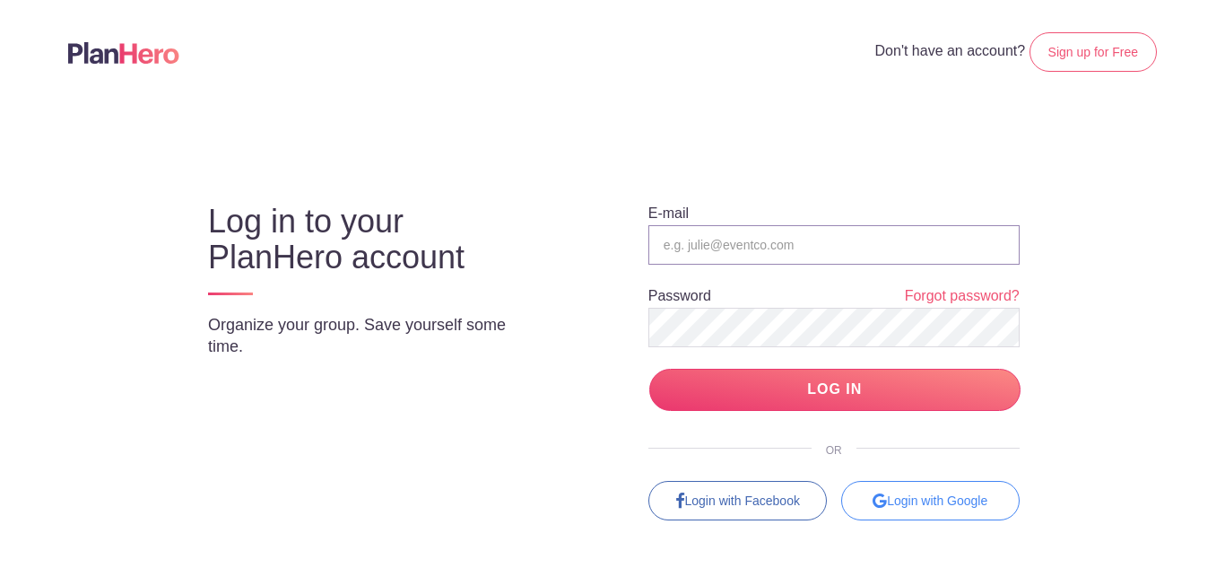
click at [780, 230] on input "email" at bounding box center [833, 244] width 371 height 39
type input "[EMAIL_ADDRESS][DOMAIN_NAME]"
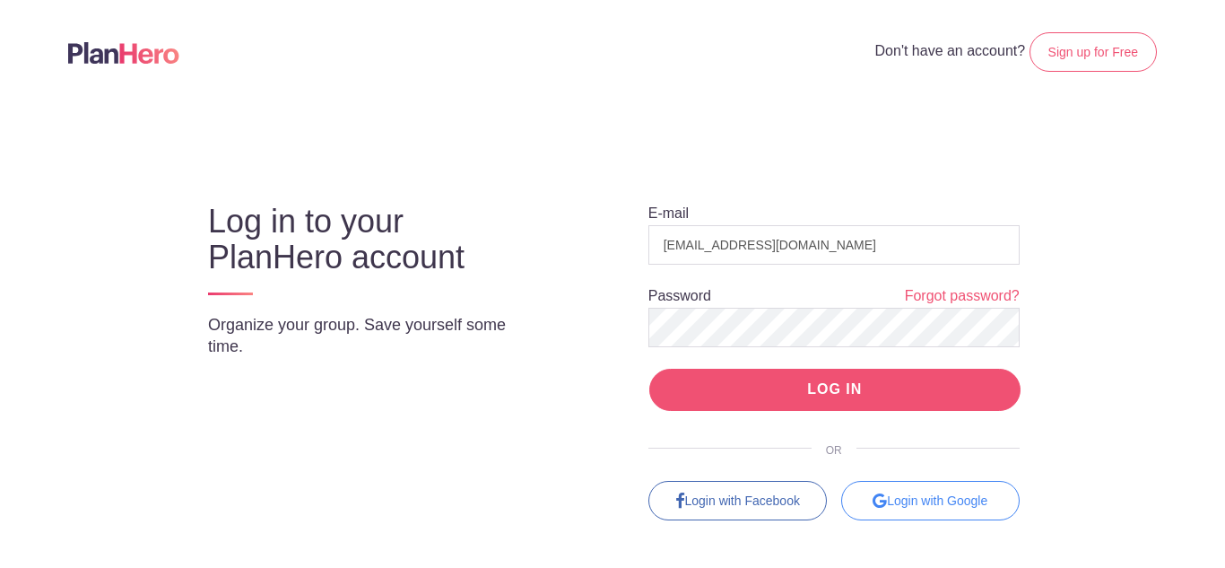
click at [758, 377] on input "LOG IN" at bounding box center [834, 390] width 371 height 42
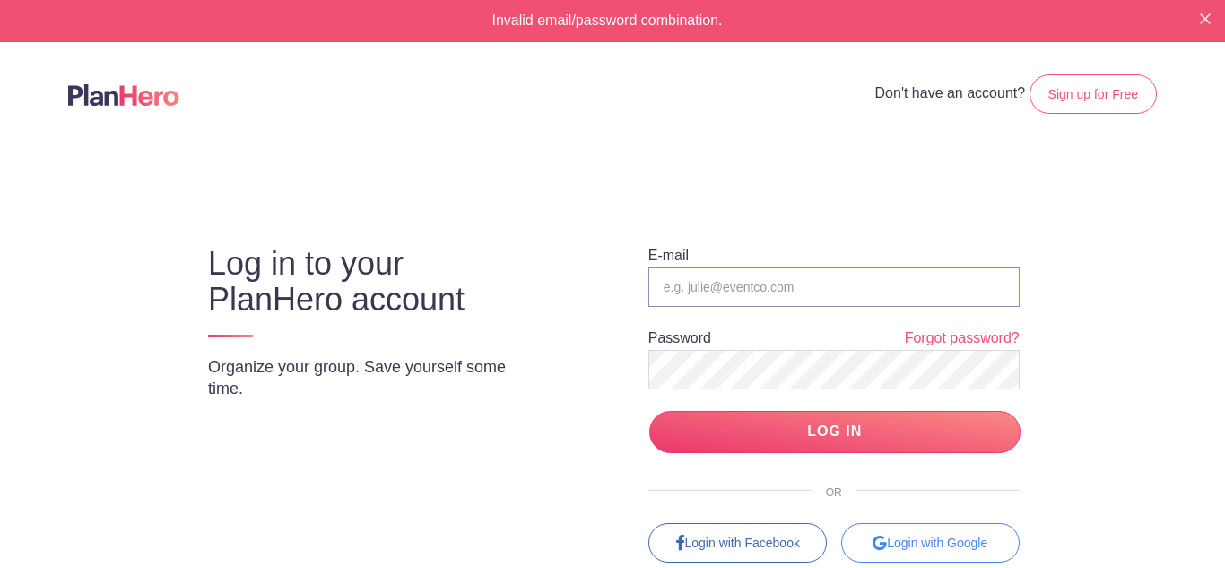
click at [811, 285] on input "email" at bounding box center [833, 286] width 371 height 39
type input "[EMAIL_ADDRESS][DOMAIN_NAME]"
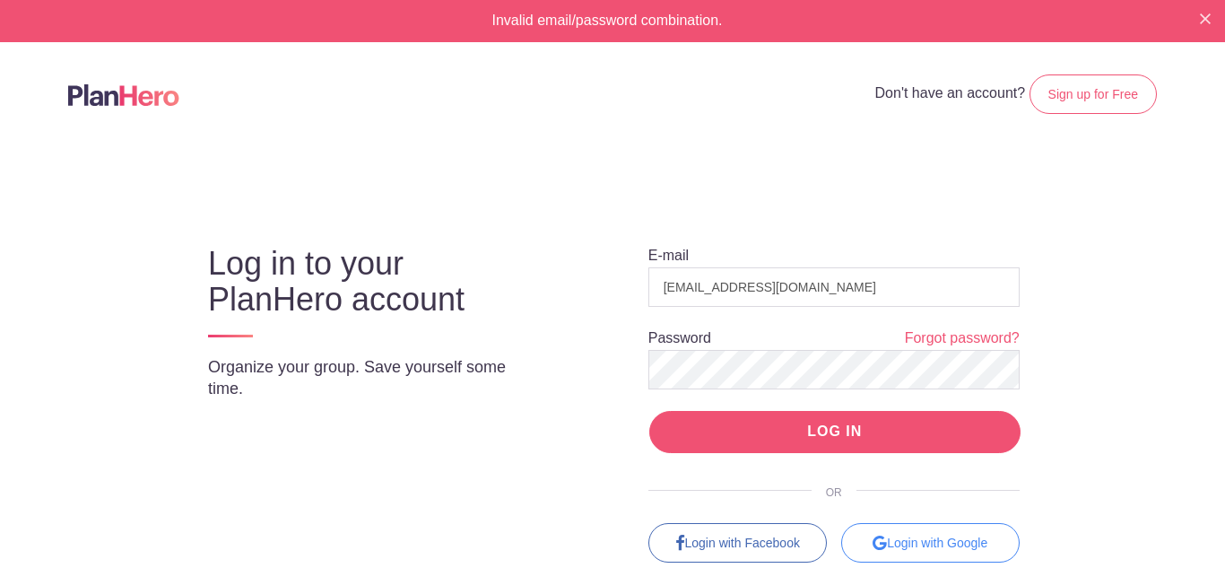
click at [836, 440] on input "LOG IN" at bounding box center [834, 432] width 371 height 42
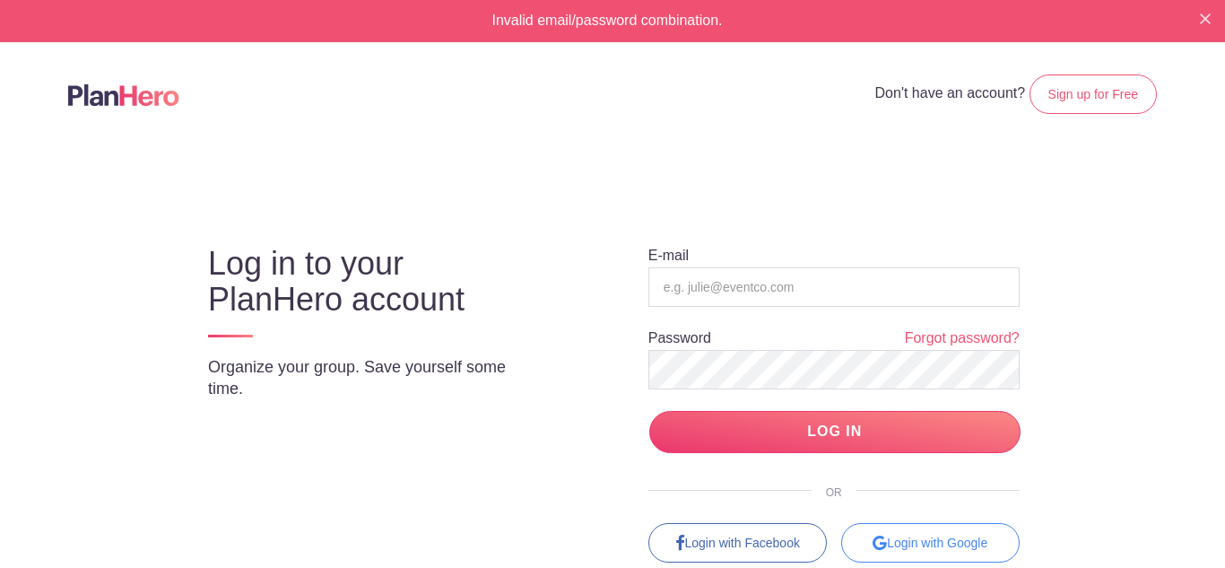
click at [767, 255] on form "E-mail Password Forgot password? LOG IN" at bounding box center [833, 349] width 371 height 207
click at [779, 279] on input "email" at bounding box center [833, 286] width 371 height 39
type input "[EMAIL_ADDRESS][DOMAIN_NAME]"
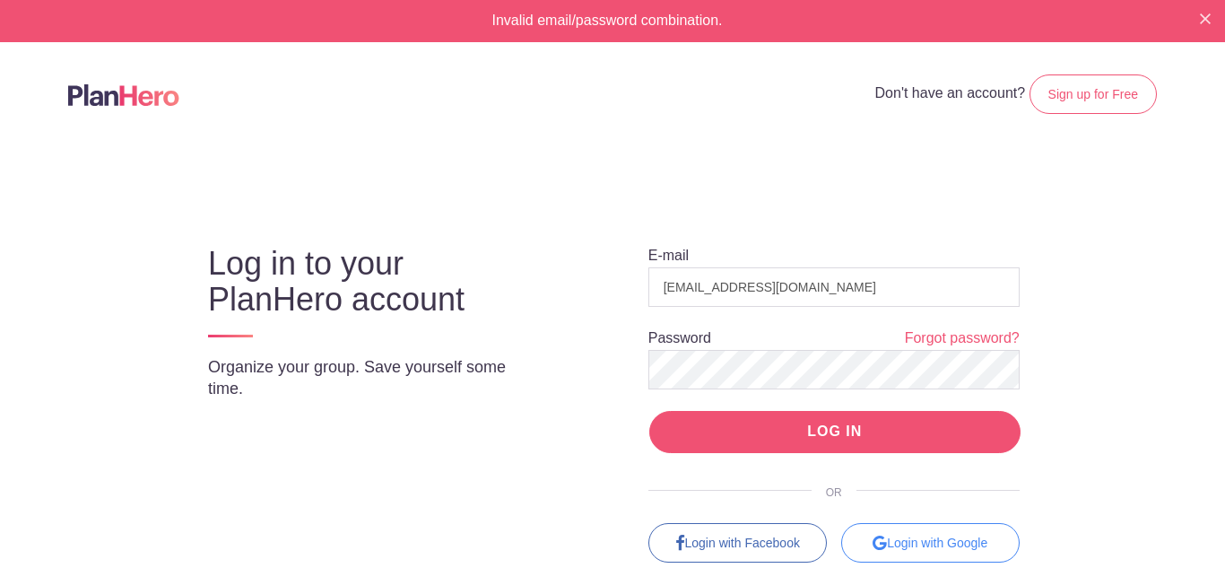
click at [801, 432] on input "LOG IN" at bounding box center [834, 432] width 371 height 42
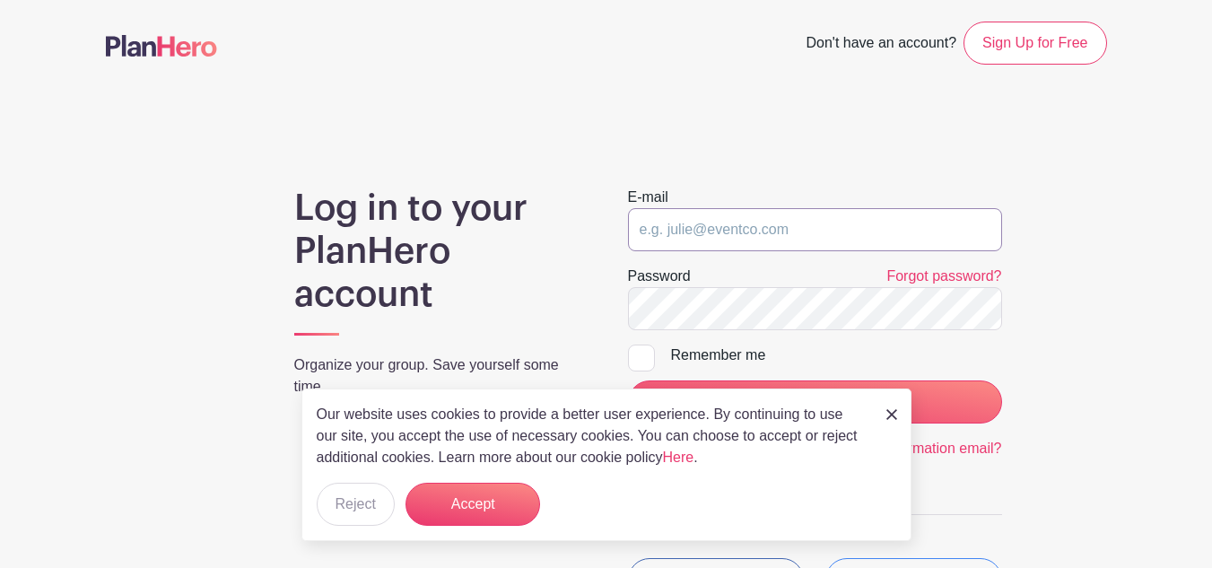
type input "[EMAIL_ADDRESS][DOMAIN_NAME]"
click at [359, 535] on div "Our website uses cookies to provide a better user experience. By continuing to …" at bounding box center [606, 464] width 610 height 152
click at [363, 521] on button "Reject" at bounding box center [356, 503] width 78 height 43
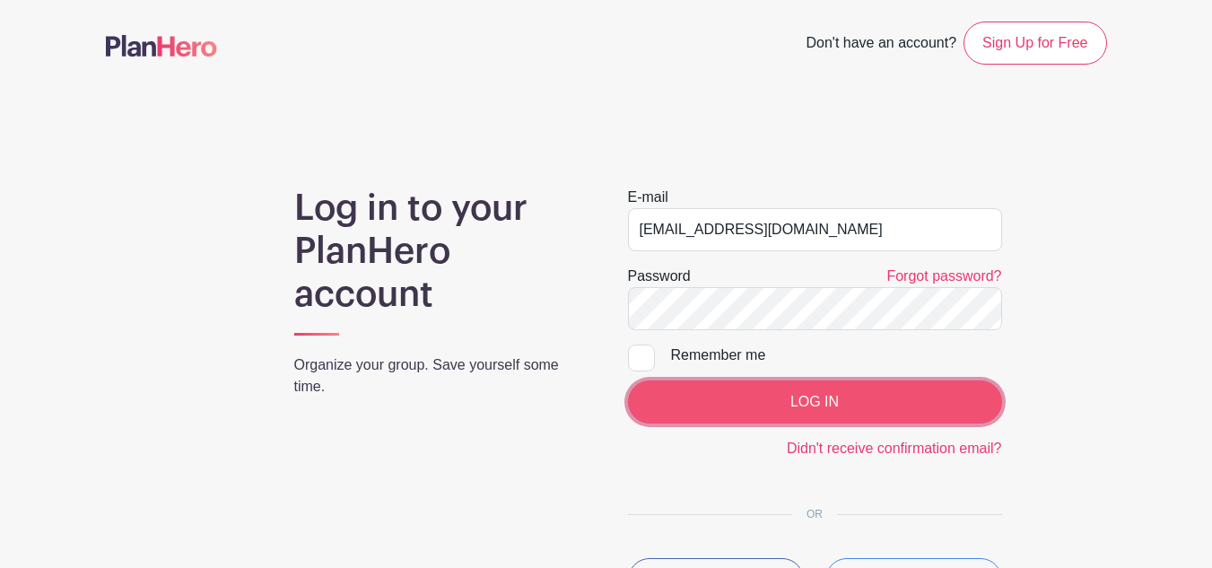
click at [680, 386] on input "LOG IN" at bounding box center [815, 401] width 374 height 43
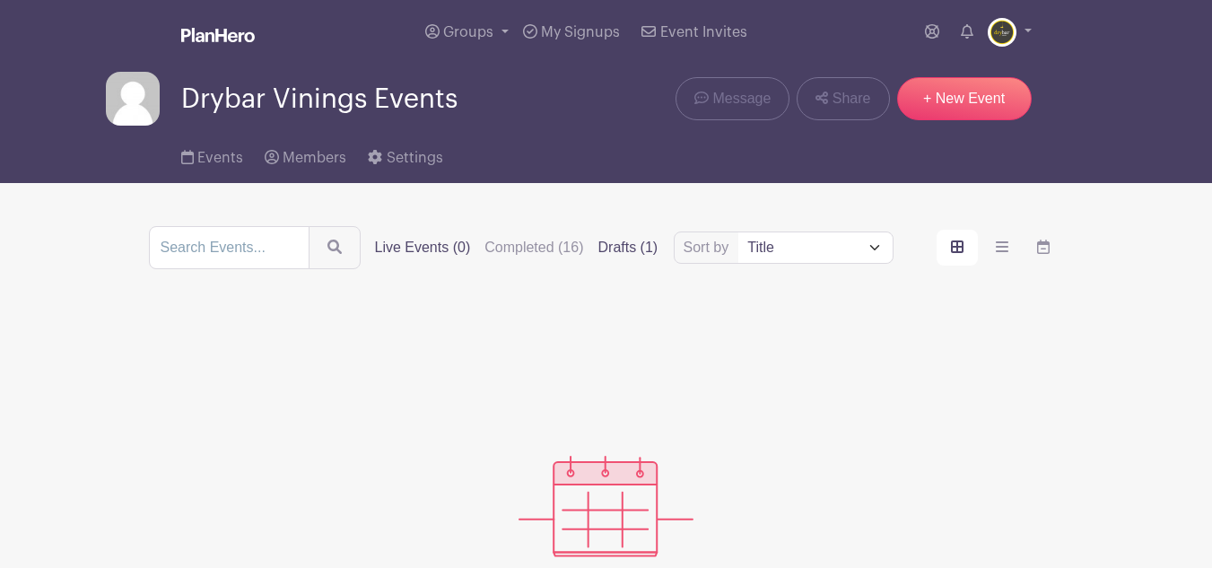
click at [633, 245] on label "Drafts (1)" at bounding box center [628, 248] width 60 height 22
click at [0, 0] on input "Drafts (1)" at bounding box center [0, 0] width 0 height 0
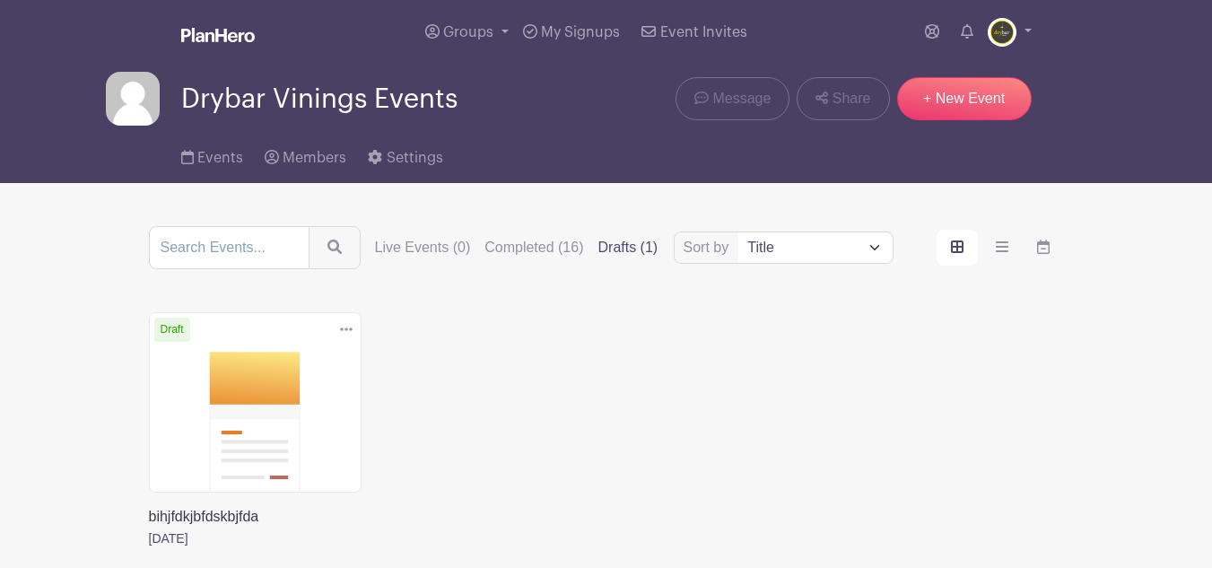
scroll to position [90, 0]
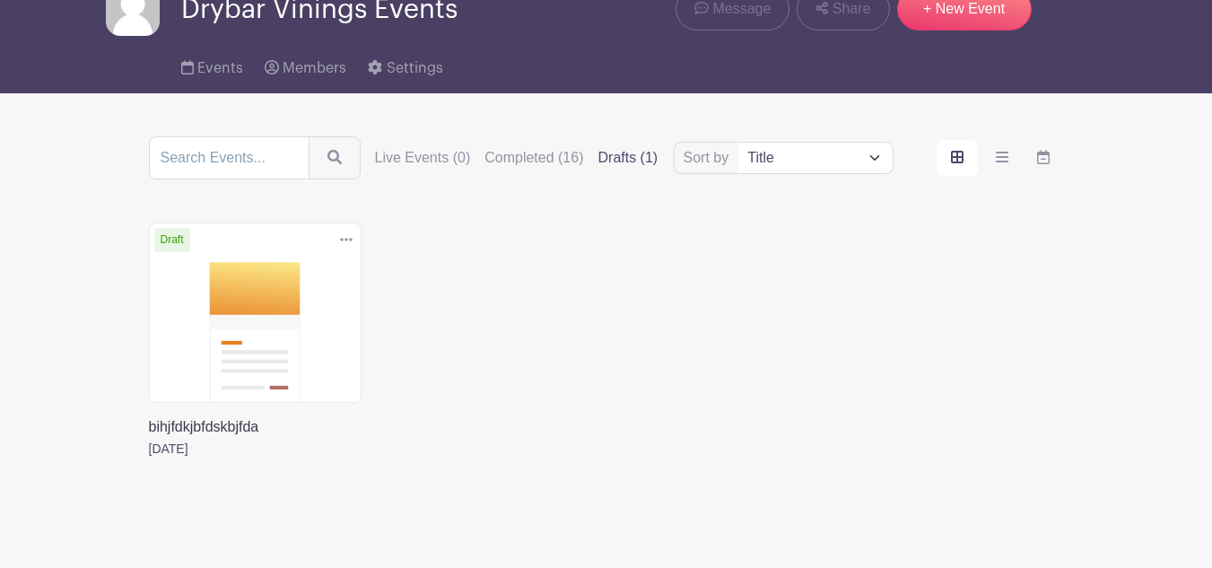
click at [149, 459] on link at bounding box center [149, 459] width 0 height 0
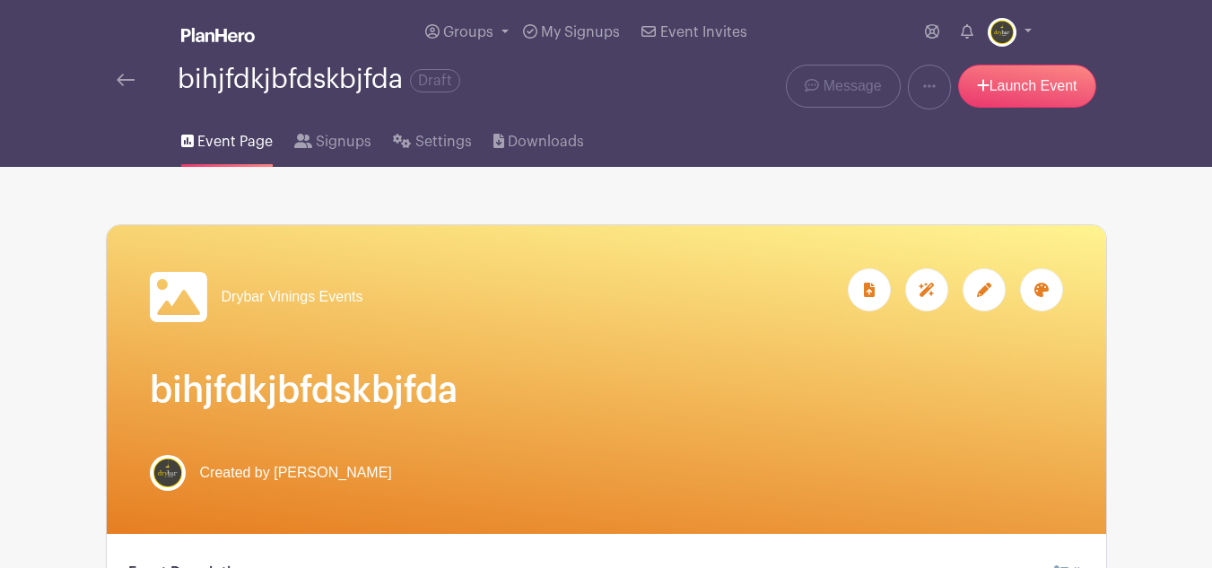
click at [130, 85] on img at bounding box center [126, 80] width 18 height 13
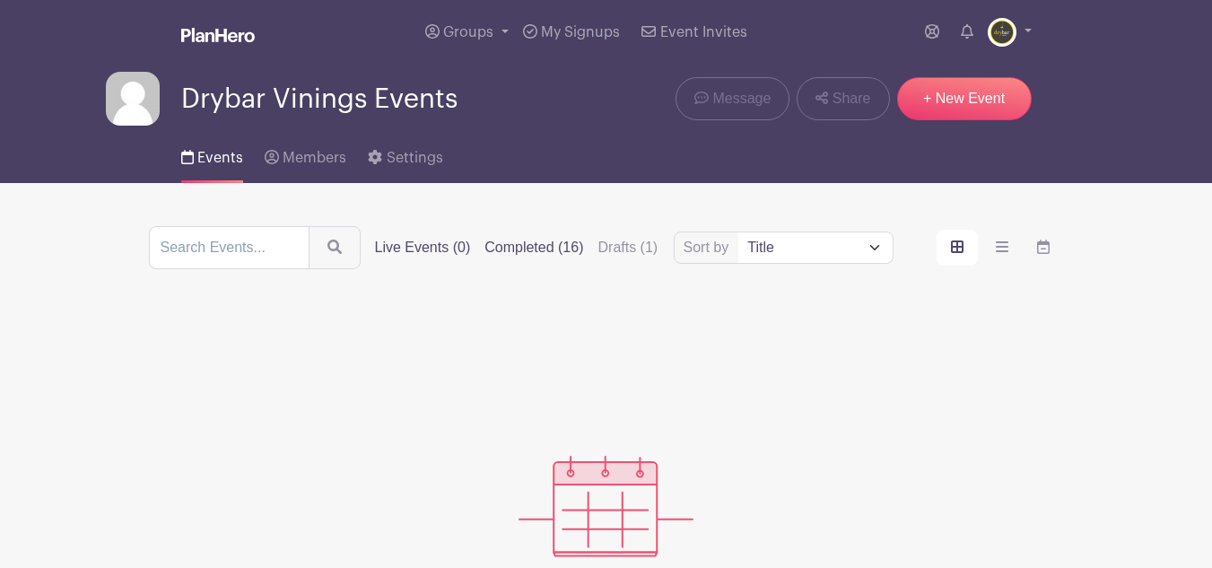
click at [543, 247] on label "Completed (16)" at bounding box center [533, 248] width 99 height 22
click at [0, 0] on input "Completed (16)" at bounding box center [0, 0] width 0 height 0
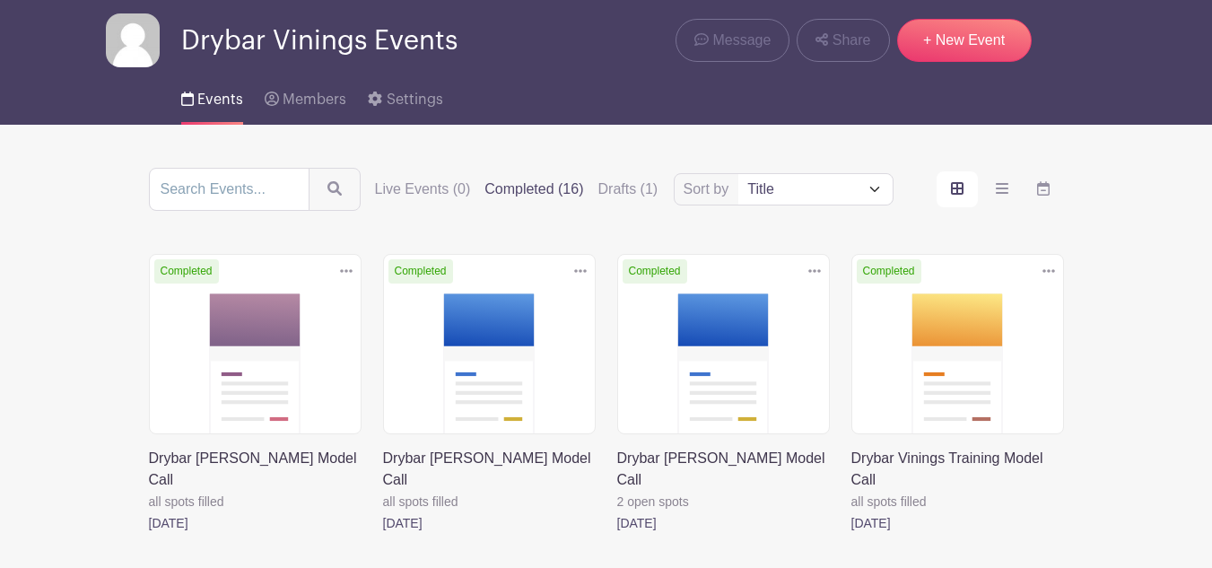
scroll to position [90, 0]
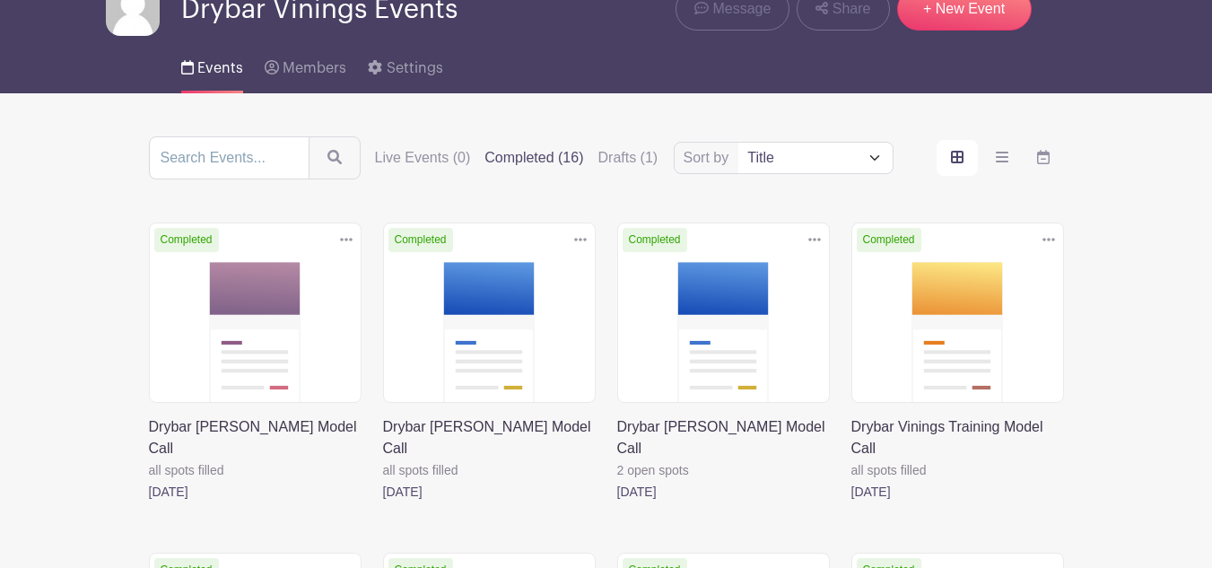
click at [884, 160] on select "Title Recently modified Newest" at bounding box center [814, 158] width 153 height 30
select select "last_added"
click at [738, 143] on select "Title Recently modified Newest" at bounding box center [814, 158] width 153 height 30
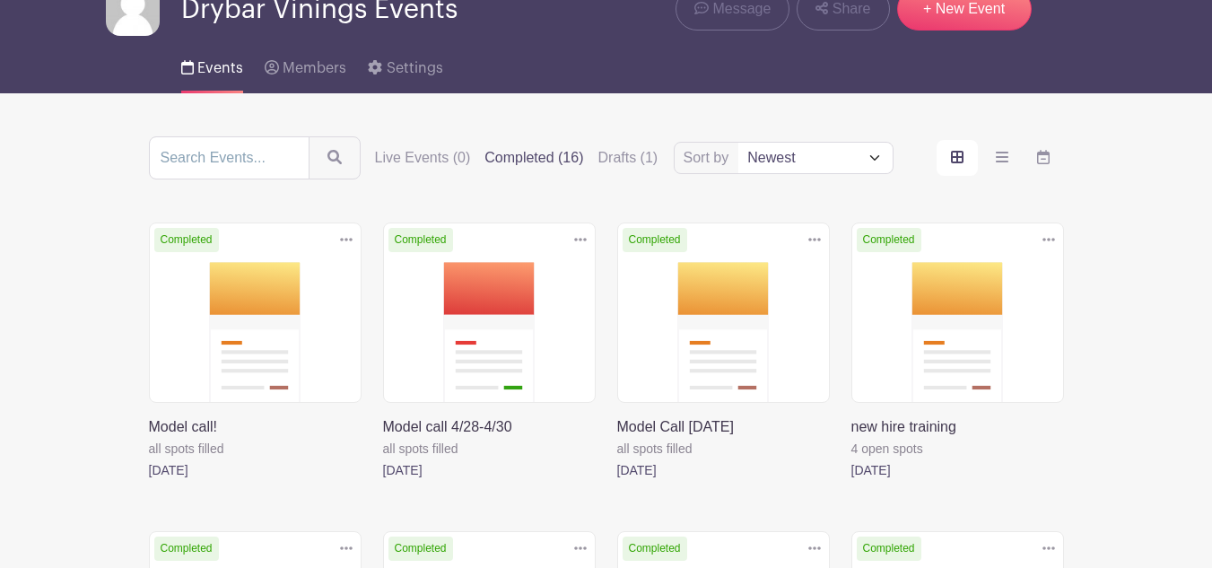
click at [149, 481] on link at bounding box center [149, 481] width 0 height 0
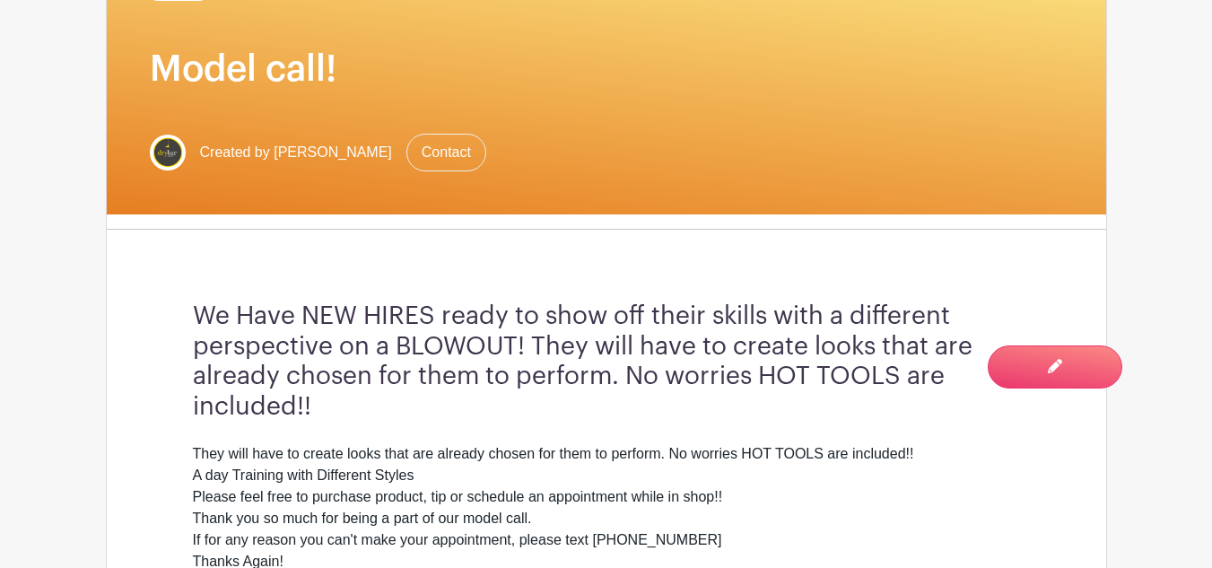
scroll to position [359, 0]
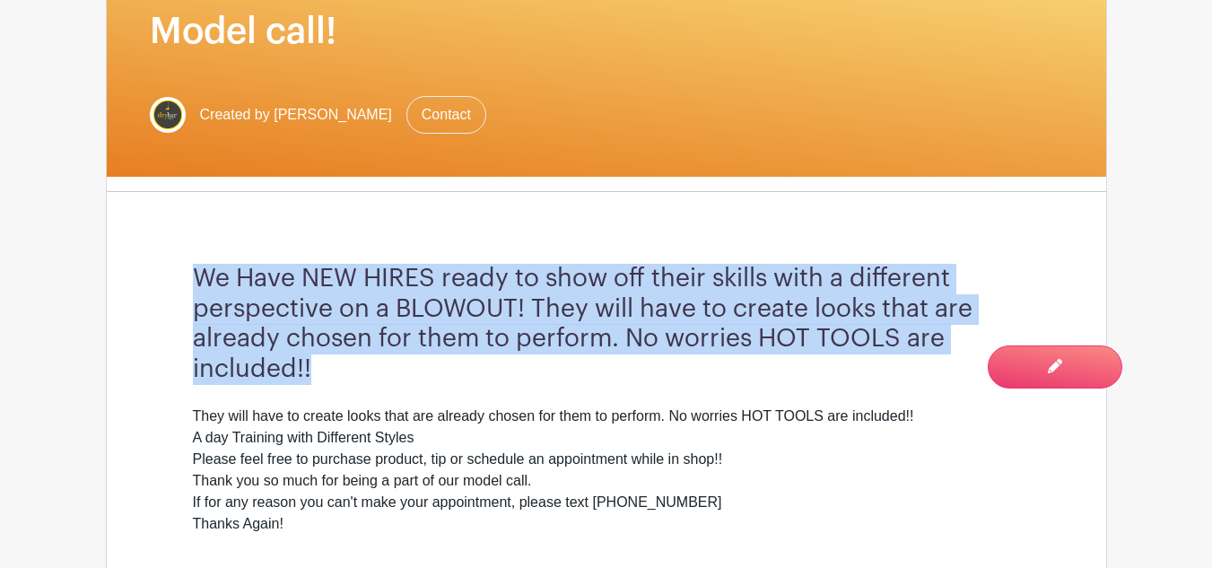
drag, startPoint x: 328, startPoint y: 369, endPoint x: 193, endPoint y: 271, distance: 167.5
click at [193, 271] on h3 "We Have NEW HIRES ready to show off their skills with a different perspective o…" at bounding box center [606, 324] width 827 height 120
copy h3 "We Have NEW HIRES ready to show off their skills with a different perspective o…"
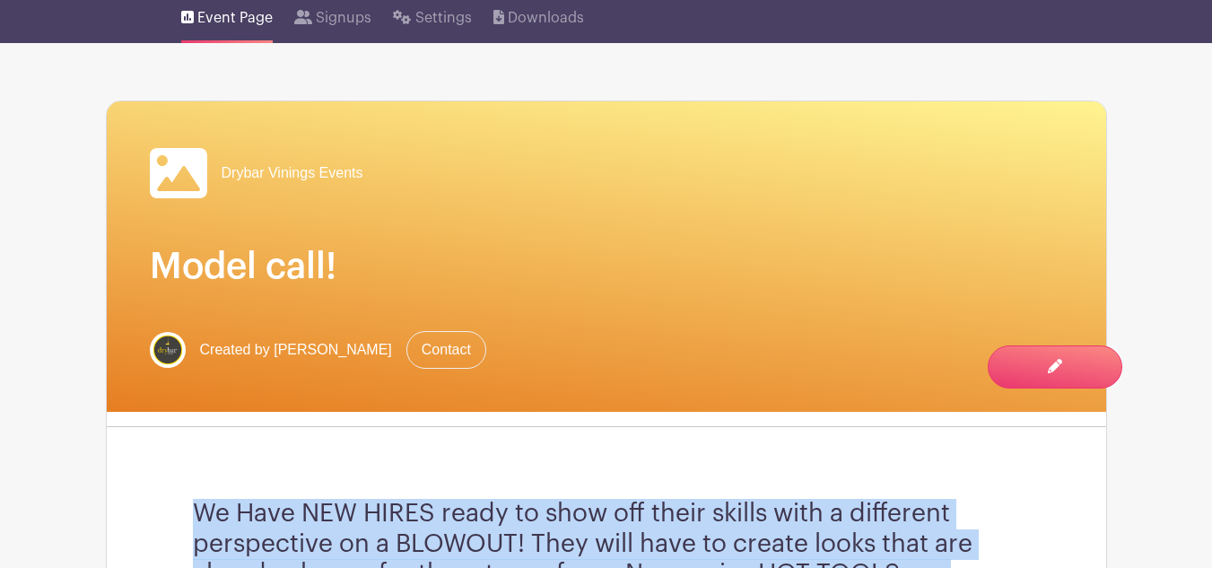
scroll to position [0, 0]
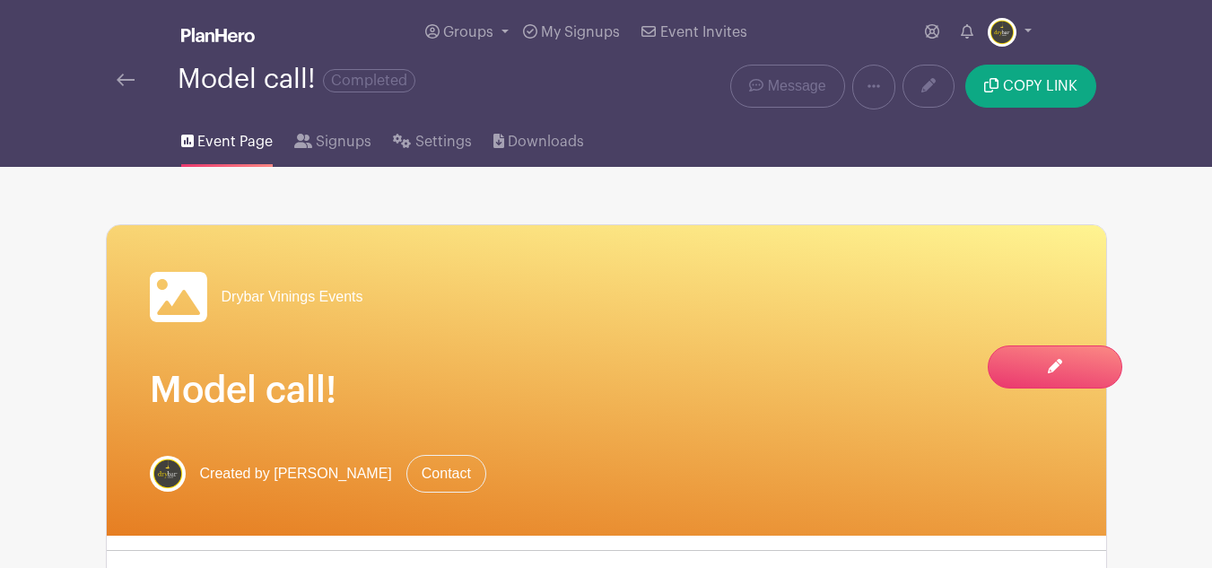
click at [130, 89] on link at bounding box center [126, 80] width 18 height 22
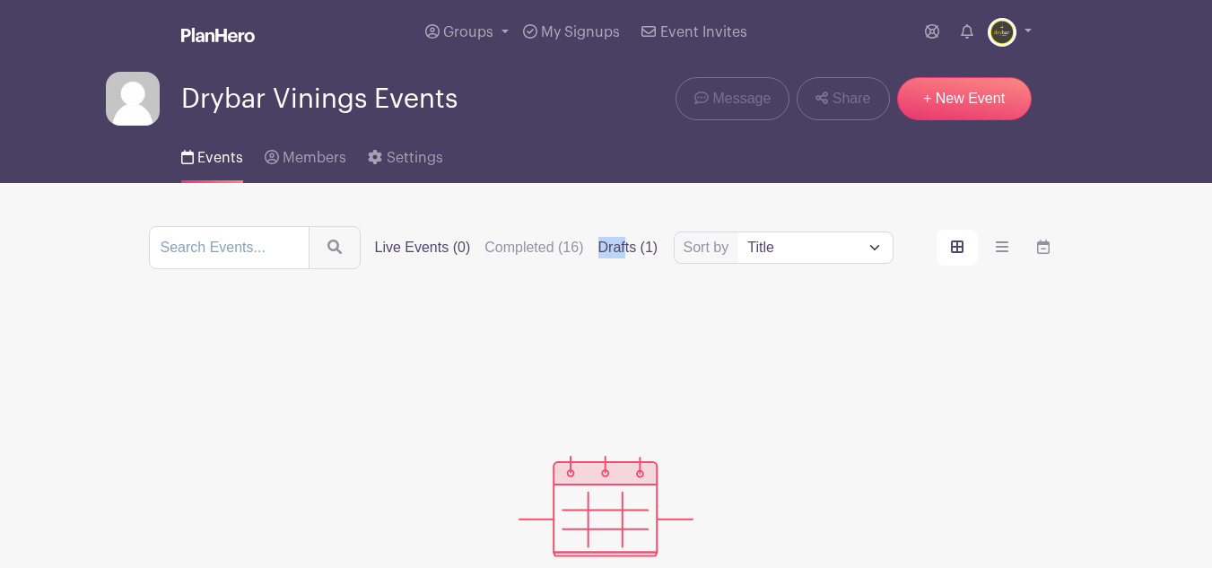
click at [624, 243] on div "Sort by Title Recently modified Newest Upcoming dates Live Events (0) Completed…" at bounding box center [606, 247] width 915 height 43
click at [622, 255] on label "Drafts (1)" at bounding box center [628, 248] width 60 height 22
click at [0, 0] on input "Drafts (1)" at bounding box center [0, 0] width 0 height 0
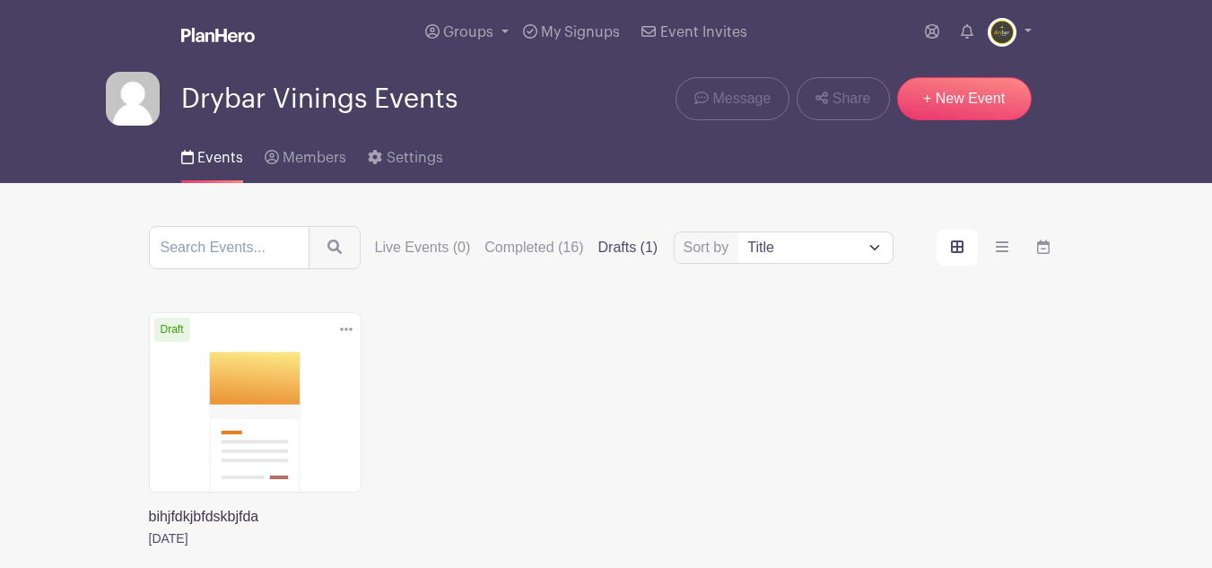
click at [149, 549] on link at bounding box center [149, 549] width 0 height 0
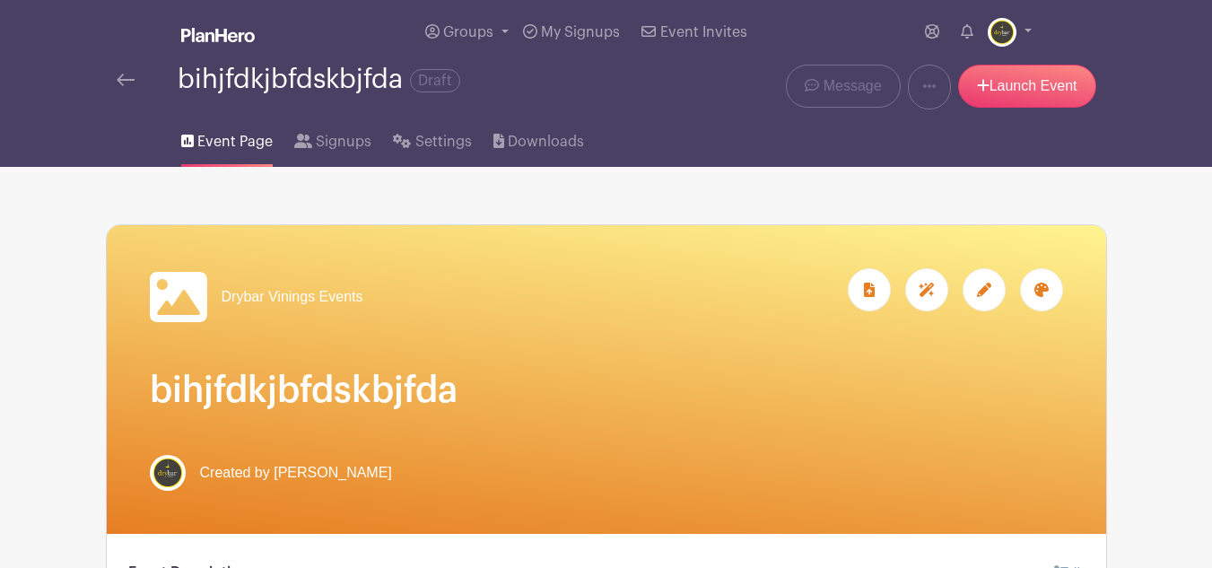
click at [992, 290] on div at bounding box center [983, 289] width 43 height 43
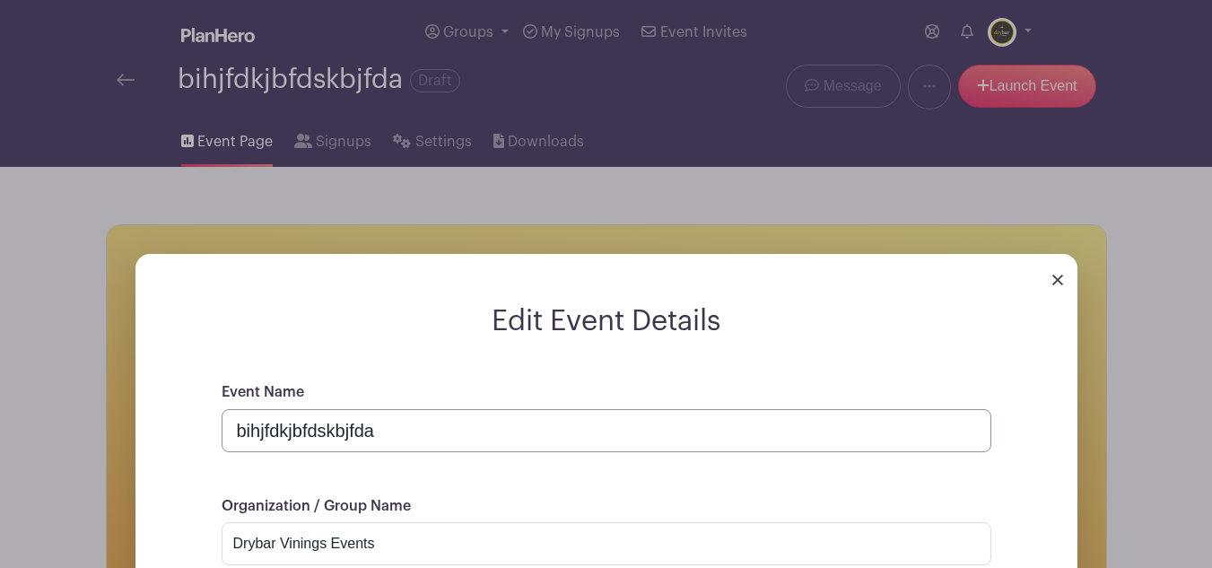
click at [508, 429] on input "bihjfdkjbfdskbjfda" at bounding box center [605, 430] width 769 height 43
click at [508, 428] on input "bihjfdkjbfdskbjfda" at bounding box center [605, 430] width 769 height 43
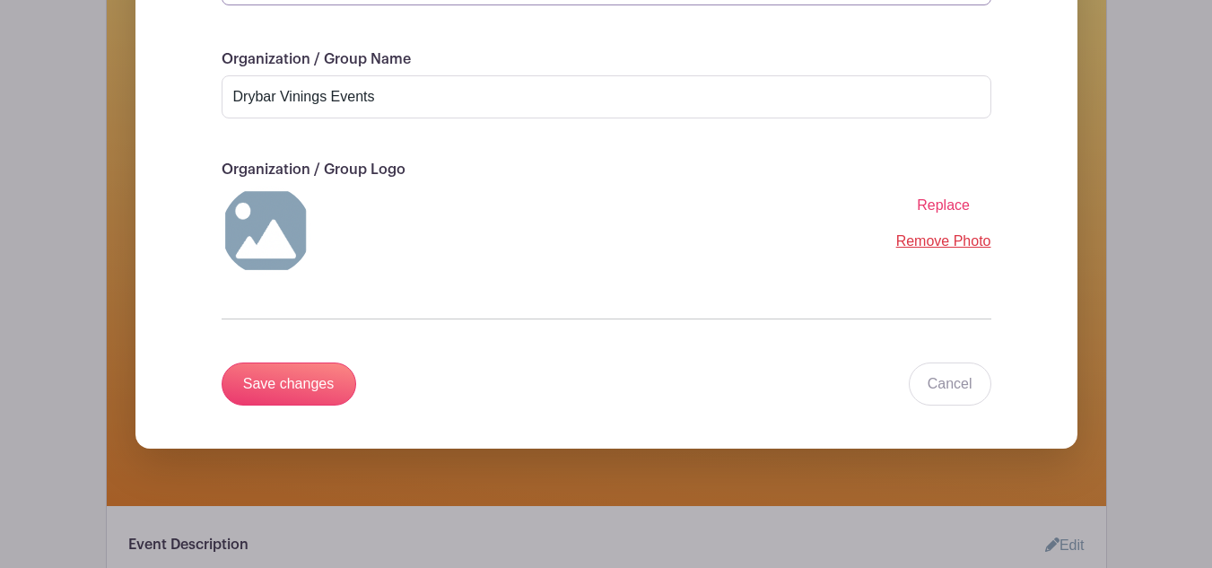
scroll to position [448, 0]
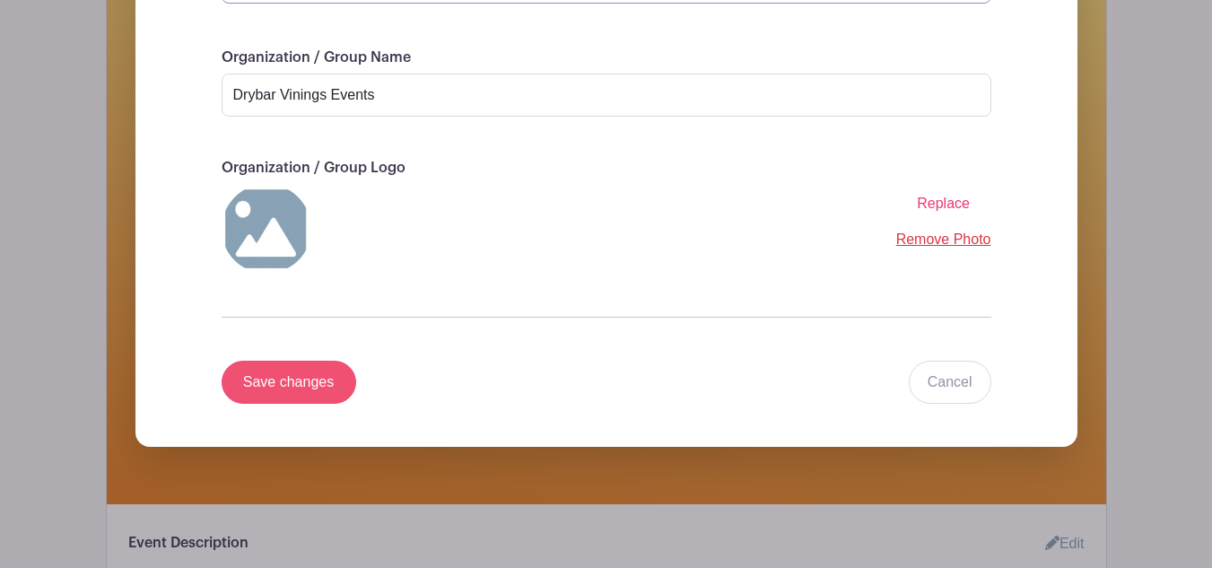
type input "Model Call!"
click at [309, 385] on input "Save changes" at bounding box center [288, 381] width 135 height 43
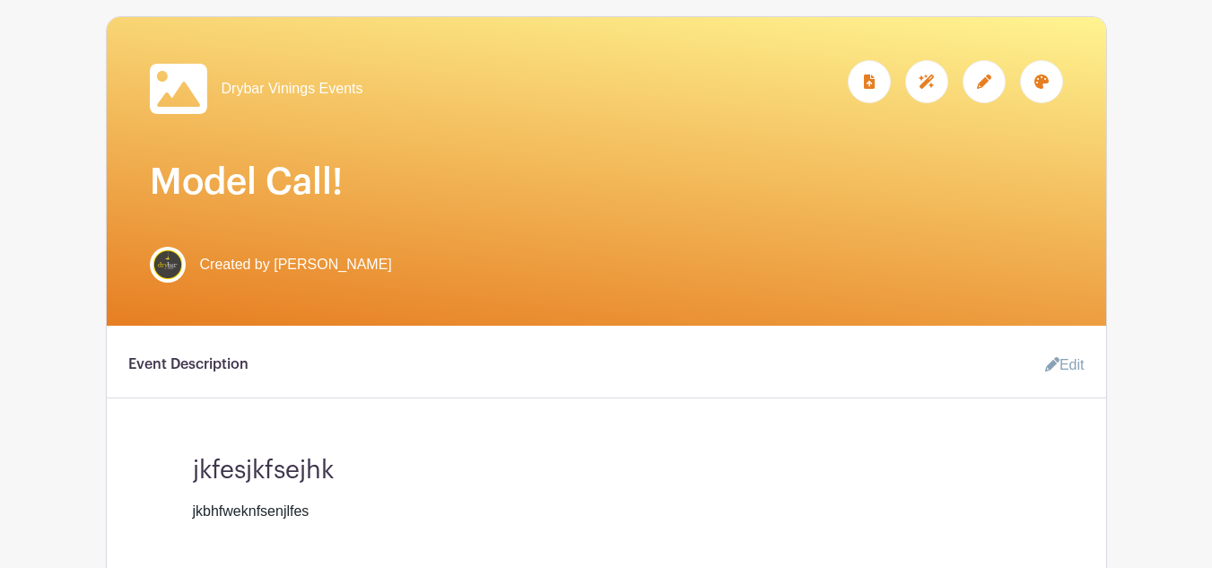
scroll to position [209, 0]
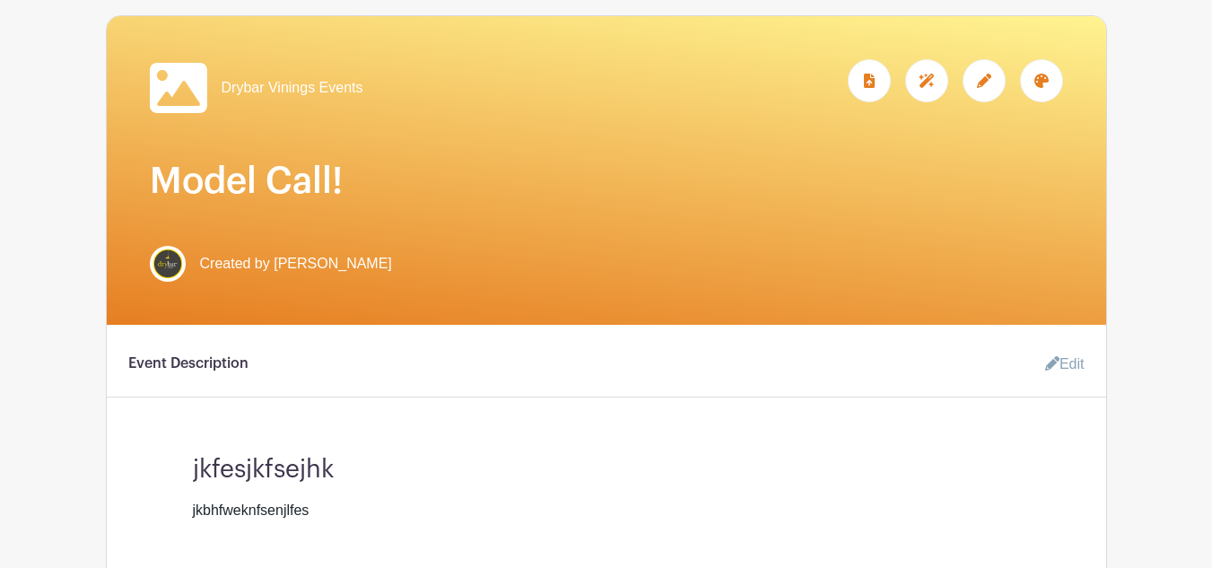
click at [1058, 356] on link "Edit" at bounding box center [1057, 364] width 54 height 36
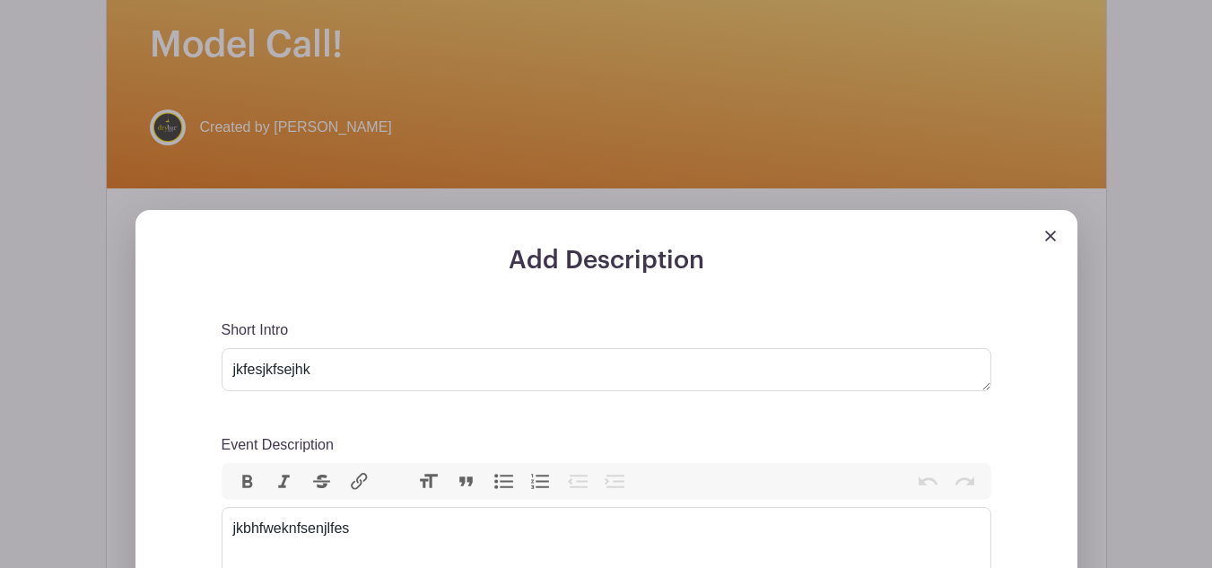
scroll to position [388, 0]
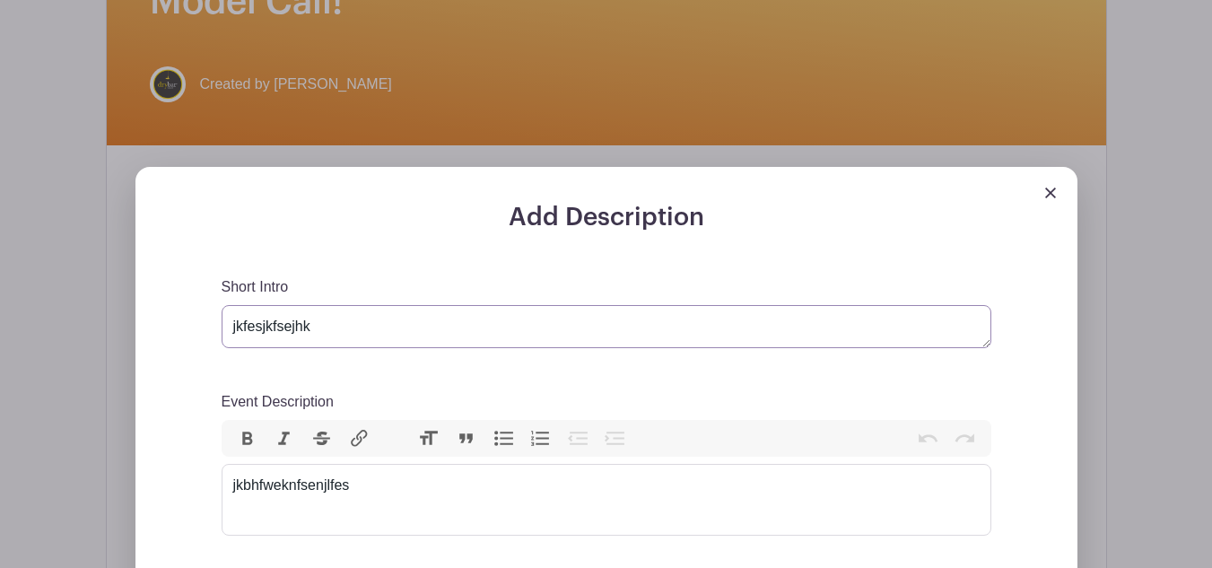
click at [454, 317] on textarea "jkfesjkfsejhk" at bounding box center [605, 326] width 769 height 43
paste textarea "We Have NEW HIRES ready to show off their skills with a different perspective o…"
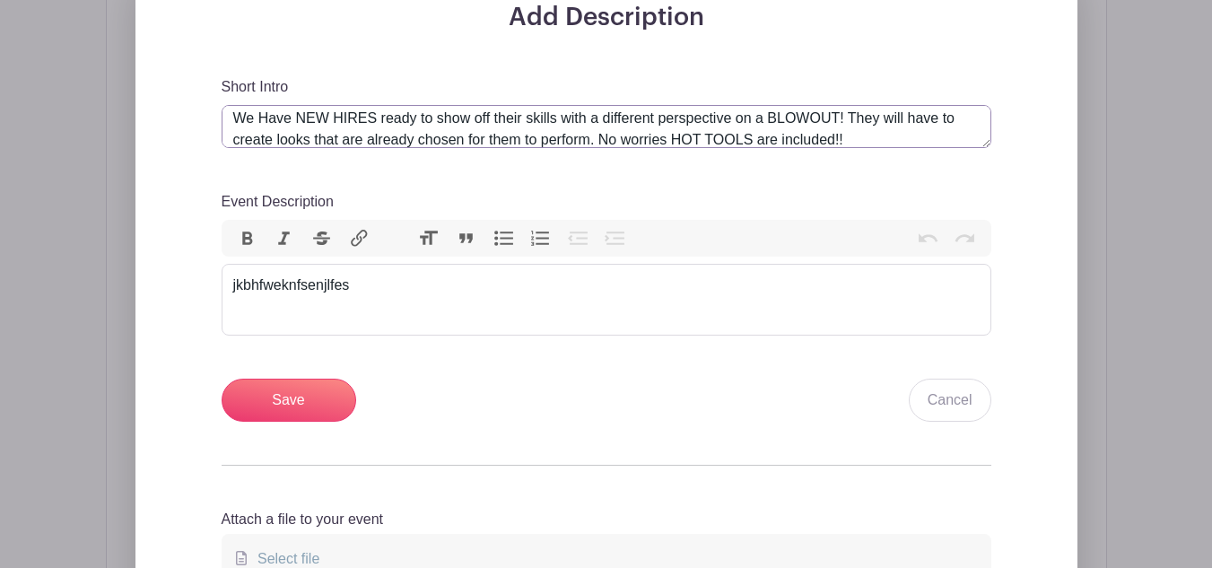
scroll to position [657, 0]
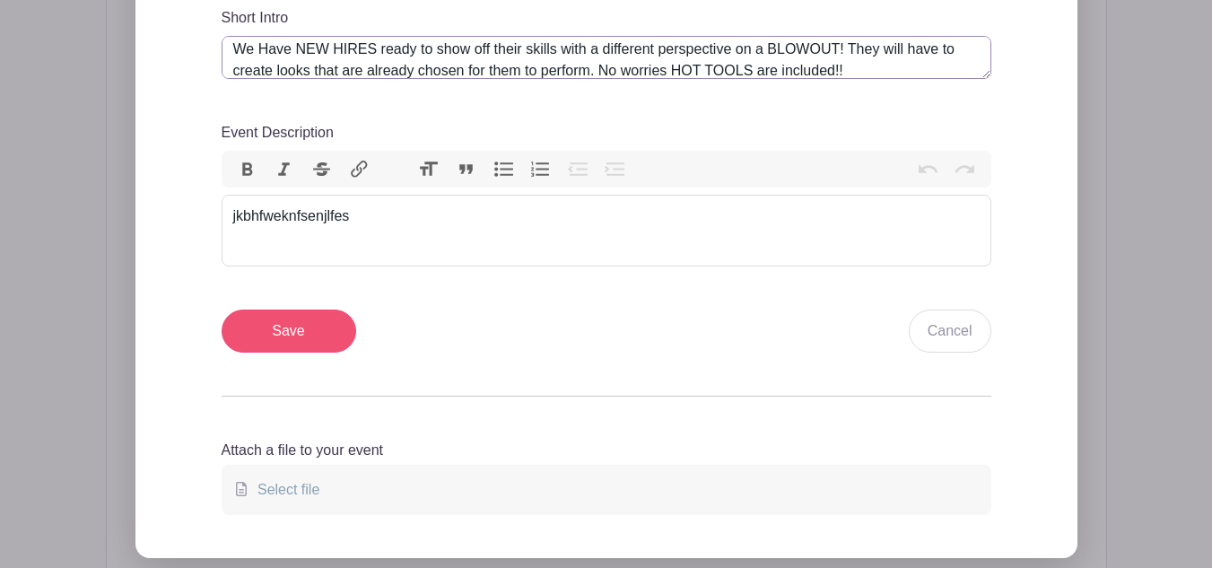
type textarea "We Have NEW HIRES ready to show off their skills with a different perspective o…"
click at [255, 332] on input "Save" at bounding box center [288, 330] width 135 height 43
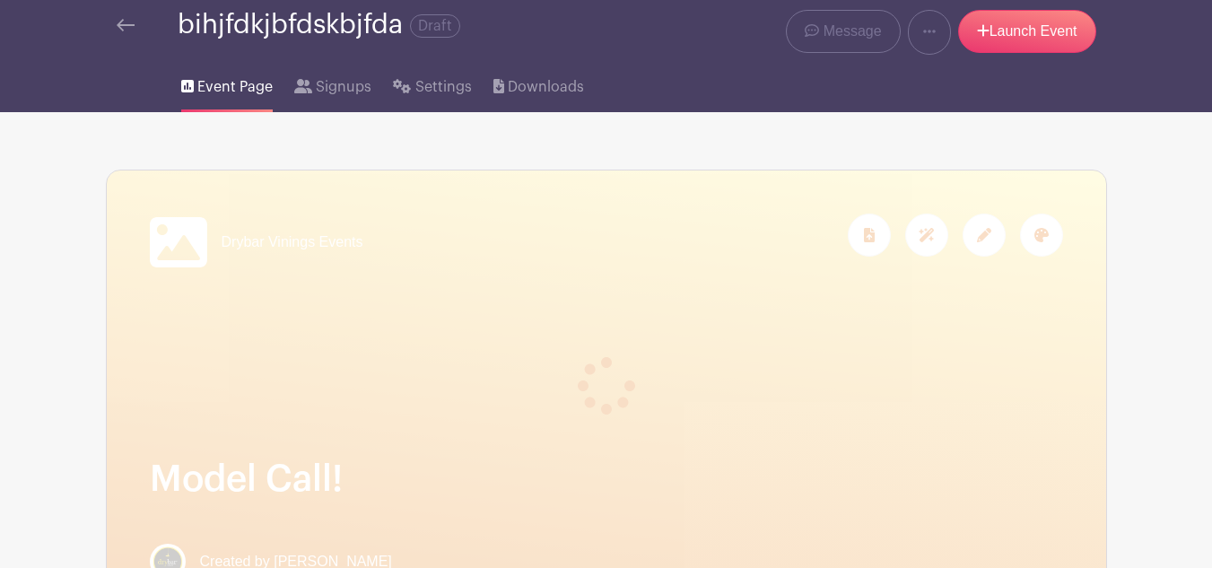
scroll to position [0, 0]
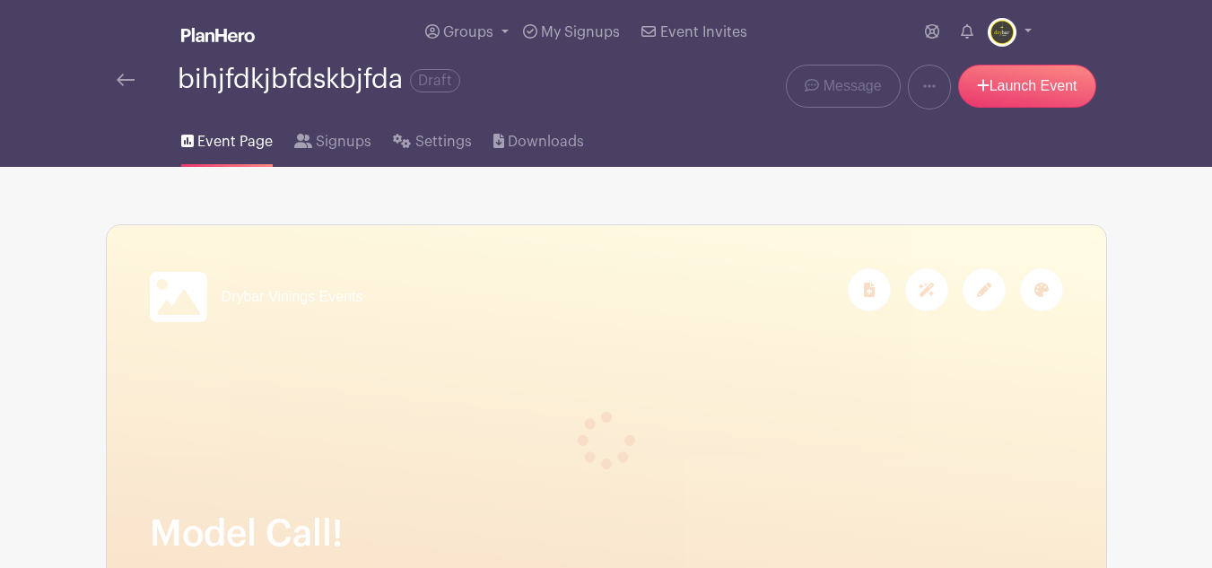
click at [120, 73] on link at bounding box center [126, 80] width 18 height 22
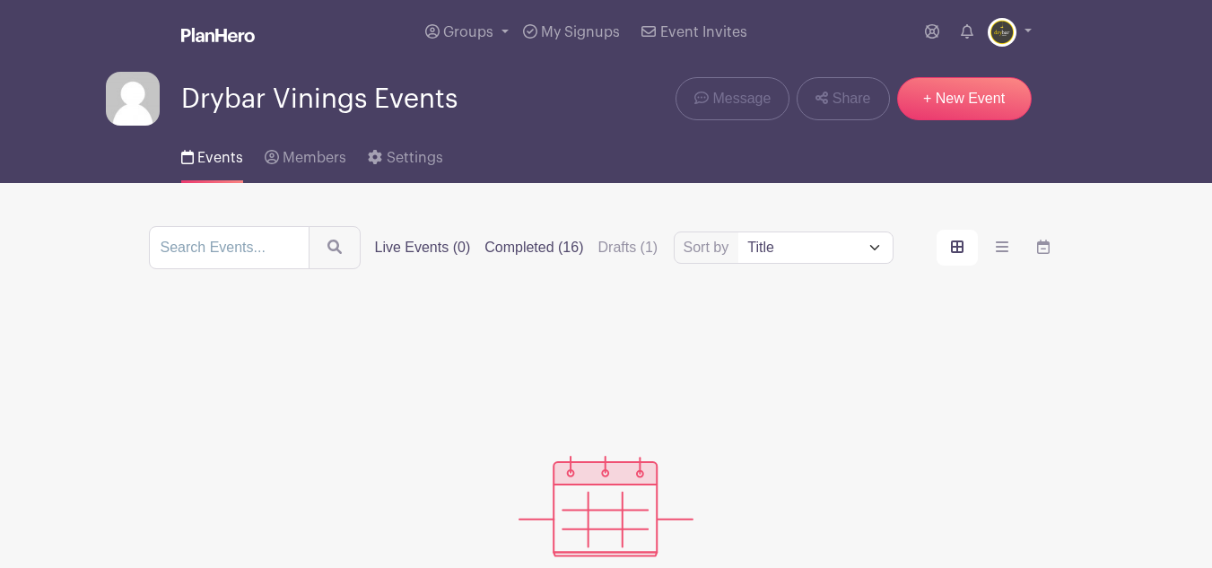
click at [534, 239] on label "Completed (16)" at bounding box center [533, 248] width 99 height 22
click at [0, 0] on input "Completed (16)" at bounding box center [0, 0] width 0 height 0
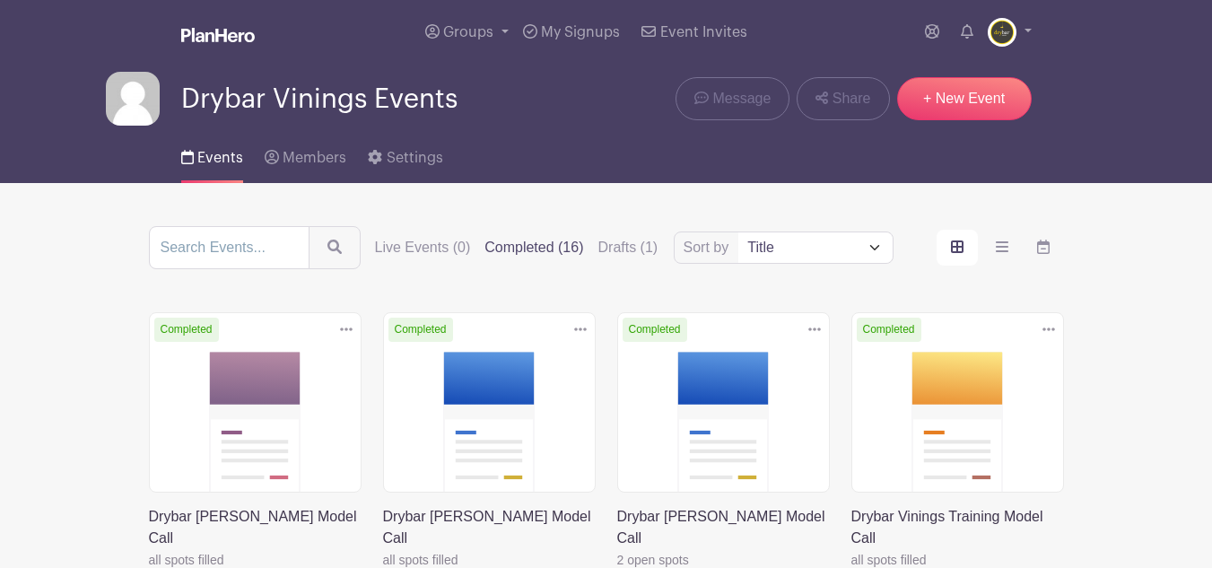
click at [873, 239] on select "Title Recently modified Newest" at bounding box center [814, 247] width 153 height 30
select select "last_added"
click at [738, 232] on select "Title Recently modified Newest" at bounding box center [814, 247] width 153 height 30
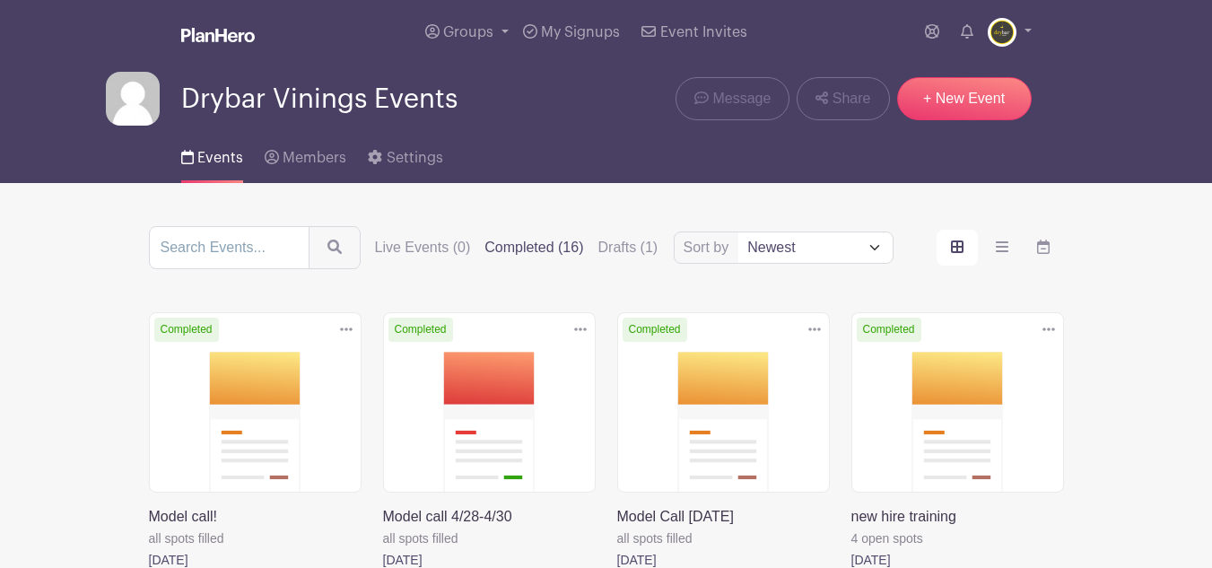
click at [149, 567] on link at bounding box center [149, 570] width 0 height 0
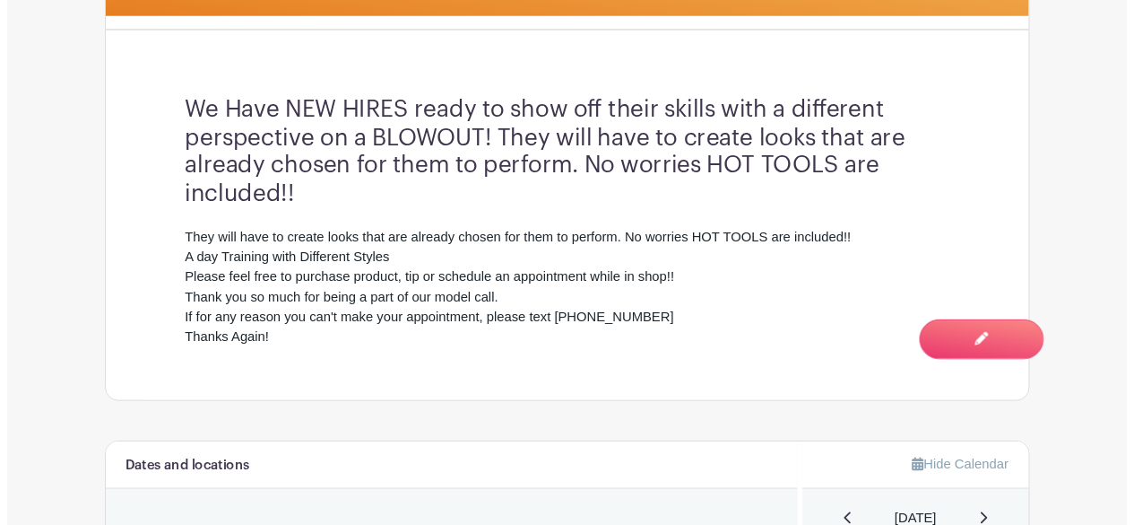
scroll to position [538, 0]
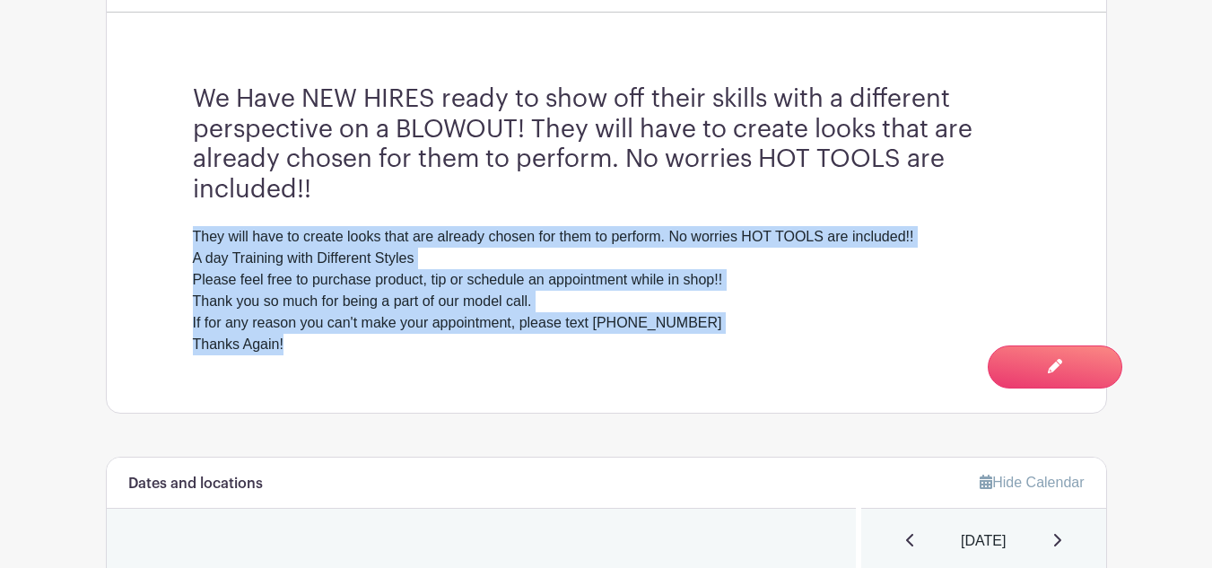
drag, startPoint x: 291, startPoint y: 344, endPoint x: 191, endPoint y: 227, distance: 154.6
click at [191, 227] on div "We Have NEW HIRES ready to show off their skills with a different perspective o…" at bounding box center [606, 220] width 913 height 386
copy div "They will have to create looks that are already chosen for them to perform. No …"
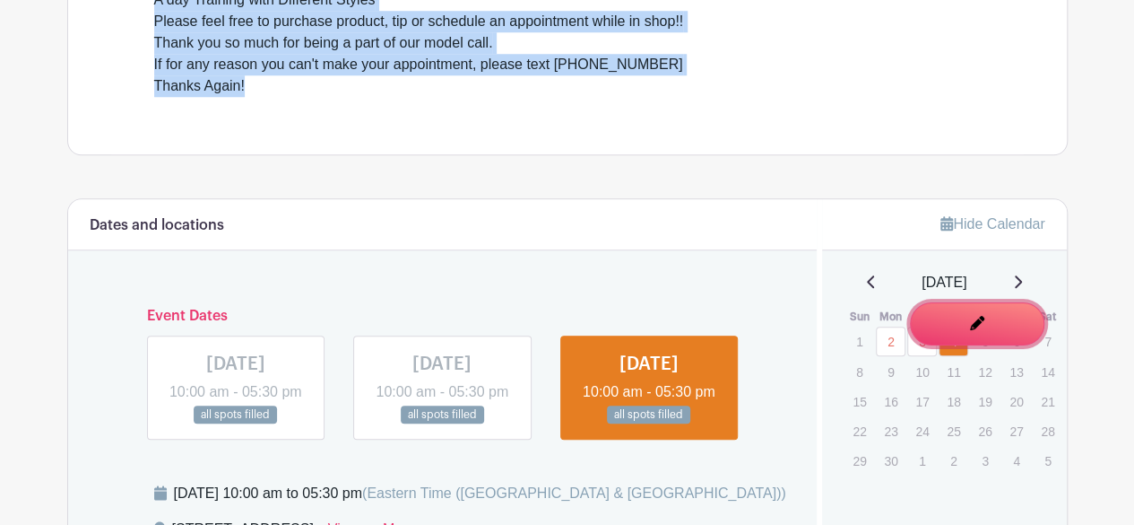
scroll to position [897, 0]
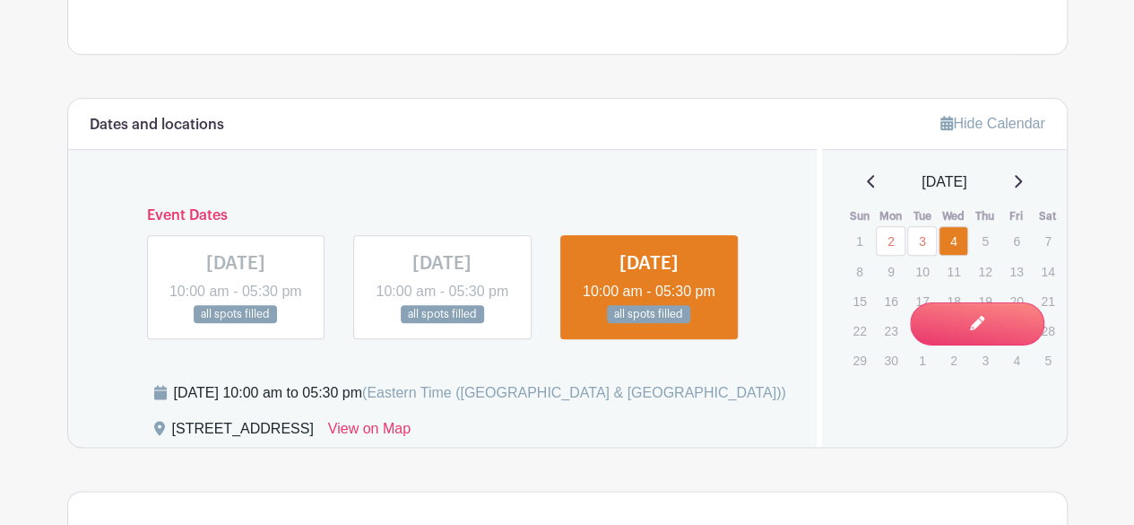
click at [1022, 176] on icon at bounding box center [1017, 181] width 9 height 14
click at [1025, 176] on div "July 2025" at bounding box center [945, 182] width 202 height 22
click at [1021, 177] on icon at bounding box center [1017, 181] width 9 height 14
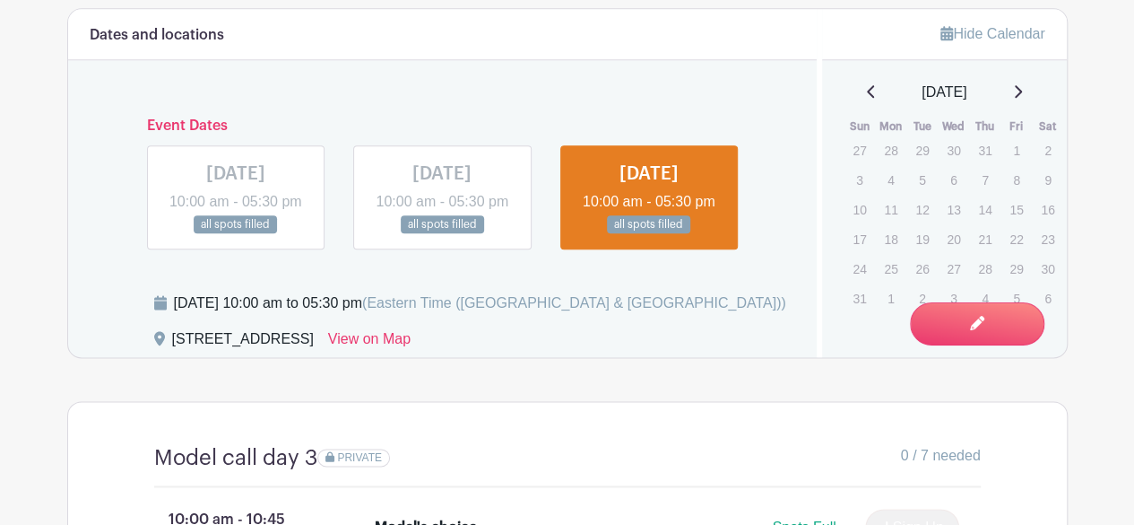
click at [236, 234] on link at bounding box center [236, 234] width 0 height 0
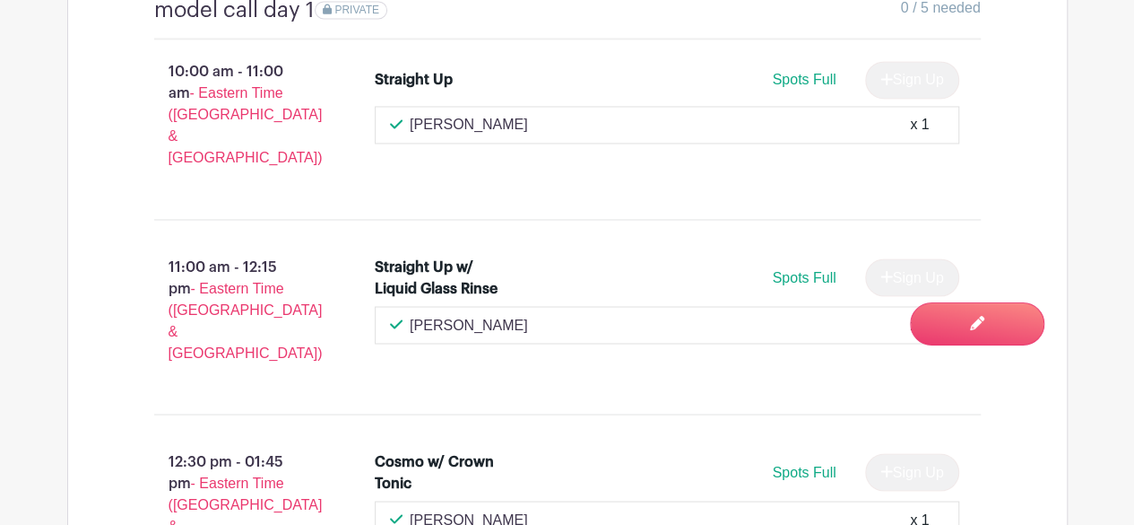
scroll to position [1435, 0]
drag, startPoint x: 500, startPoint y: 272, endPoint x: 378, endPoint y: 246, distance: 124.7
click at [378, 255] on div "Straight Up w/ Liquid Glass Rinse" at bounding box center [448, 276] width 146 height 43
copy div "Straight Up w/ Liquid Glass Rinse"
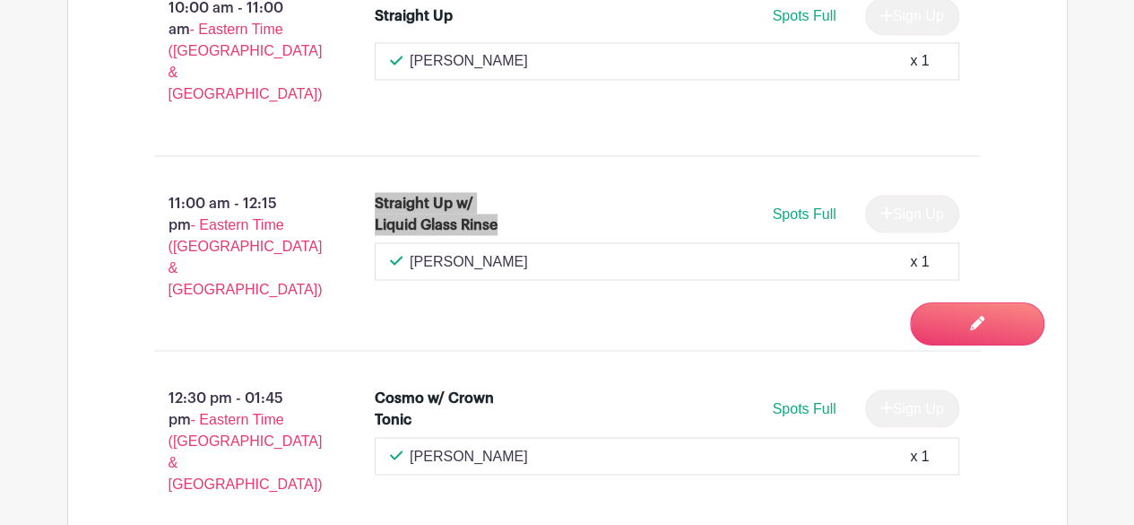
scroll to position [1524, 0]
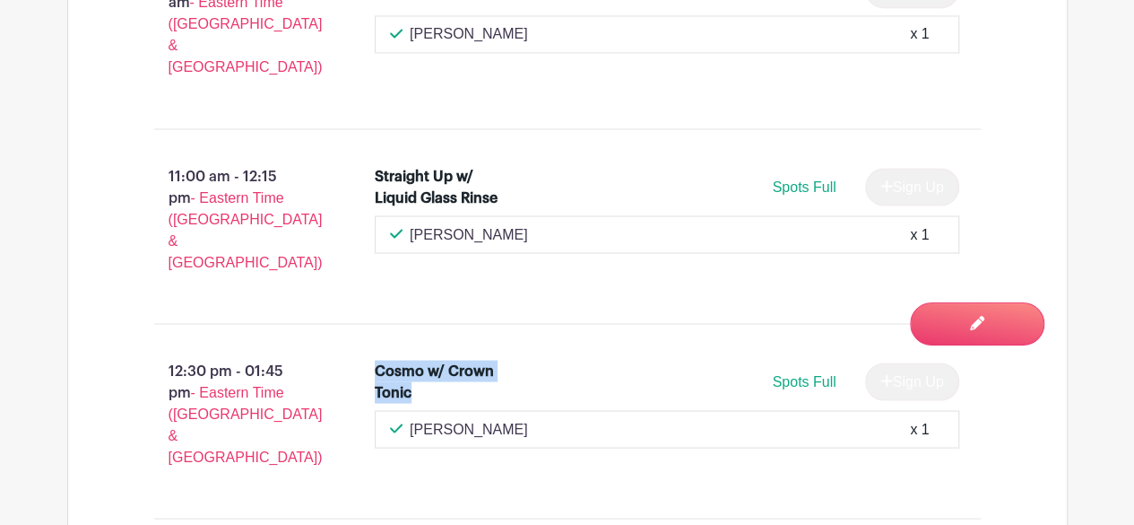
drag, startPoint x: 422, startPoint y: 340, endPoint x: 375, endPoint y: 322, distance: 50.8
click at [375, 360] on div "Cosmo w/ Crown Tonic" at bounding box center [437, 381] width 125 height 43
copy div "Cosmo w/ Crown Tonic"
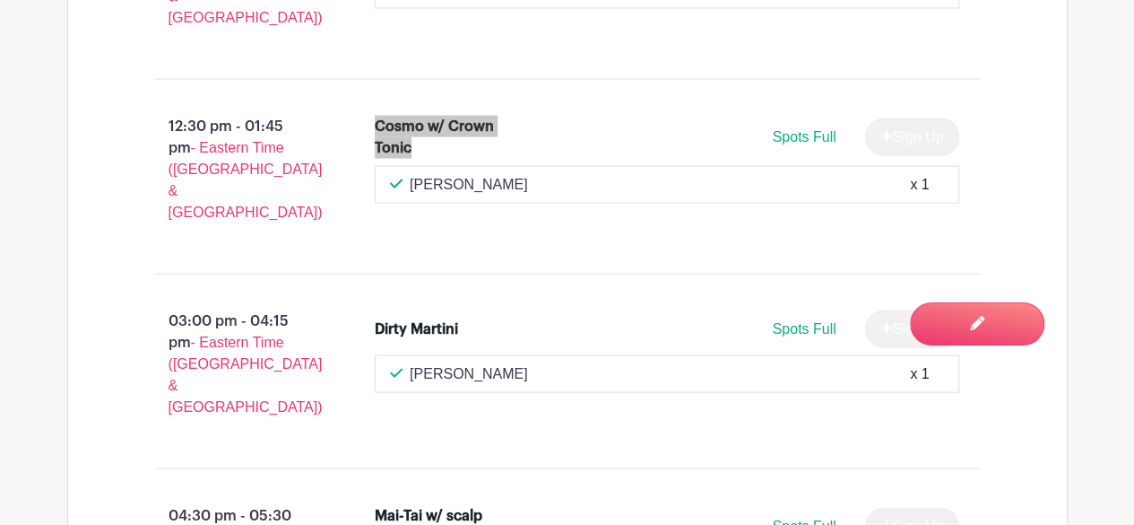
scroll to position [1794, 0]
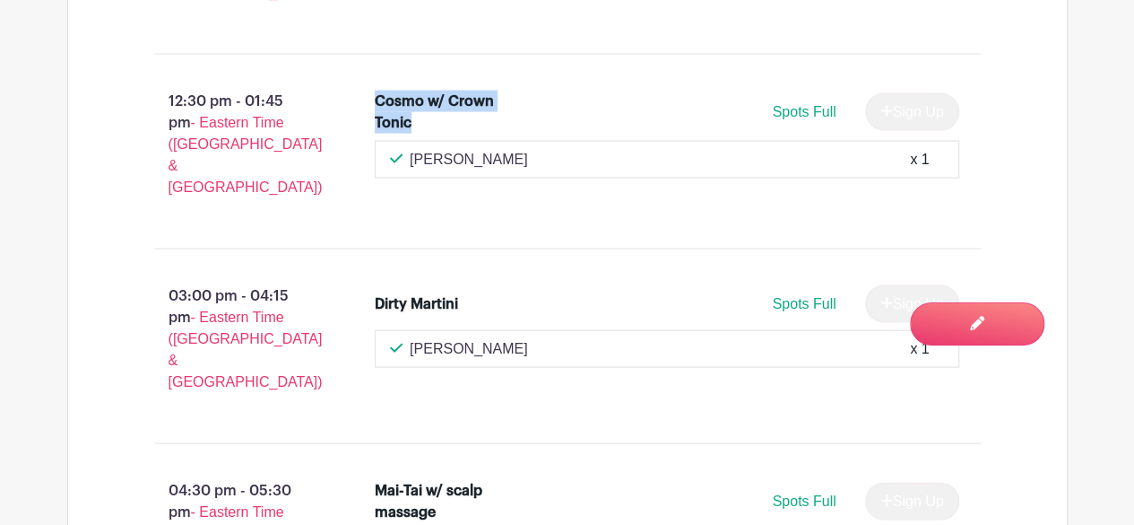
drag, startPoint x: 452, startPoint y: 385, endPoint x: 378, endPoint y: 360, distance: 77.4
click at [378, 480] on div "Mai-Tai w/ scalp massage" at bounding box center [437, 501] width 125 height 43
copy div "Mai-Tai w/ scalp massage"
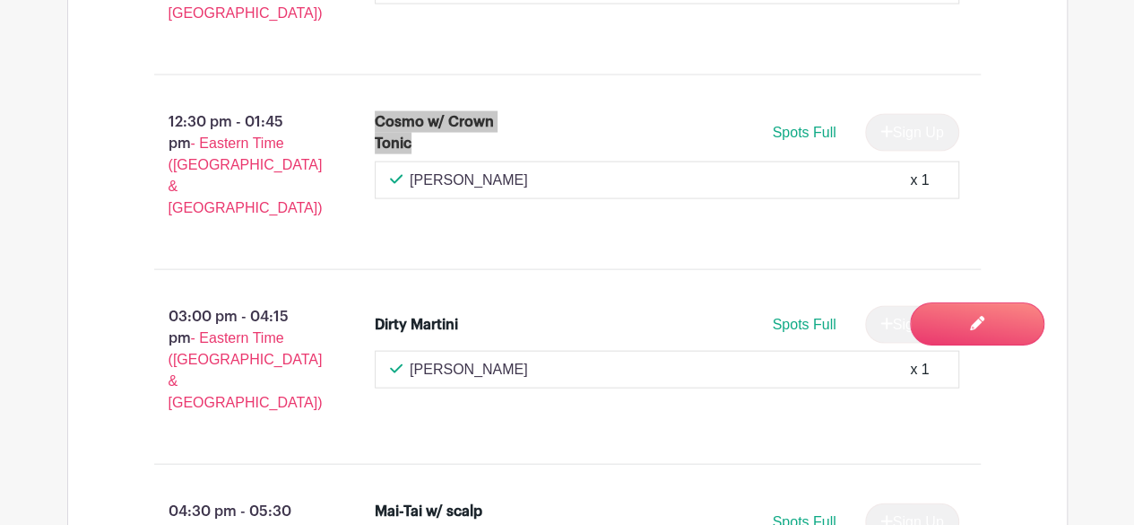
scroll to position [1735, 0]
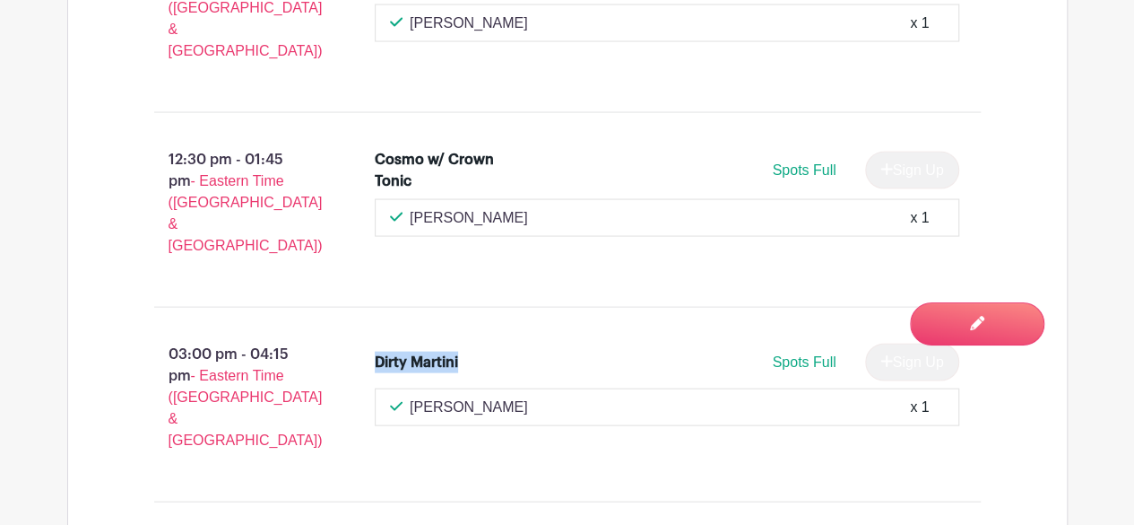
drag, startPoint x: 482, startPoint y: 261, endPoint x: 353, endPoint y: 277, distance: 130.1
click at [353, 336] on div "Dirty Martini Spots Full Sign Up Nicole Sconzo x 1" at bounding box center [678, 404] width 664 height 136
copy div "Dirty Martini"
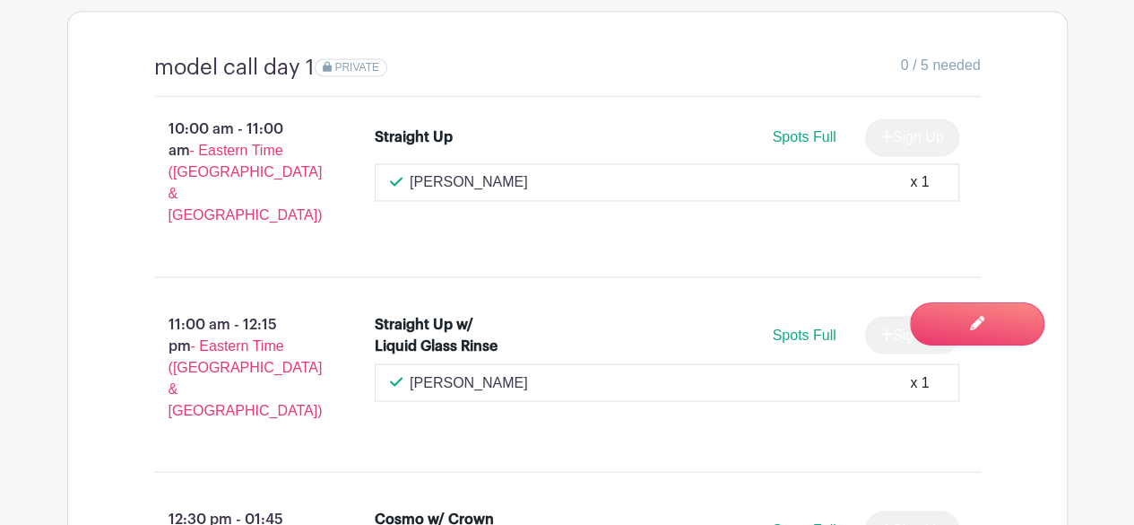
scroll to position [838, 0]
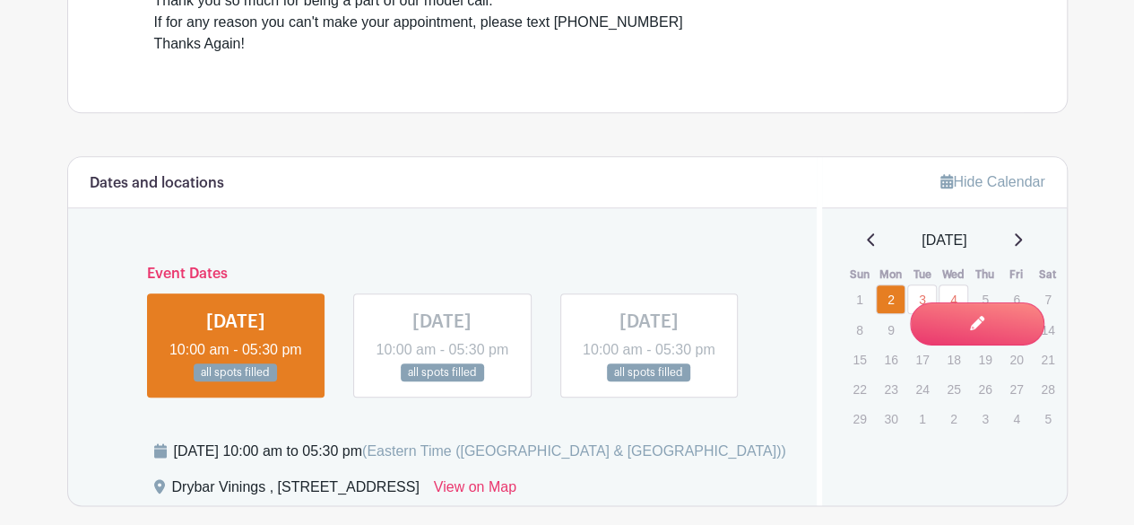
click at [442, 382] on link at bounding box center [442, 382] width 0 height 0
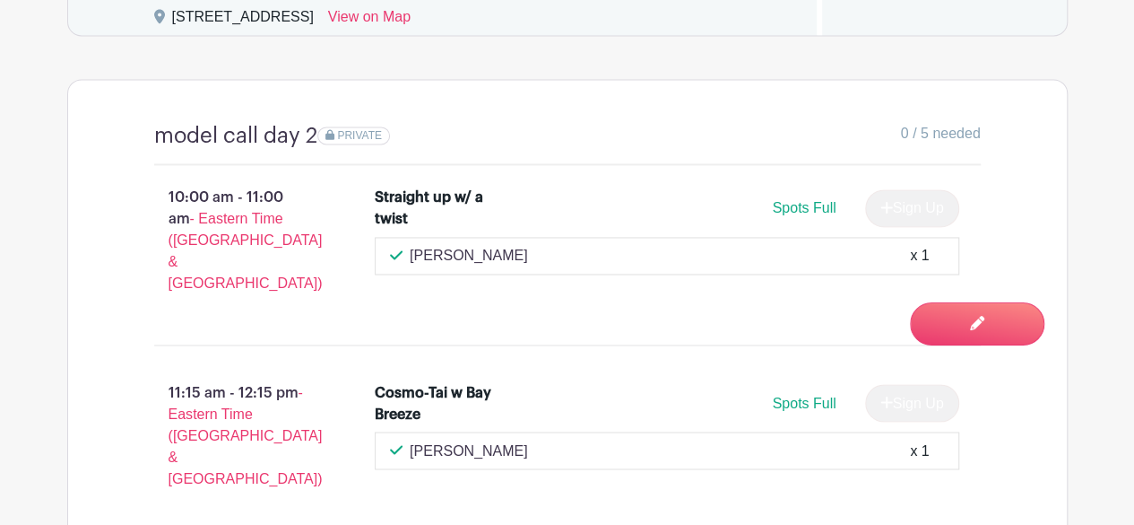
scroll to position [950, 0]
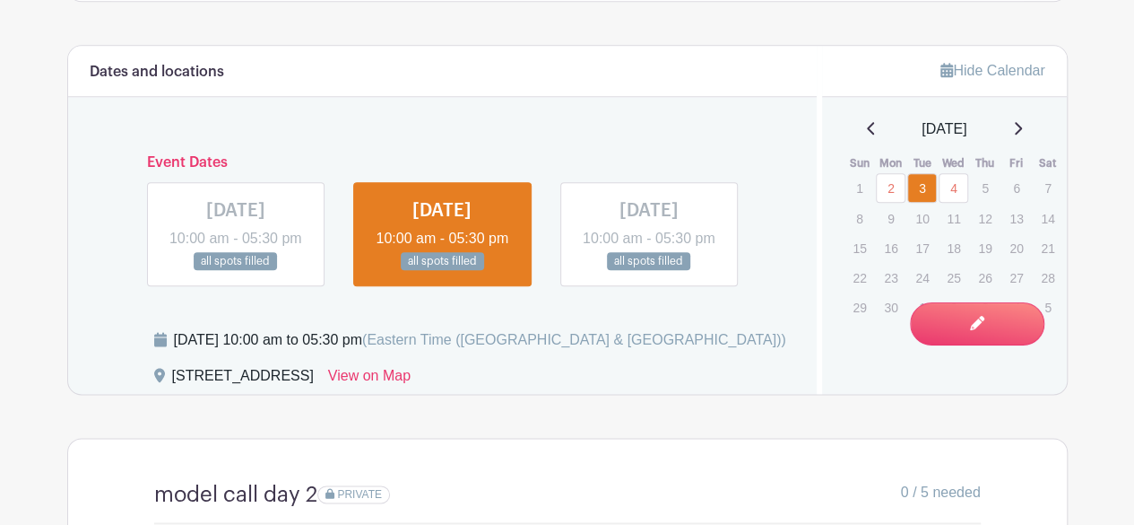
click at [649, 271] on link at bounding box center [649, 271] width 0 height 0
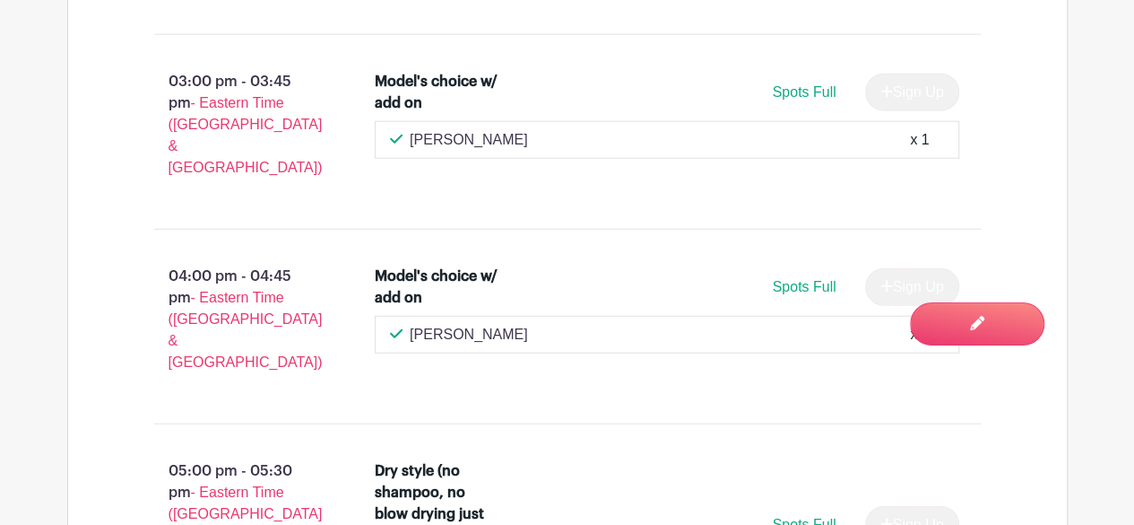
scroll to position [2295, 0]
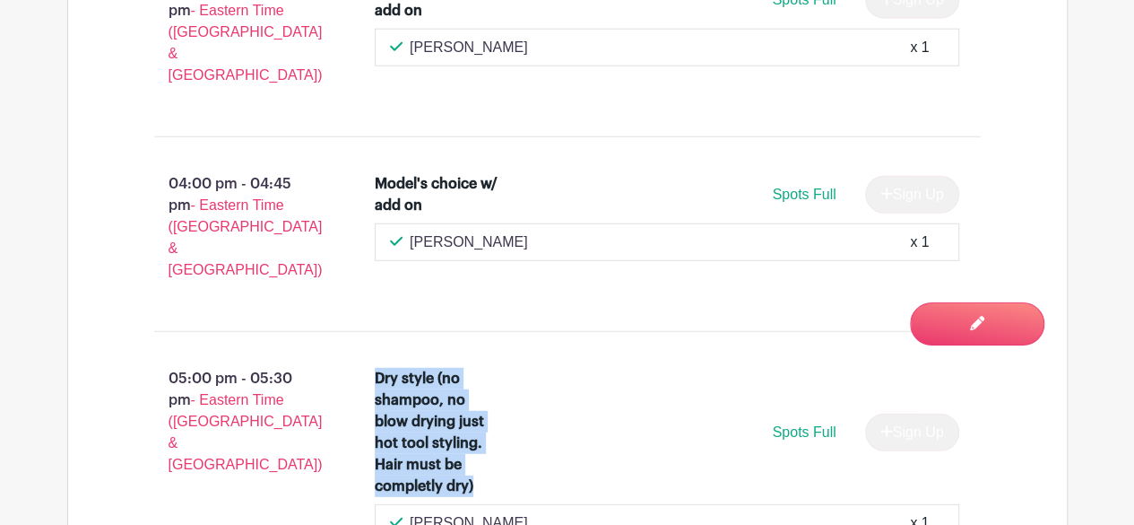
drag, startPoint x: 466, startPoint y: 300, endPoint x: 375, endPoint y: 184, distance: 147.5
click at [375, 368] on div "Dry style (no shampoo, no blow drying just hot tool styling. Hair must be compl…" at bounding box center [437, 432] width 125 height 129
copy div "Dry style (no shampoo, no blow drying just hot tool styling. Hair must be compl…"
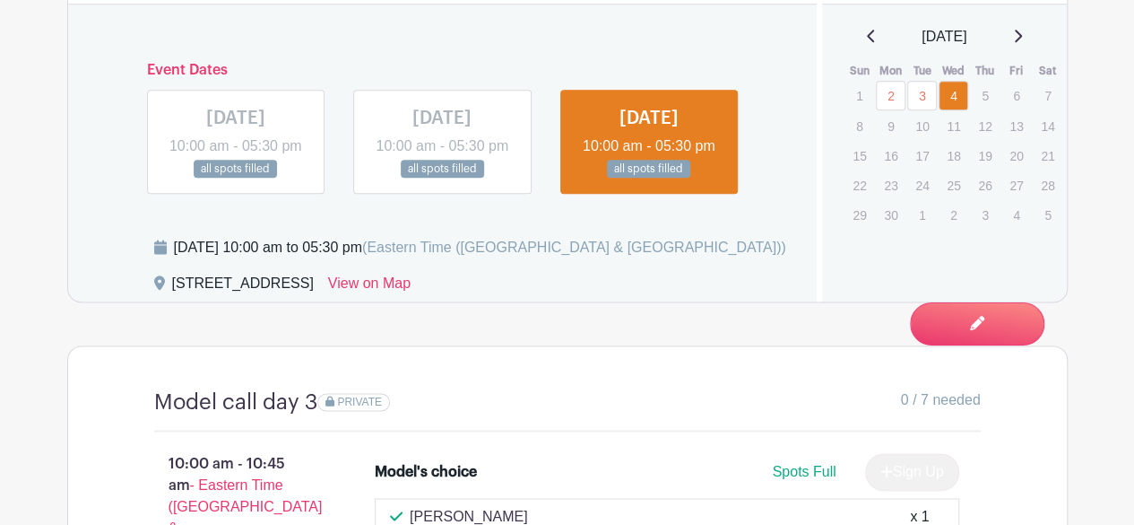
scroll to position [1039, 0]
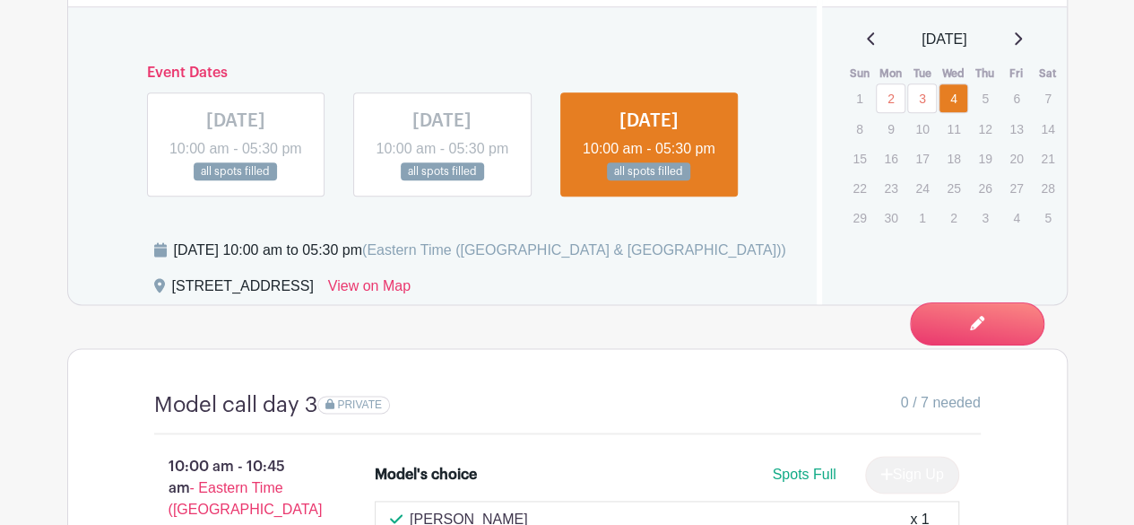
click at [236, 181] on link at bounding box center [236, 181] width 0 height 0
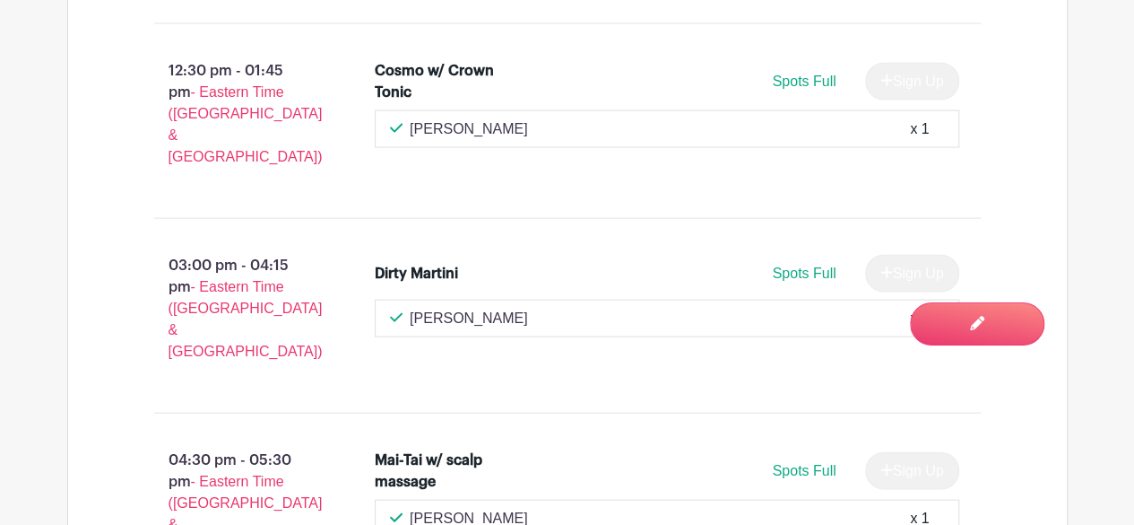
scroll to position [1915, 0]
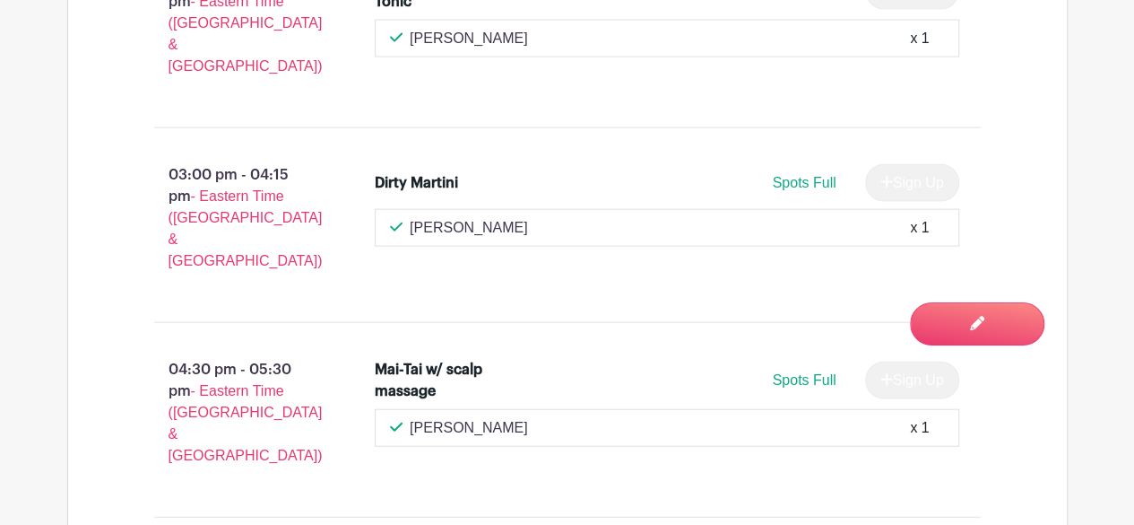
drag, startPoint x: 456, startPoint y: 270, endPoint x: 375, endPoint y: 235, distance: 88.0
click at [375, 359] on div "Mai-Tai w/ scalp massage" at bounding box center [437, 380] width 125 height 43
copy div "Mai-Tai w/ scalp massage"
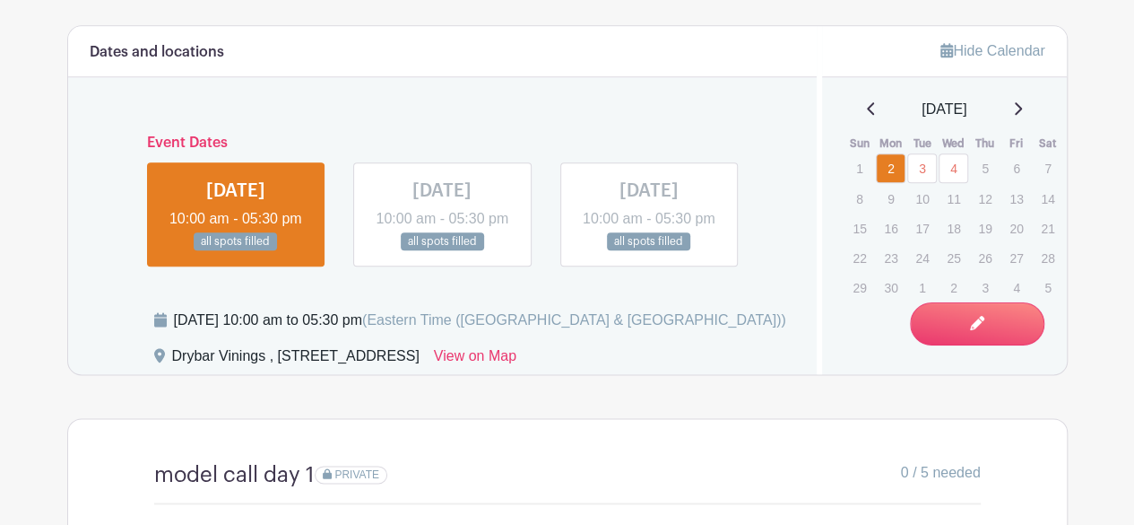
scroll to position [928, 0]
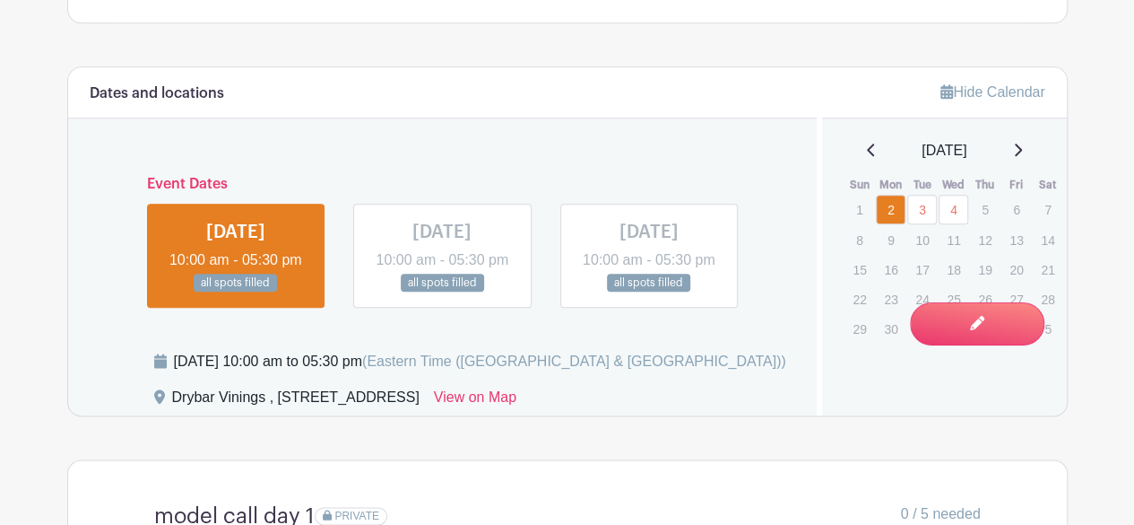
click at [442, 292] on link at bounding box center [442, 292] width 0 height 0
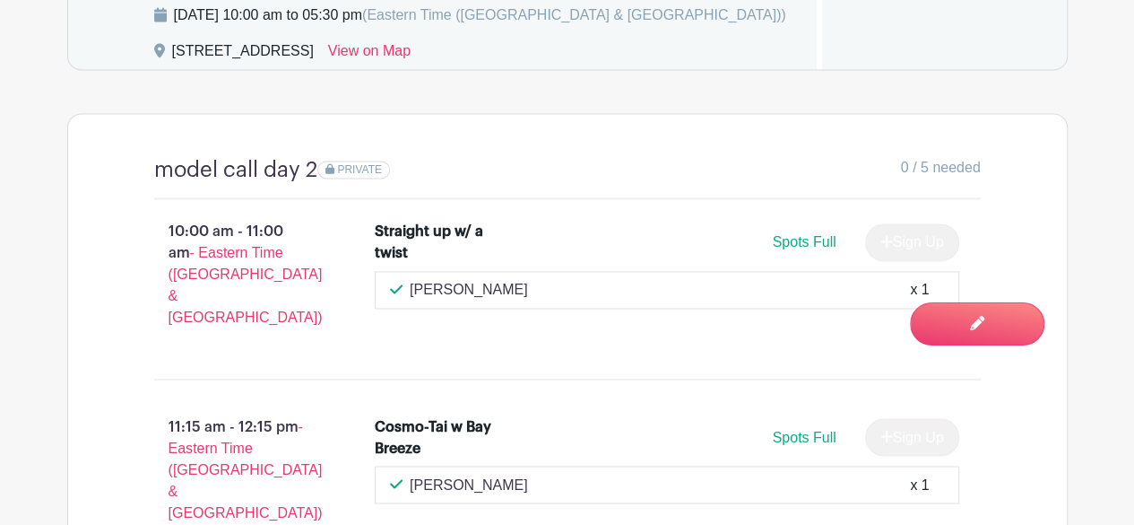
scroll to position [1287, 0]
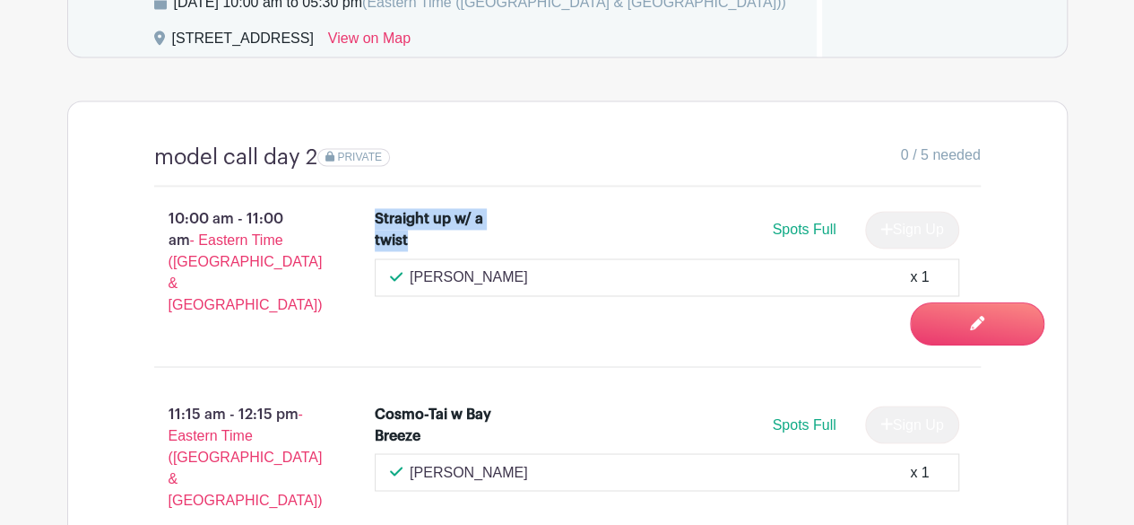
drag, startPoint x: 412, startPoint y: 256, endPoint x: 377, endPoint y: 239, distance: 38.9
click at [377, 239] on div "Straight up w/ a twist" at bounding box center [437, 229] width 125 height 43
copy div "Straight up w/ a twist"
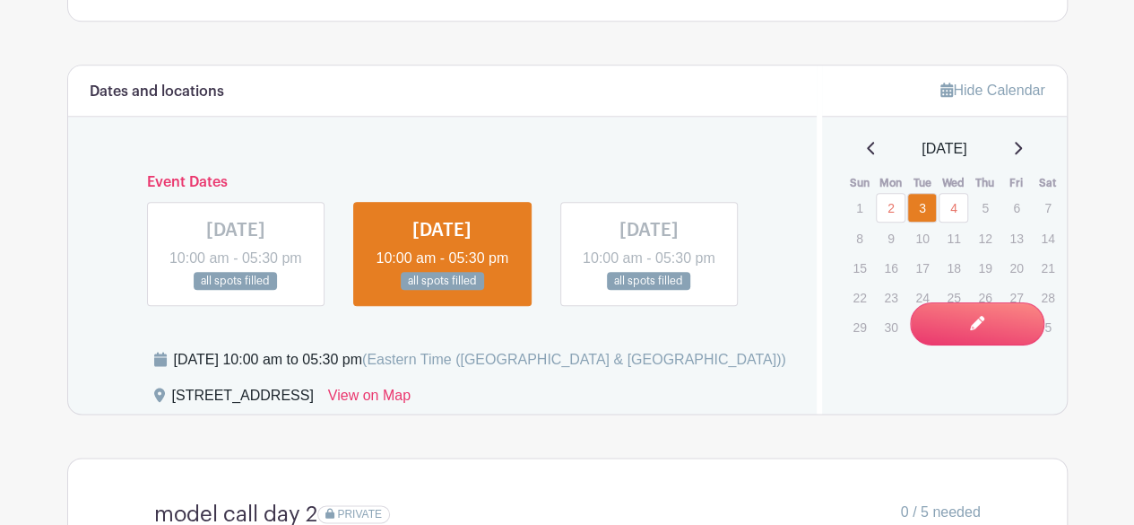
scroll to position [928, 0]
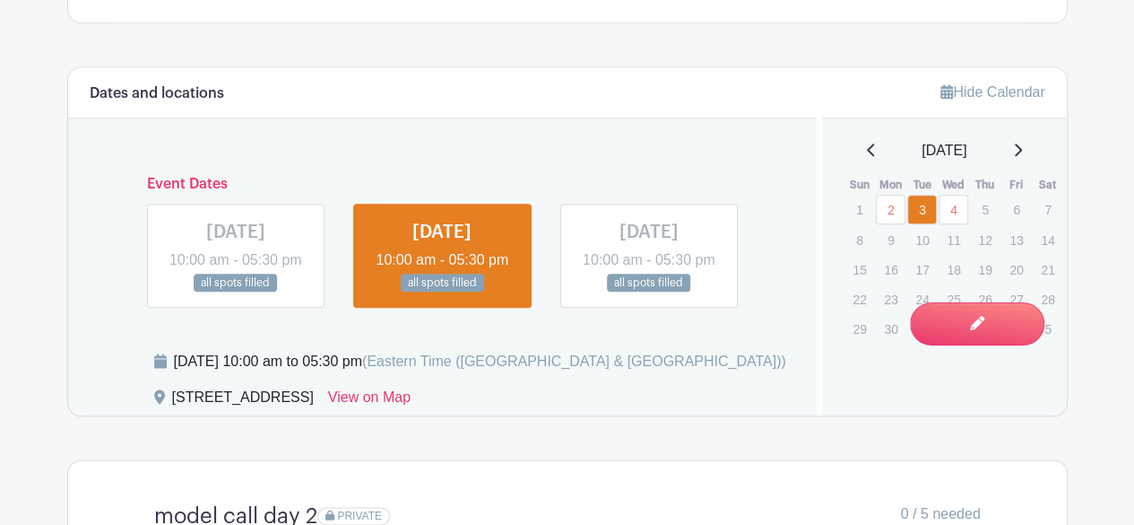
click at [236, 292] on link at bounding box center [236, 292] width 0 height 0
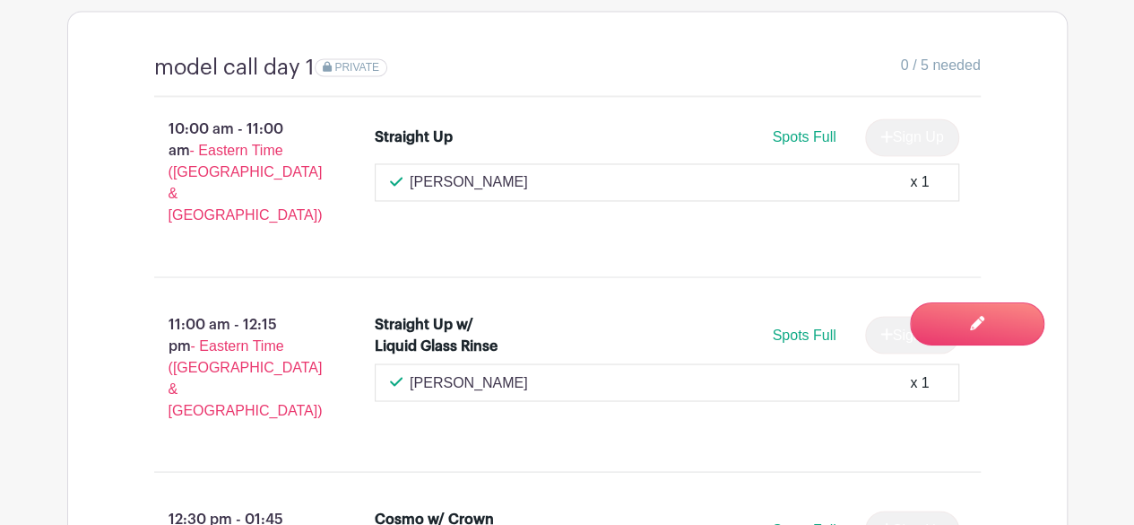
scroll to position [1107, 0]
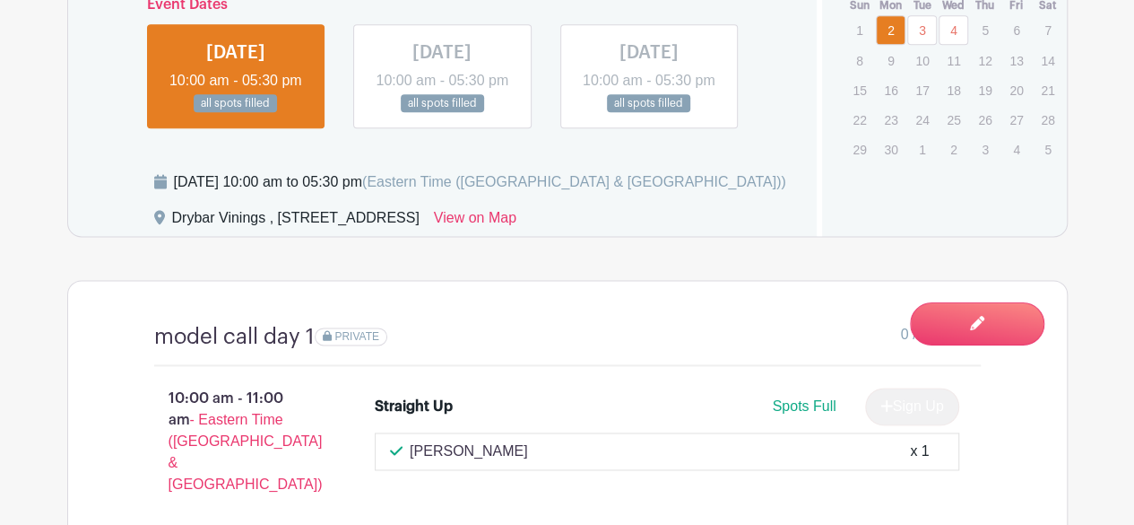
click at [442, 113] on link at bounding box center [442, 113] width 0 height 0
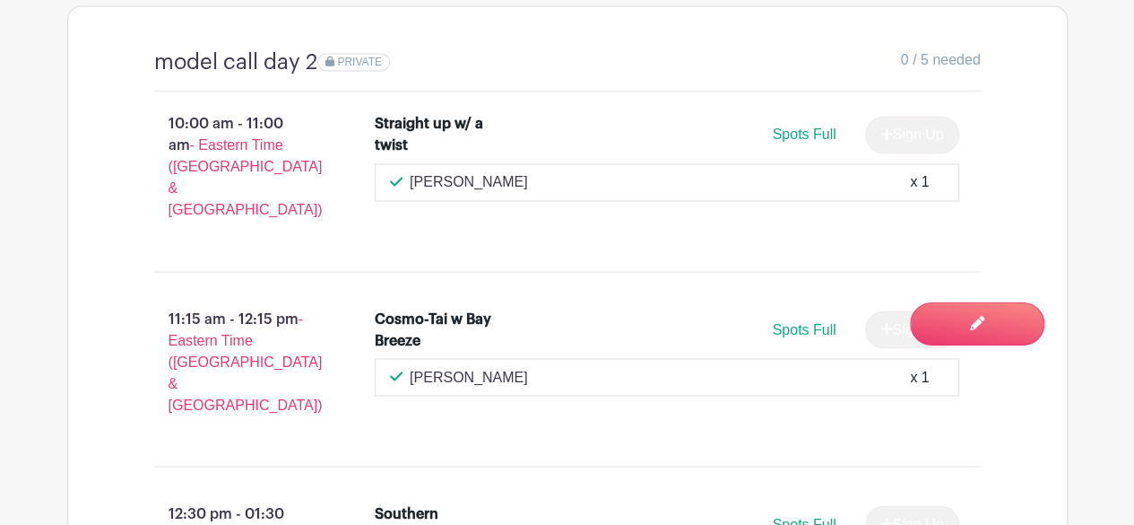
scroll to position [1377, 0]
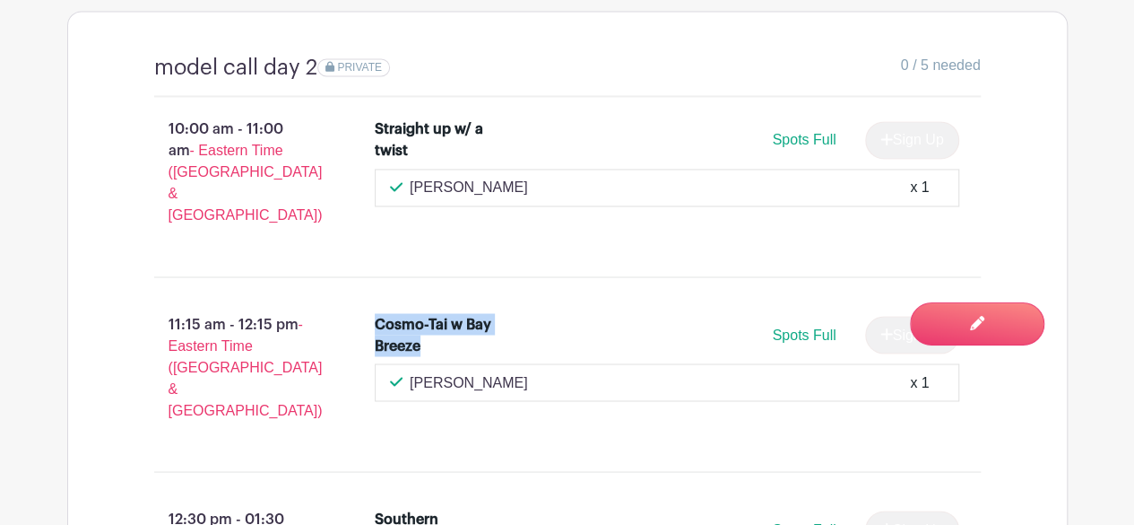
drag, startPoint x: 439, startPoint y: 340, endPoint x: 371, endPoint y: 308, distance: 75.0
click at [371, 308] on li "Cosmo-Tai w Bay Breeze Spots Full Sign Up Lillie Hedberg x 1" at bounding box center [667, 357] width 599 height 102
copy div "Cosmo-Tai w Bay Breeze"
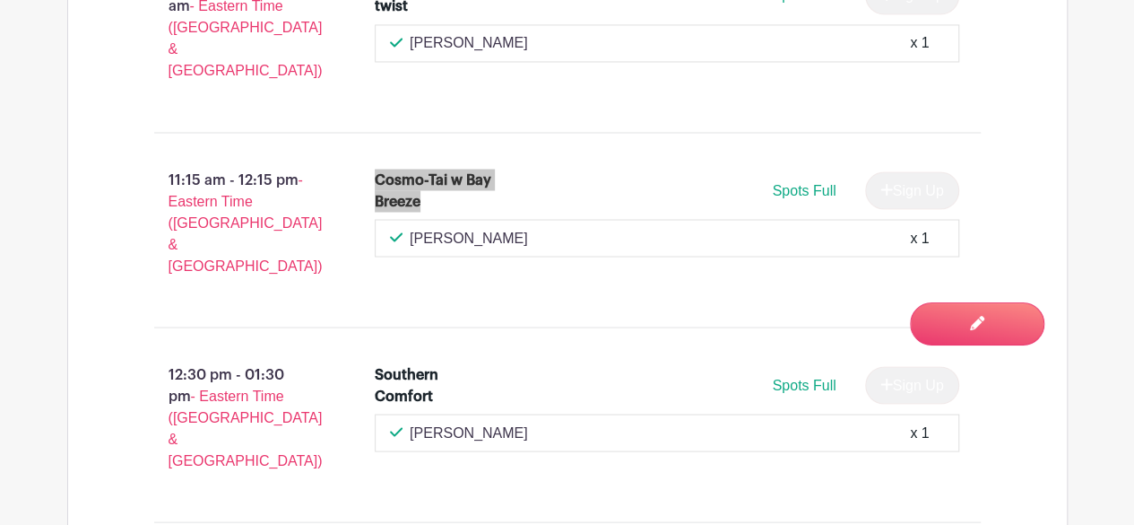
scroll to position [1556, 0]
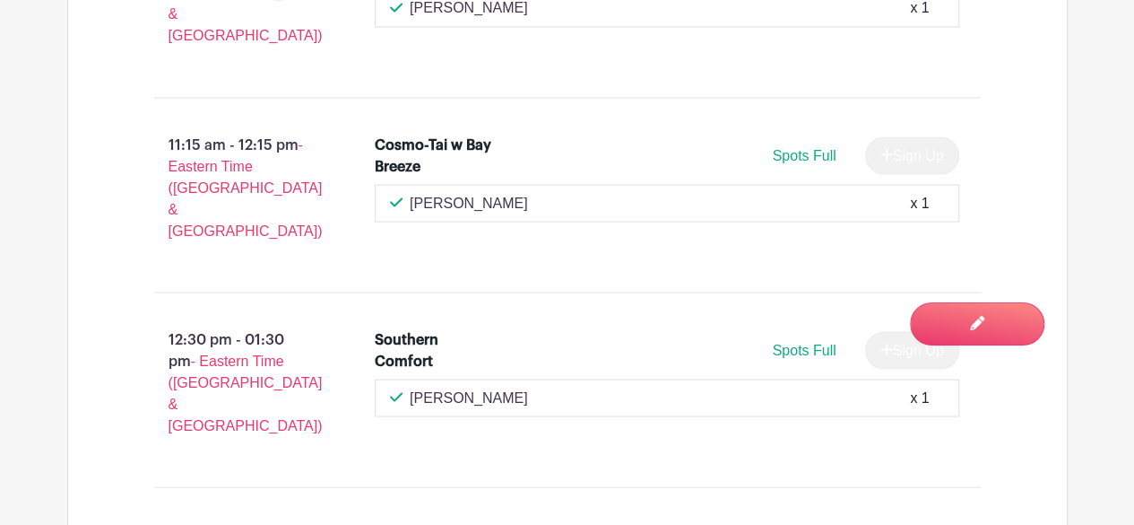
click at [491, 328] on div "Southern Comfort" at bounding box center [437, 349] width 125 height 43
drag, startPoint x: 502, startPoint y: 293, endPoint x: 373, endPoint y: 306, distance: 129.7
click at [369, 321] on li "Southern Comfort Spots Full Sign Up Nikki Heidari x 1" at bounding box center [667, 372] width 599 height 102
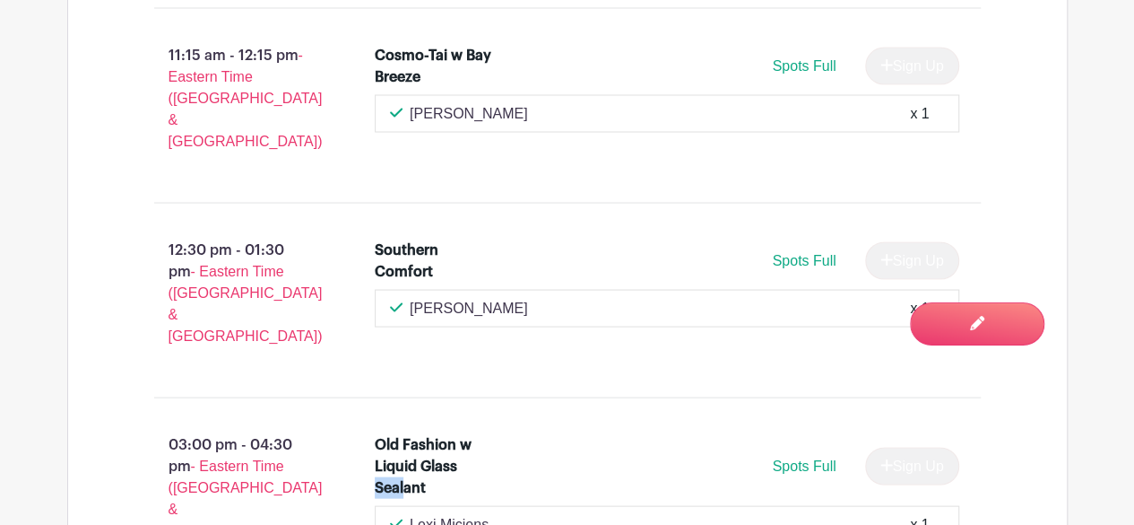
drag, startPoint x: 377, startPoint y: 399, endPoint x: 364, endPoint y: 401, distance: 12.7
click at [364, 426] on div "Old Fashion w Liquid Glass Sealant Spots Full Sign Up Lexi Miciens x 1" at bounding box center [678, 494] width 664 height 136
click at [419, 433] on div "Old Fashion w Liquid Glass Sealant" at bounding box center [437, 465] width 125 height 65
drag, startPoint x: 433, startPoint y: 399, endPoint x: 373, endPoint y: 362, distance: 70.4
click at [373, 426] on li "Old Fashion w Liquid Glass Sealant Spots Full Sign Up Lexi Miciens x 1" at bounding box center [667, 488] width 599 height 124
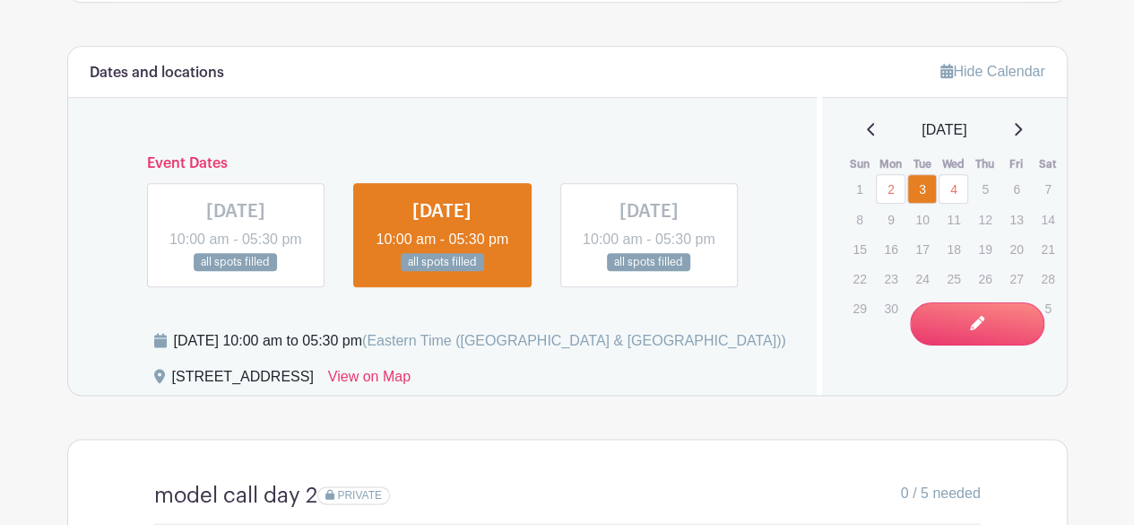
scroll to position [950, 0]
click at [236, 271] on link at bounding box center [236, 271] width 0 height 0
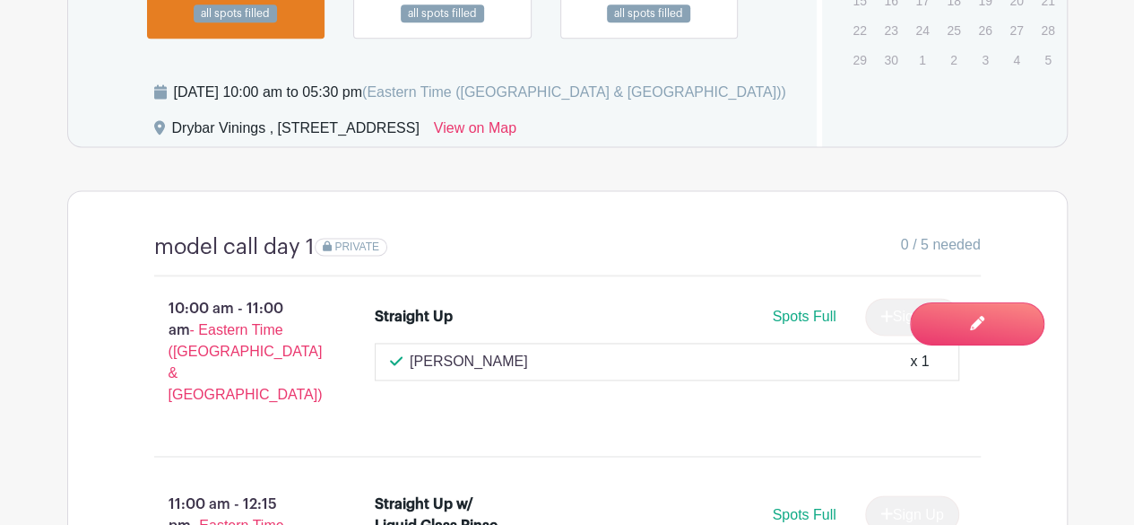
scroll to position [1018, 0]
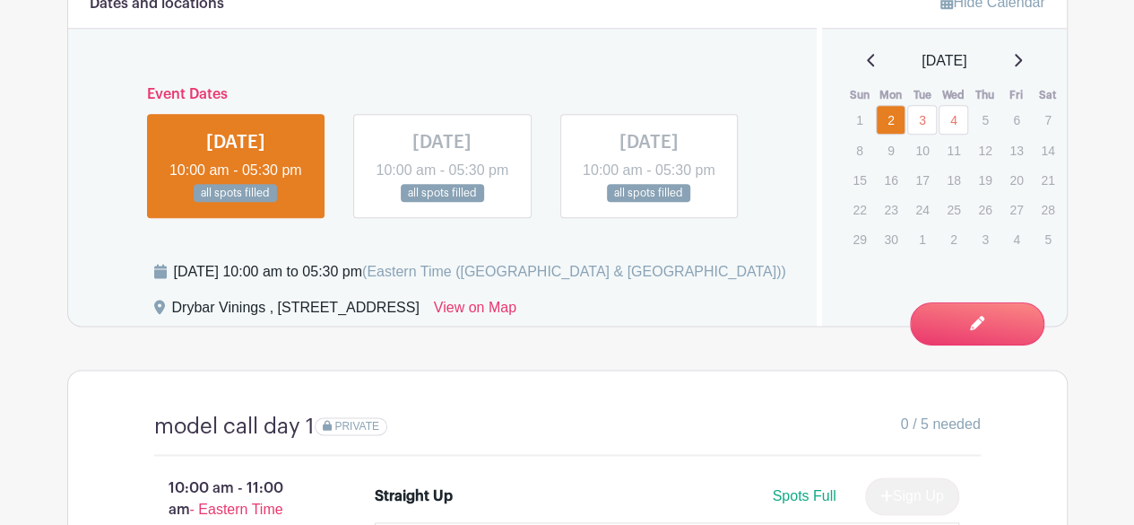
click at [649, 203] on link at bounding box center [649, 203] width 0 height 0
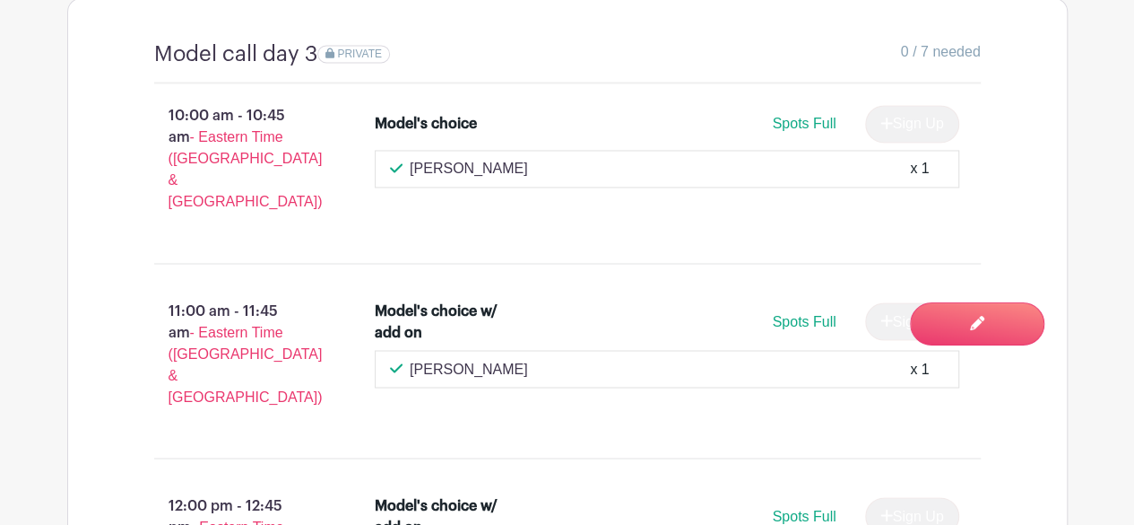
scroll to position [1018, 0]
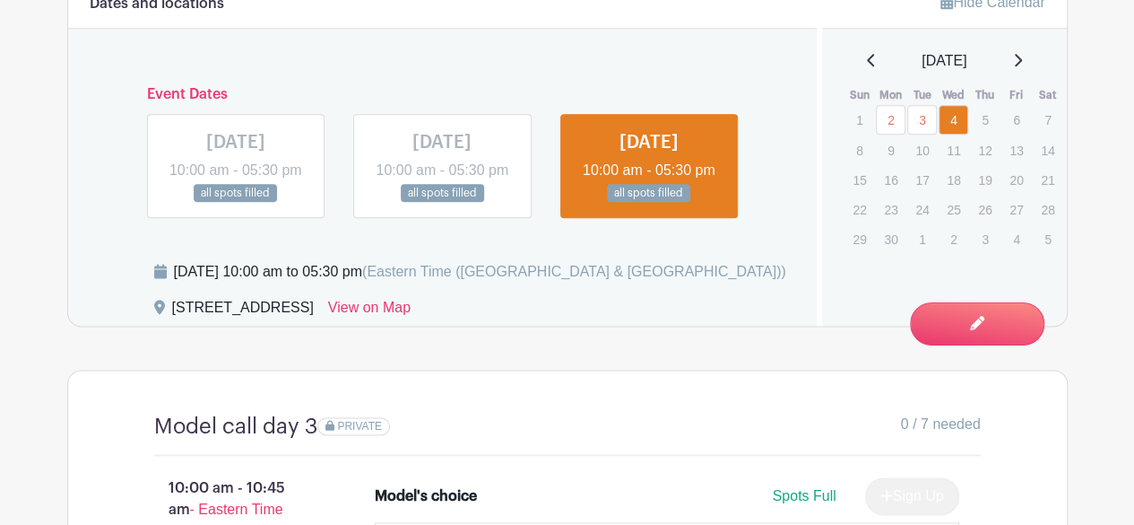
click at [442, 203] on link at bounding box center [442, 203] width 0 height 0
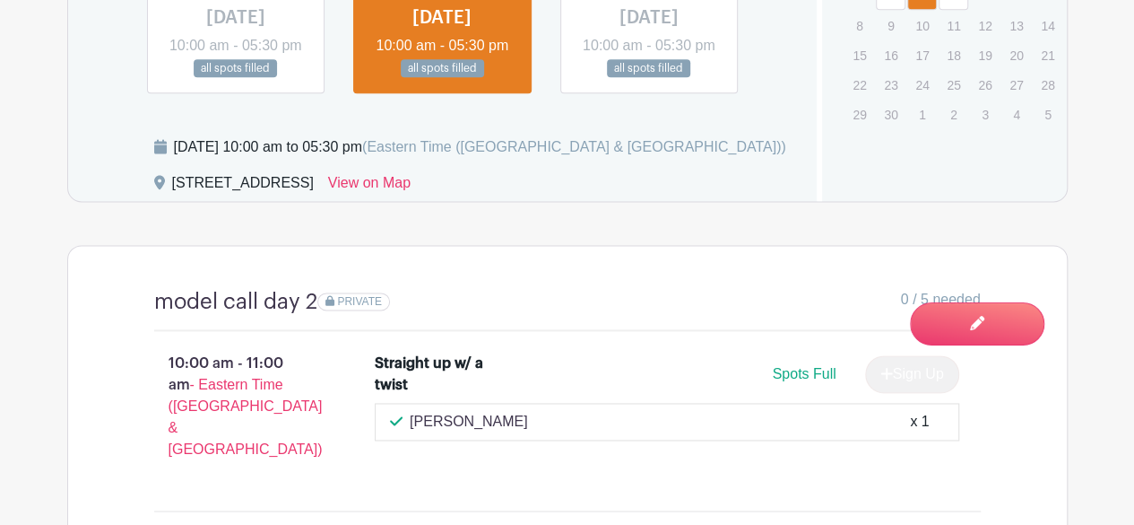
scroll to position [860, 0]
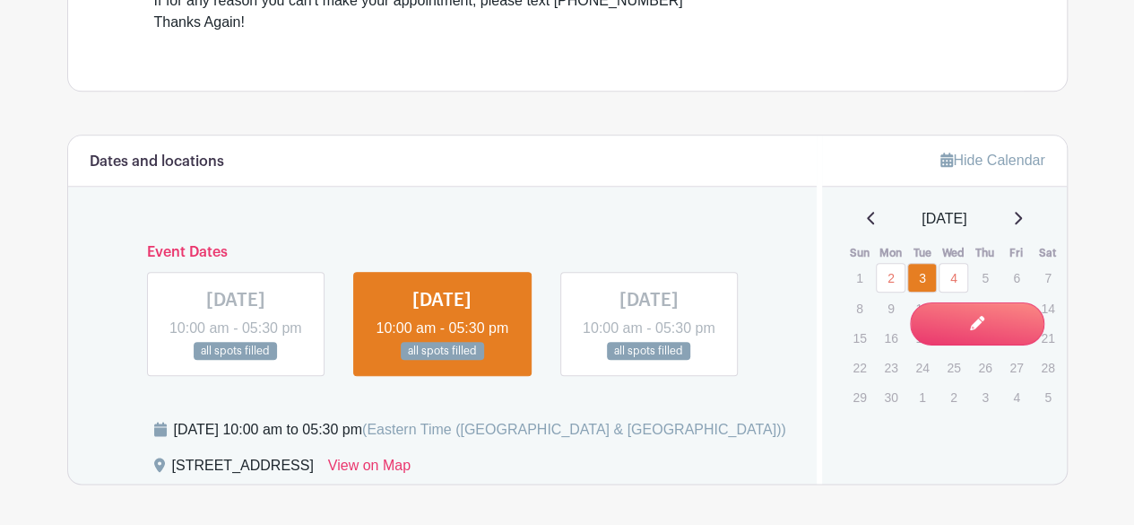
click at [649, 360] on link at bounding box center [649, 360] width 0 height 0
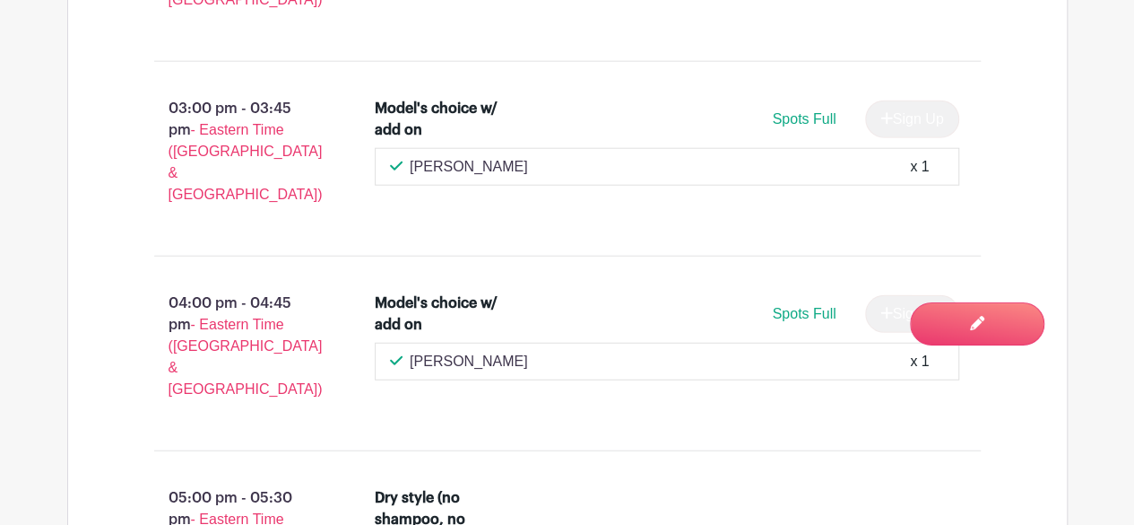
scroll to position [2147, 0]
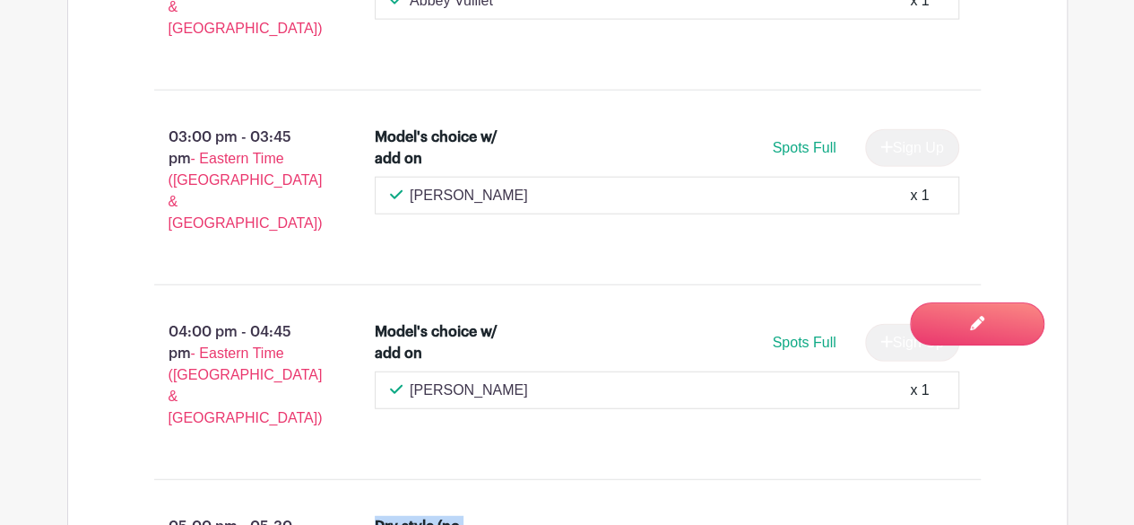
drag, startPoint x: 492, startPoint y: 438, endPoint x: 368, endPoint y: 341, distance: 157.9
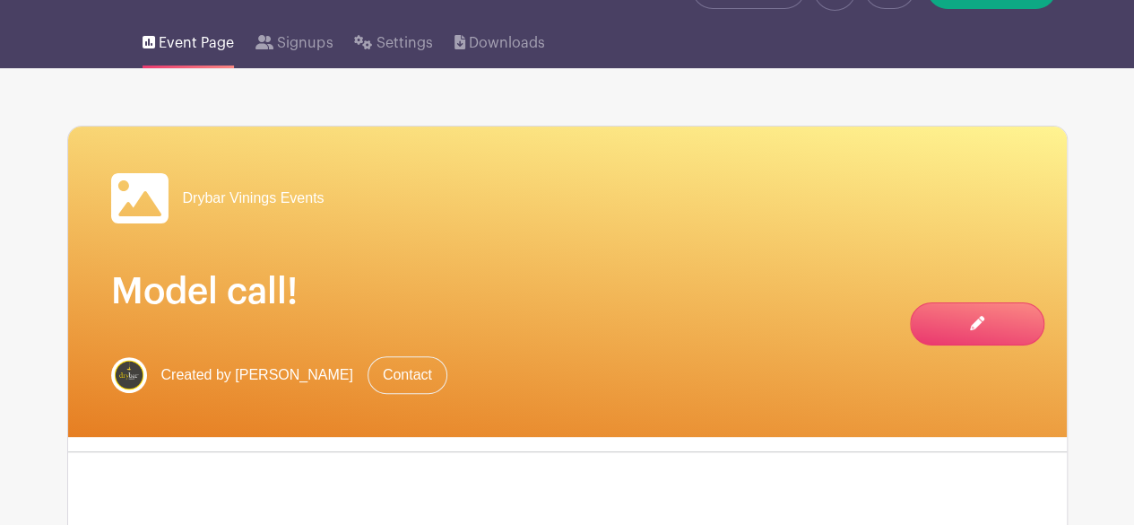
scroll to position [0, 0]
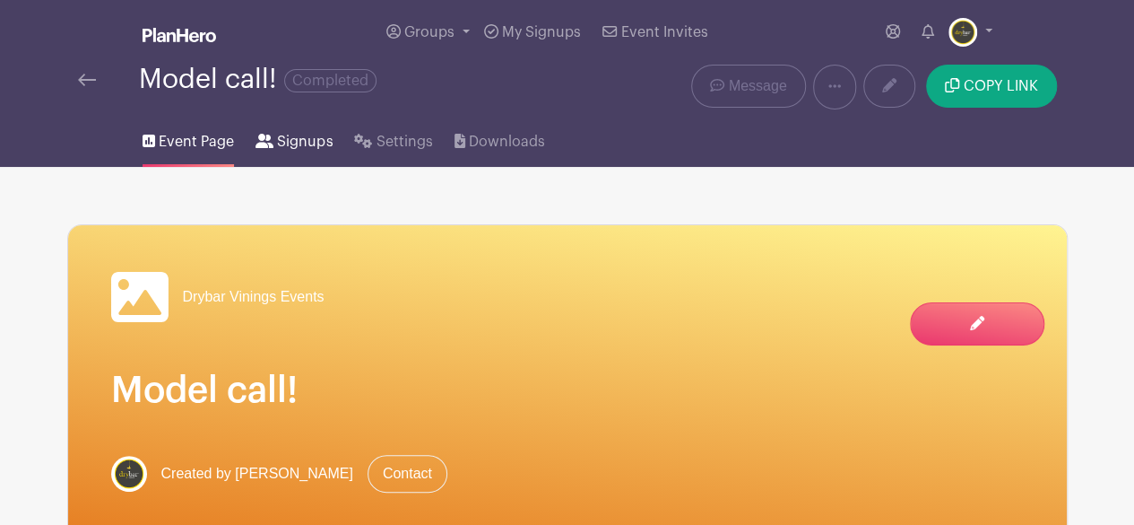
click at [300, 148] on span "Signups" at bounding box center [305, 142] width 56 height 22
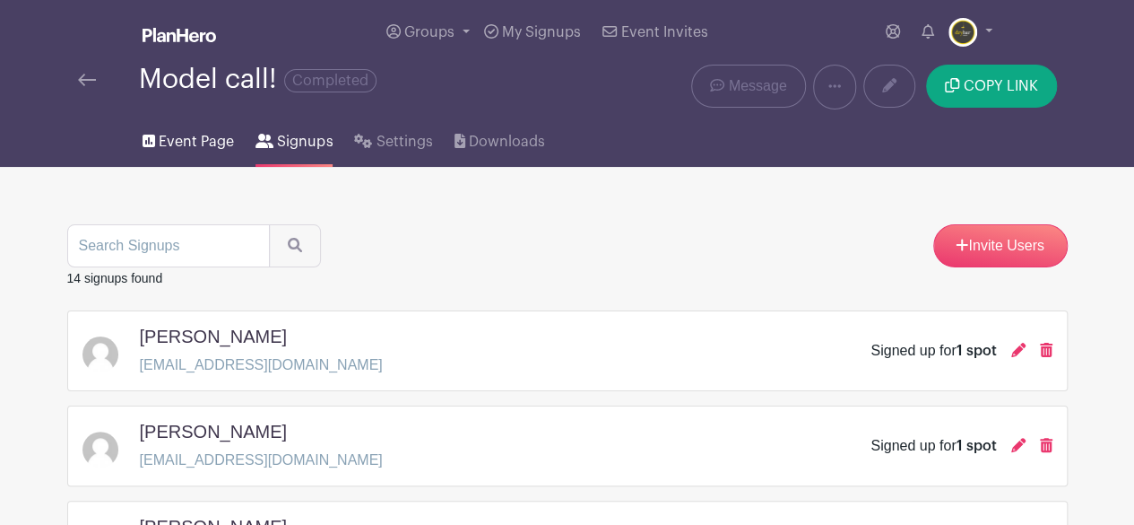
click at [171, 138] on span "Event Page" at bounding box center [196, 142] width 75 height 22
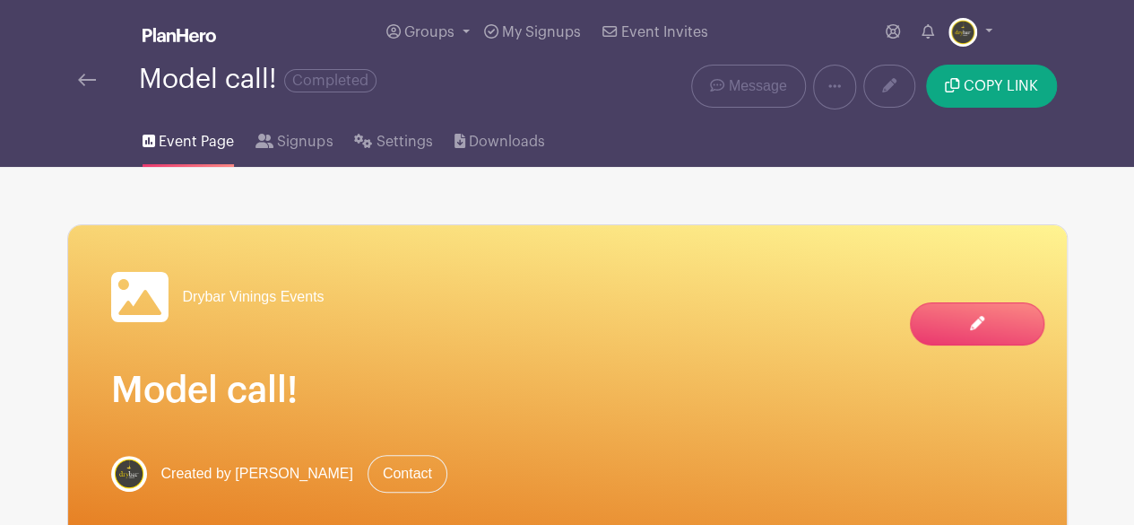
click at [178, 146] on span "Event Page" at bounding box center [196, 142] width 75 height 22
click at [179, 35] on img at bounding box center [180, 35] width 74 height 14
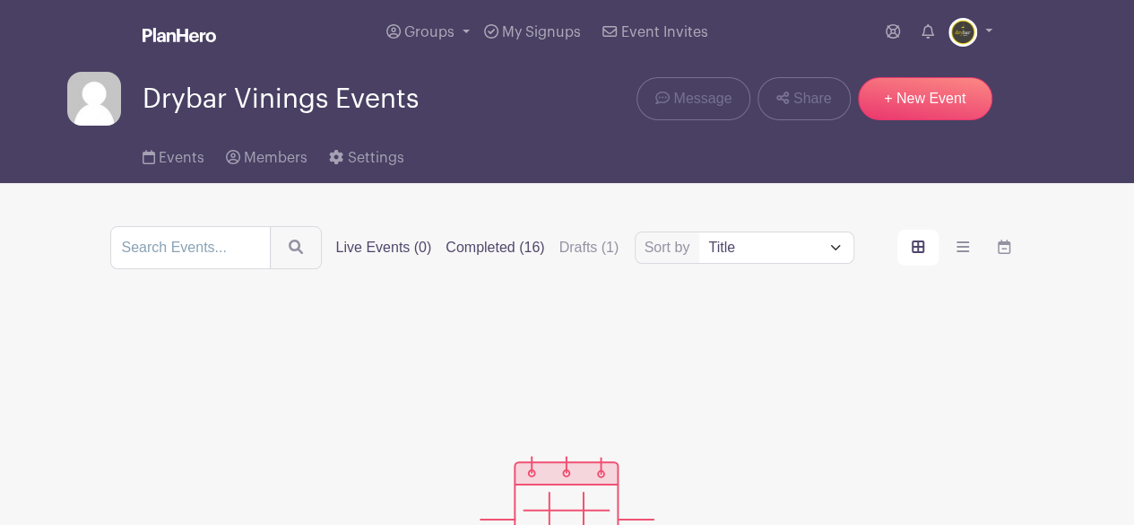
click at [524, 241] on label "Completed (16)" at bounding box center [495, 248] width 99 height 22
click at [0, 0] on input "Completed (16)" at bounding box center [0, 0] width 0 height 0
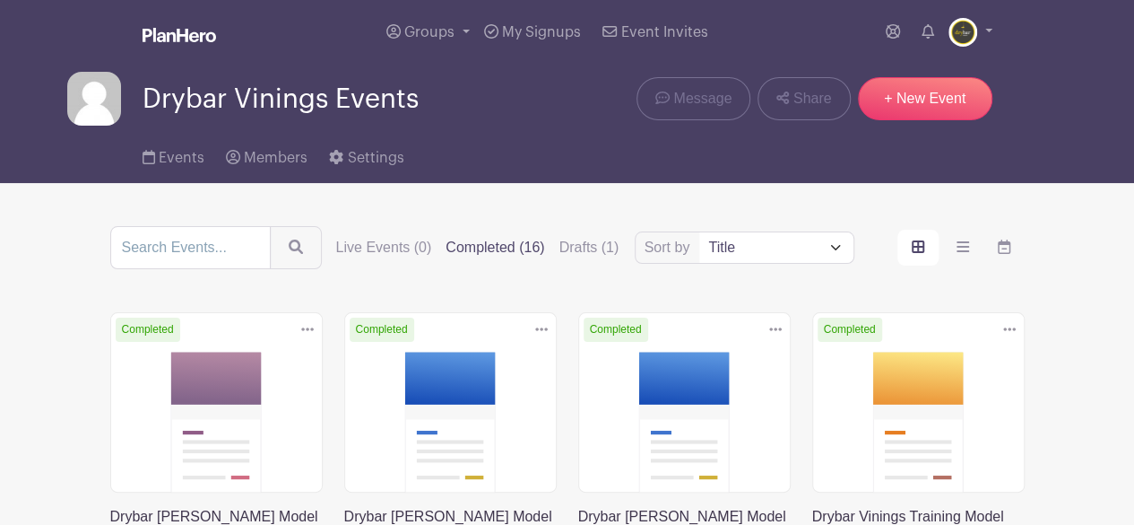
click at [784, 240] on select "Title Recently modified Newest" at bounding box center [775, 247] width 153 height 30
select select "last_added"
click at [700, 232] on select "Title Recently modified Newest" at bounding box center [775, 247] width 153 height 30
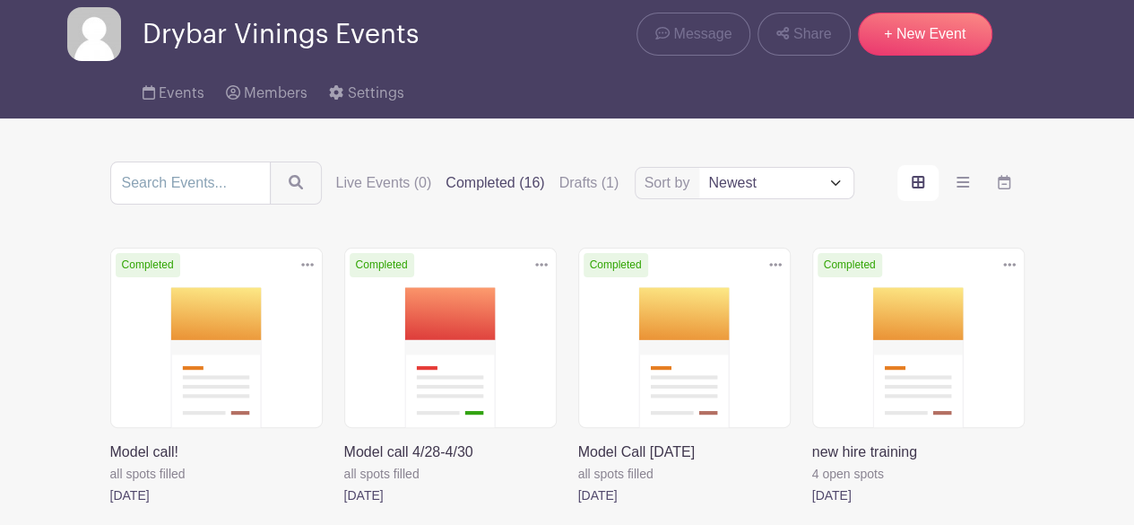
scroll to position [179, 0]
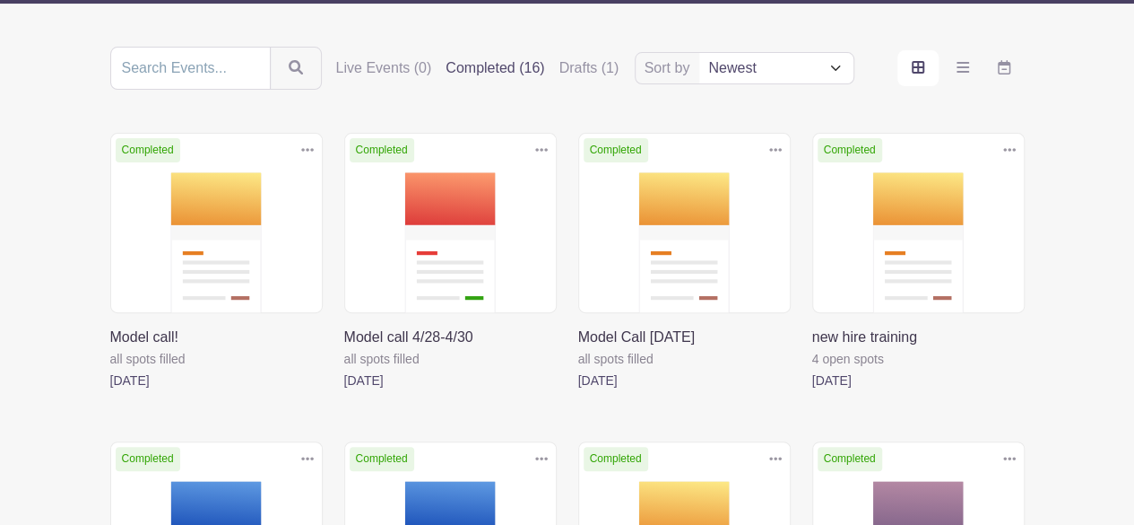
click at [344, 391] on link at bounding box center [344, 391] width 0 height 0
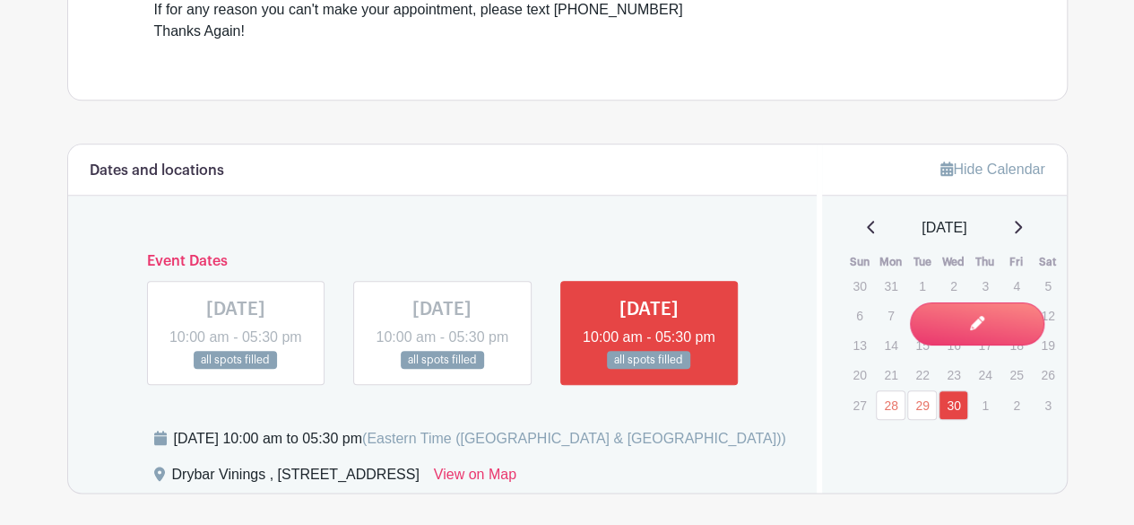
scroll to position [897, 0]
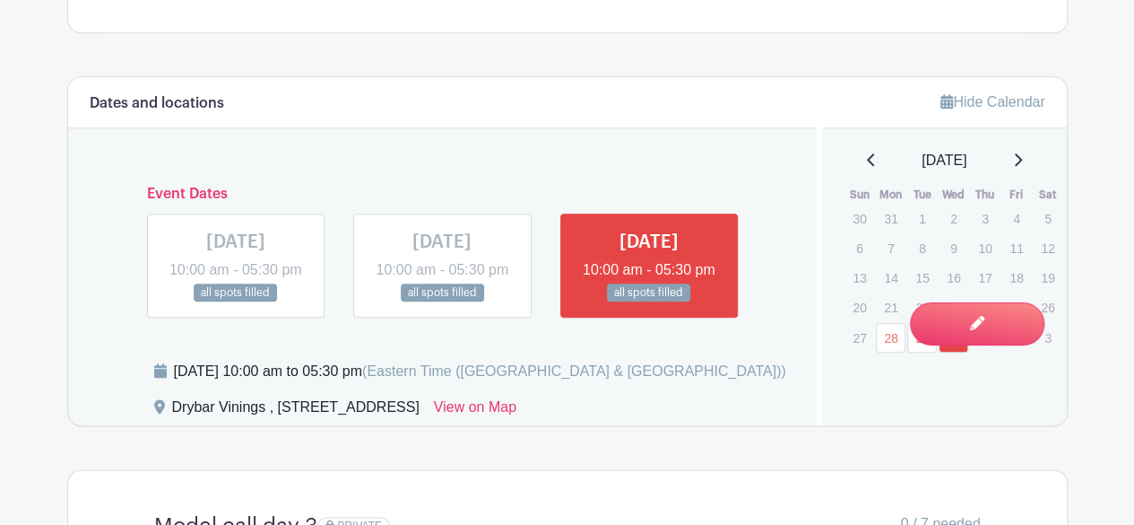
click at [236, 302] on link at bounding box center [236, 302] width 0 height 0
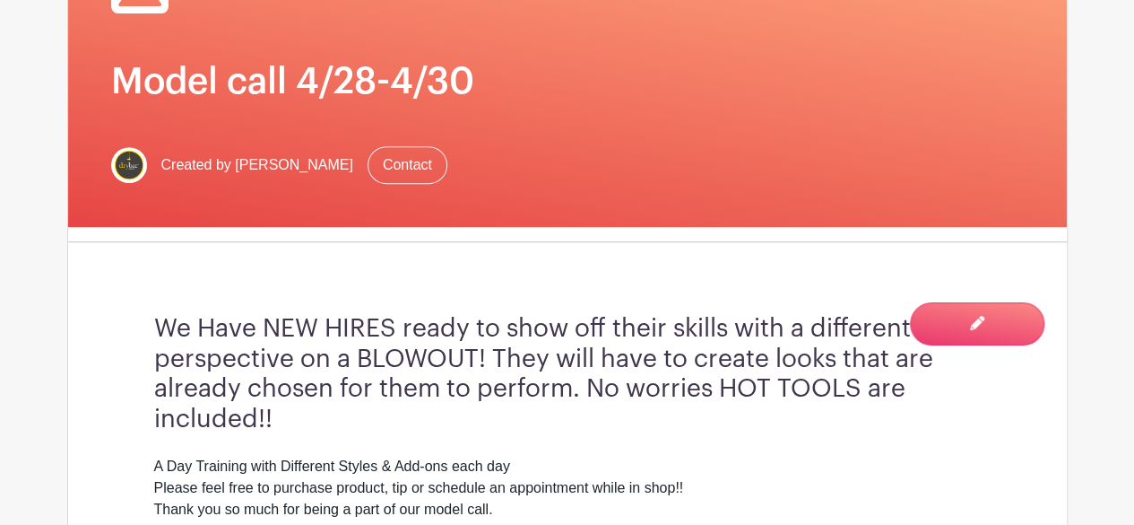
scroll to position [265, 0]
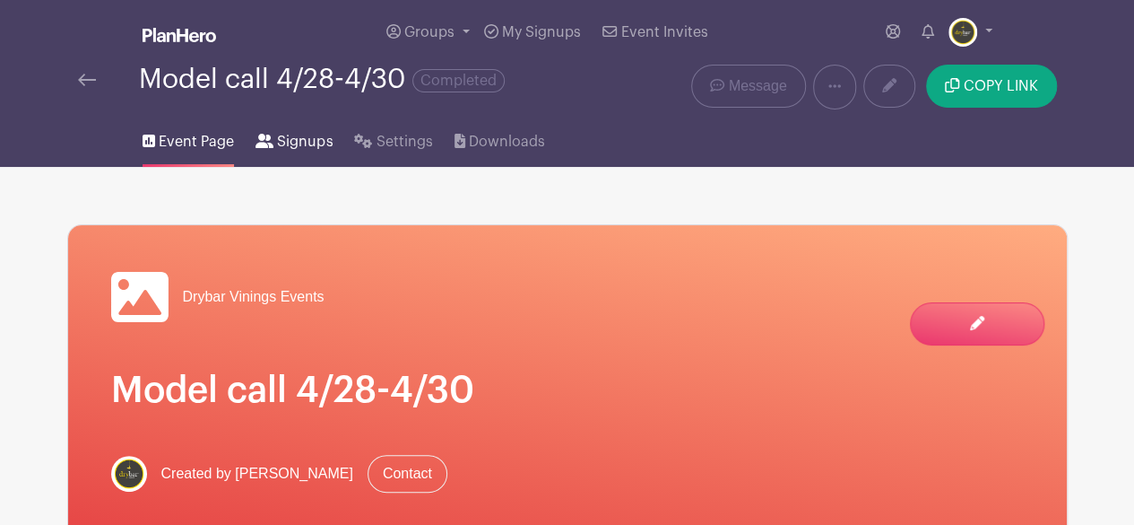
click at [284, 134] on span "Signups" at bounding box center [305, 142] width 56 height 22
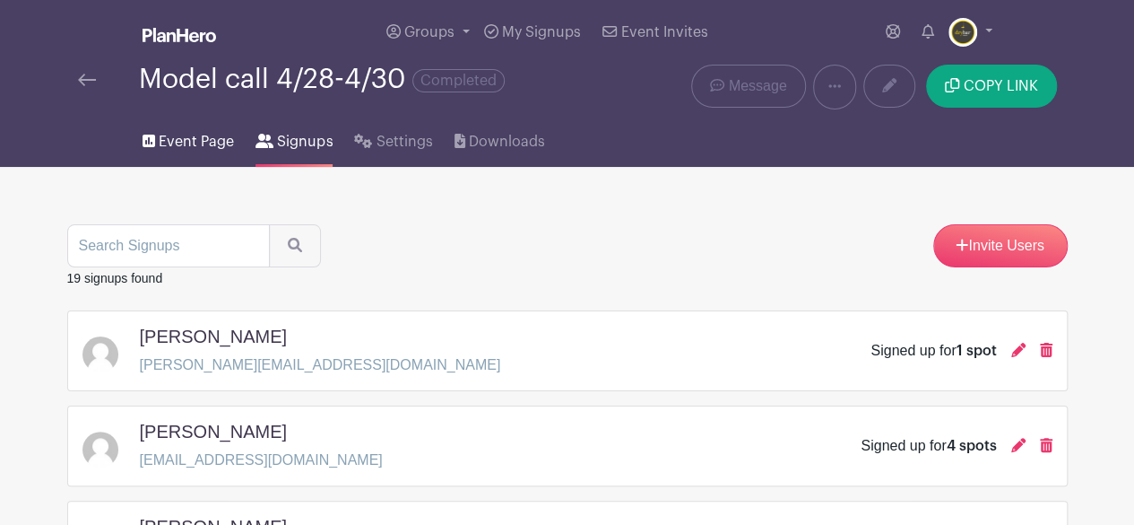
click at [200, 148] on span "Event Page" at bounding box center [196, 142] width 75 height 22
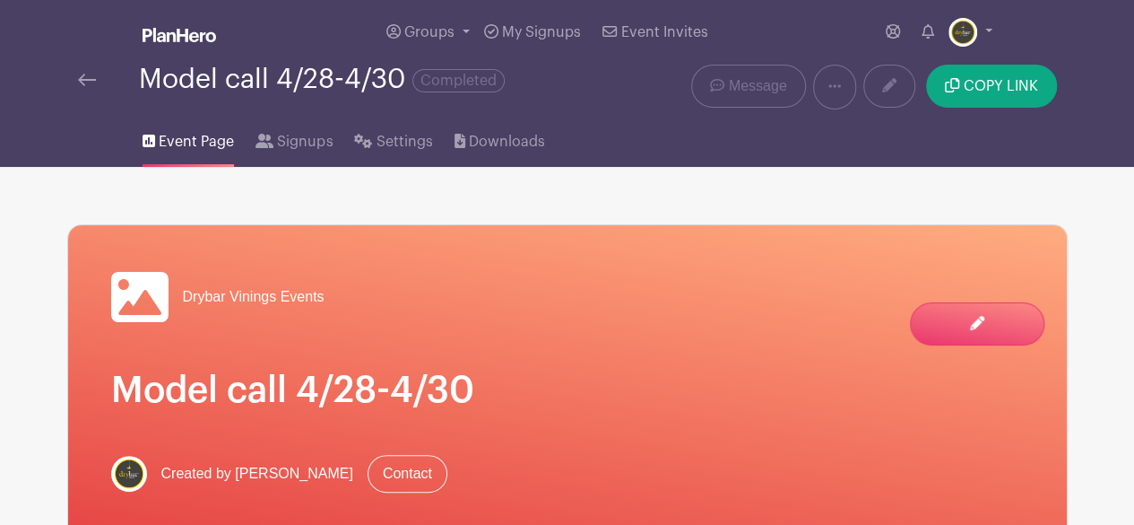
click at [179, 29] on img at bounding box center [180, 35] width 74 height 14
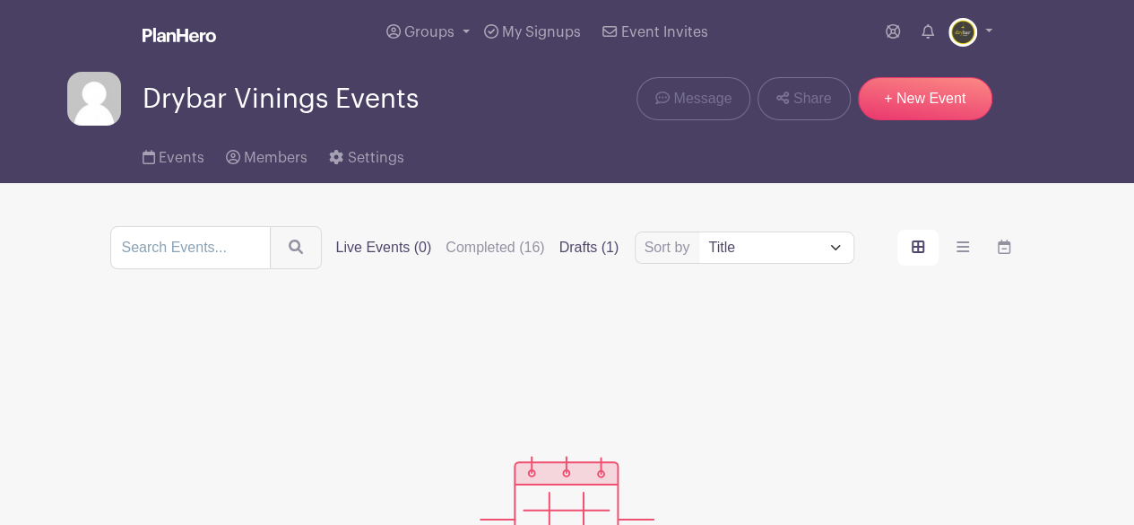
click at [583, 246] on label "Drafts (1)" at bounding box center [590, 248] width 60 height 22
click at [0, 0] on input "Drafts (1)" at bounding box center [0, 0] width 0 height 0
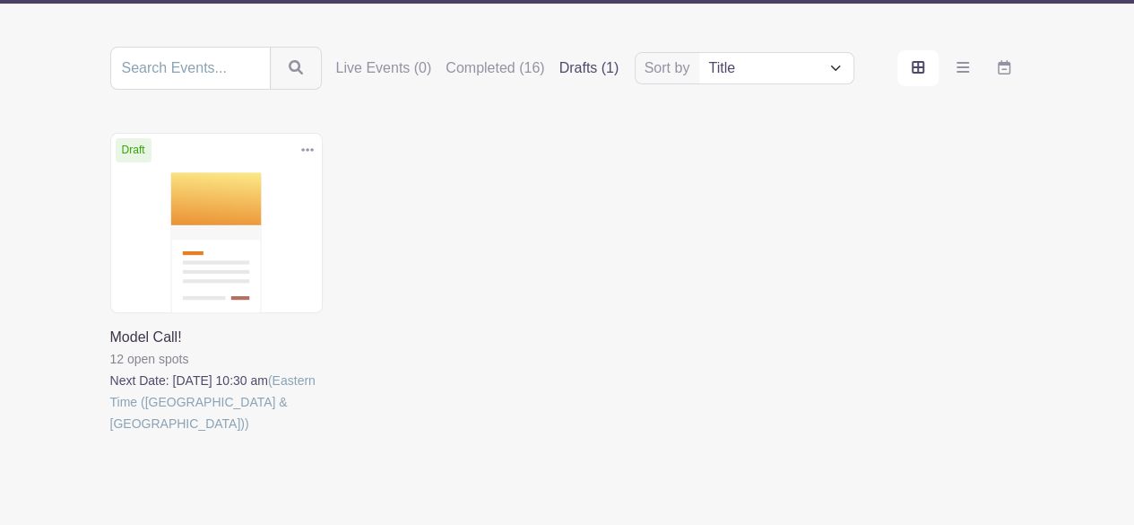
click at [110, 434] on link at bounding box center [110, 434] width 0 height 0
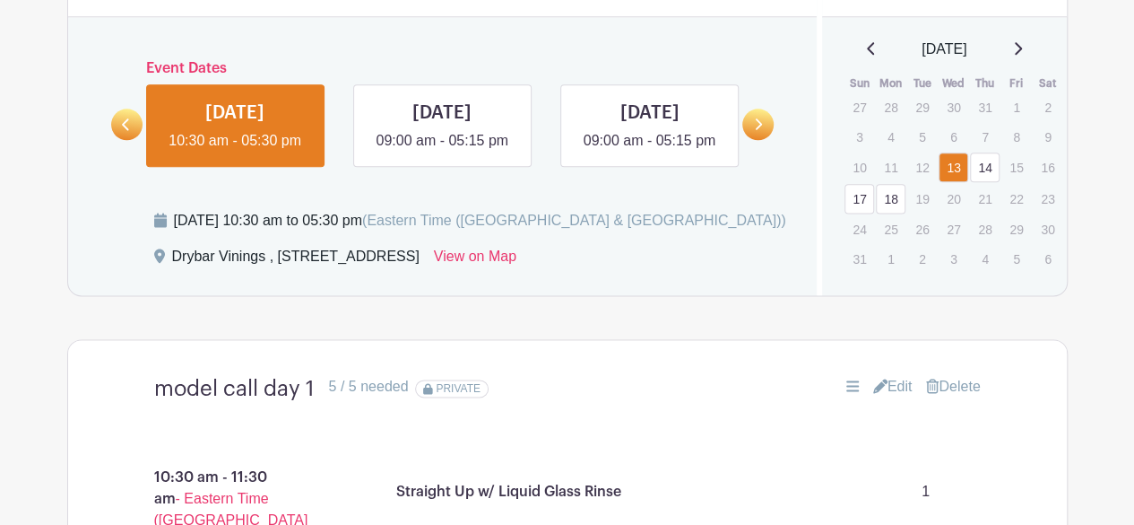
scroll to position [1076, 0]
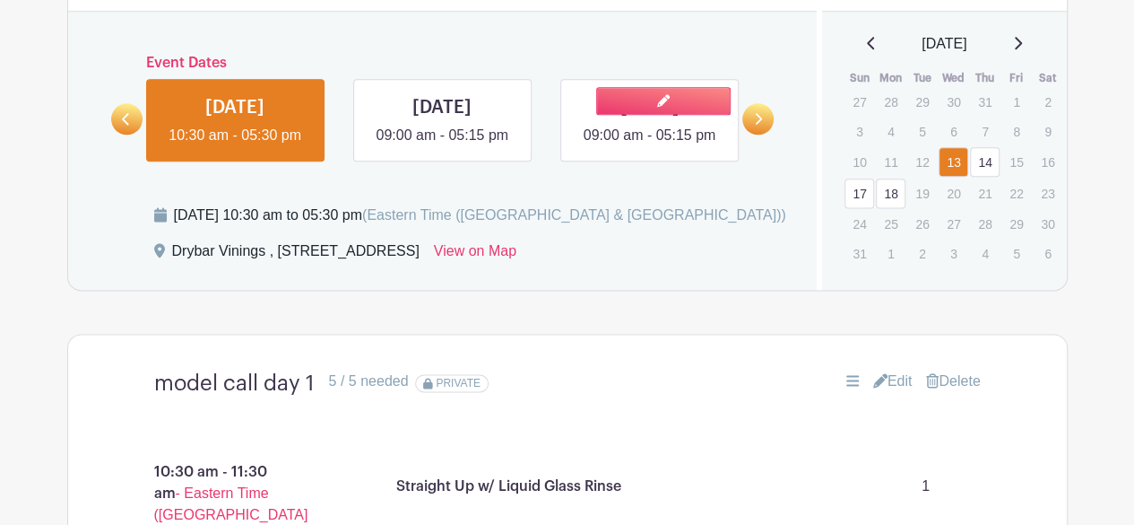
click at [649, 146] on link at bounding box center [649, 146] width 0 height 0
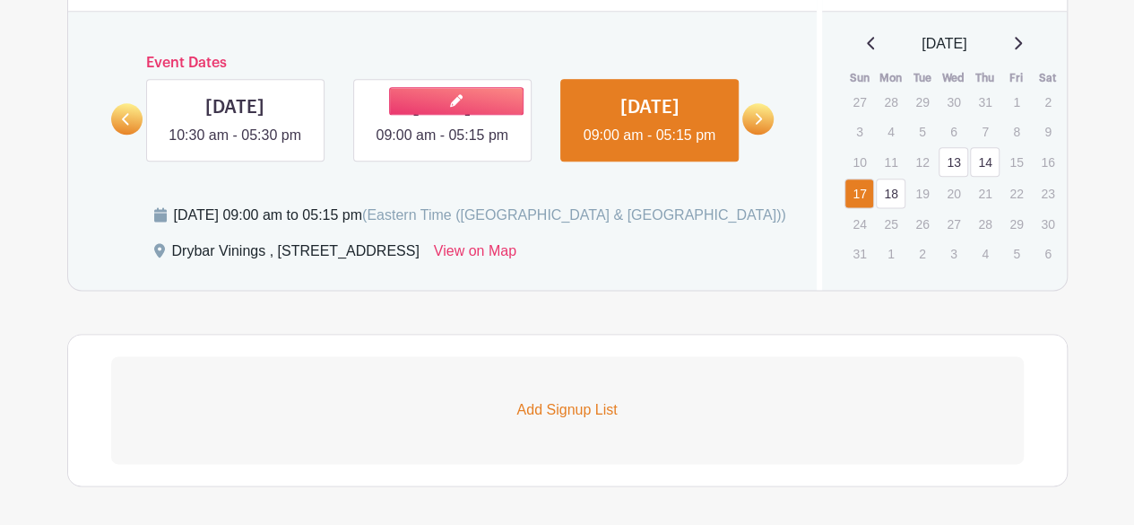
click at [442, 146] on link at bounding box center [442, 146] width 0 height 0
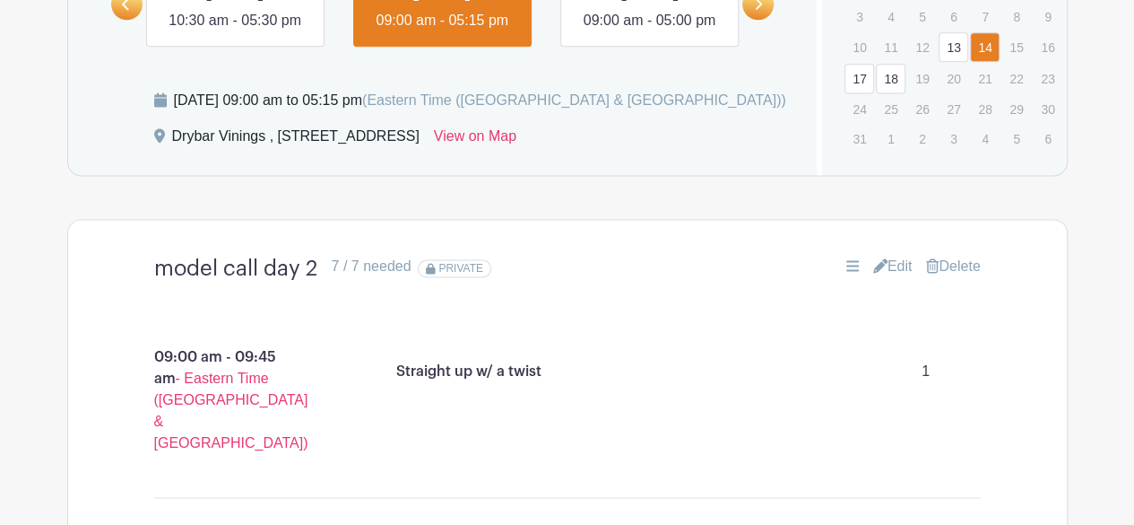
scroll to position [1166, 0]
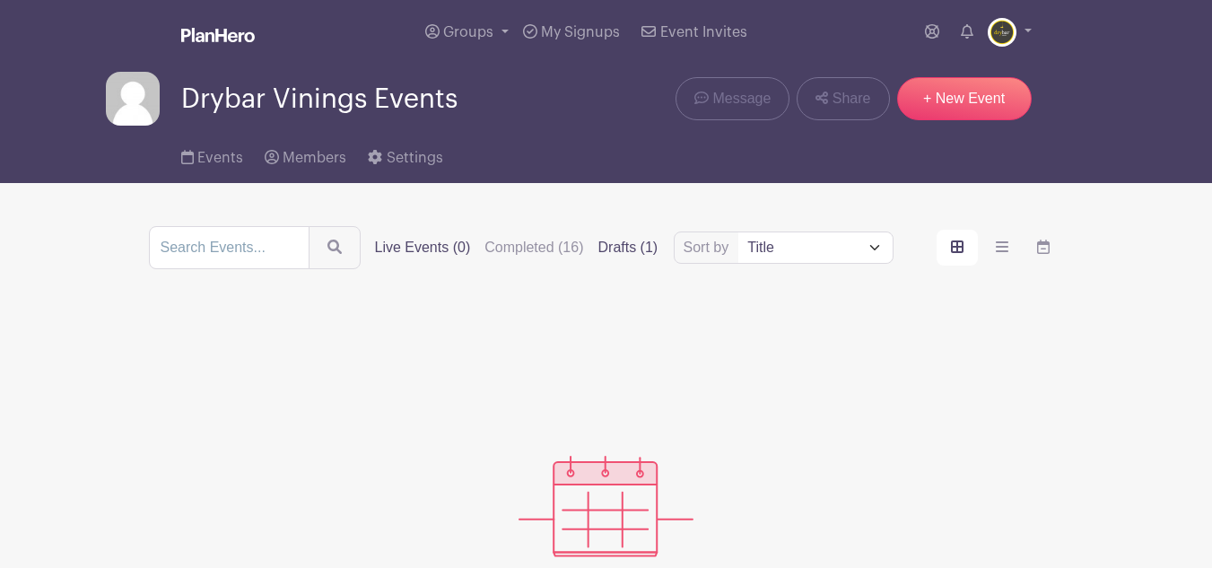
click at [639, 251] on label "Drafts (1)" at bounding box center [628, 248] width 60 height 22
click at [0, 0] on input "Drafts (1)" at bounding box center [0, 0] width 0 height 0
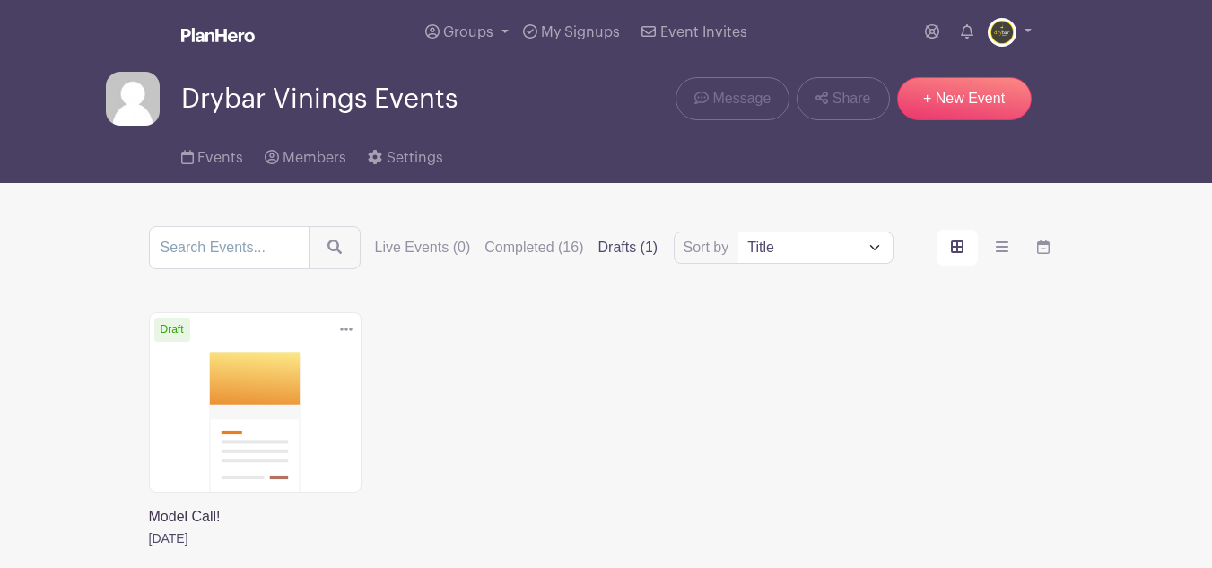
click at [149, 549] on link at bounding box center [149, 549] width 0 height 0
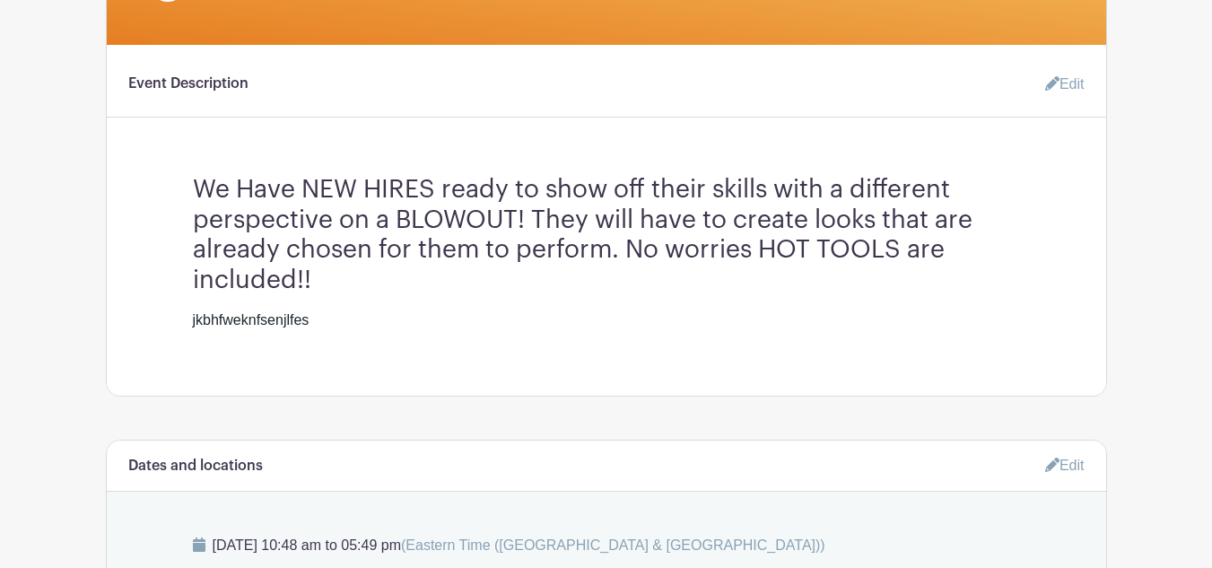
scroll to position [538, 0]
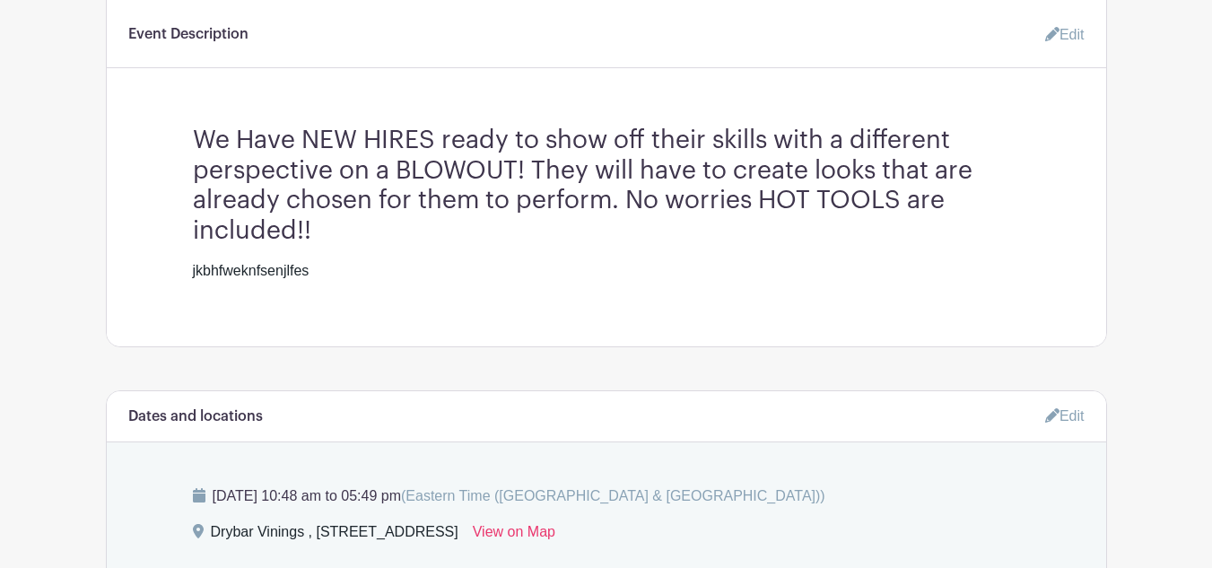
click at [1038, 23] on link "Edit" at bounding box center [1057, 35] width 54 height 36
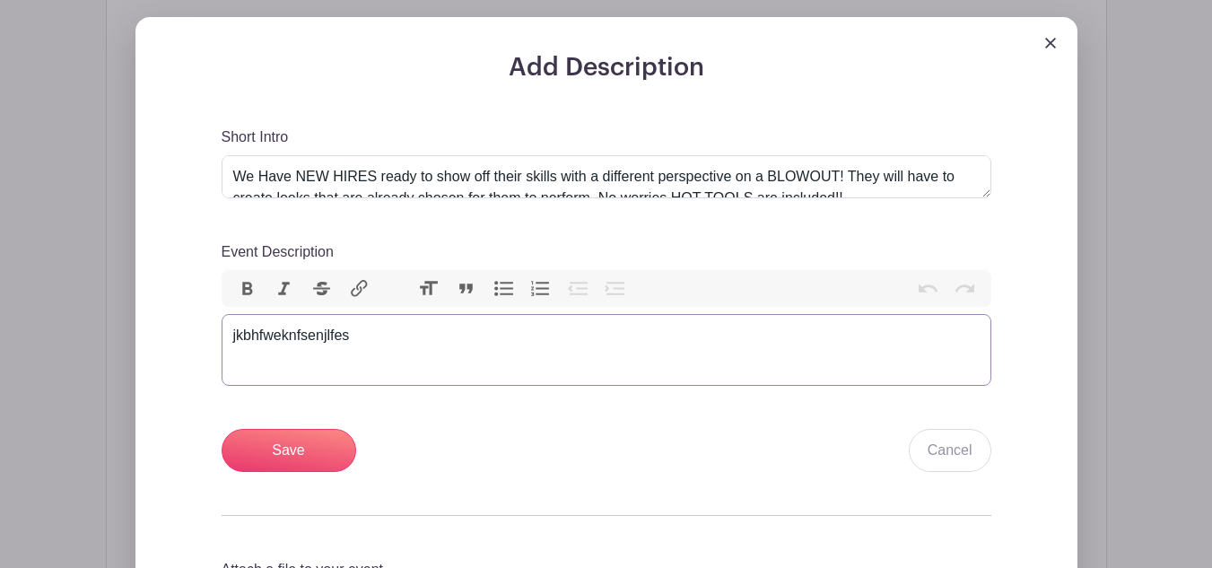
click at [423, 352] on trix-editor "jkbhfweknfsenjlfes" at bounding box center [605, 350] width 769 height 72
click at [423, 351] on trix-editor "jkbhfweknfsenjlfes" at bounding box center [605, 350] width 769 height 72
click at [423, 350] on trix-editor "jkbhfweknfsenjlfes" at bounding box center [605, 350] width 769 height 72
type trix-editor "<div>jkbhfweknfsenjlfes</div>"
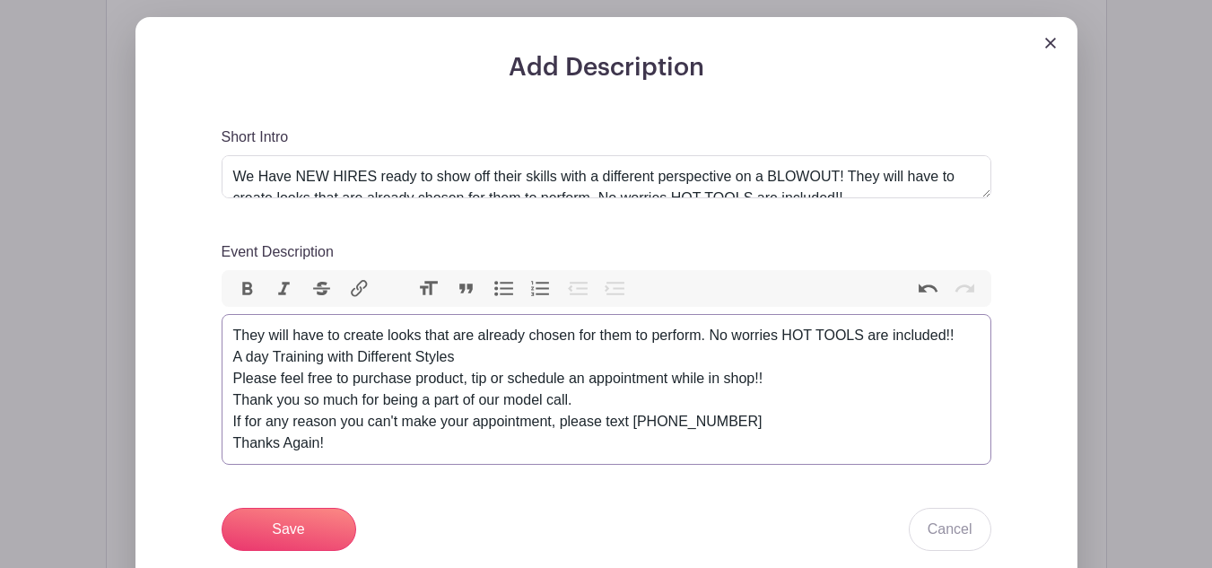
click at [779, 437] on div "They will have to create looks that are already chosen for them to perform. No …" at bounding box center [606, 389] width 746 height 129
click at [771, 420] on div "They will have to create looks that are already chosen for them to perform. No …" at bounding box center [606, 389] width 746 height 129
type trix-editor "<div>They will have to create looks that are already chosen for them to perform…"
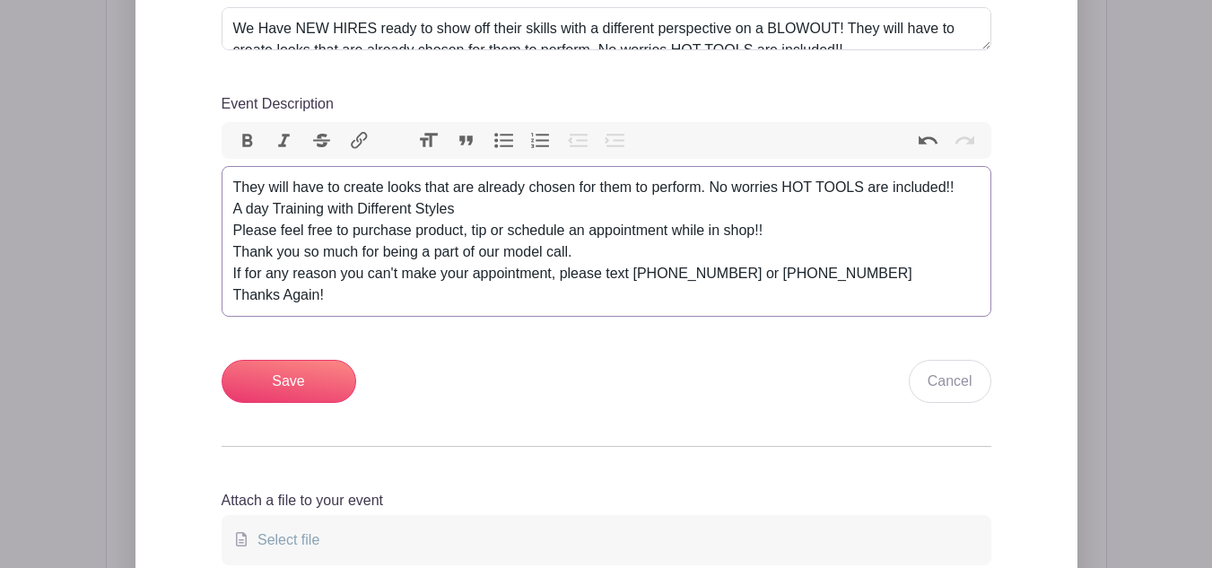
scroll to position [717, 0]
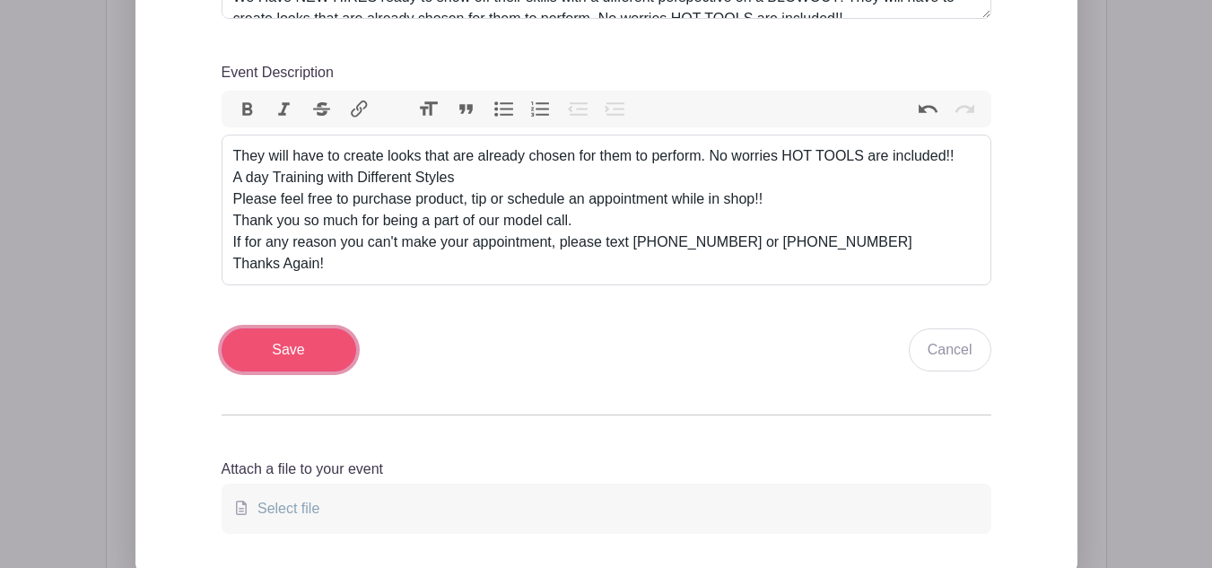
click at [300, 368] on input "Save" at bounding box center [288, 349] width 135 height 43
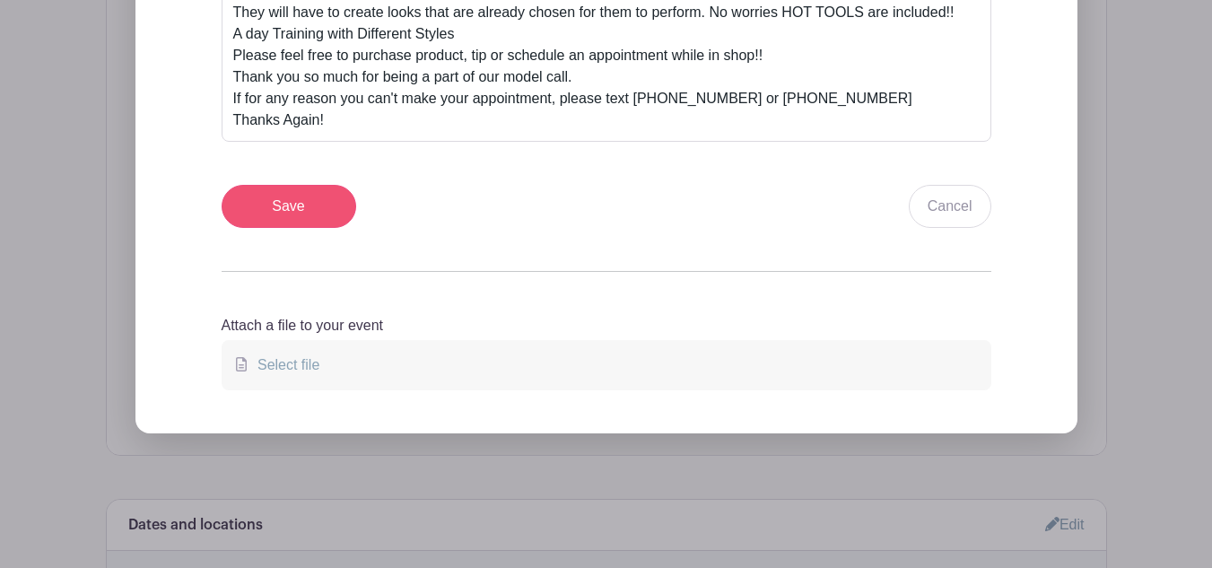
click at [300, 228] on div "Save Cancel" at bounding box center [605, 206] width 769 height 43
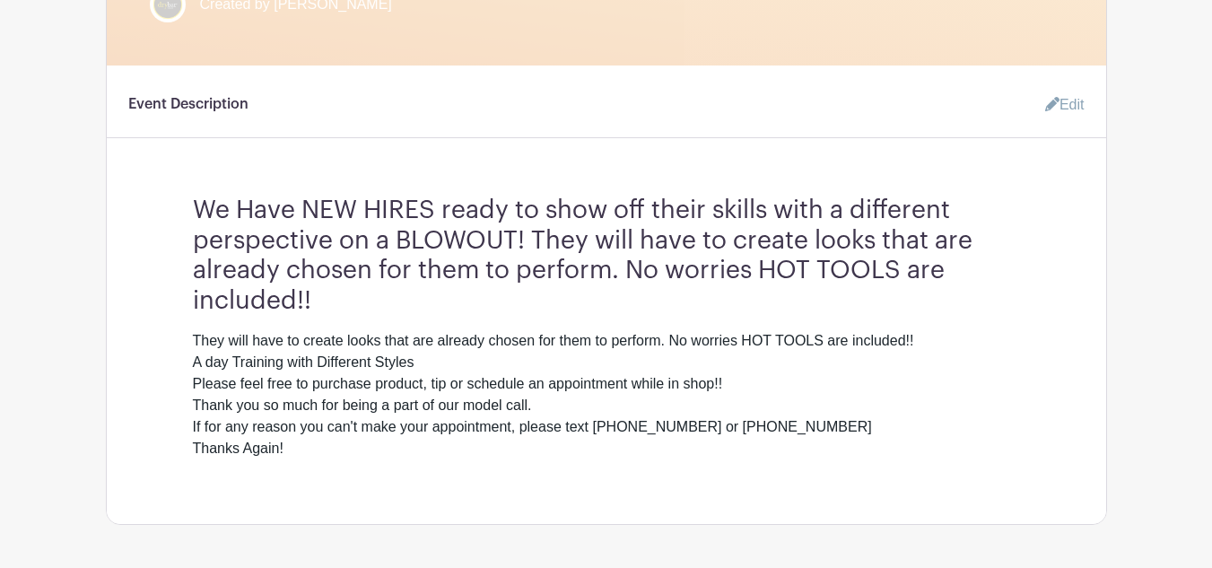
scroll to position [592, 0]
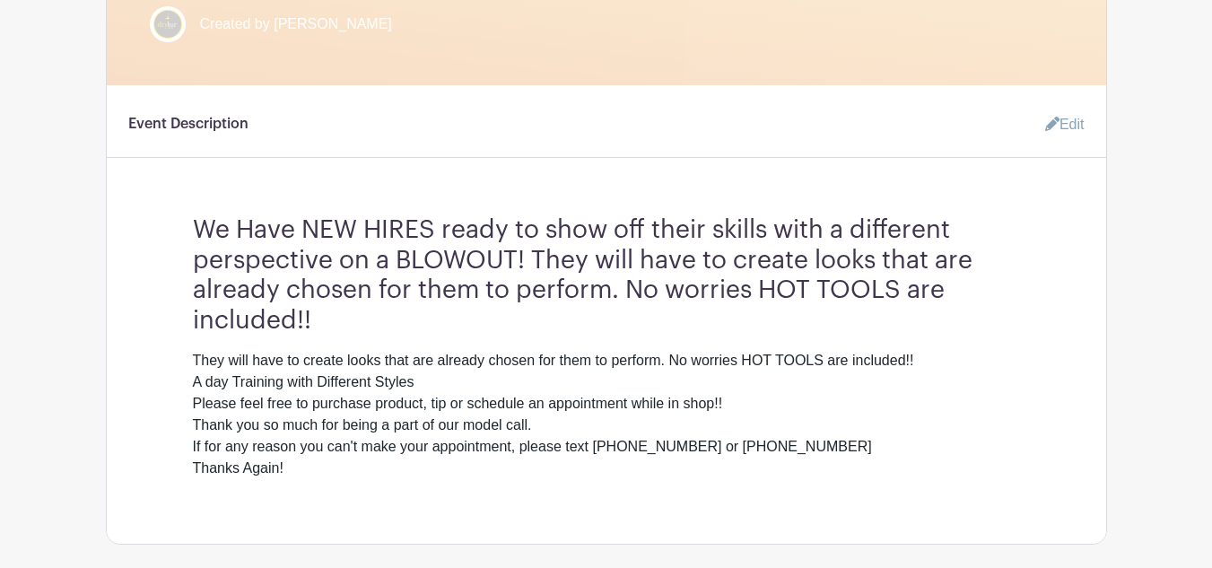
click at [1048, 122] on icon at bounding box center [1052, 124] width 14 height 14
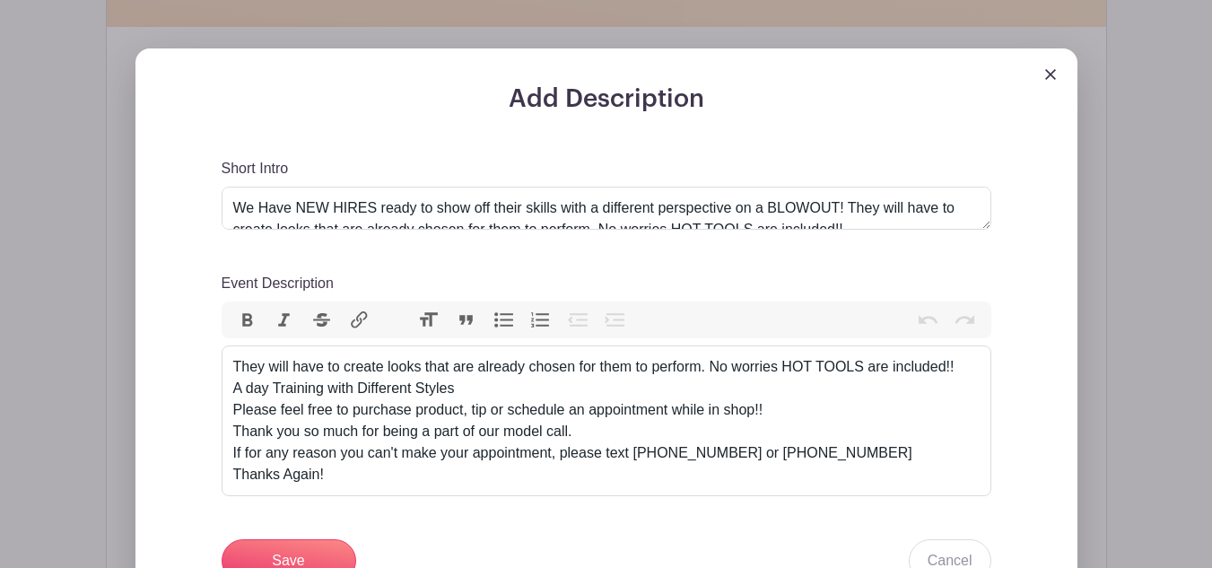
scroll to position [682, 0]
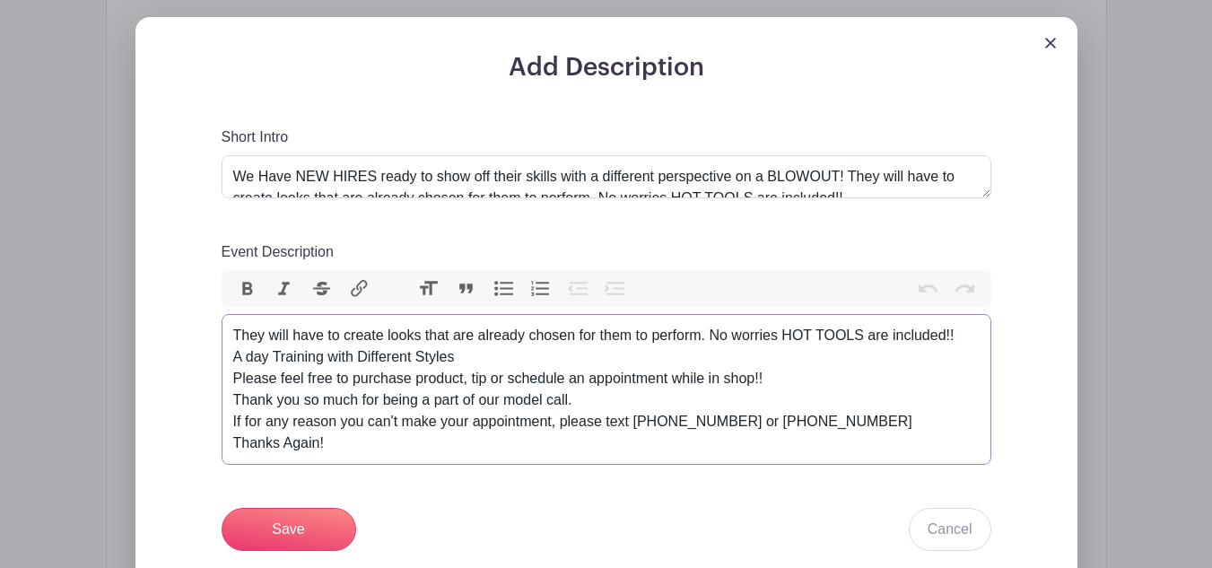
click at [263, 360] on div "They will have to create looks that are already chosen for them to perform. No …" at bounding box center [606, 389] width 746 height 129
type trix-editor "<div>They will have to create looks that are already chosen for them to perform…"
click at [353, 381] on div "They will have to create looks that are already chosen for them to perform. No …" at bounding box center [606, 389] width 746 height 129
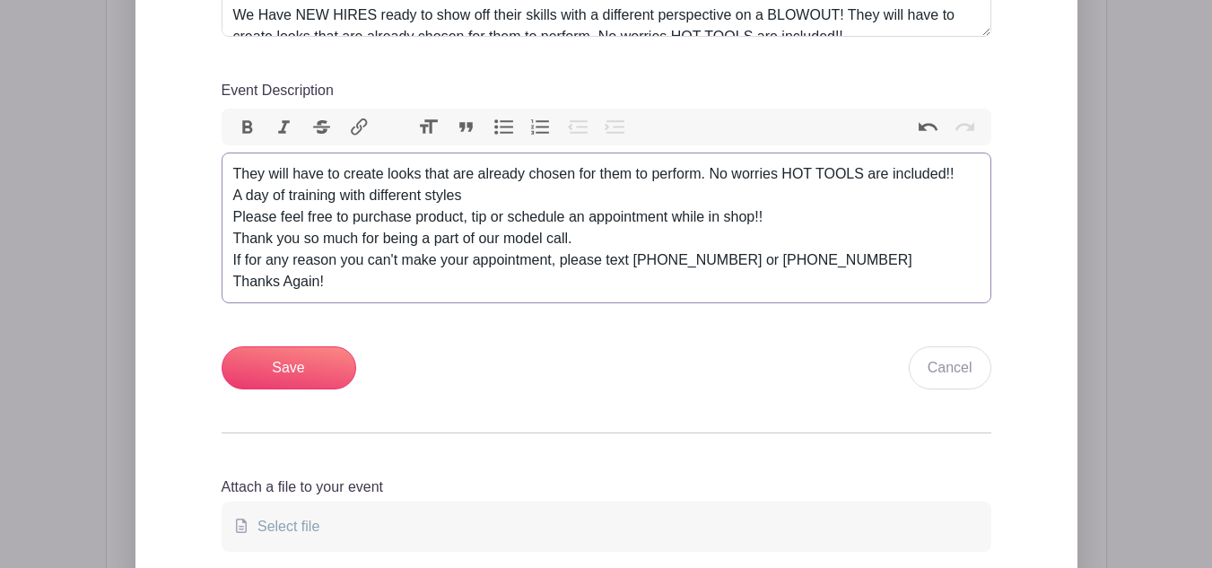
scroll to position [861, 0]
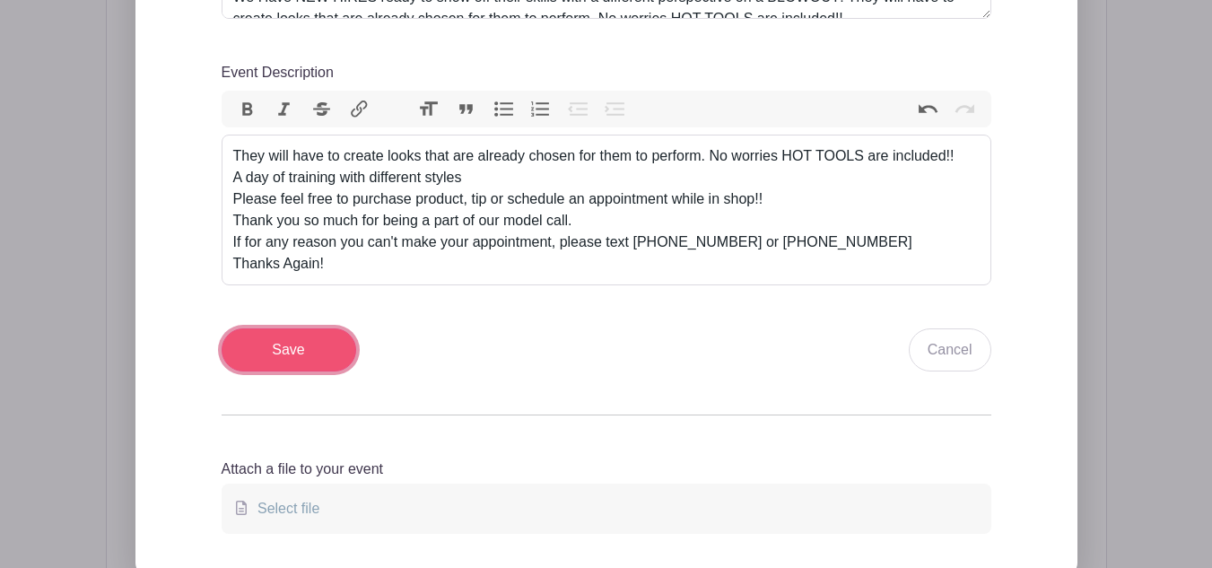
click at [305, 360] on input "Save" at bounding box center [288, 349] width 135 height 43
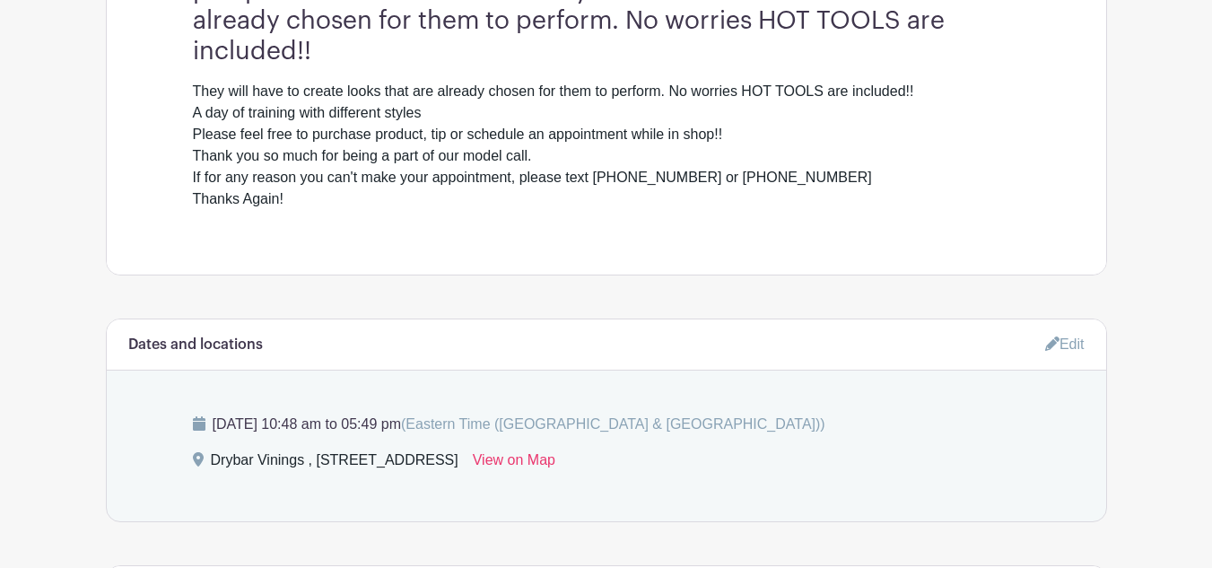
click at [1064, 347] on link "Edit" at bounding box center [1064, 344] width 39 height 30
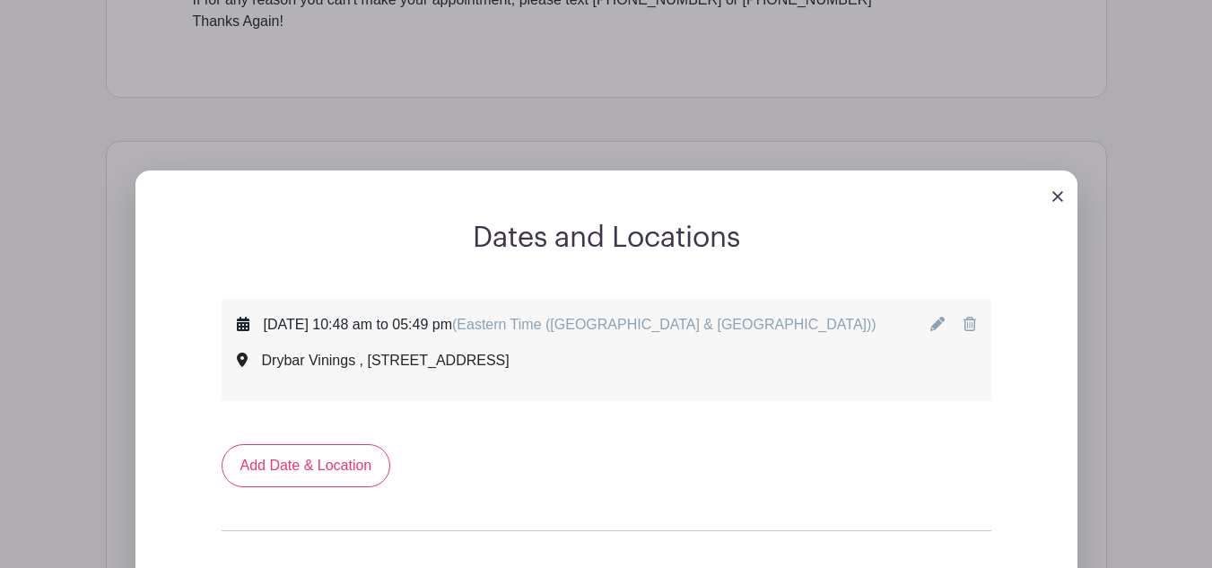
scroll to position [1040, 0]
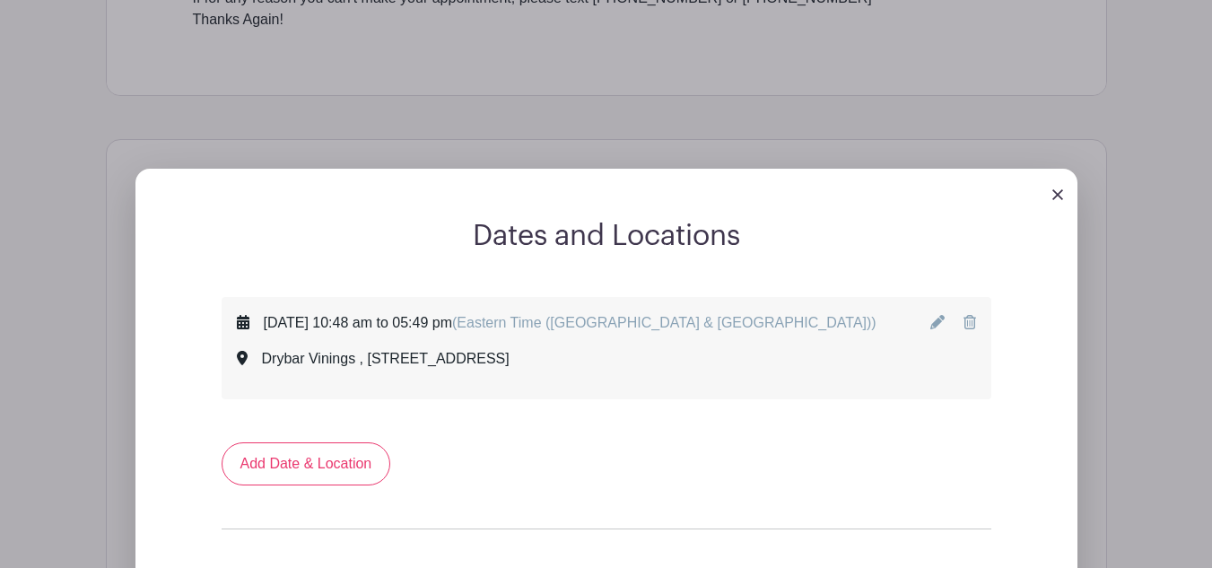
click at [946, 312] on div at bounding box center [952, 348] width 45 height 72
click at [937, 321] on icon at bounding box center [937, 322] width 14 height 14
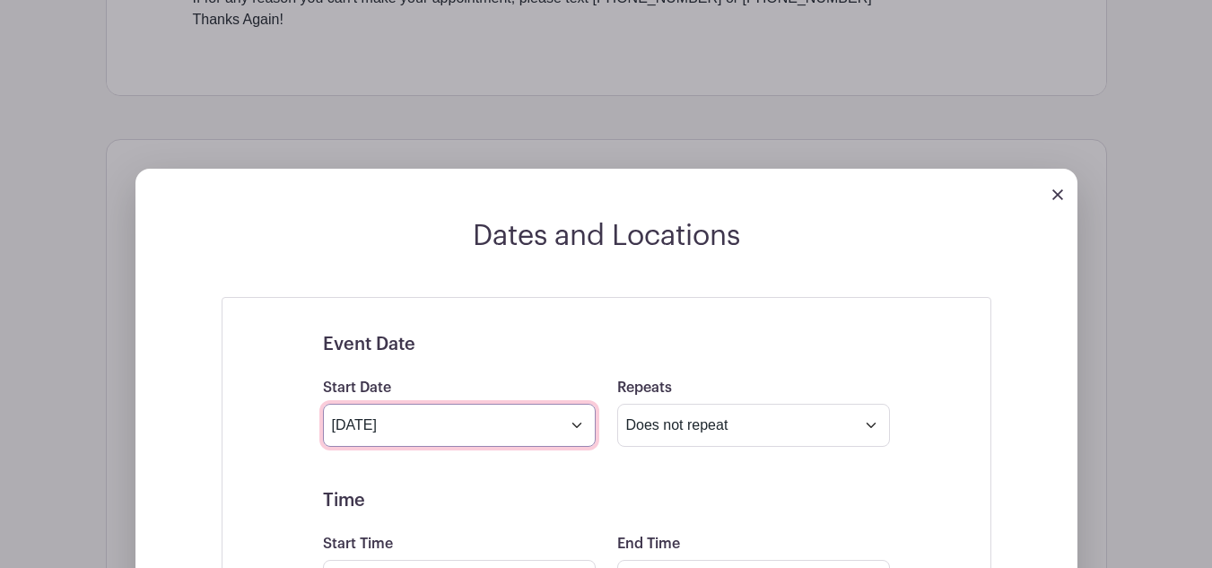
click at [508, 432] on input "Jul 4 2025" at bounding box center [459, 425] width 273 height 43
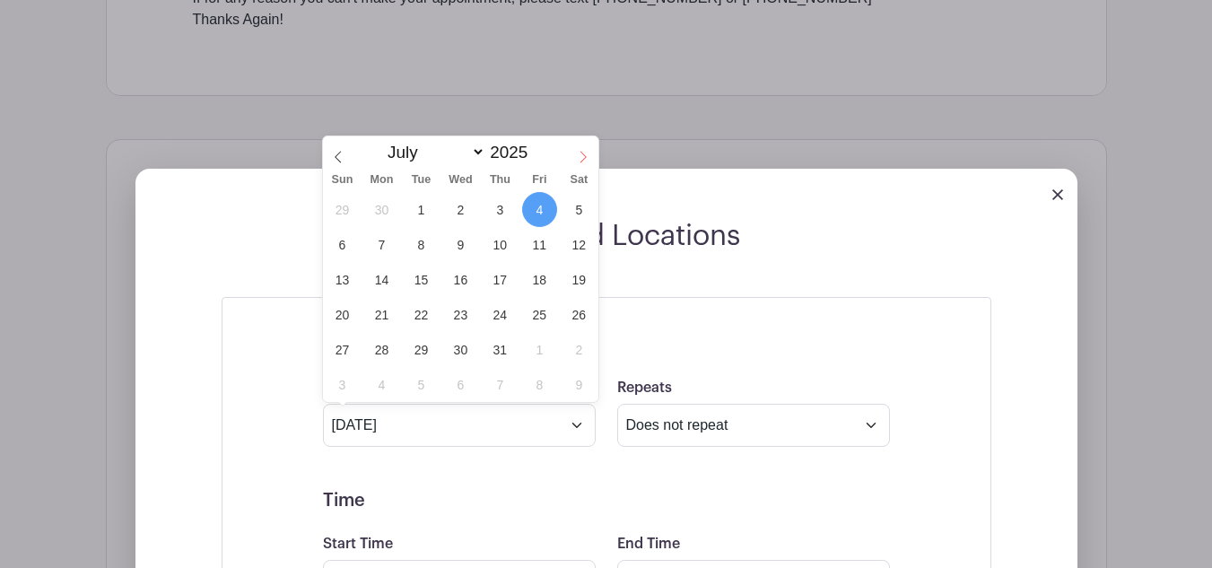
click at [584, 152] on icon at bounding box center [583, 157] width 13 height 13
select select "7"
click at [449, 283] on span "13" at bounding box center [460, 279] width 35 height 35
type input "Aug 13 2025"
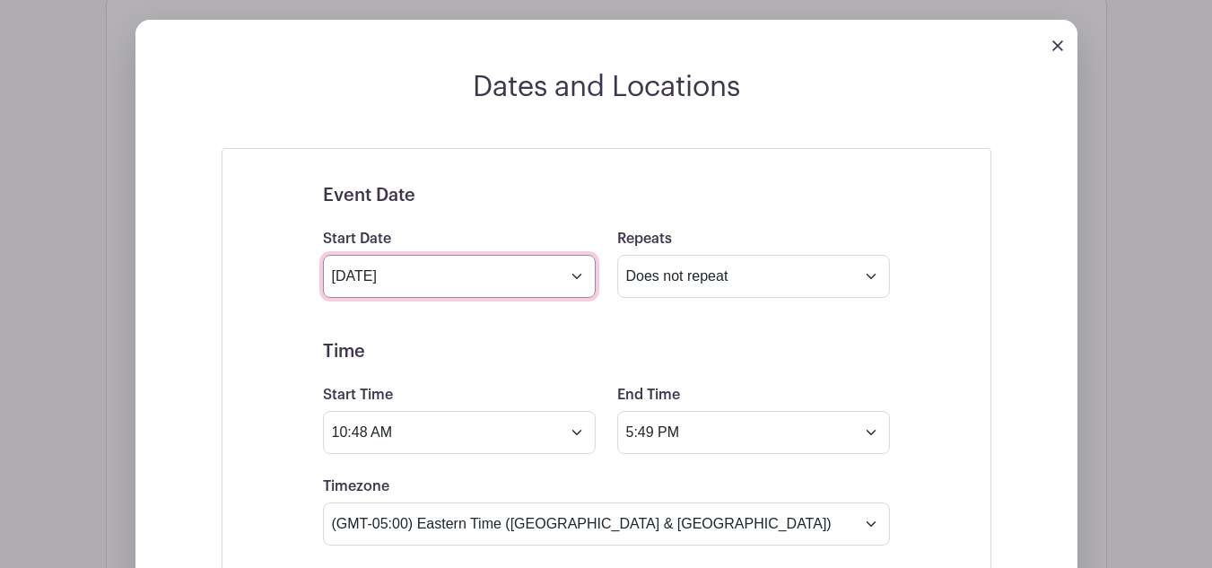
scroll to position [1220, 0]
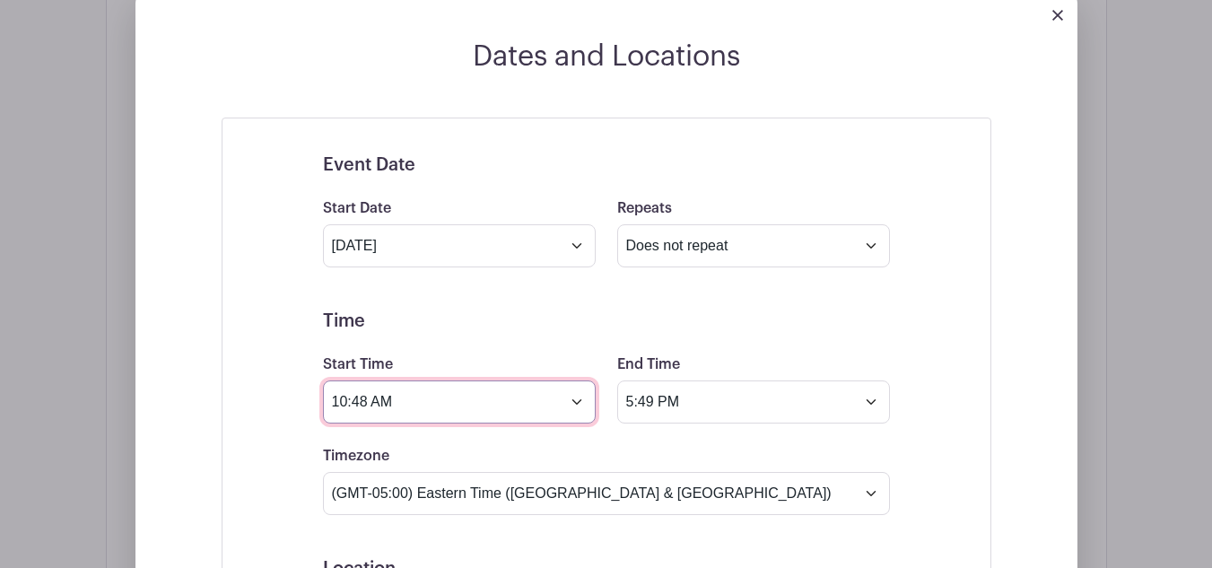
click at [578, 404] on input "10:48 AM" at bounding box center [459, 401] width 273 height 43
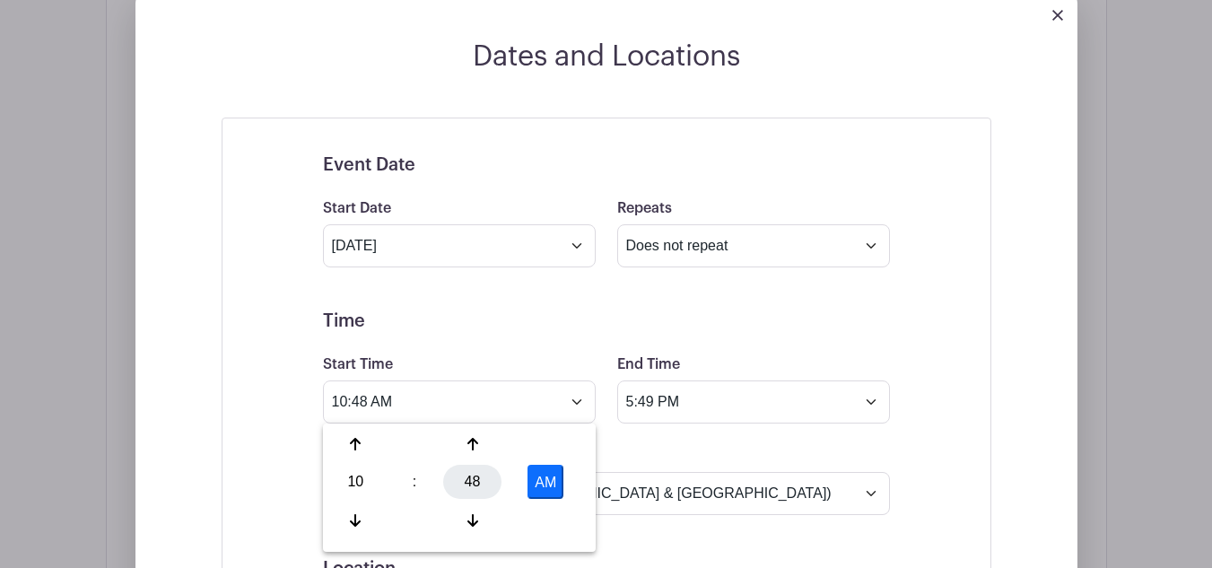
click at [466, 485] on div "48" at bounding box center [472, 482] width 58 height 34
click at [489, 481] on div "30" at bounding box center [489, 482] width 60 height 34
type input "10:30 AM"
click at [725, 410] on input "5:49 PM" at bounding box center [753, 401] width 273 height 43
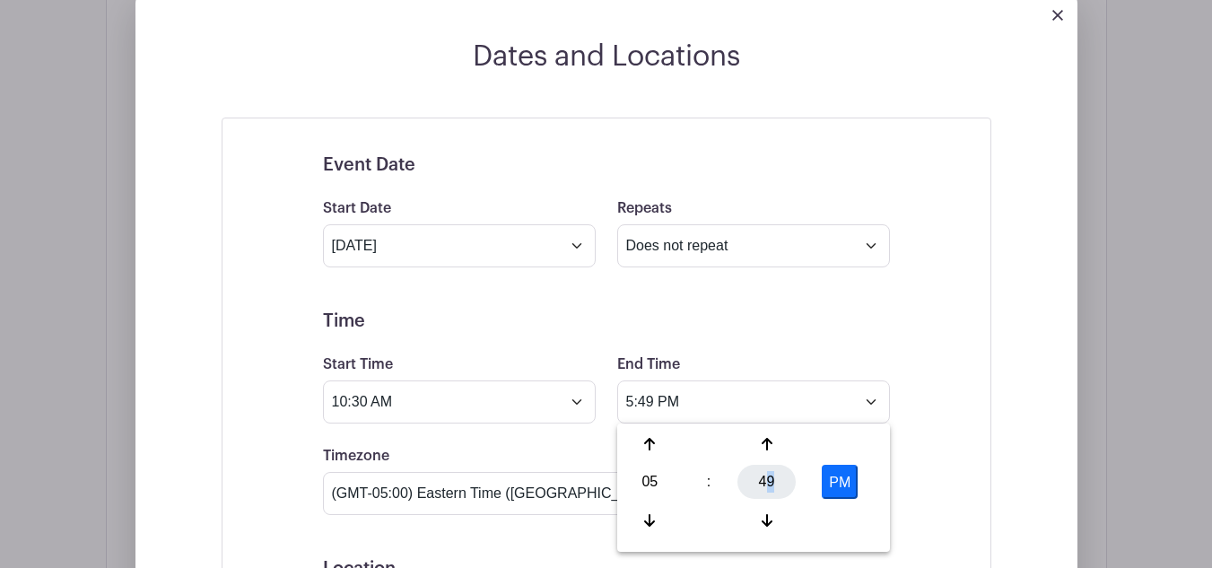
click at [770, 471] on div "49" at bounding box center [766, 482] width 58 height 34
click at [785, 481] on div "30" at bounding box center [783, 482] width 60 height 34
type input "5:30 PM"
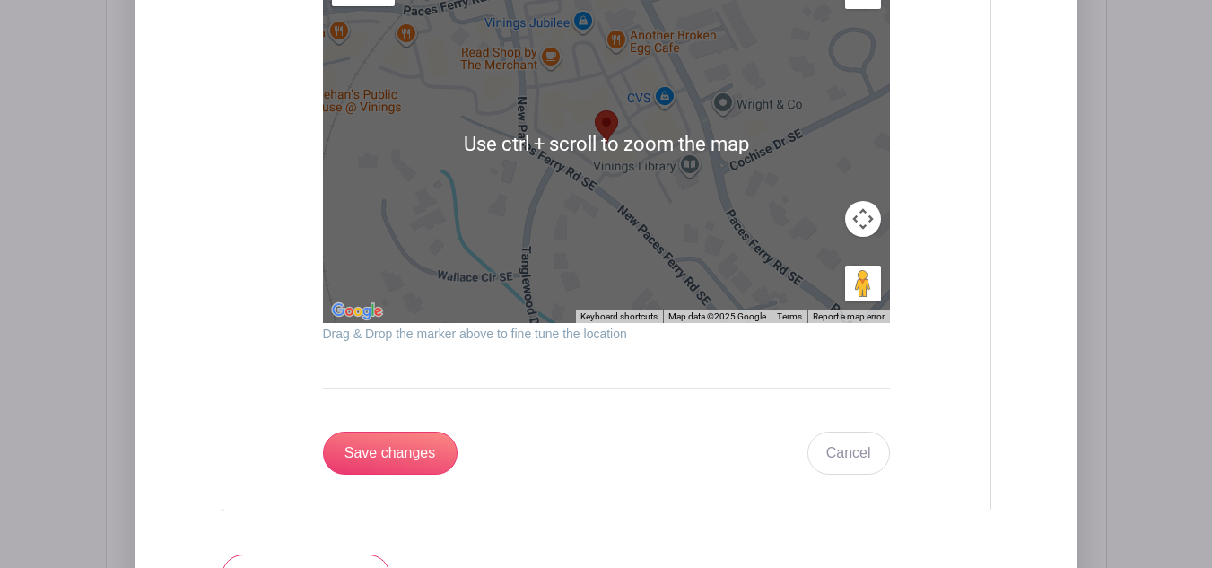
scroll to position [2206, 0]
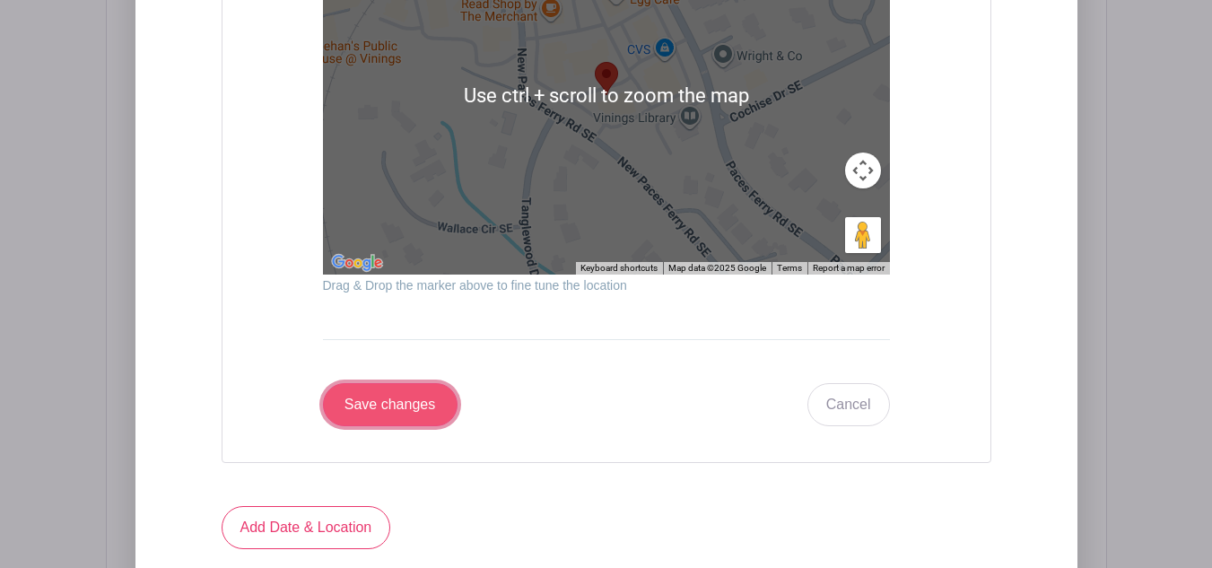
click at [352, 412] on input "Save changes" at bounding box center [390, 404] width 135 height 43
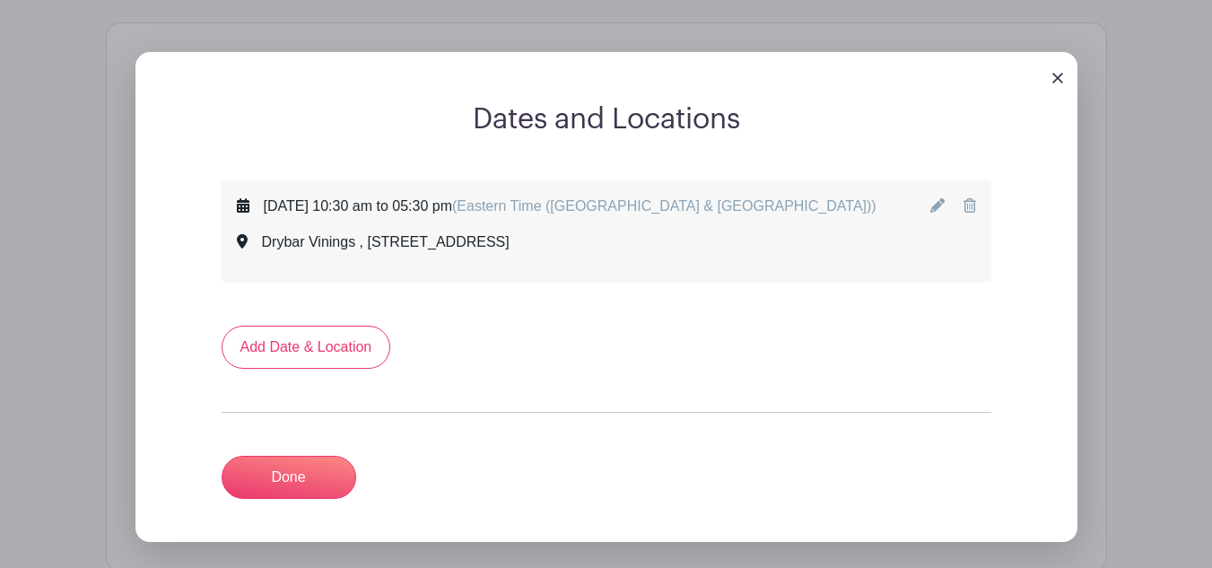
scroll to position [987, 0]
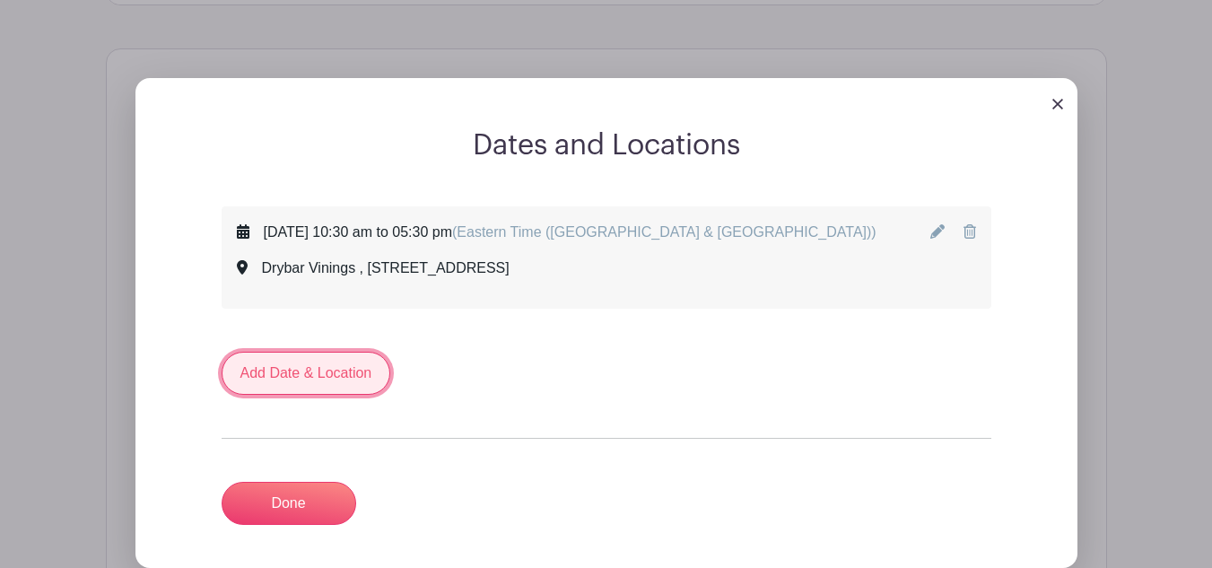
click at [326, 378] on link "Add Date & Location" at bounding box center [305, 373] width 169 height 43
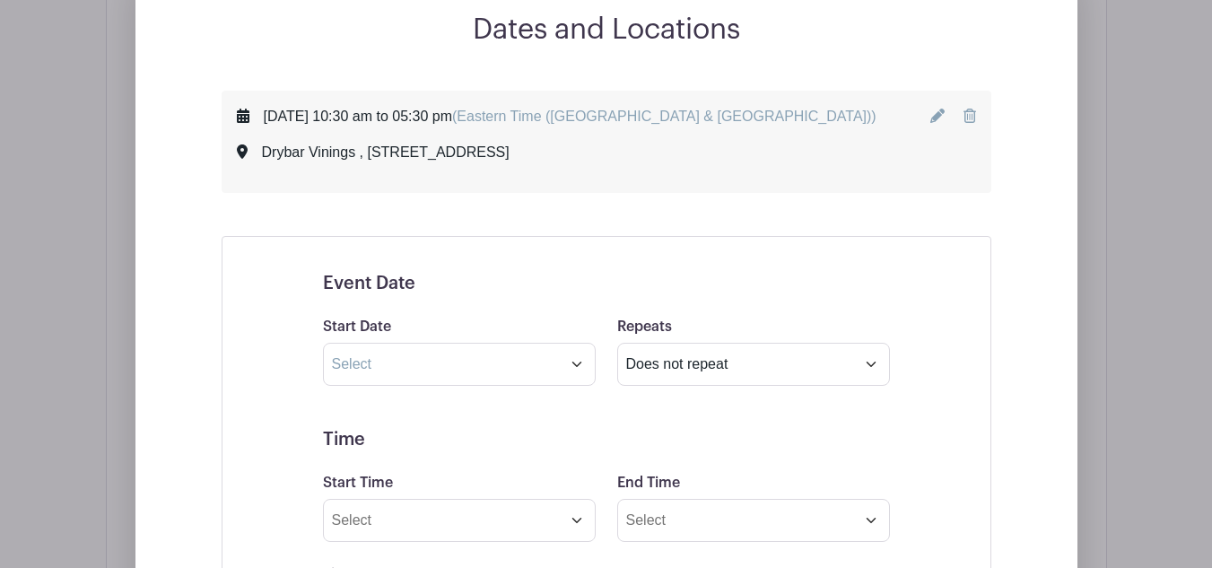
scroll to position [1167, 0]
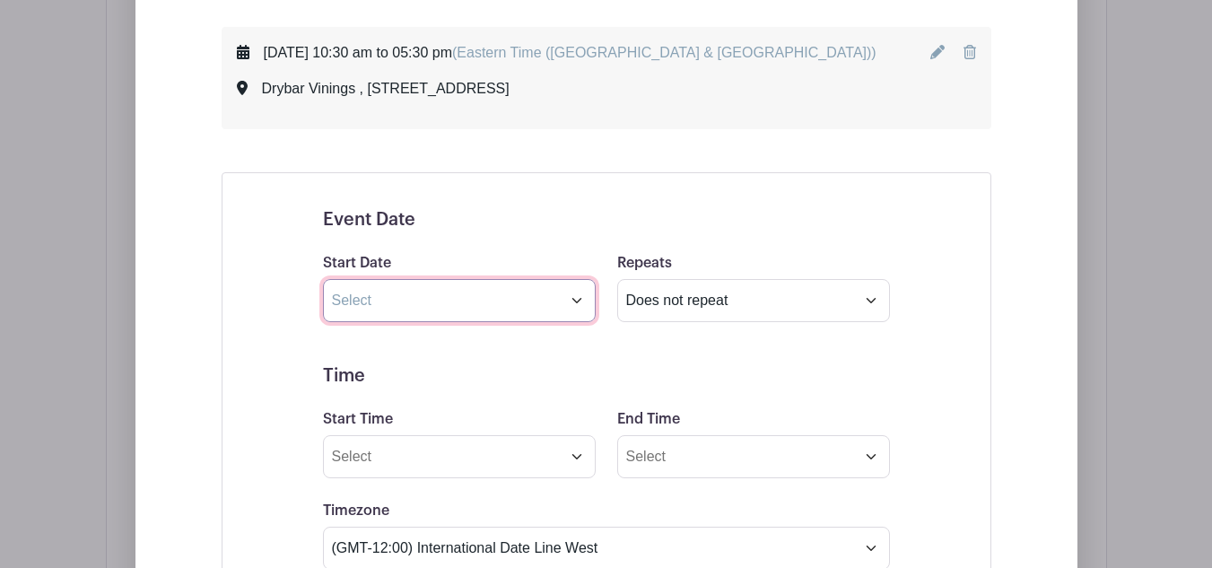
click at [586, 301] on input "text" at bounding box center [459, 300] width 273 height 43
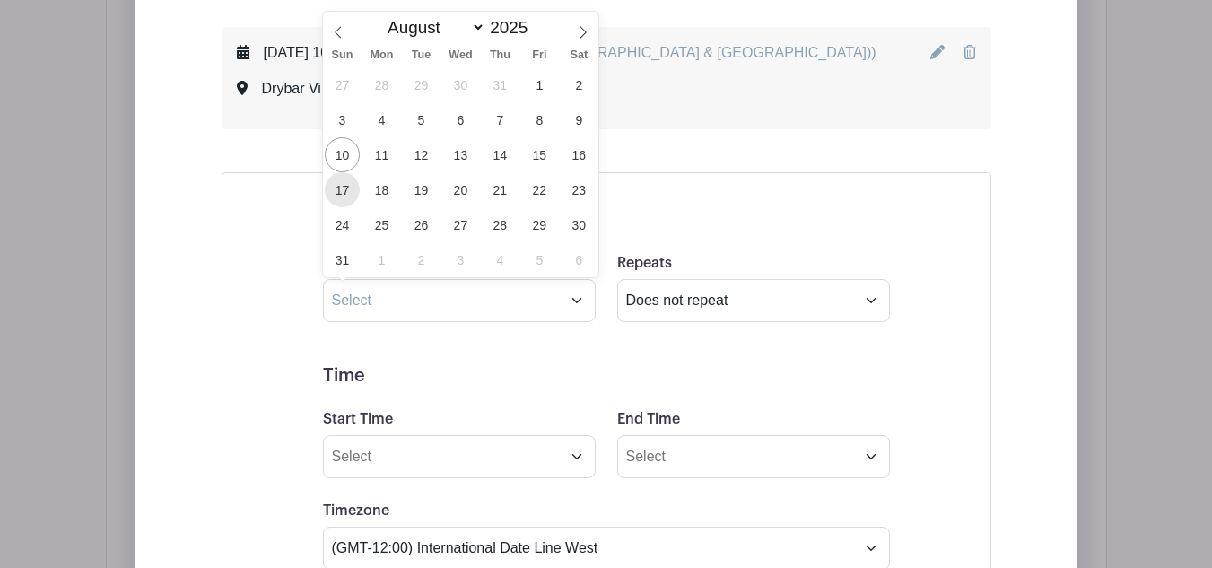
click at [343, 182] on span "17" at bounding box center [342, 189] width 35 height 35
type input "Aug 17 2025"
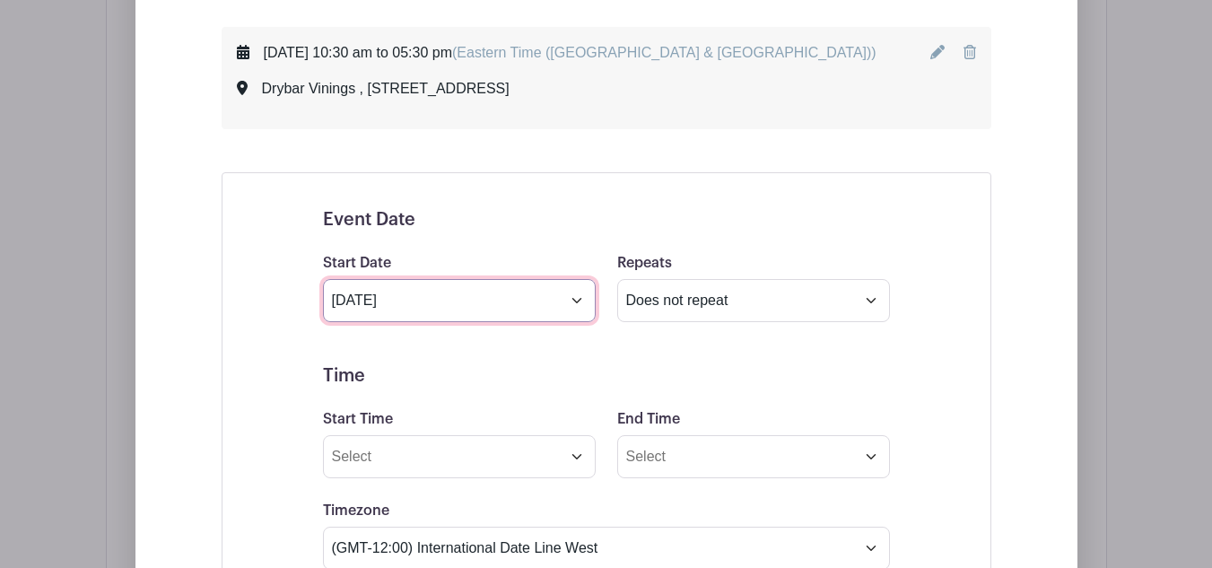
scroll to position [1256, 0]
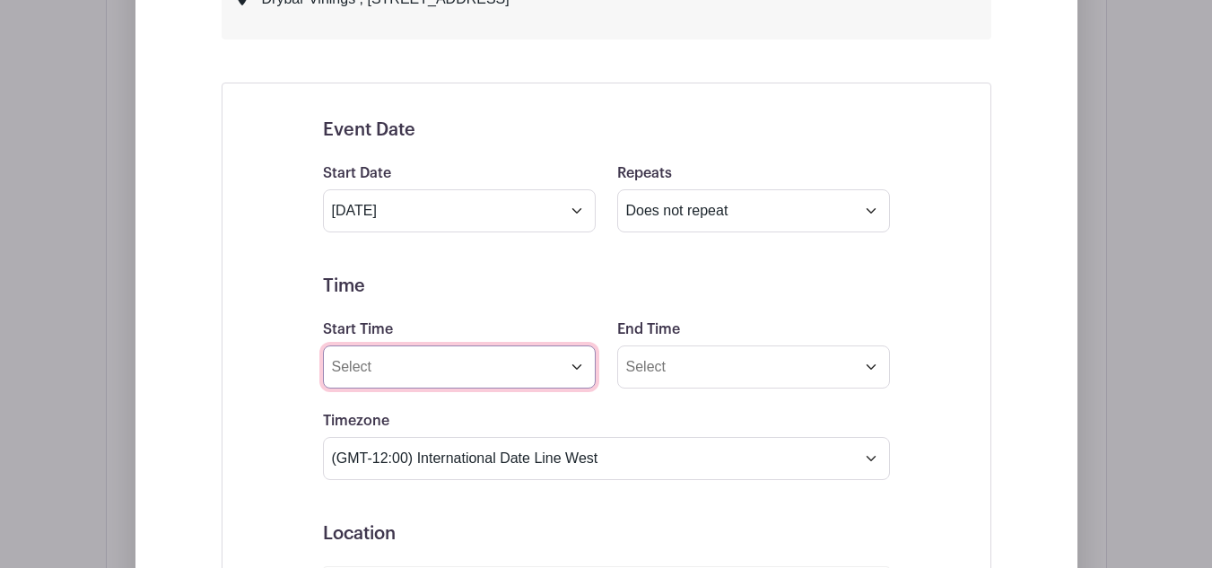
click at [565, 373] on input "Start Time" at bounding box center [459, 366] width 273 height 43
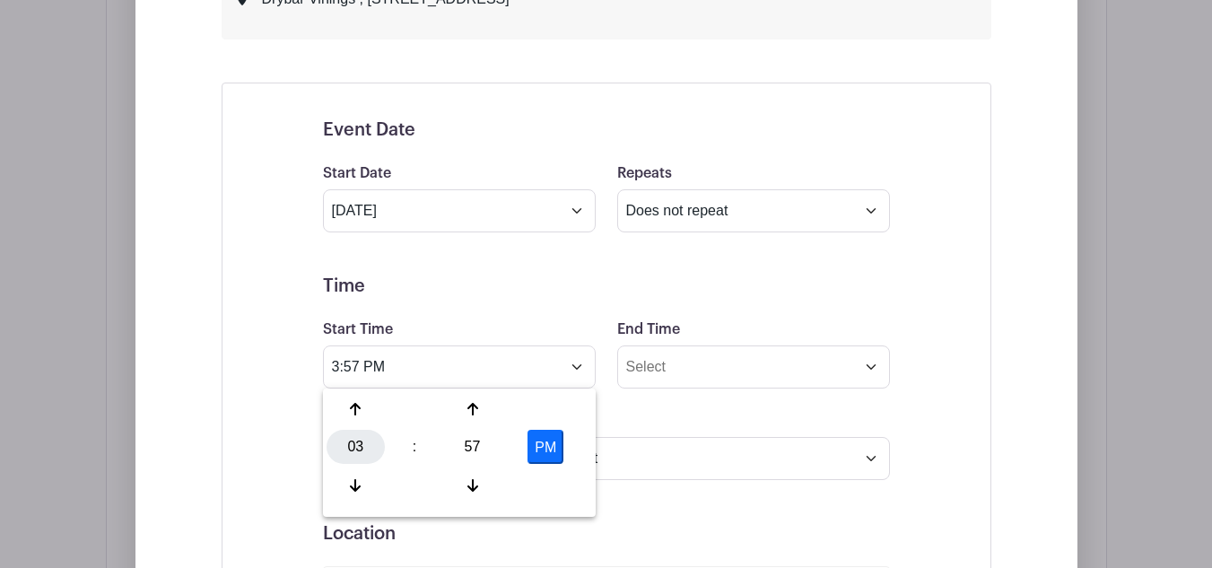
click at [357, 441] on div "03" at bounding box center [355, 447] width 58 height 34
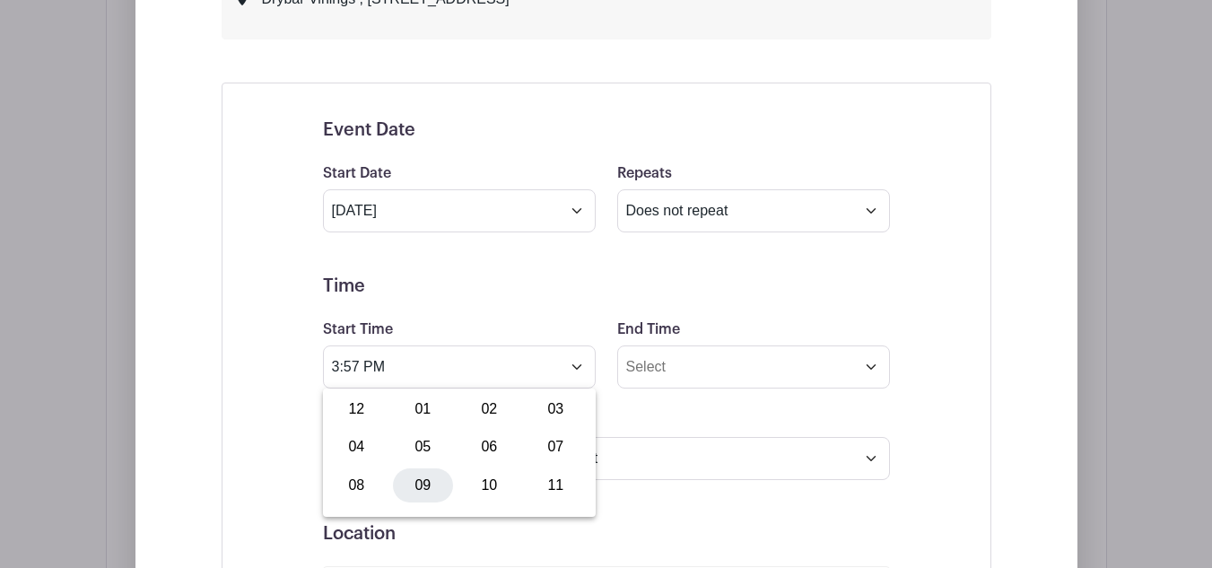
click at [433, 475] on div "09" at bounding box center [423, 485] width 60 height 34
click at [468, 444] on div "57" at bounding box center [472, 447] width 58 height 34
click at [359, 410] on div "00" at bounding box center [356, 409] width 60 height 34
click at [539, 439] on button "PM" at bounding box center [545, 447] width 36 height 34
type input "9:00 AM"
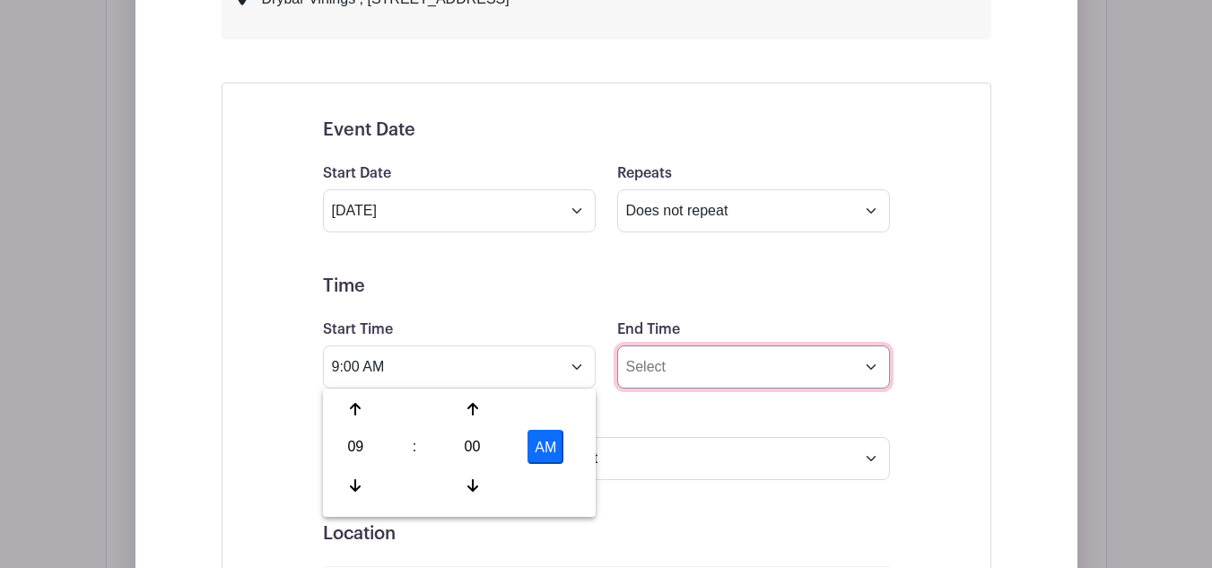
click at [739, 372] on input "End Time" at bounding box center [753, 366] width 273 height 43
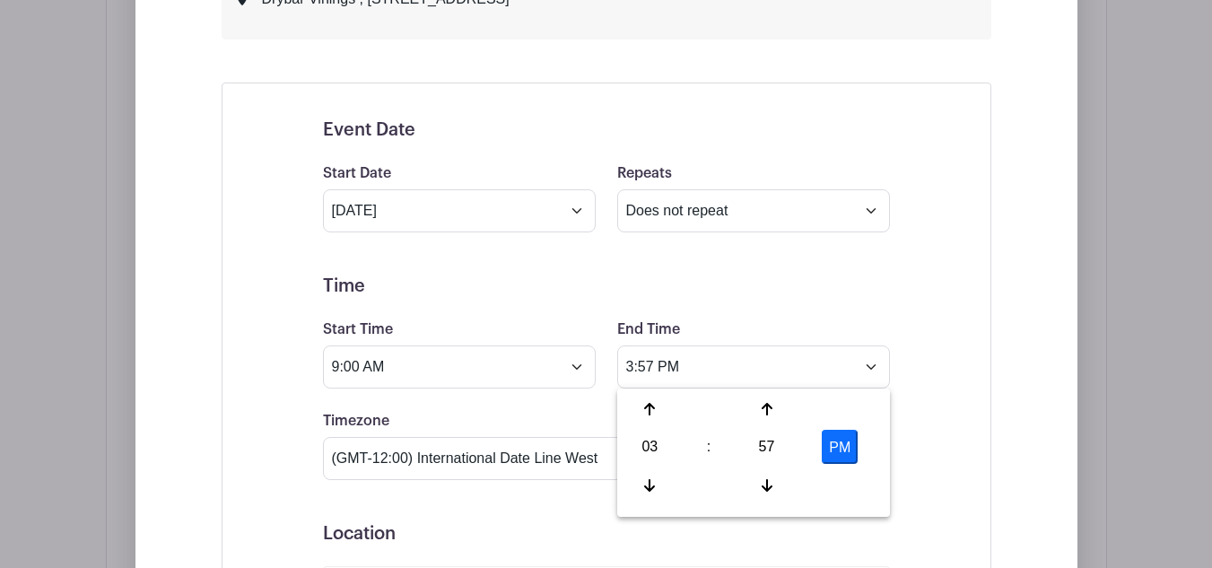
click at [633, 441] on div "03" at bounding box center [650, 447] width 58 height 34
click at [710, 447] on div "05" at bounding box center [717, 447] width 60 height 34
click at [756, 442] on div "57" at bounding box center [766, 447] width 58 height 34
click at [861, 416] on div "15" at bounding box center [850, 409] width 60 height 34
type input "5:15 PM"
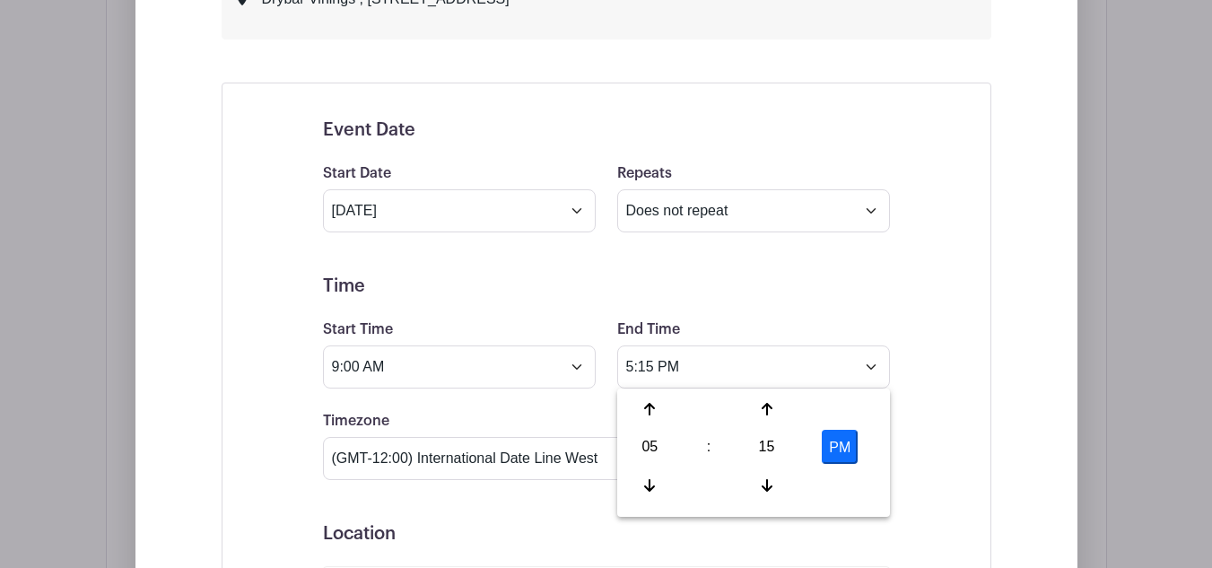
click at [925, 393] on div "Event Date Start Date Aug 17 2025 Repeats Does not repeat Daily Weekly Monthly …" at bounding box center [606, 547] width 653 height 899
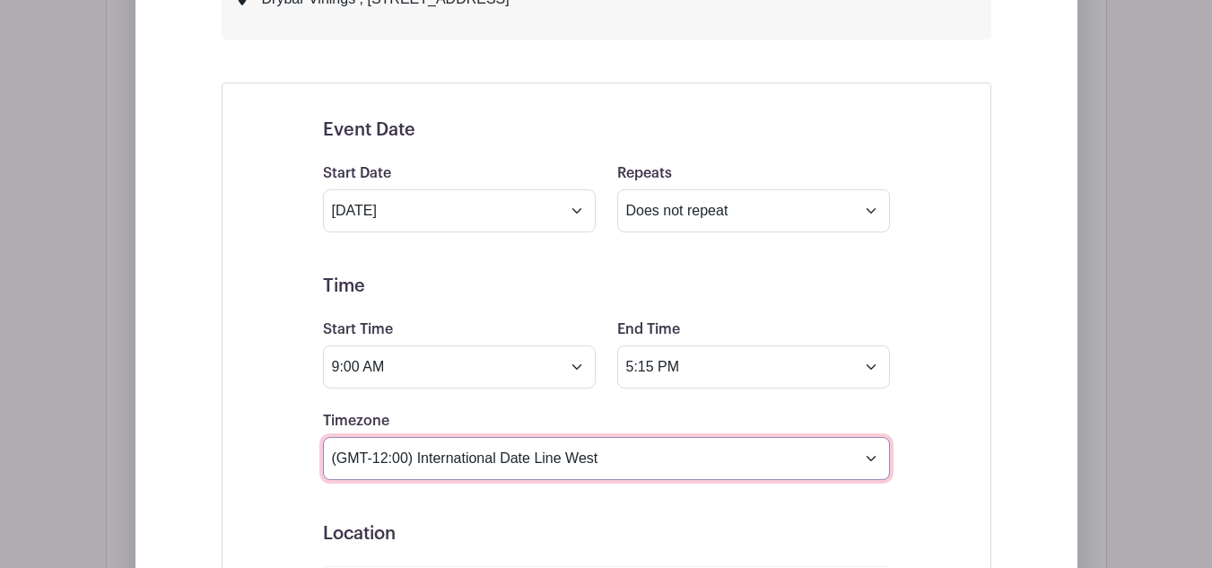
click at [736, 461] on select "(GMT-12:00) International Date Line West (GMT-11:00) American Samoa (GMT-11:00)…" at bounding box center [606, 458] width 567 height 43
select select "Eastern Time (US & Canada)"
click at [323, 437] on select "(GMT-12:00) International Date Line West (GMT-11:00) American Samoa (GMT-11:00)…" at bounding box center [606, 458] width 567 height 43
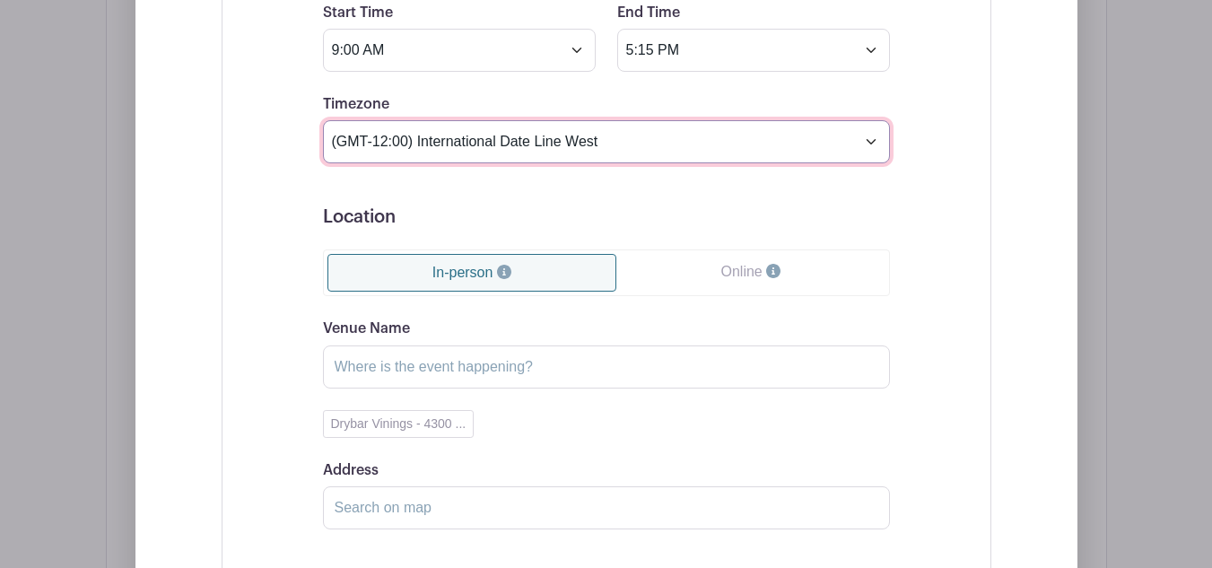
scroll to position [1615, 0]
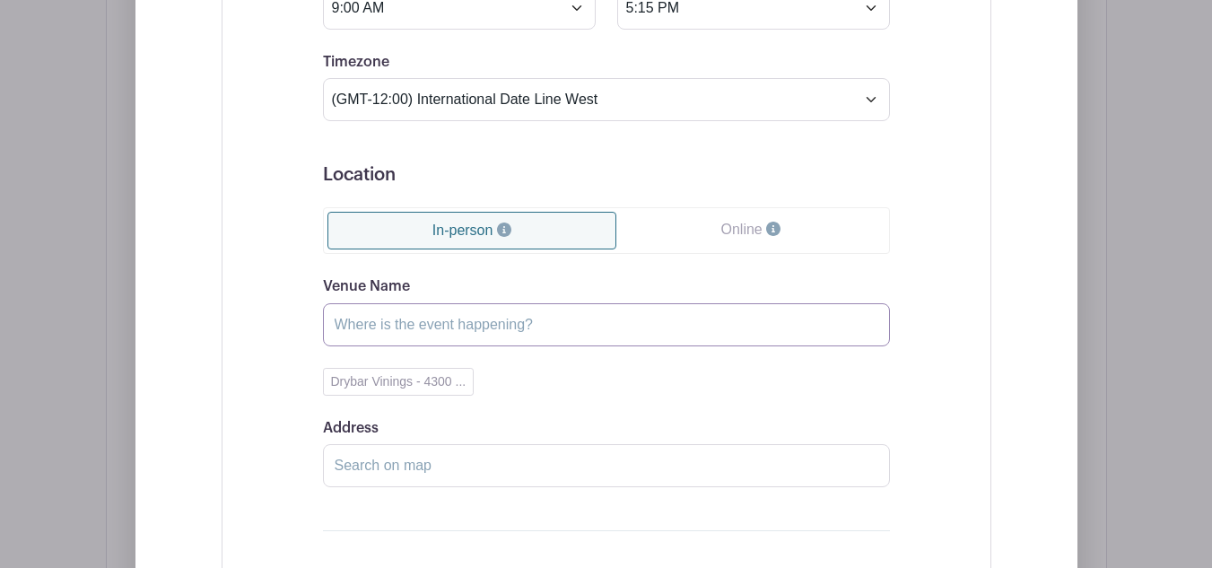
click at [517, 320] on input "Venue Name" at bounding box center [606, 324] width 567 height 43
type input "Drybar Vinings"
click at [404, 384] on button "Drybar Vinings - 4300 ..." at bounding box center [399, 382] width 152 height 28
type input "4300 Paces Ferry Road Southeast, Atlanta, GA, USA"
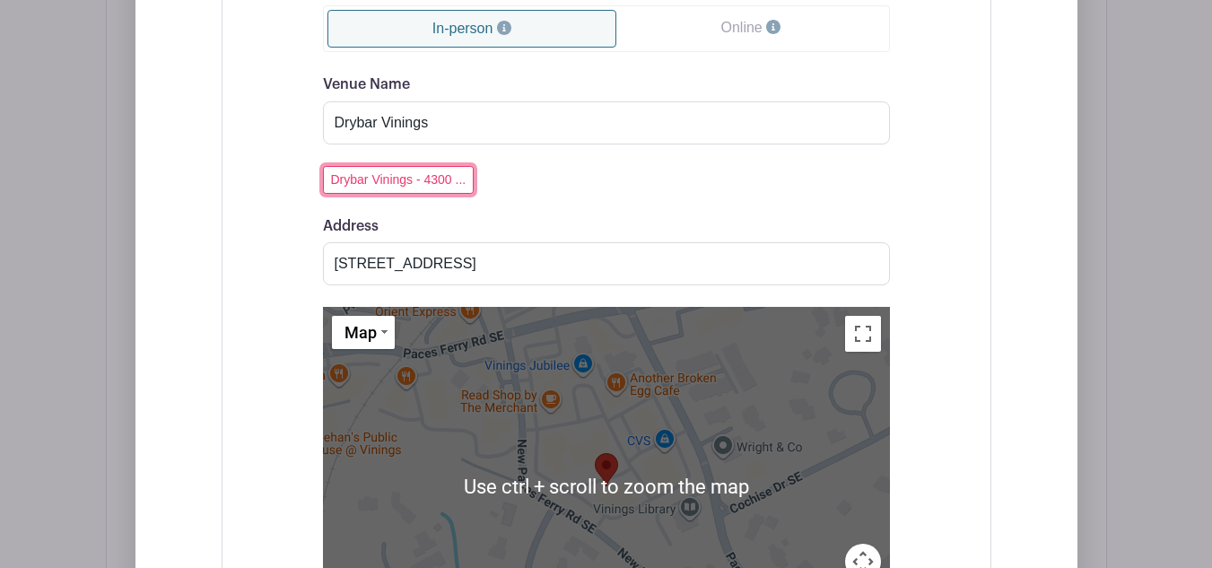
scroll to position [1884, 0]
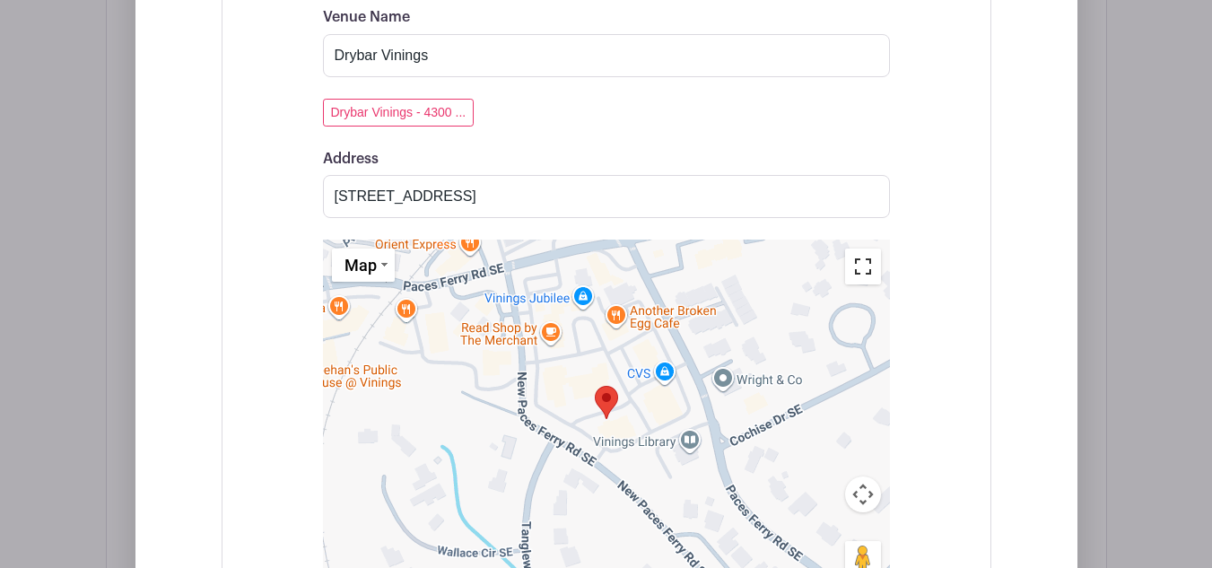
click at [860, 277] on button "Toggle fullscreen view" at bounding box center [863, 266] width 36 height 36
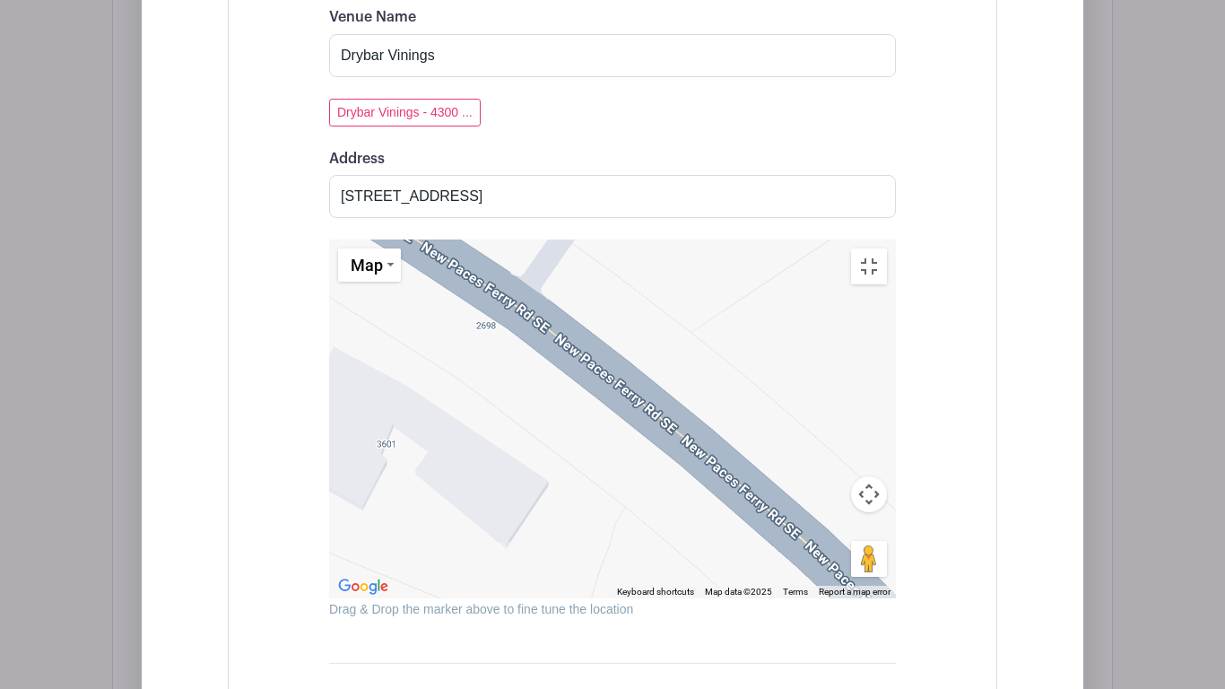
drag, startPoint x: 753, startPoint y: 234, endPoint x: 333, endPoint y: 650, distance: 591.6
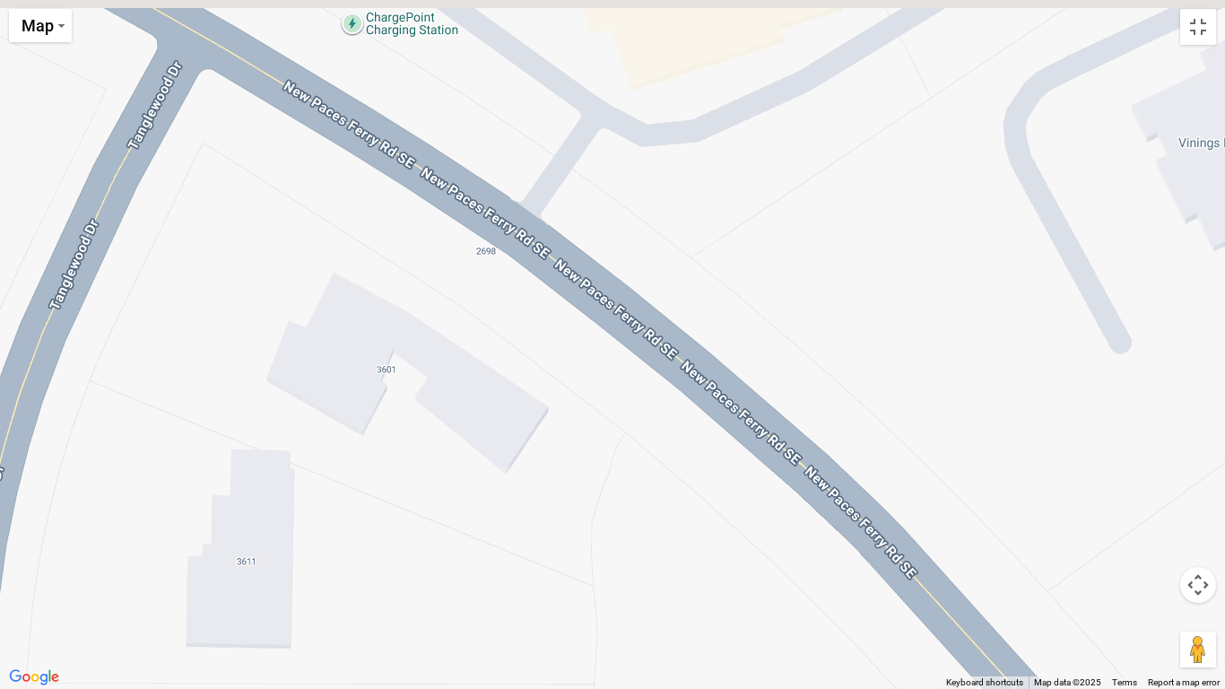
click at [341, 567] on div at bounding box center [612, 344] width 1225 height 689
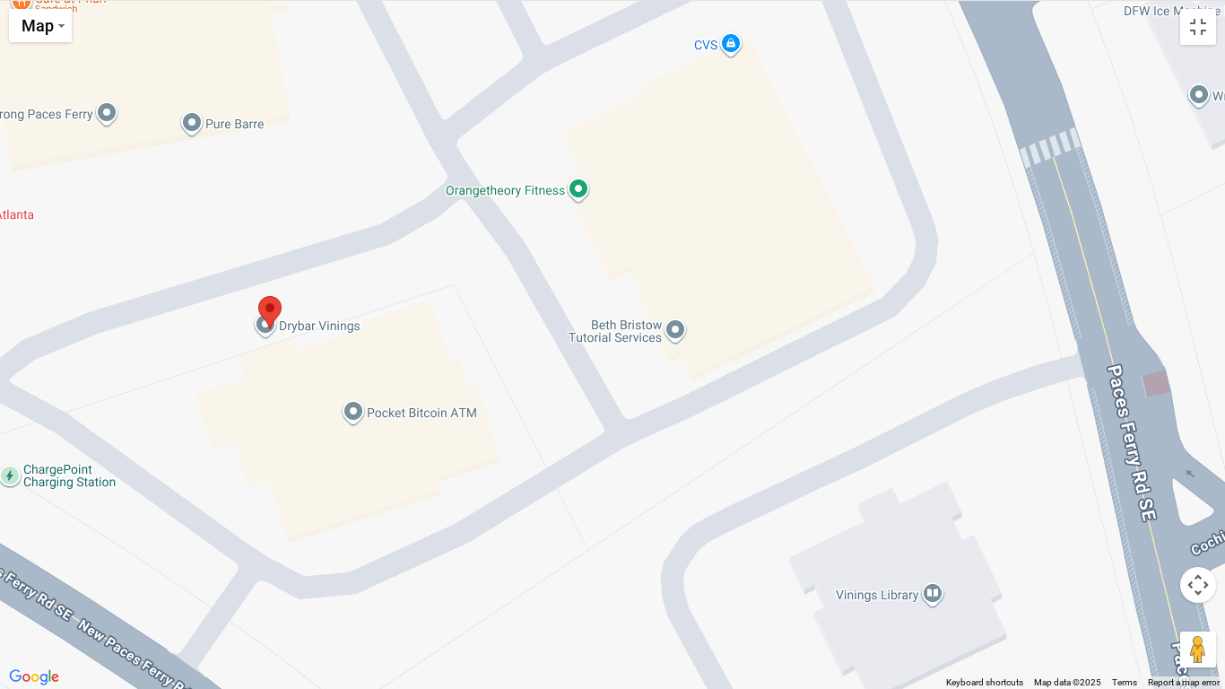
drag, startPoint x: 279, startPoint y: 417, endPoint x: 460, endPoint y: 424, distance: 181.3
click at [460, 424] on div at bounding box center [612, 344] width 1225 height 689
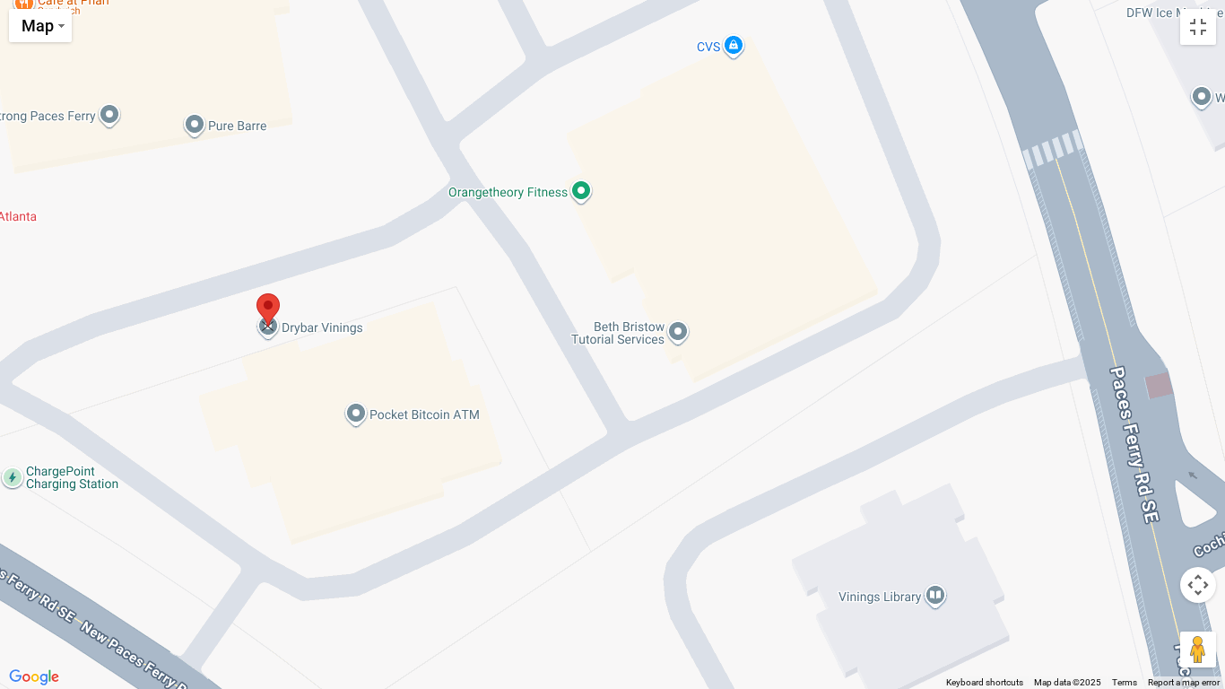
click at [256, 293] on area at bounding box center [256, 293] width 0 height 0
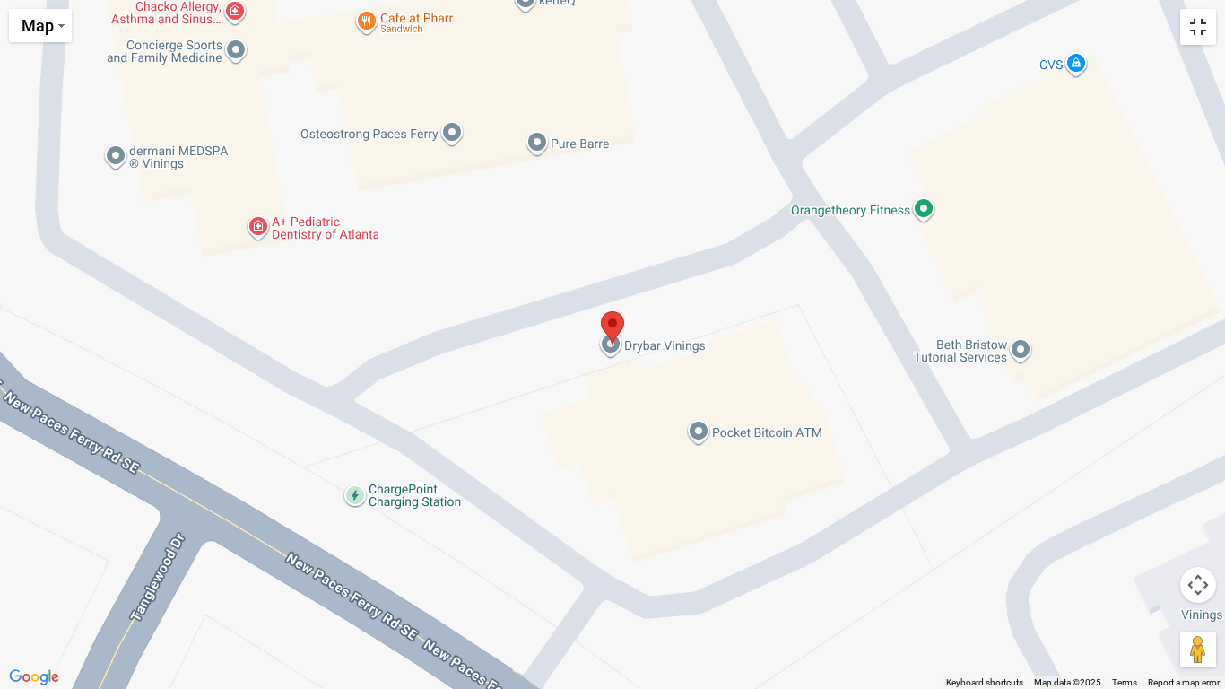
click at [1196, 39] on button "Toggle fullscreen view" at bounding box center [1198, 27] width 36 height 36
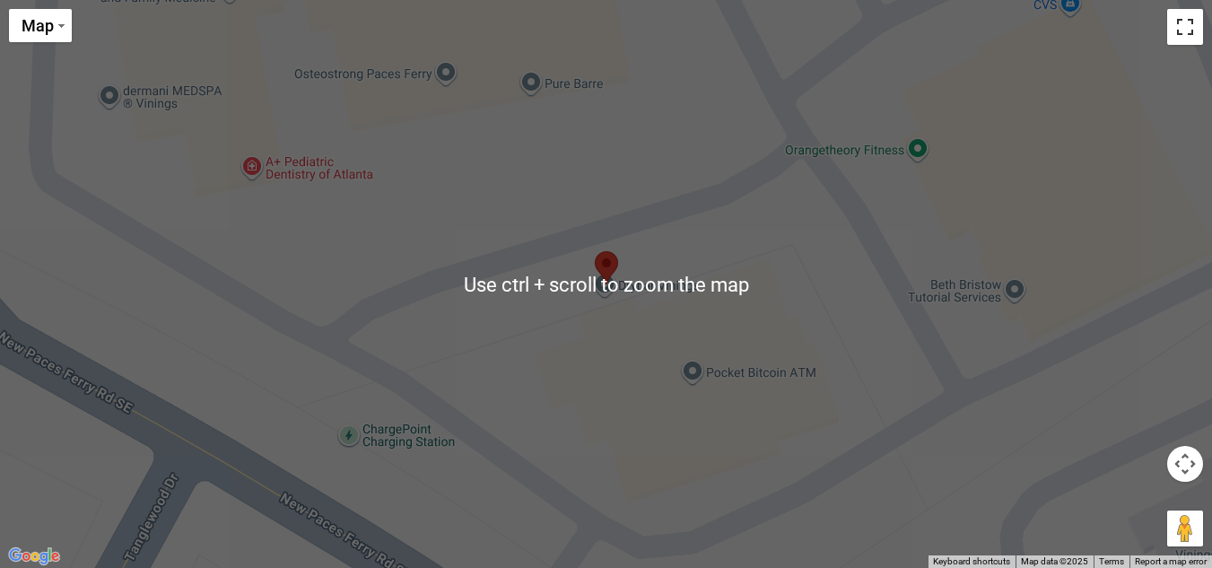
scroll to position [2332, 0]
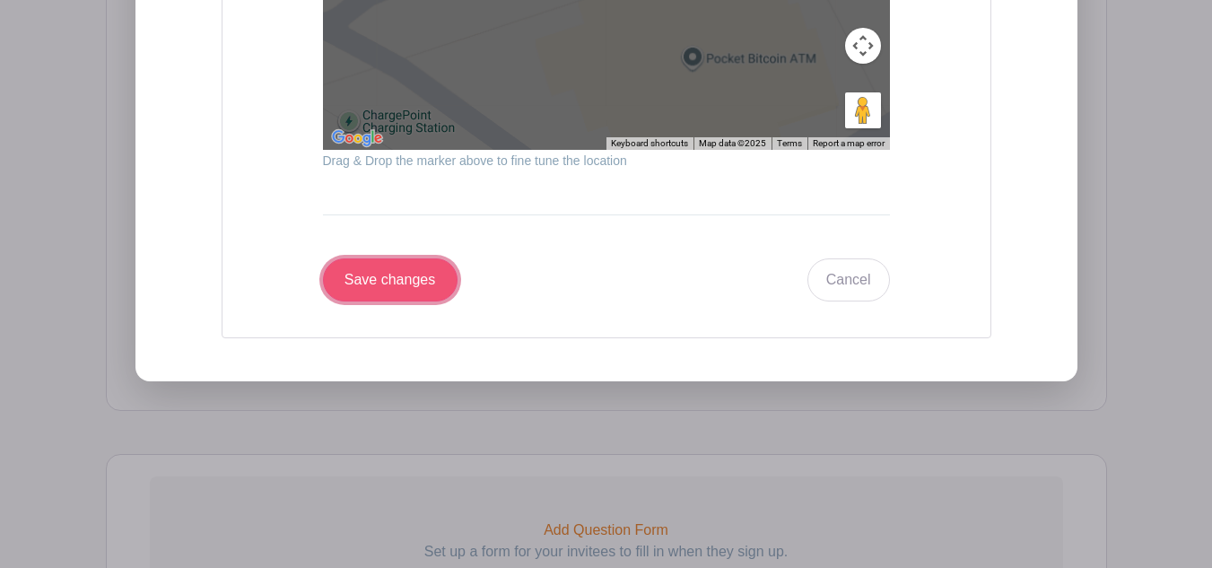
click at [385, 277] on input "Save changes" at bounding box center [390, 279] width 135 height 43
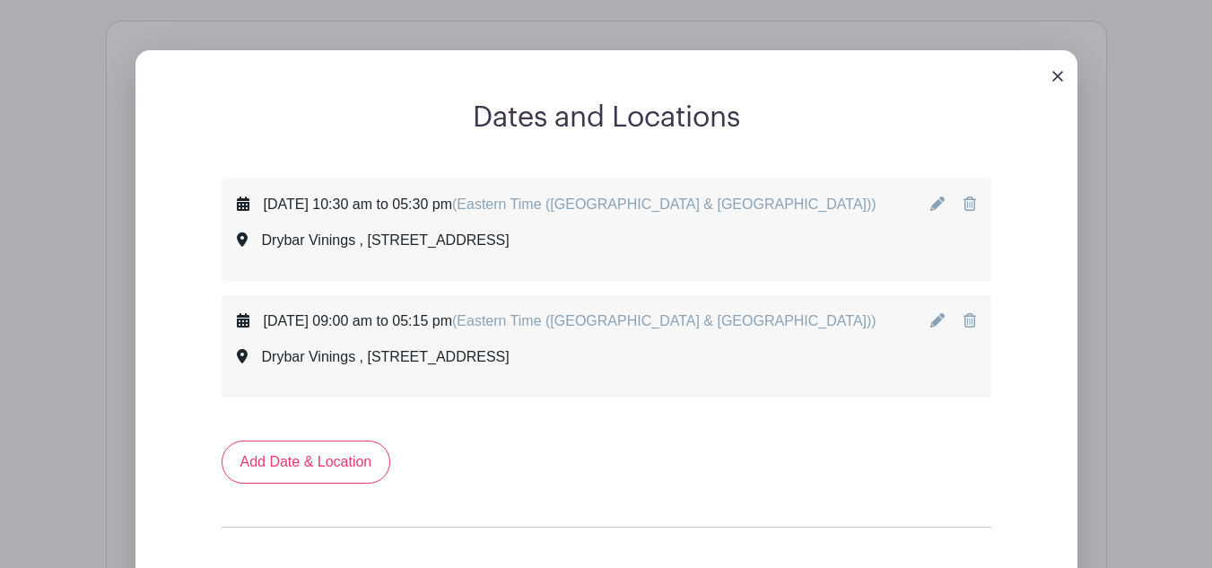
scroll to position [1014, 0]
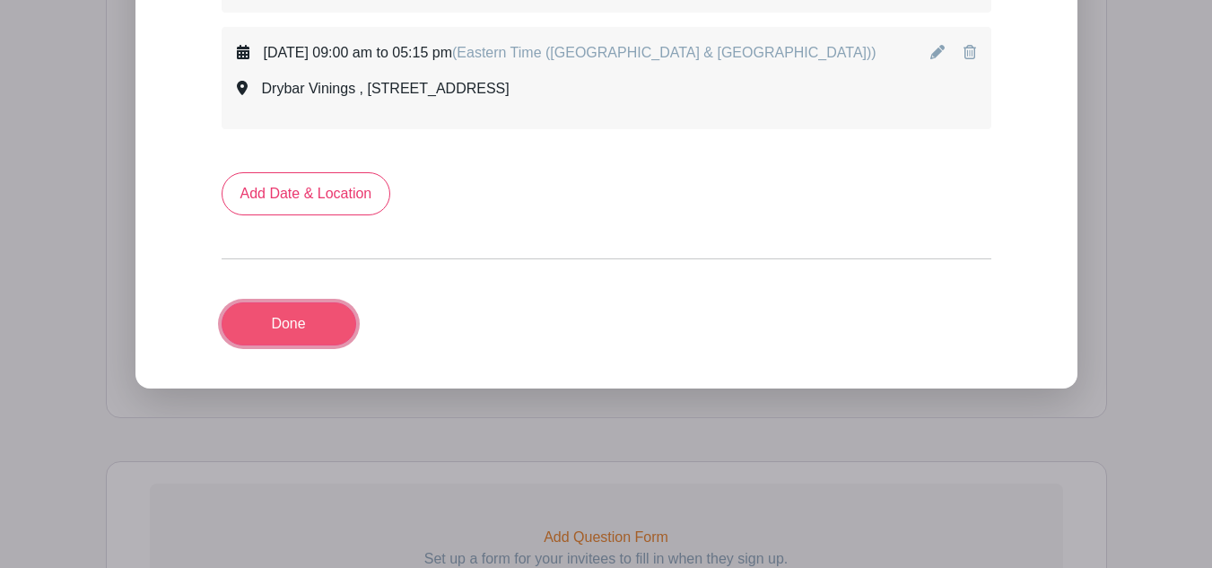
click at [324, 319] on link "Done" at bounding box center [288, 323] width 135 height 43
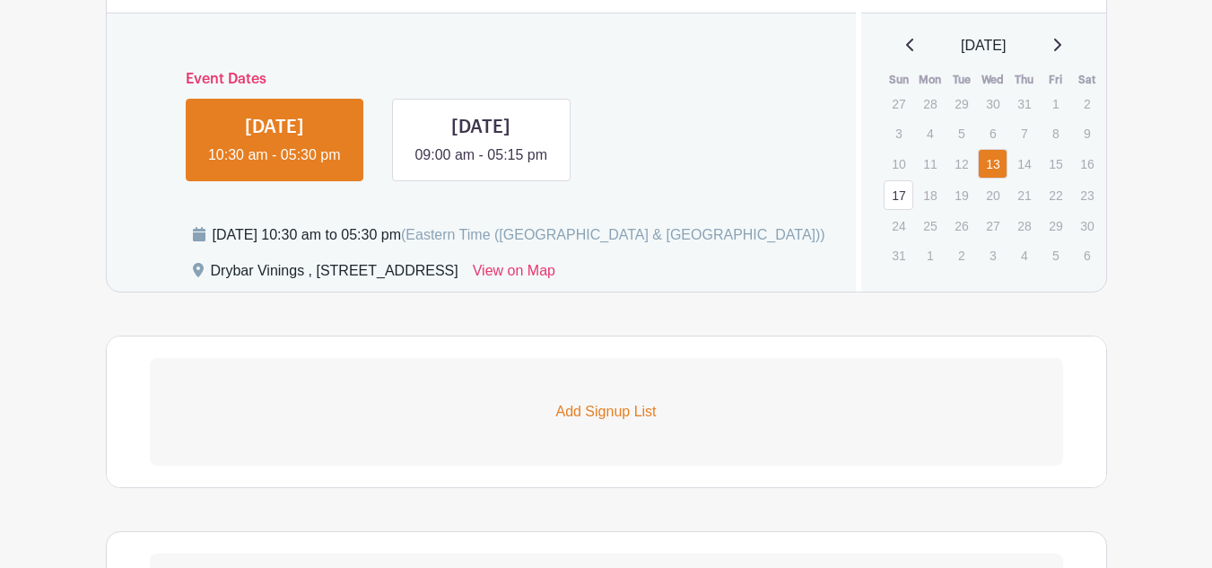
scroll to position [1079, 0]
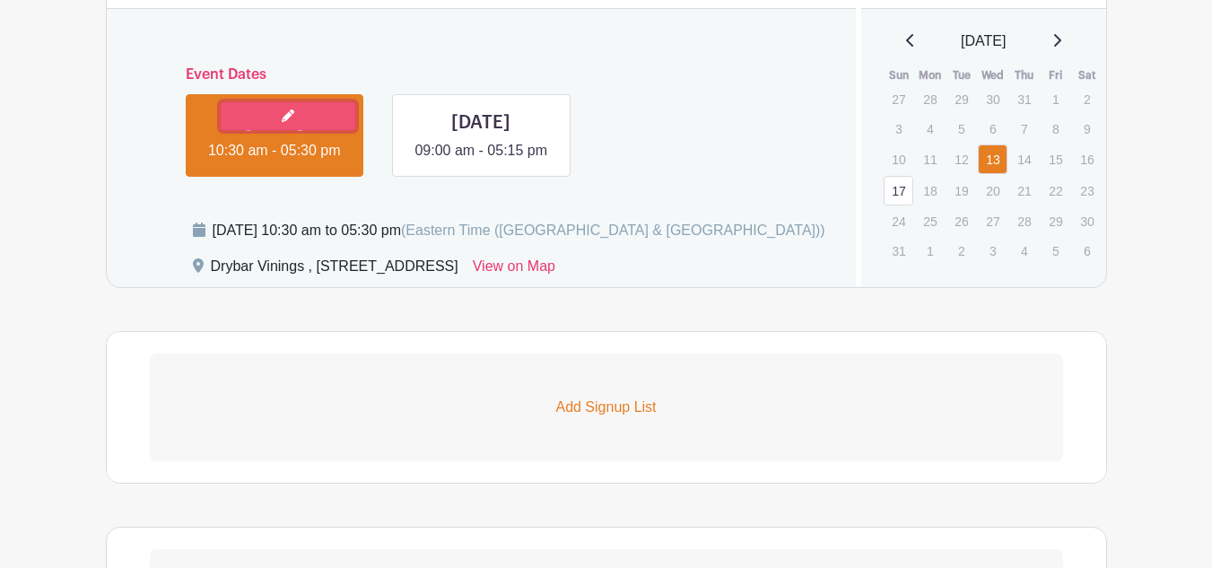
click at [309, 126] on link at bounding box center [288, 116] width 135 height 28
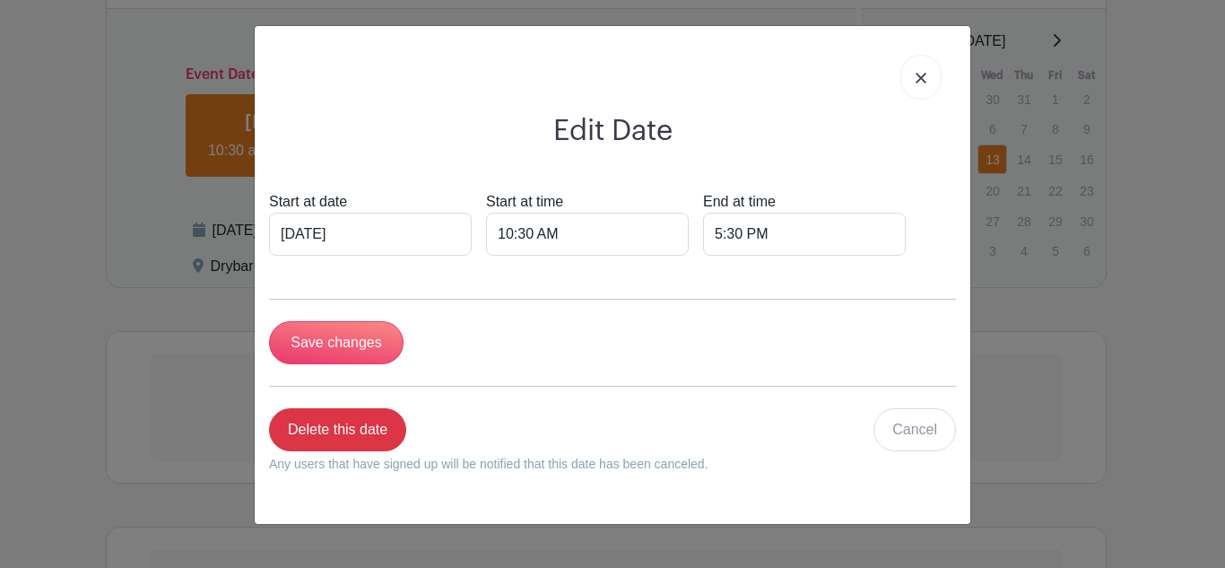
click at [910, 96] on link at bounding box center [920, 77] width 41 height 45
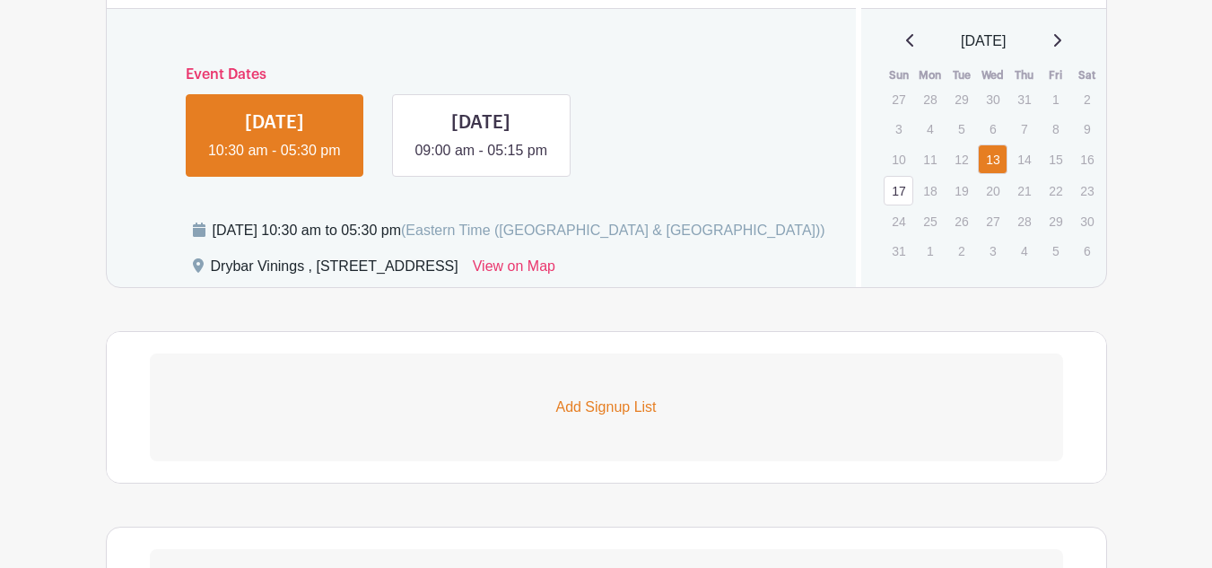
click at [531, 418] on p "Add Signup List" at bounding box center [606, 407] width 913 height 22
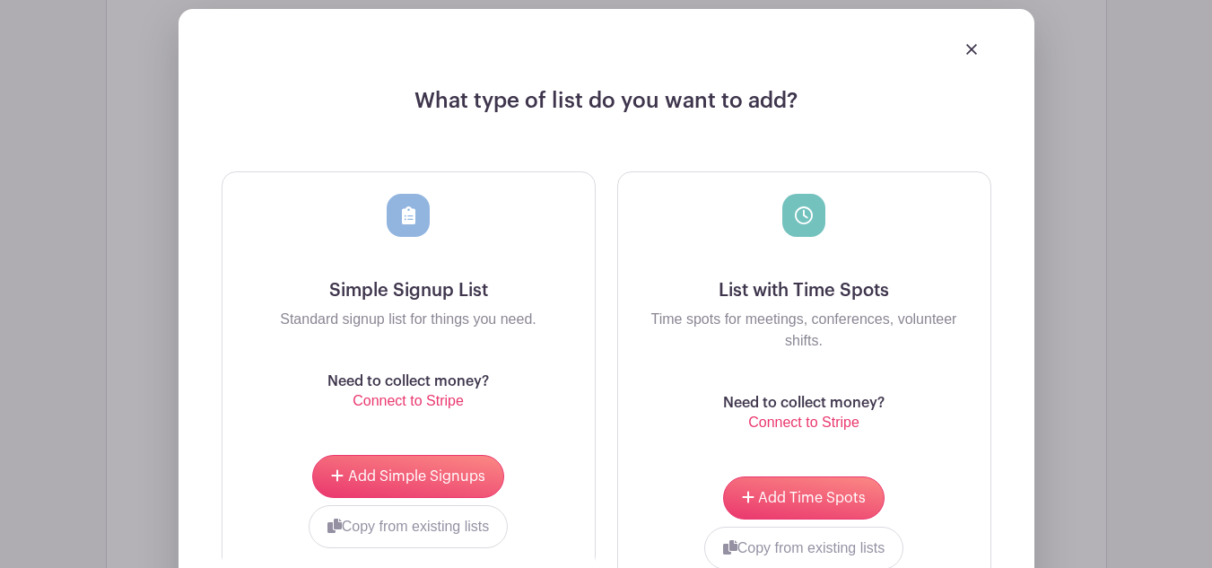
scroll to position [1527, 0]
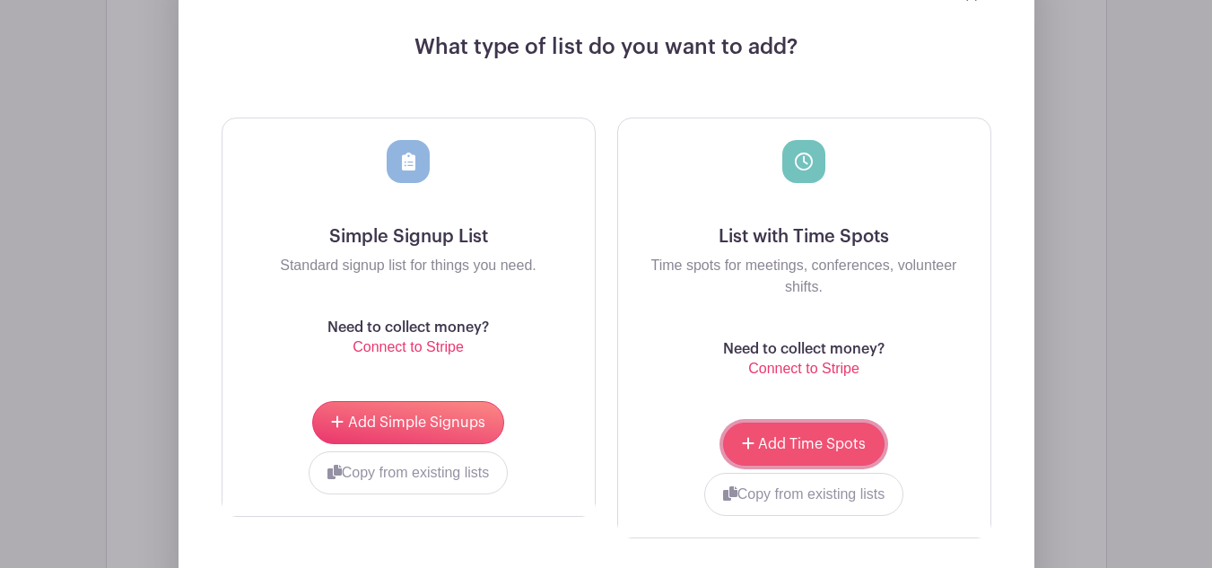
click at [815, 451] on span "Add Time Spots" at bounding box center [812, 444] width 108 height 14
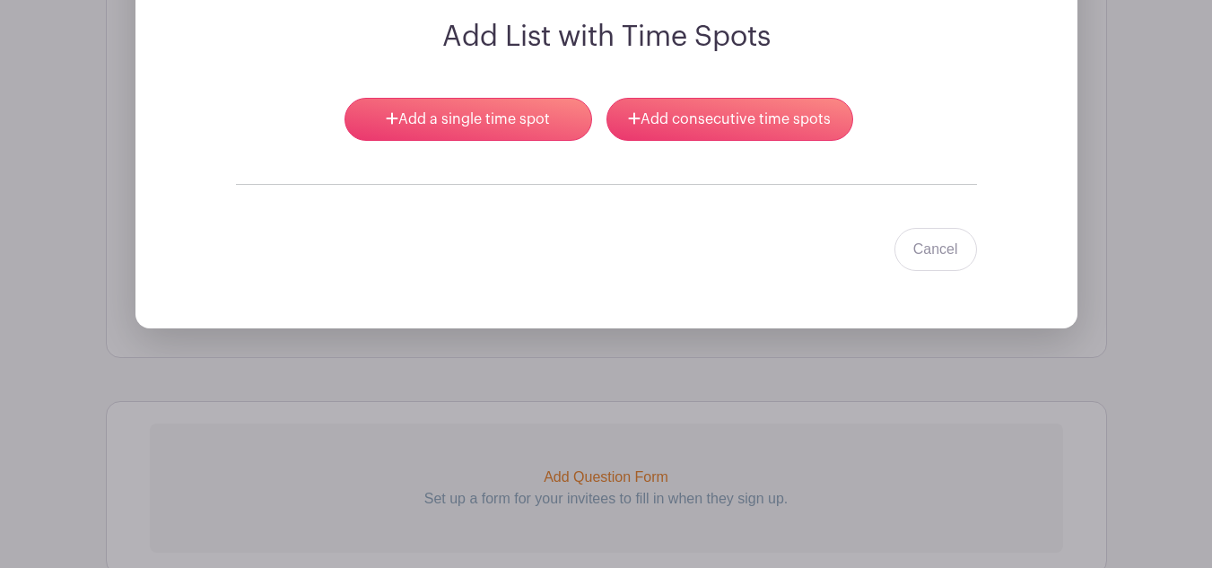
scroll to position [1581, 0]
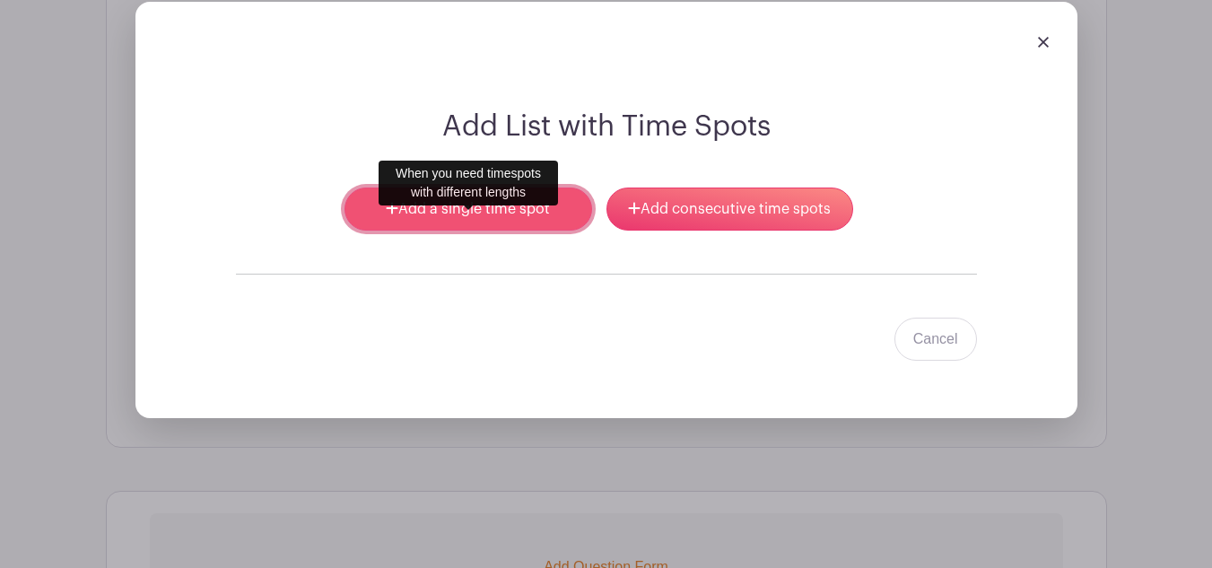
click at [490, 230] on link "Add a single time spot" at bounding box center [467, 208] width 247 height 43
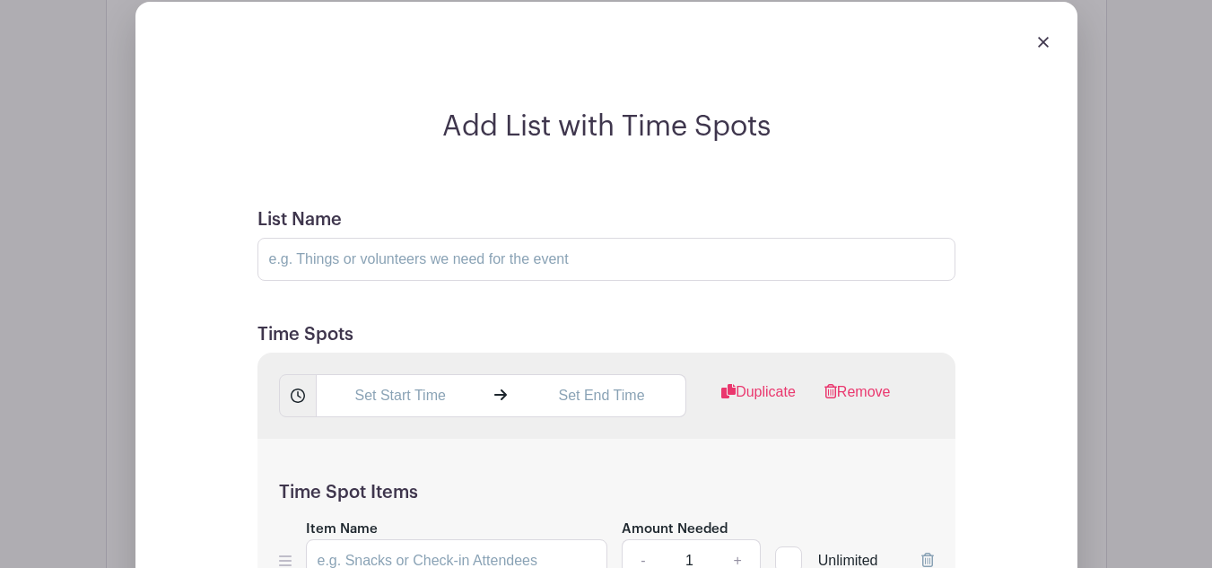
scroll to position [1671, 0]
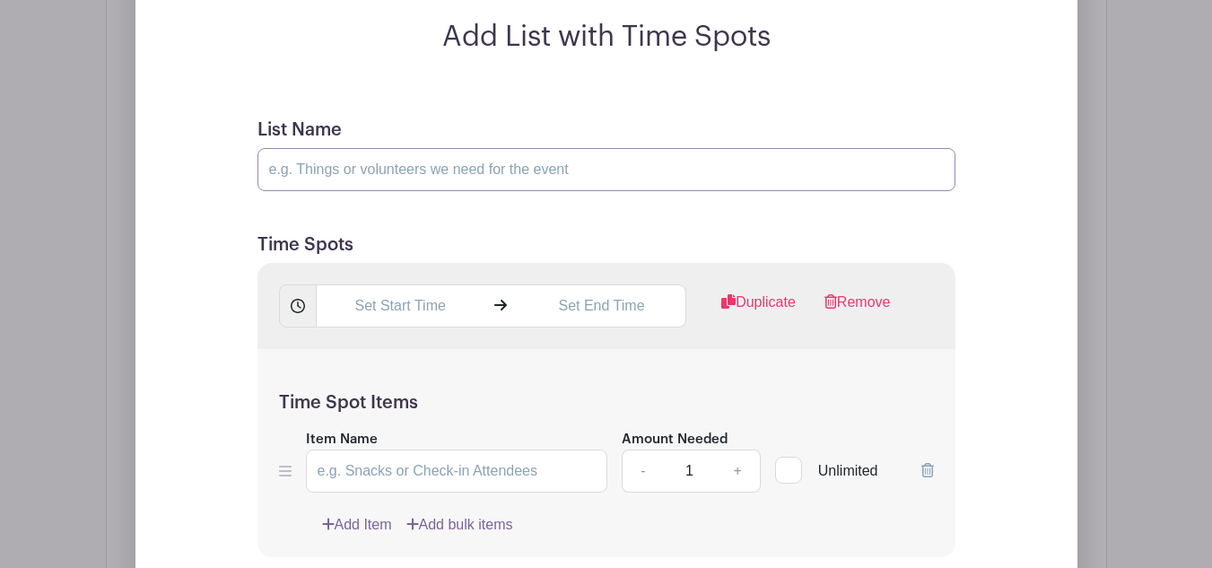
click at [469, 191] on input "List Name" at bounding box center [606, 169] width 698 height 43
type input "model call day 1"
click at [439, 309] on input "text" at bounding box center [400, 305] width 169 height 43
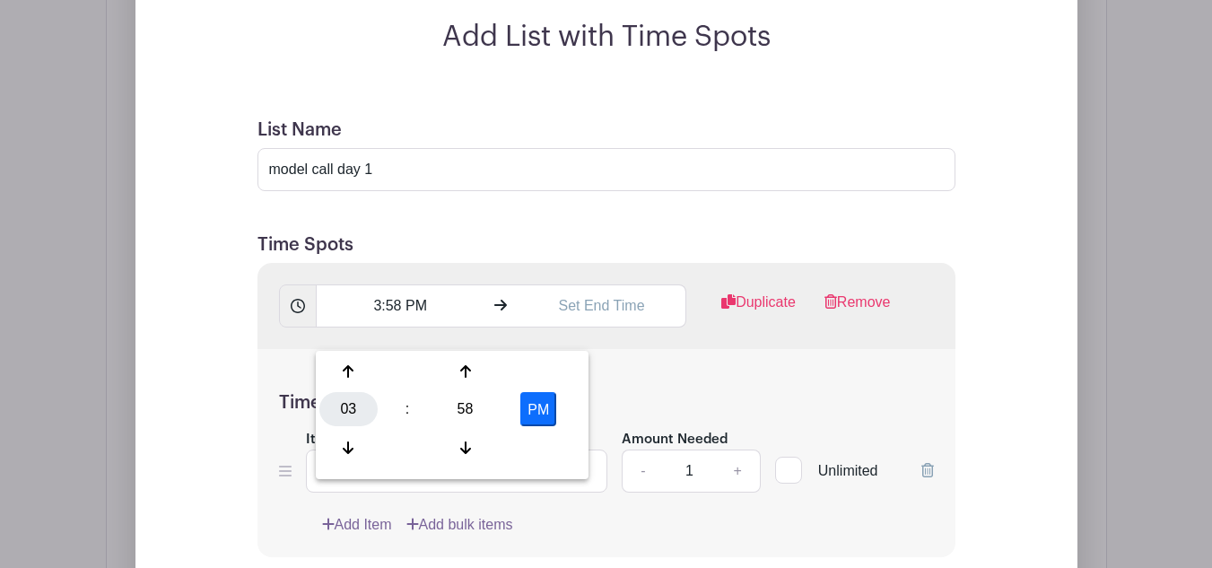
click at [336, 404] on div "03" at bounding box center [348, 409] width 58 height 34
click at [475, 438] on div "10" at bounding box center [482, 447] width 60 height 34
click at [448, 408] on div "58" at bounding box center [465, 409] width 58 height 34
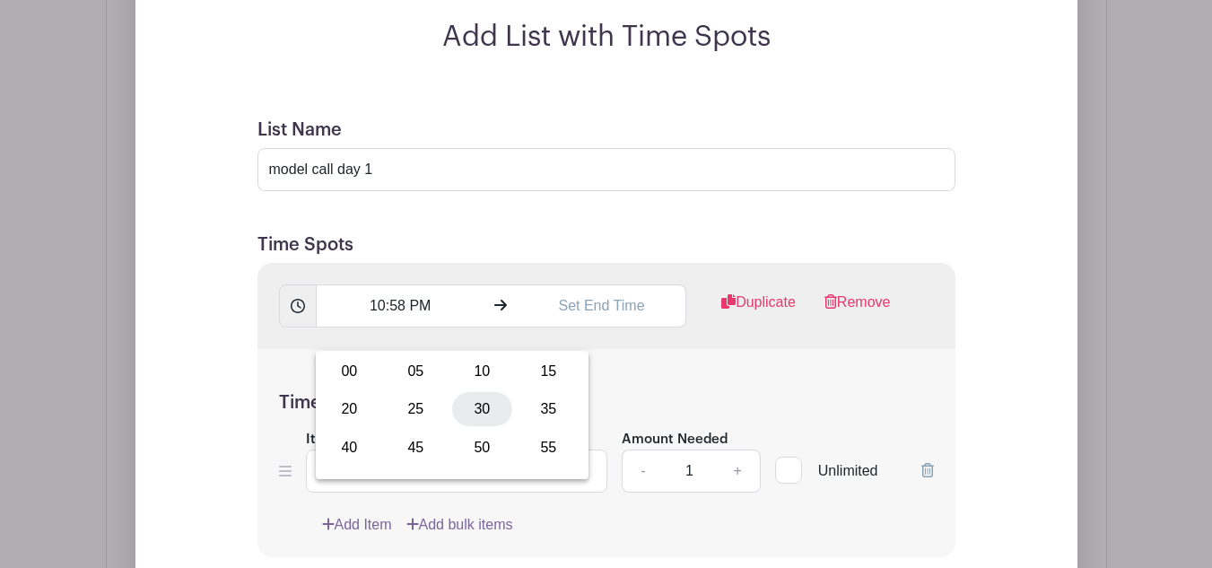
click at [469, 408] on div "30" at bounding box center [482, 409] width 60 height 34
click at [549, 411] on button "PM" at bounding box center [538, 409] width 36 height 34
type input "10:30 AM"
click at [606, 327] on input "text" at bounding box center [601, 305] width 169 height 43
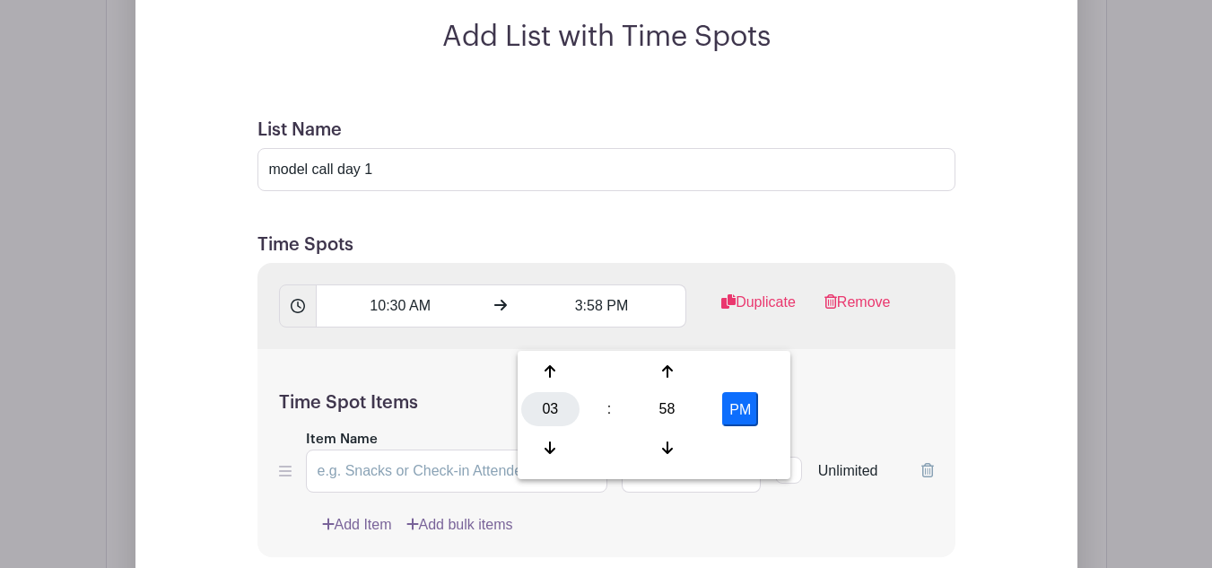
click at [546, 411] on div "03" at bounding box center [550, 409] width 58 height 34
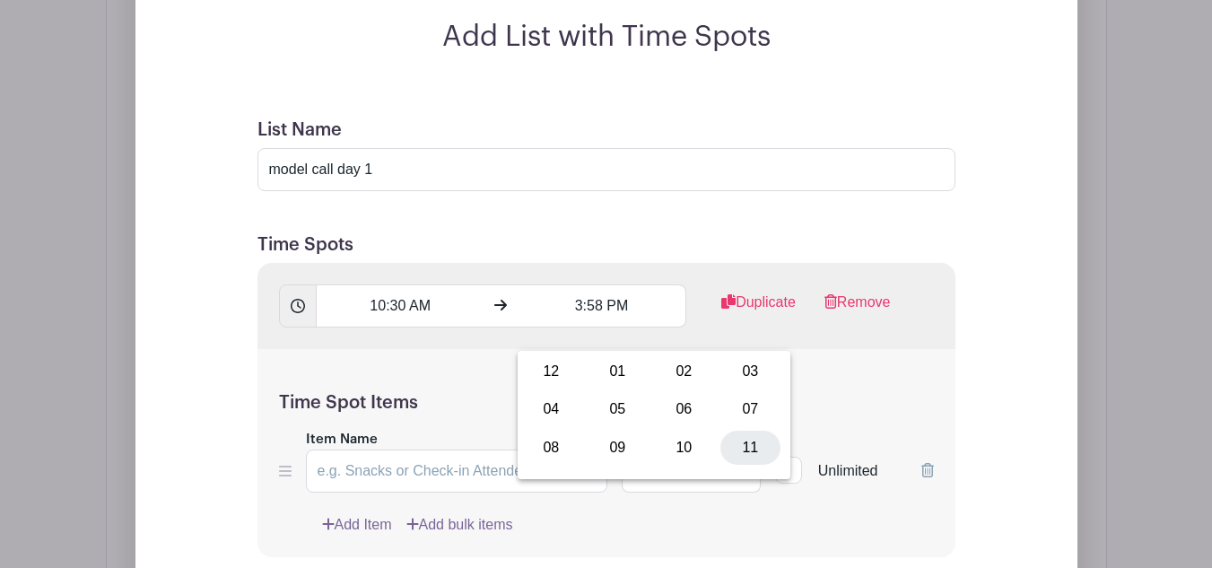
click at [751, 448] on div "11" at bounding box center [750, 447] width 60 height 34
click at [669, 410] on div "58" at bounding box center [667, 409] width 58 height 34
click at [606, 449] on div "45" at bounding box center [617, 447] width 60 height 34
click at [762, 412] on div "PM" at bounding box center [740, 409] width 76 height 34
click at [737, 414] on button "PM" at bounding box center [740, 409] width 36 height 34
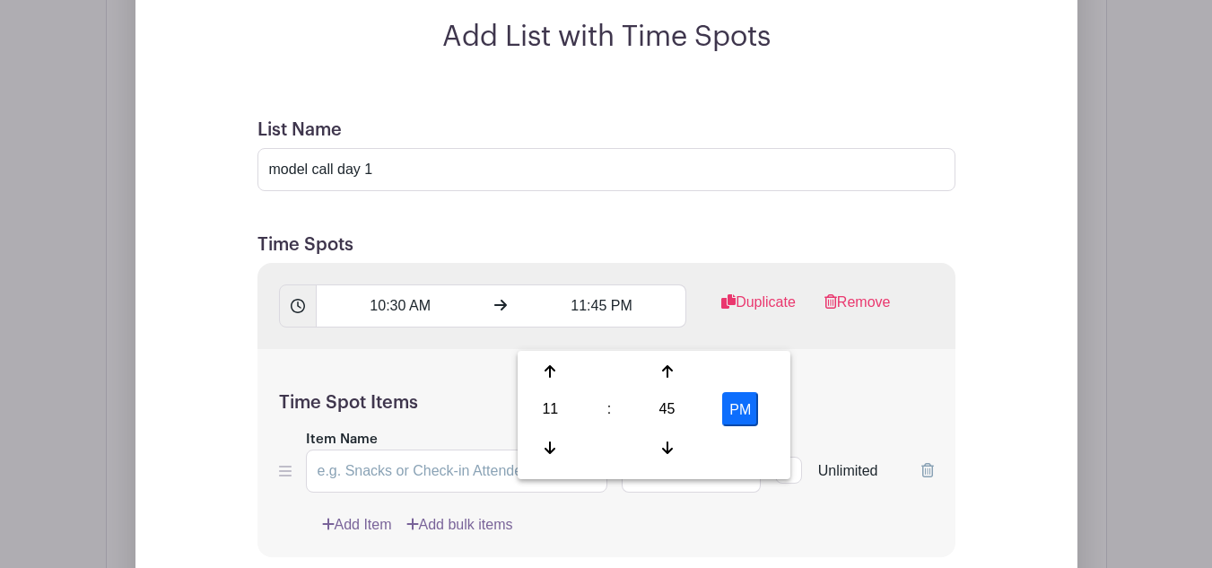
type input "11:45 AM"
click at [788, 396] on div "11 : 45 AM 12 01 02 03 04 05 06 07 08 09 10 11 00 05 10 15 20 25 30 35 40 45 50…" at bounding box center [653, 415] width 273 height 128
click at [1047, 405] on div "Add List with Time Spots List Name model call day 1 Time Spots 10:30 AM 11:45 A…" at bounding box center [606, 558] width 942 height 1293
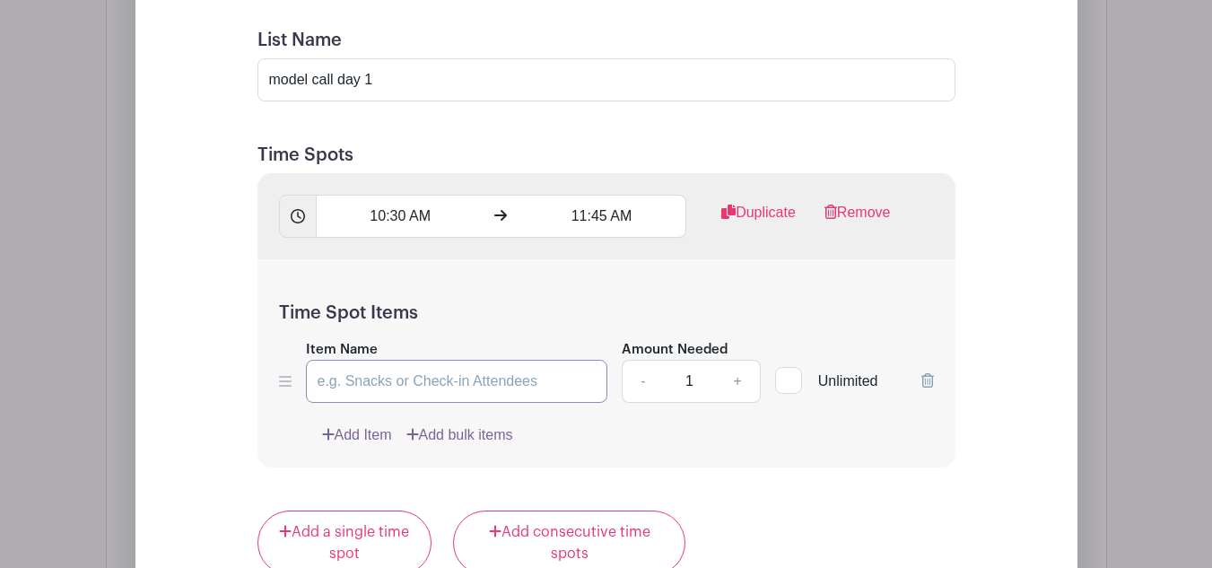
click at [404, 403] on input "Item Name" at bounding box center [457, 381] width 302 height 43
paste input "Straight Up w/ Liquid Glass Rinse"
type input "Straight Up w/ Liquid Glass Rinse"
click at [740, 399] on link "+" at bounding box center [737, 381] width 45 height 43
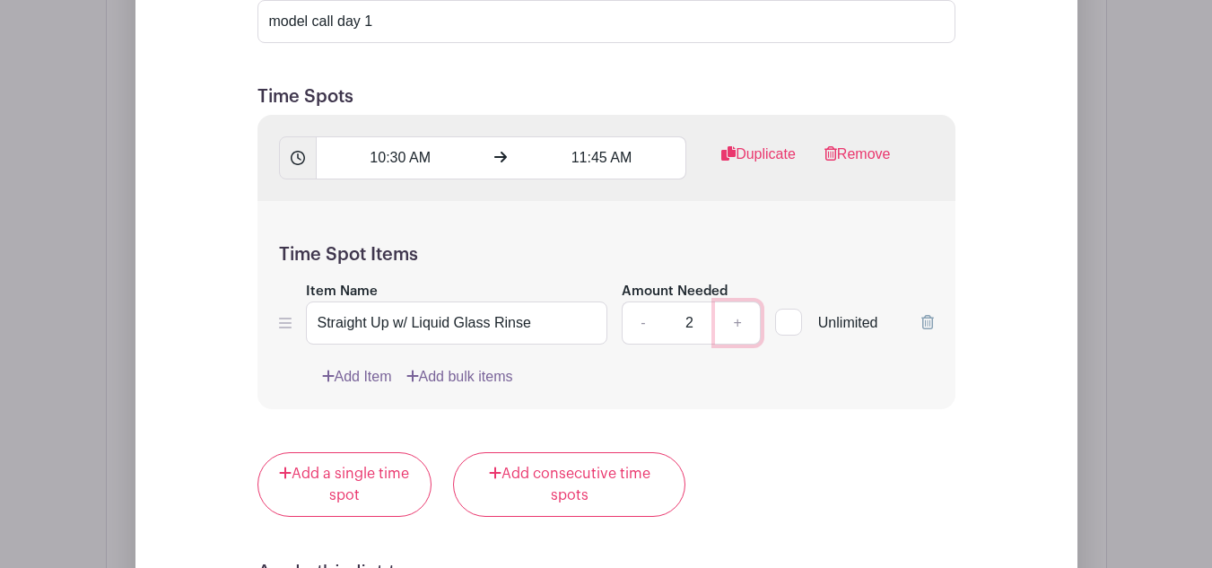
scroll to position [1850, 0]
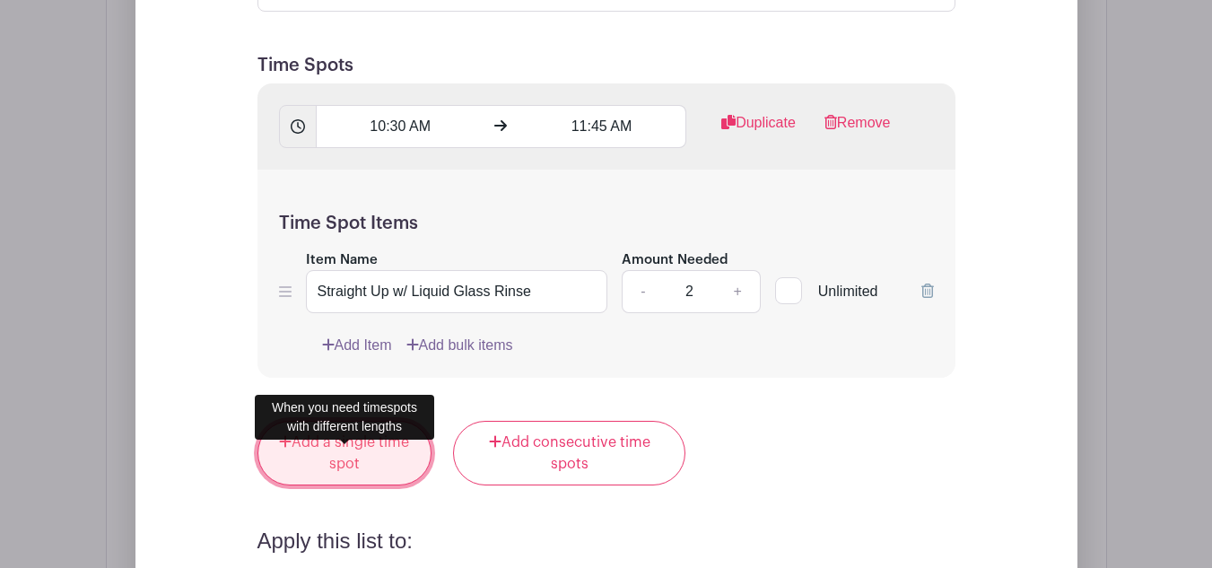
click at [336, 480] on link "Add a single time spot" at bounding box center [344, 453] width 175 height 65
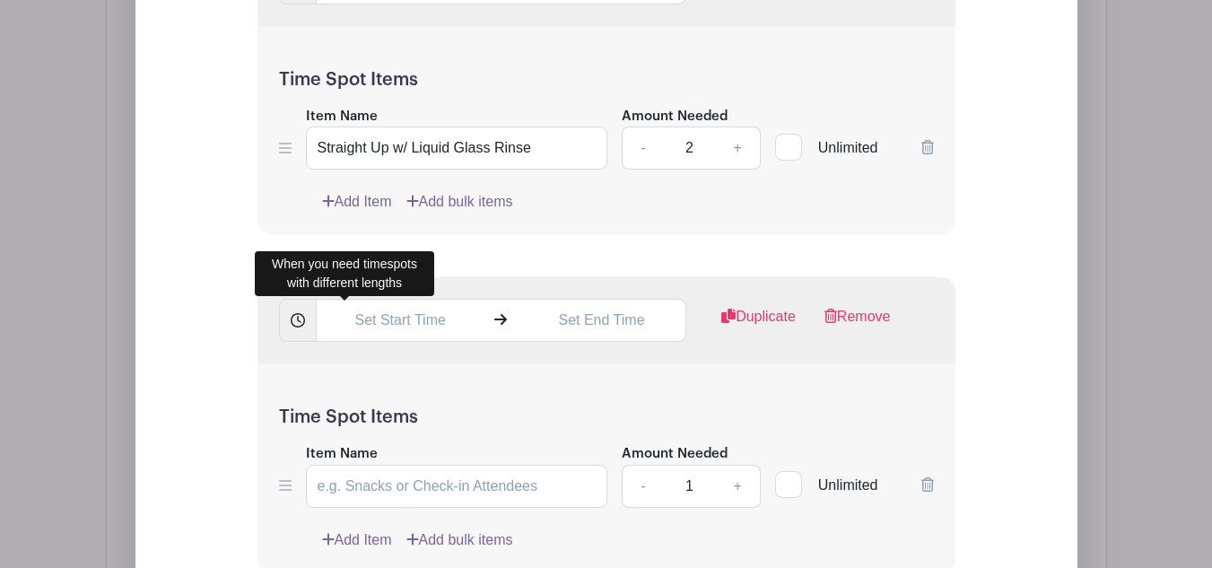
scroll to position [1707, 0]
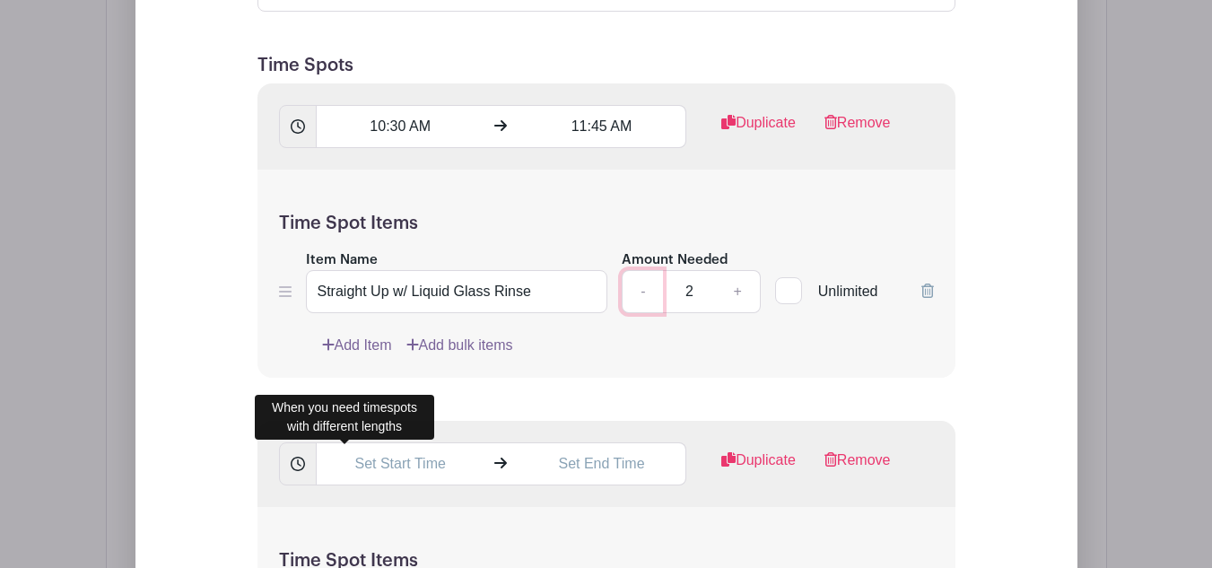
click at [628, 313] on link "-" at bounding box center [641, 291] width 41 height 43
type input "1"
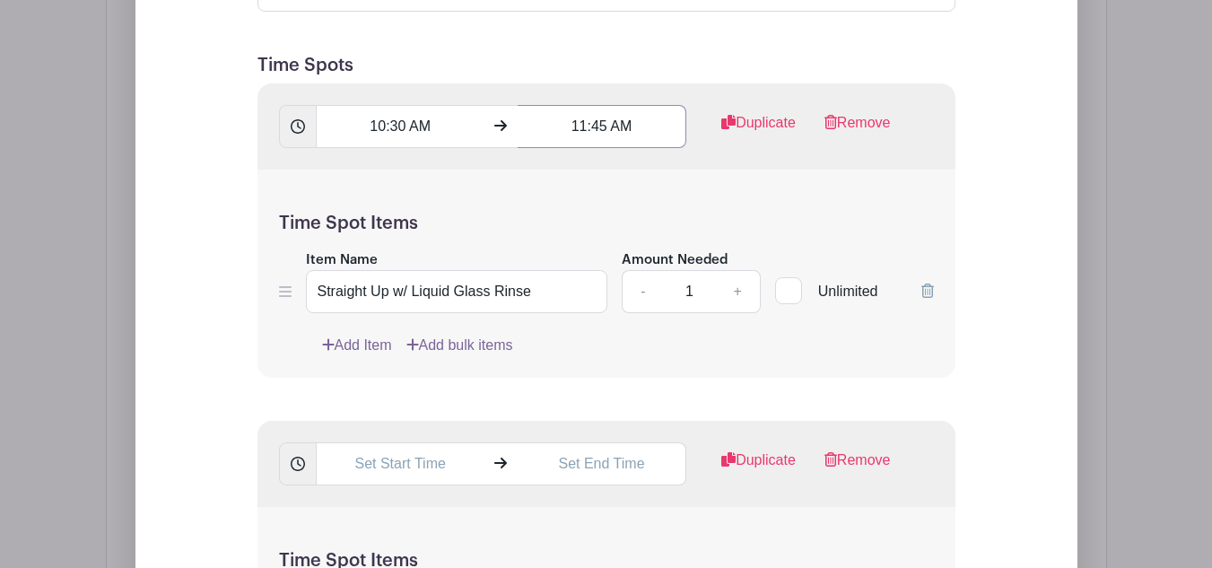
click at [598, 148] on input "11:45 AM" at bounding box center [601, 126] width 169 height 43
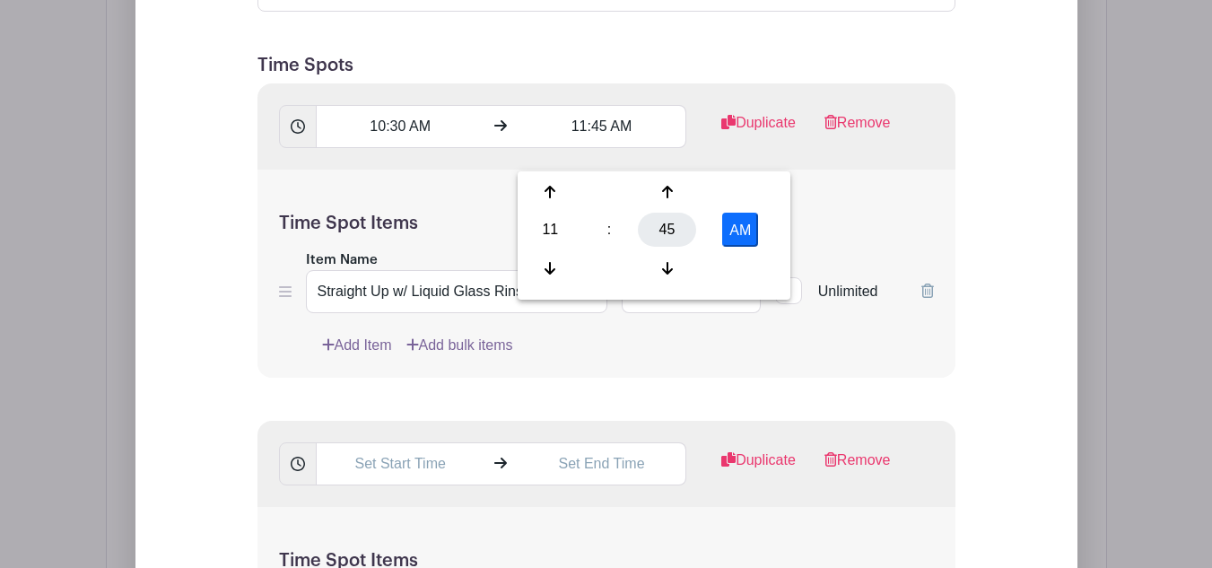
click at [656, 239] on div "45" at bounding box center [667, 230] width 58 height 34
click at [679, 229] on div "30" at bounding box center [684, 230] width 60 height 34
type input "11:30 AM"
click at [615, 378] on div "Time Spot Items Item Name Straight Up w/ Liquid Glass Rinse Amount Needed - 1 +…" at bounding box center [606, 273] width 698 height 209
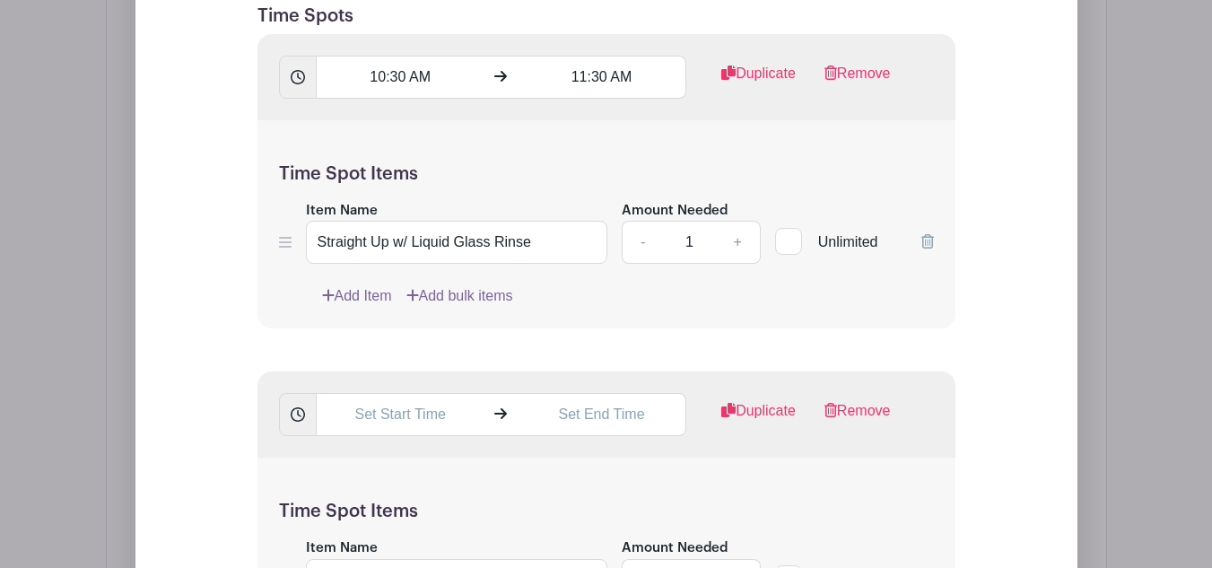
scroll to position [1796, 0]
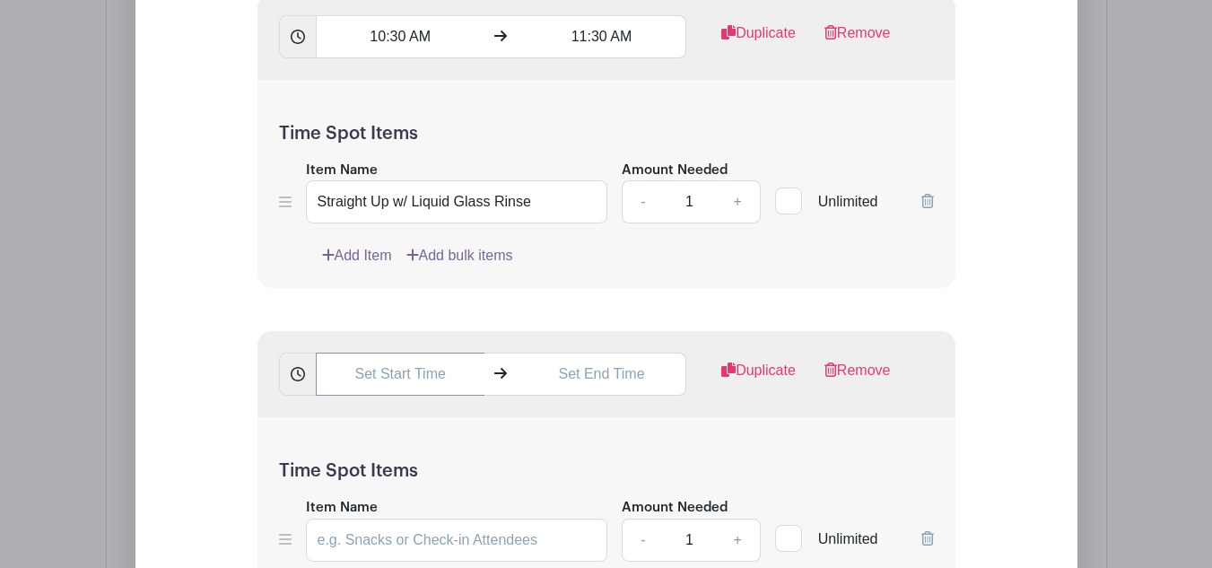
click at [376, 395] on input "text" at bounding box center [400, 373] width 169 height 43
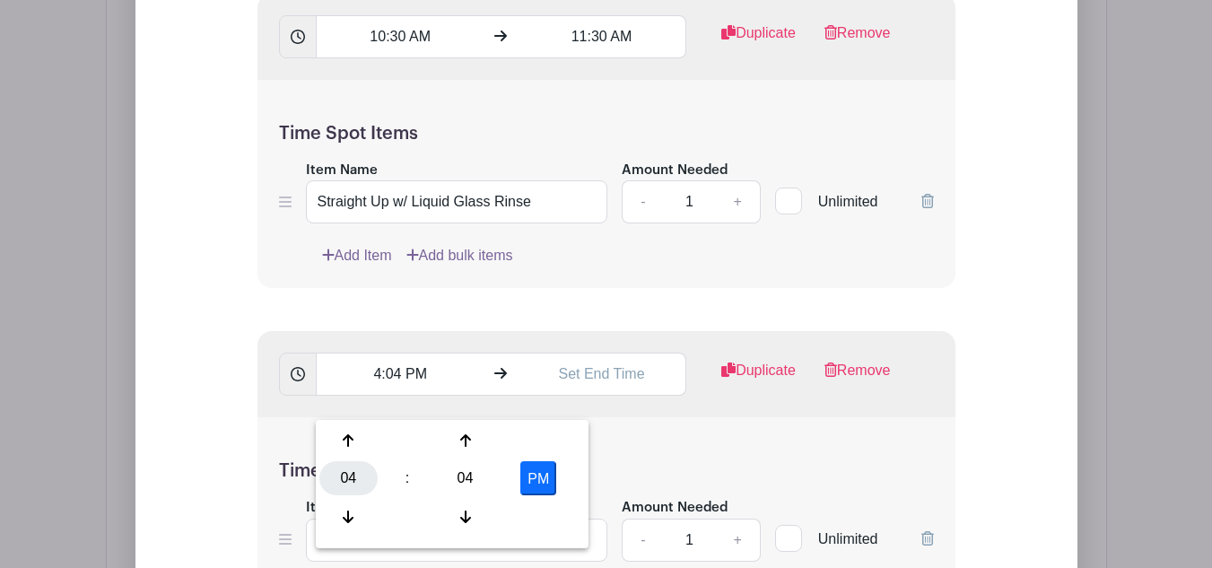
click at [352, 481] on div "04" at bounding box center [348, 478] width 58 height 34
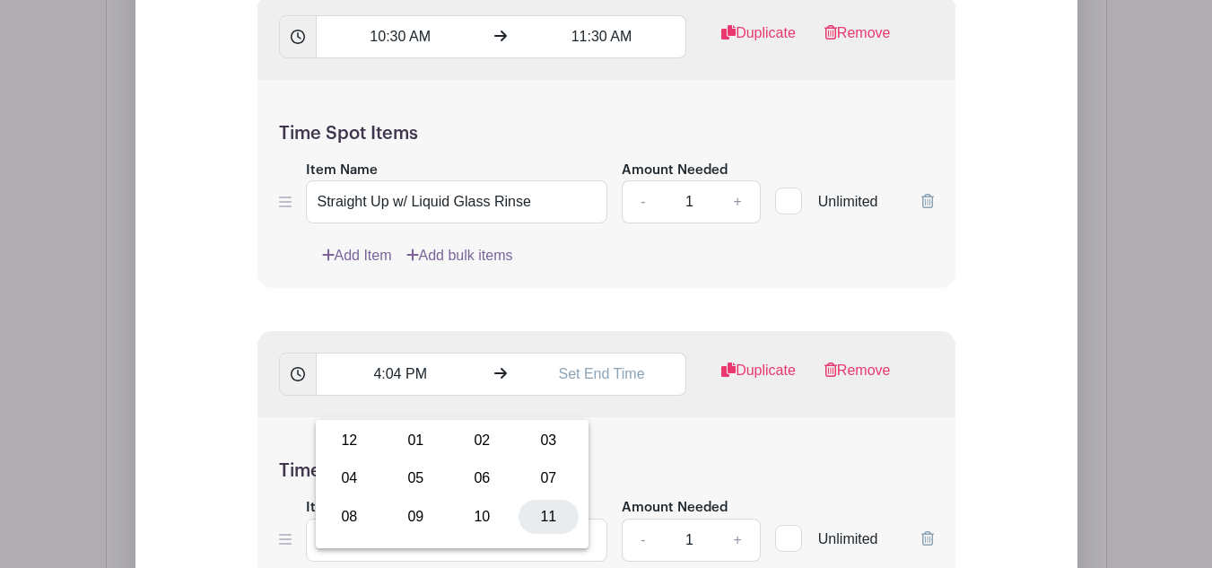
click at [543, 513] on div "11" at bounding box center [548, 516] width 60 height 34
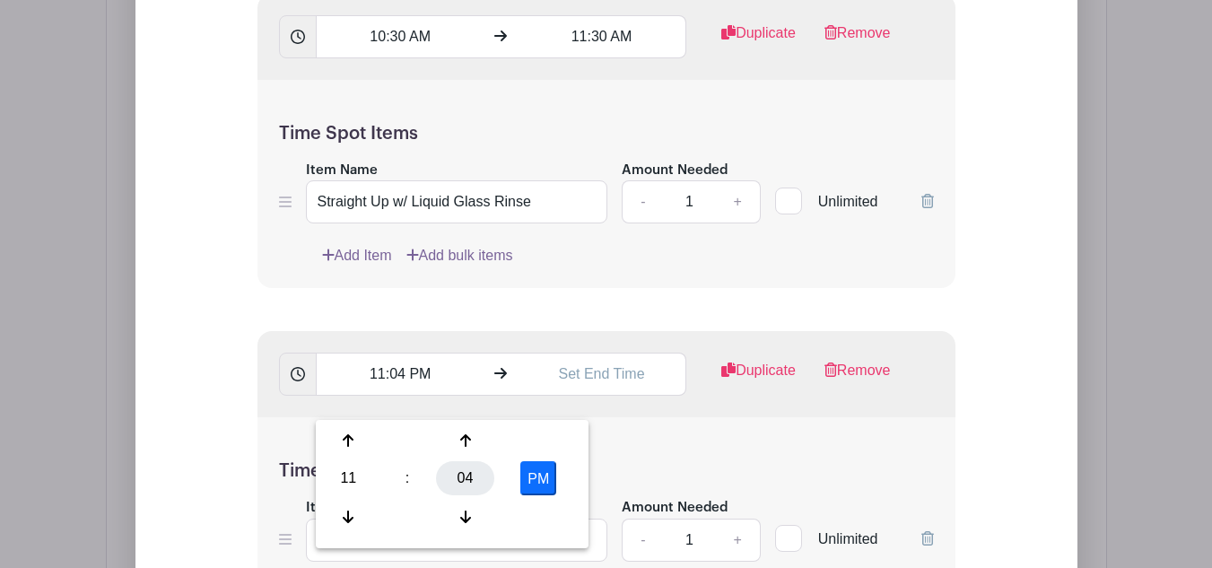
click at [465, 473] on div "04" at bounding box center [465, 478] width 58 height 34
click at [424, 505] on div "45" at bounding box center [416, 516] width 60 height 34
type input "11:45 PM"
click at [580, 395] on input "text" at bounding box center [601, 373] width 169 height 43
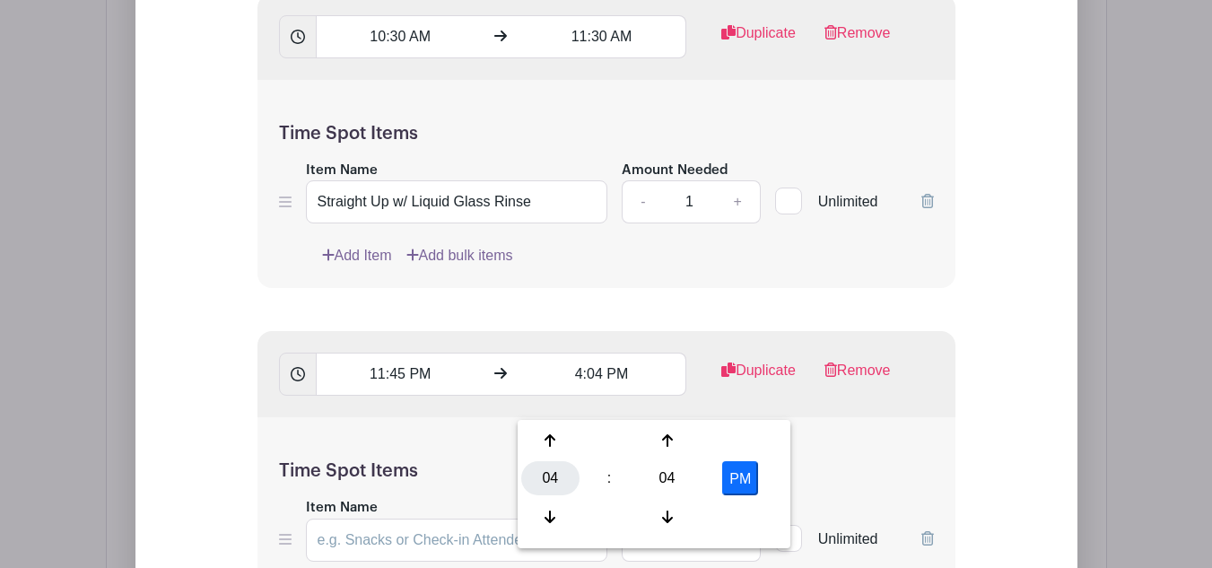
click at [552, 478] on div "04" at bounding box center [550, 478] width 58 height 34
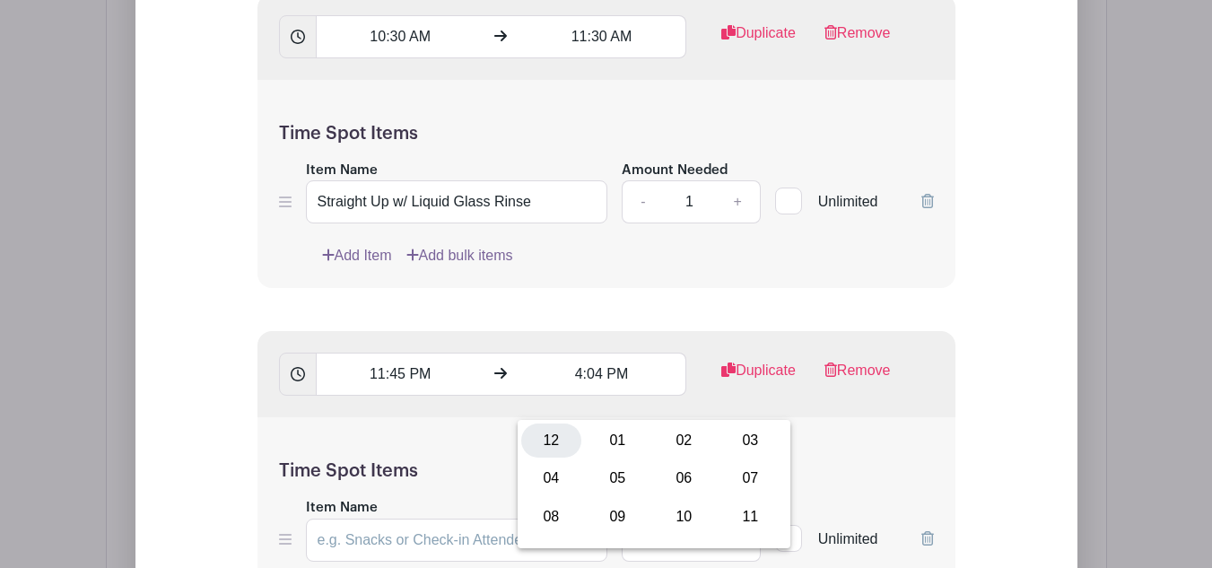
click at [542, 435] on div "12" at bounding box center [551, 440] width 60 height 34
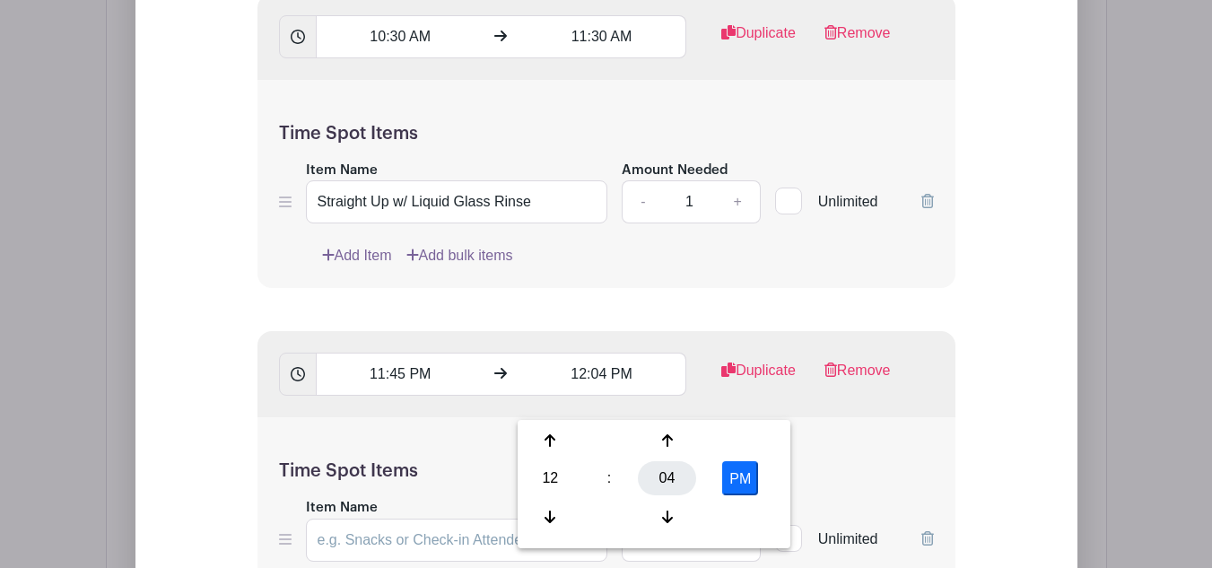
click at [659, 473] on div "04" at bounding box center [667, 478] width 58 height 34
click at [621, 516] on div "45" at bounding box center [617, 516] width 60 height 34
type input "12:45 PM"
click at [427, 395] on input "11:45 PM" at bounding box center [400, 373] width 169 height 43
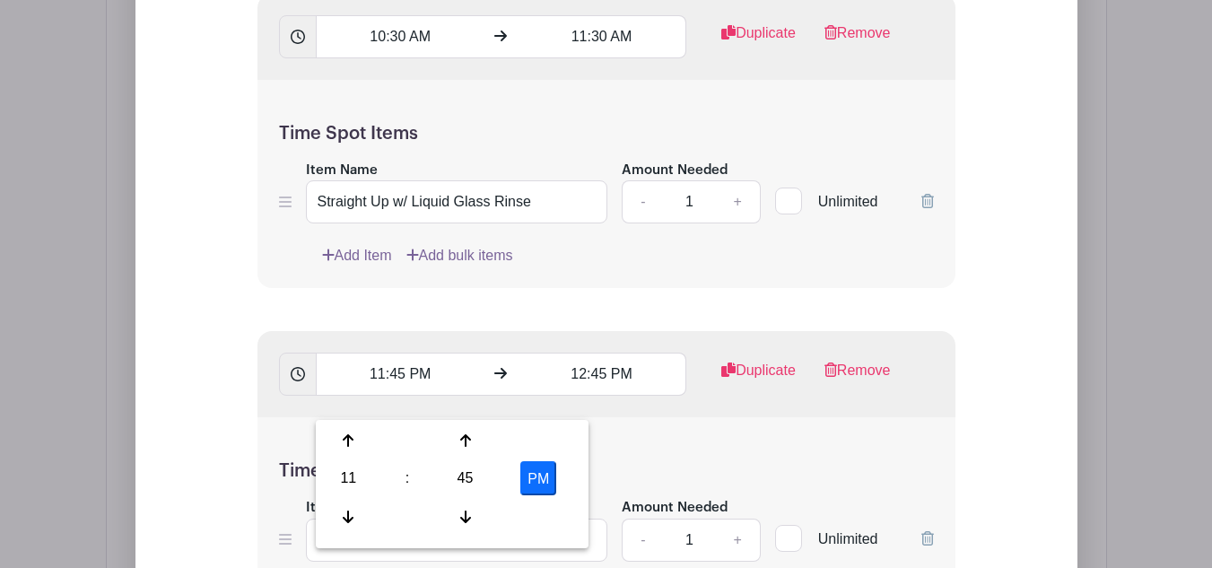
click at [527, 478] on button "PM" at bounding box center [538, 478] width 36 height 34
type input "11:45 AM"
click at [637, 479] on div "Time Spot Items Item Name Amount Needed - 1 + Unlimited Add Item Add bulk items" at bounding box center [606, 521] width 698 height 209
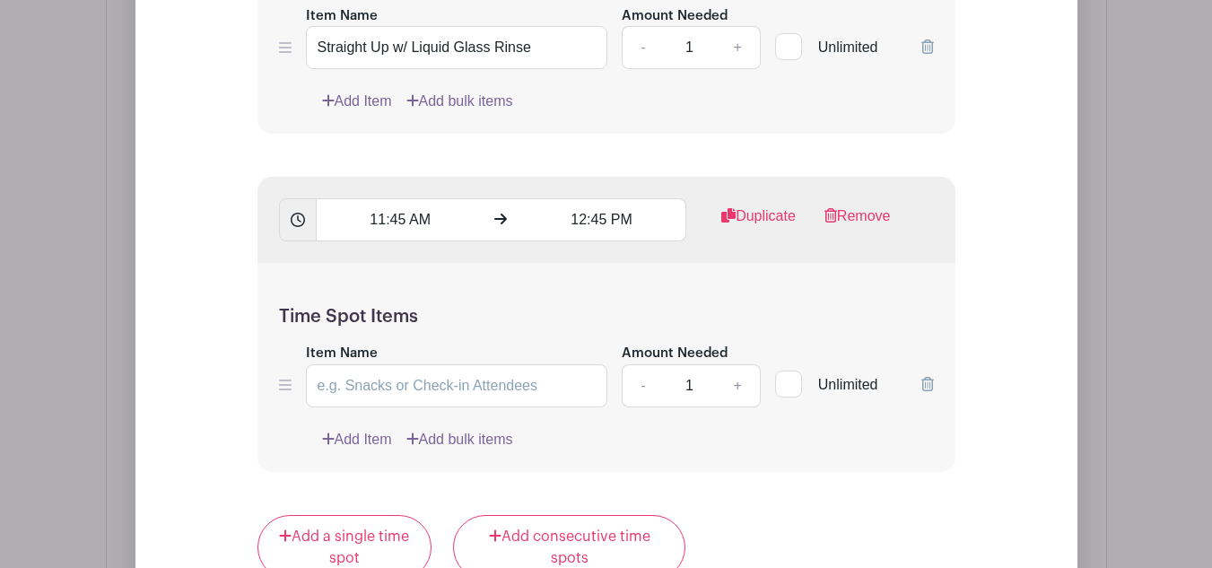
scroll to position [1976, 0]
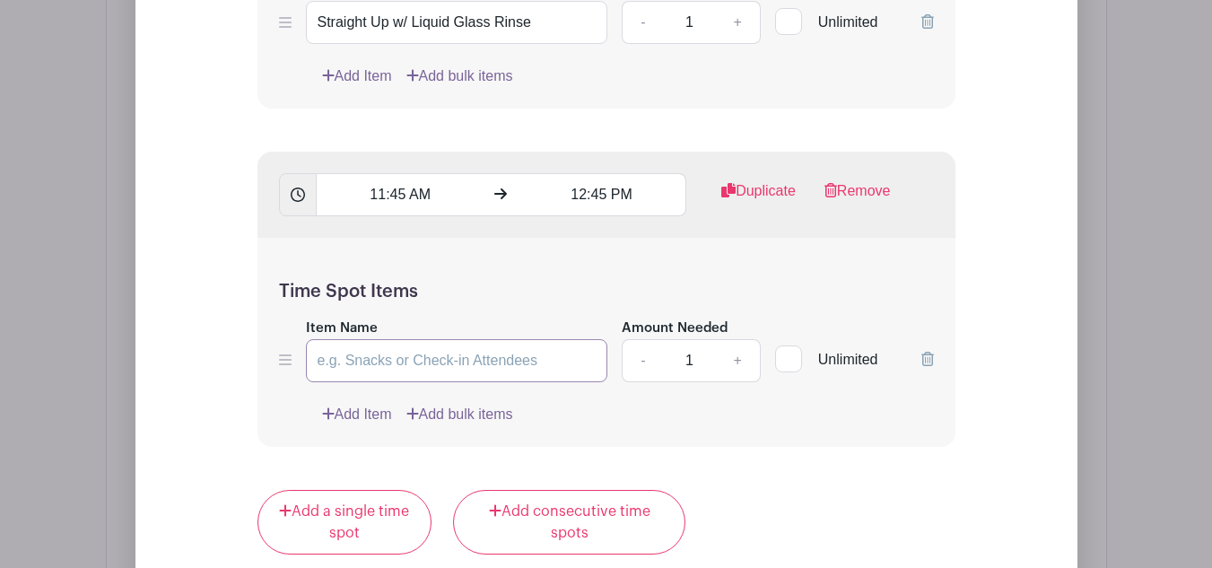
click at [482, 367] on input "Item Name" at bounding box center [457, 360] width 302 height 43
paste input "Cosmo w/ Crown Tonic"
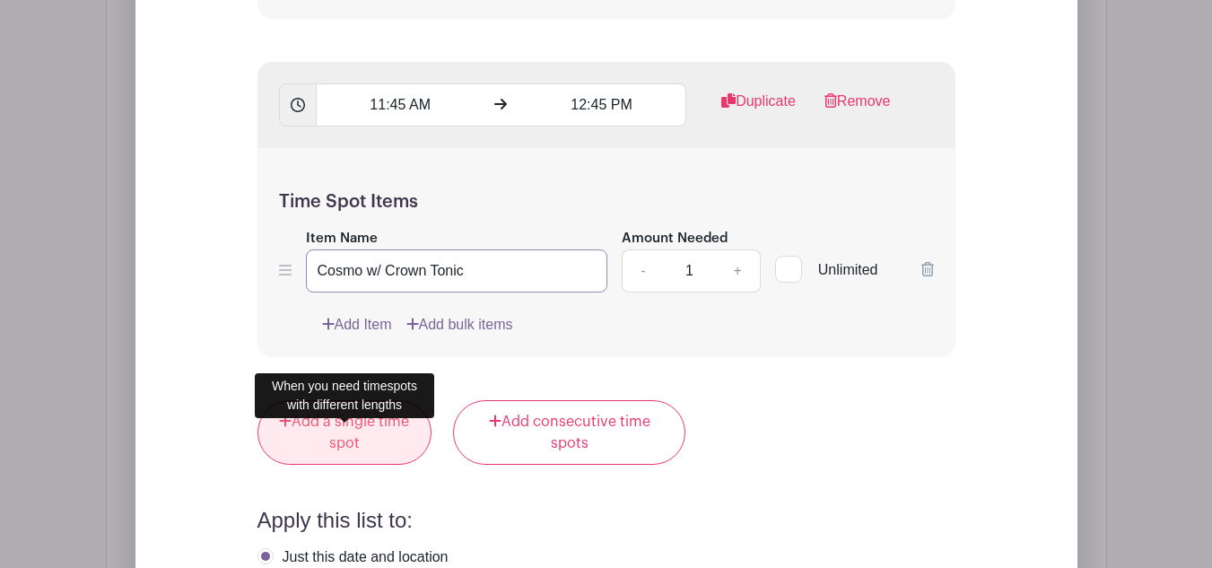
type input "Cosmo w/ Crown Tonic"
click at [355, 435] on link "Add a single time spot" at bounding box center [344, 432] width 175 height 65
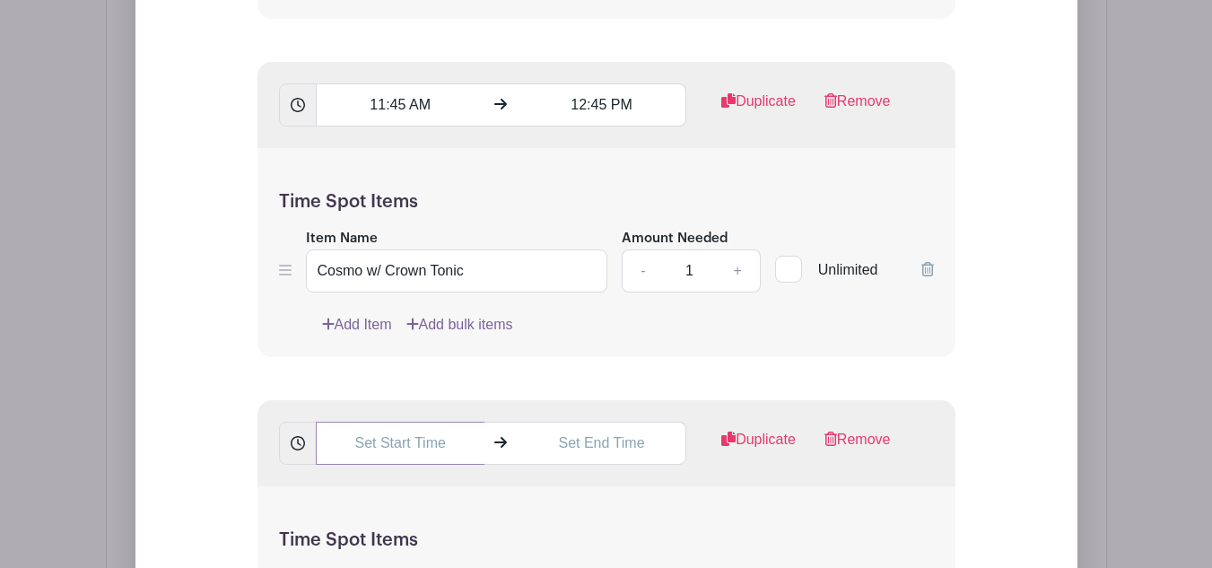
click at [383, 465] on input "text" at bounding box center [400, 442] width 169 height 43
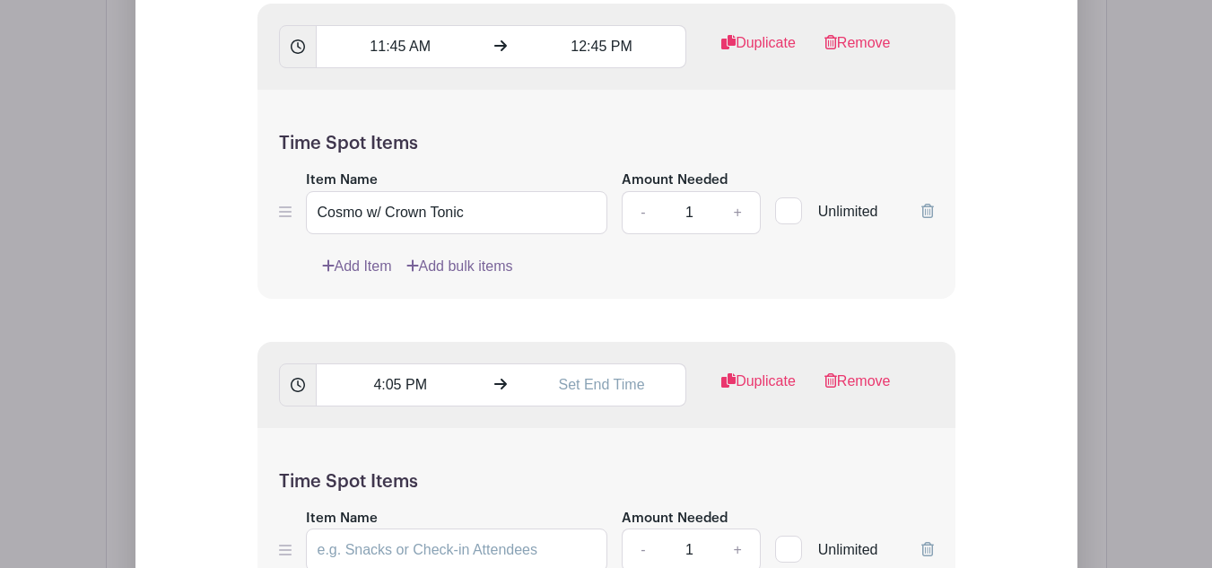
scroll to position [2155, 0]
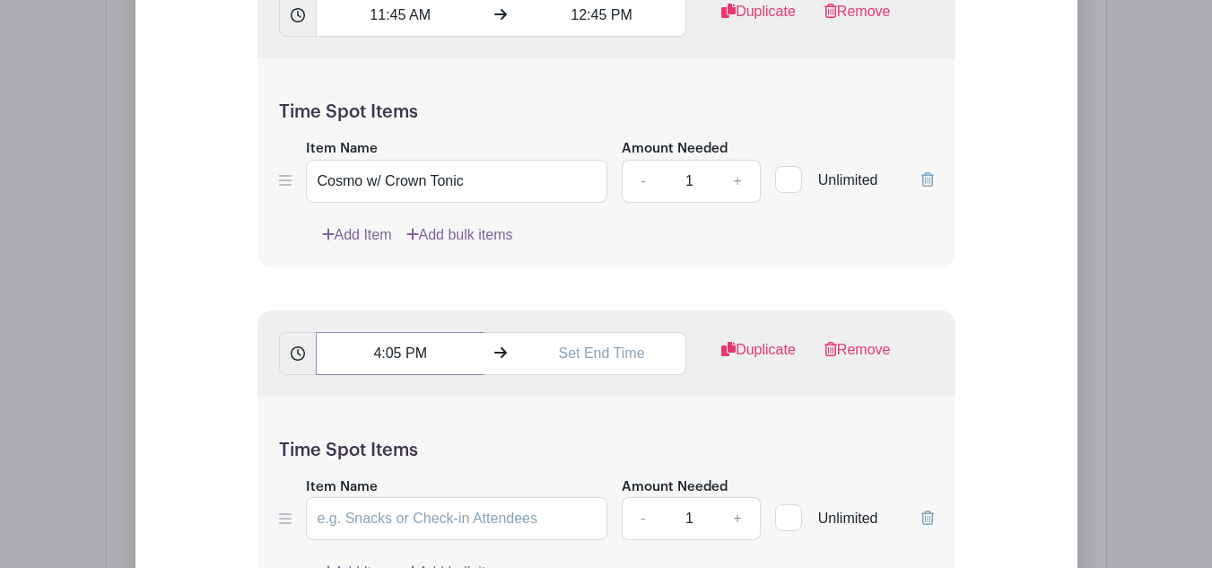
click at [387, 375] on input "4:05 PM" at bounding box center [400, 353] width 169 height 43
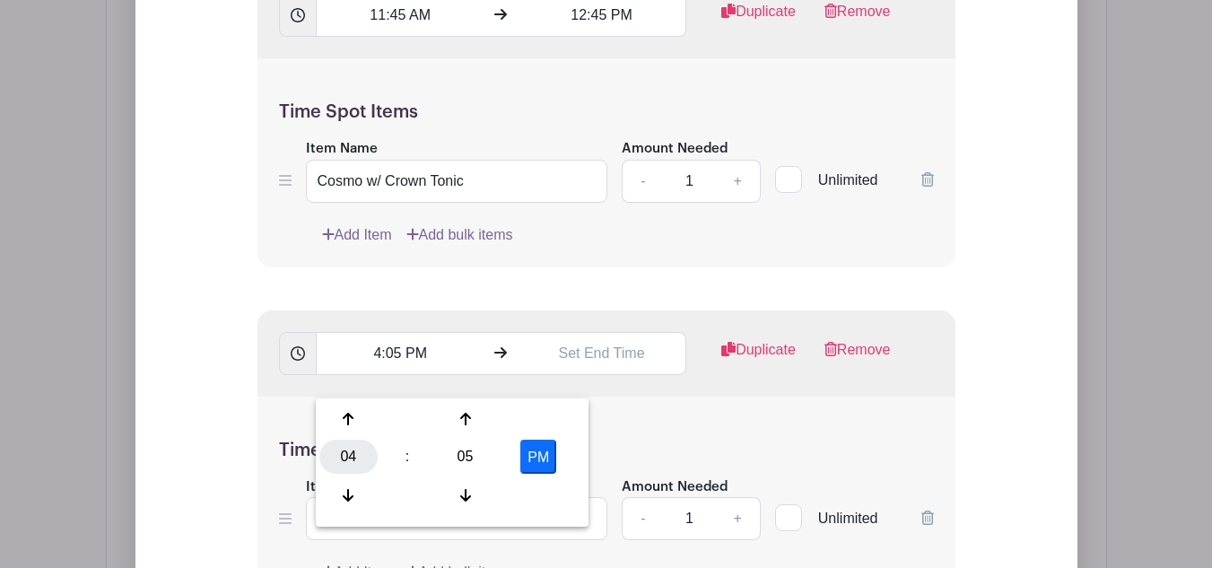
click at [354, 446] on div "04" at bounding box center [348, 456] width 58 height 34
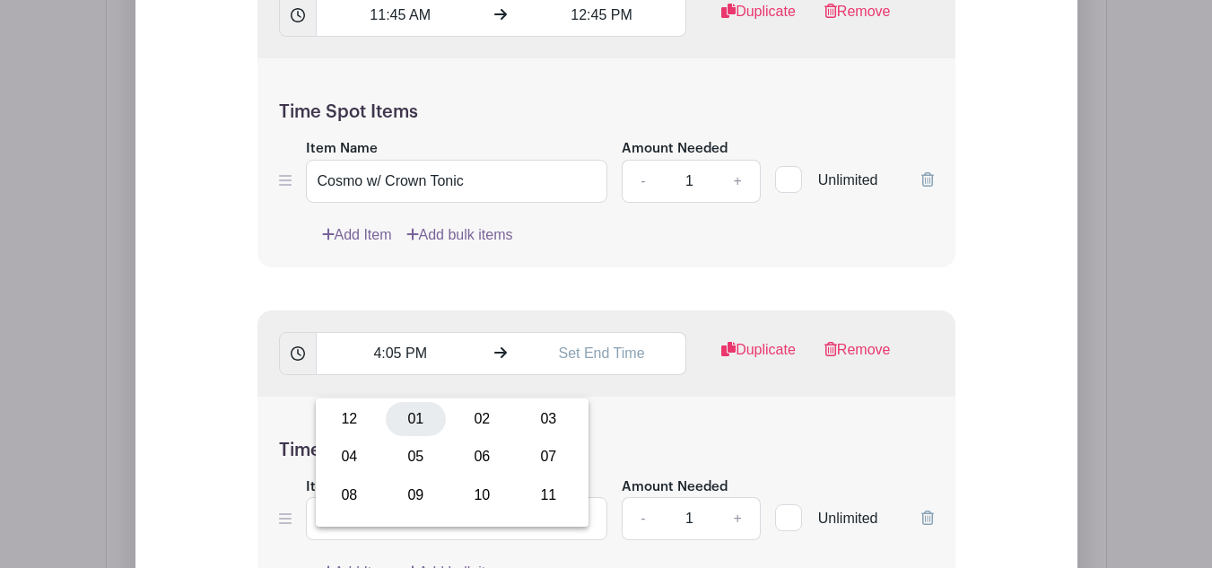
click at [422, 422] on div "01" at bounding box center [416, 419] width 60 height 34
click at [414, 374] on input "1:05 PM" at bounding box center [400, 353] width 169 height 43
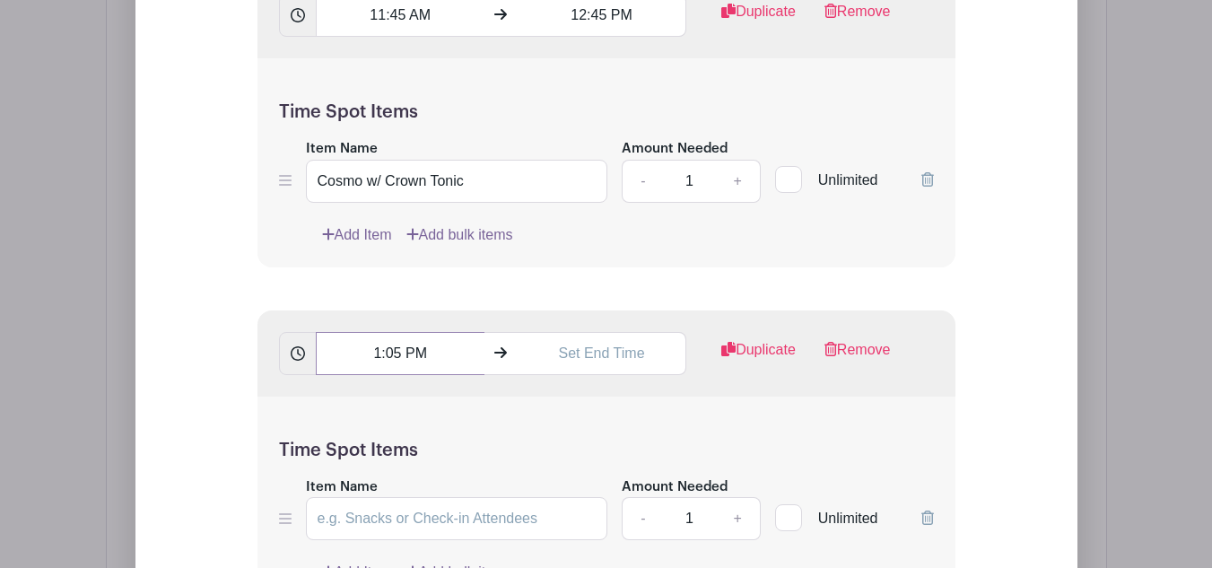
click at [416, 362] on input "1:05 PM" at bounding box center [400, 353] width 169 height 43
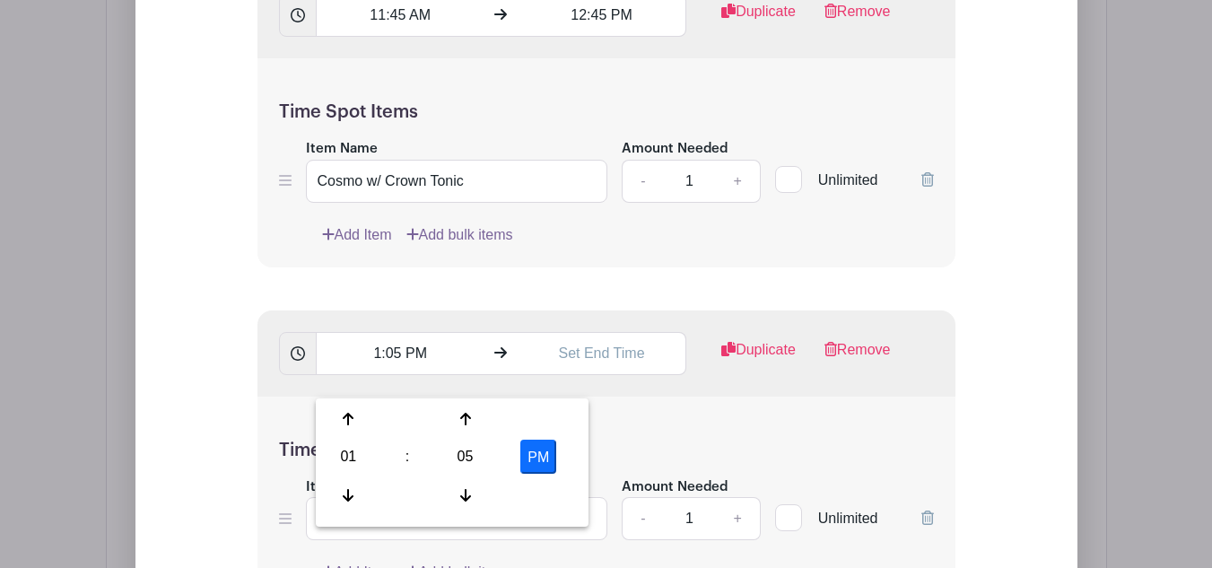
click at [467, 459] on div "05" at bounding box center [465, 456] width 58 height 34
click at [366, 413] on div "00" at bounding box center [349, 419] width 60 height 34
type input "1:00 PM"
click at [604, 373] on input "text" at bounding box center [601, 353] width 169 height 43
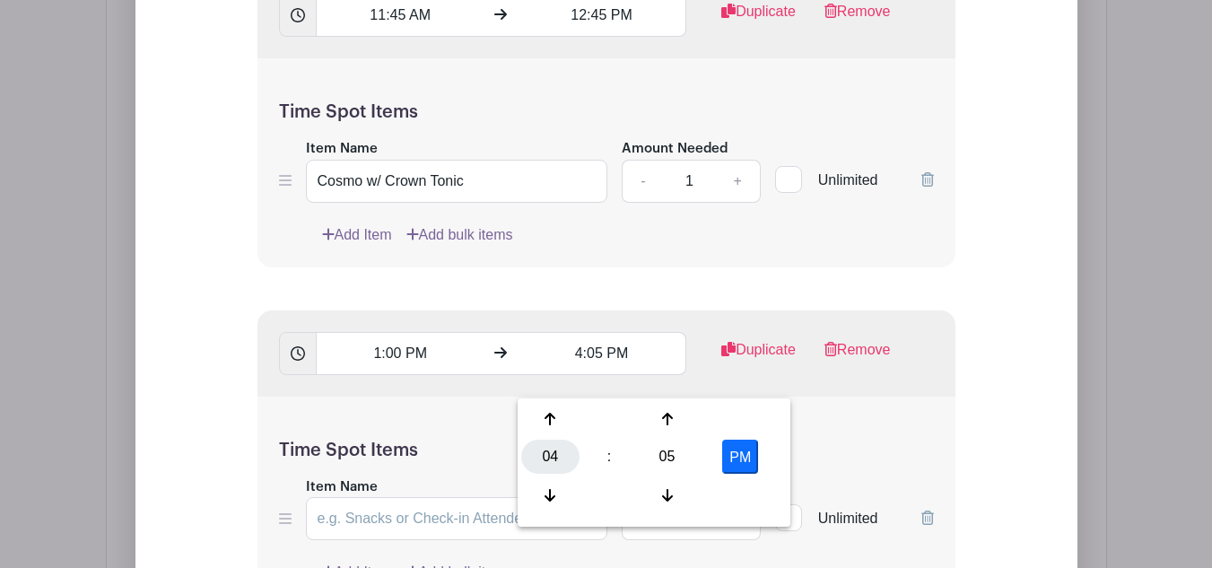
click at [561, 455] on div "04" at bounding box center [550, 456] width 58 height 34
drag, startPoint x: 676, startPoint y: 418, endPoint x: 663, endPoint y: 425, distance: 15.2
click at [674, 419] on div "02" at bounding box center [684, 419] width 60 height 34
click at [662, 454] on div "05" at bounding box center [667, 456] width 58 height 34
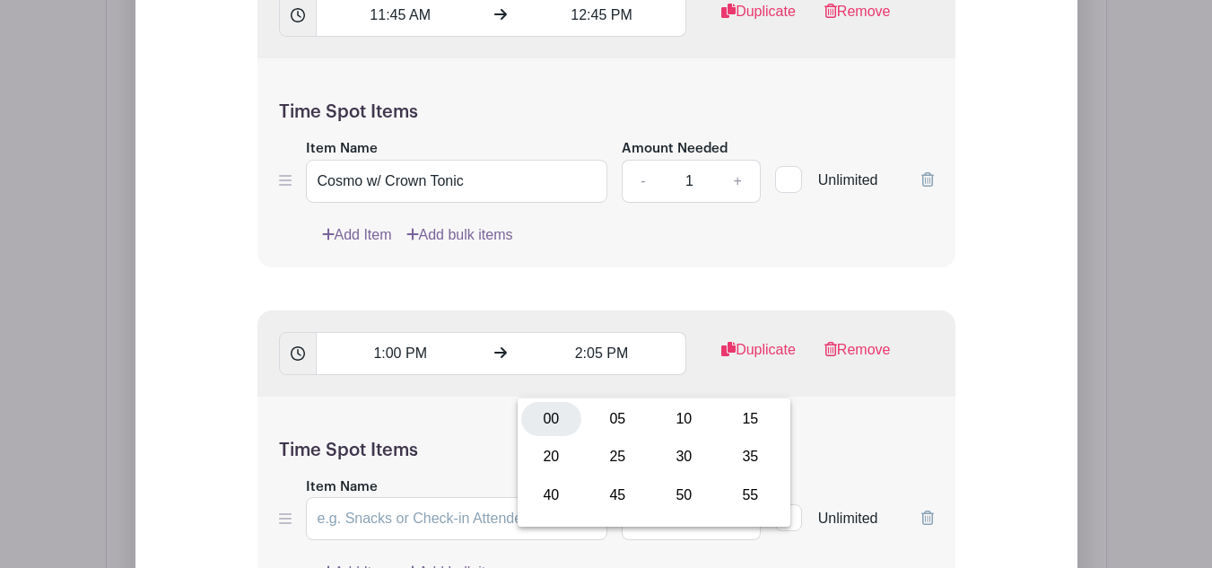
click at [554, 412] on div "00" at bounding box center [551, 419] width 60 height 34
type input "2:00 PM"
click at [471, 454] on div "Time Spot Items Item Name Amount Needed - 1 + Unlimited Add Item Add bulk items" at bounding box center [606, 500] width 698 height 209
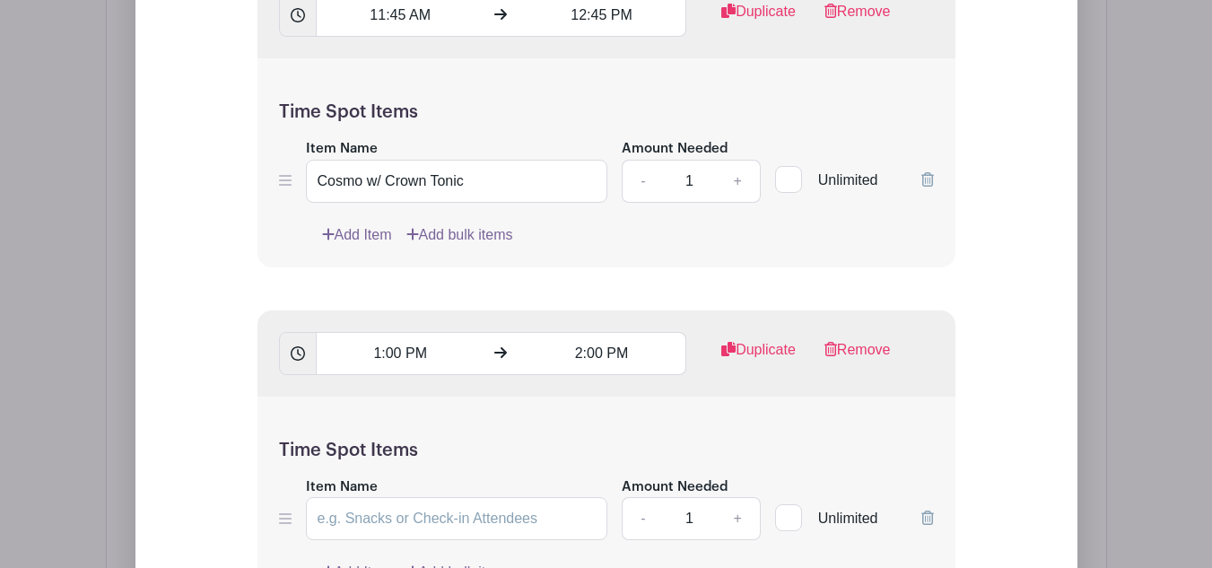
scroll to position [2245, 0]
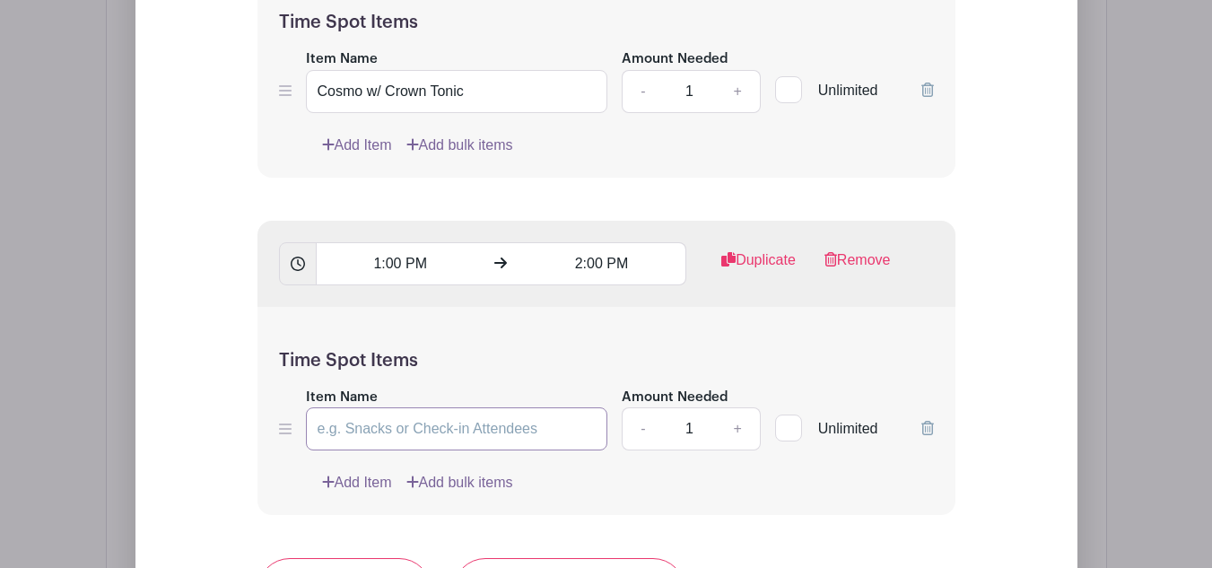
click at [475, 450] on input "Item Name" at bounding box center [457, 428] width 302 height 43
paste input "Mai-Tai w/ scalp massage"
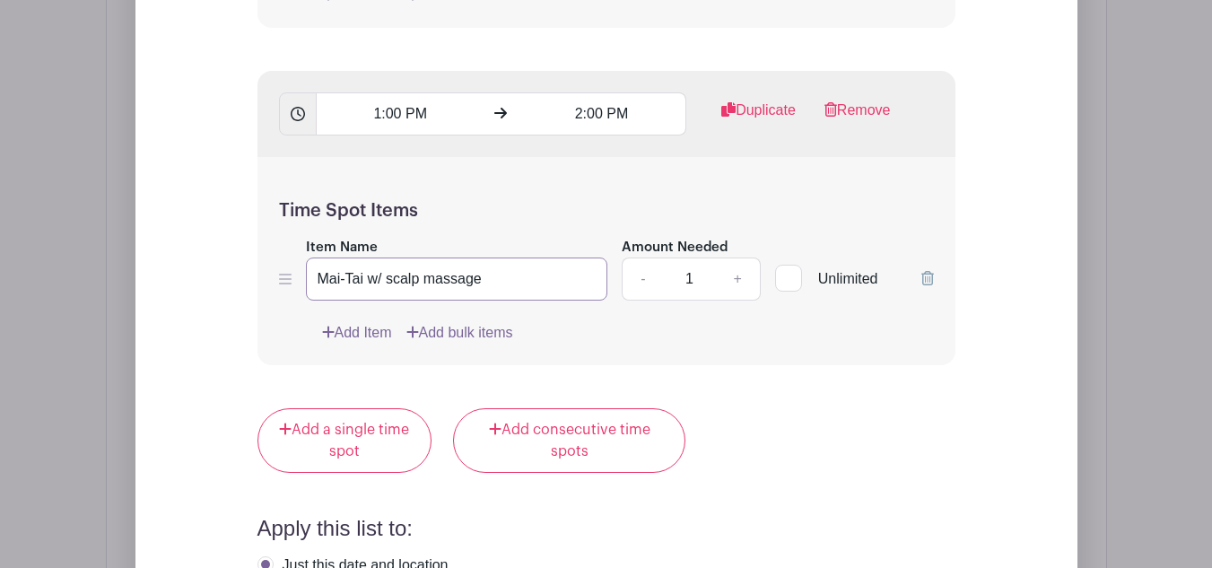
scroll to position [2424, 0]
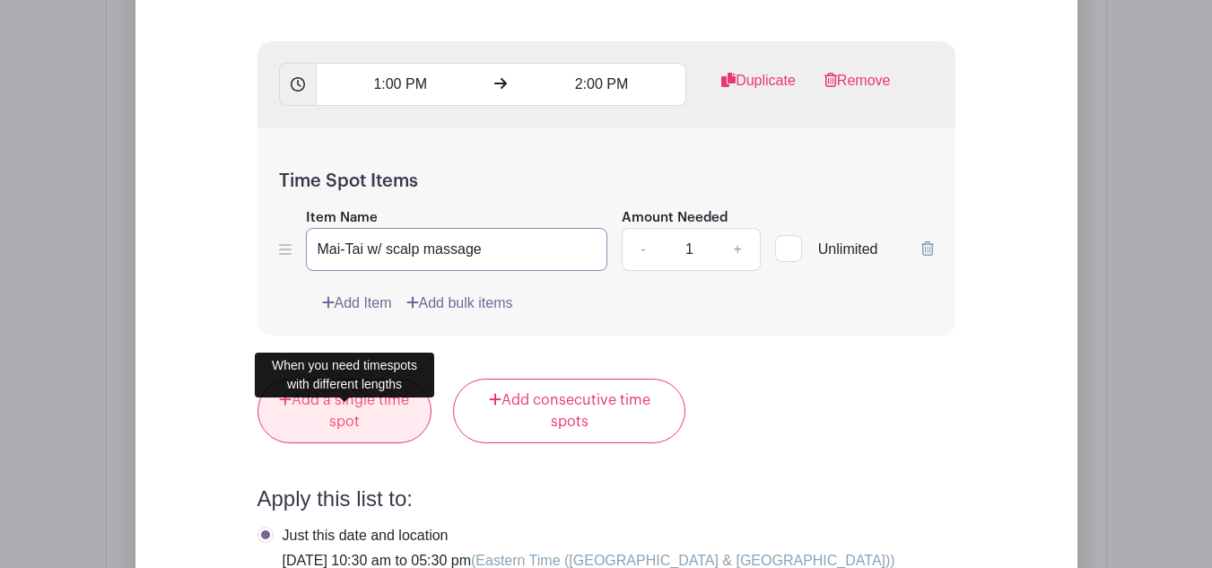
type input "Mai-Tai w/ scalp massage"
click at [367, 421] on link "Add a single time spot" at bounding box center [344, 410] width 175 height 65
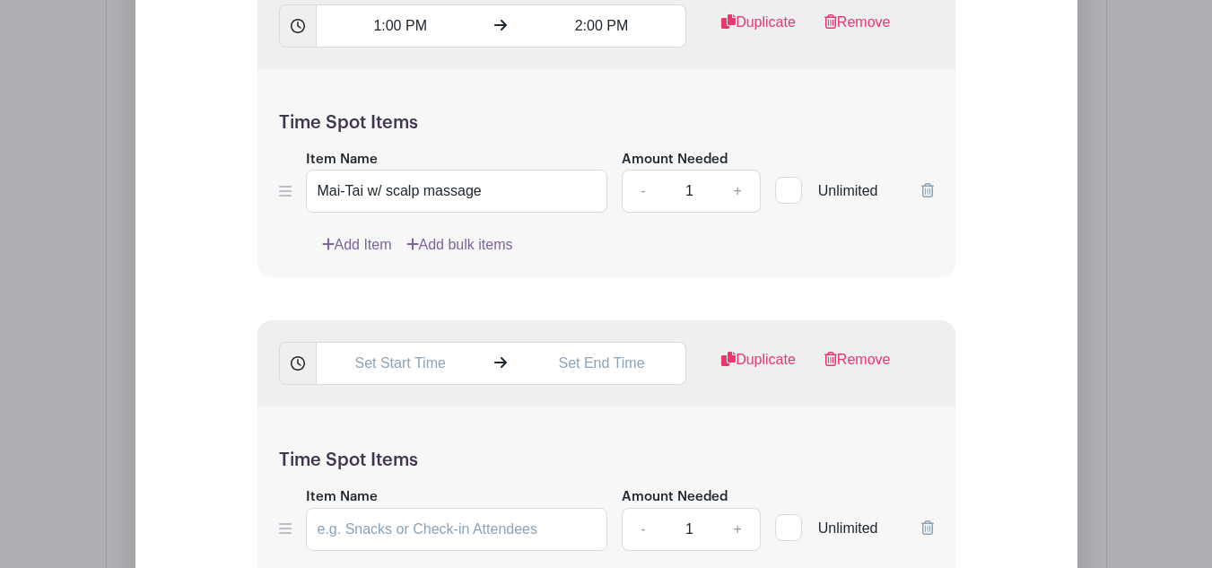
scroll to position [2514, 0]
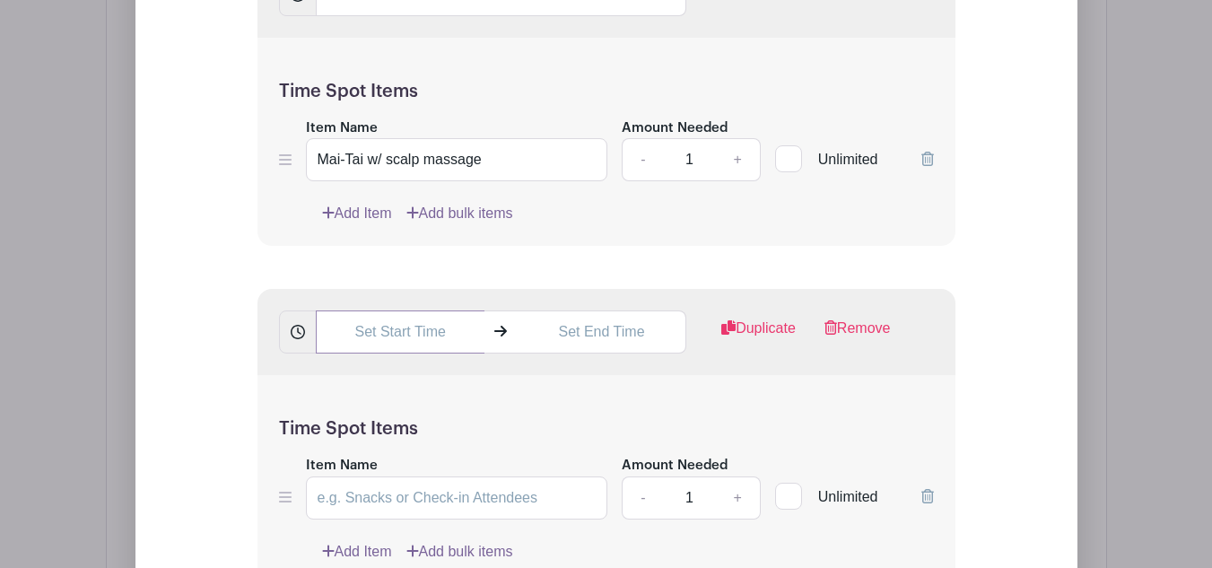
click at [402, 340] on input "text" at bounding box center [400, 331] width 169 height 43
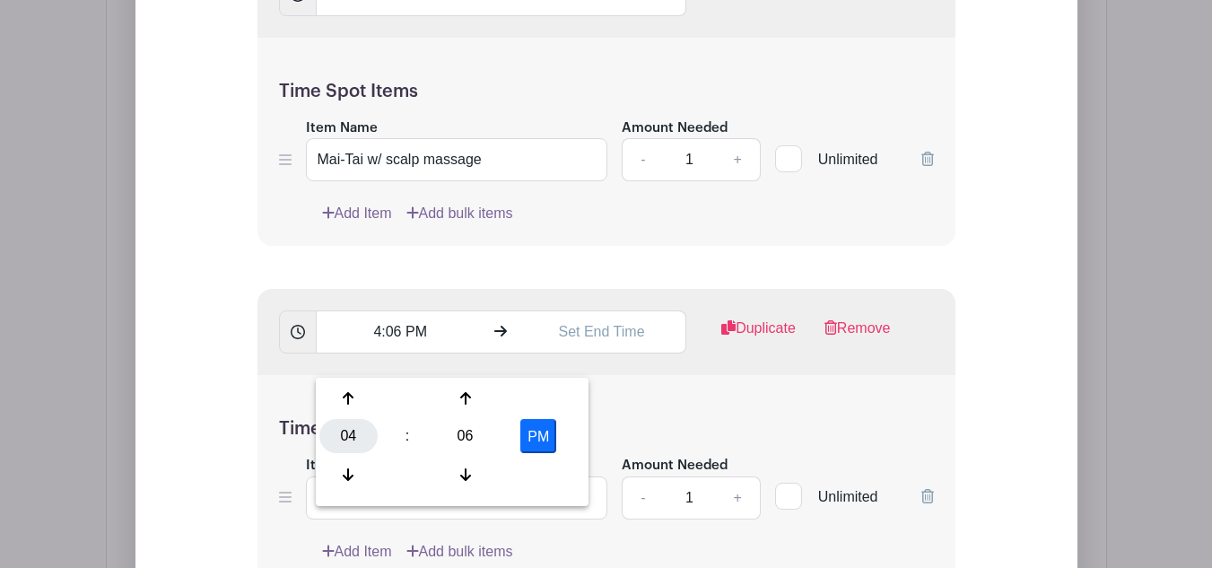
click at [341, 430] on div "04" at bounding box center [348, 436] width 58 height 34
click at [534, 405] on div "03" at bounding box center [548, 398] width 60 height 34
click at [460, 430] on div "06" at bounding box center [465, 436] width 58 height 34
click at [539, 399] on div "15" at bounding box center [548, 398] width 60 height 34
type input "3:15 PM"
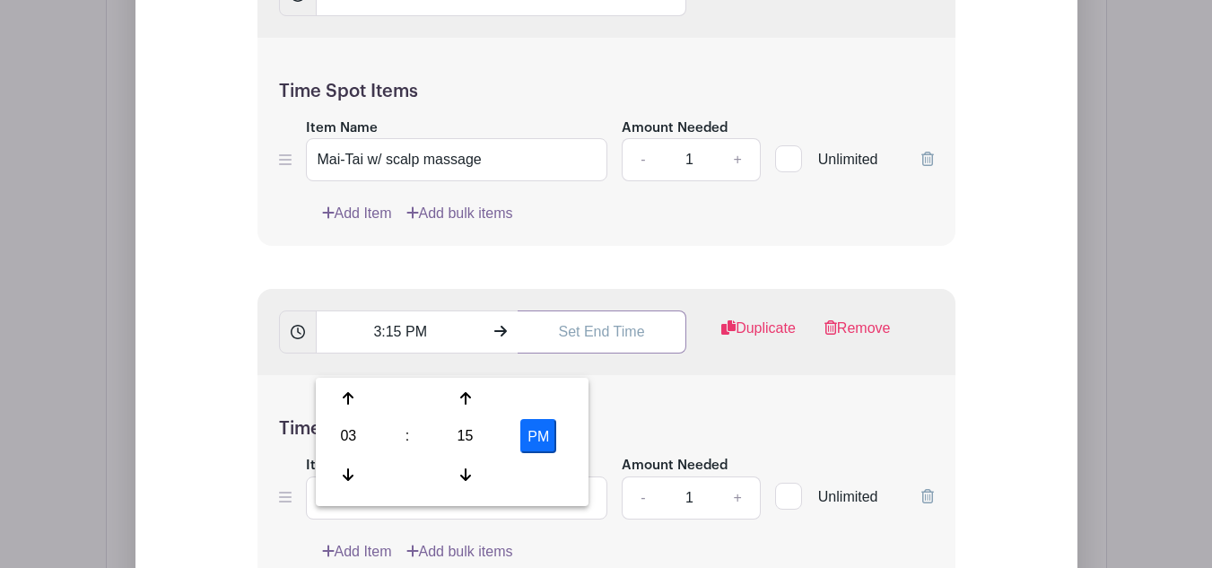
click at [577, 351] on input "text" at bounding box center [601, 331] width 169 height 43
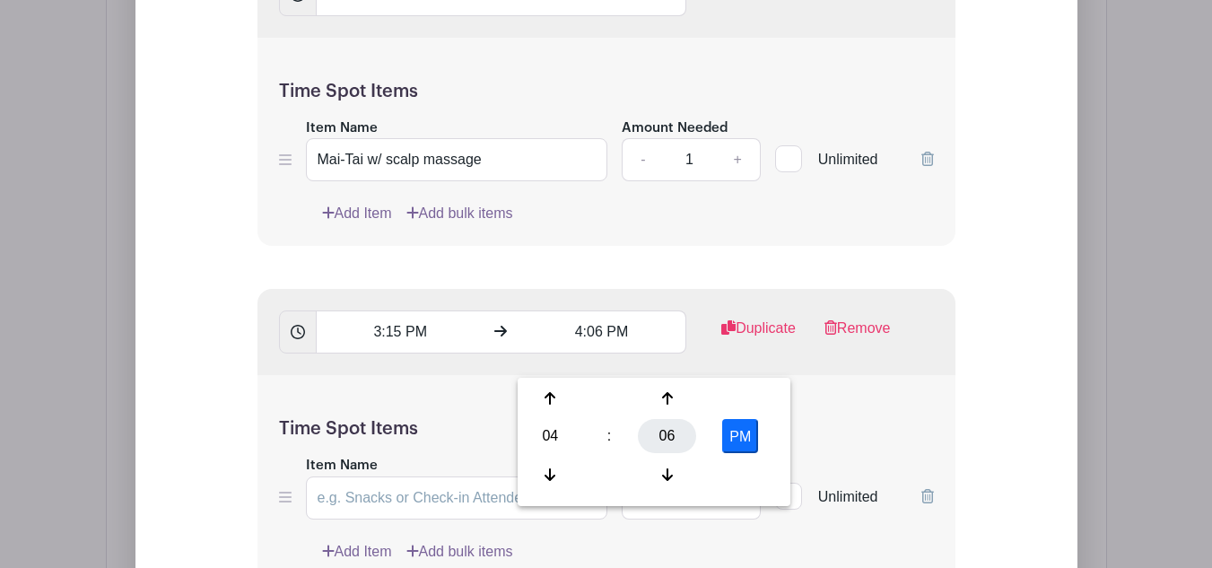
click at [680, 432] on div "06" at bounding box center [667, 436] width 58 height 34
click at [751, 401] on div "15" at bounding box center [750, 398] width 60 height 34
type input "4:15 PM"
click at [798, 434] on div "Time Spot Items Item Name Amount Needed - 1 + Unlimited Add Item Add bulk items" at bounding box center [606, 479] width 698 height 209
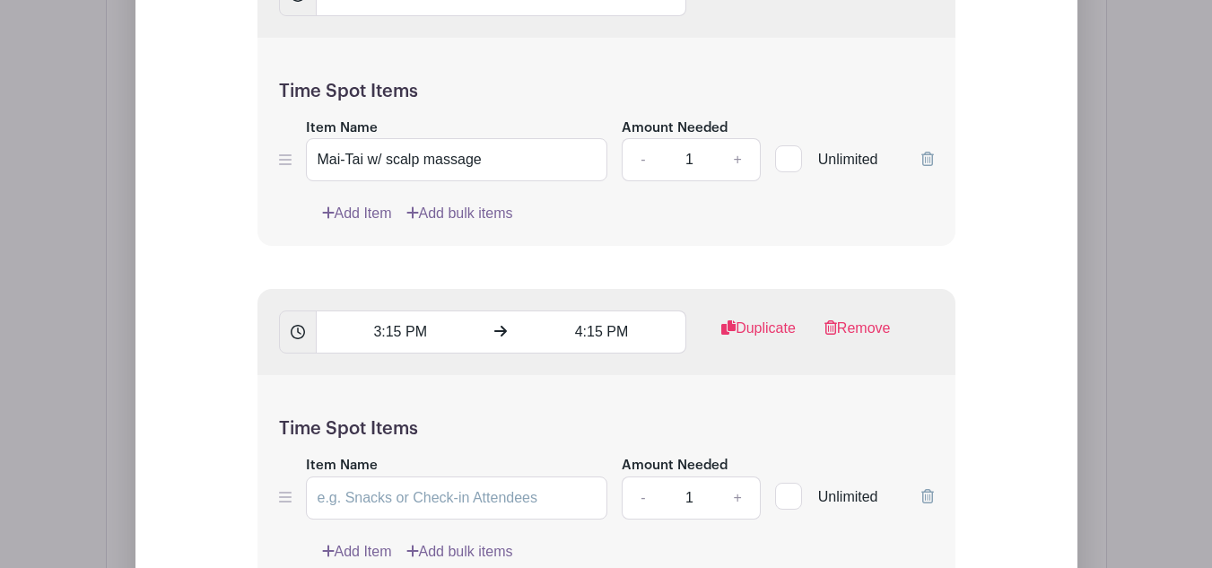
scroll to position [2603, 0]
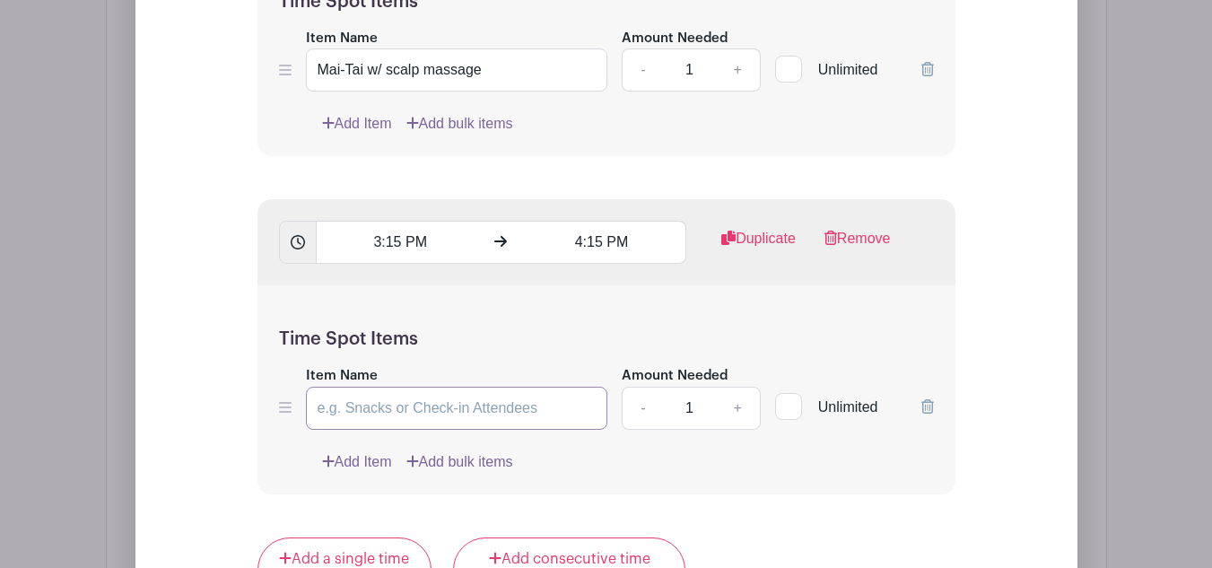
click at [371, 430] on input "Item Name" at bounding box center [457, 407] width 302 height 43
paste input "Dirty Martini"
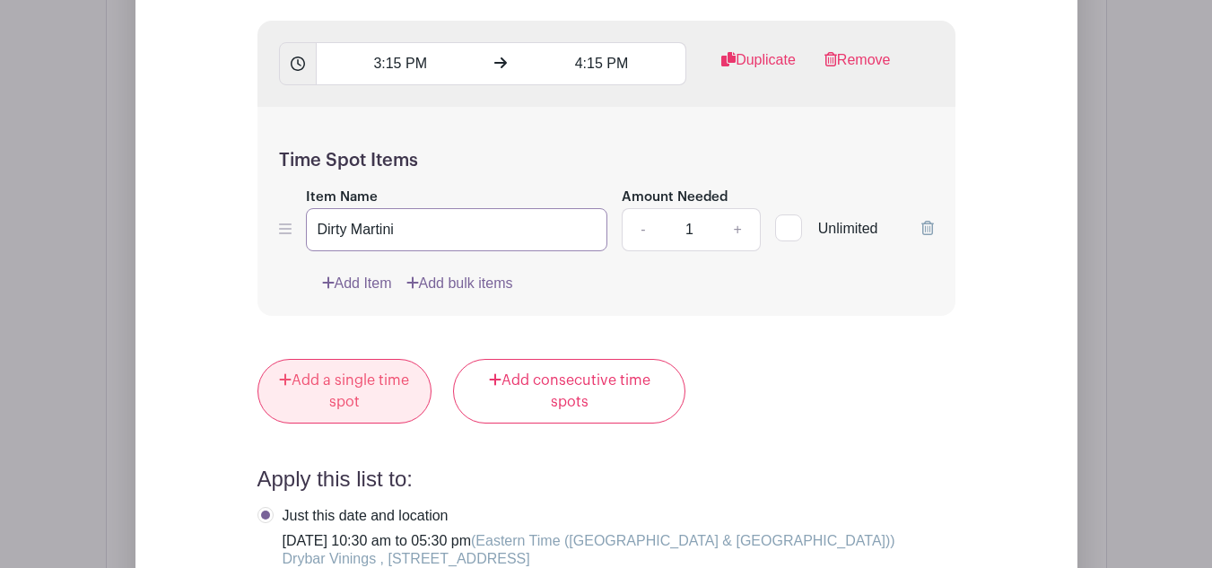
scroll to position [2783, 0]
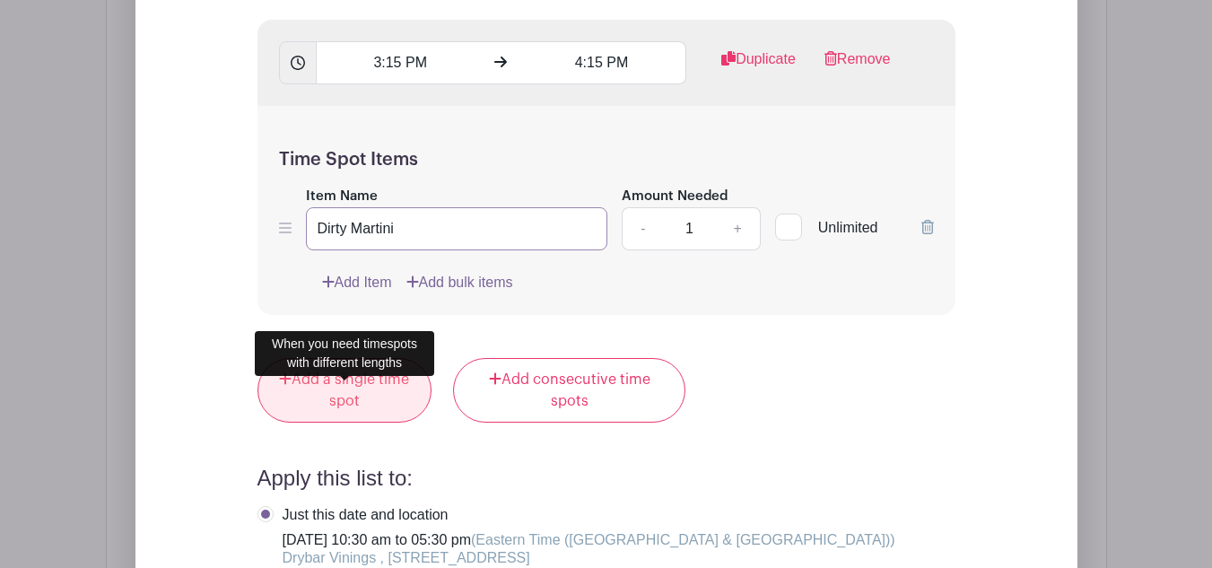
type input "Dirty Martini"
click at [333, 405] on link "Add a single time spot" at bounding box center [344, 390] width 175 height 65
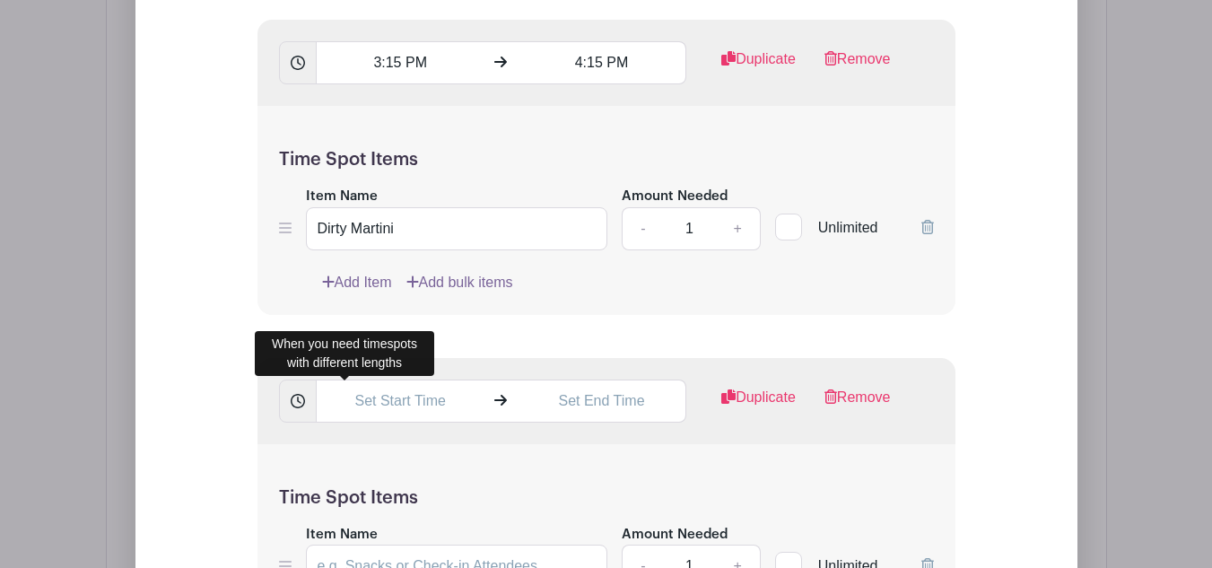
click at [391, 444] on div "Duplicate Remove" at bounding box center [606, 401] width 698 height 86
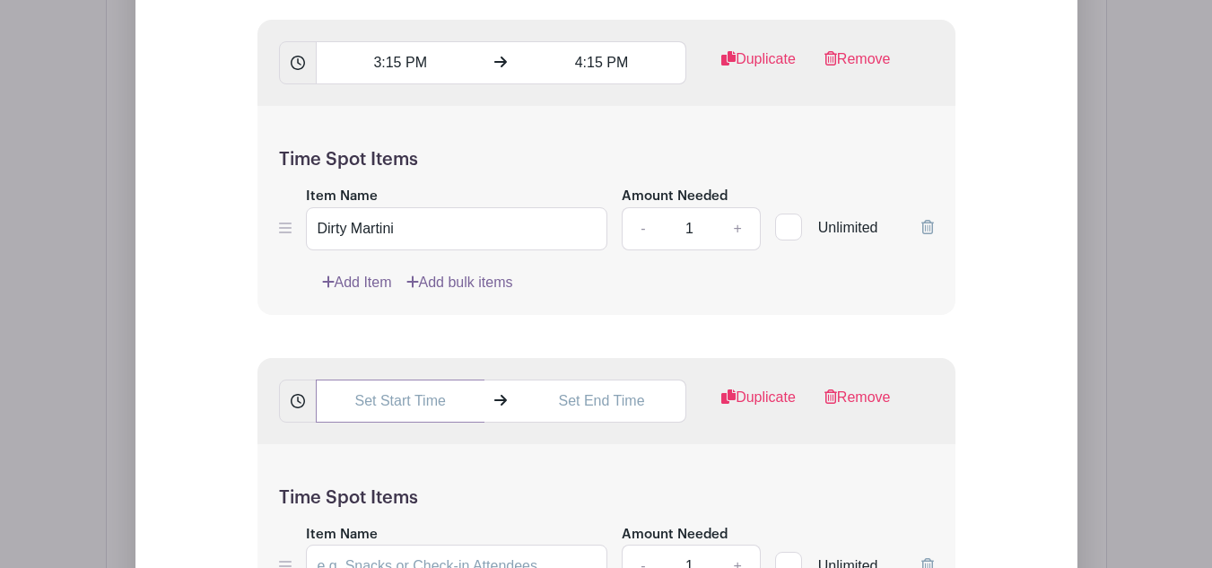
click at [394, 422] on input "text" at bounding box center [400, 400] width 169 height 43
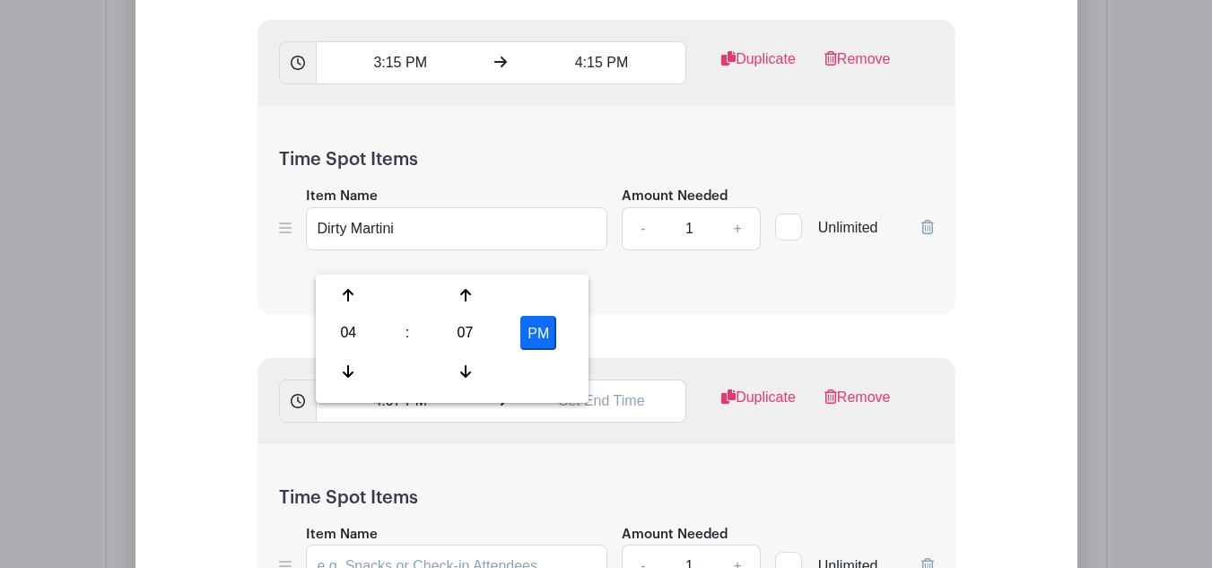
click at [331, 327] on div "04" at bounding box center [348, 333] width 58 height 34
click at [349, 325] on div "04" at bounding box center [349, 333] width 60 height 34
click at [463, 332] on div "07" at bounding box center [465, 333] width 58 height 34
click at [487, 336] on div "30" at bounding box center [482, 333] width 60 height 34
type input "4:30 PM"
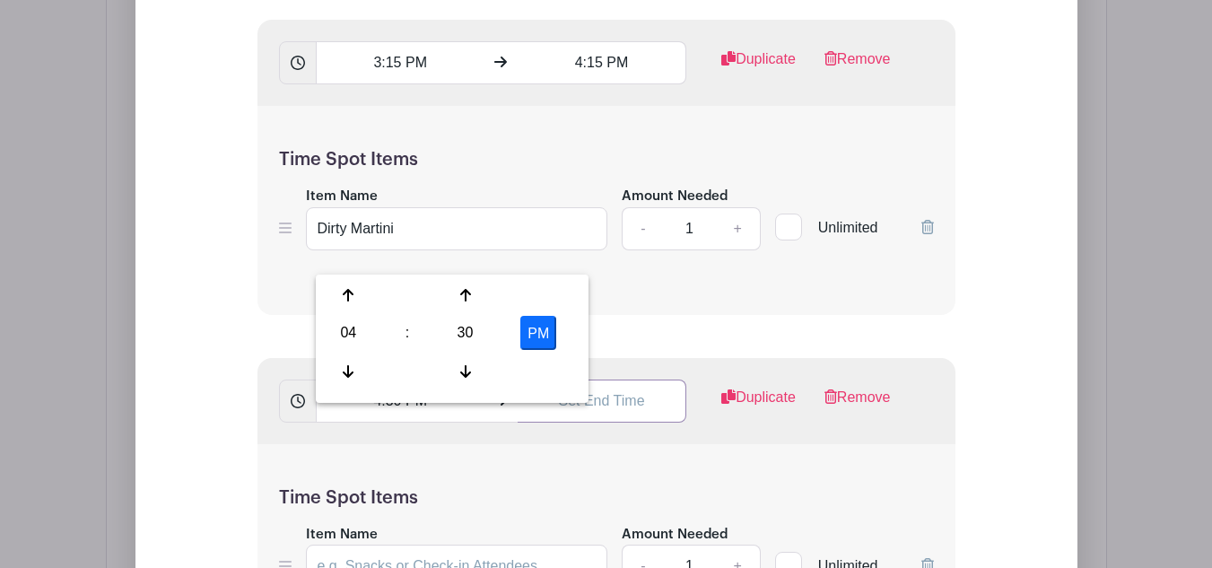
click at [578, 422] on input "text" at bounding box center [601, 400] width 169 height 43
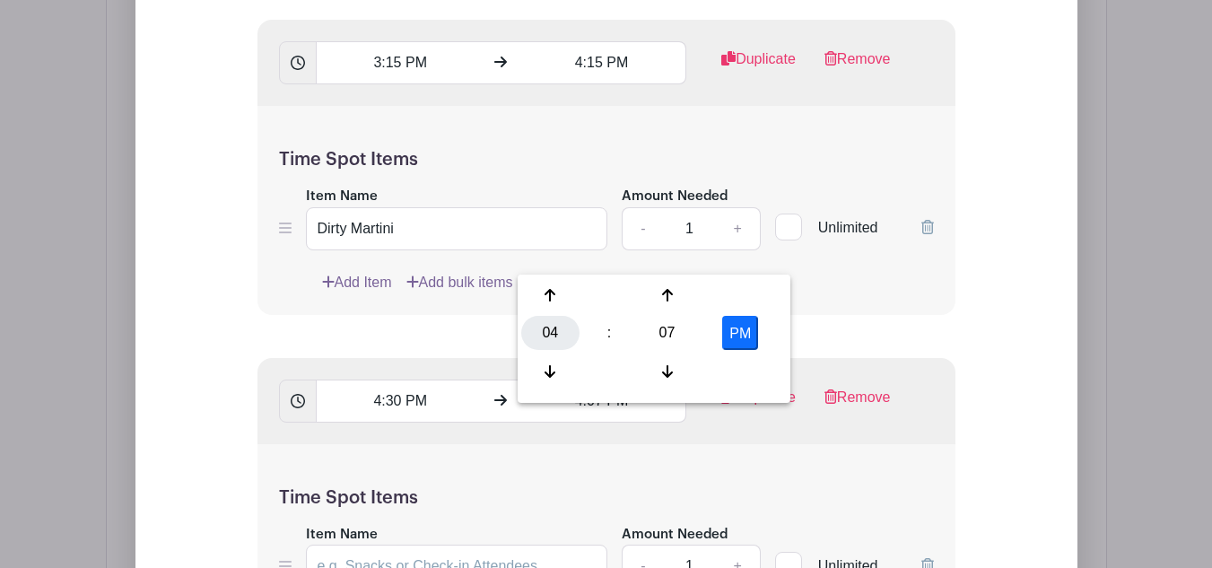
click at [544, 339] on div "04" at bounding box center [550, 333] width 58 height 34
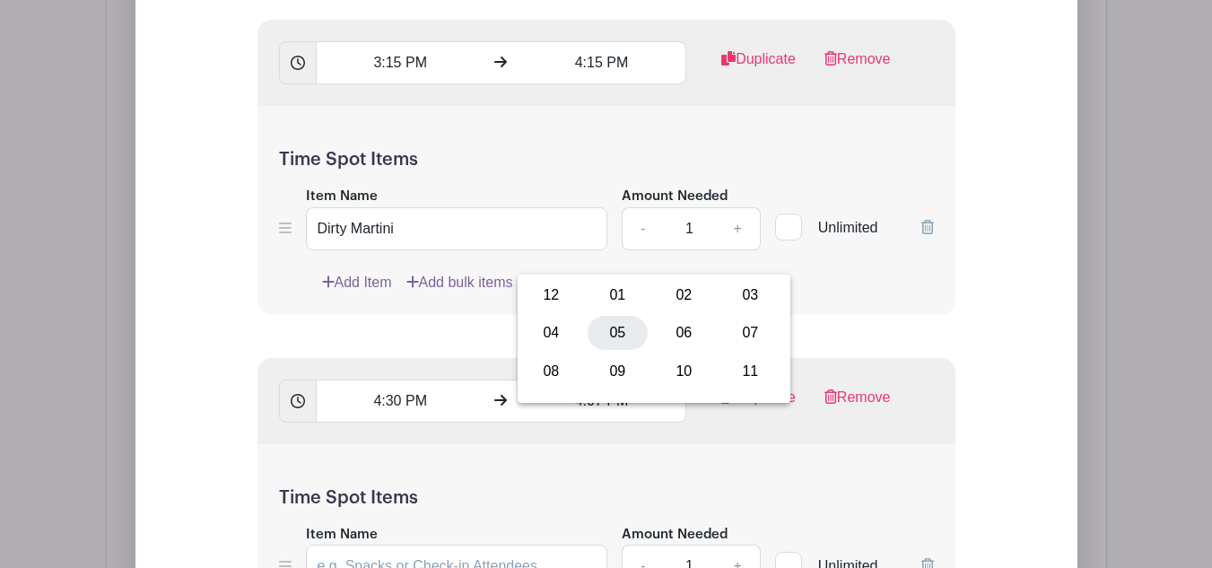
click at [621, 334] on div "05" at bounding box center [617, 333] width 60 height 34
click at [668, 333] on div "07" at bounding box center [667, 333] width 58 height 34
click at [561, 298] on div "00" at bounding box center [551, 295] width 60 height 34
type input "5:00 PM"
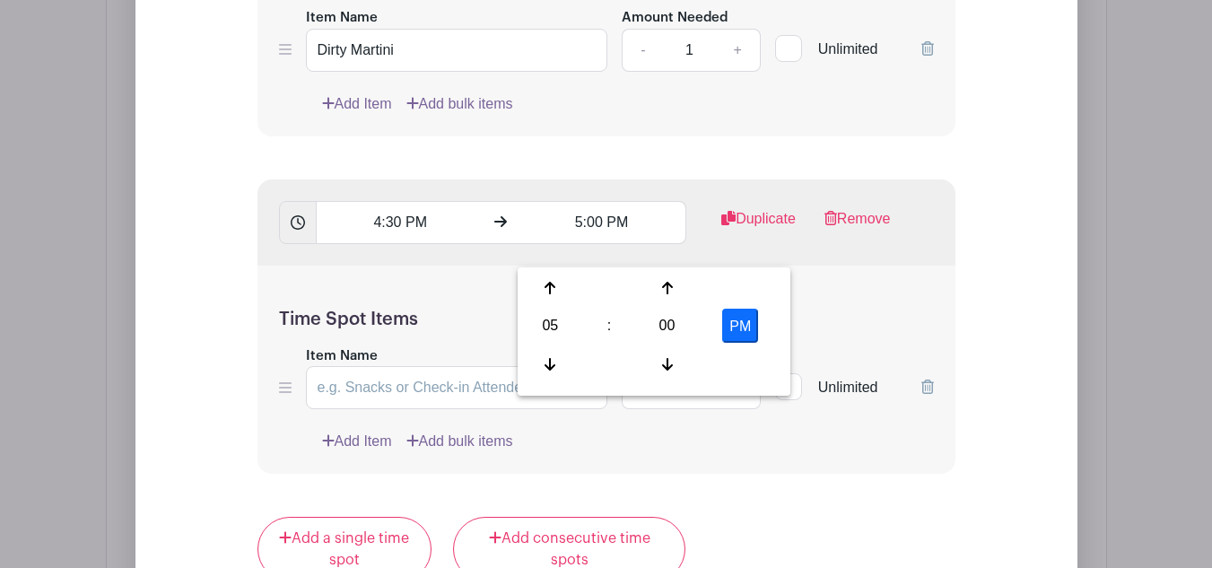
scroll to position [2962, 0]
click at [433, 408] on input "Item Name" at bounding box center [457, 386] width 302 height 43
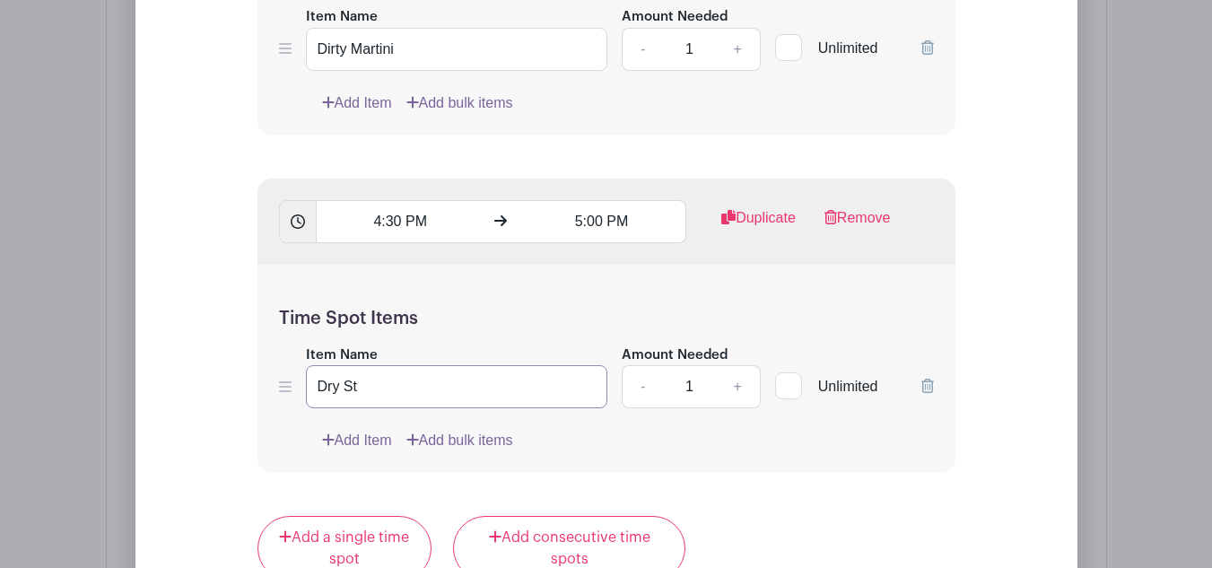
type input "Dry St"
drag, startPoint x: 479, startPoint y: 363, endPoint x: 463, endPoint y: 420, distance: 58.8
click at [479, 363] on div "Time Spot Items Item Name Dry St Amount Needed - 1 + Unlimited Add Item Add bul…" at bounding box center [606, 369] width 698 height 209
click at [462, 408] on input "Dry St" at bounding box center [457, 386] width 302 height 43
click at [465, 408] on input "Dry St" at bounding box center [457, 386] width 302 height 43
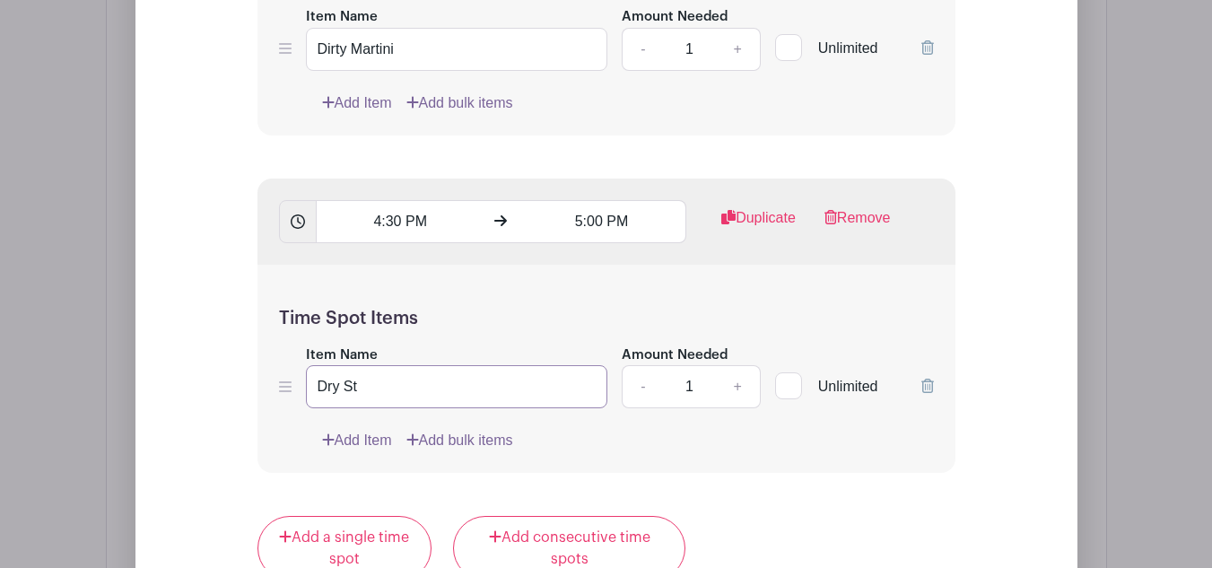
click at [466, 408] on input "Dry St" at bounding box center [457, 386] width 302 height 43
click at [447, 408] on input "Dry St" at bounding box center [457, 386] width 302 height 43
paste input "Dry style (no shampoo, no blow drying just hot tool styling. Hair must be compl…"
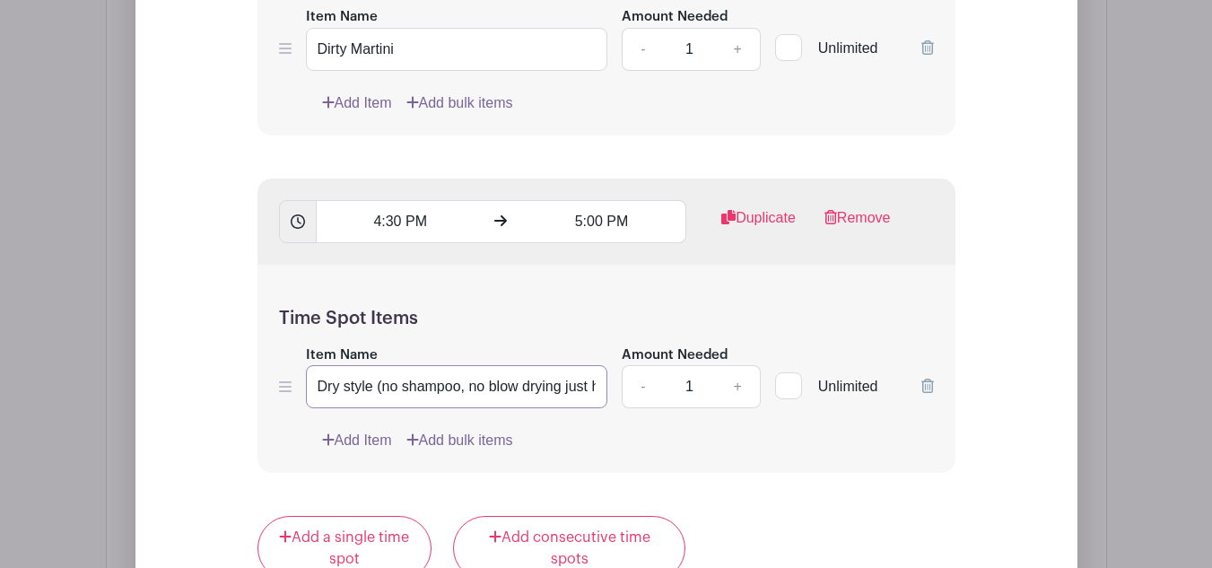
scroll to position [0, 270]
click at [520, 408] on input "Dry style (no shampoo, no blow drying just hot tool styling. Hair must be compl…" at bounding box center [457, 386] width 302 height 43
click at [555, 407] on input "Dry style (no shampoo, no blow drying just hot tool styling. Hair must be compl…" at bounding box center [457, 386] width 302 height 43
click at [504, 408] on input "Dry style (no shampoo, no blow drying just hot tool styling. Hair must be compl…" at bounding box center [457, 386] width 302 height 43
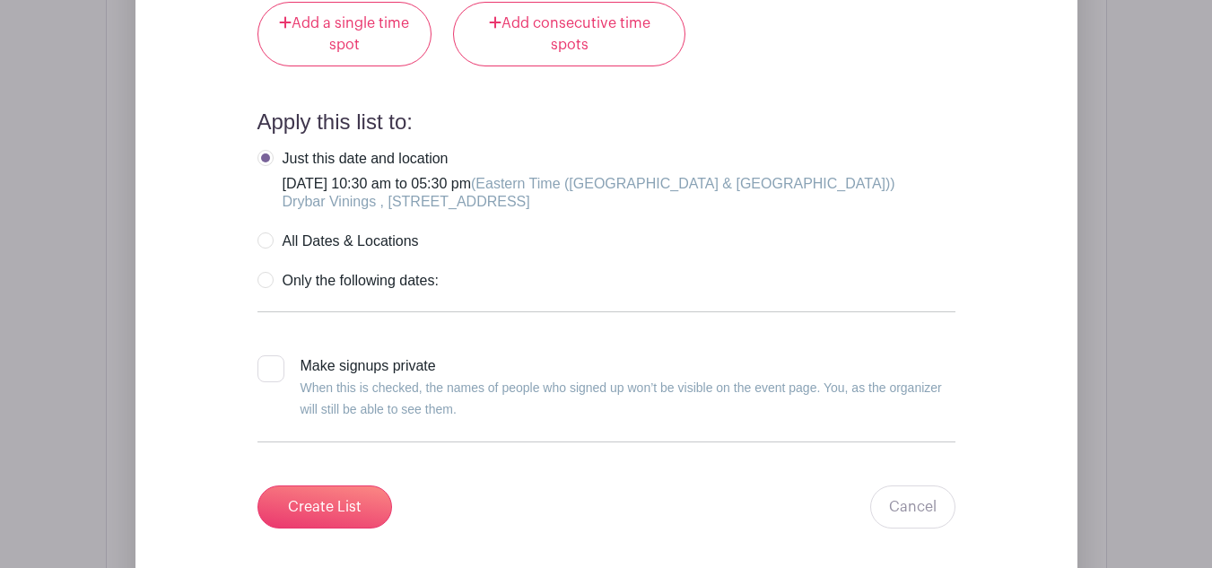
scroll to position [3500, 0]
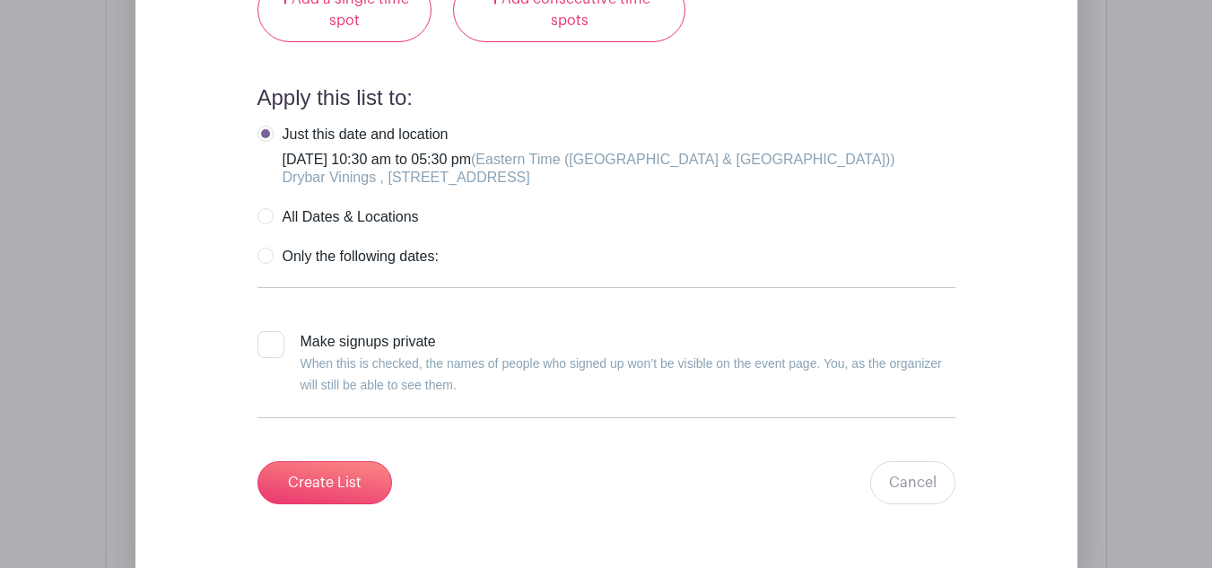
type input "Dry style of a Cosmo-tai (no shampoo, no blow drying just hot tool styling. Hai…"
click at [270, 358] on div at bounding box center [270, 344] width 27 height 27
click at [269, 343] on input "Make signups private When this is checked, the names of people who signed up wo…" at bounding box center [263, 337] width 12 height 12
checkbox input "true"
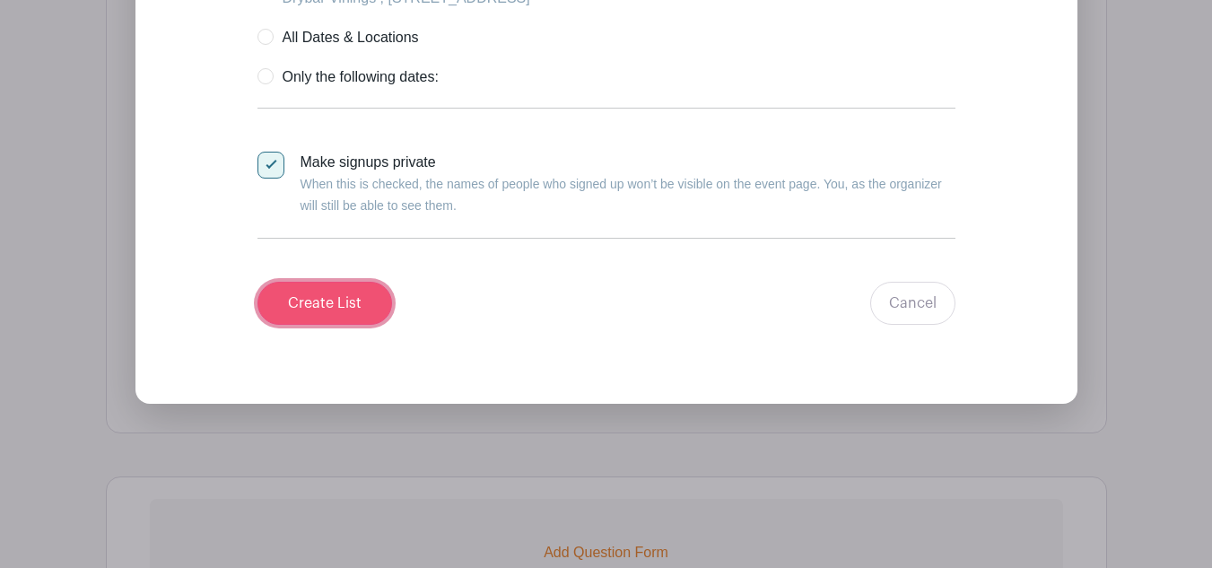
click at [384, 324] on input "Create List" at bounding box center [324, 303] width 135 height 43
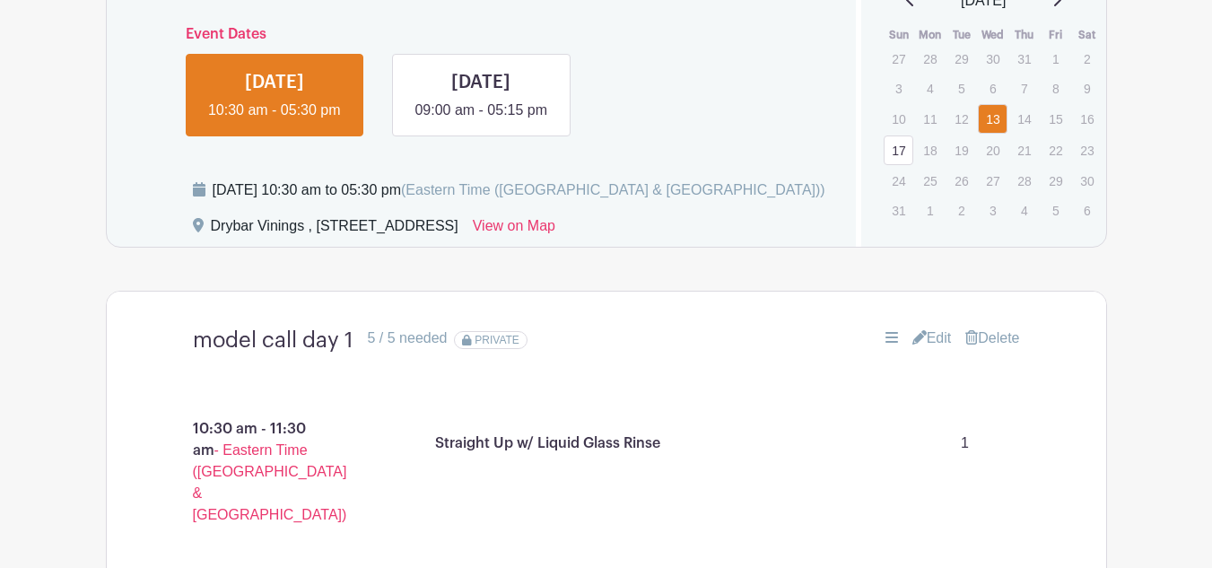
scroll to position [1099, 0]
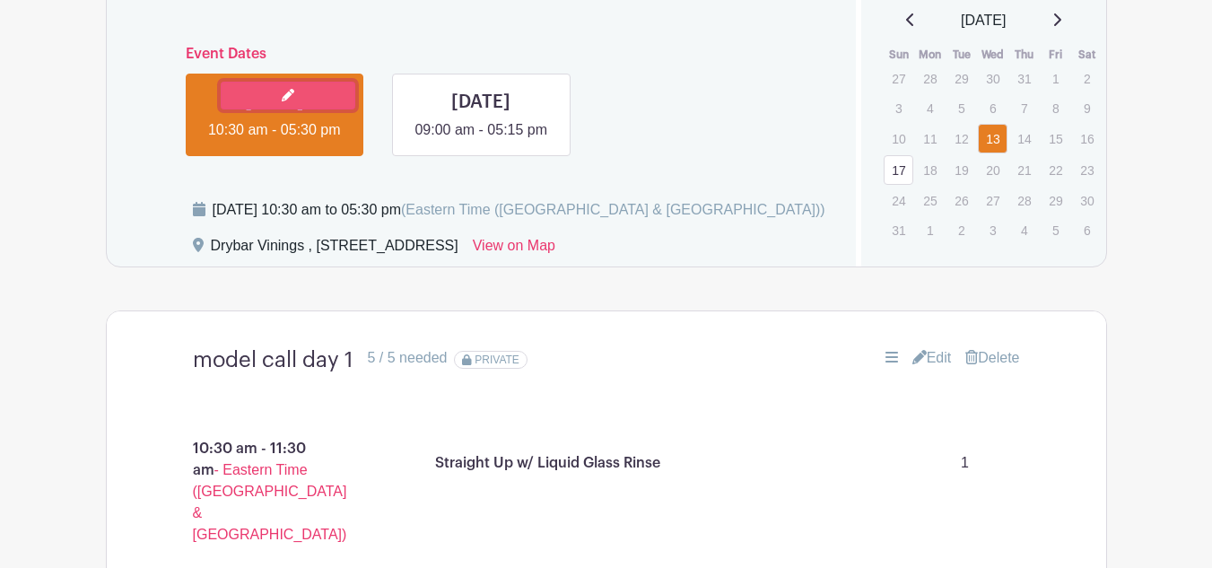
click at [285, 104] on link at bounding box center [288, 96] width 135 height 28
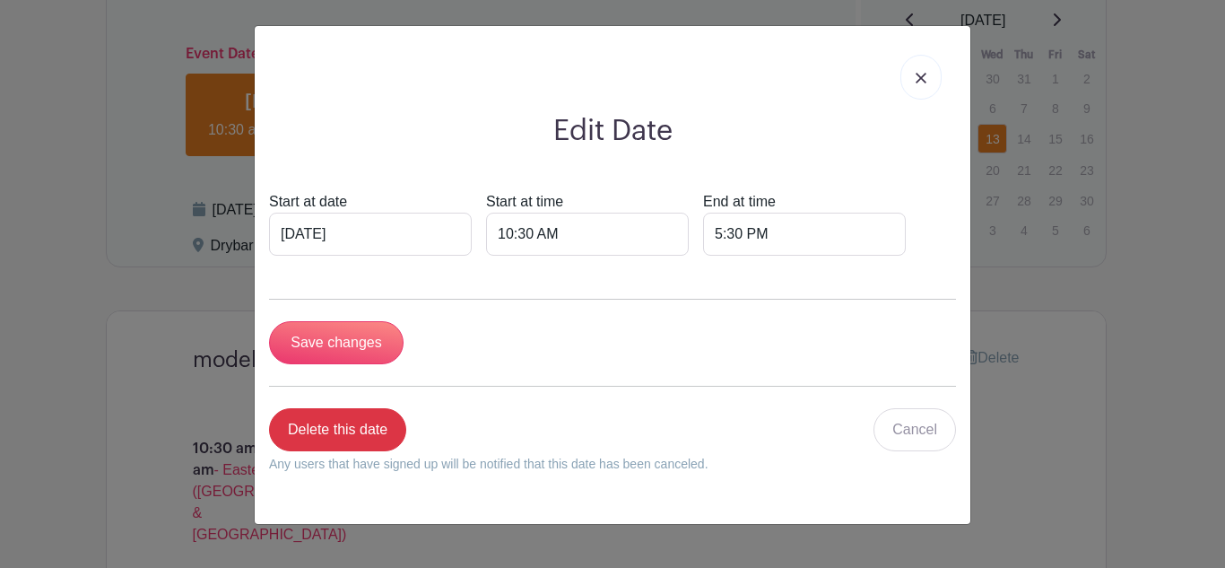
click at [1090, 386] on div "Edit Date Start at date Aug 13 2025 Start at time 10:30 AM End at time 5:30 PM …" at bounding box center [612, 284] width 1225 height 568
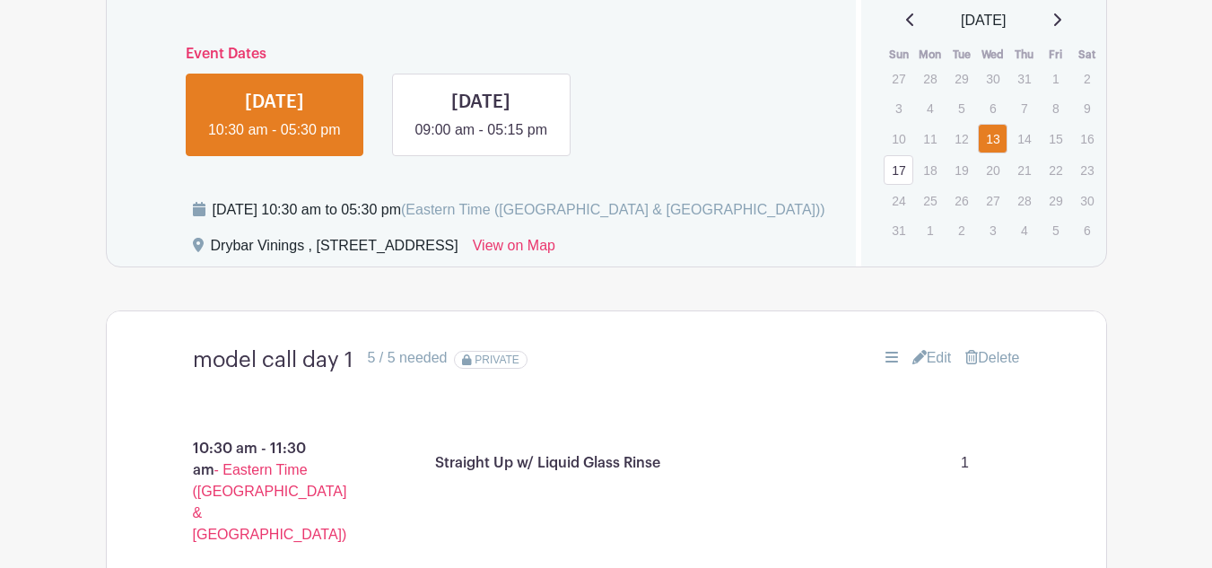
scroll to position [920, 0]
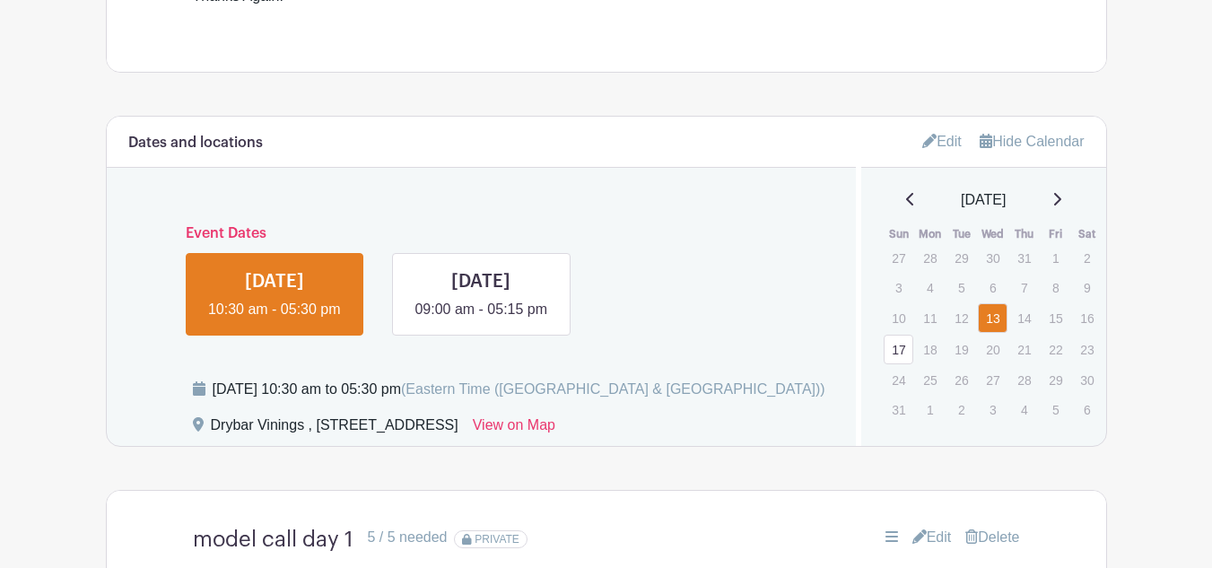
click at [930, 141] on link "Edit" at bounding box center [941, 141] width 39 height 30
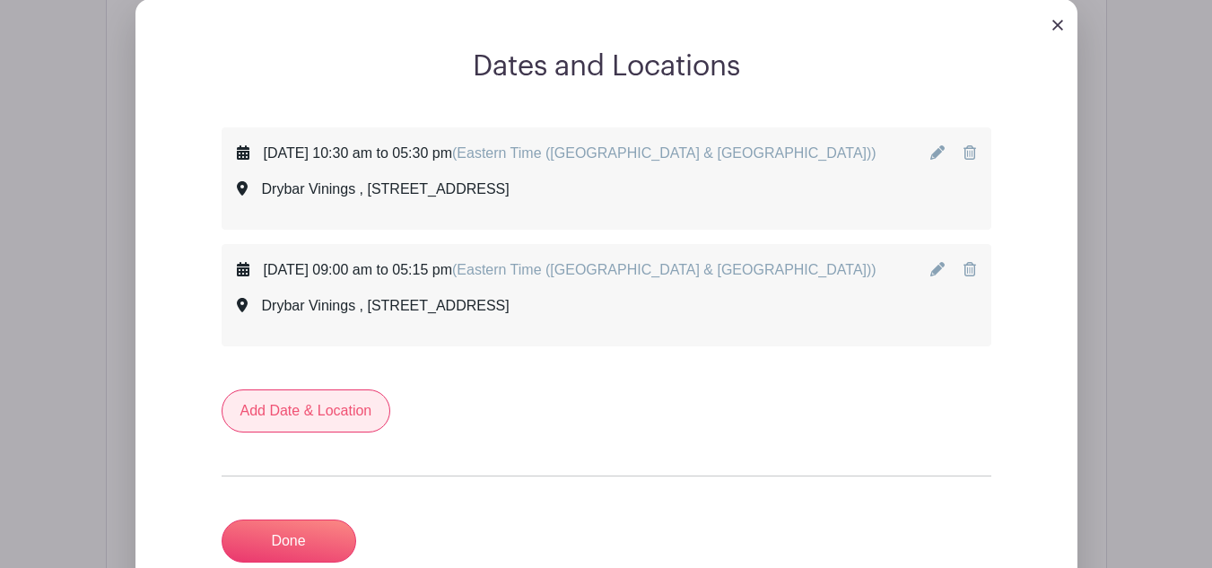
scroll to position [1099, 0]
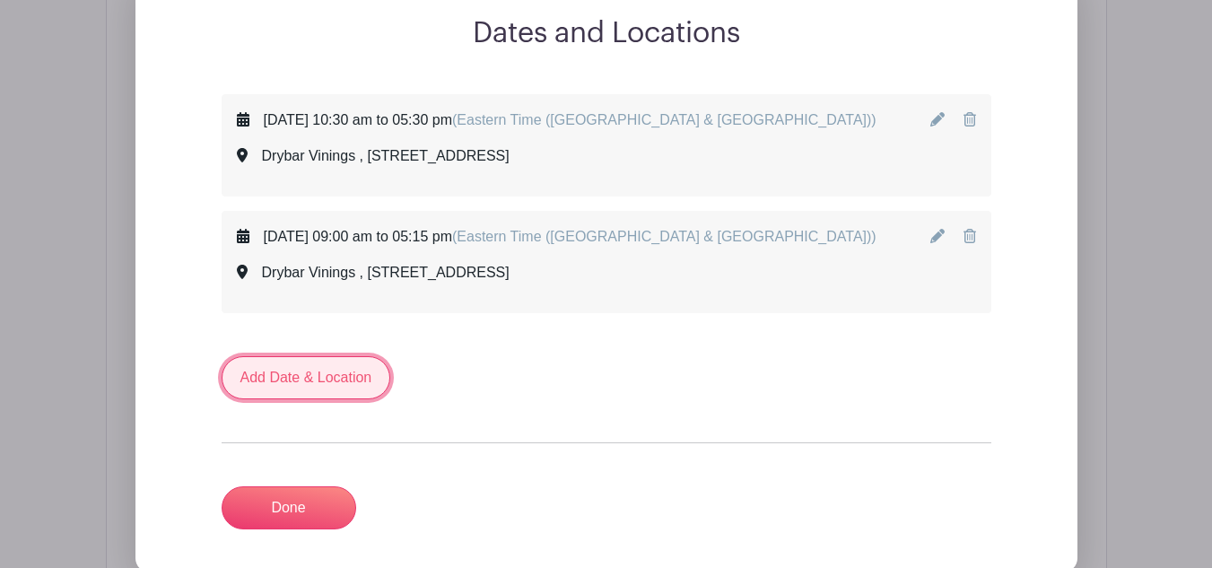
click at [289, 380] on link "Add Date & Location" at bounding box center [305, 377] width 169 height 43
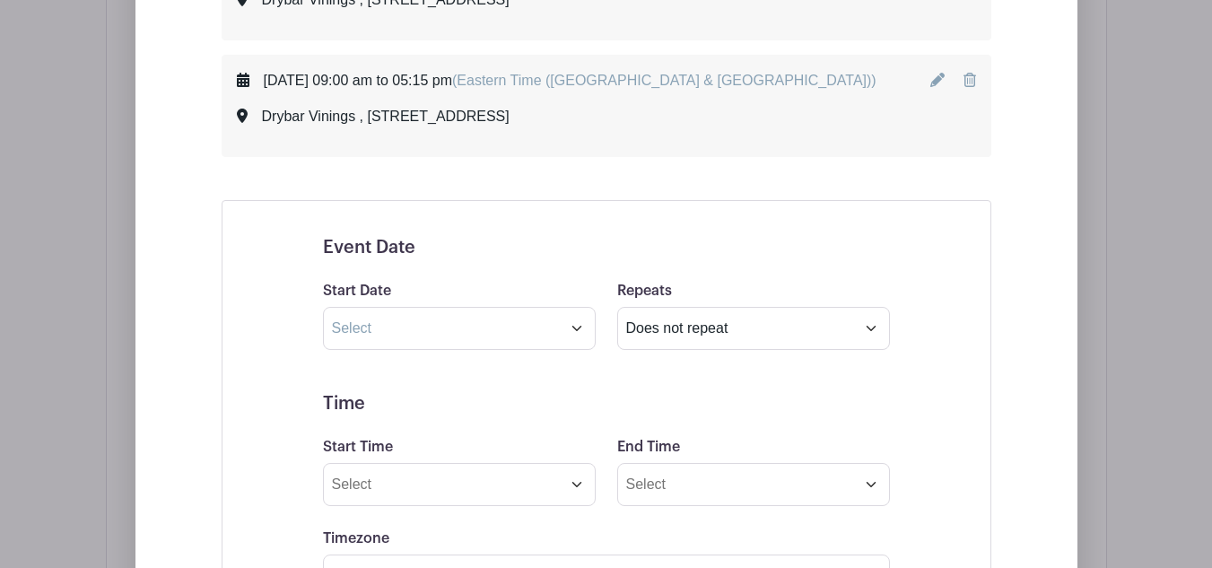
scroll to position [1279, 0]
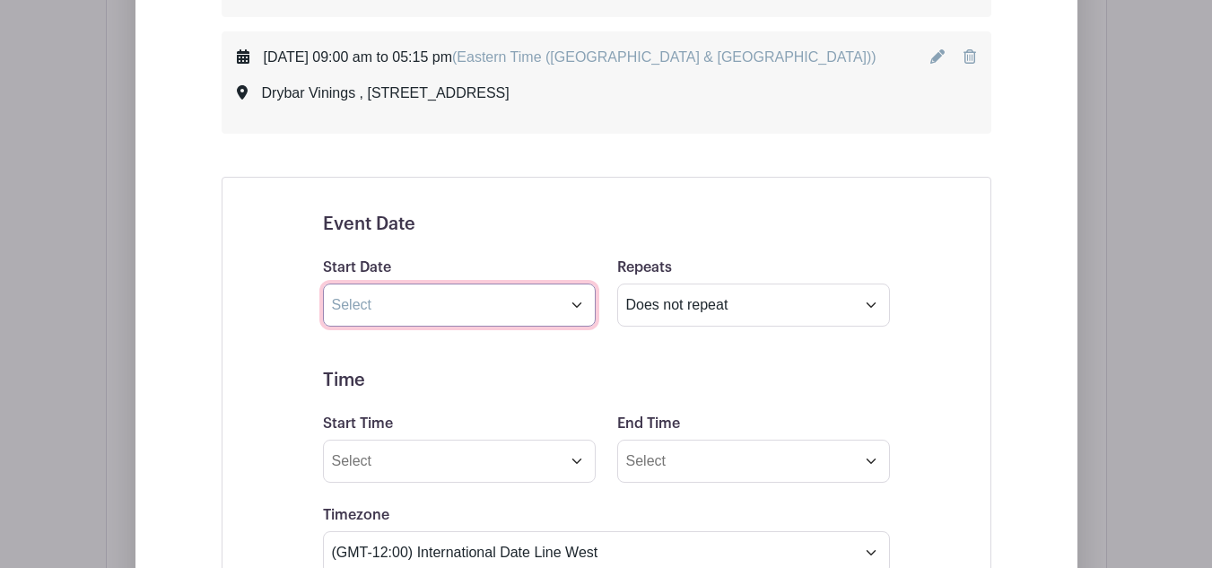
click at [565, 305] on input "text" at bounding box center [459, 304] width 273 height 43
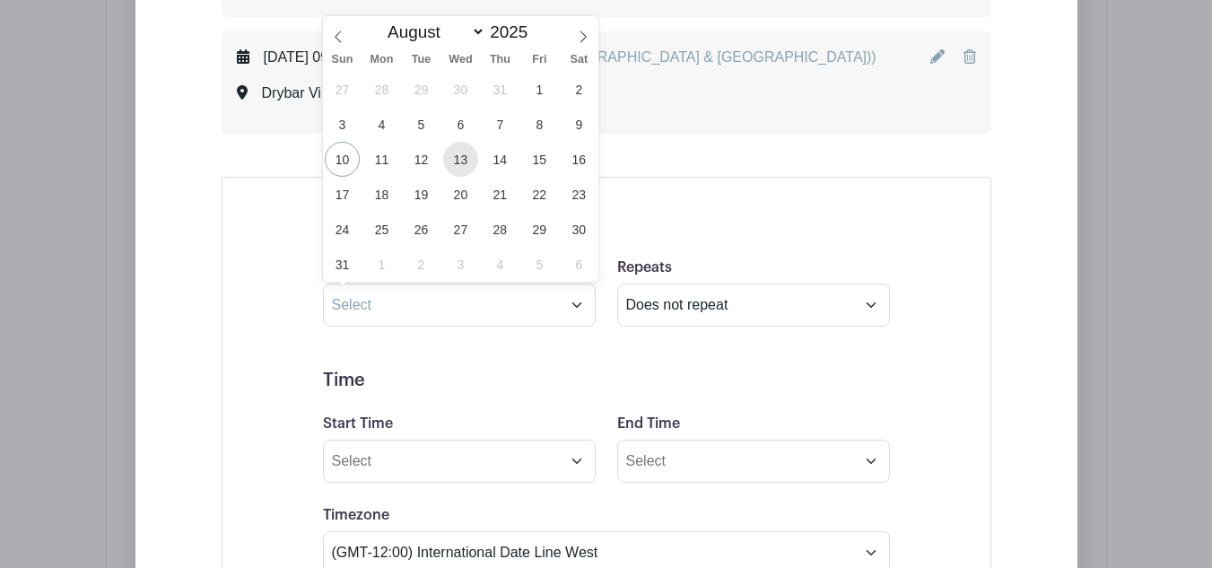
drag, startPoint x: 456, startPoint y: 147, endPoint x: 218, endPoint y: 552, distance: 469.9
drag, startPoint x: 218, startPoint y: 552, endPoint x: 800, endPoint y: 195, distance: 683.2
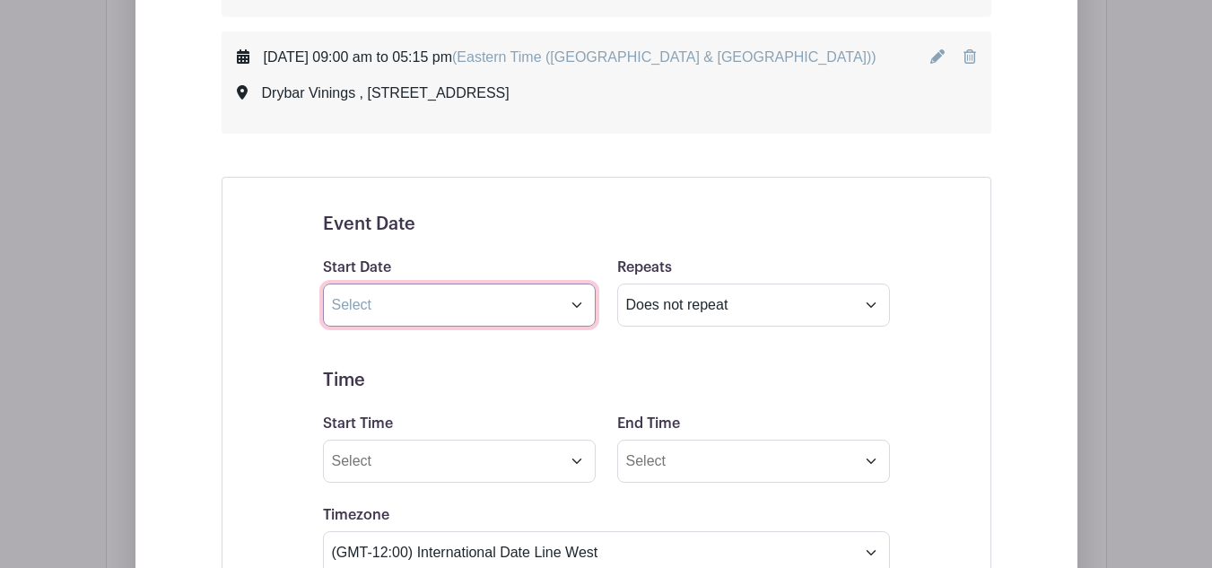
click at [457, 306] on input "text" at bounding box center [459, 304] width 273 height 43
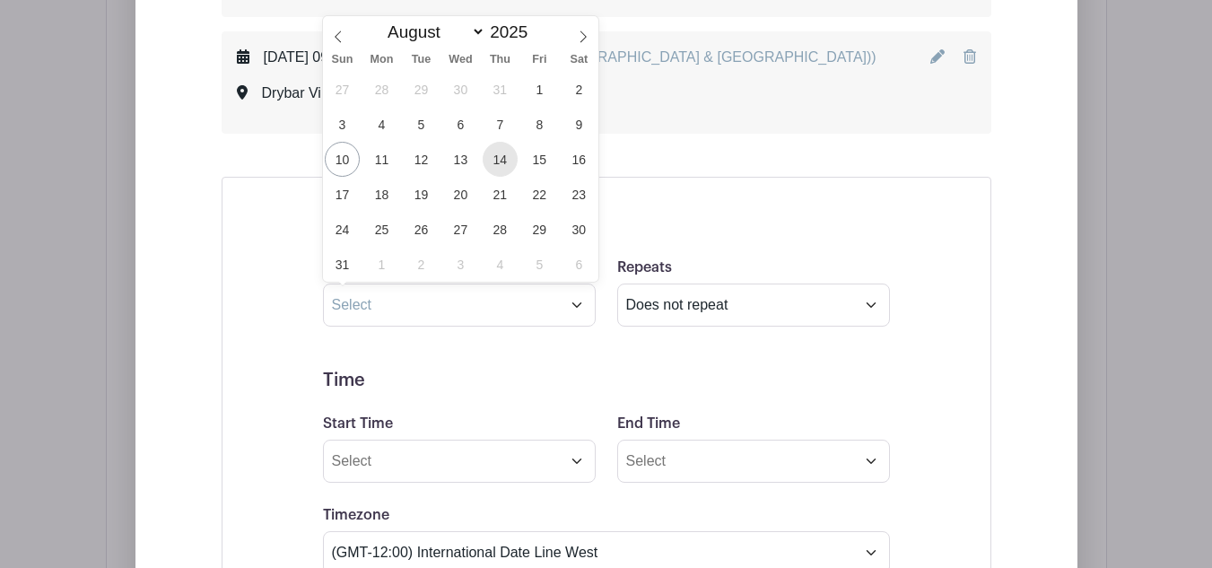
click at [499, 161] on span "14" at bounding box center [499, 159] width 35 height 35
type input "Aug 14 2025"
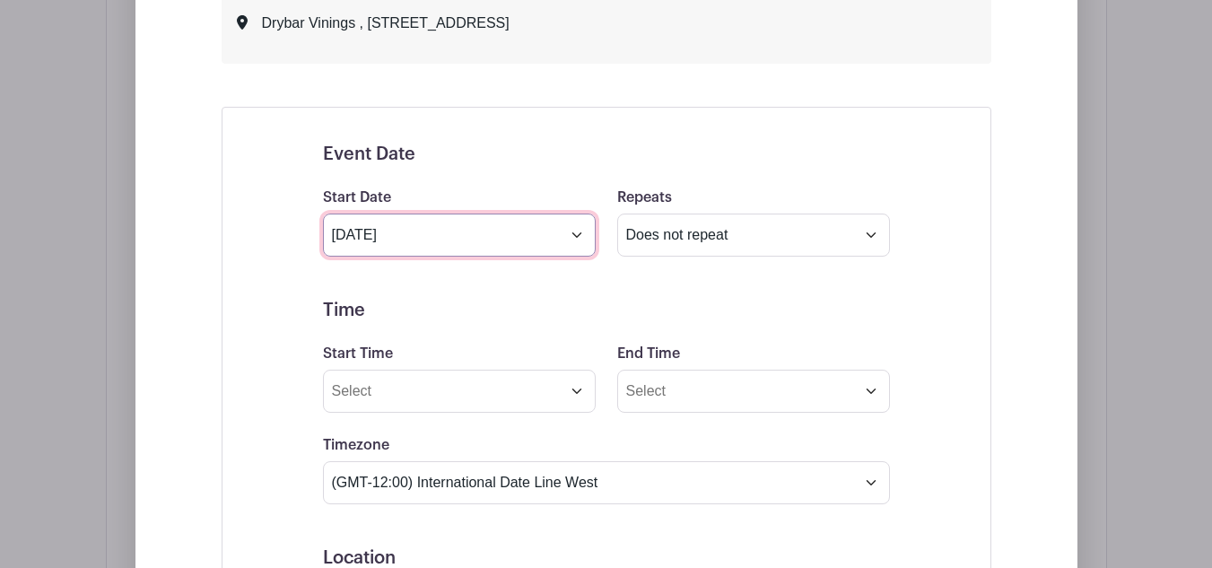
scroll to position [1368, 0]
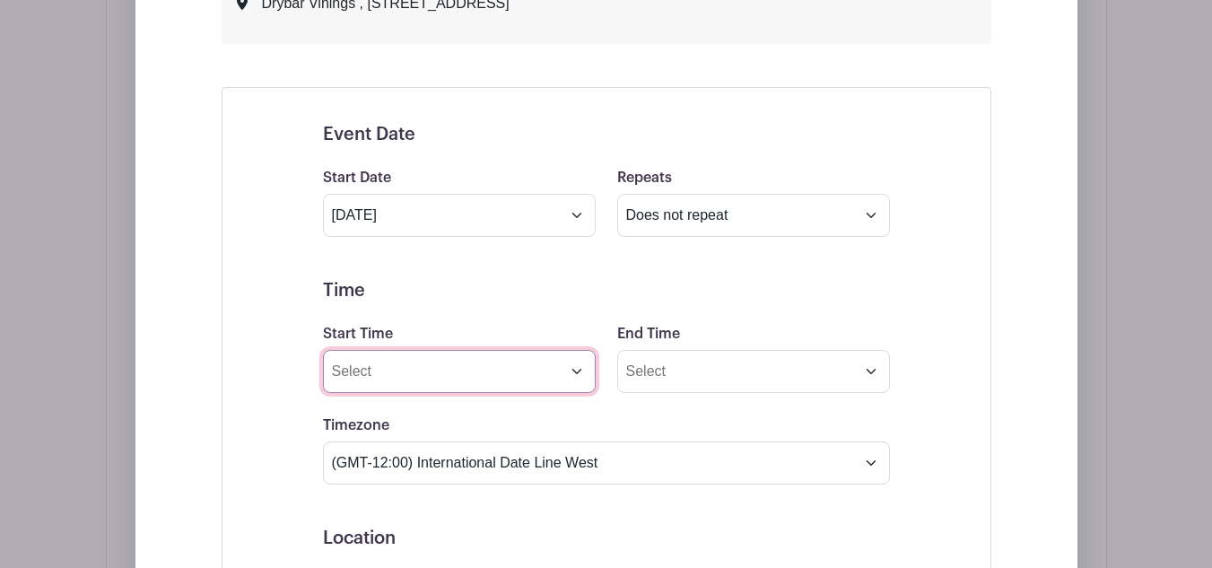
click at [515, 369] on input "Start Time" at bounding box center [459, 371] width 273 height 43
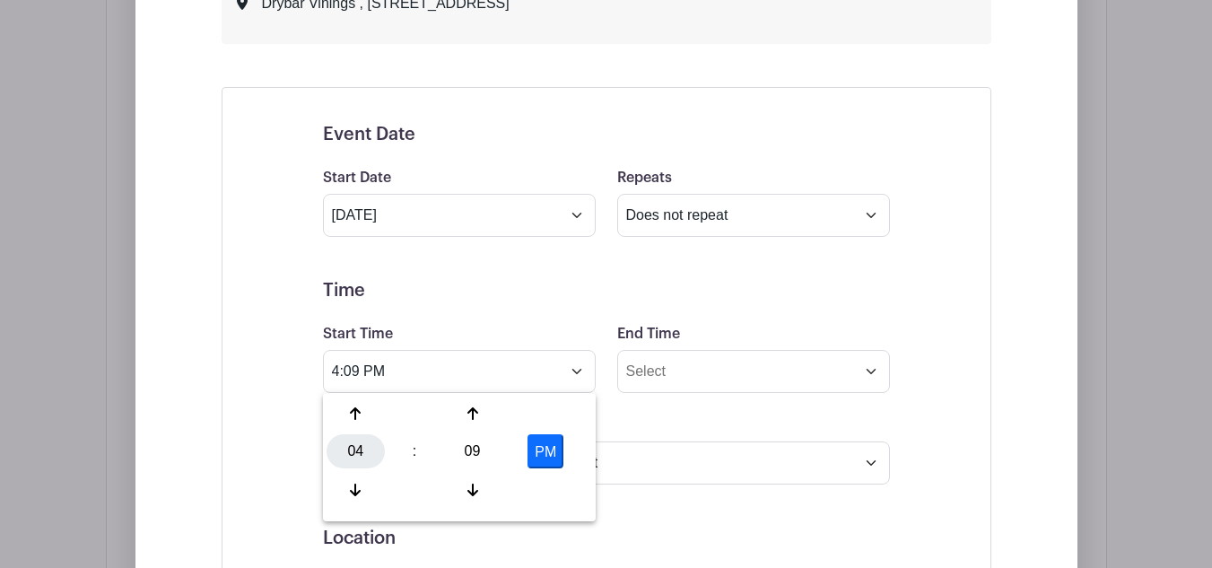
click at [353, 443] on div "04" at bounding box center [355, 451] width 58 height 34
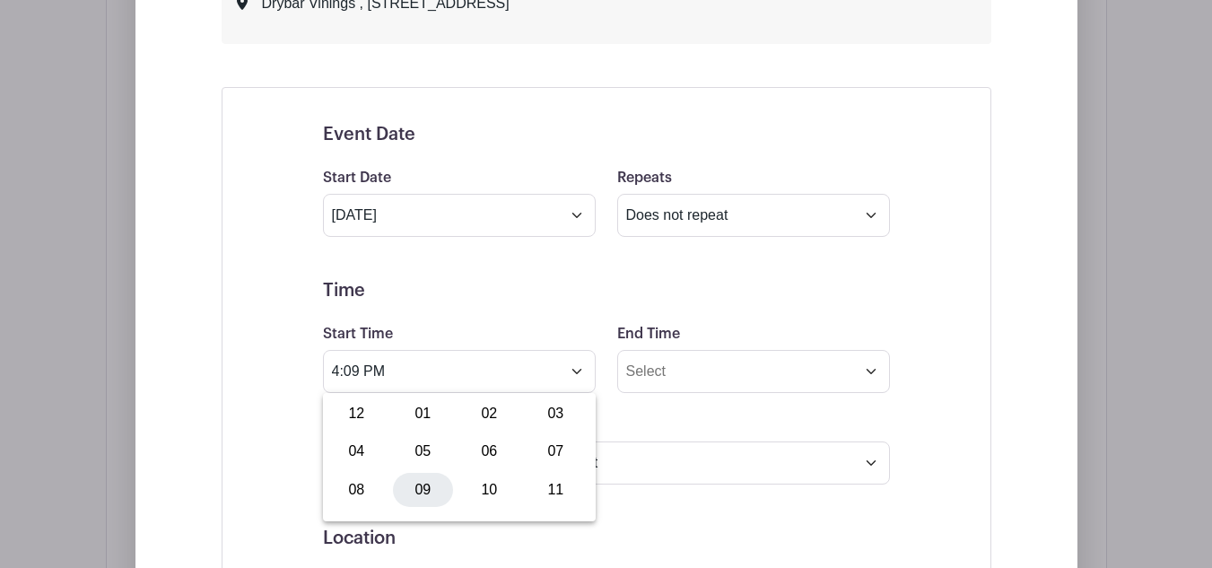
click at [436, 479] on div "09" at bounding box center [423, 490] width 60 height 34
click at [552, 451] on button "PM" at bounding box center [545, 451] width 36 height 34
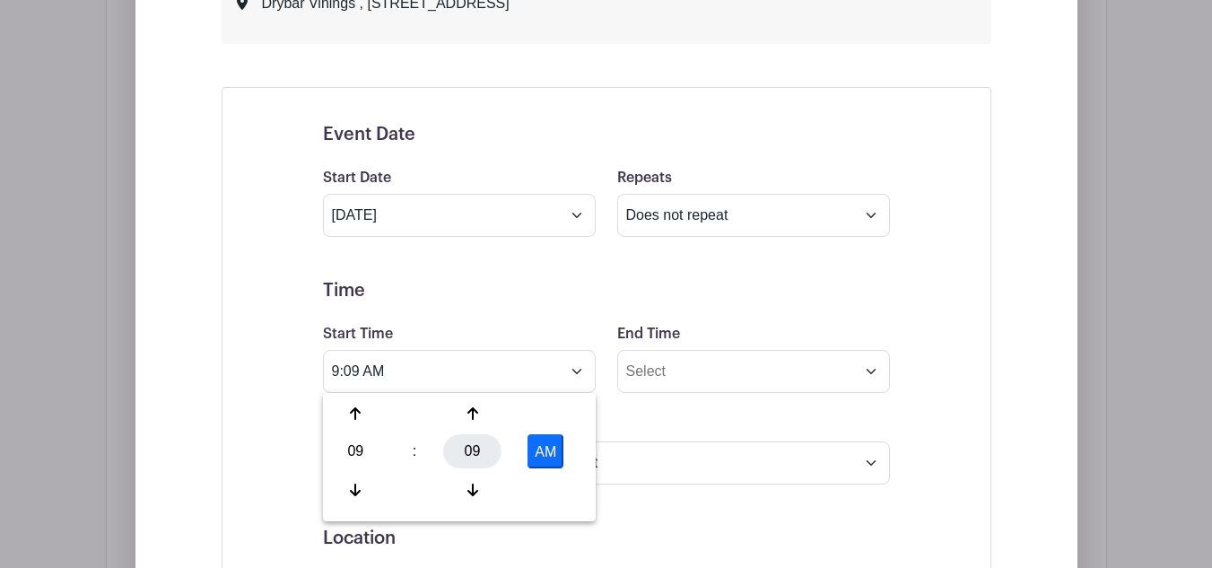
click at [476, 446] on div "09" at bounding box center [472, 451] width 58 height 34
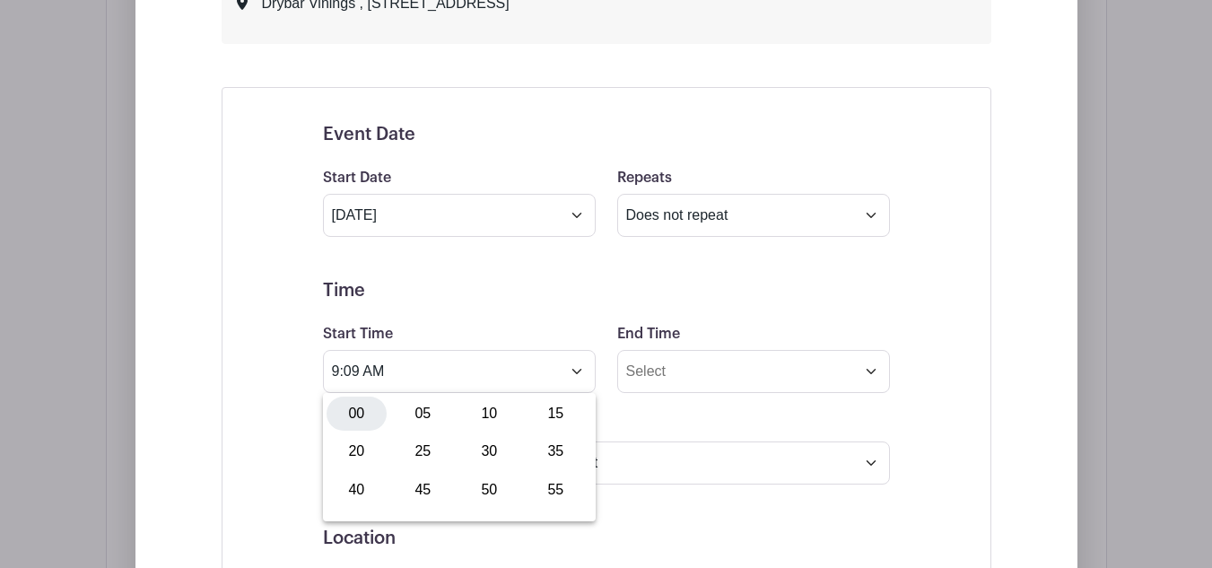
click at [360, 419] on div "00" at bounding box center [356, 413] width 60 height 34
type input "9:00 AM"
click at [684, 404] on form "Event Date Start Date Aug 14 2025 Repeats Does not repeat Daily Weekly Monthly …" at bounding box center [606, 552] width 567 height 856
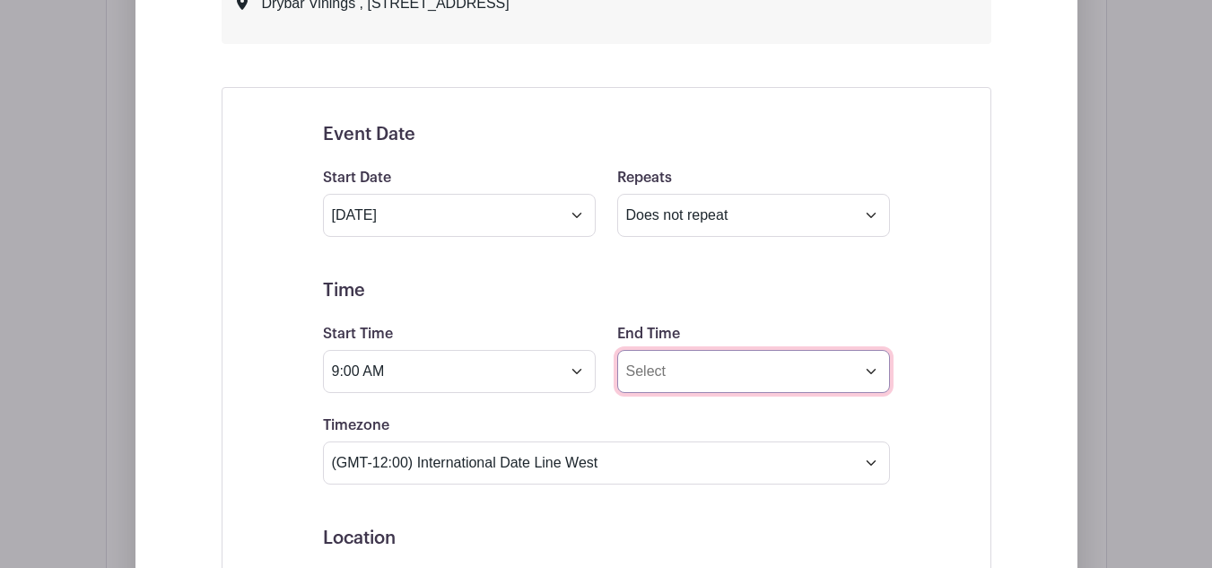
click at [715, 361] on input "End Time" at bounding box center [753, 371] width 273 height 43
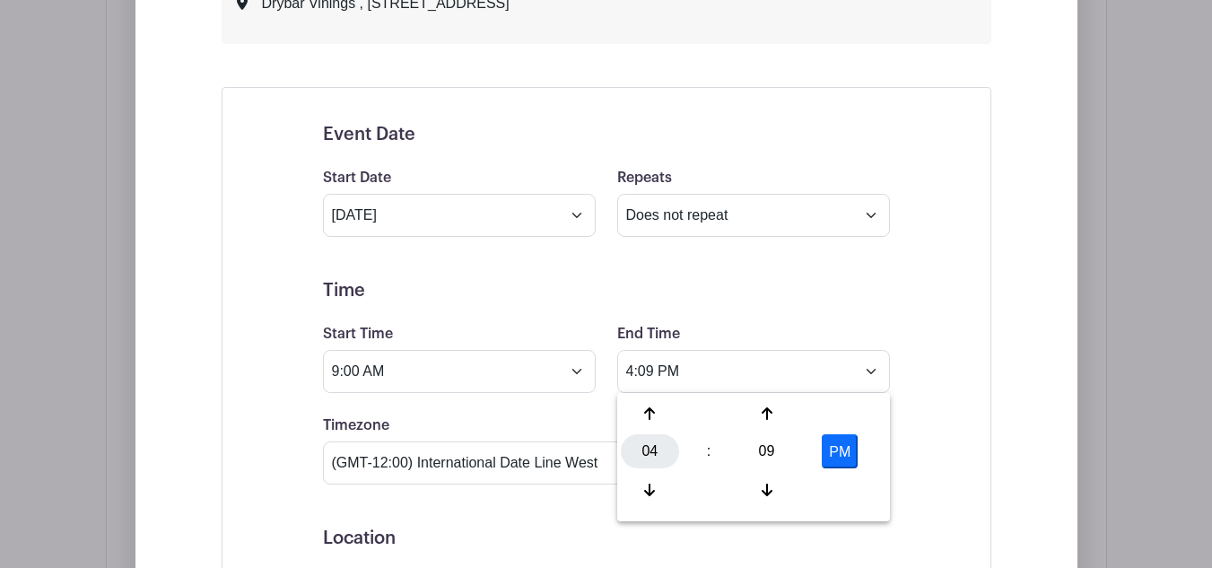
click at [650, 441] on div "04" at bounding box center [650, 451] width 58 height 34
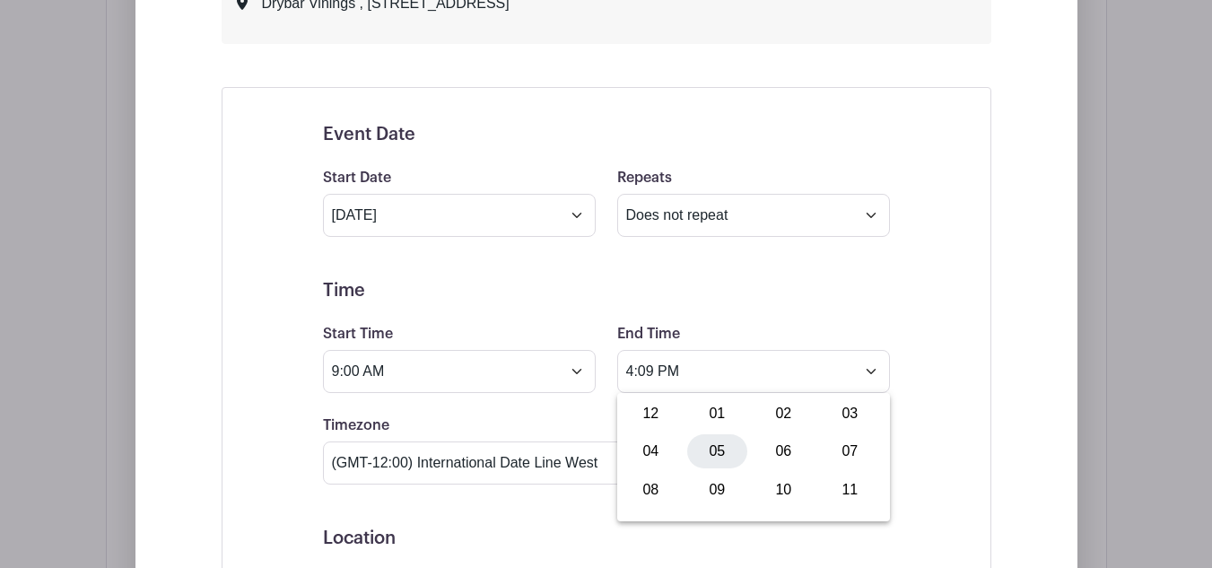
click at [733, 445] on div "05" at bounding box center [717, 451] width 60 height 34
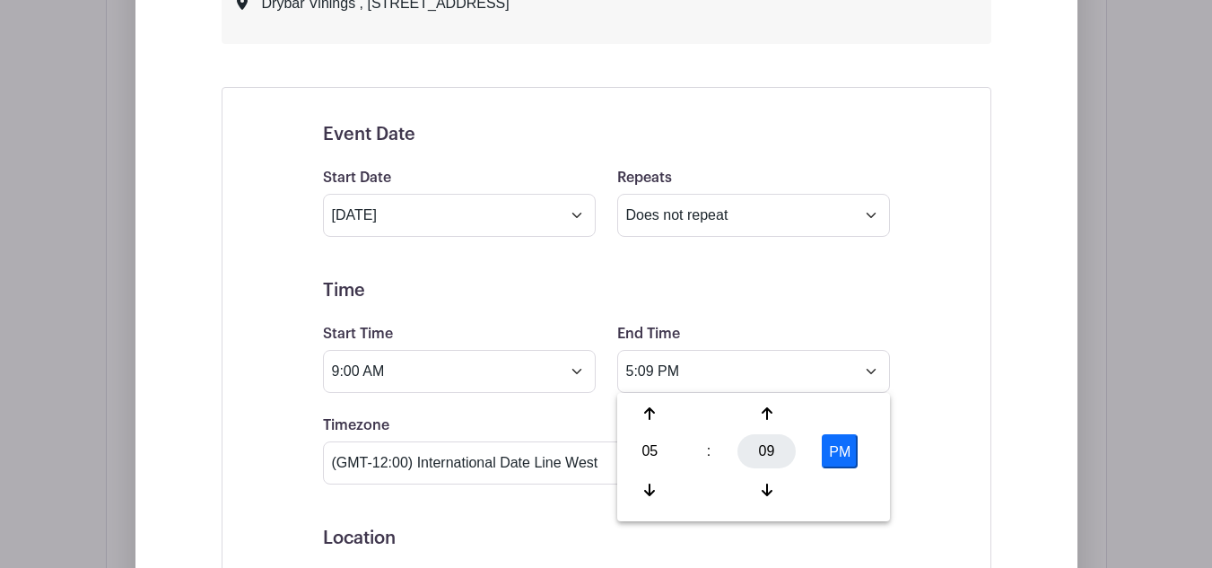
click at [763, 441] on div "09" at bounding box center [766, 451] width 58 height 34
click at [853, 420] on div "15" at bounding box center [850, 413] width 60 height 34
type input "5:15 PM"
click at [907, 319] on div "Event Date Start Date Aug 14 2025 Repeats Does not repeat Daily Weekly Monthly …" at bounding box center [606, 551] width 653 height 899
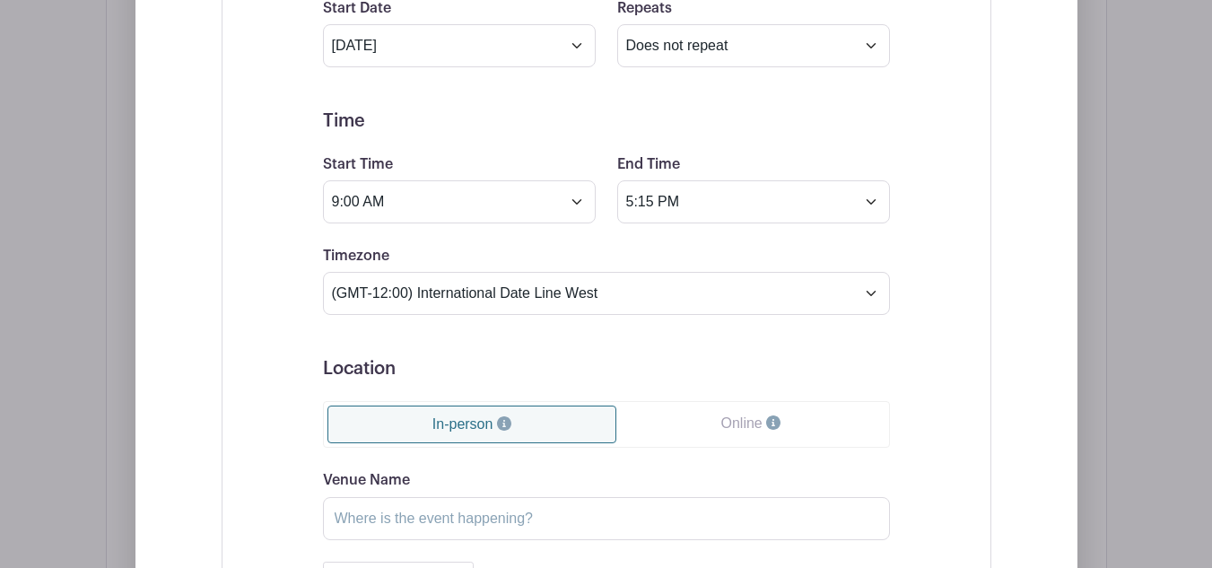
scroll to position [1548, 0]
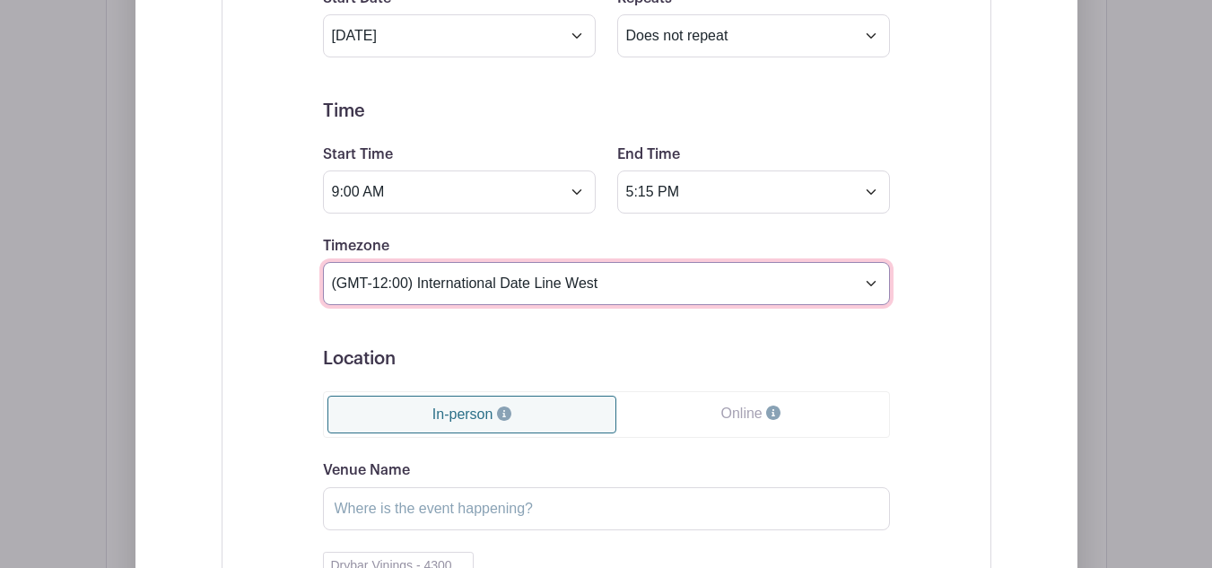
click at [669, 287] on select "(GMT-12:00) International Date Line West (GMT-11:00) American Samoa (GMT-11:00)…" at bounding box center [606, 283] width 567 height 43
select select "Eastern Time (US & Canada)"
click at [323, 262] on select "(GMT-12:00) International Date Line West (GMT-11:00) American Samoa (GMT-11:00)…" at bounding box center [606, 283] width 567 height 43
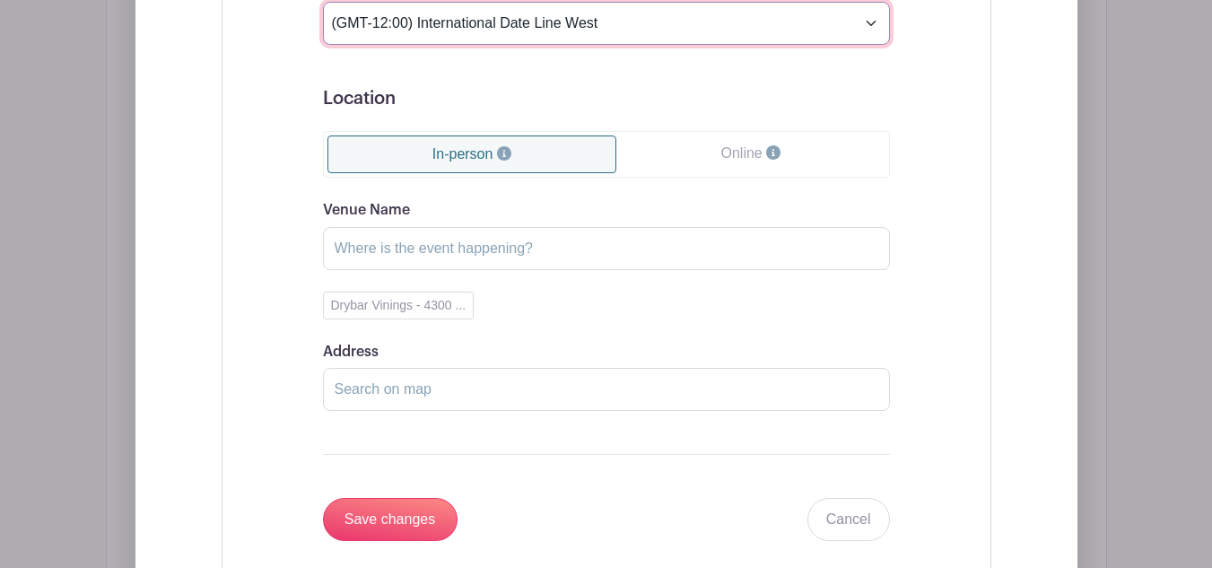
scroll to position [1817, 0]
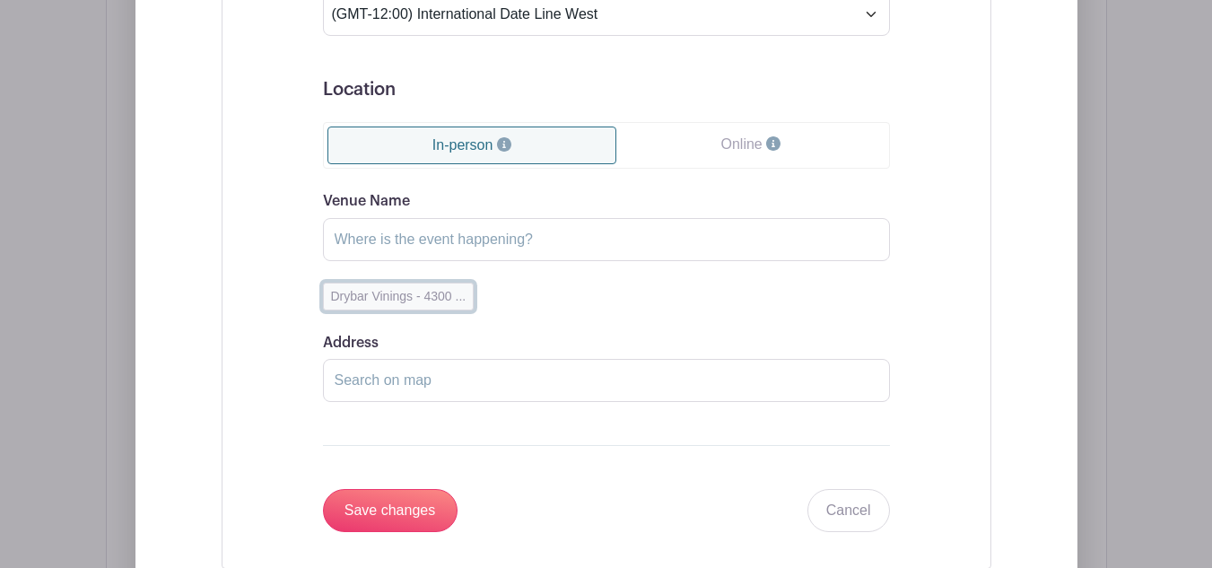
click at [449, 295] on button "Drybar Vinings - 4300 ..." at bounding box center [399, 296] width 152 height 28
type input "Drybar Vinings"
type input "4300 Paces Ferry Road Southeast, Atlanta, GA, USA"
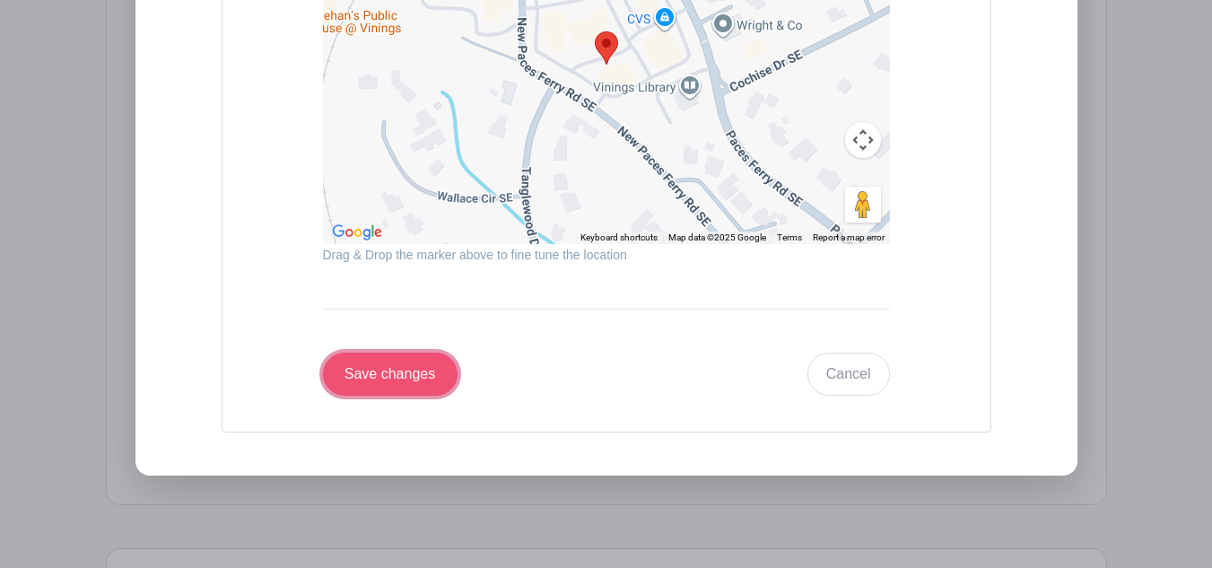
click at [419, 386] on input "Save changes" at bounding box center [390, 373] width 135 height 43
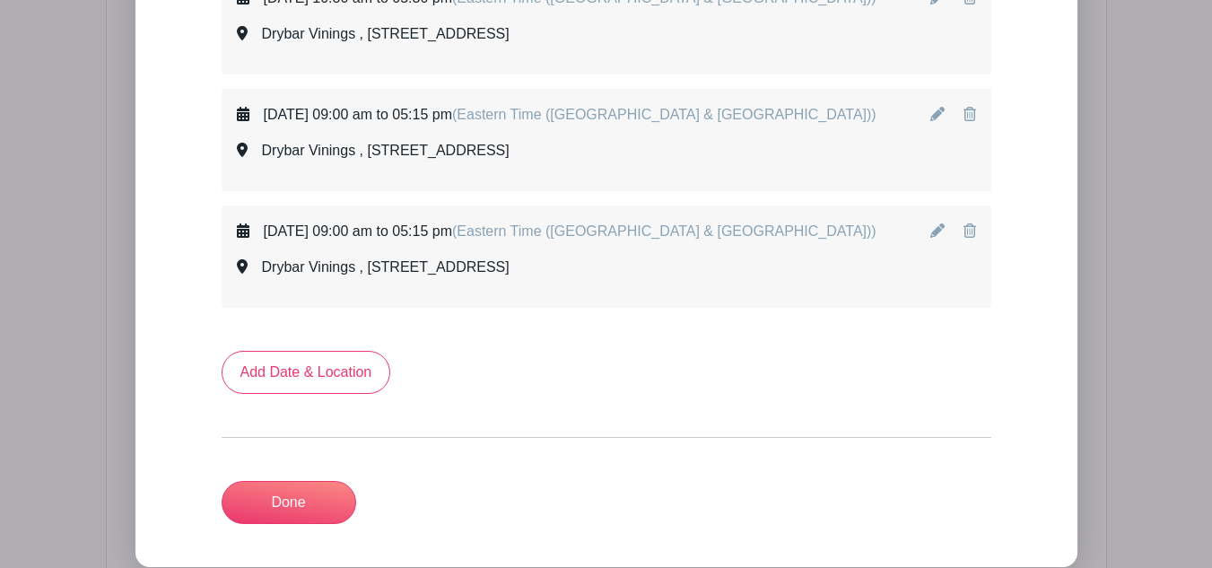
scroll to position [1220, 0]
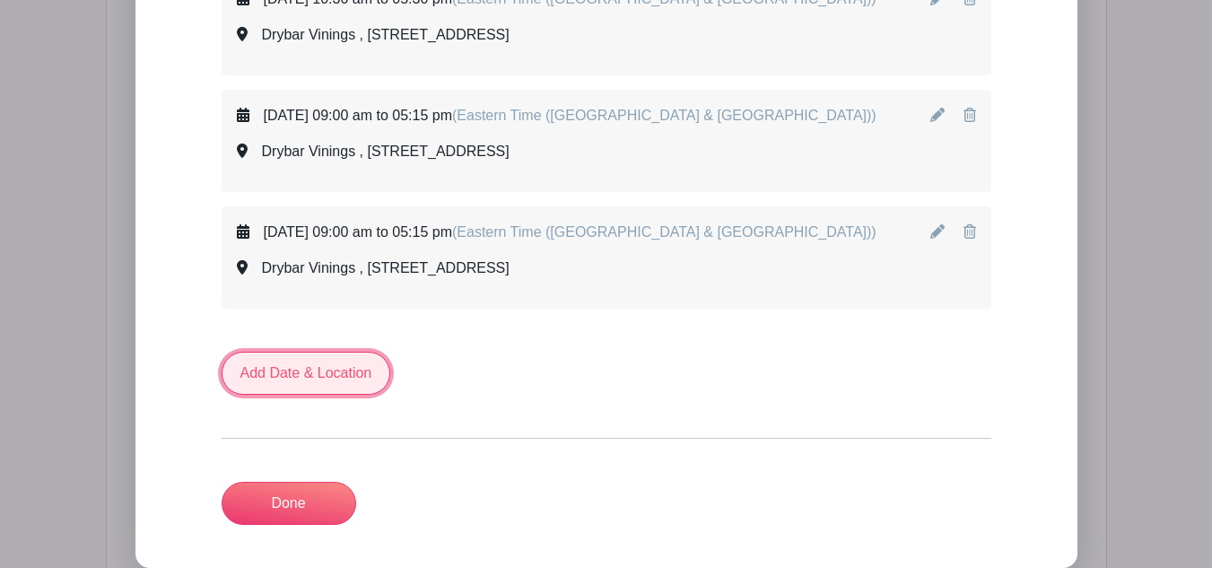
click at [321, 365] on link "Add Date & Location" at bounding box center [305, 373] width 169 height 43
select select "7"
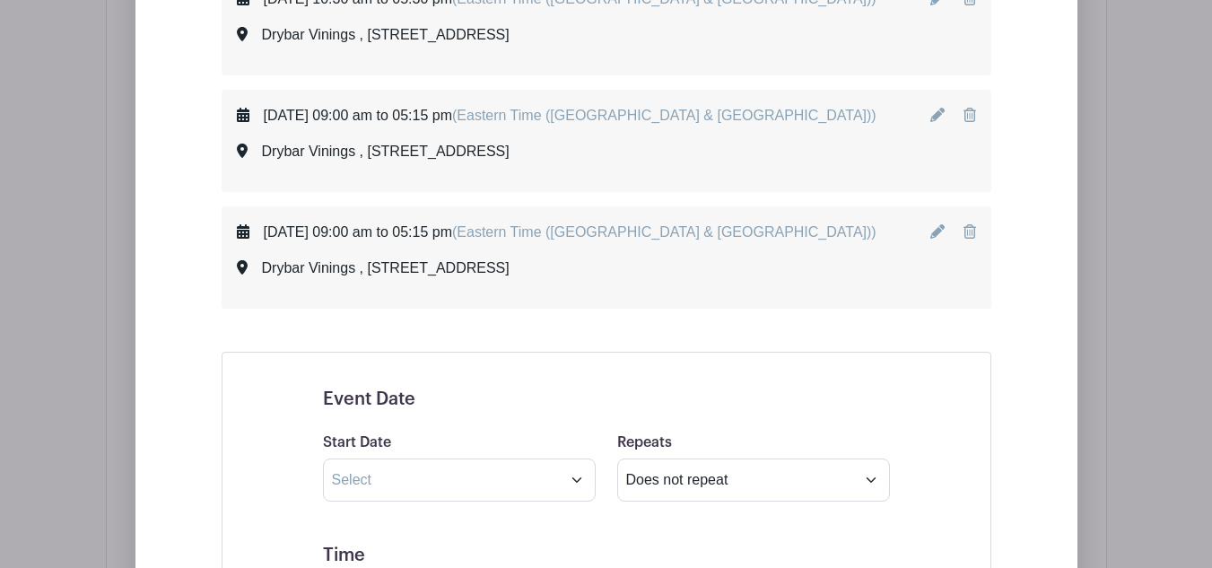
scroll to position [1310, 0]
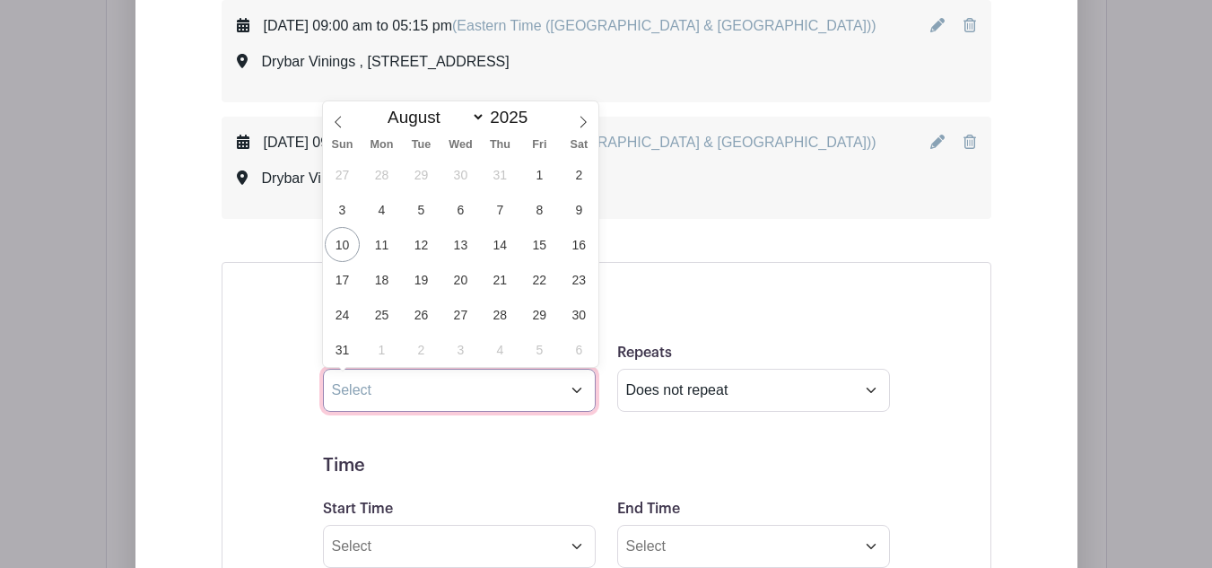
click at [471, 394] on input "text" at bounding box center [459, 390] width 273 height 43
click at [378, 248] on span "11" at bounding box center [381, 244] width 35 height 35
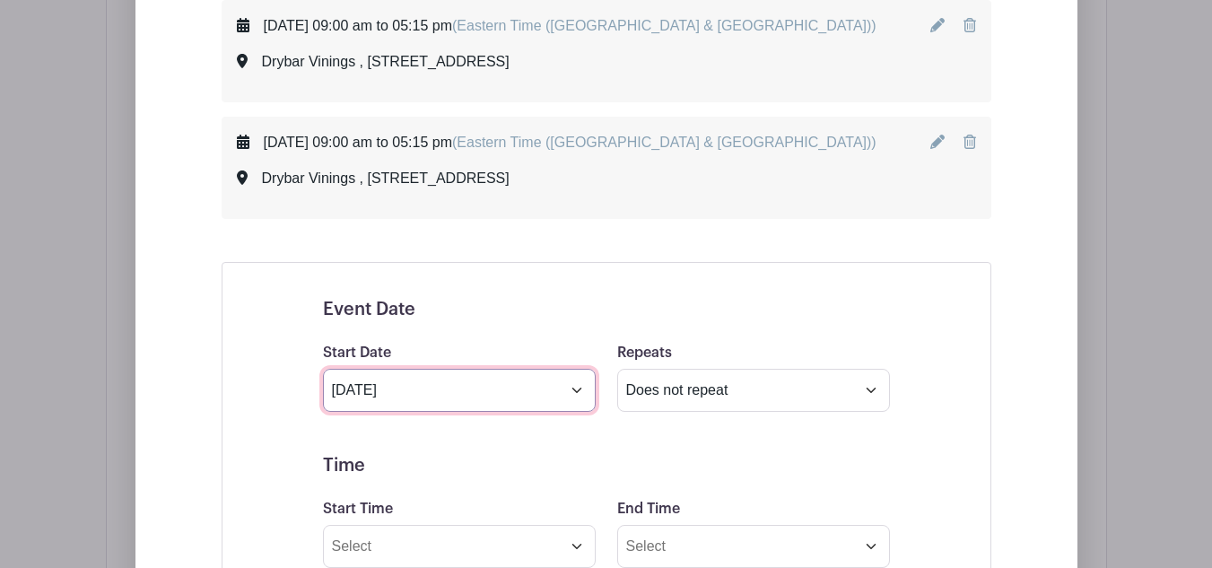
click at [422, 377] on input "Aug 11 2025" at bounding box center [459, 390] width 273 height 43
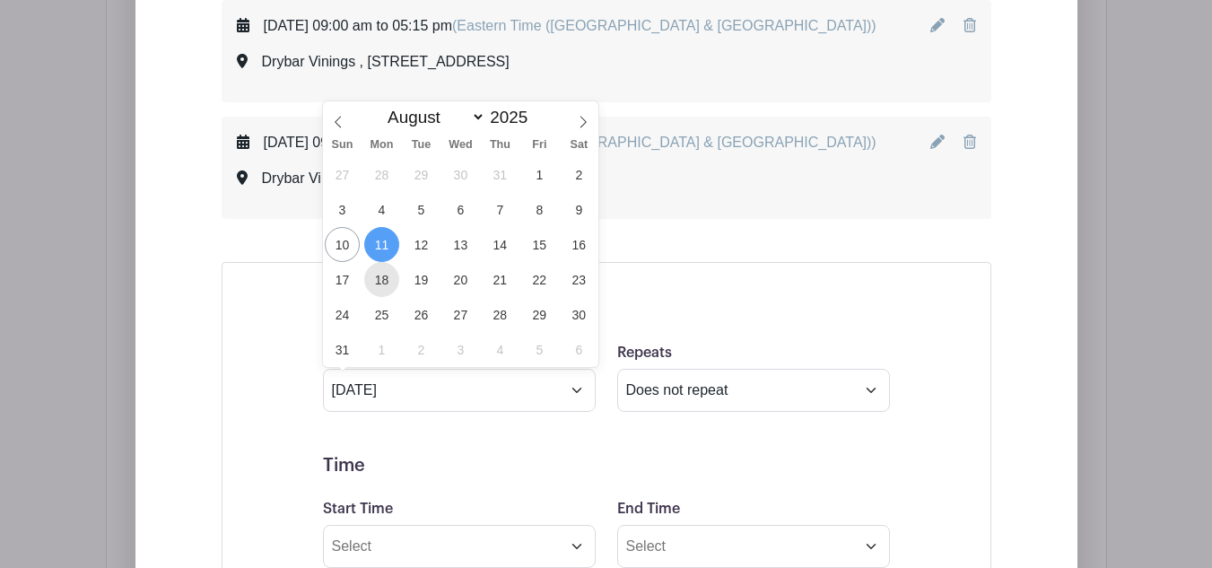
click at [379, 283] on span "18" at bounding box center [381, 279] width 35 height 35
type input "Aug 18 2025"
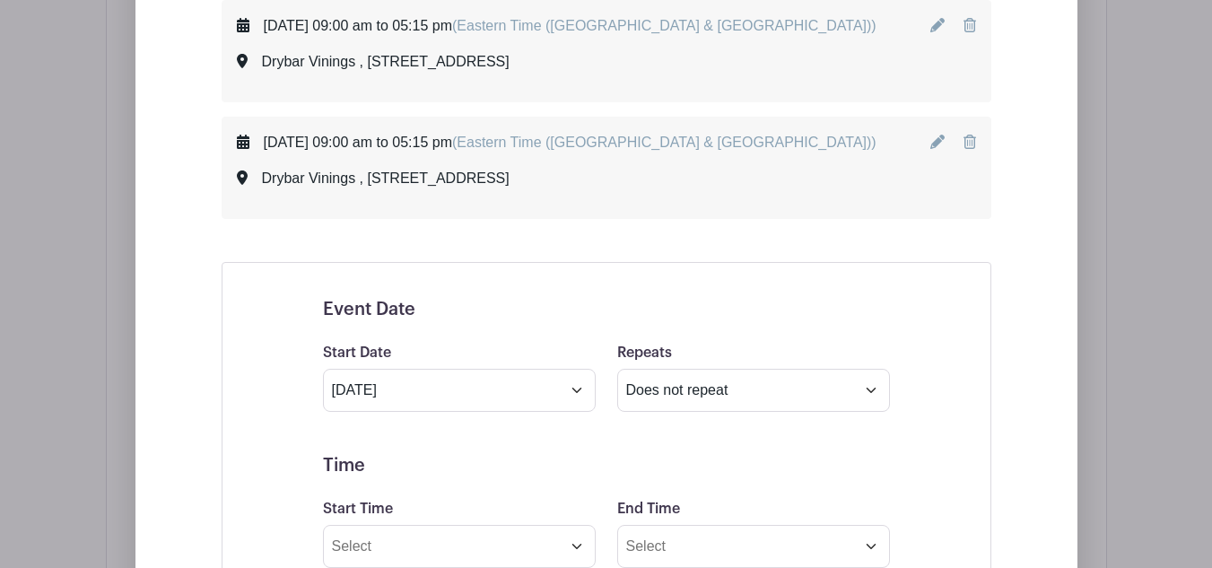
click at [944, 141] on link at bounding box center [939, 142] width 18 height 15
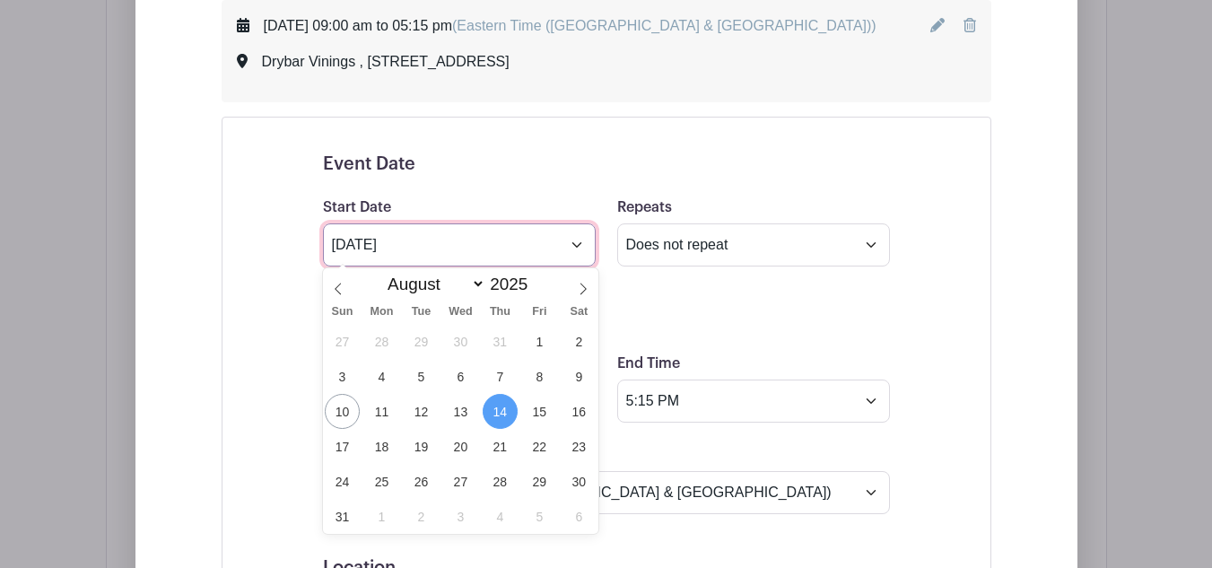
click at [556, 243] on input "Aug 14 2025" at bounding box center [459, 244] width 273 height 43
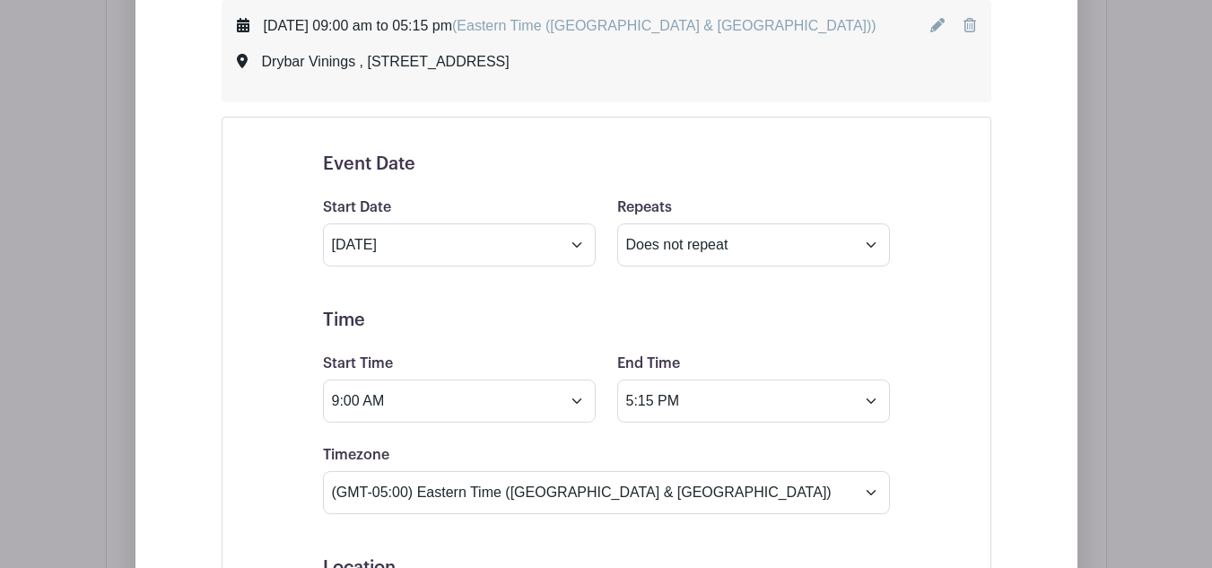
click at [722, 328] on h5 "Time" at bounding box center [606, 320] width 567 height 22
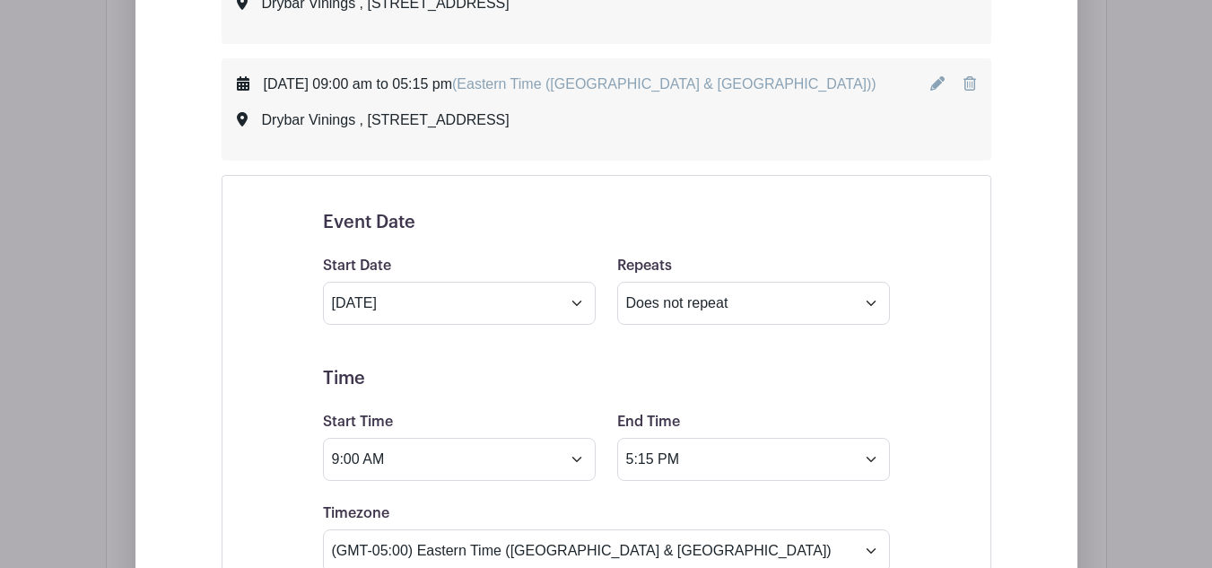
scroll to position [1220, 0]
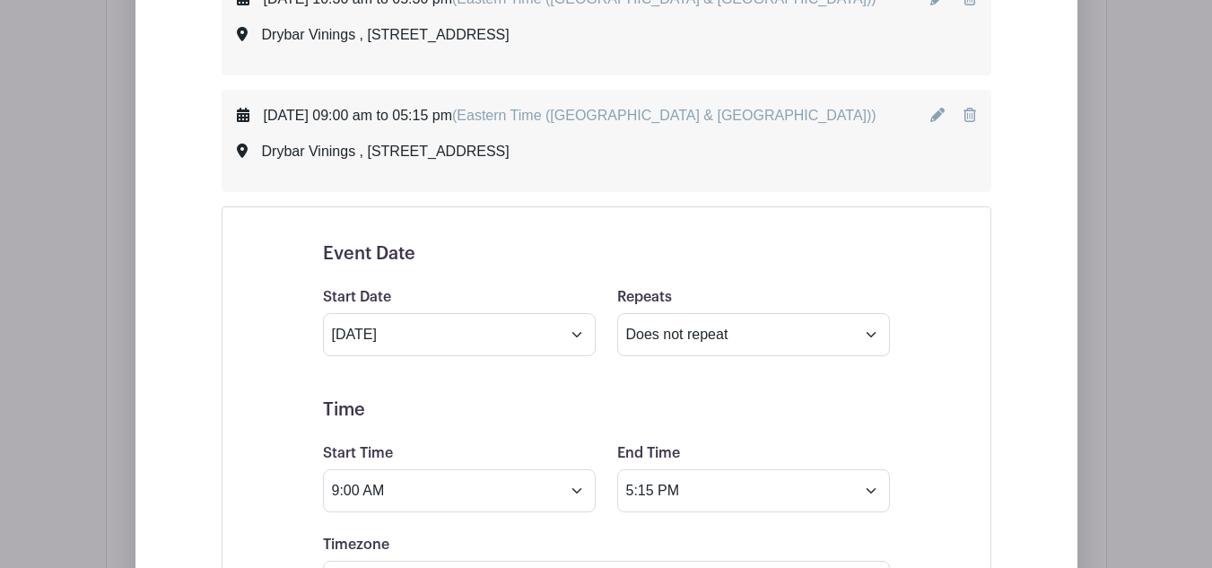
drag, startPoint x: 1098, startPoint y: 289, endPoint x: 1074, endPoint y: 282, distance: 24.4
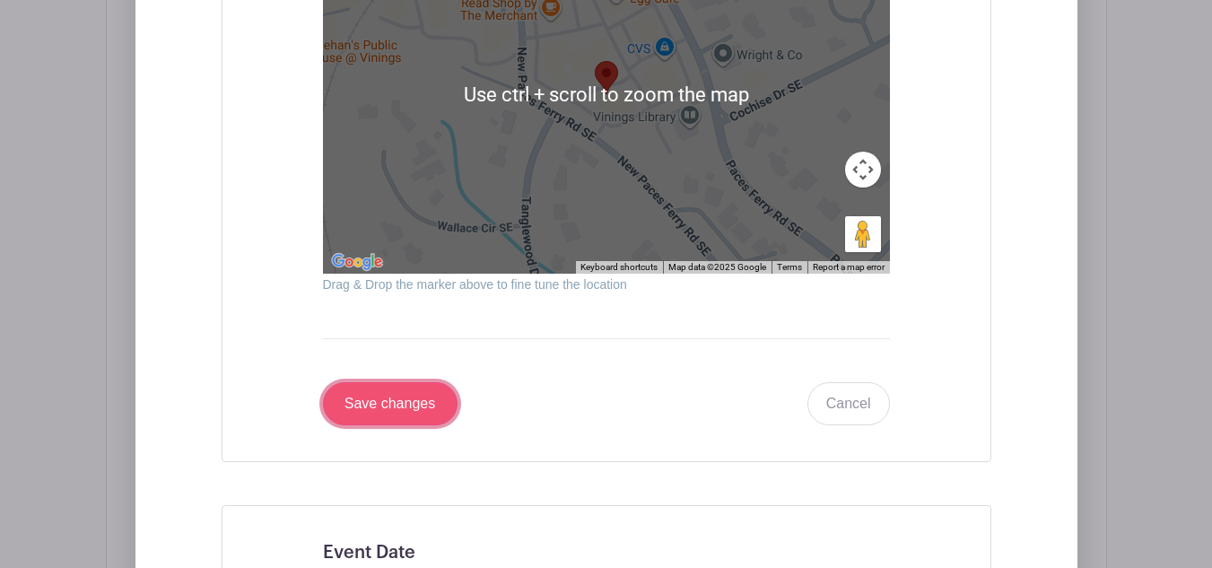
click at [390, 401] on input "Save changes" at bounding box center [390, 403] width 135 height 43
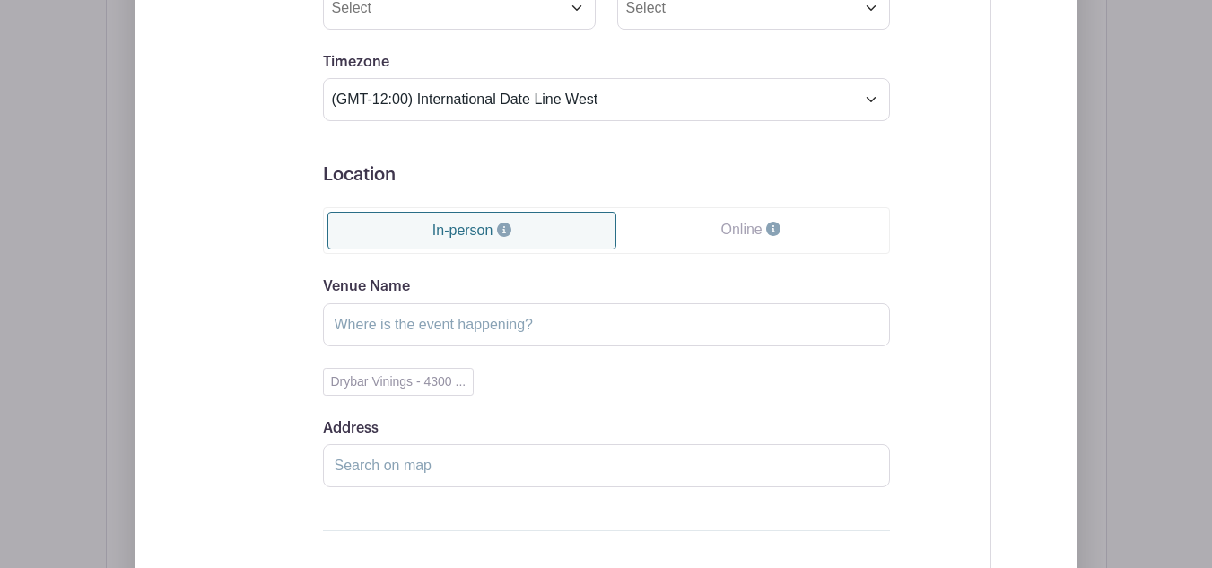
scroll to position [1579, 0]
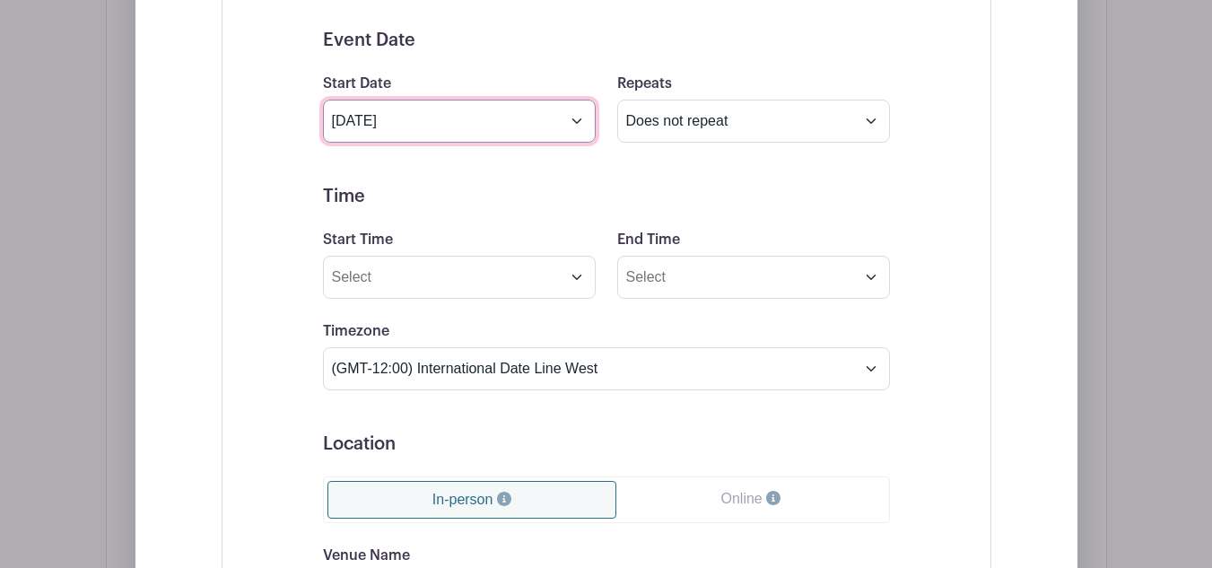
click at [495, 108] on input "Aug 18 2025" at bounding box center [459, 121] width 273 height 43
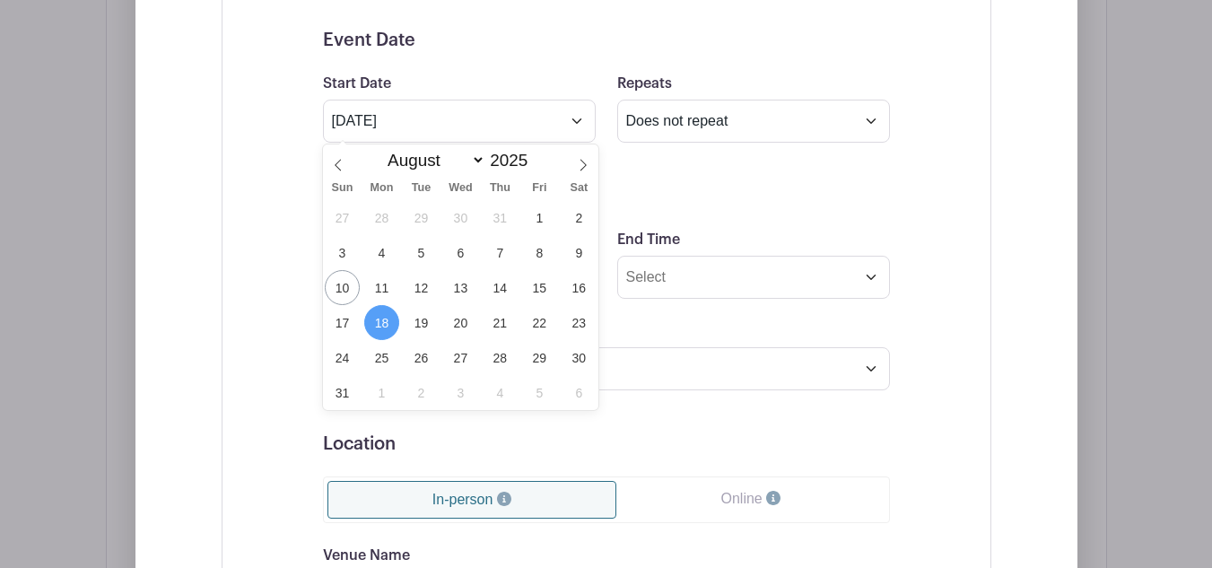
click at [673, 317] on form "Event Date Start Date Aug 18 2025 Repeats Does not repeat Daily Weekly Monthly …" at bounding box center [606, 458] width 567 height 856
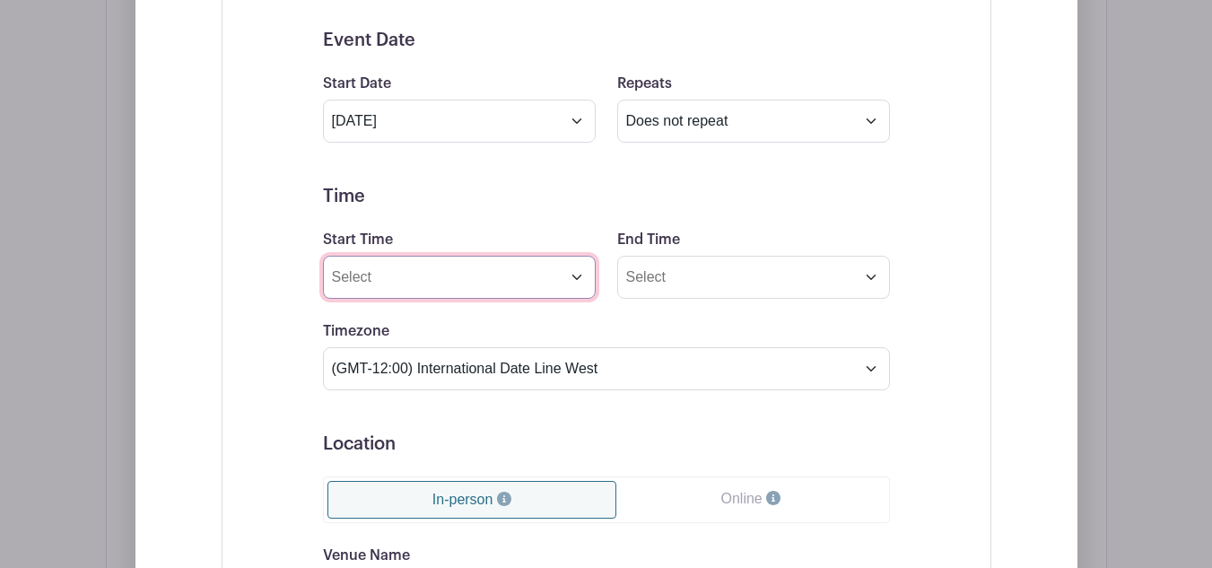
click at [583, 288] on input "Start Time" at bounding box center [459, 277] width 273 height 43
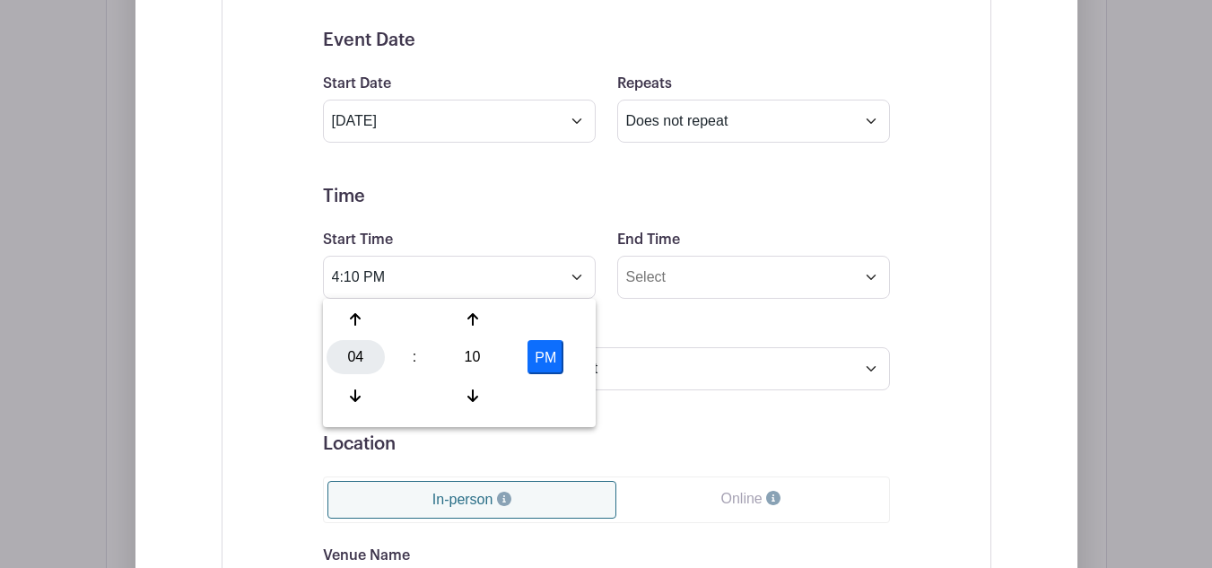
click at [353, 362] on div "04" at bounding box center [355, 357] width 58 height 34
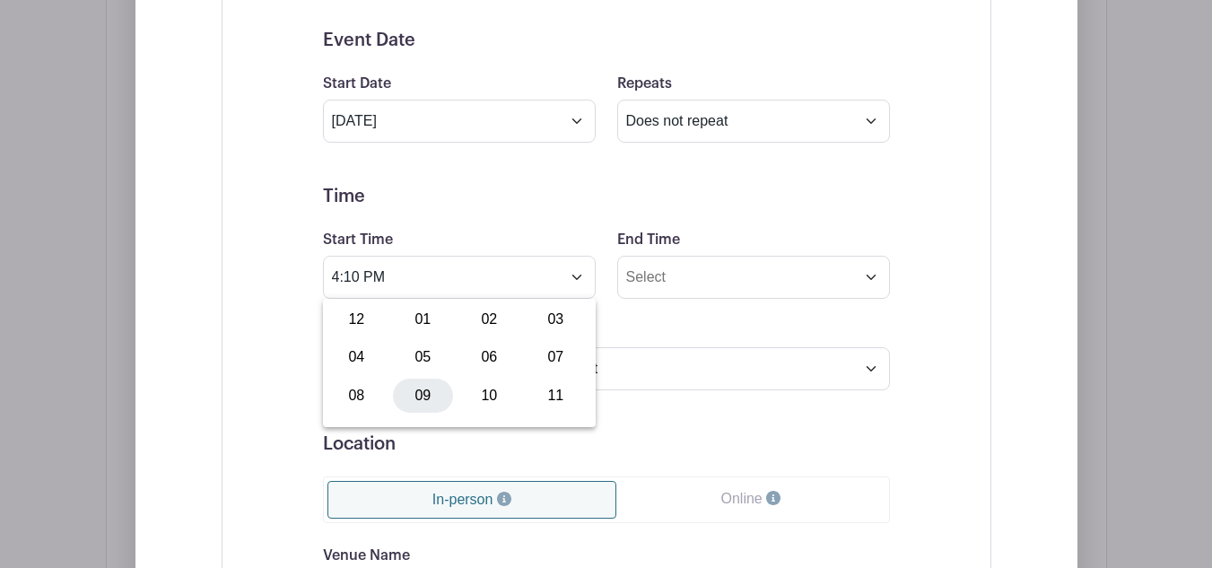
click at [429, 389] on div "09" at bounding box center [423, 395] width 60 height 34
drag, startPoint x: 500, startPoint y: 351, endPoint x: 484, endPoint y: 353, distance: 16.4
click at [498, 351] on div "10" at bounding box center [472, 357] width 58 height 34
click at [373, 317] on div "00" at bounding box center [356, 319] width 60 height 34
click at [540, 360] on button "PM" at bounding box center [545, 357] width 36 height 34
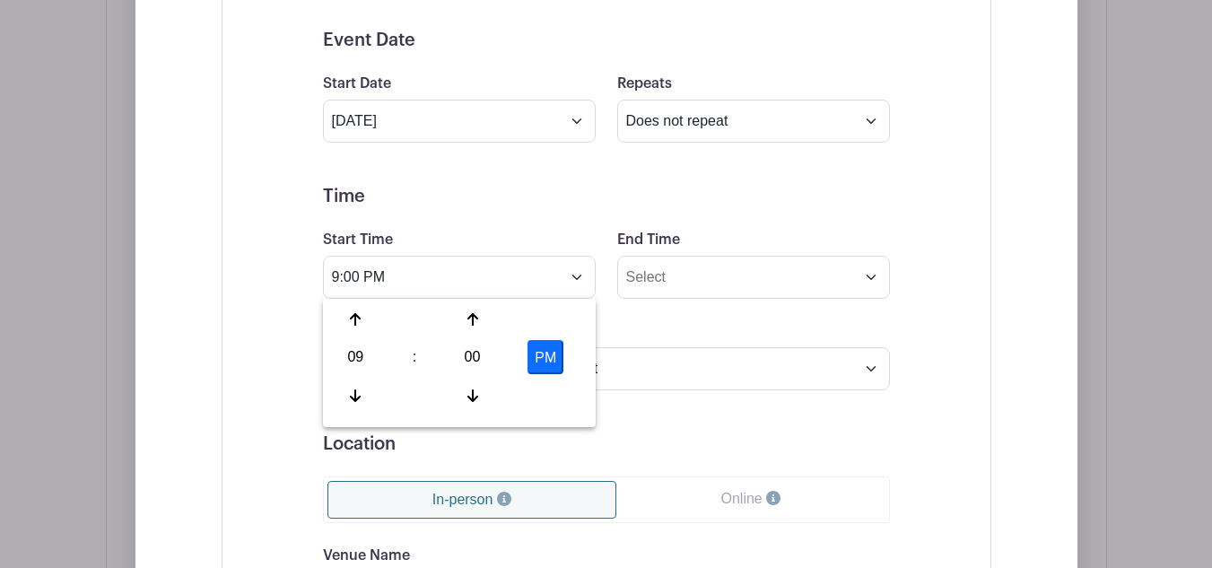
type input "9:00 AM"
click at [698, 276] on input "End Time" at bounding box center [753, 277] width 273 height 43
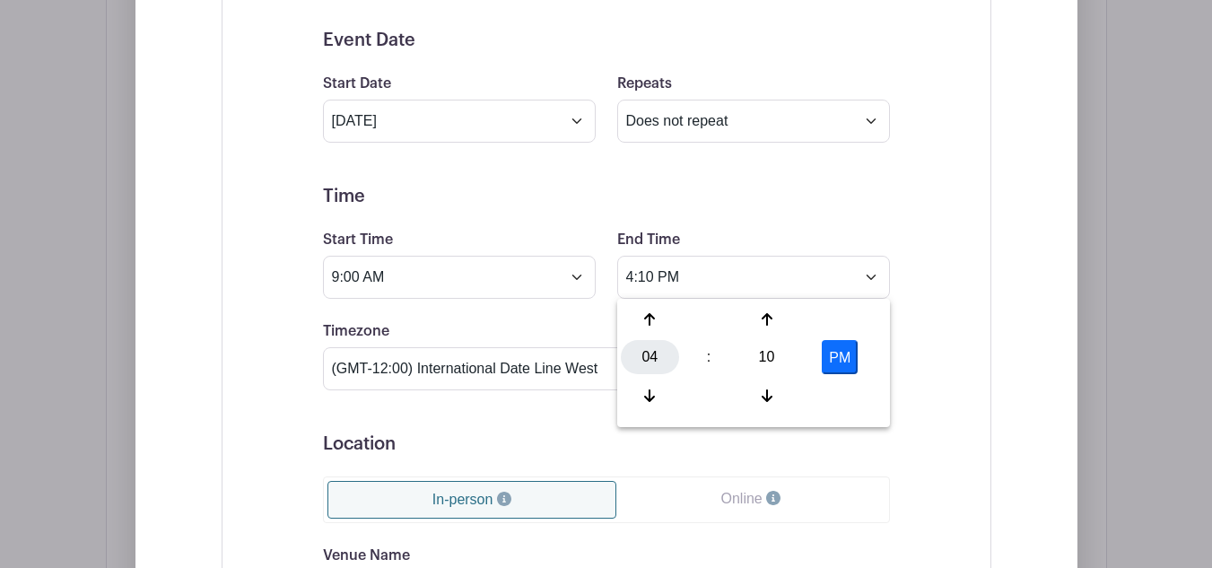
click at [647, 367] on div "04" at bounding box center [650, 357] width 58 height 34
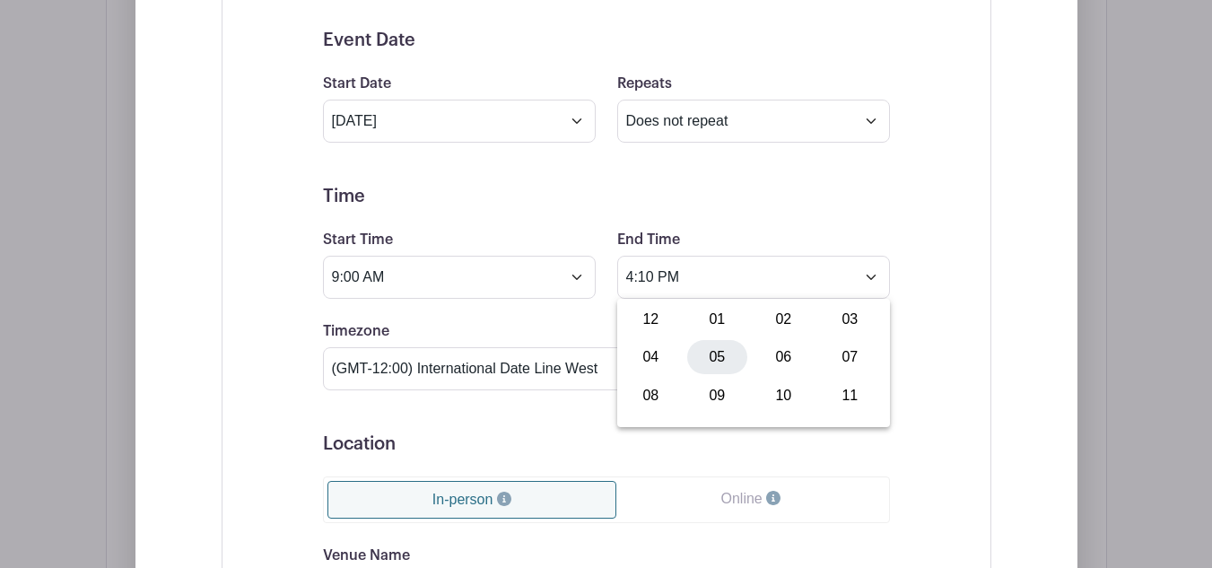
click at [741, 361] on div "05" at bounding box center [717, 357] width 60 height 34
click at [769, 352] on div "10" at bounding box center [766, 357] width 58 height 34
click at [638, 310] on div "00" at bounding box center [651, 319] width 60 height 34
click at [831, 343] on button "PM" at bounding box center [839, 357] width 36 height 34
type input "5:00 AM"
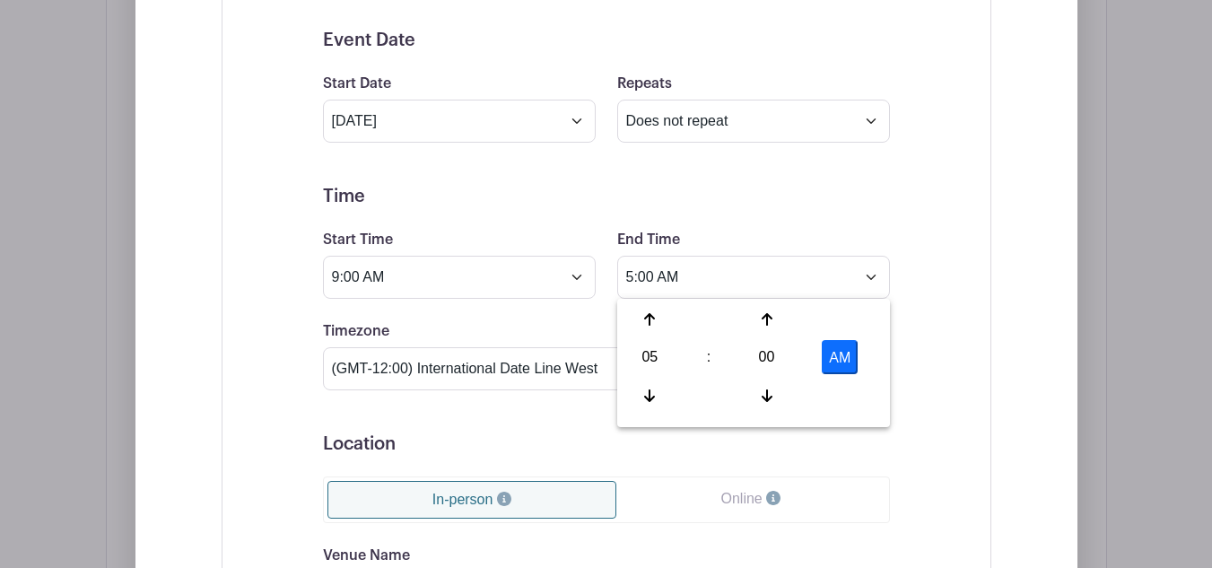
click at [526, 412] on form "Event Date Start Date Aug 18 2025 Repeats Does not repeat Daily Weekly Monthly …" at bounding box center [606, 458] width 567 height 856
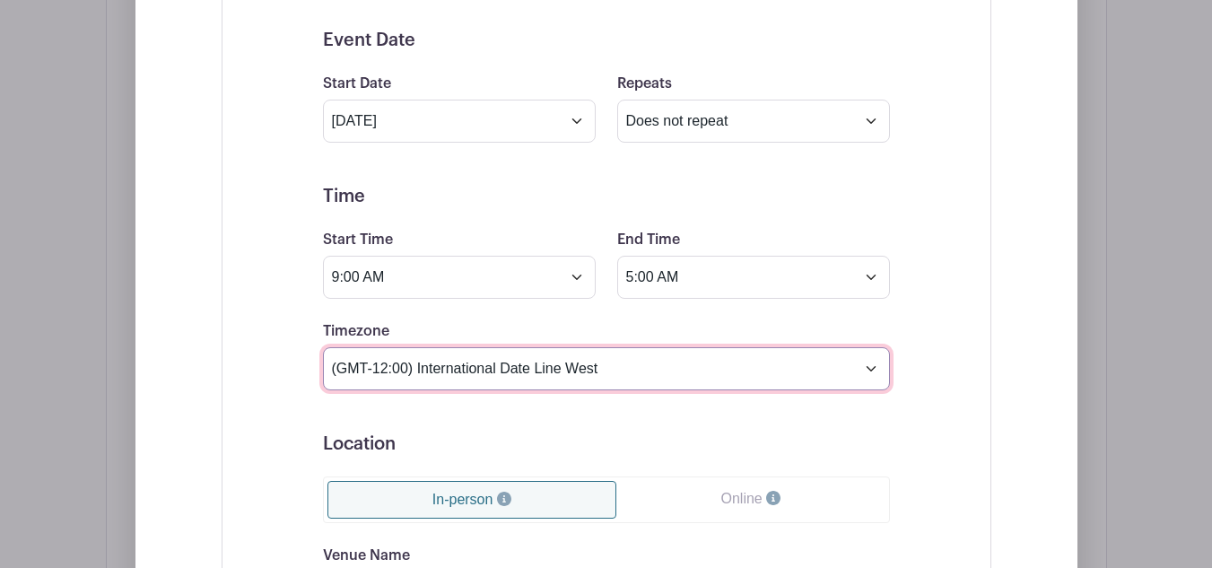
click at [550, 365] on select "(GMT-12:00) International Date Line West (GMT-11:00) American Samoa (GMT-11:00)…" at bounding box center [606, 368] width 567 height 43
select select "Eastern Time (US & Canada)"
click at [323, 347] on select "(GMT-12:00) International Date Line West (GMT-11:00) American Samoa (GMT-11:00)…" at bounding box center [606, 368] width 567 height 43
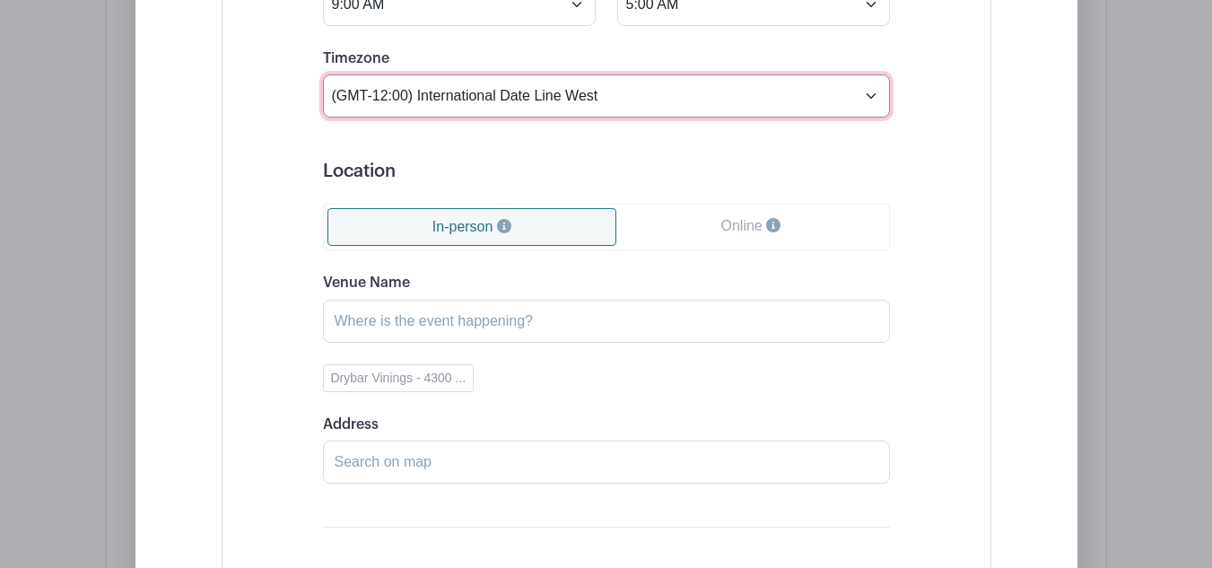
scroll to position [1938, 0]
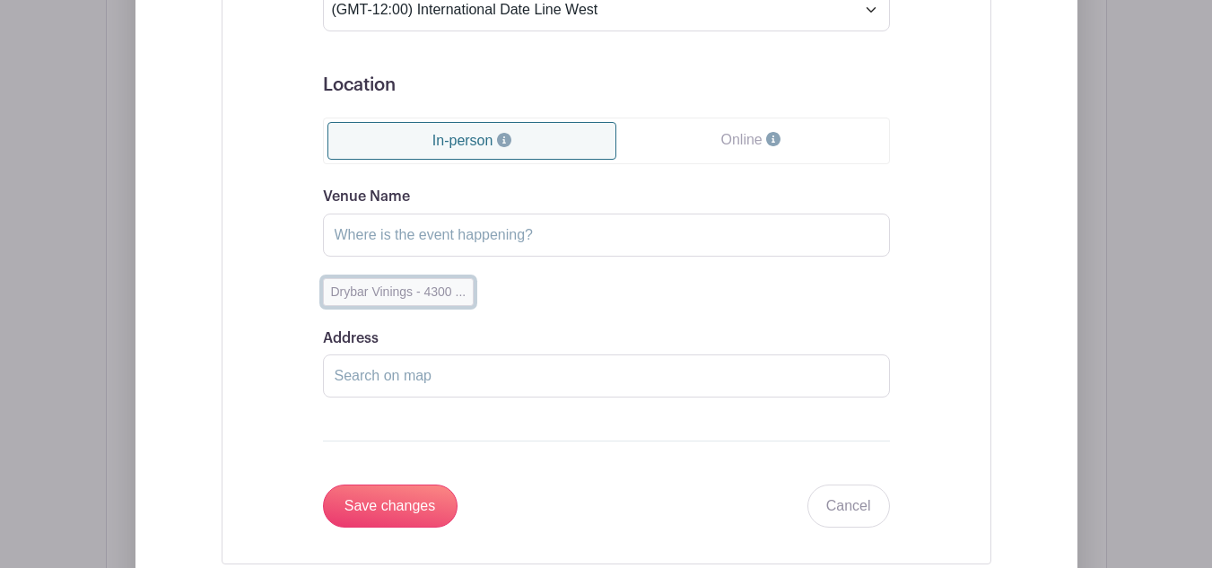
click at [415, 296] on button "Drybar Vinings - 4300 ..." at bounding box center [399, 292] width 152 height 28
type input "Drybar Vinings"
type input "4300 Paces Ferry Road Southeast, Atlanta, GA, USA"
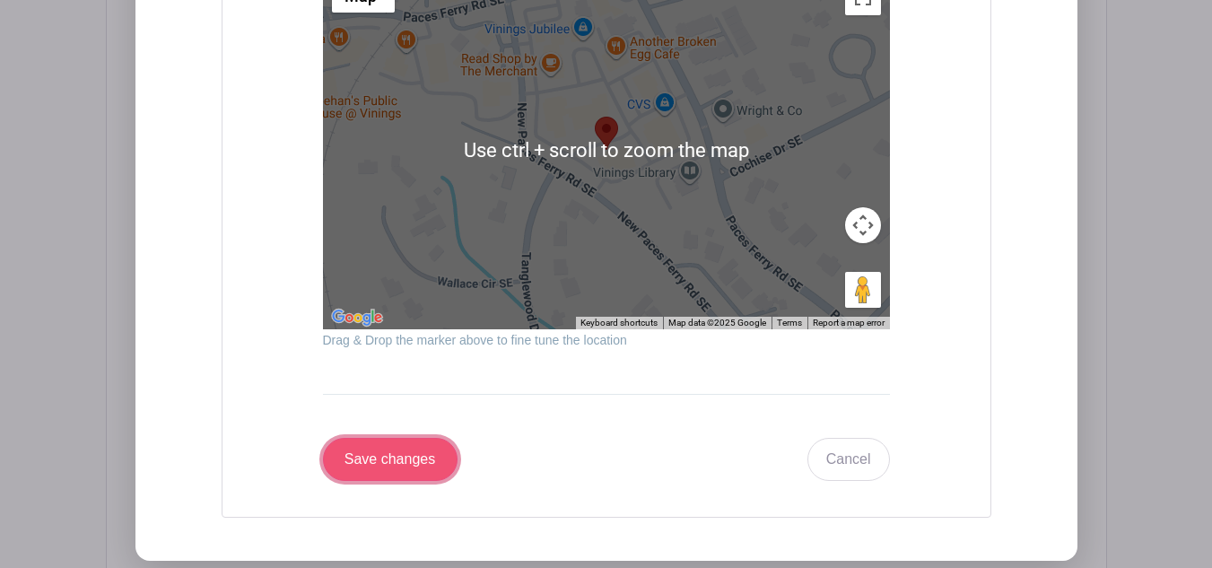
click at [369, 454] on input "Save changes" at bounding box center [390, 459] width 135 height 43
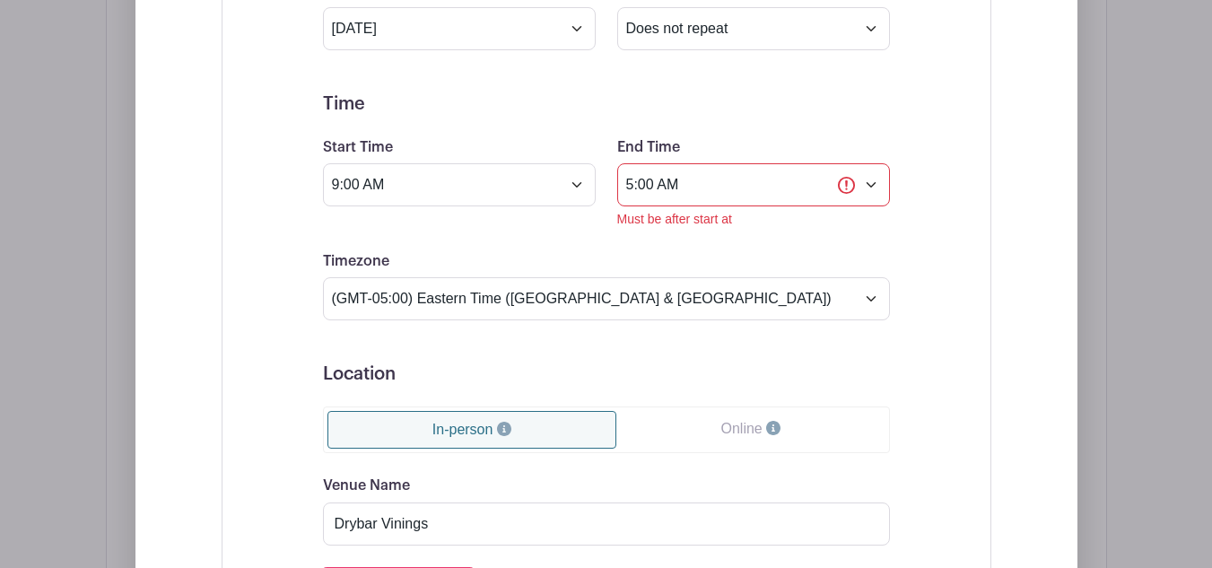
scroll to position [1799, 0]
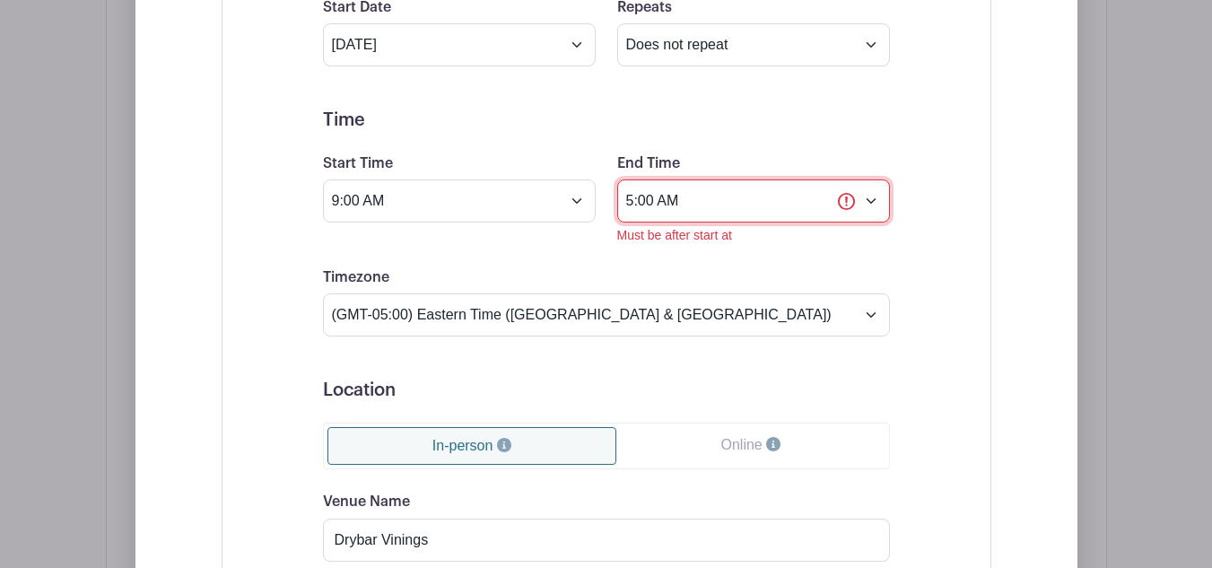
click at [792, 190] on input "5:00 AM" at bounding box center [753, 200] width 273 height 43
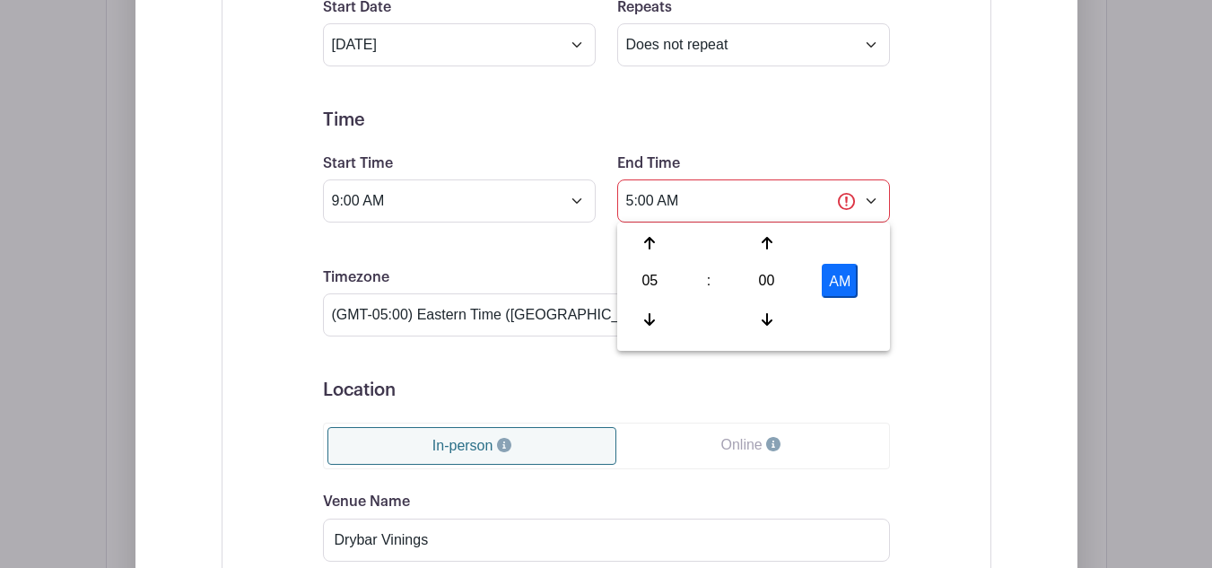
click at [851, 283] on button "AM" at bounding box center [839, 281] width 36 height 34
type input "5:00 PM"
click at [883, 338] on div "05 : 00 PM" at bounding box center [753, 283] width 265 height 114
click at [686, 395] on h5 "Location" at bounding box center [606, 390] width 567 height 22
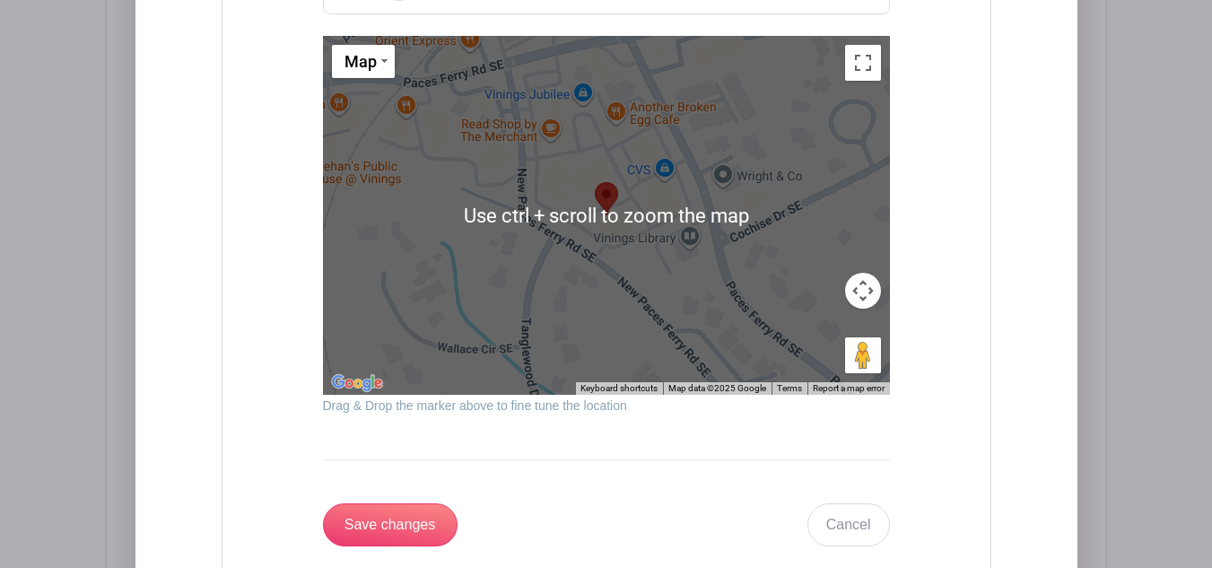
scroll to position [2785, 0]
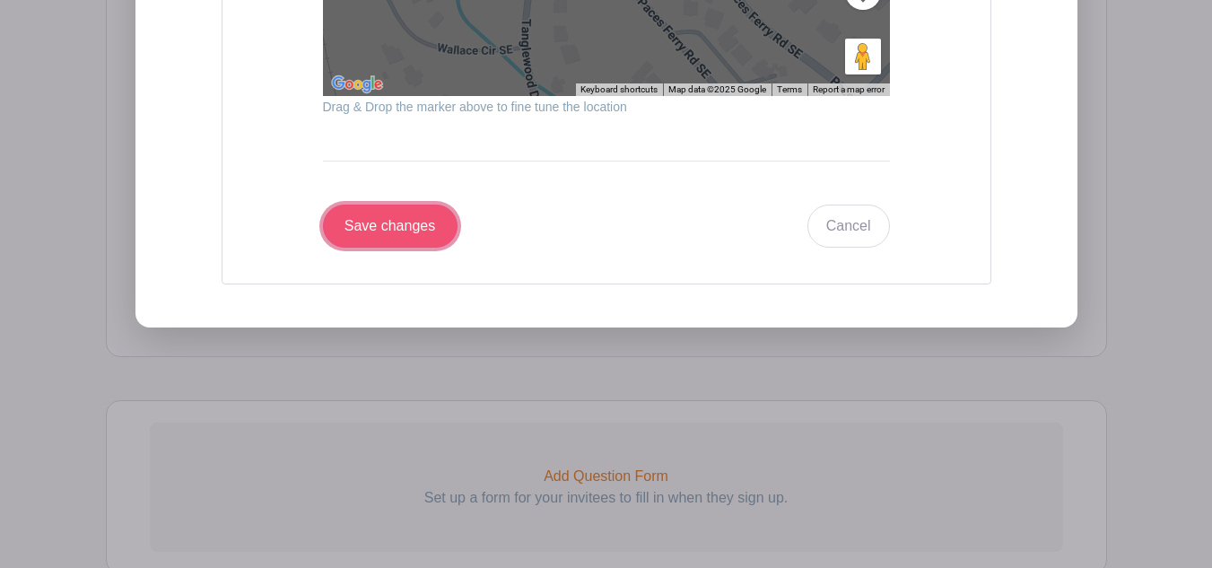
click at [413, 240] on input "Save changes" at bounding box center [390, 225] width 135 height 43
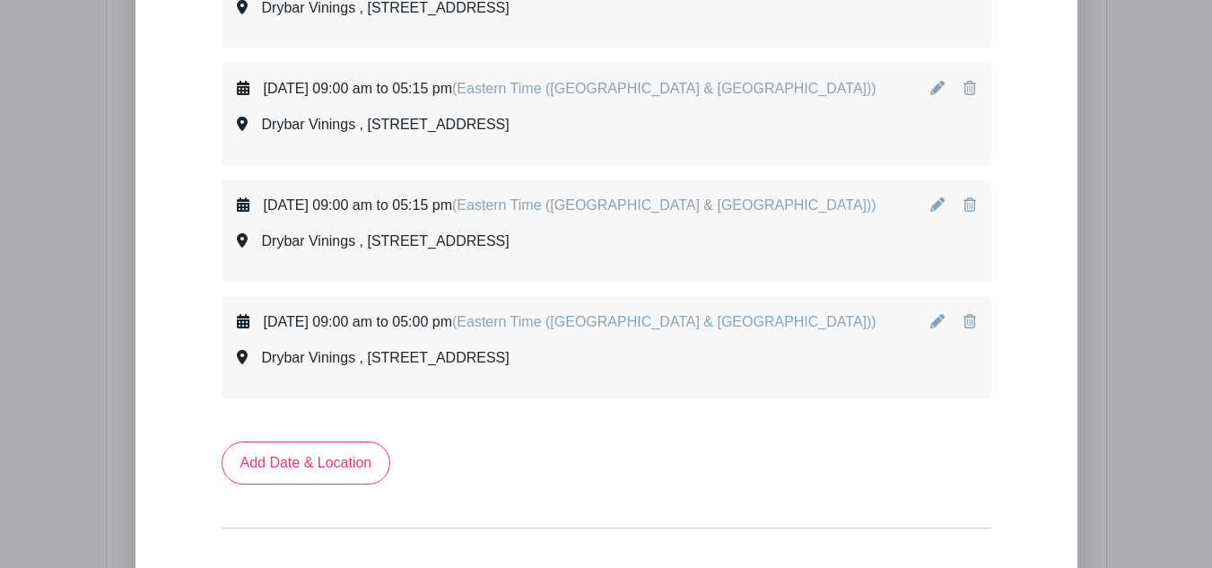
scroll to position [1158, 0]
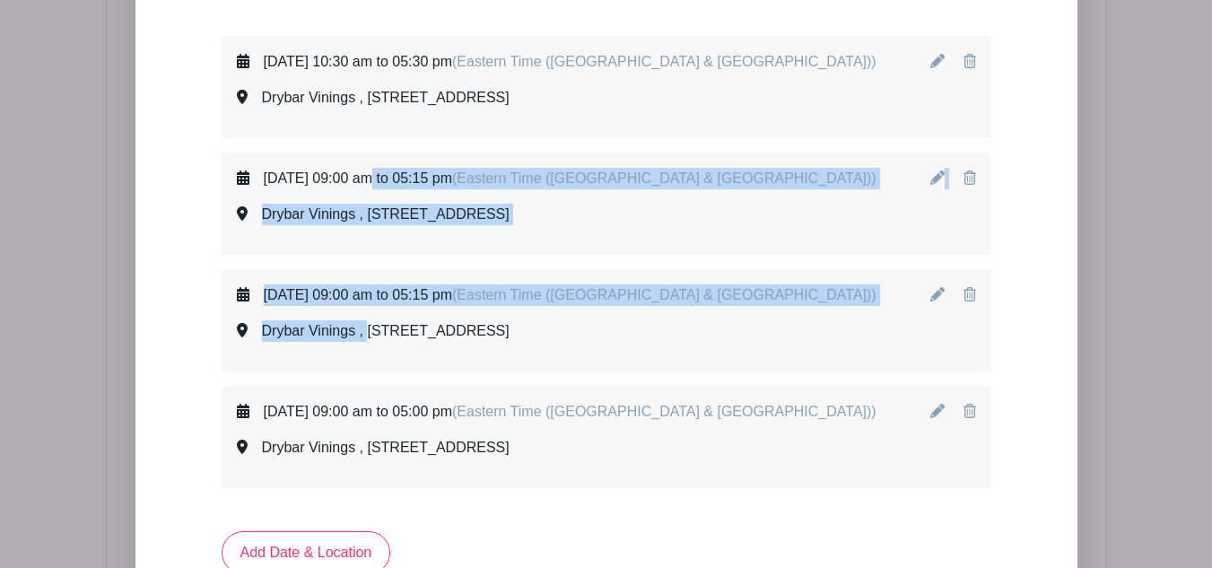
drag, startPoint x: 268, startPoint y: 317, endPoint x: 264, endPoint y: 169, distance: 147.1
click at [264, 169] on div "Wednesday, August 13, 2025 at 10:30 am to 05:30 pm (Eastern Time (US & Canada))…" at bounding box center [605, 262] width 769 height 452
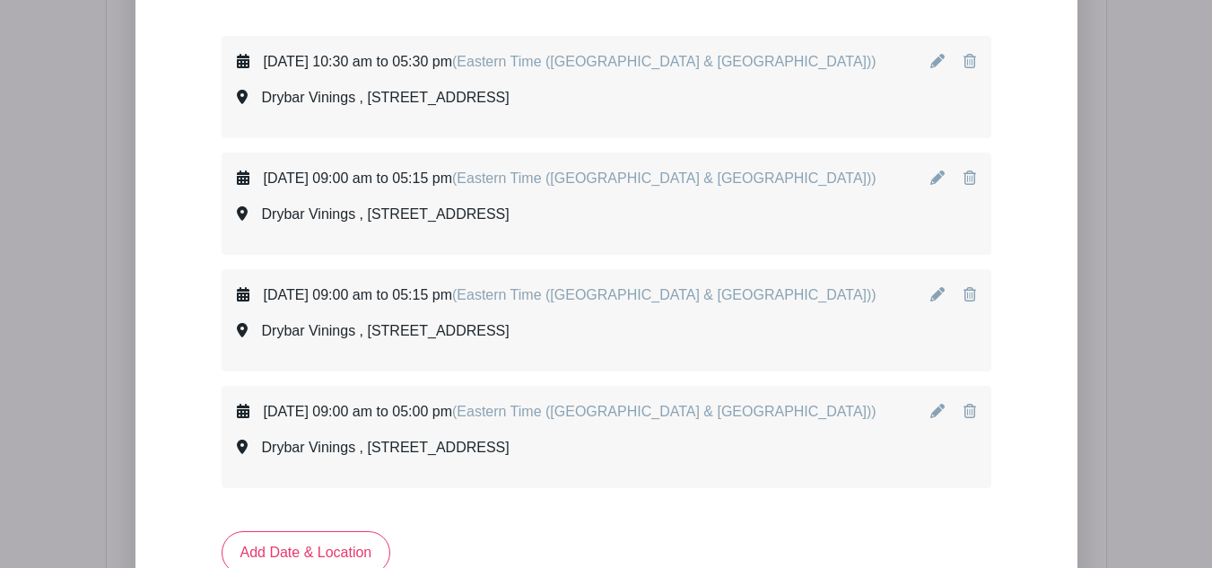
drag, startPoint x: 835, startPoint y: 329, endPoint x: 832, endPoint y: 317, distance: 12.0
click at [832, 317] on div "Thursday, August 14, 2025 at 09:00 am to 05:15 pm (Eastern Time (US & Canada)) …" at bounding box center [606, 320] width 739 height 72
drag, startPoint x: 805, startPoint y: 326, endPoint x: 682, endPoint y: 297, distance: 126.4
click at [682, 297] on div "Thursday, August 14, 2025 at 09:00 am to 05:15 pm (Eastern Time (US & Canada)) …" at bounding box center [606, 320] width 739 height 72
click at [139, 288] on div "Dates and Locations Wednesday, August 13, 2025 at 10:30 am to 05:30 pm (Eastern…" at bounding box center [606, 352] width 942 height 788
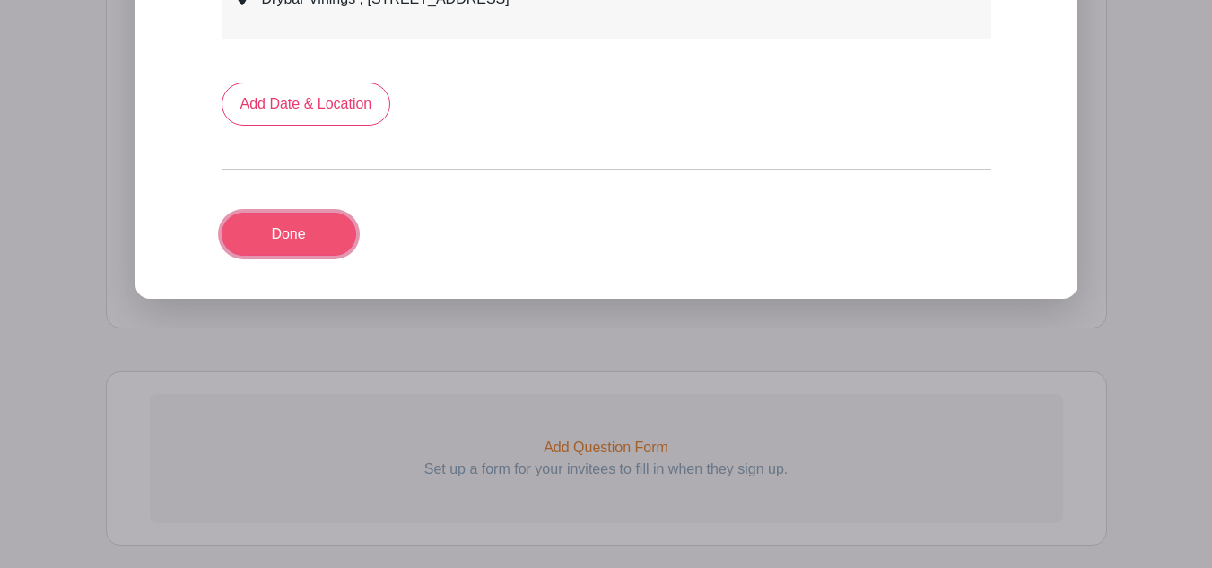
click at [300, 217] on link "Done" at bounding box center [288, 234] width 135 height 43
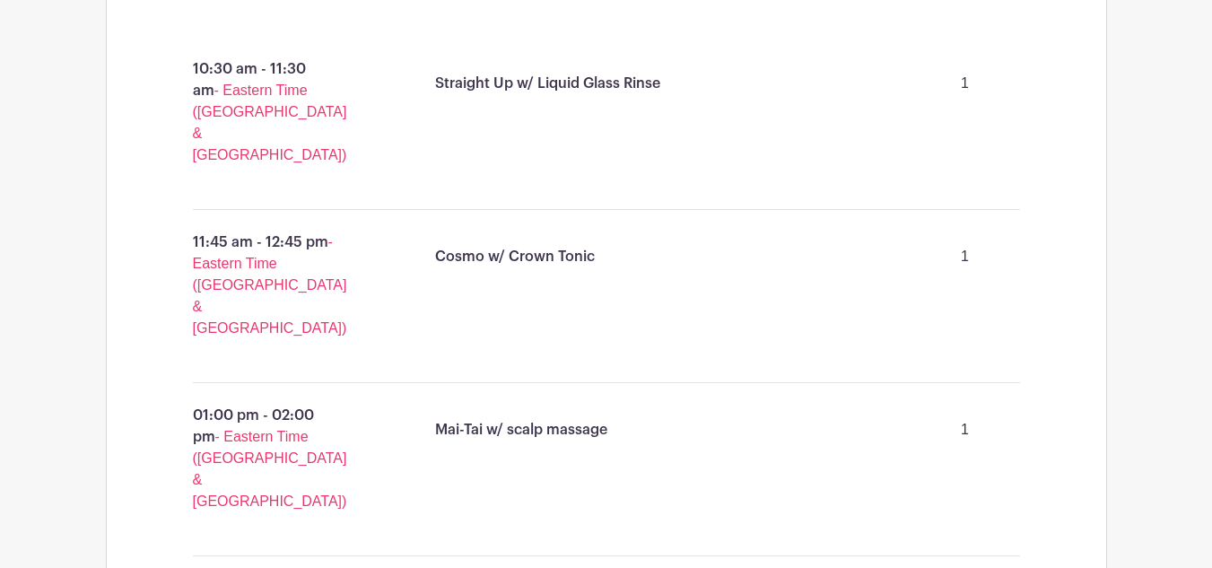
scroll to position [941, 0]
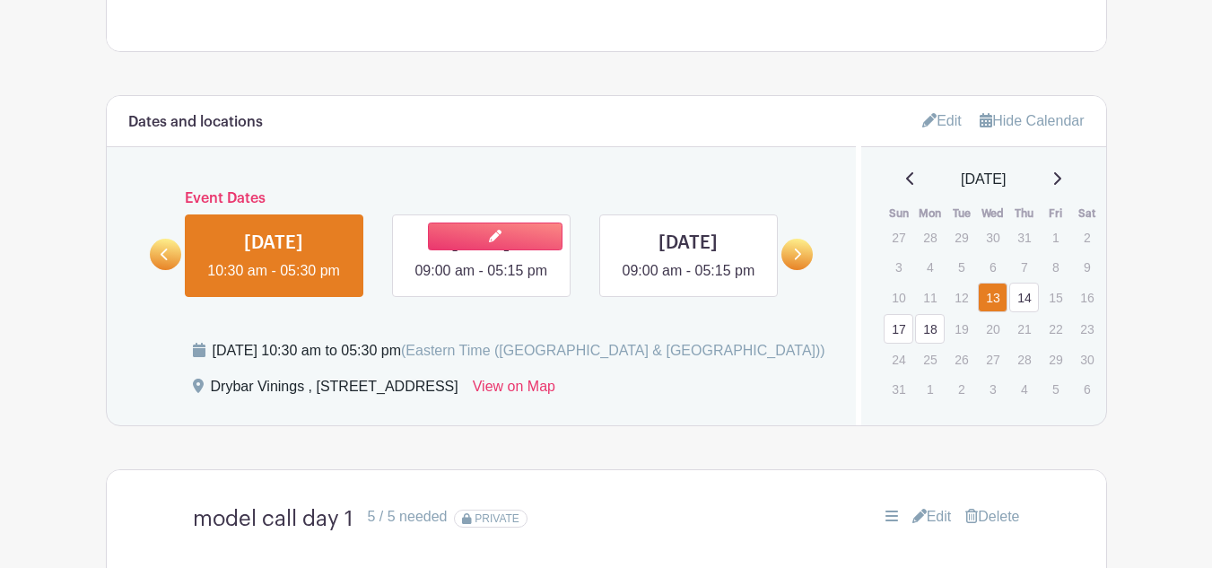
click at [481, 282] on link at bounding box center [481, 282] width 0 height 0
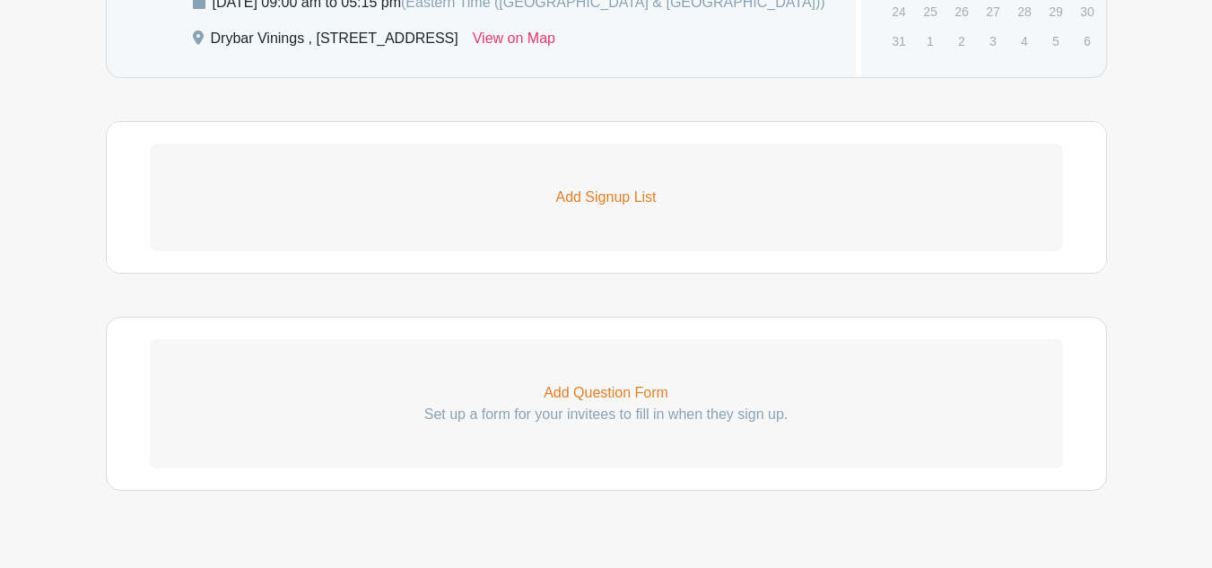
scroll to position [1299, 0]
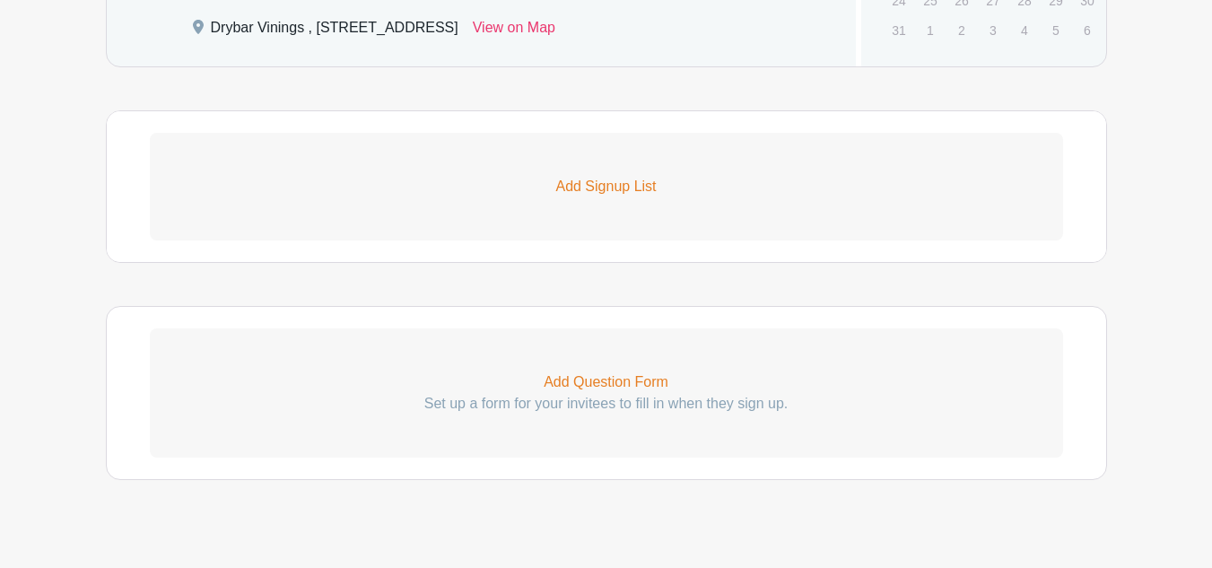
click at [477, 222] on link "Add Signup List" at bounding box center [606, 187] width 913 height 108
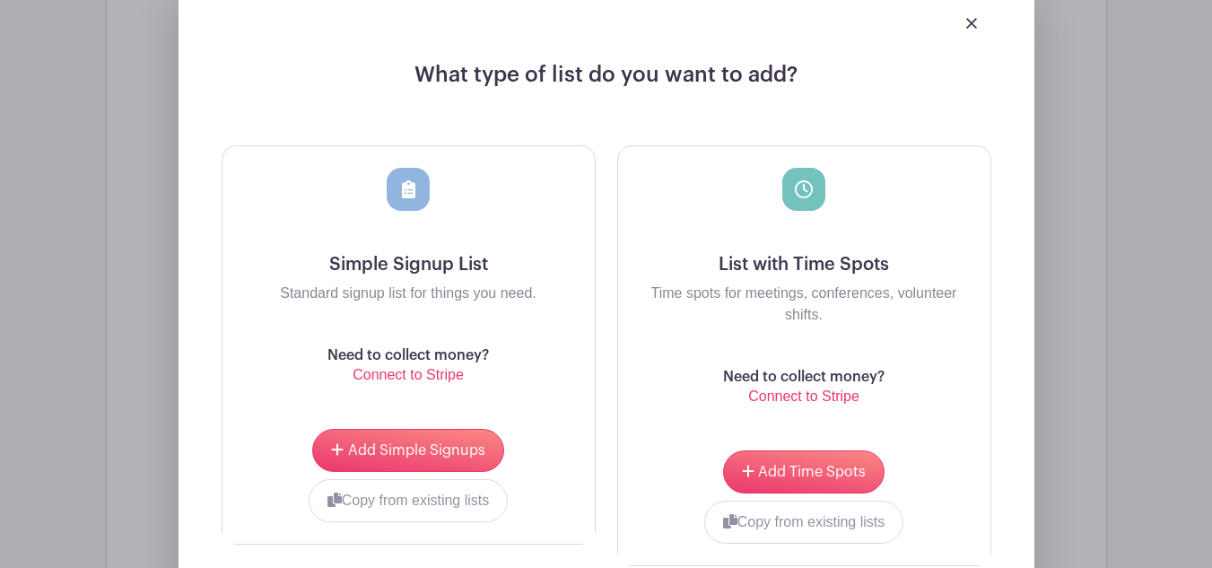
scroll to position [1568, 0]
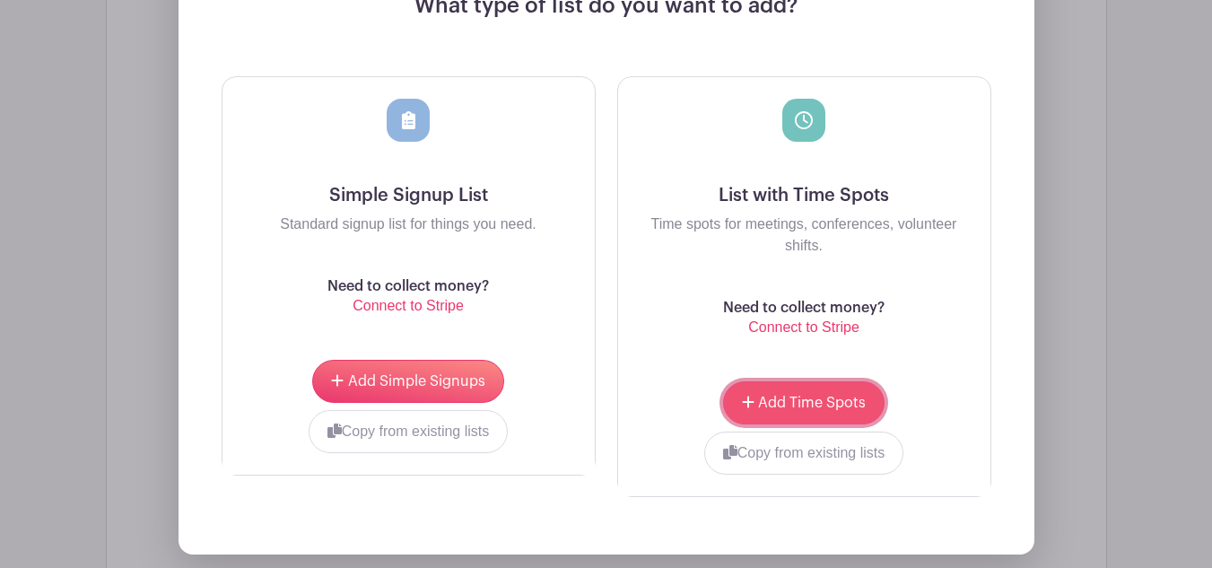
click at [788, 408] on span "Add Time Spots" at bounding box center [812, 402] width 108 height 14
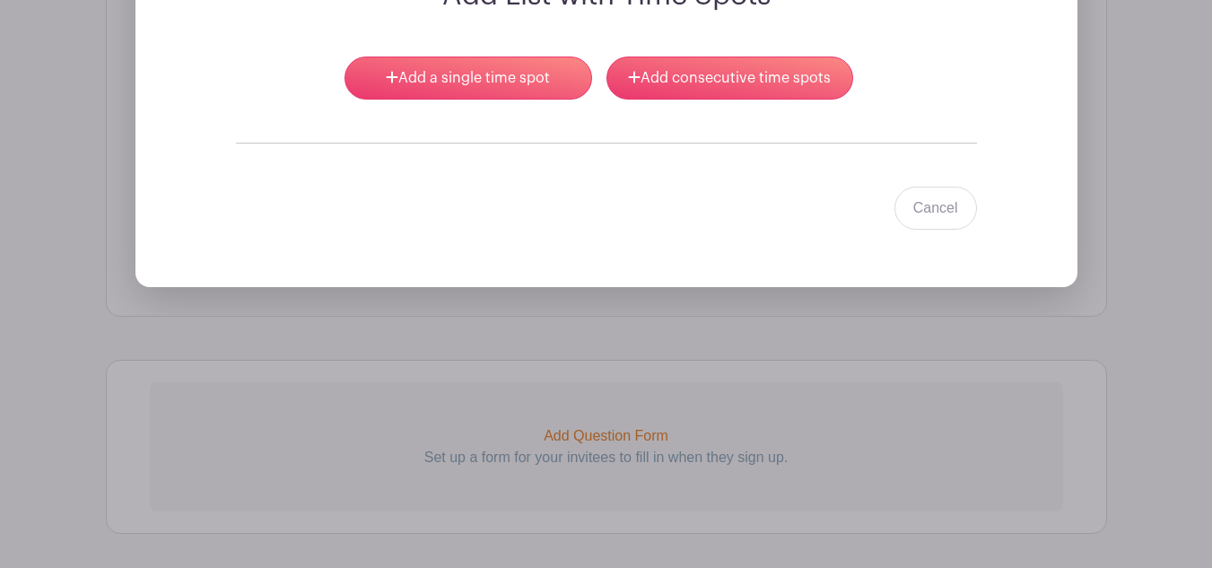
scroll to position [1443, 0]
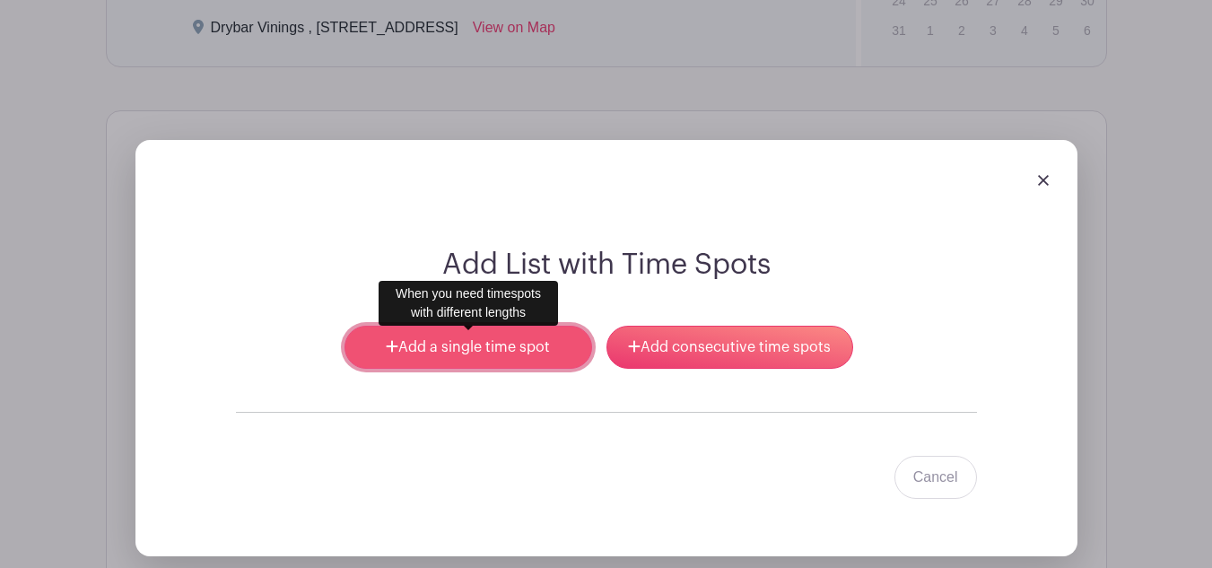
click at [483, 338] on link "Add a single time spot" at bounding box center [467, 347] width 247 height 43
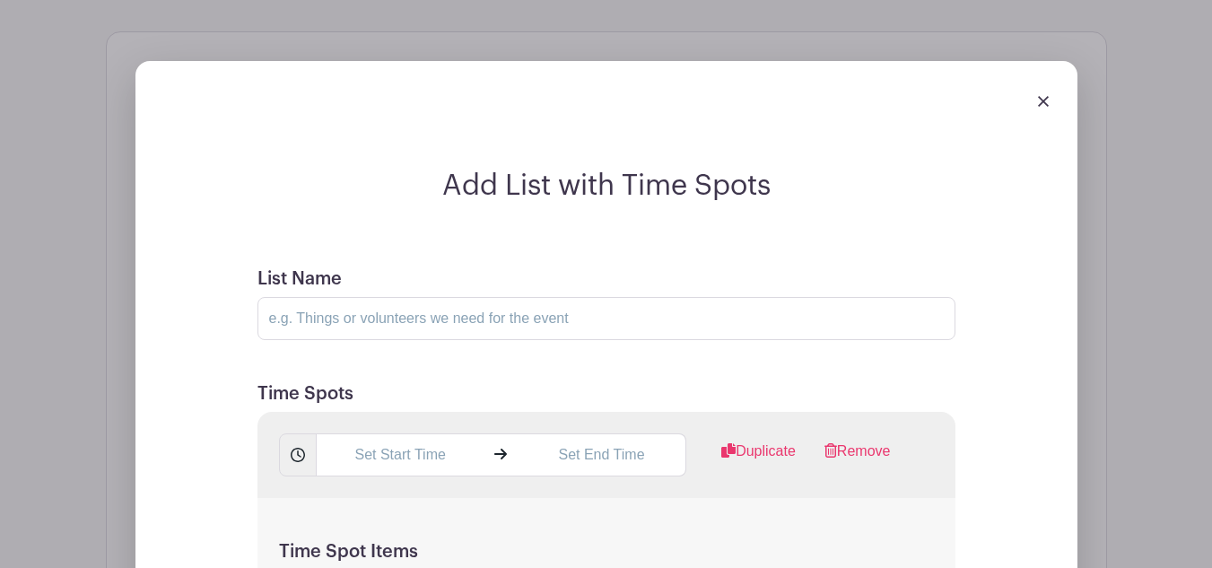
scroll to position [1533, 0]
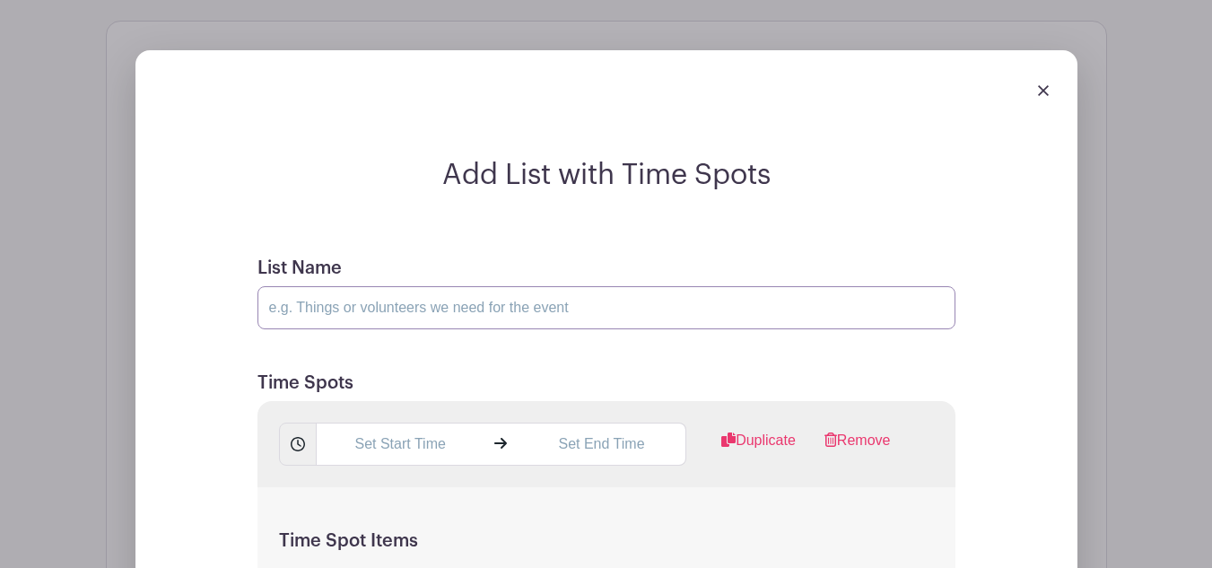
click at [448, 317] on input "List Name" at bounding box center [606, 307] width 698 height 43
type input "model call day 2"
click at [390, 458] on input "text" at bounding box center [400, 443] width 169 height 43
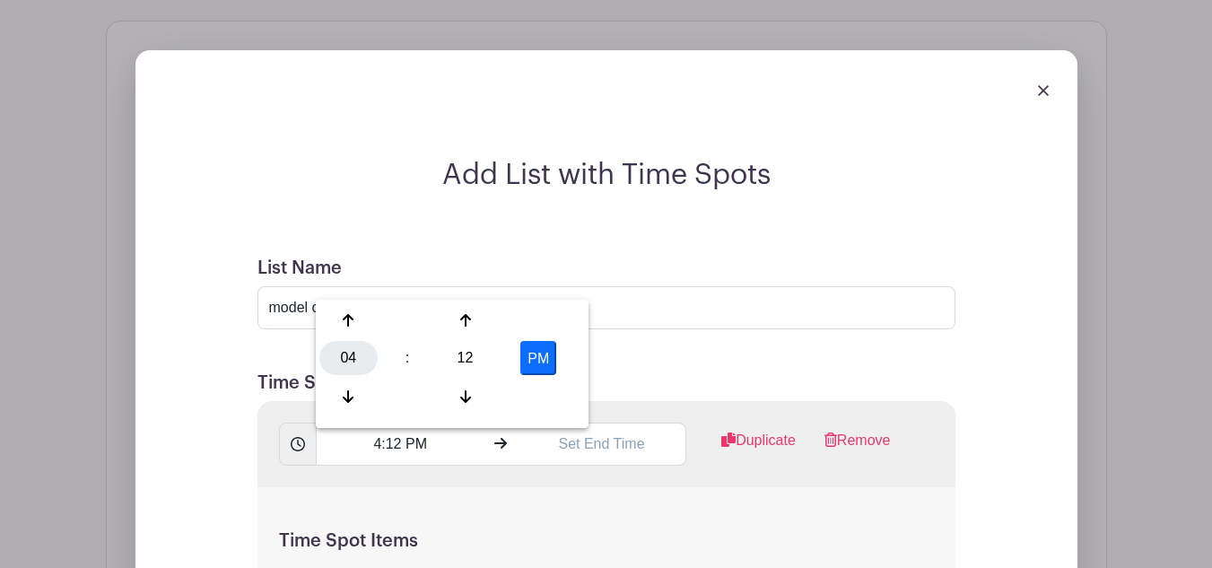
click at [349, 358] on div "04" at bounding box center [348, 358] width 58 height 34
click at [424, 391] on div "09" at bounding box center [416, 396] width 60 height 34
click at [460, 359] on div "12" at bounding box center [465, 358] width 58 height 34
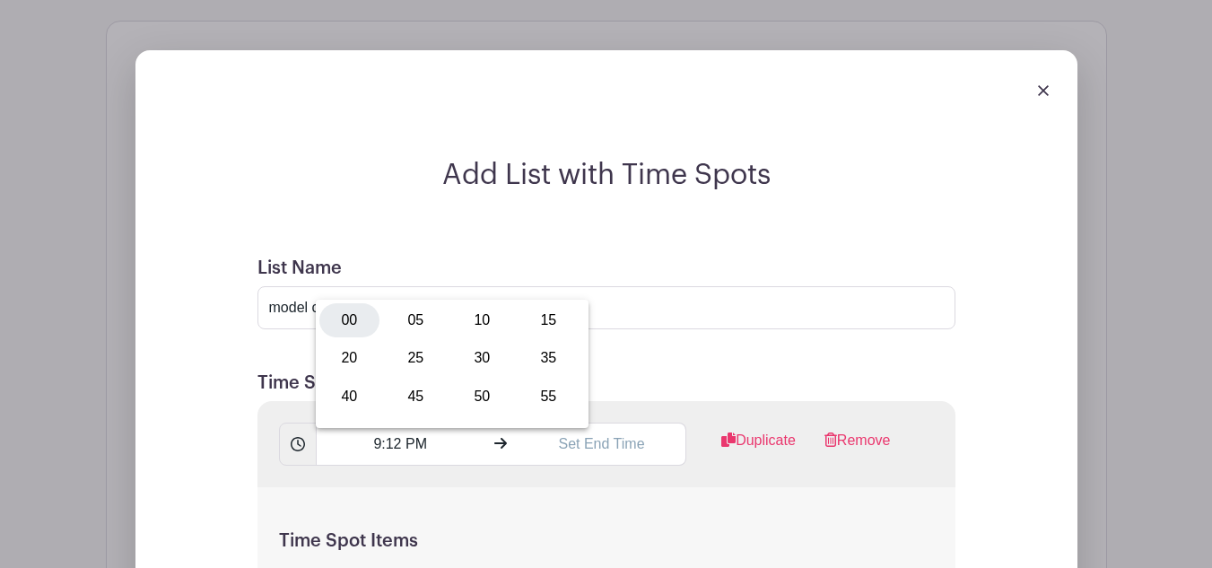
click at [352, 332] on div "00" at bounding box center [349, 320] width 60 height 34
click at [537, 355] on button "PM" at bounding box center [538, 358] width 36 height 34
type input "9:00 AM"
click at [538, 474] on div "9:00 AM Duplicate Remove" at bounding box center [606, 444] width 698 height 86
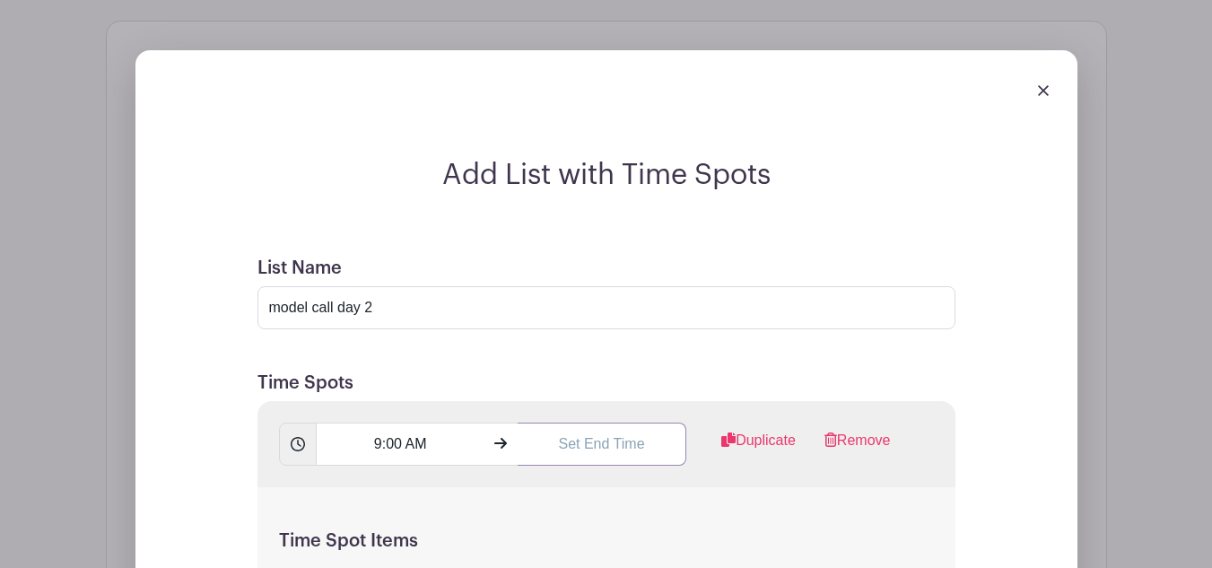
click at [589, 454] on input "text" at bounding box center [601, 443] width 169 height 43
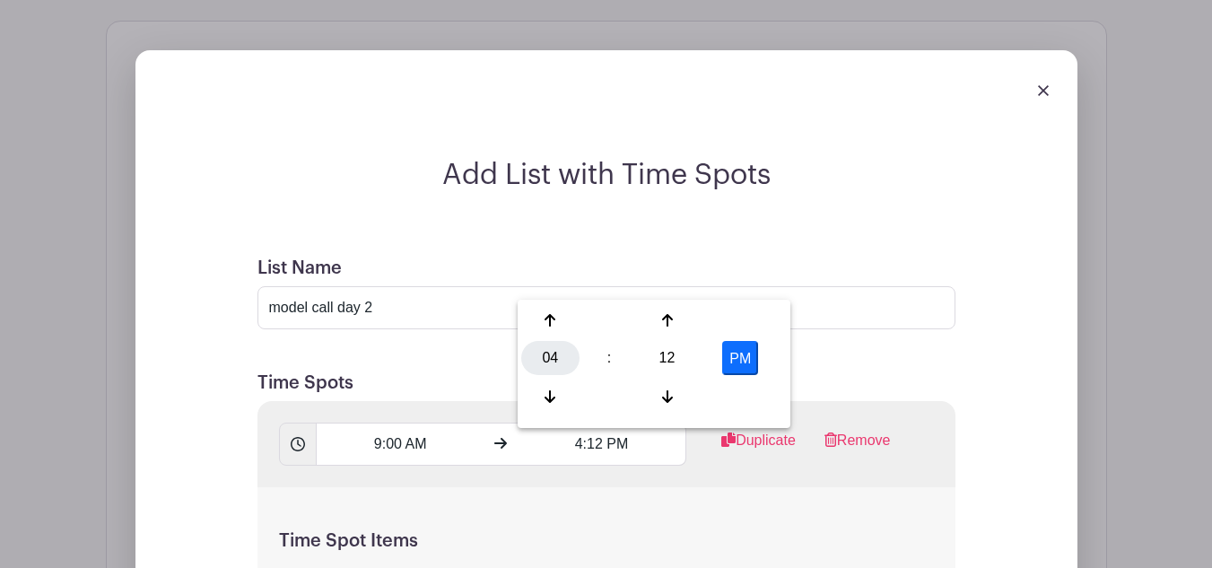
click at [552, 356] on div "04" at bounding box center [550, 358] width 58 height 34
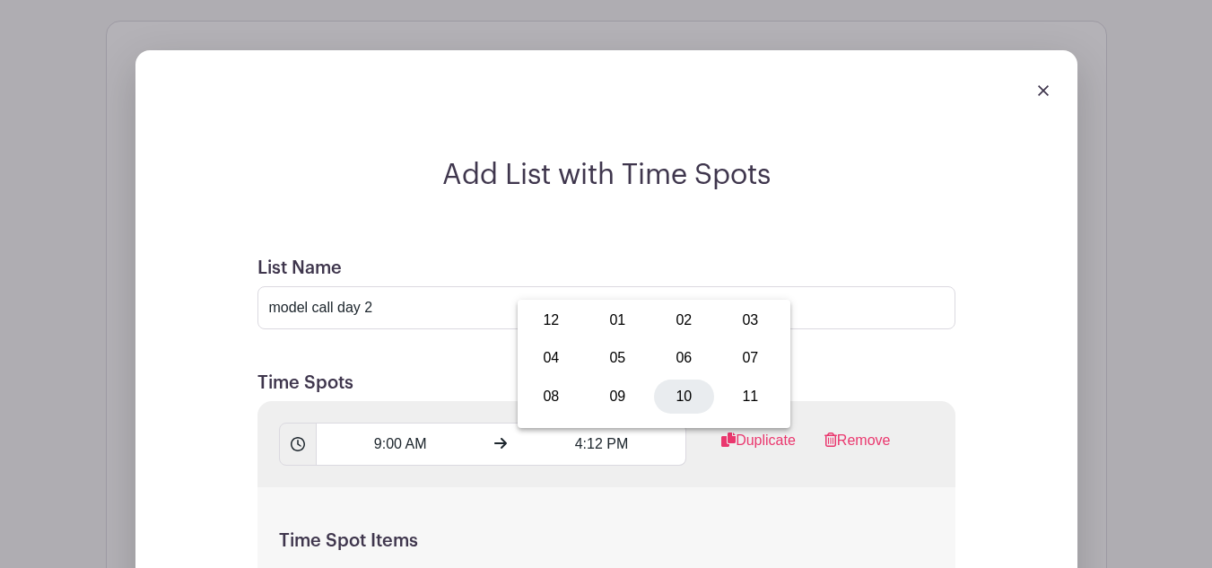
click at [690, 385] on div "10" at bounding box center [684, 396] width 60 height 34
click at [662, 352] on div "12" at bounding box center [667, 358] width 58 height 34
click at [545, 311] on div "00" at bounding box center [551, 320] width 60 height 34
click at [746, 352] on button "PM" at bounding box center [740, 358] width 36 height 34
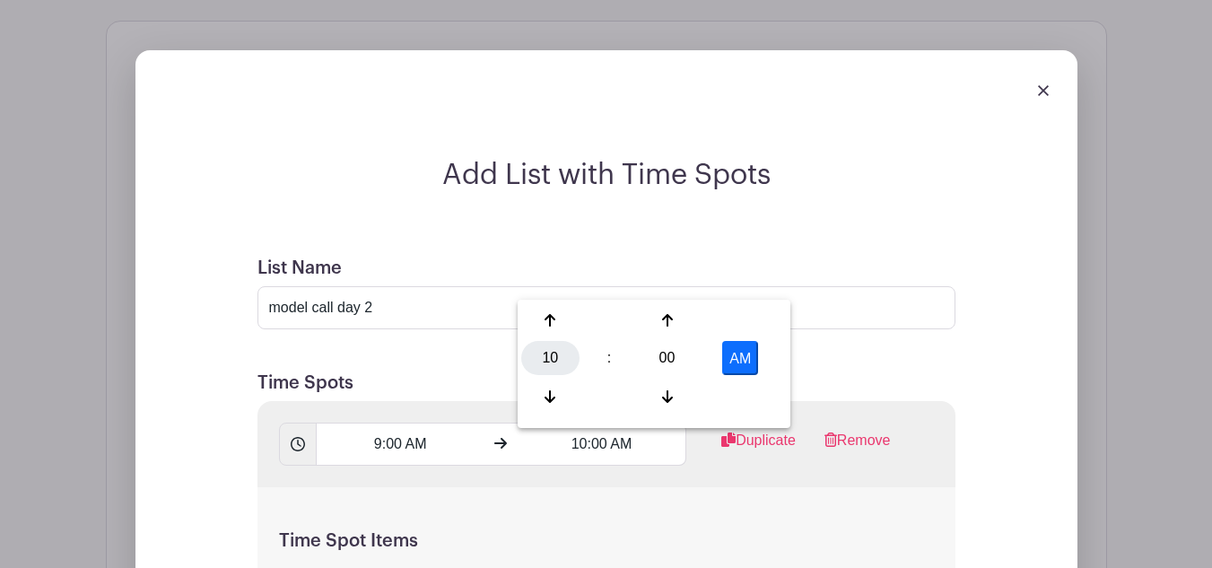
click at [565, 359] on div "10" at bounding box center [550, 358] width 58 height 34
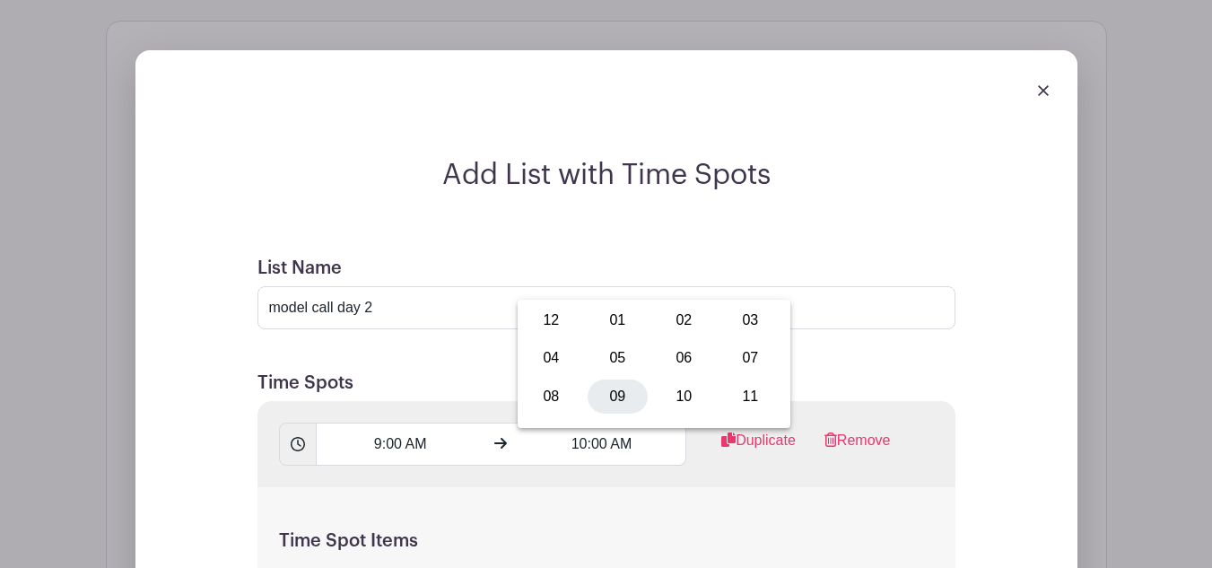
click at [607, 385] on div "09" at bounding box center [617, 396] width 60 height 34
click at [654, 360] on div "00" at bounding box center [667, 358] width 58 height 34
click at [612, 396] on div "45" at bounding box center [617, 396] width 60 height 34
type input "9:45 AM"
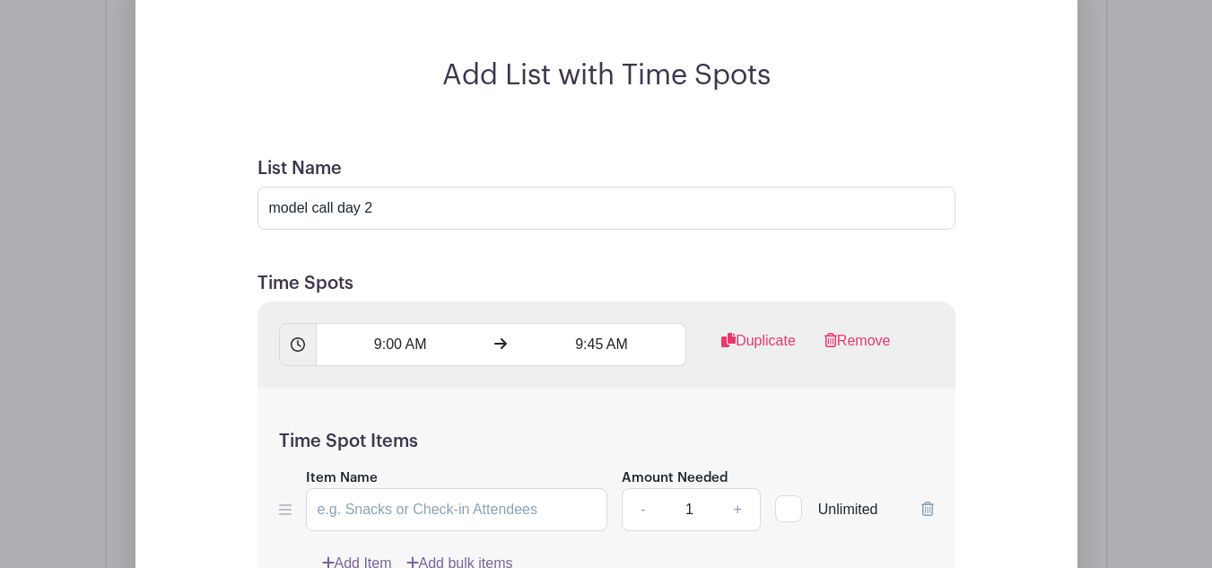
scroll to position [1712, 0]
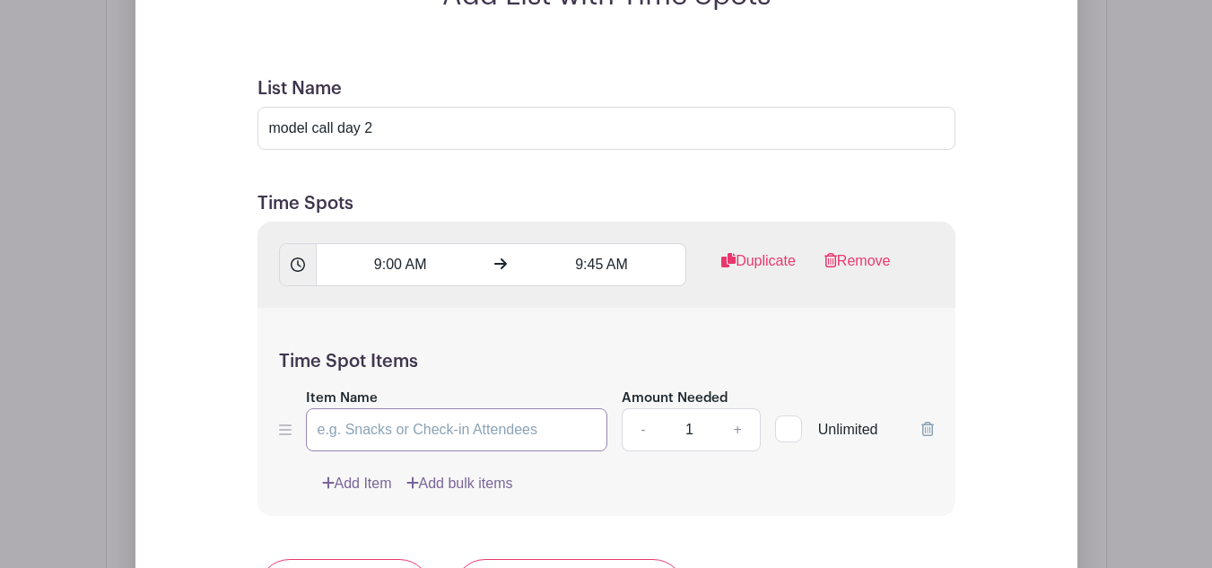
click at [445, 434] on input "Item Name" at bounding box center [457, 429] width 302 height 43
click at [388, 438] on input "Item Name" at bounding box center [457, 429] width 302 height 43
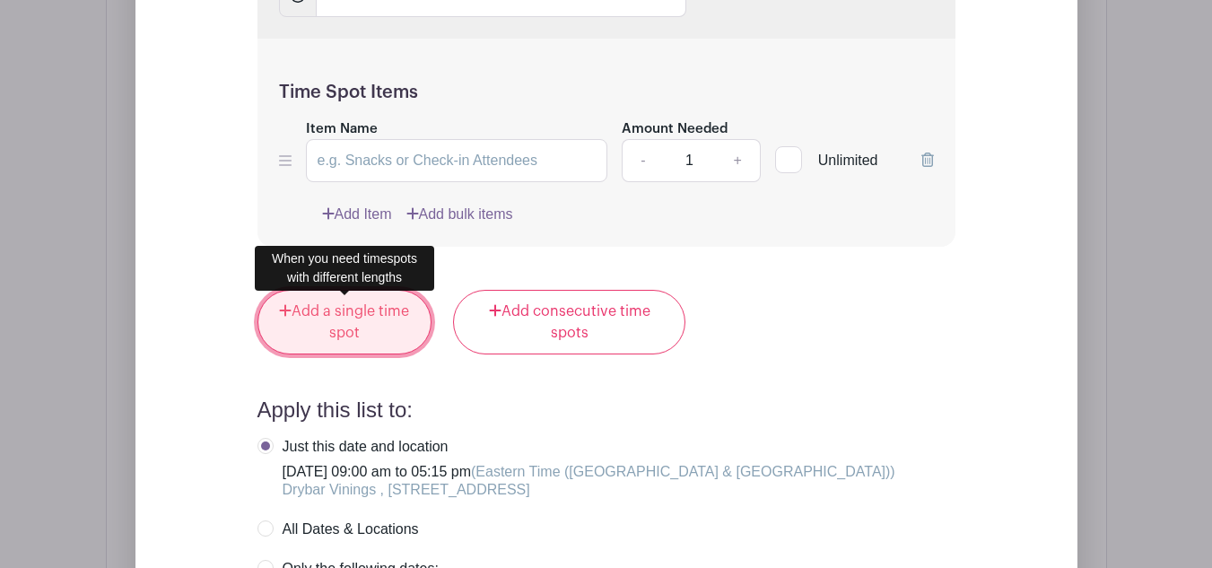
click at [313, 351] on link "Add a single time spot" at bounding box center [344, 322] width 175 height 65
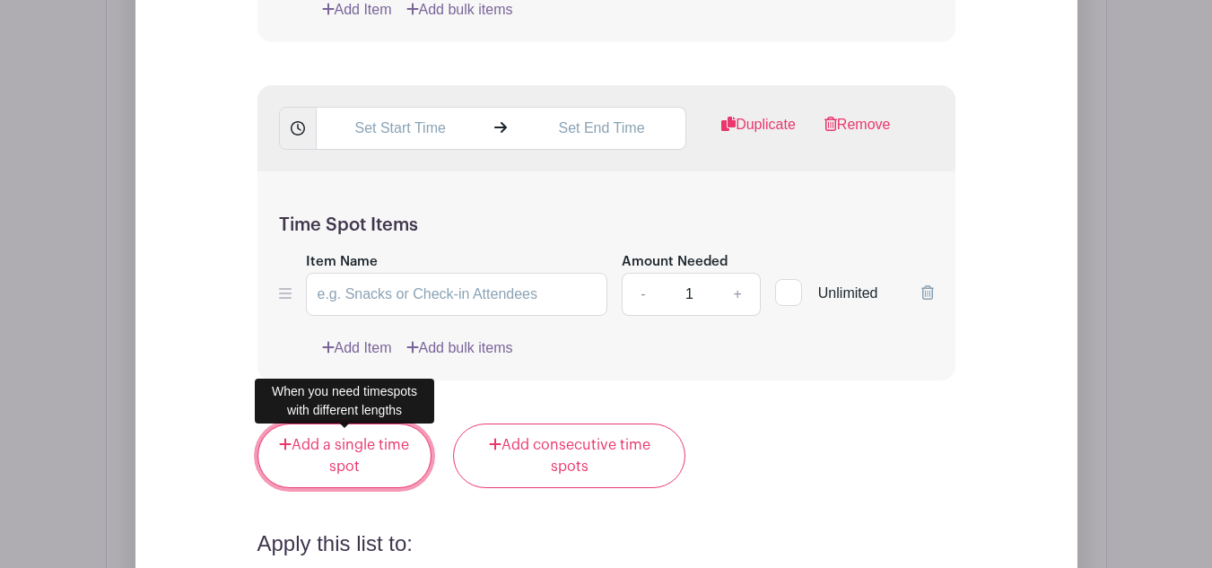
scroll to position [2106, 0]
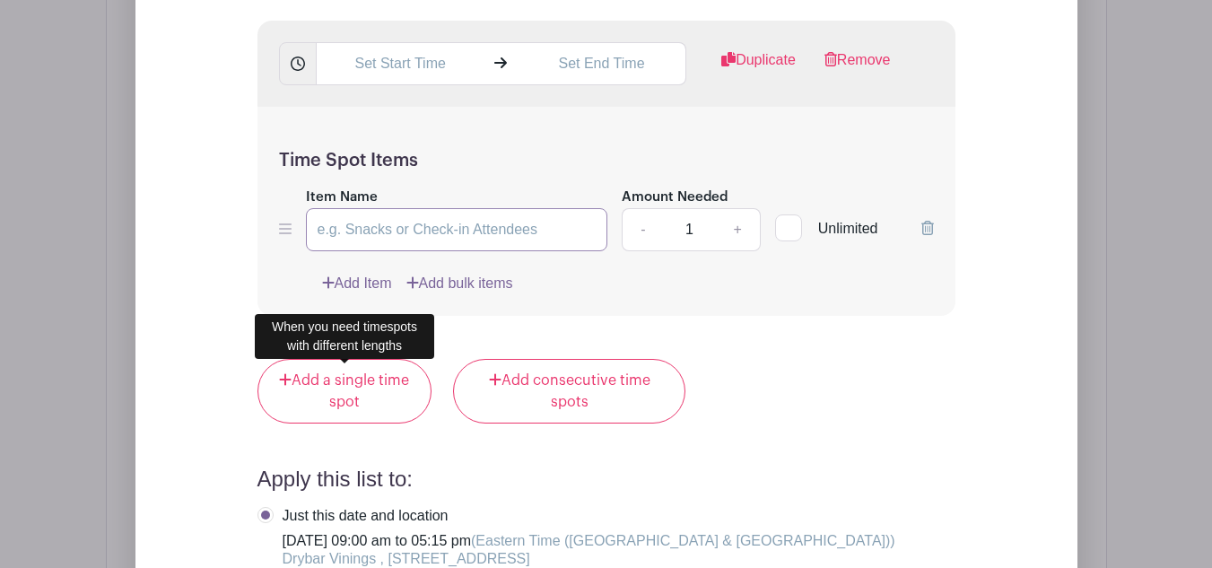
click at [393, 234] on input "Item Name" at bounding box center [457, 229] width 302 height 43
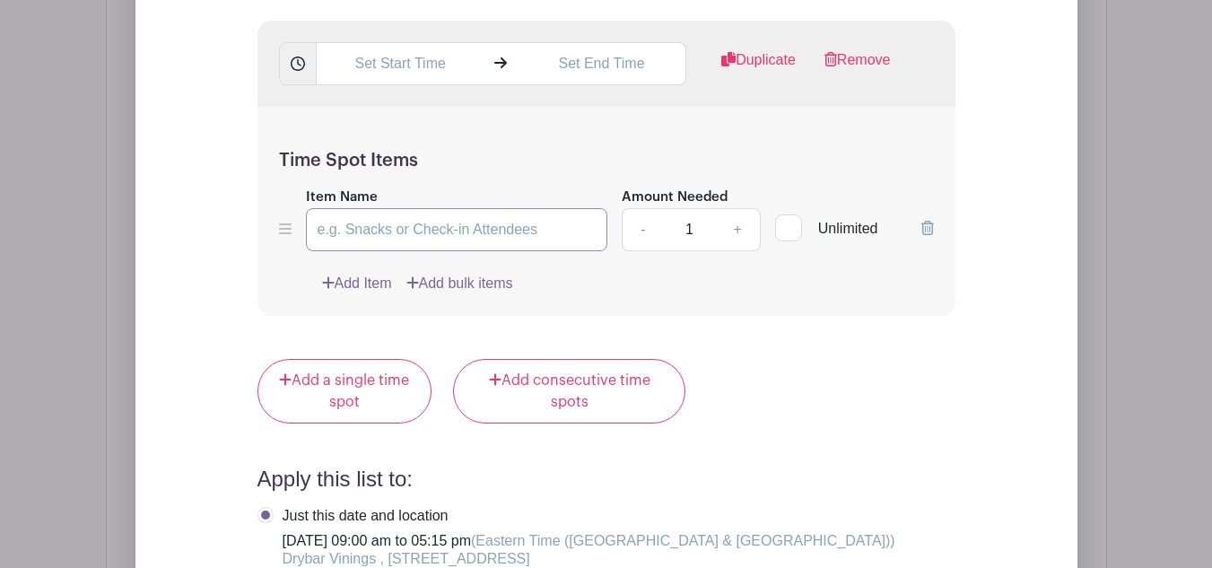
paste input "Mai-Tai w/ scalp massage"
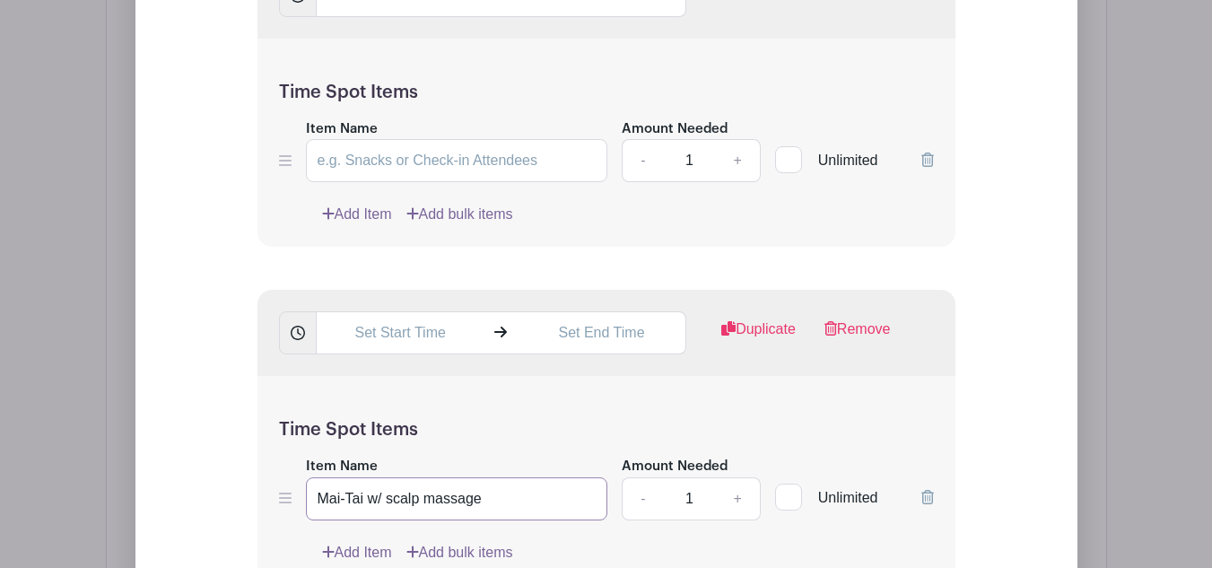
type input "Mai-Tai w/ scalp massage"
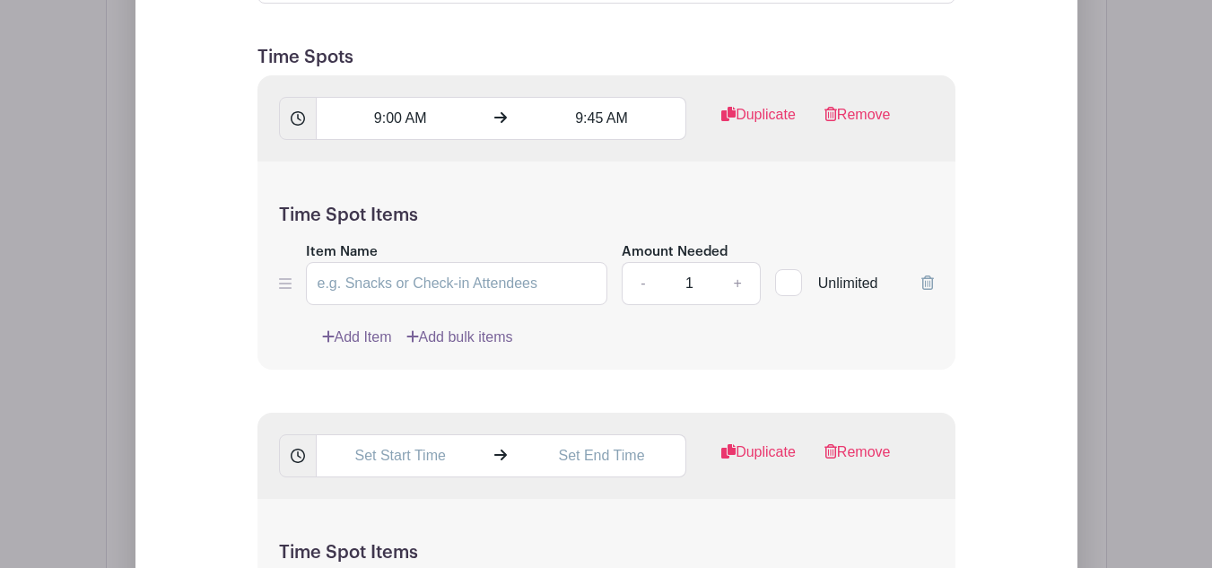
scroll to position [1658, 0]
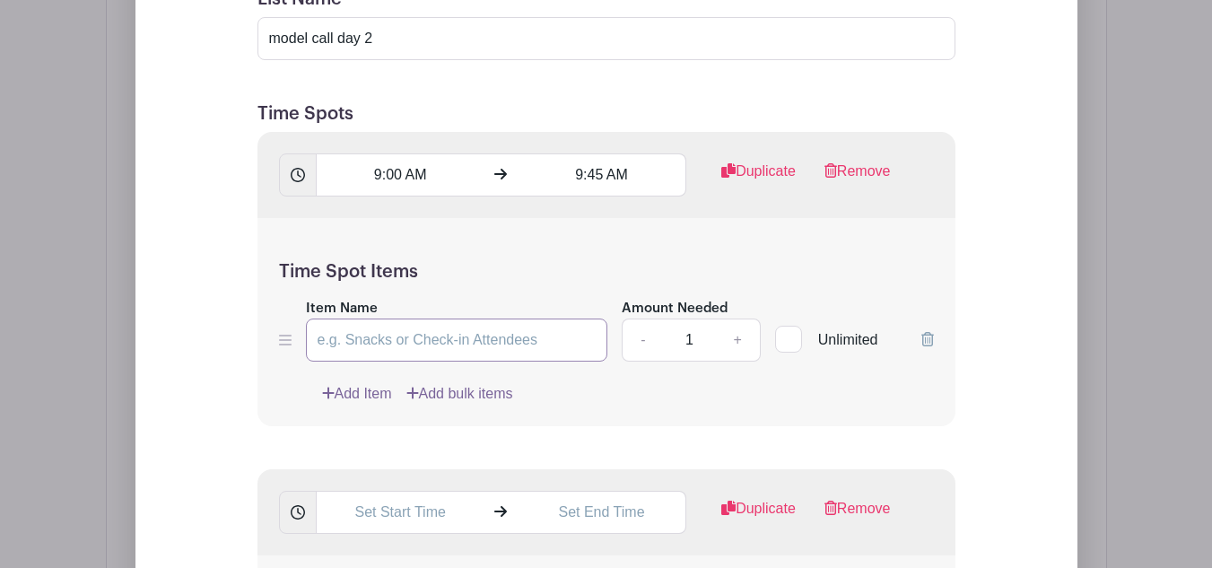
click at [433, 356] on input "Item Name" at bounding box center [457, 339] width 302 height 43
paste input "Straight up w/ a twist"
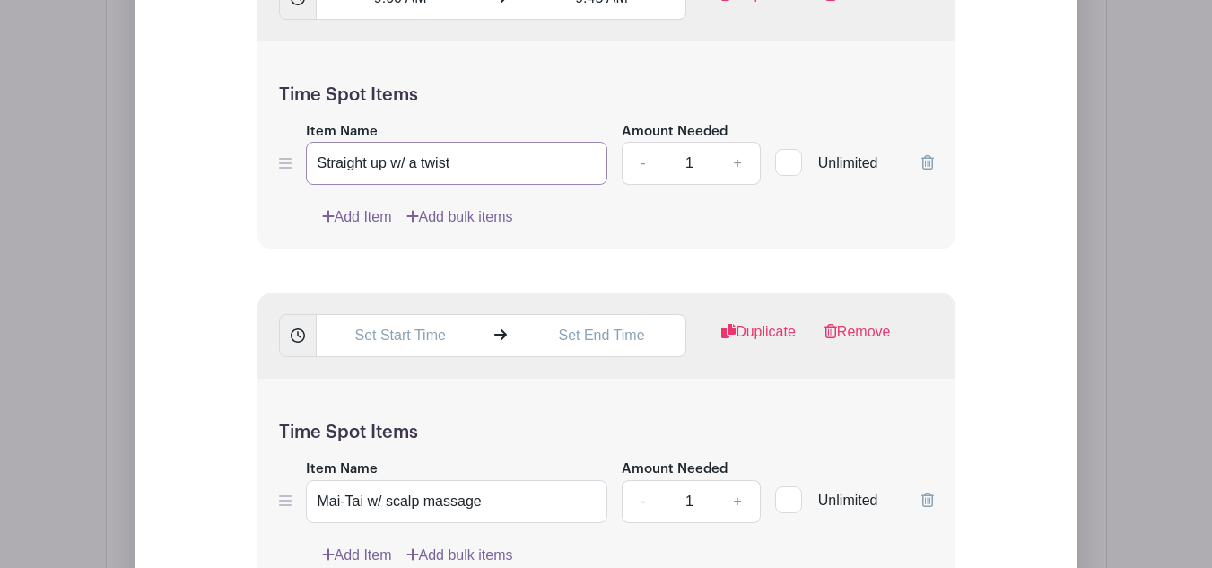
scroll to position [1837, 0]
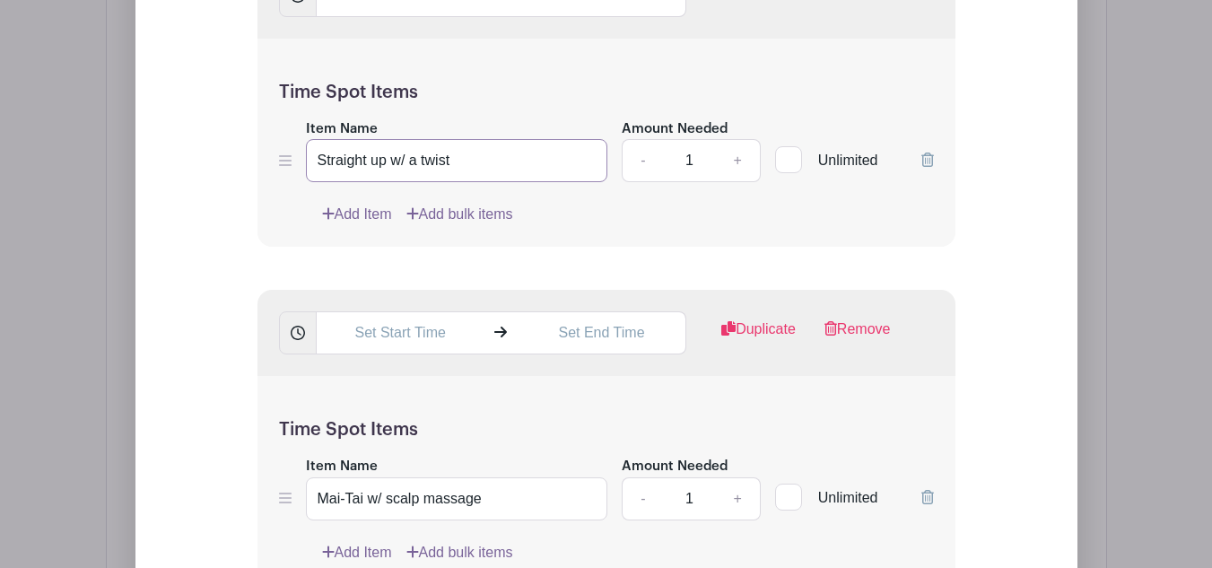
type input "Straight up w/ a twist"
click at [394, 347] on input "text" at bounding box center [400, 332] width 169 height 43
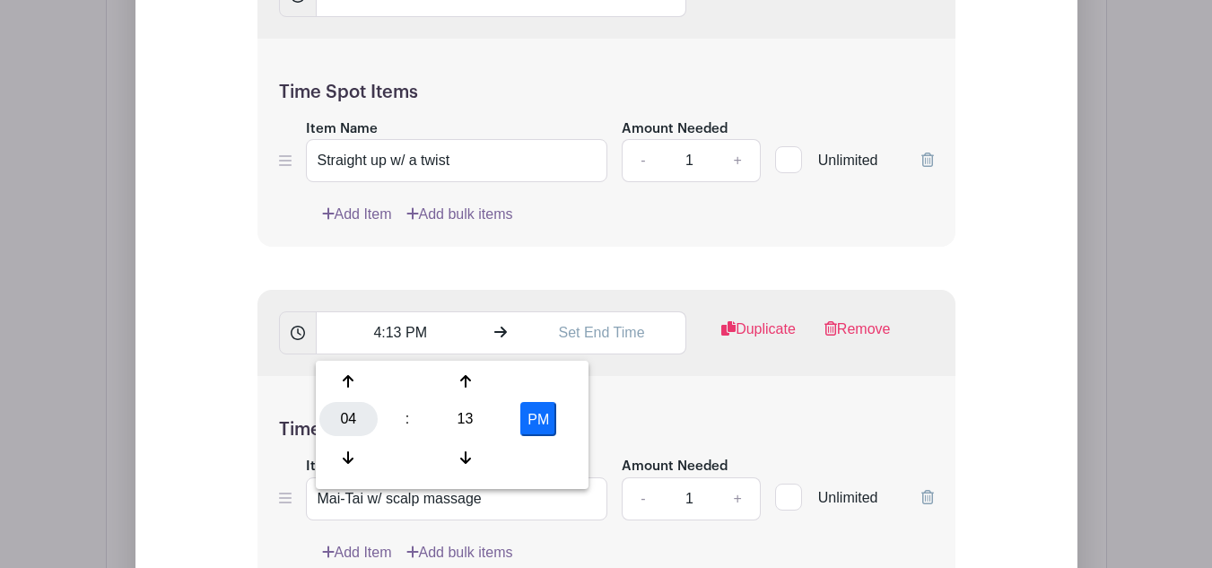
click at [344, 406] on div "04" at bounding box center [348, 419] width 58 height 34
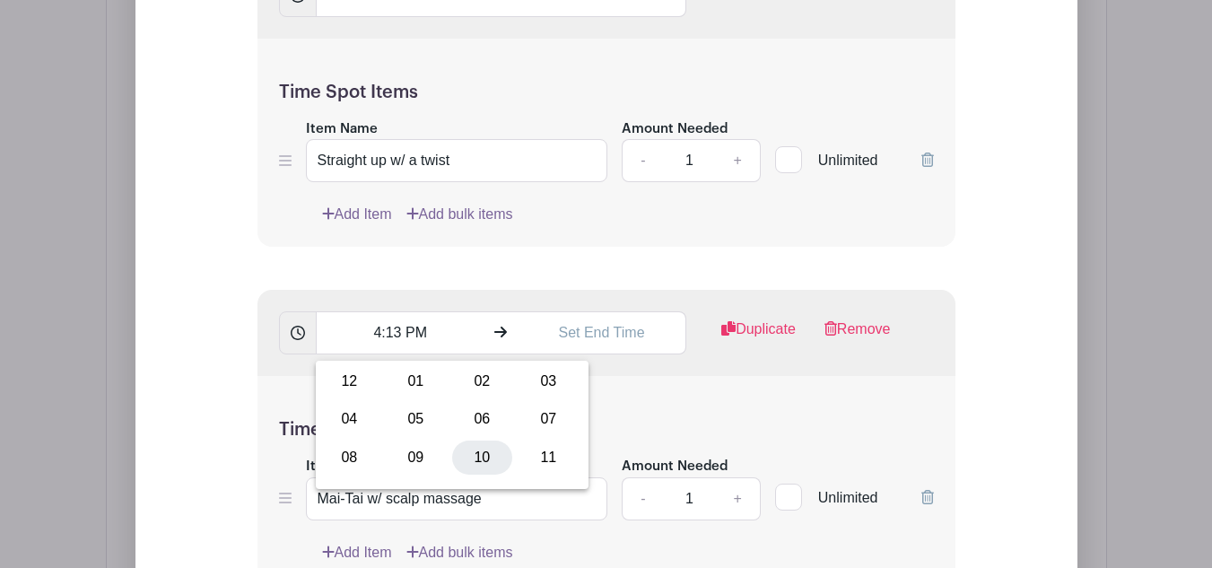
click at [475, 461] on div "10" at bounding box center [482, 457] width 60 height 34
click at [465, 428] on div "13" at bounding box center [465, 419] width 58 height 34
click at [359, 375] on div "00" at bounding box center [349, 381] width 60 height 34
click at [539, 423] on button "PM" at bounding box center [538, 419] width 36 height 34
type input "10:00 AM"
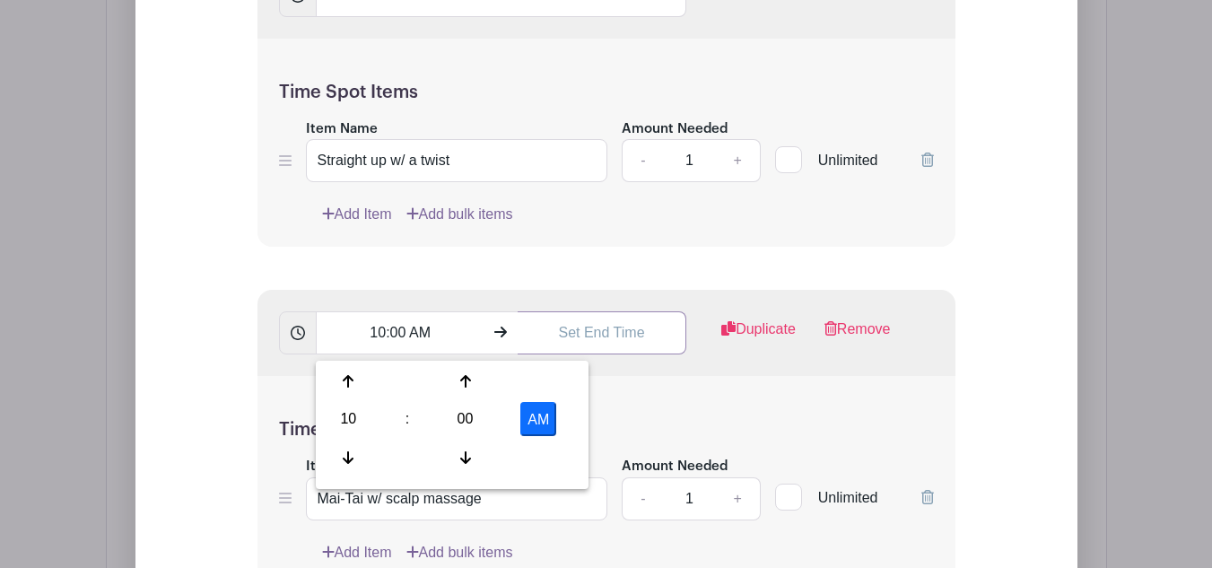
click at [582, 321] on input "text" at bounding box center [601, 332] width 169 height 43
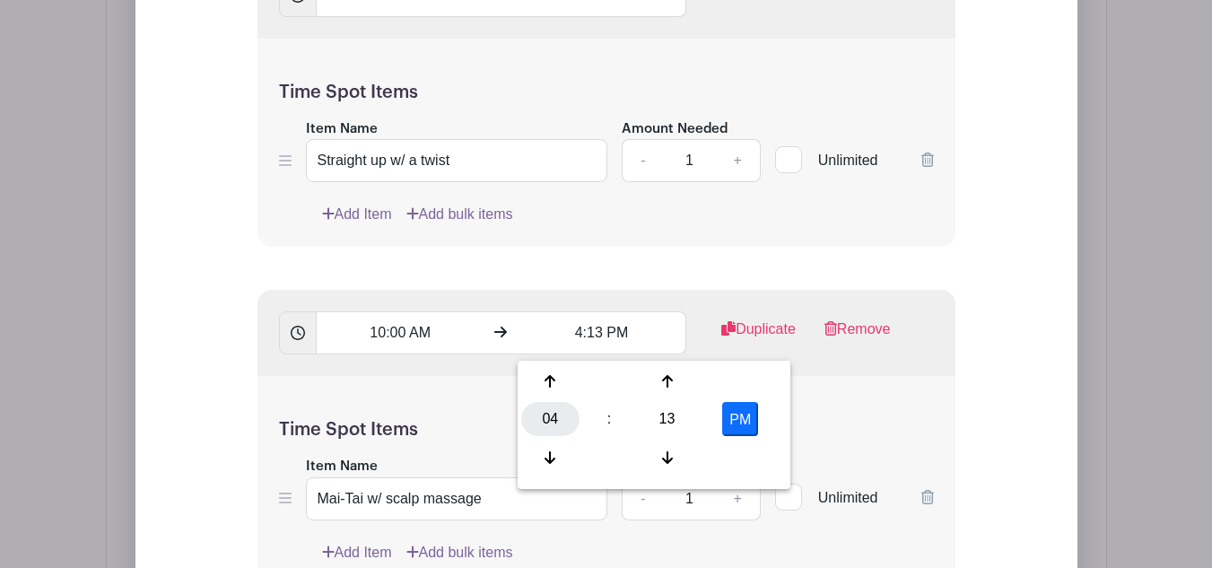
click at [552, 418] on div "04" at bounding box center [550, 419] width 58 height 34
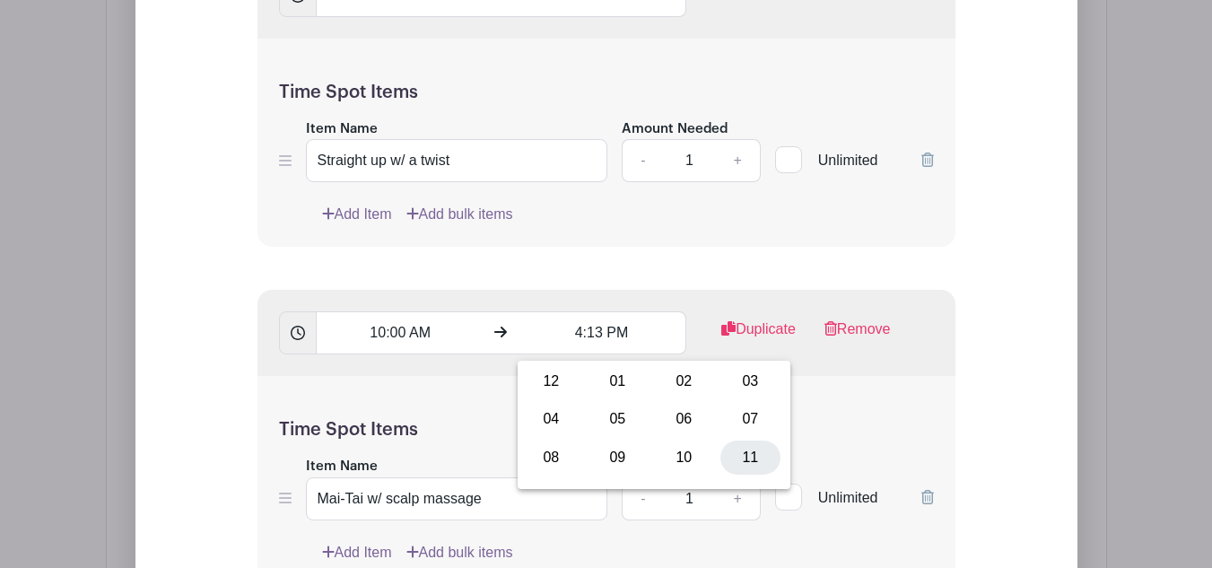
click at [756, 466] on div "11" at bounding box center [750, 457] width 60 height 34
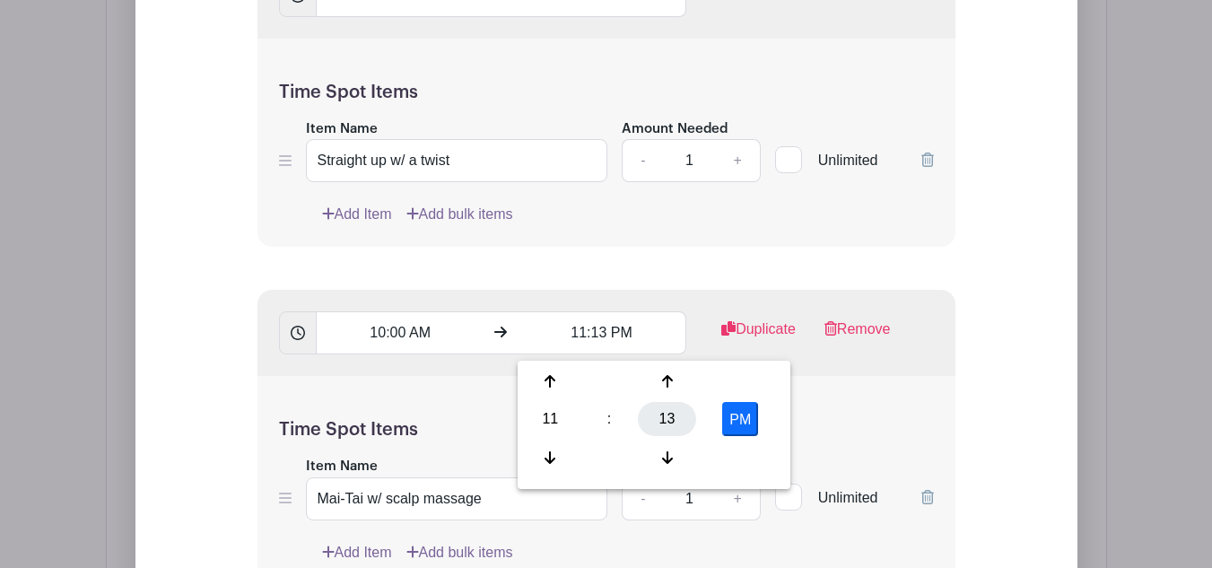
click at [659, 407] on div "13" at bounding box center [667, 419] width 58 height 34
click at [611, 459] on div "45" at bounding box center [617, 457] width 60 height 34
click at [745, 419] on button "PM" at bounding box center [740, 419] width 36 height 34
click at [535, 423] on div "11" at bounding box center [550, 419] width 58 height 34
click at [675, 454] on div "10" at bounding box center [684, 457] width 60 height 34
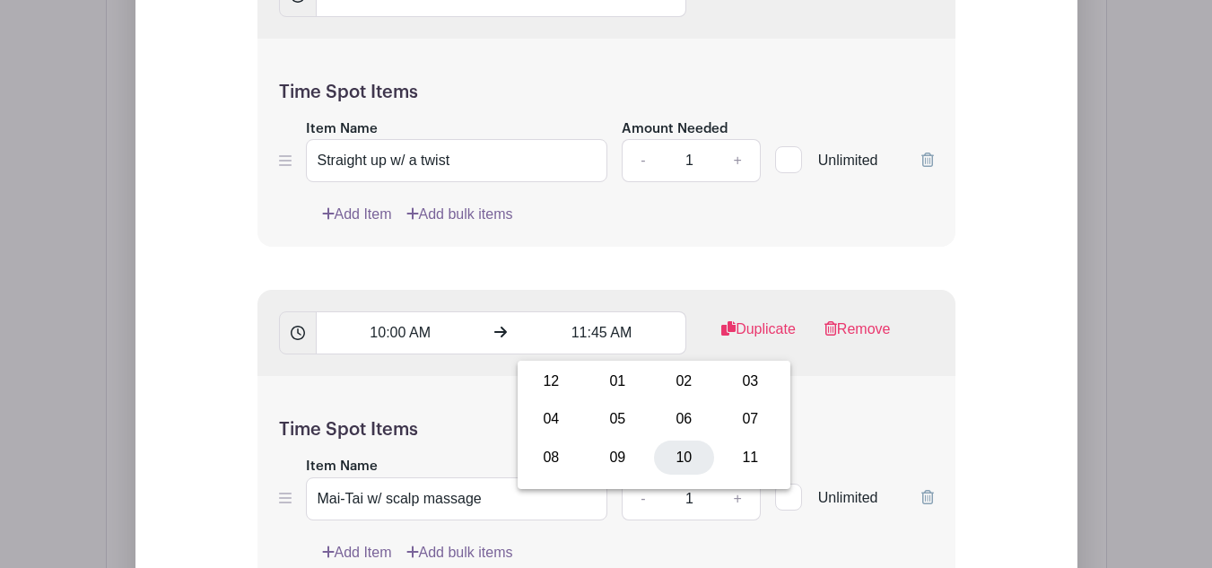
type input "10:45 AM"
click at [841, 401] on div "Time Spot Items Item Name Mai-Tai w/ scalp massage Amount Needed - 1 + Unlimite…" at bounding box center [606, 480] width 698 height 209
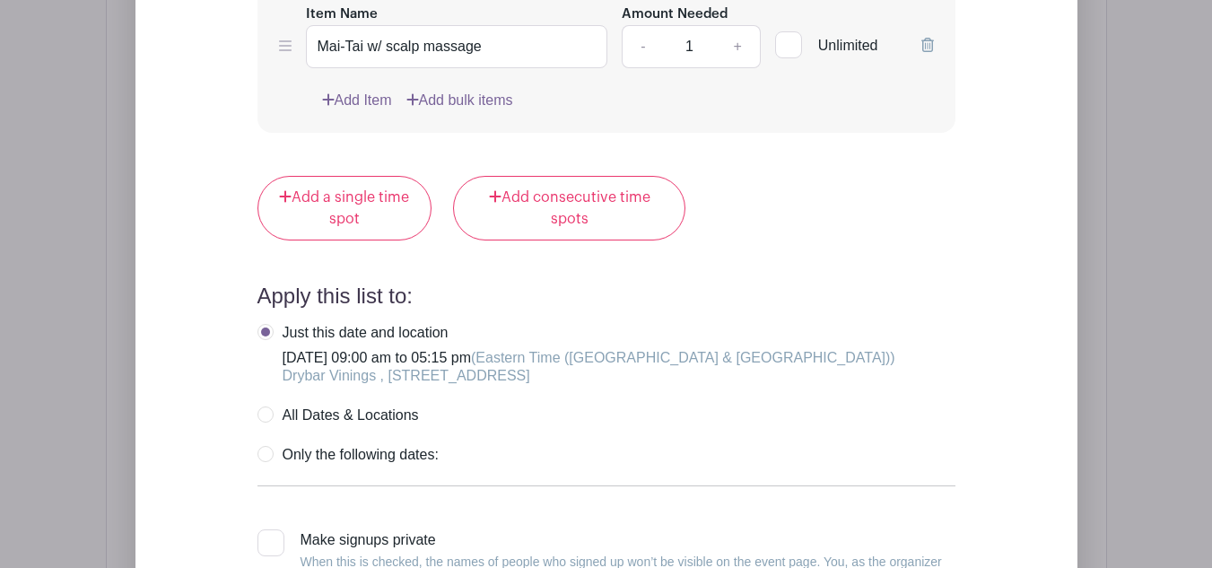
scroll to position [2375, 0]
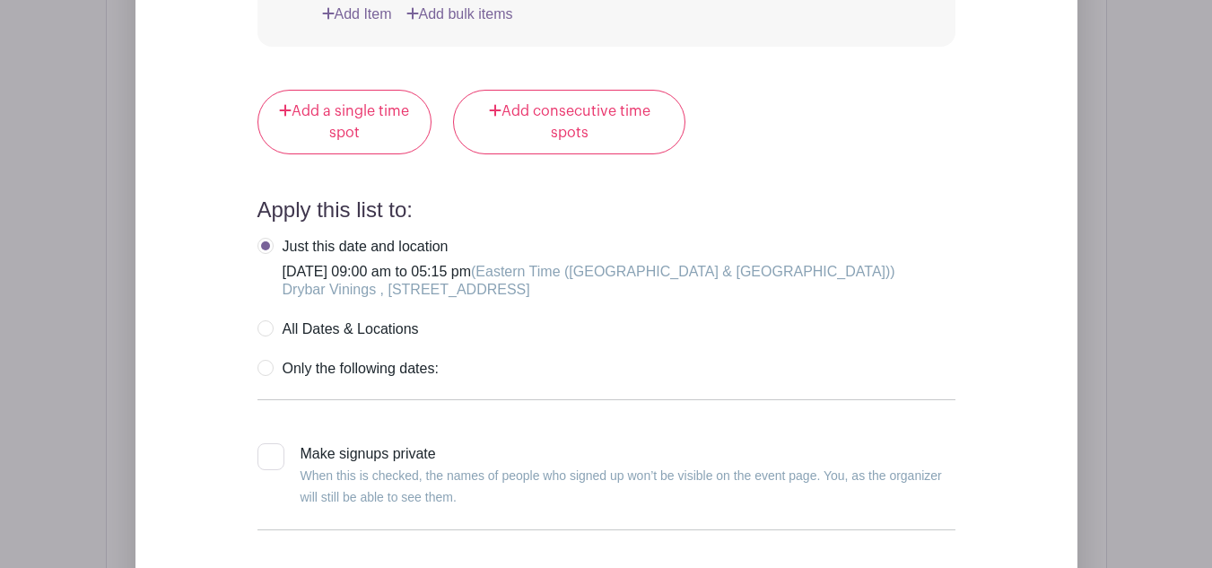
click at [280, 460] on div at bounding box center [270, 456] width 27 height 27
click at [269, 455] on input "Make signups private When this is checked, the names of people who signed up wo…" at bounding box center [263, 449] width 12 height 12
checkbox input "true"
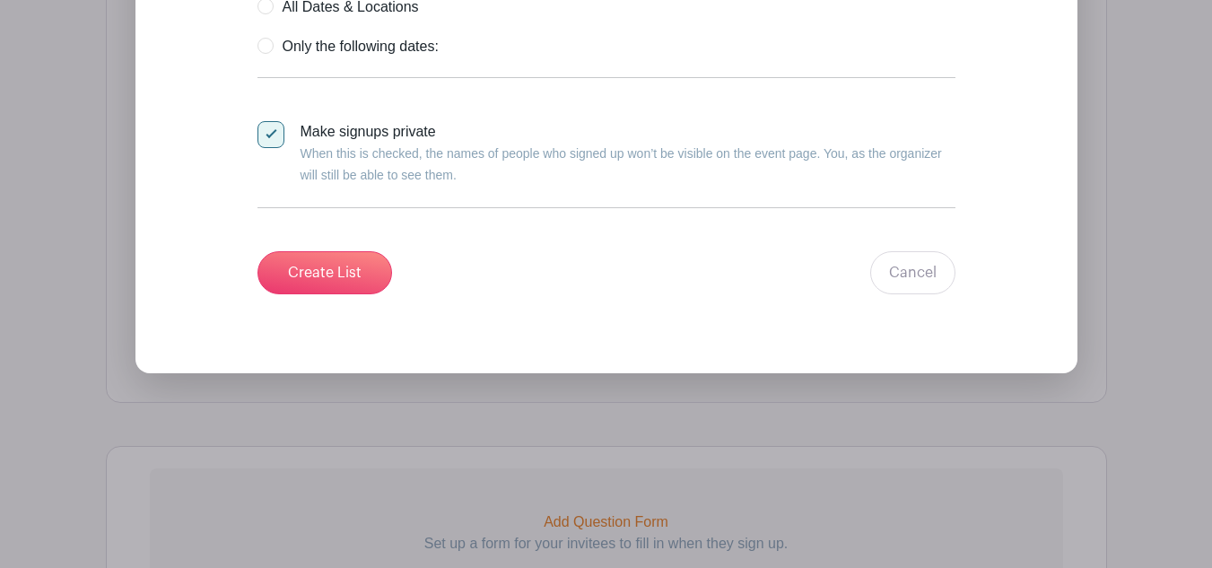
scroll to position [2734, 0]
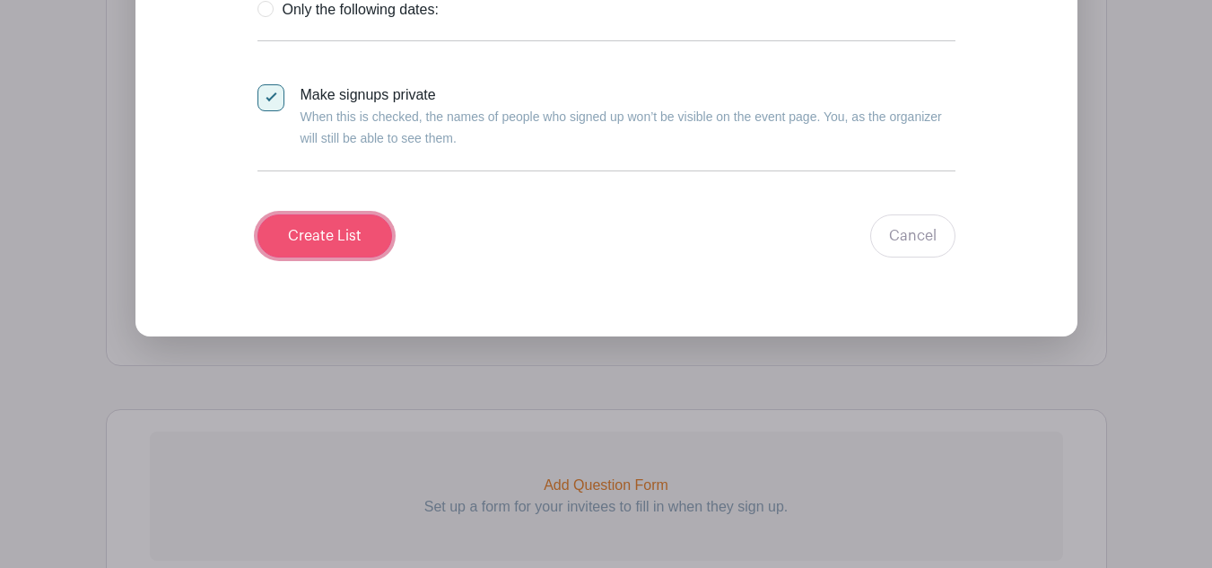
click at [331, 239] on input "Create List" at bounding box center [324, 235] width 135 height 43
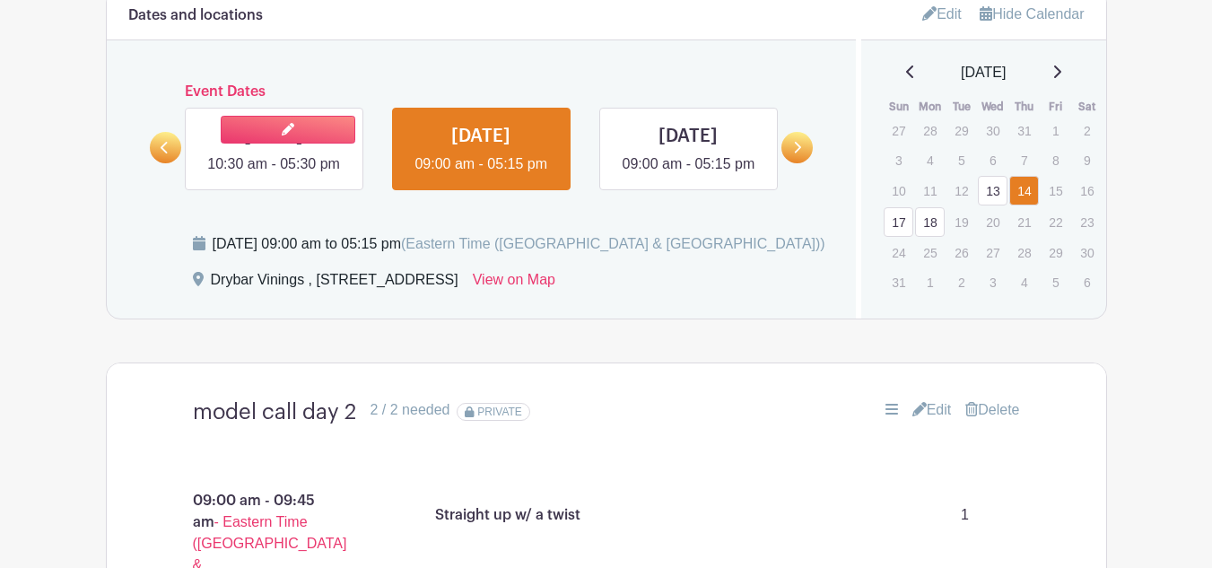
scroll to position [1046, 0]
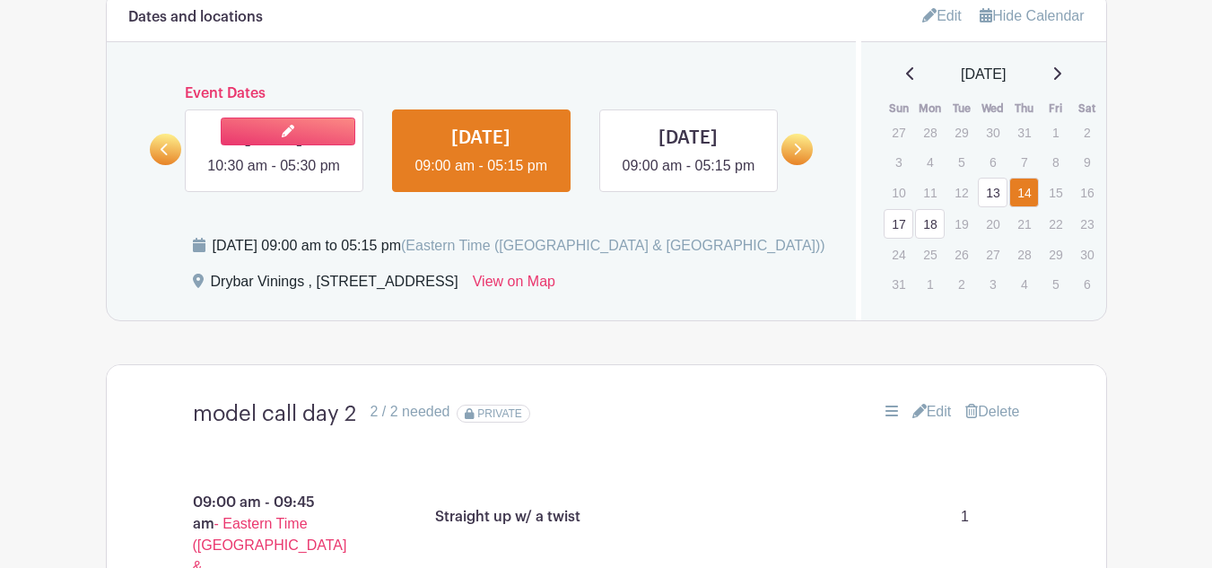
click at [274, 177] on link at bounding box center [274, 177] width 0 height 0
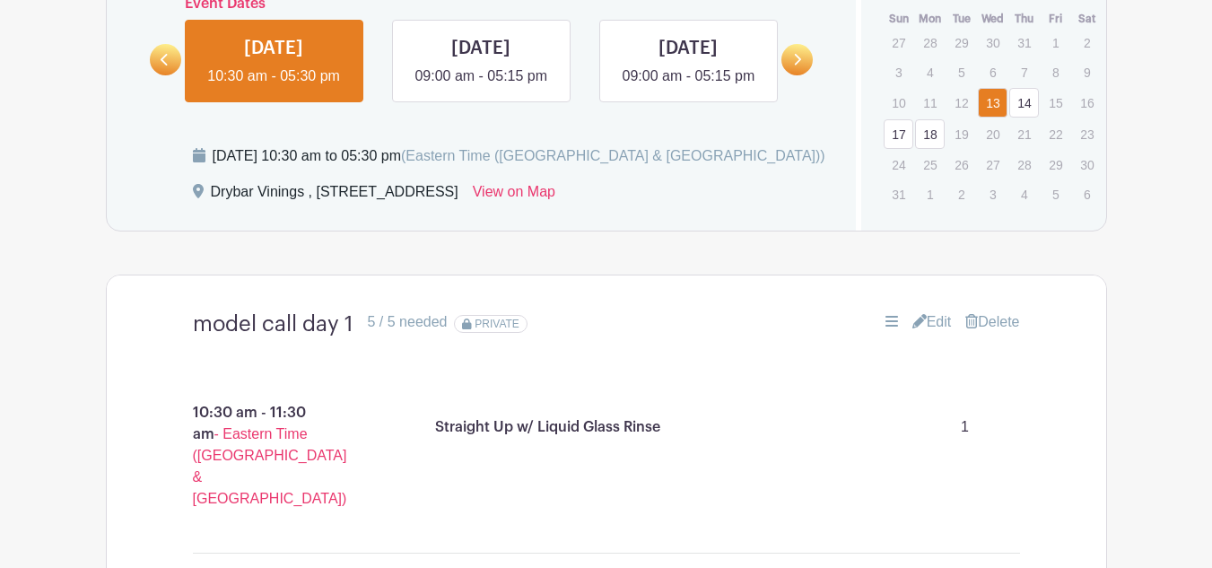
scroll to position [1046, 0]
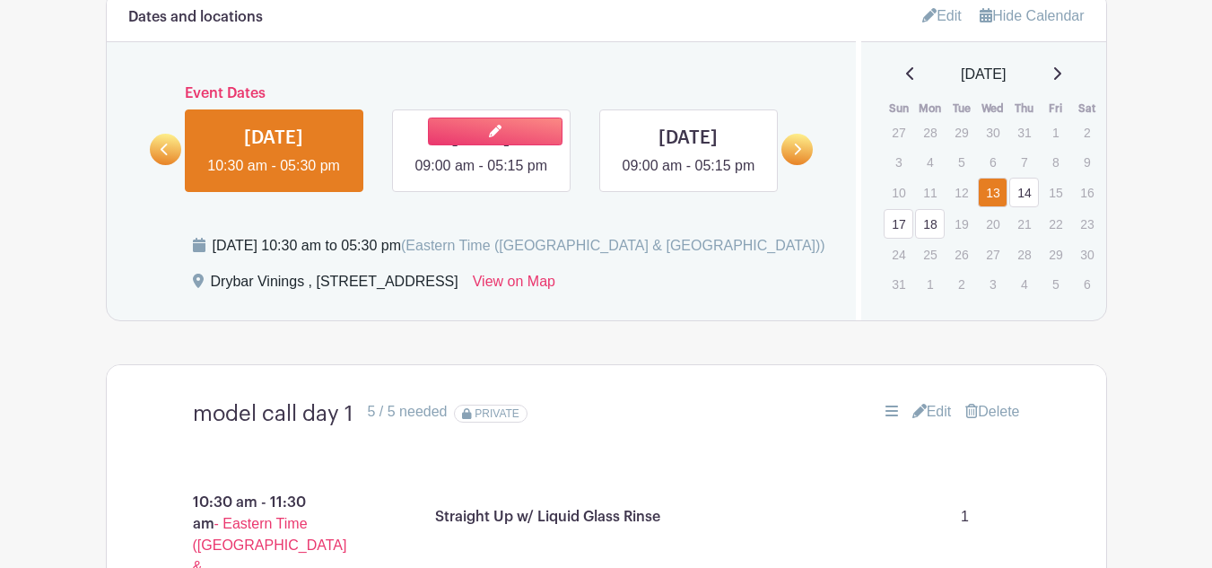
click at [481, 177] on link at bounding box center [481, 177] width 0 height 0
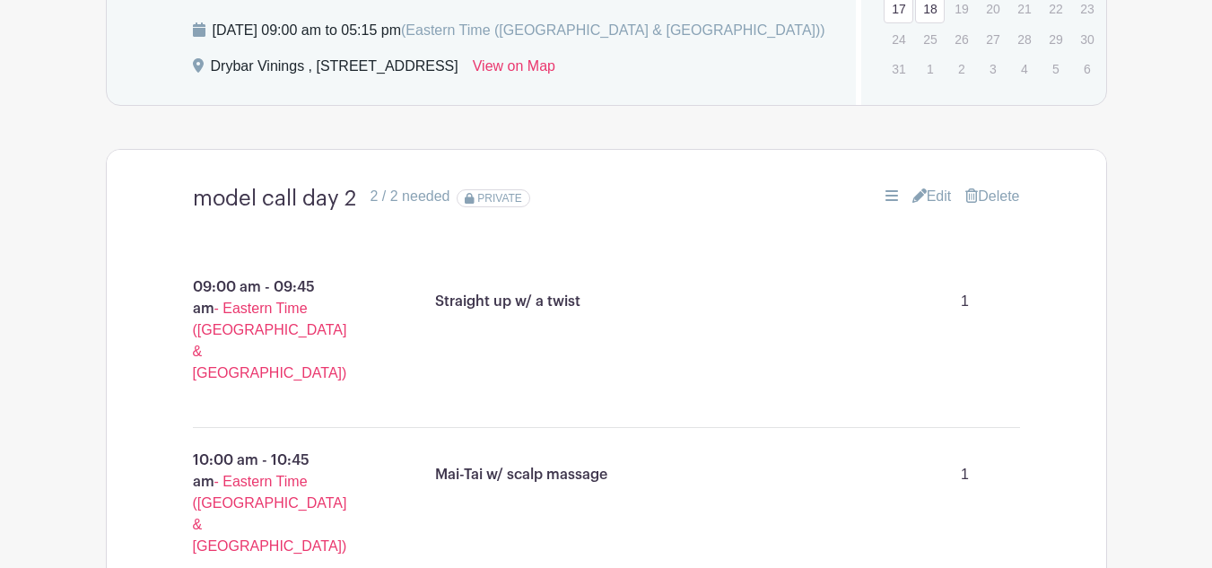
scroll to position [1135, 0]
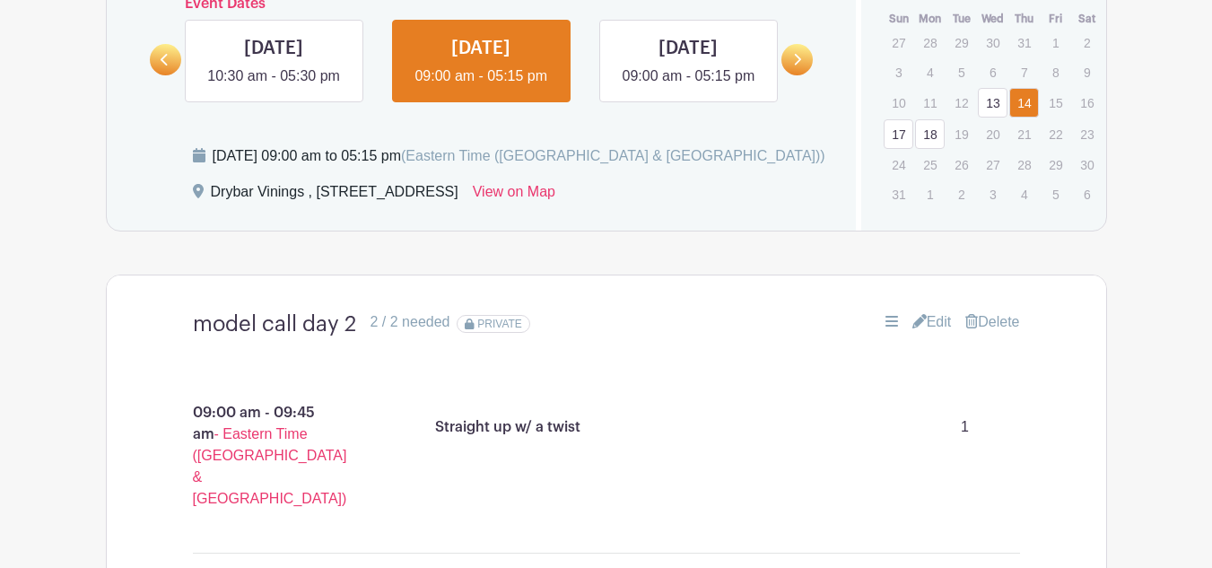
click at [931, 333] on link "Edit" at bounding box center [931, 322] width 39 height 22
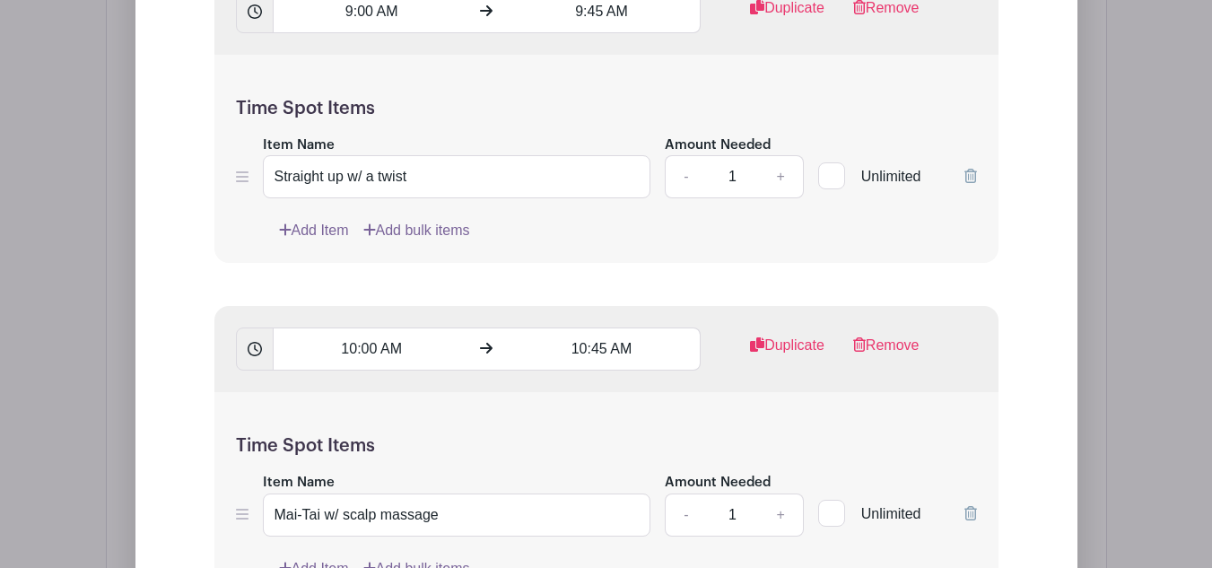
scroll to position [1942, 0]
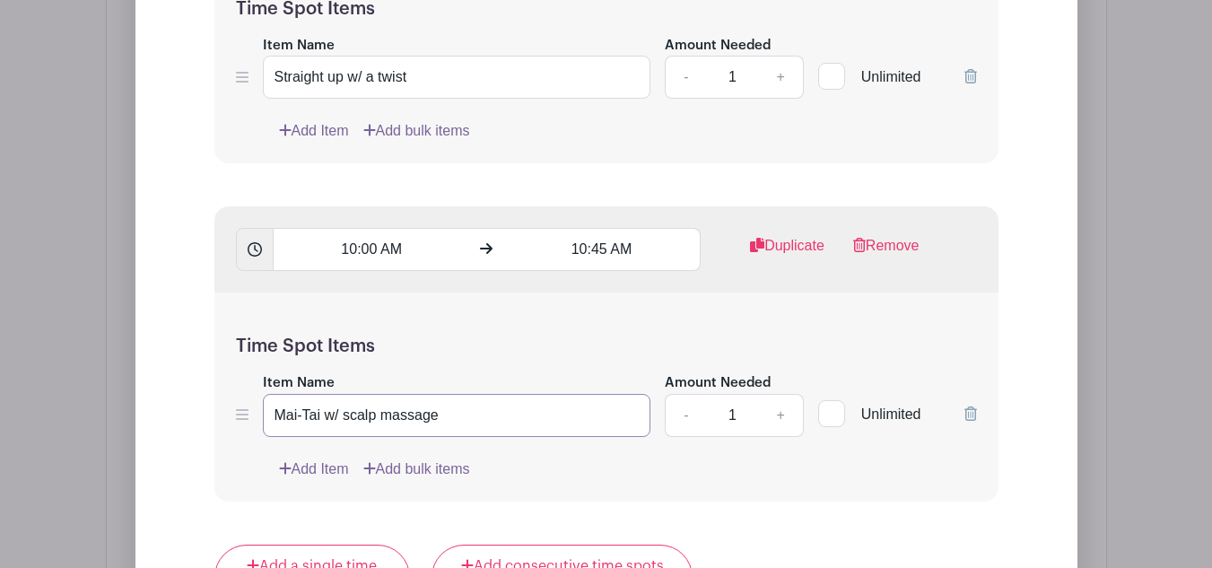
click at [458, 432] on input "Mai-Tai w/ scalp massage" at bounding box center [457, 415] width 388 height 43
click at [456, 424] on input "Mai-Tai w/ scalp massage" at bounding box center [457, 415] width 388 height 43
drag, startPoint x: 426, startPoint y: 413, endPoint x: 312, endPoint y: 427, distance: 114.7
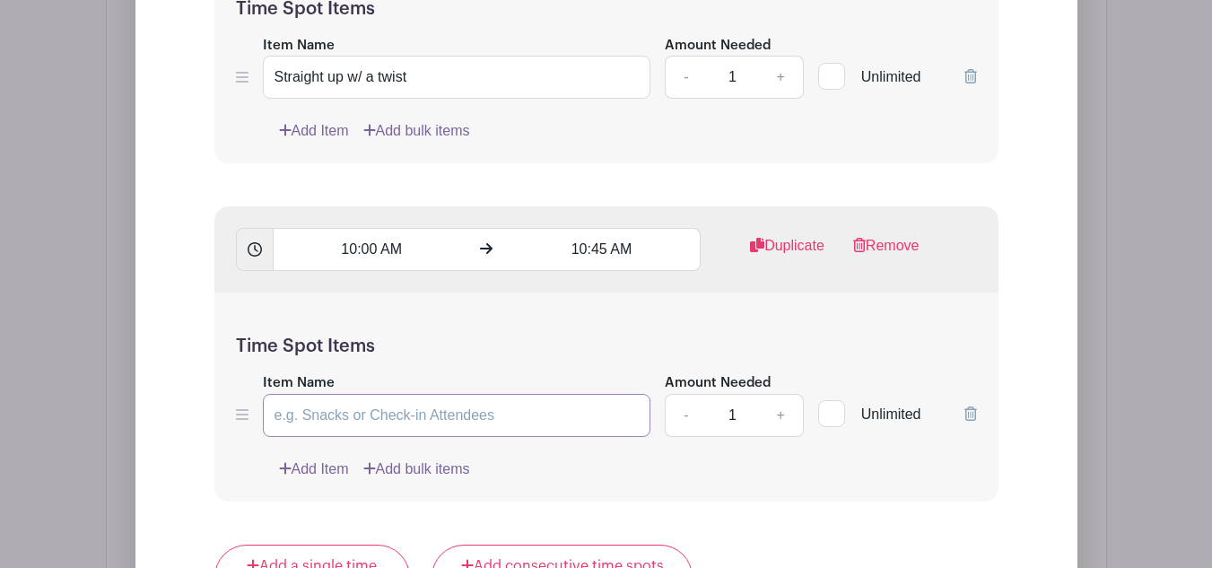
paste input "Cosmo-Tai w Bay Breeze"
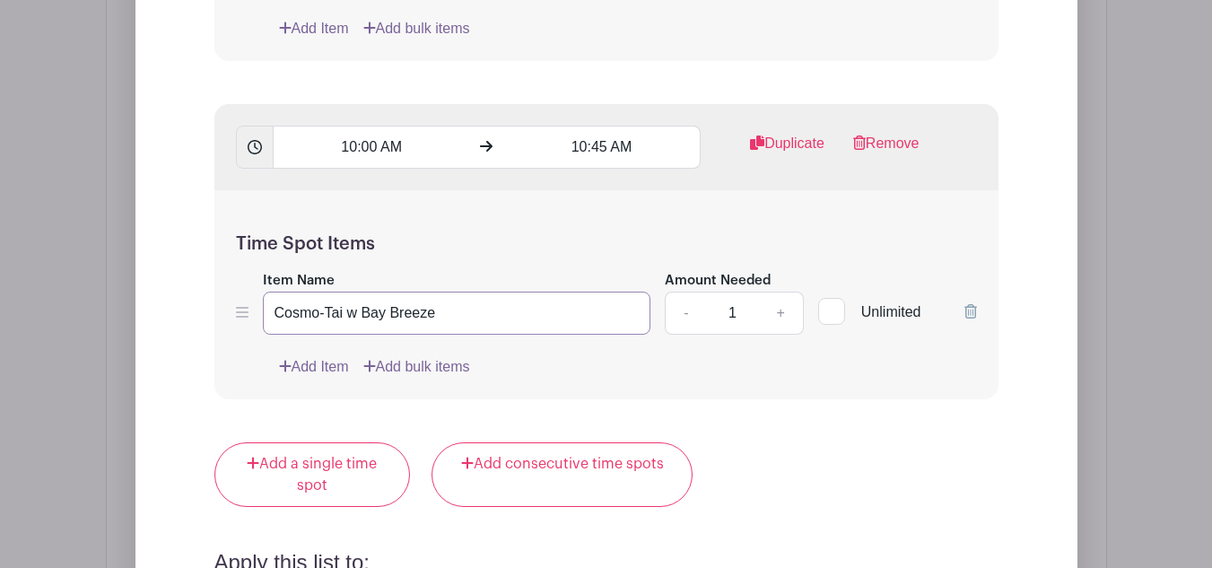
scroll to position [2122, 0]
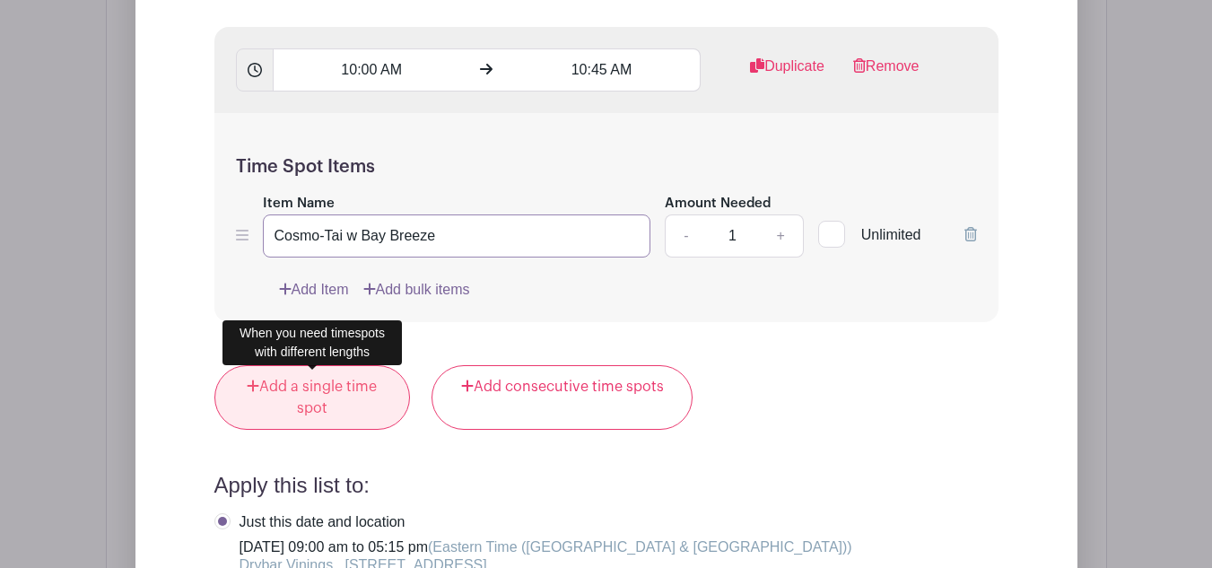
type input "Cosmo-Tai w Bay Breeze"
click at [352, 393] on link "Add a single time spot" at bounding box center [312, 397] width 196 height 65
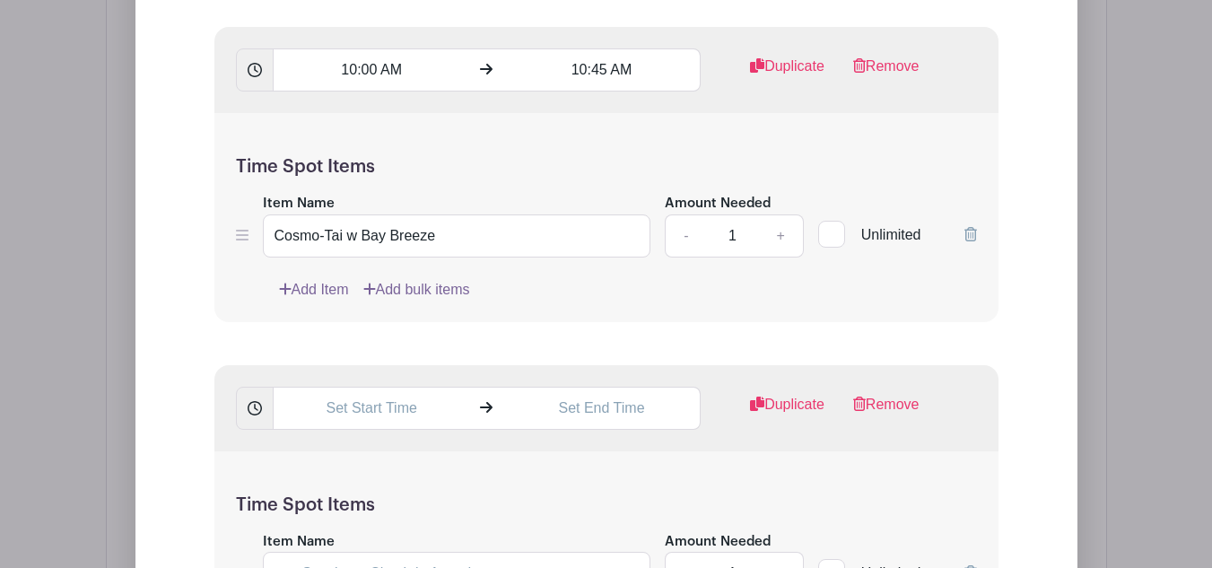
click at [485, 322] on div "Time Spot Items Item Name Cosmo-Tai w Bay Breeze Amount Needed - 1 + Unlimited …" at bounding box center [606, 217] width 784 height 209
click at [357, 409] on input "text" at bounding box center [371, 407] width 197 height 43
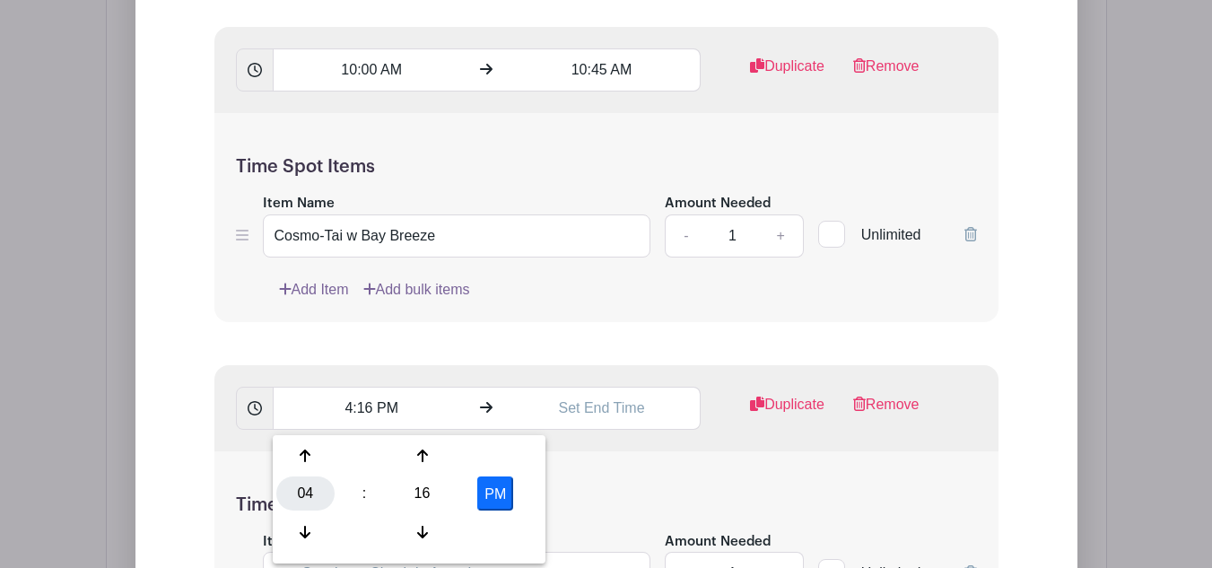
click at [305, 499] on div "04" at bounding box center [305, 493] width 58 height 34
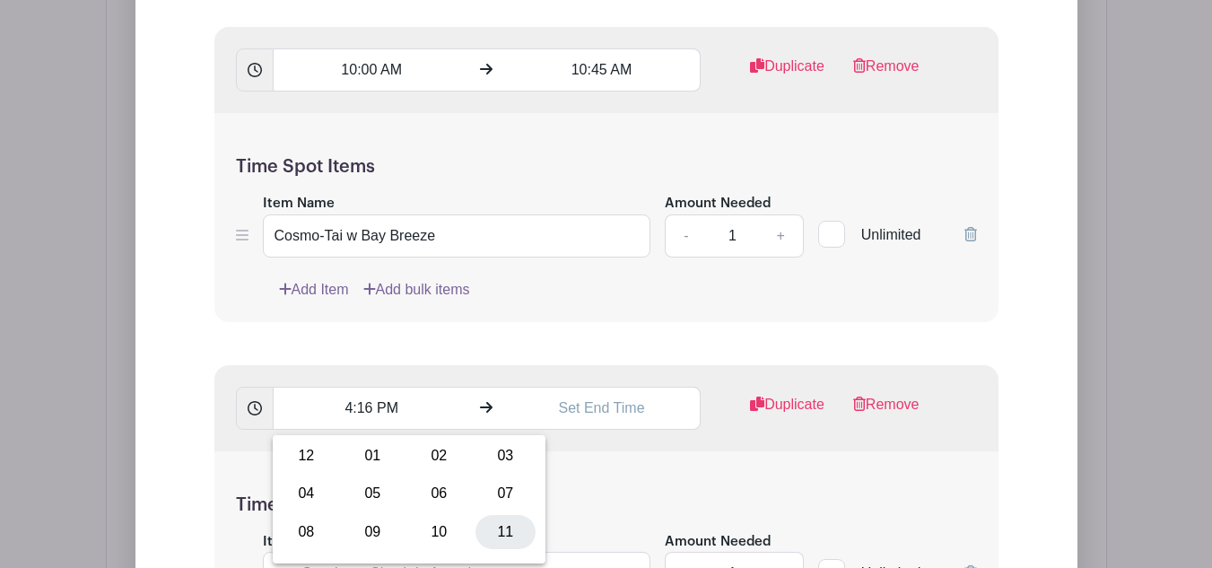
click at [508, 527] on div "11" at bounding box center [505, 532] width 60 height 34
click at [498, 497] on button "PM" at bounding box center [495, 493] width 36 height 34
click at [415, 485] on div "16" at bounding box center [422, 493] width 58 height 34
click at [324, 454] on div "00" at bounding box center [306, 456] width 60 height 34
type input "11:00 AM"
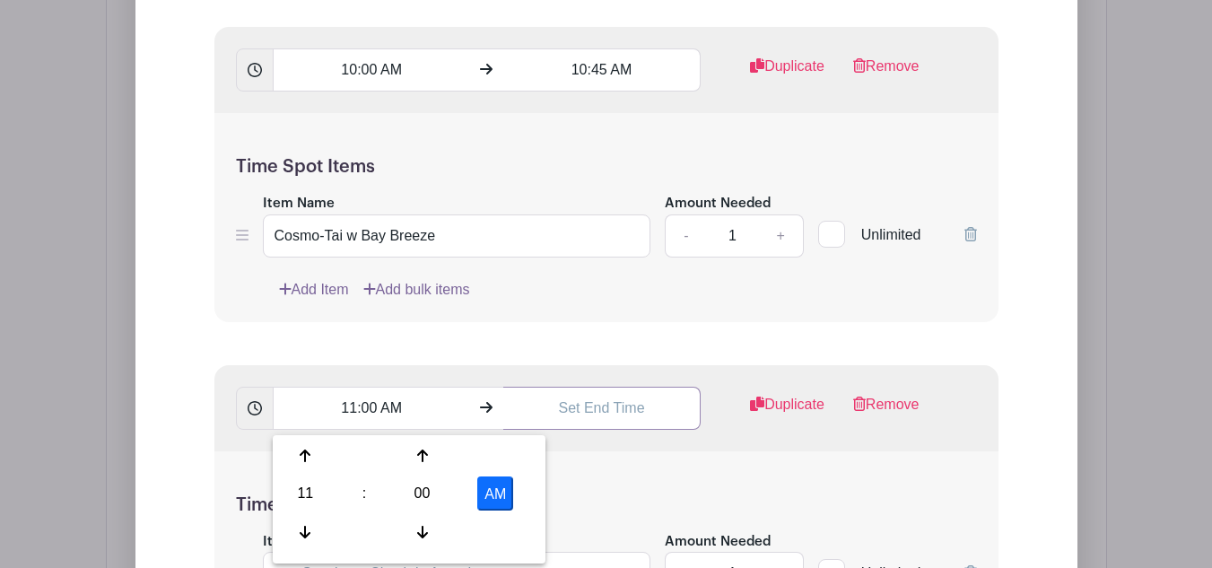
click at [584, 412] on input "text" at bounding box center [601, 407] width 197 height 43
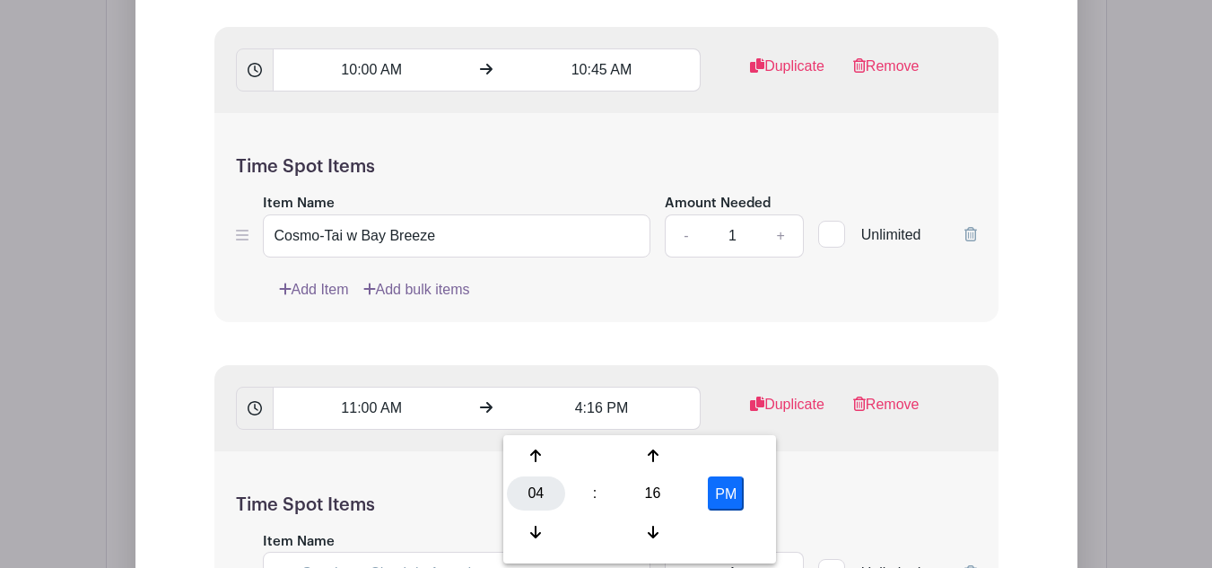
click at [534, 507] on div "04" at bounding box center [536, 493] width 58 height 34
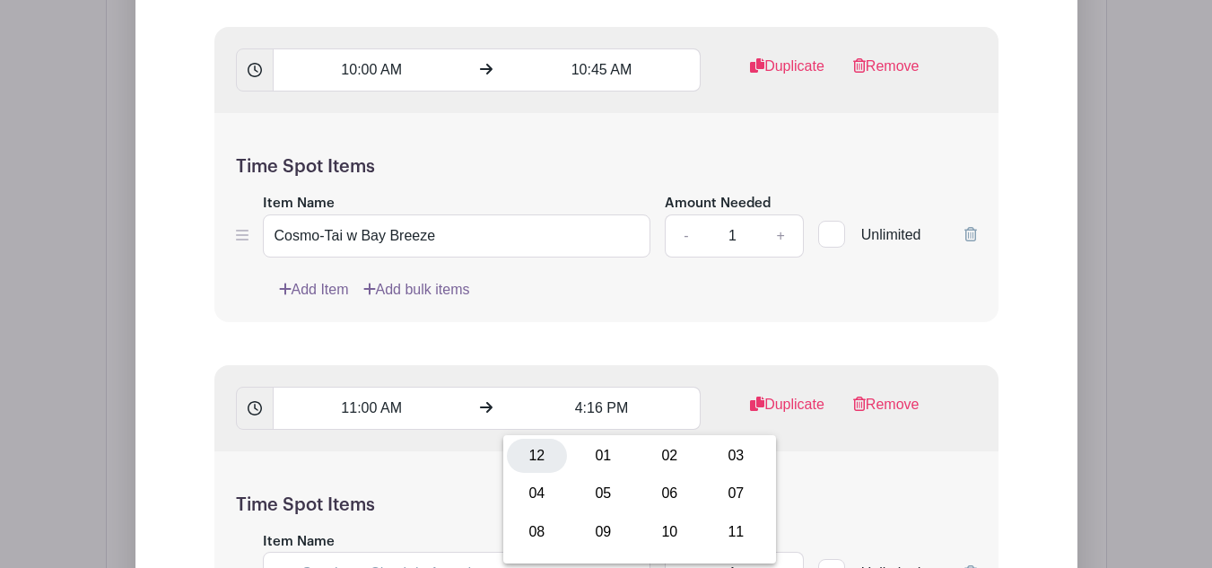
click at [535, 452] on div "12" at bounding box center [537, 456] width 60 height 34
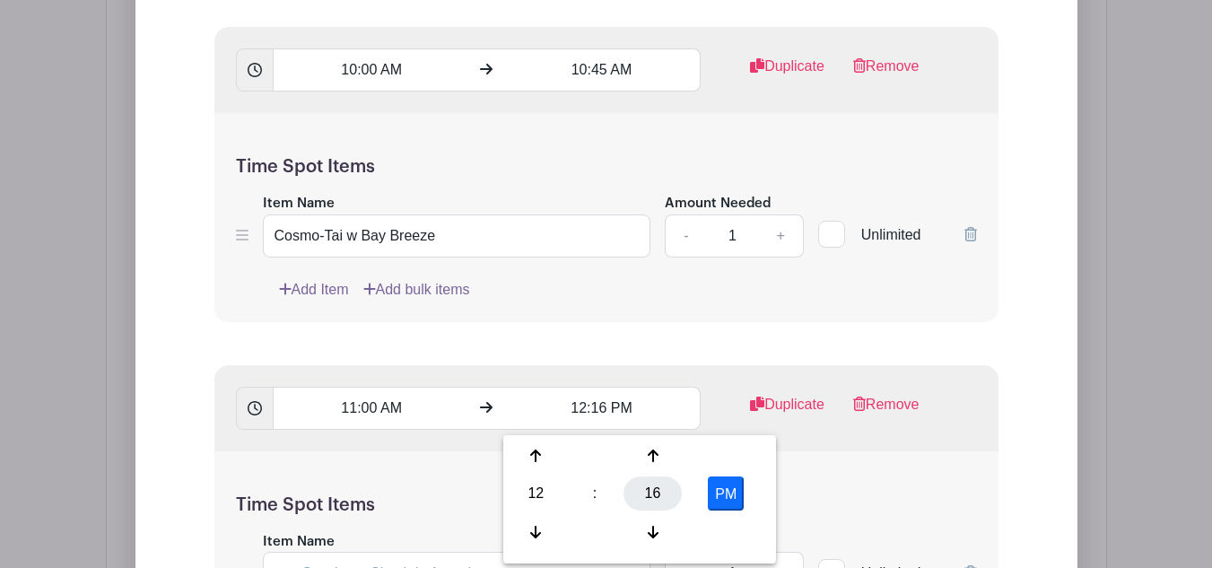
click at [654, 492] on div "16" at bounding box center [652, 493] width 58 height 34
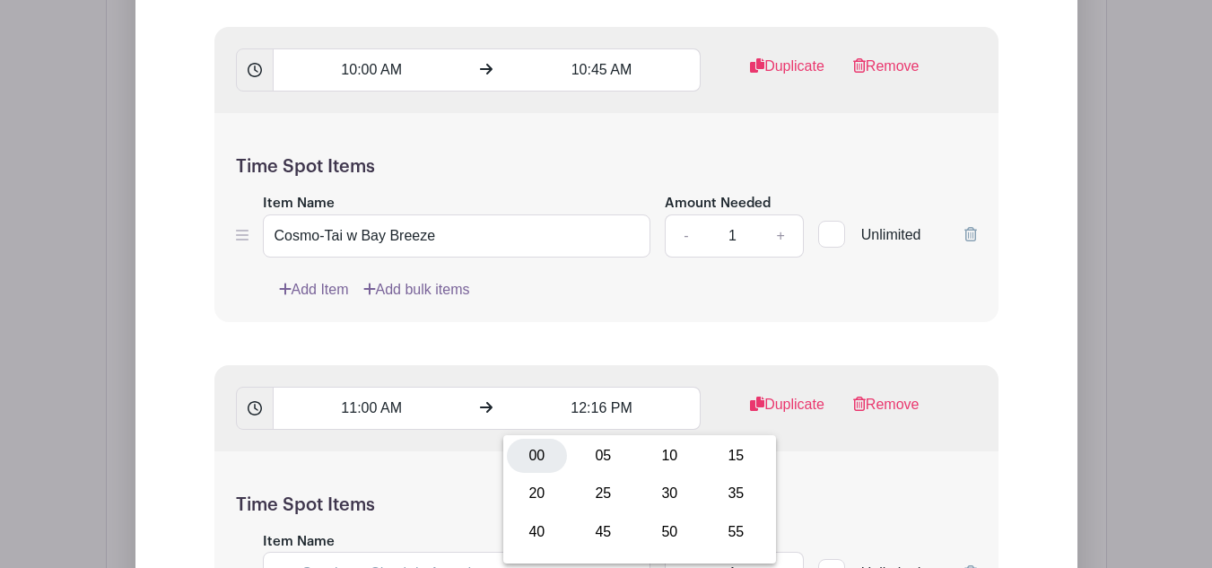
click at [552, 459] on div "00" at bounding box center [537, 456] width 60 height 34
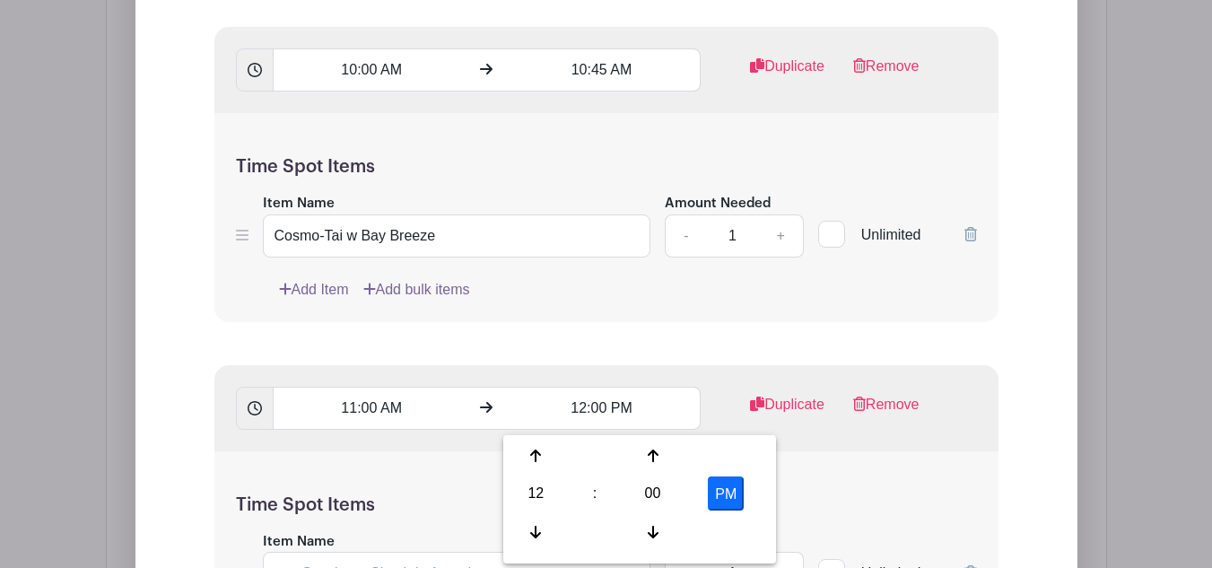
click at [742, 499] on button "PM" at bounding box center [726, 493] width 36 height 34
click at [679, 343] on form "List Name model call day 2 Time Spots 9:00 AM 9:45 AM Duplicate Remove Time Spo…" at bounding box center [606, 422] width 827 height 1794
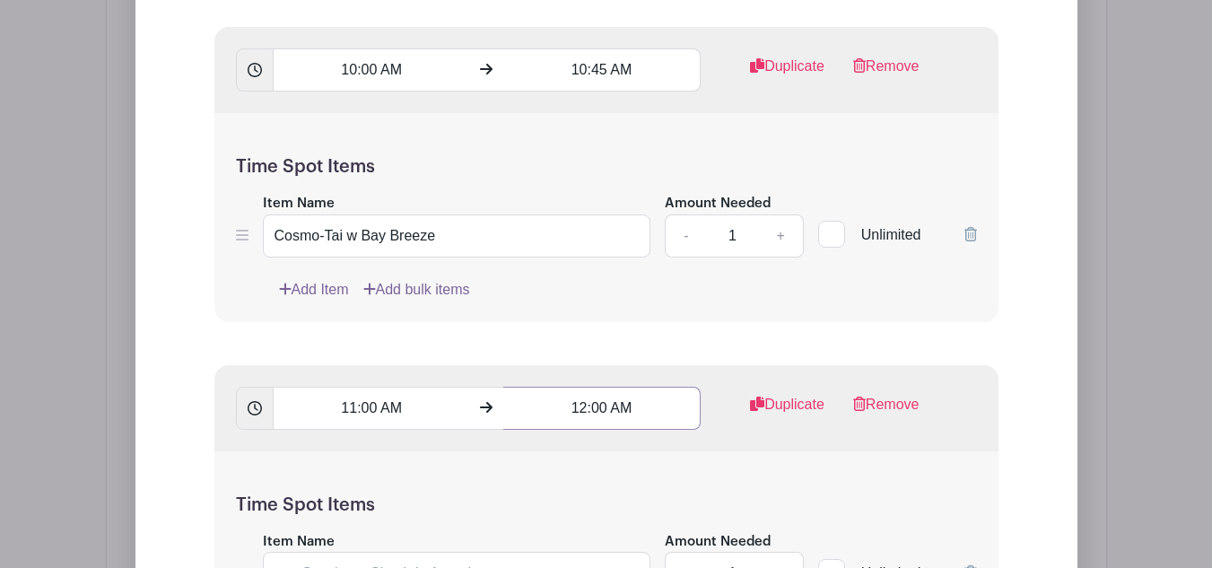
click at [612, 406] on input "12:00 AM" at bounding box center [601, 407] width 197 height 43
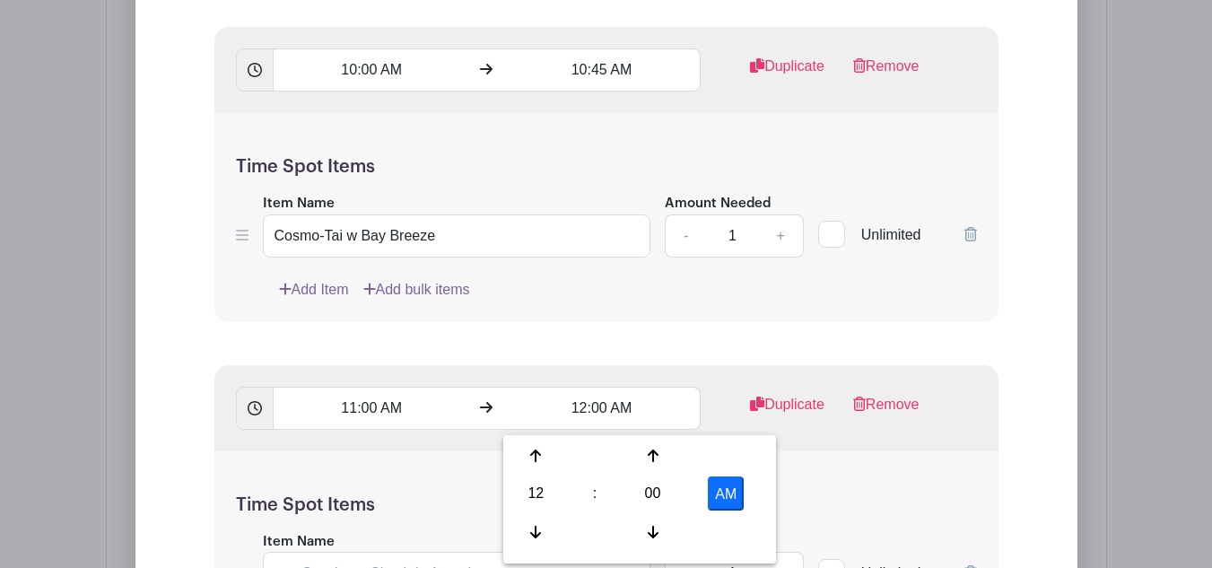
click at [726, 489] on button "AM" at bounding box center [726, 493] width 36 height 34
type input "12:00 PM"
click at [659, 348] on form "List Name model call day 2 Time Spots 9:00 AM 9:45 AM Duplicate Remove Time Spo…" at bounding box center [606, 407] width 827 height 1765
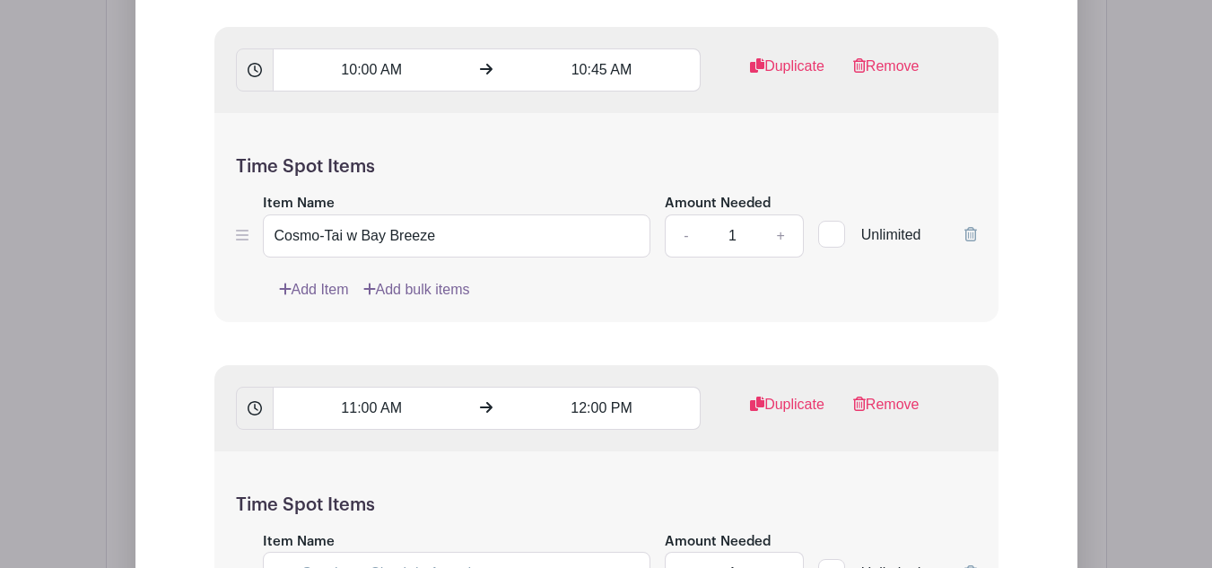
scroll to position [2301, 0]
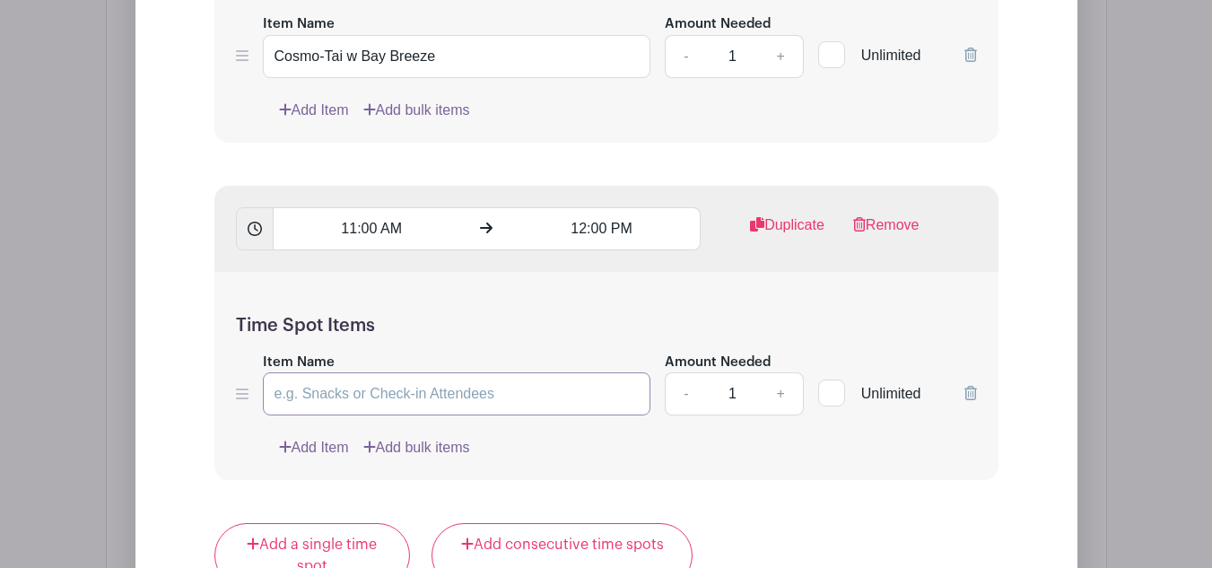
click at [398, 384] on input "Item Name" at bounding box center [457, 393] width 388 height 43
paste input "Cosmo-Tai w Bay Breeze"
type input "Cosmo-Tai w Bay Breeze"
click at [456, 421] on div "Time Spot Items Item Name Cosmo-Tai w Bay Breeze Amount Needed - 1 + Unlimited …" at bounding box center [606, 376] width 784 height 209
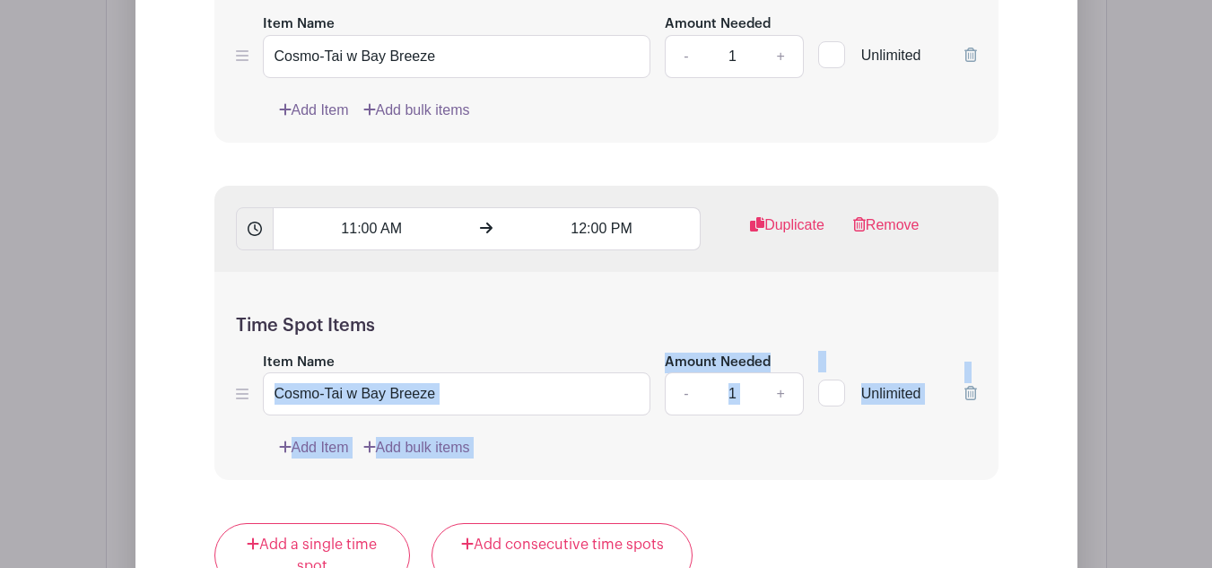
click at [454, 418] on div "Time Spot Items Item Name Cosmo-Tai w Bay Breeze Amount Needed - 1 + Unlimited …" at bounding box center [606, 376] width 784 height 209
click at [445, 401] on input "Cosmo-Tai w Bay Breeze" at bounding box center [457, 393] width 388 height 43
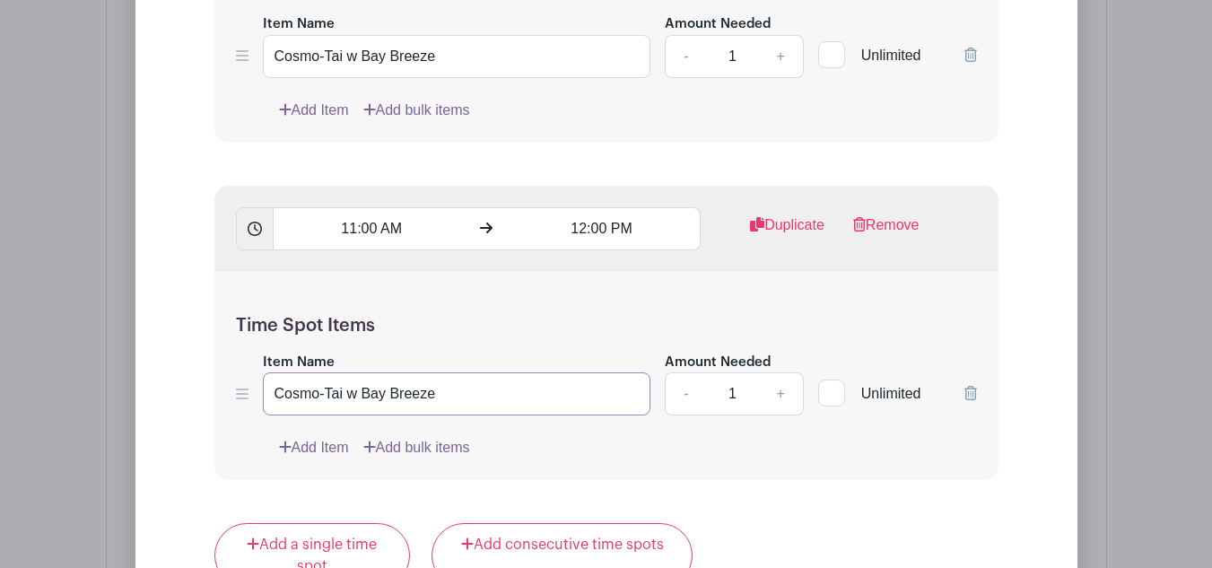
click at [445, 401] on input "Cosmo-Tai w Bay Breeze" at bounding box center [457, 393] width 388 height 43
click at [398, 395] on input "Item Name" at bounding box center [457, 393] width 388 height 43
paste input "Southern Comfort"
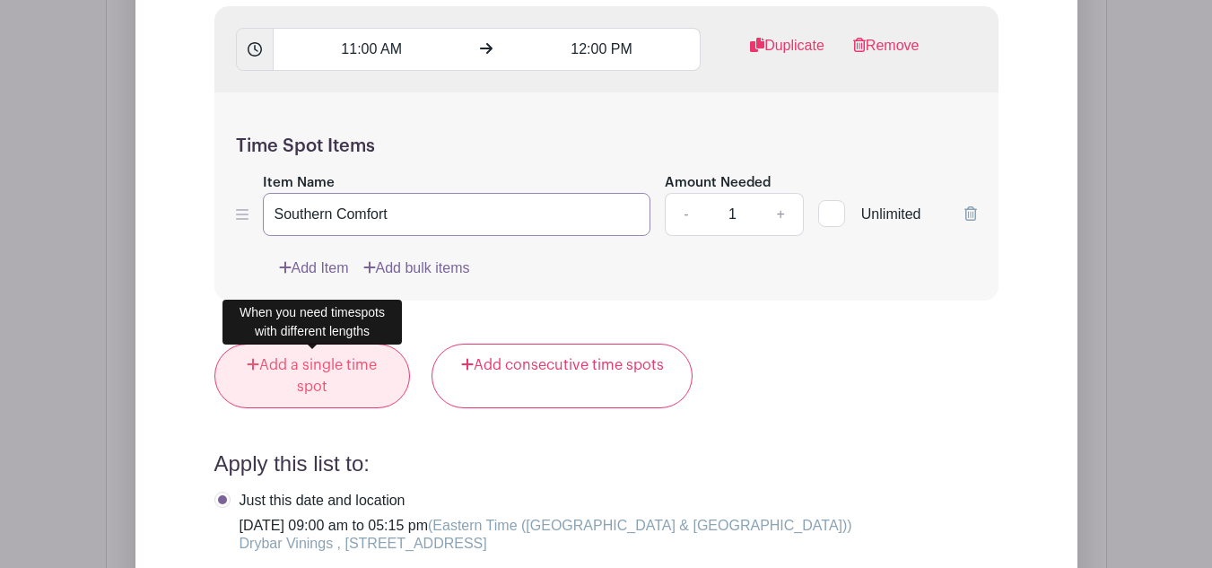
type input "Southern Comfort"
click at [371, 372] on link "Add a single time spot" at bounding box center [312, 375] width 196 height 65
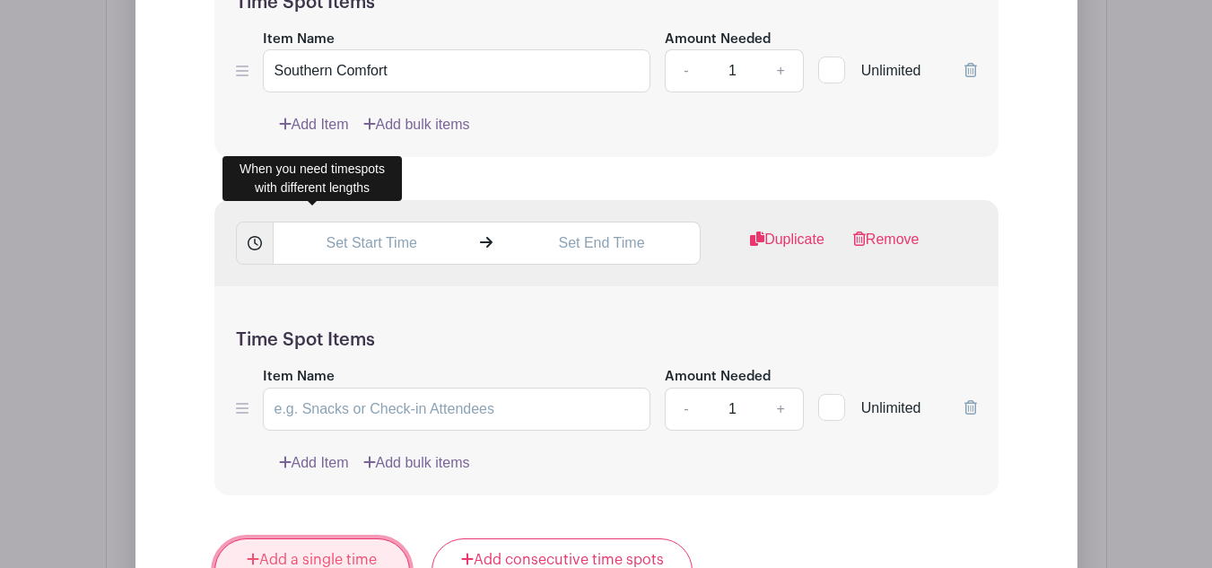
scroll to position [2480, 0]
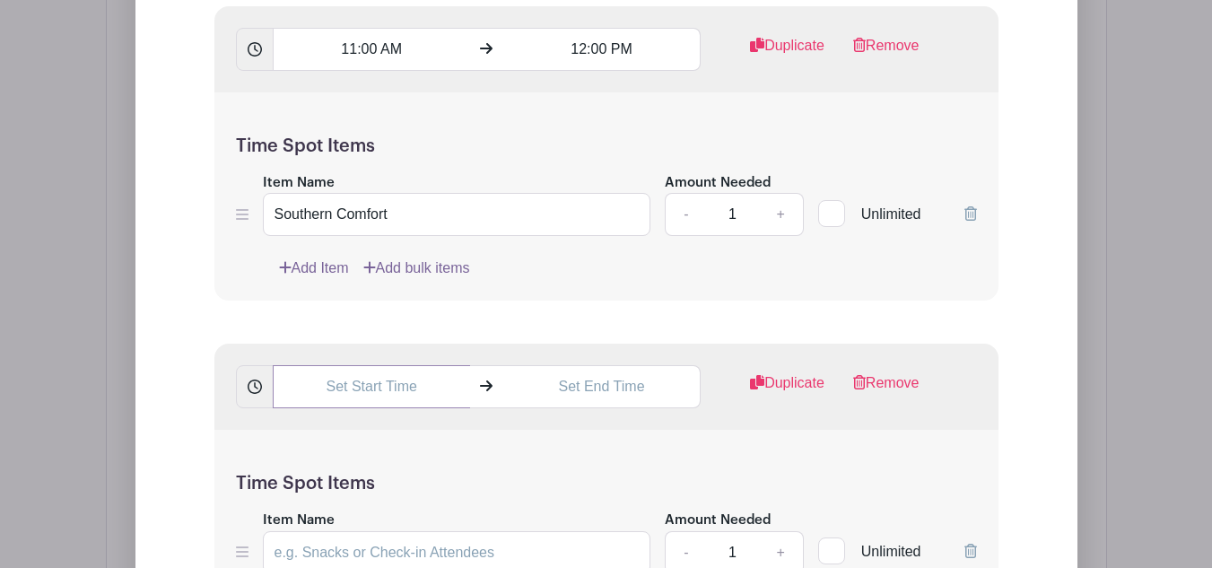
click at [369, 388] on input "text" at bounding box center [371, 386] width 197 height 43
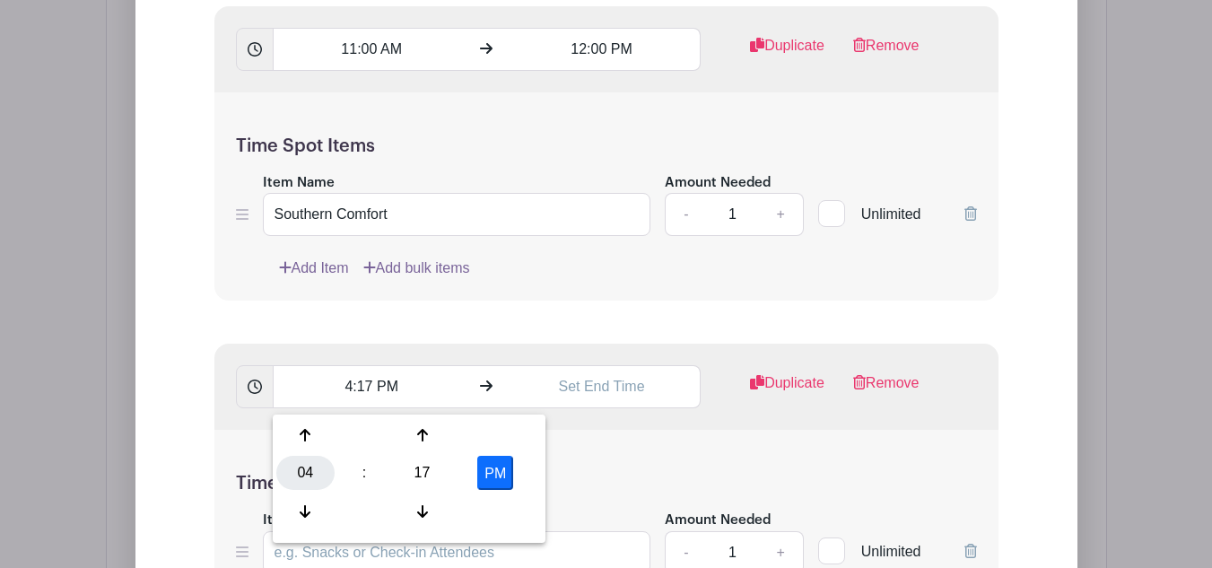
click at [308, 474] on div "04" at bounding box center [305, 473] width 58 height 34
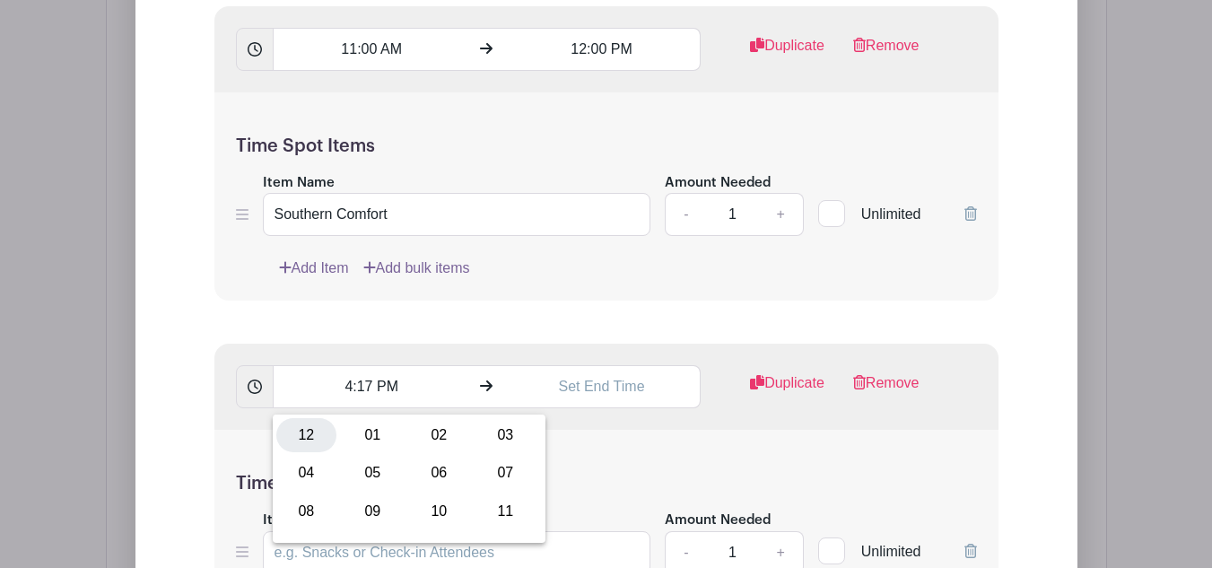
click at [298, 435] on div "12" at bounding box center [306, 435] width 60 height 34
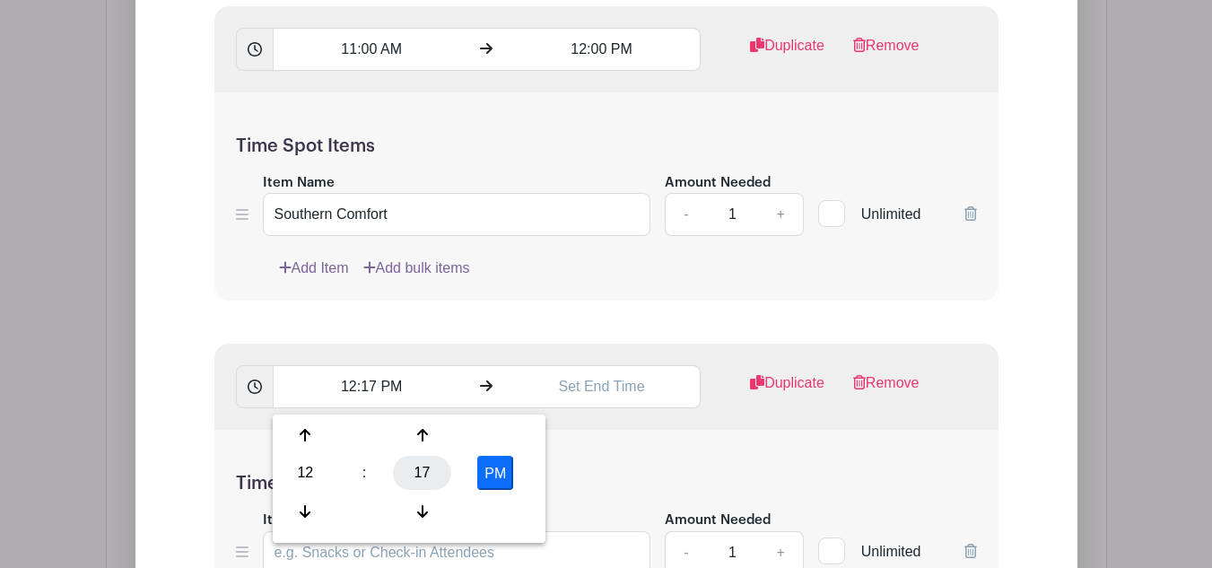
click at [409, 476] on div "17" at bounding box center [422, 473] width 58 height 34
click at [501, 441] on div "15" at bounding box center [505, 435] width 60 height 34
type input "12:15 PM"
click at [552, 386] on input "text" at bounding box center [601, 386] width 197 height 43
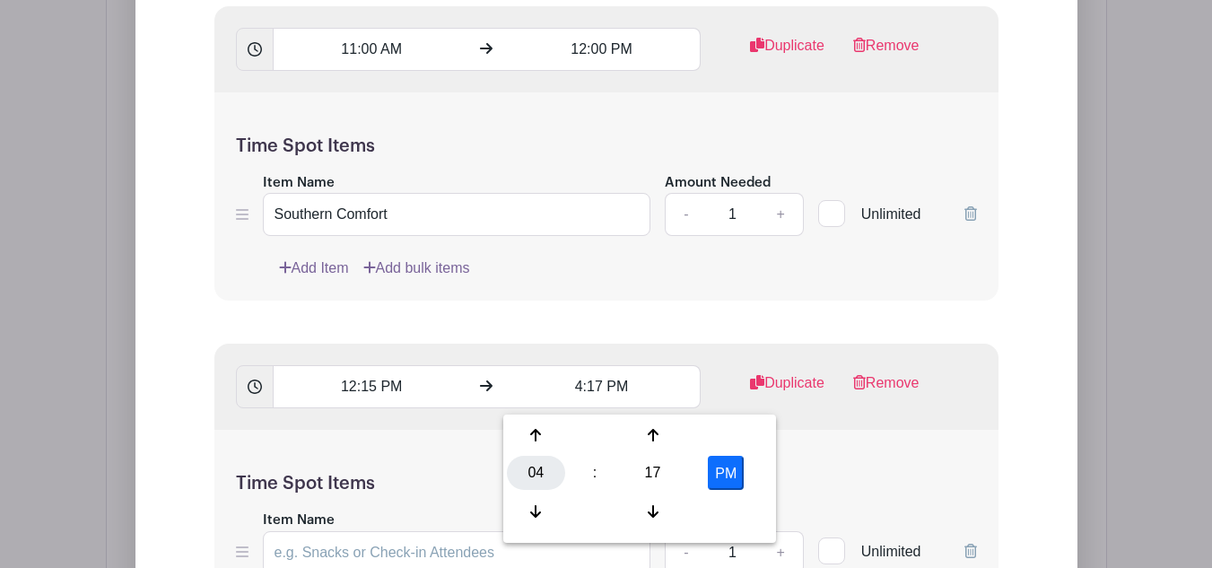
click at [535, 473] on div "04" at bounding box center [536, 473] width 58 height 34
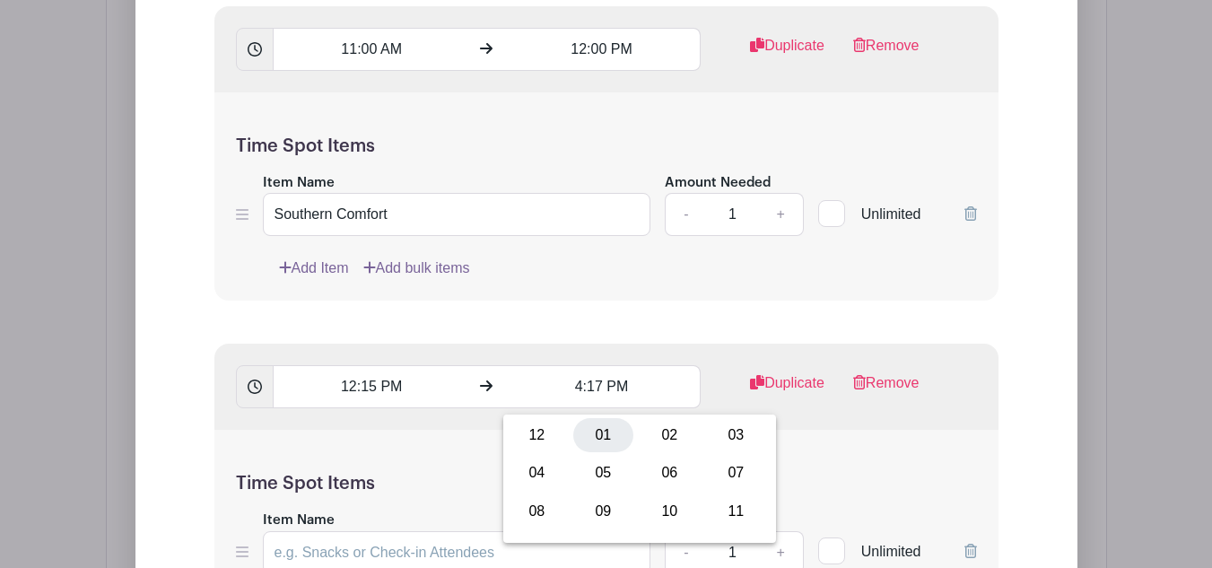
click at [605, 424] on div "01" at bounding box center [603, 435] width 60 height 34
click at [635, 468] on div "17" at bounding box center [652, 473] width 58 height 34
click at [749, 437] on div "15" at bounding box center [736, 435] width 60 height 34
type input "1:15 PM"
click at [685, 312] on form "List Name model call day 2 Time Spots 9:00 AM 9:45 AM Duplicate Remove Time Spo…" at bounding box center [606, 217] width 827 height 2103
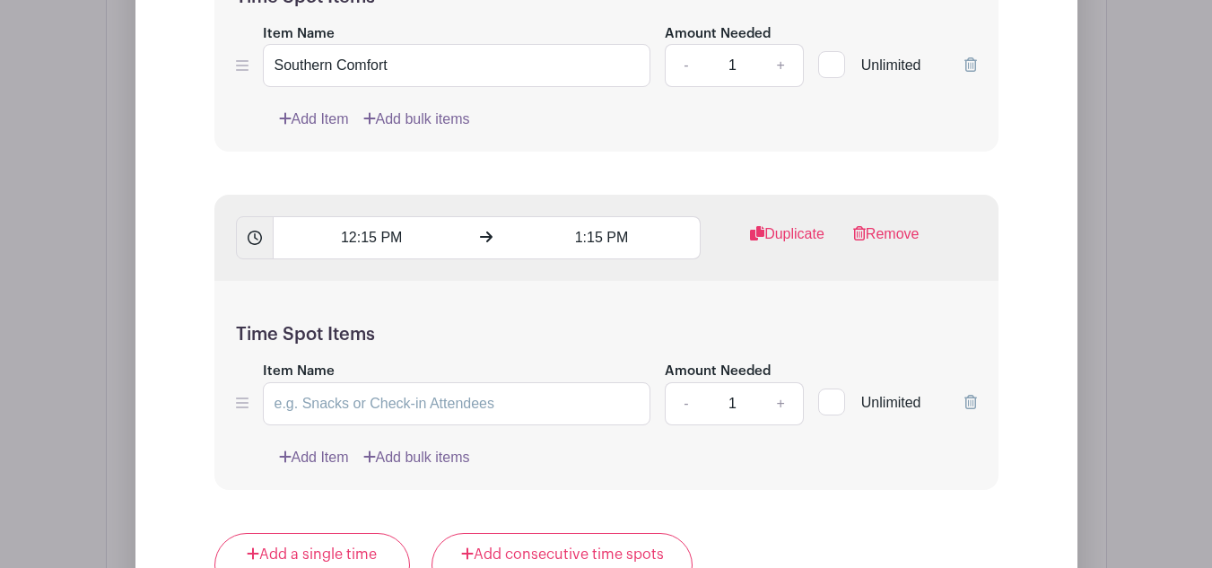
scroll to position [2660, 0]
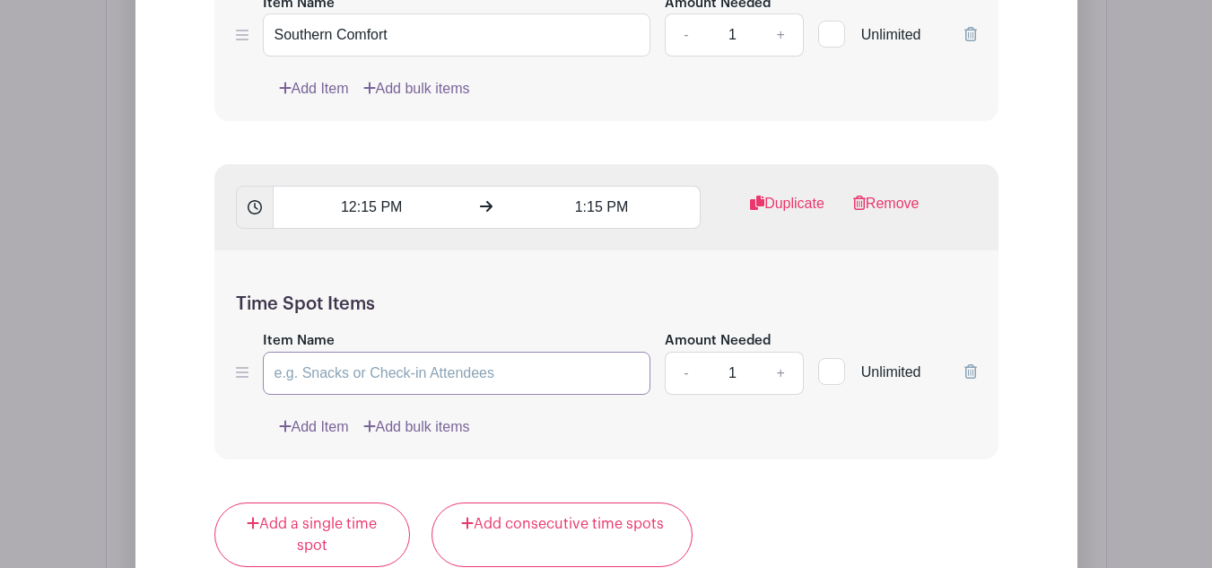
click at [357, 366] on input "Item Name" at bounding box center [457, 373] width 388 height 43
paste input "Old Fashion w Liquid Glass Sealant"
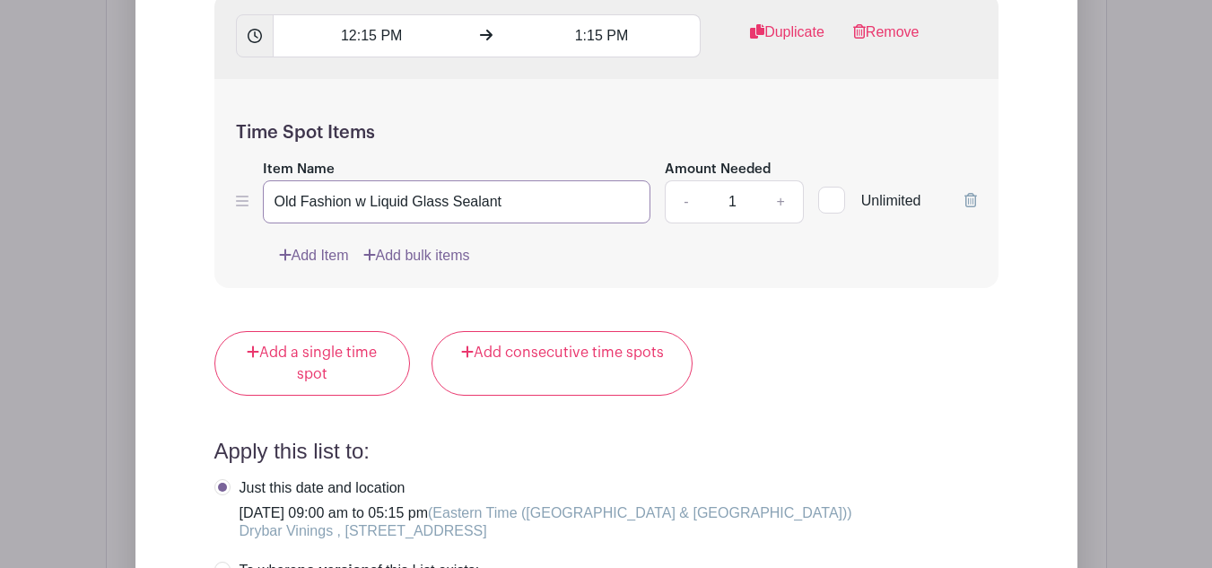
scroll to position [2839, 0]
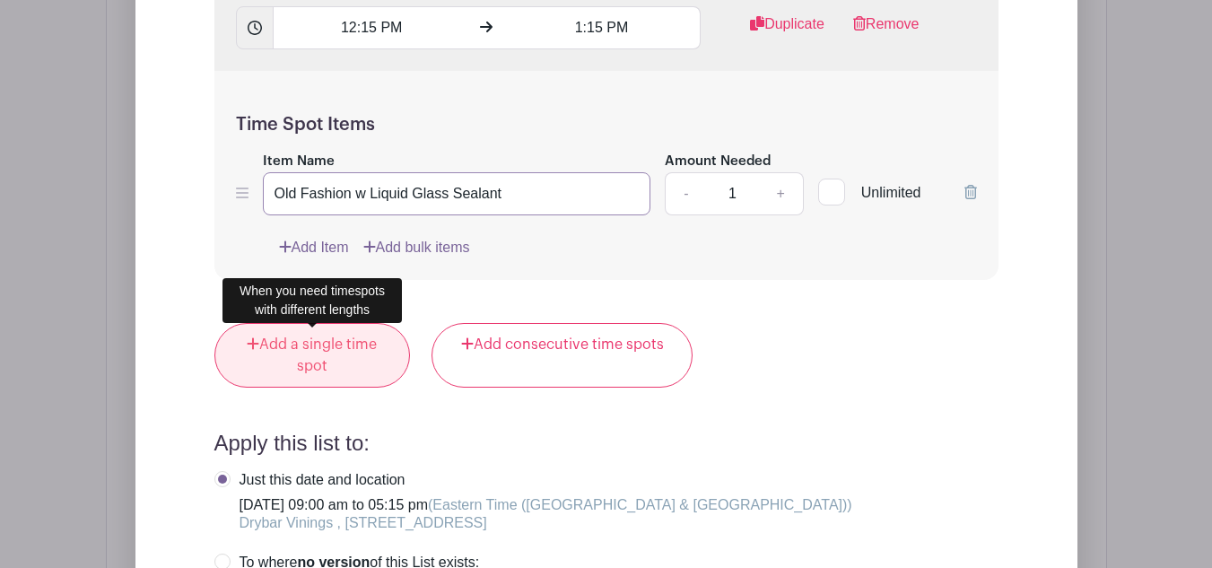
type input "Old Fashion w Liquid Glass Sealant"
click at [334, 356] on link "Add a single time spot" at bounding box center [312, 355] width 196 height 65
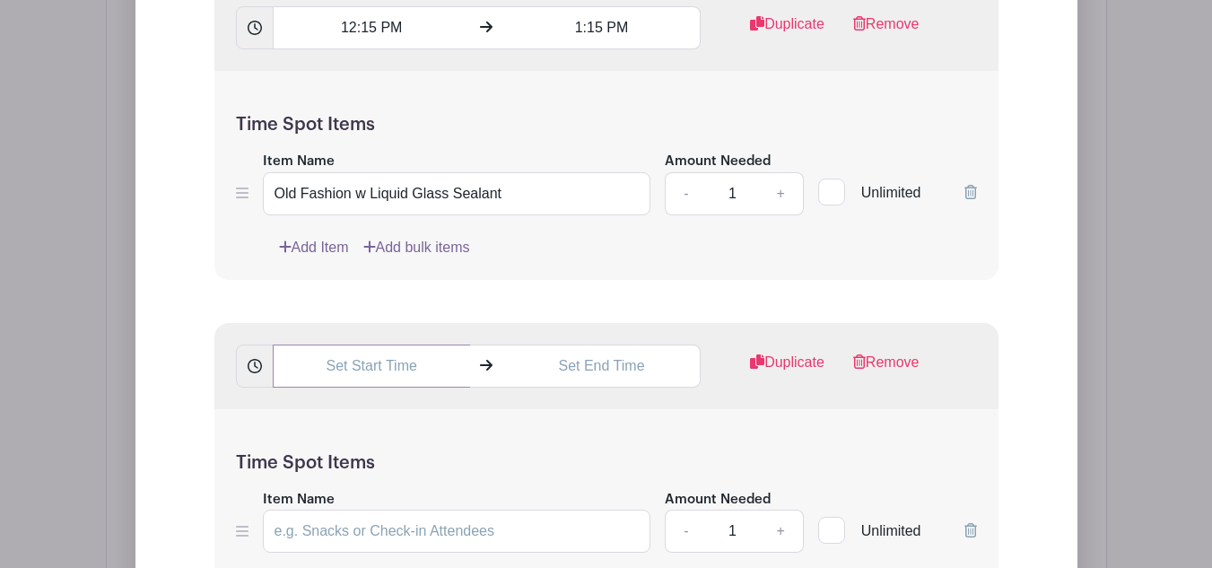
click at [307, 368] on input "text" at bounding box center [371, 365] width 197 height 43
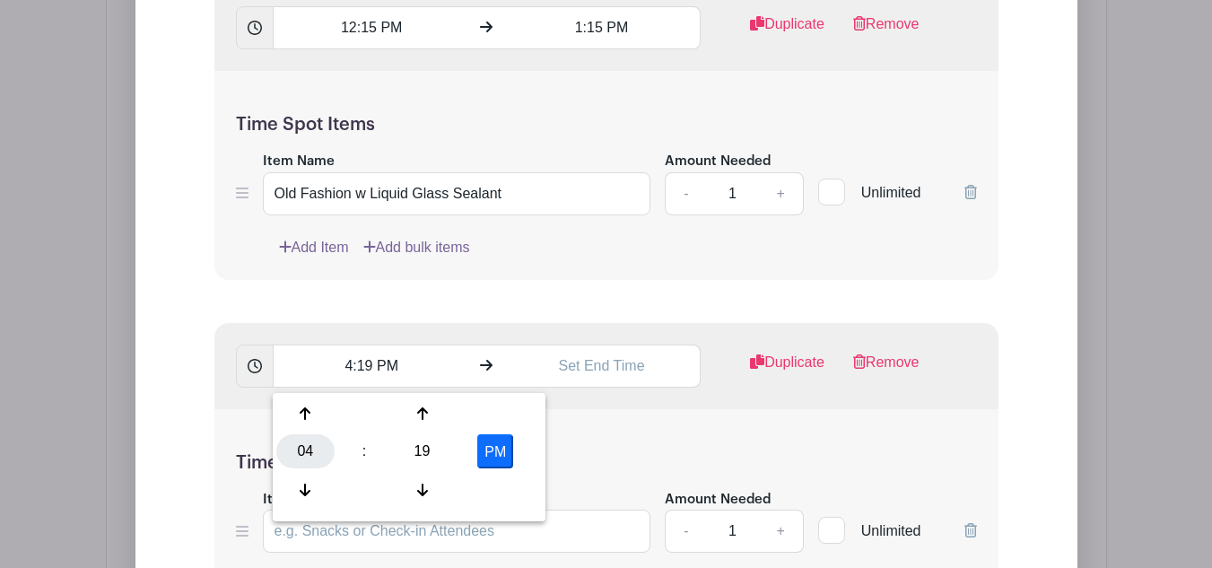
click at [316, 454] on div "04" at bounding box center [305, 451] width 58 height 34
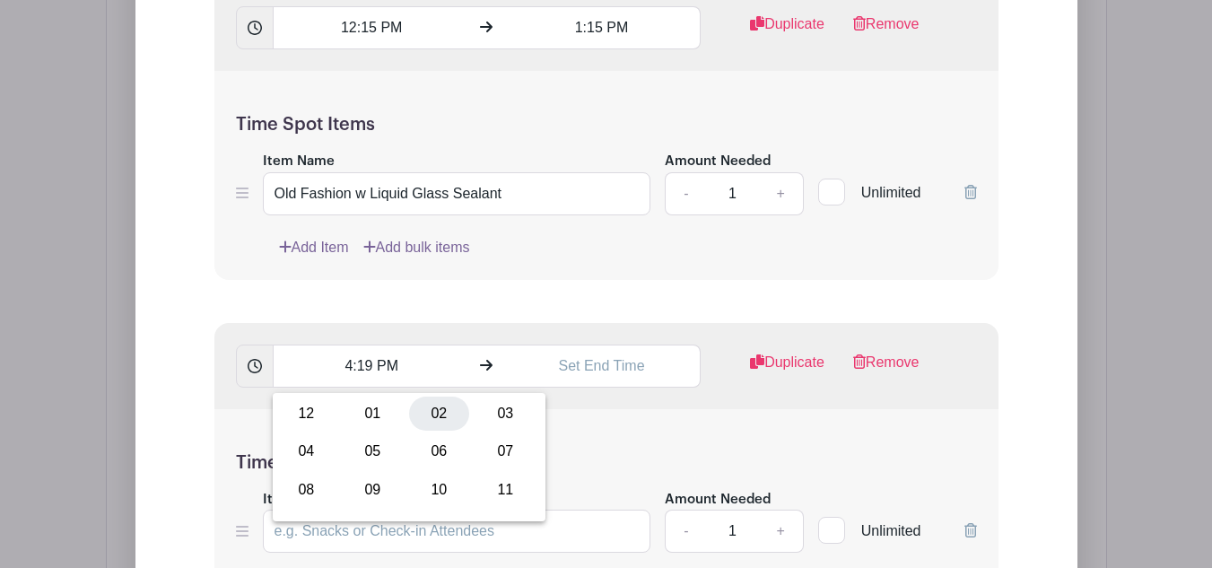
click at [434, 413] on div "02" at bounding box center [439, 413] width 60 height 34
click at [412, 448] on div "19" at bounding box center [422, 451] width 58 height 34
click at [441, 449] on div "30" at bounding box center [439, 451] width 60 height 34
type input "2:30 PM"
click at [543, 358] on input "text" at bounding box center [601, 365] width 197 height 43
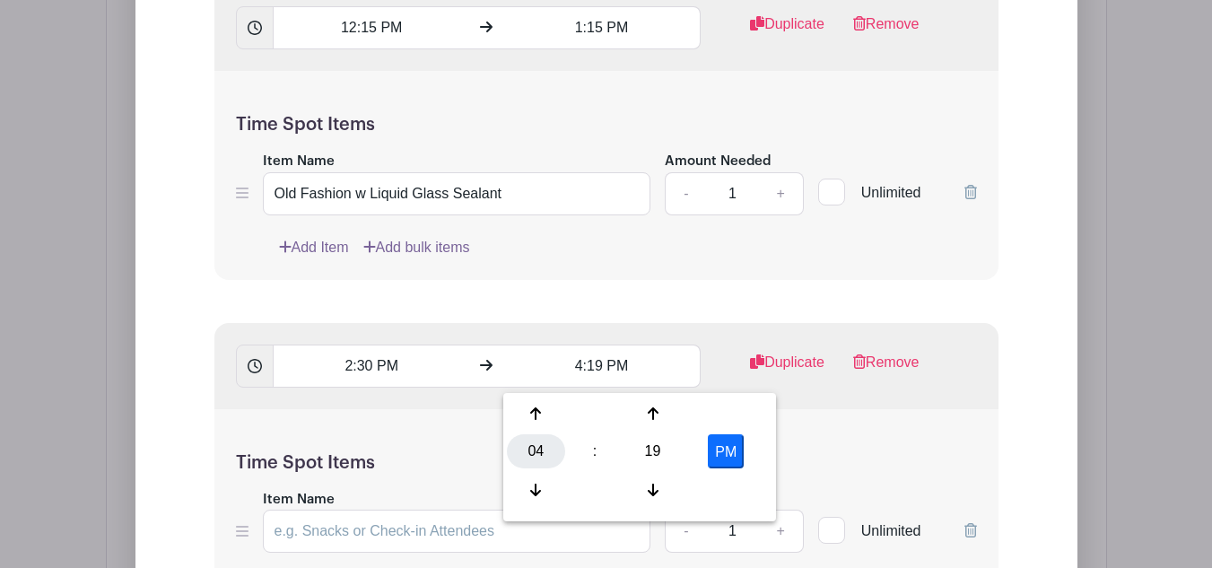
click at [550, 451] on div "04" at bounding box center [536, 451] width 58 height 34
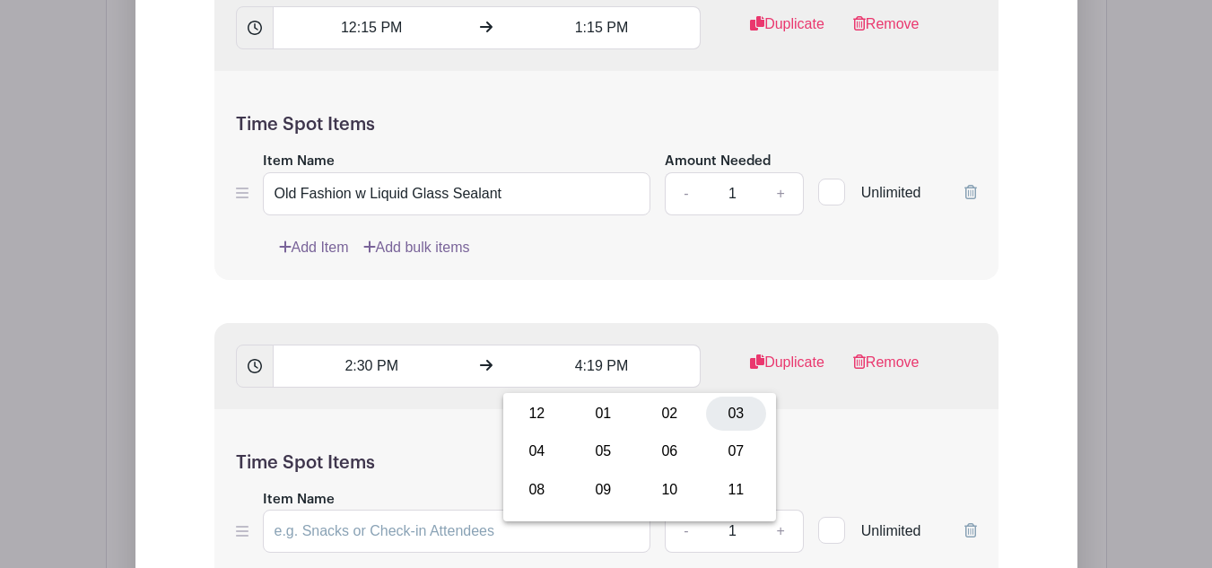
click at [738, 404] on div "03" at bounding box center [736, 413] width 60 height 34
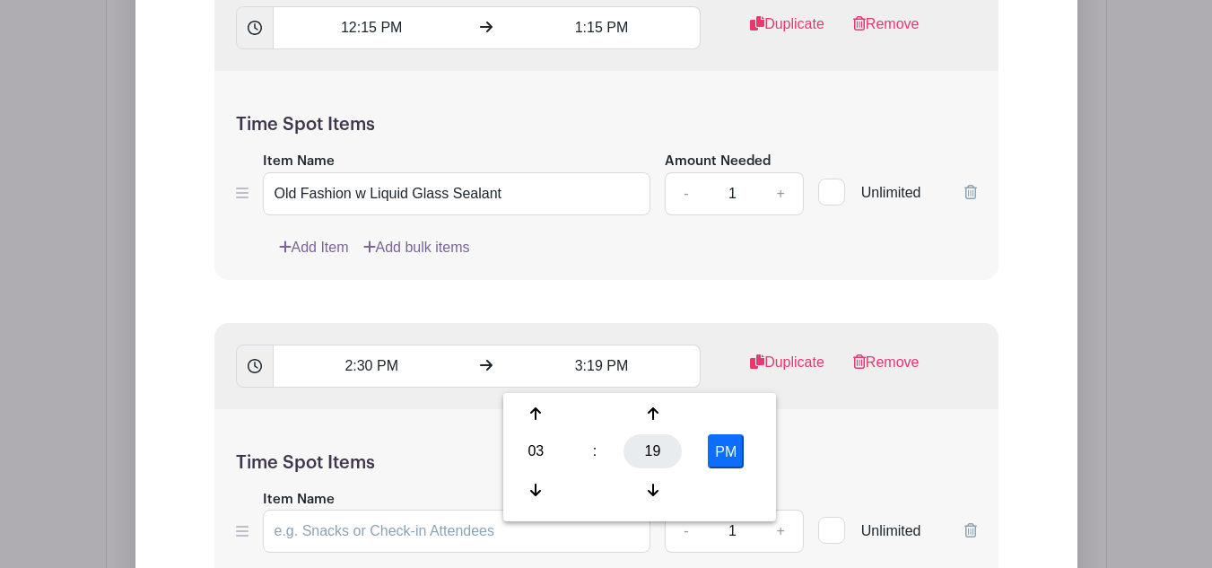
click at [641, 451] on div "19" at bounding box center [652, 451] width 58 height 34
click at [667, 450] on div "30" at bounding box center [669, 451] width 60 height 34
click at [657, 447] on div "30" at bounding box center [652, 451] width 58 height 34
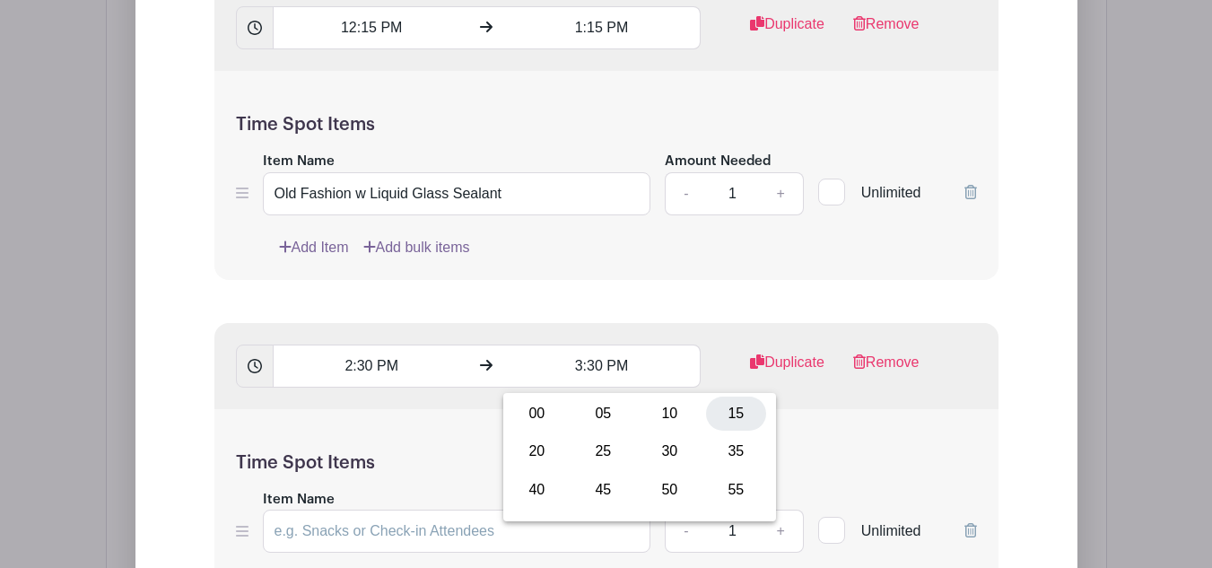
click at [746, 418] on div "15" at bounding box center [736, 413] width 60 height 34
type input "3:15 PM"
click at [831, 430] on div "Time Spot Items Item Name Amount Needed - 1 + Unlimited Add Item Add bulk items" at bounding box center [606, 513] width 784 height 209
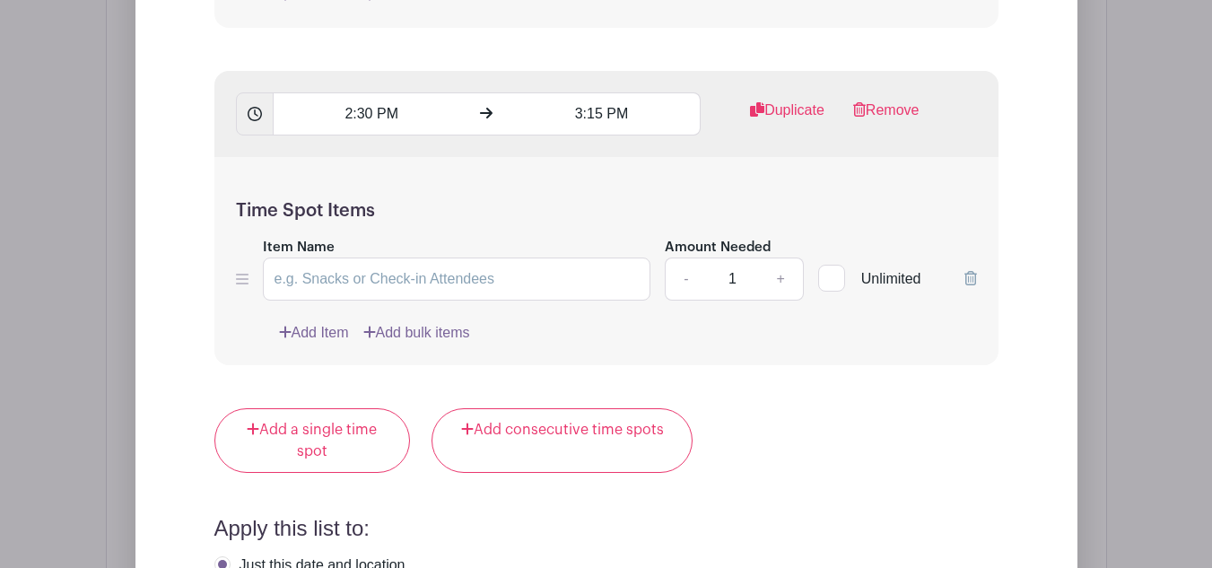
scroll to position [3018, 0]
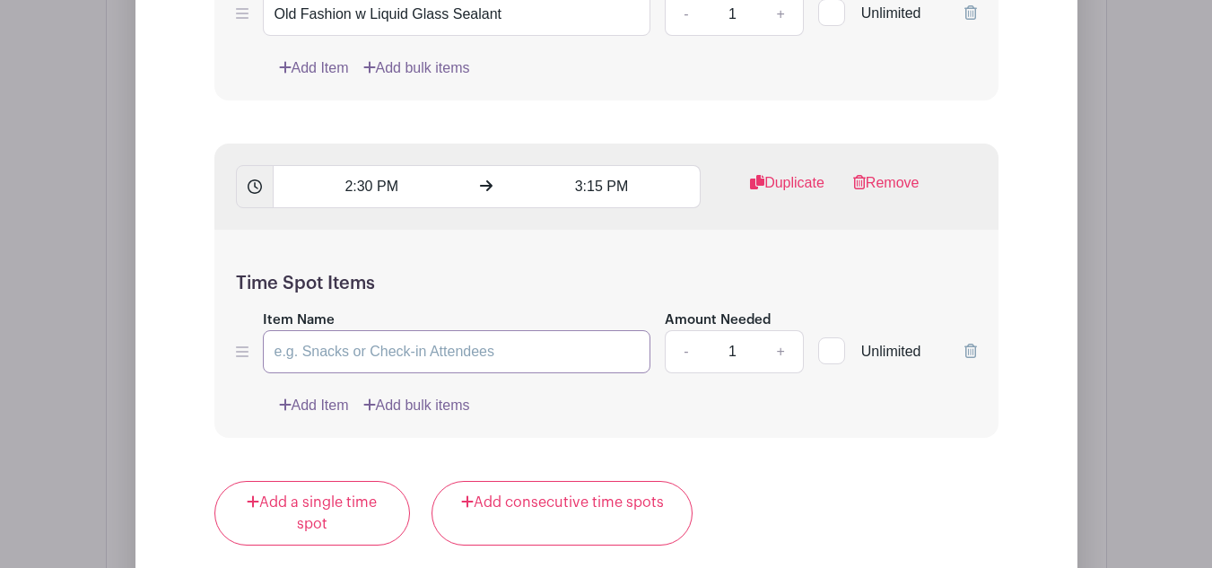
click at [398, 371] on input "Item Name" at bounding box center [457, 351] width 388 height 43
click at [425, 352] on input "Item Name" at bounding box center [457, 351] width 388 height 43
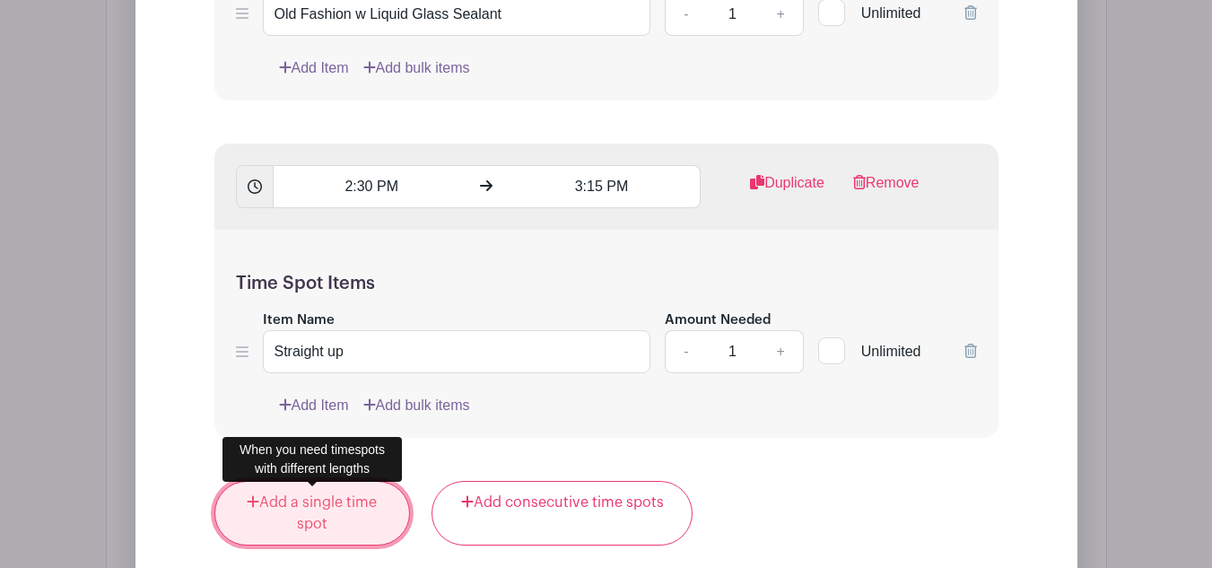
click at [305, 505] on link "Add a single time spot" at bounding box center [312, 513] width 196 height 65
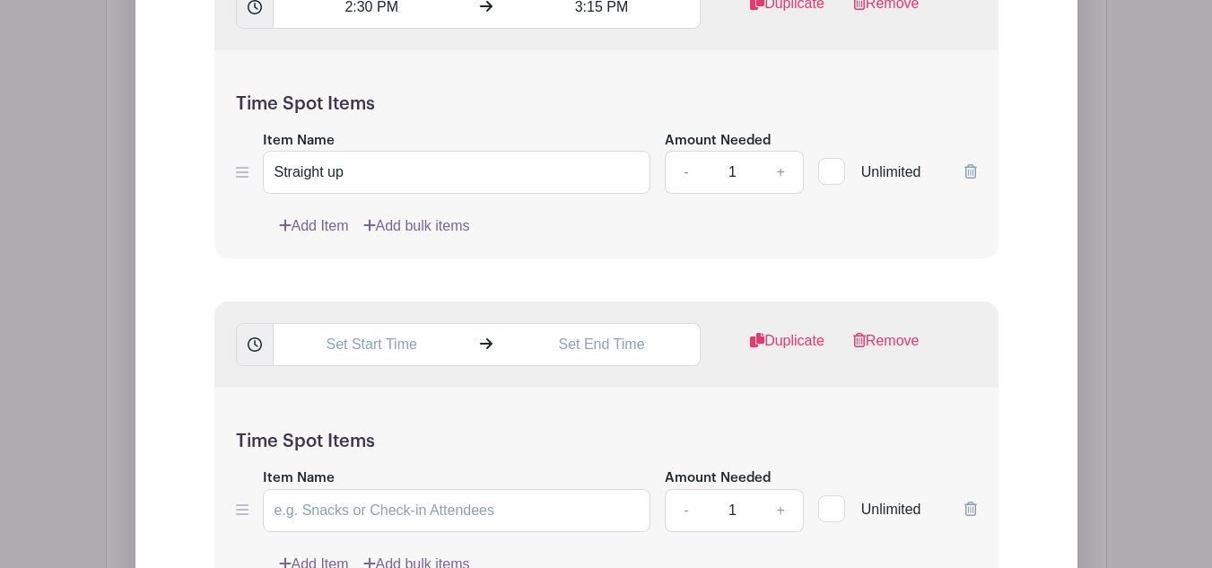
scroll to position [3108, 0]
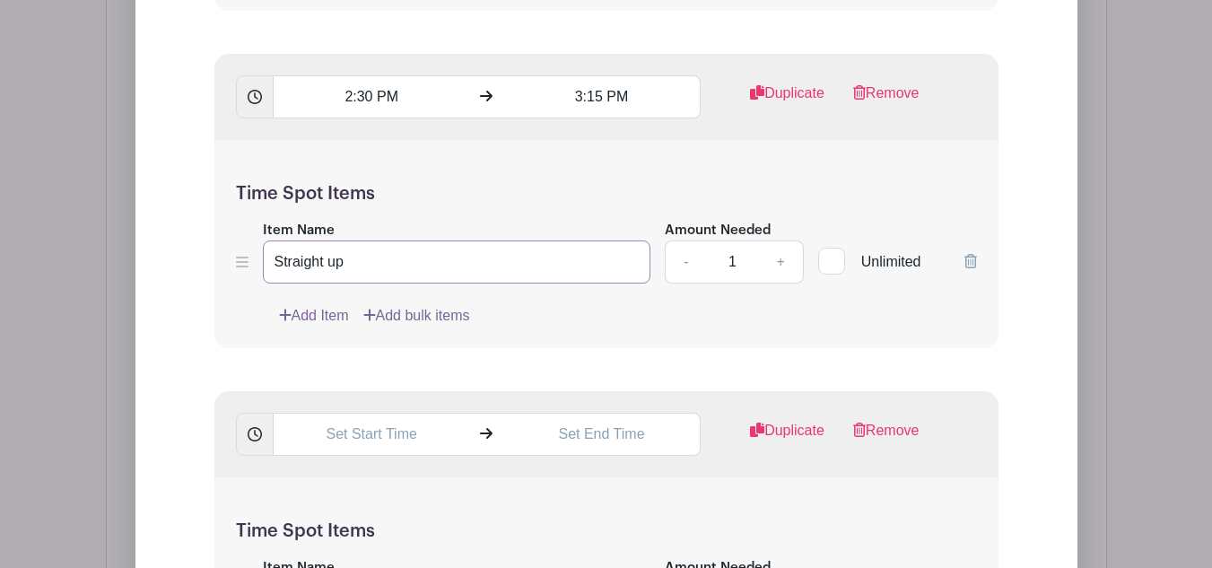
click at [407, 279] on input "Straight up" at bounding box center [457, 261] width 388 height 43
type input "S"
click at [332, 272] on input "Manhanttan" at bounding box center [457, 261] width 388 height 43
click at [394, 261] on input "Manhattan" at bounding box center [457, 261] width 388 height 43
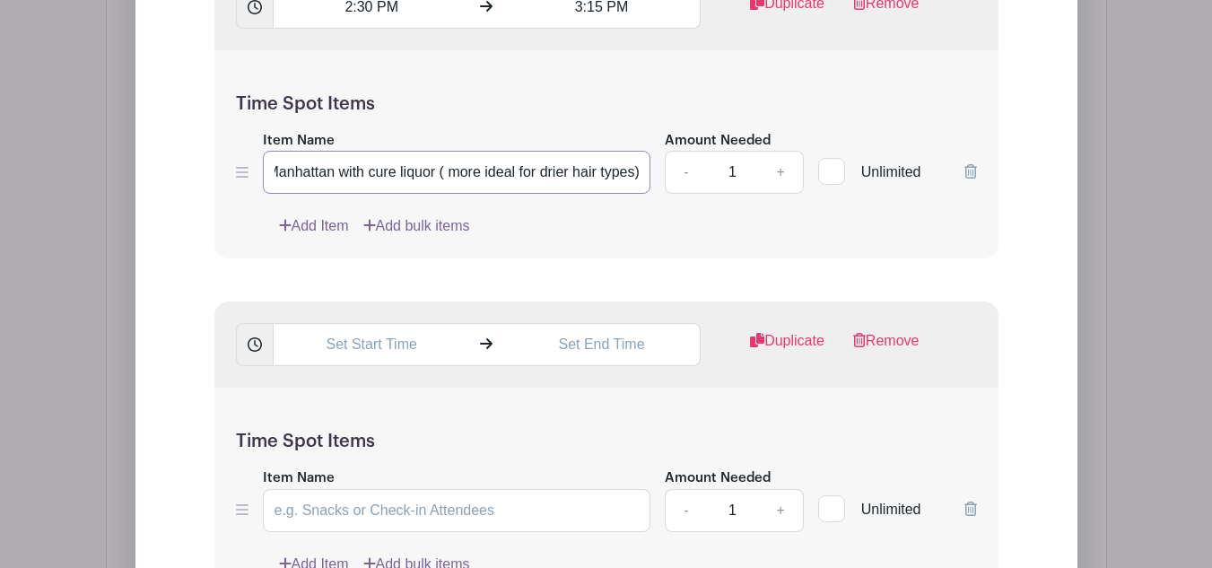
type input "Manhattan with cure liquor ( more ideal for drier hair types)"
click at [342, 356] on input "text" at bounding box center [371, 344] width 197 height 43
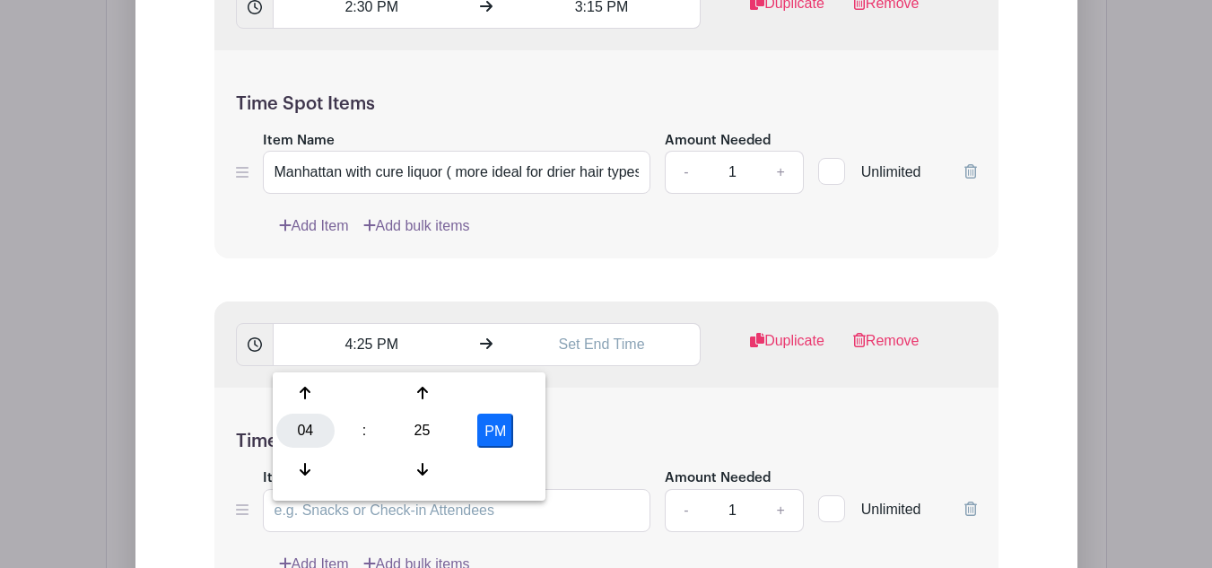
click at [290, 431] on div "04" at bounding box center [305, 430] width 58 height 34
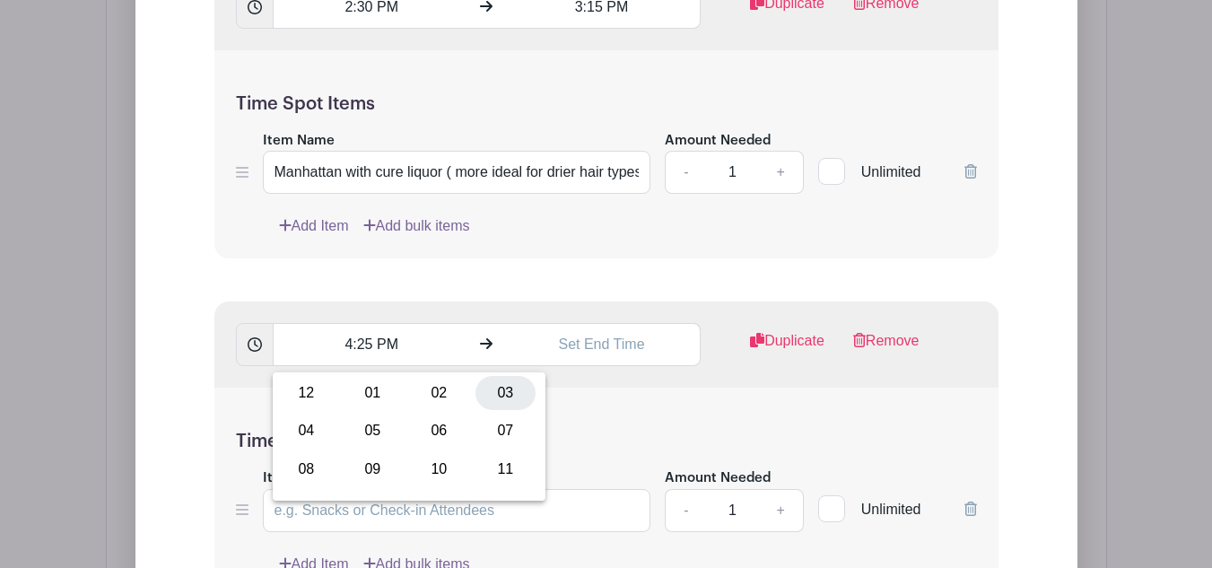
click at [508, 403] on div "03" at bounding box center [505, 393] width 60 height 34
click at [419, 426] on div "25" at bounding box center [422, 430] width 58 height 34
click at [428, 428] on div "30" at bounding box center [439, 430] width 60 height 34
type input "3:30 PM"
click at [589, 351] on input "text" at bounding box center [601, 344] width 197 height 43
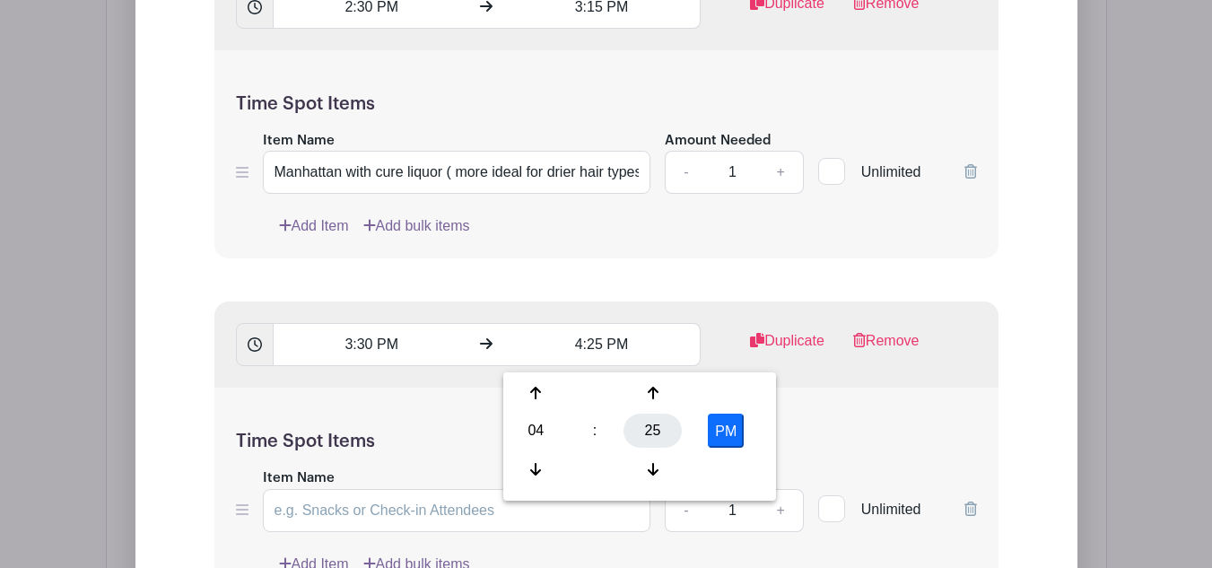
click at [662, 435] on div "25" at bounding box center [652, 430] width 58 height 34
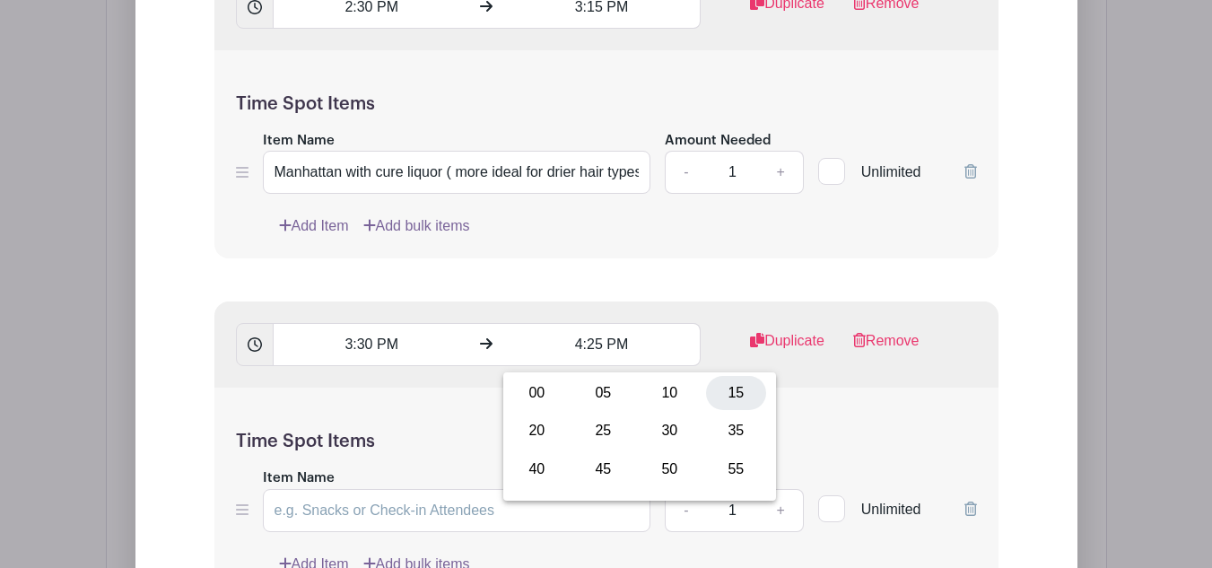
click at [719, 395] on div "15" at bounding box center [736, 393] width 60 height 34
type input "4:15 PM"
click at [818, 435] on div "Time Spot Items Item Name Amount Needed - 1 + Unlimited Add Item Add bulk items" at bounding box center [606, 491] width 784 height 209
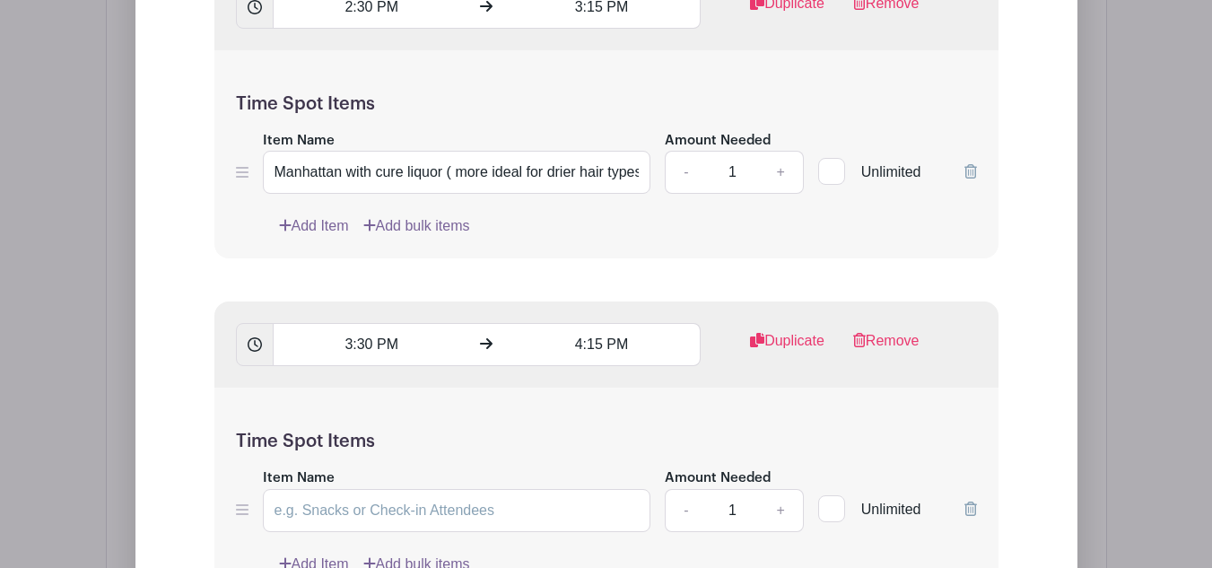
scroll to position [3377, 0]
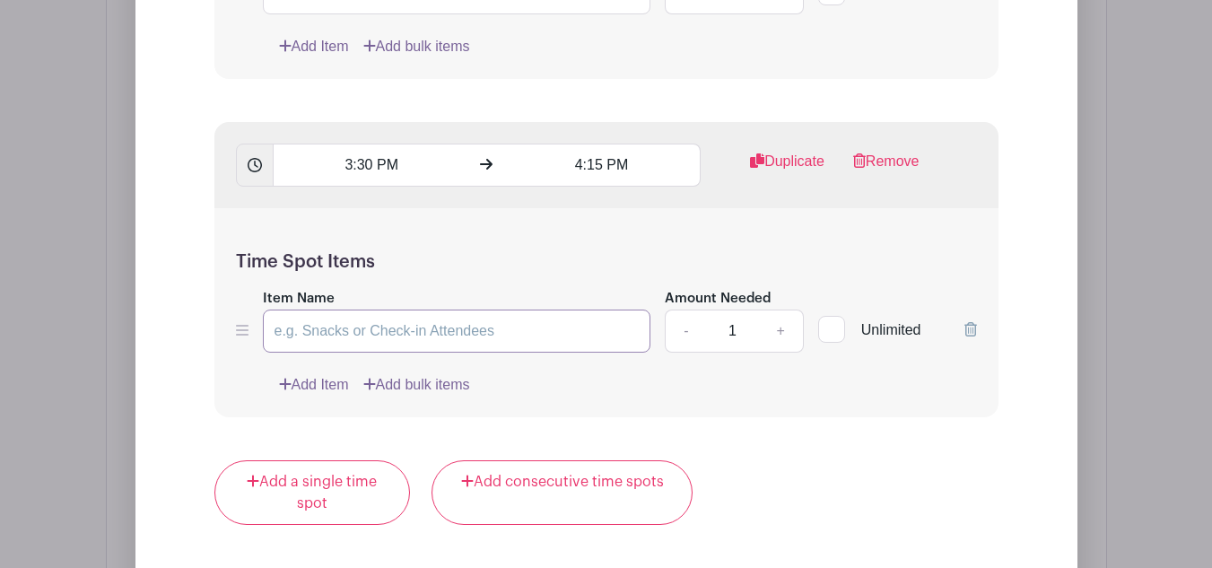
click at [491, 330] on input "Item Name" at bounding box center [457, 330] width 388 height 43
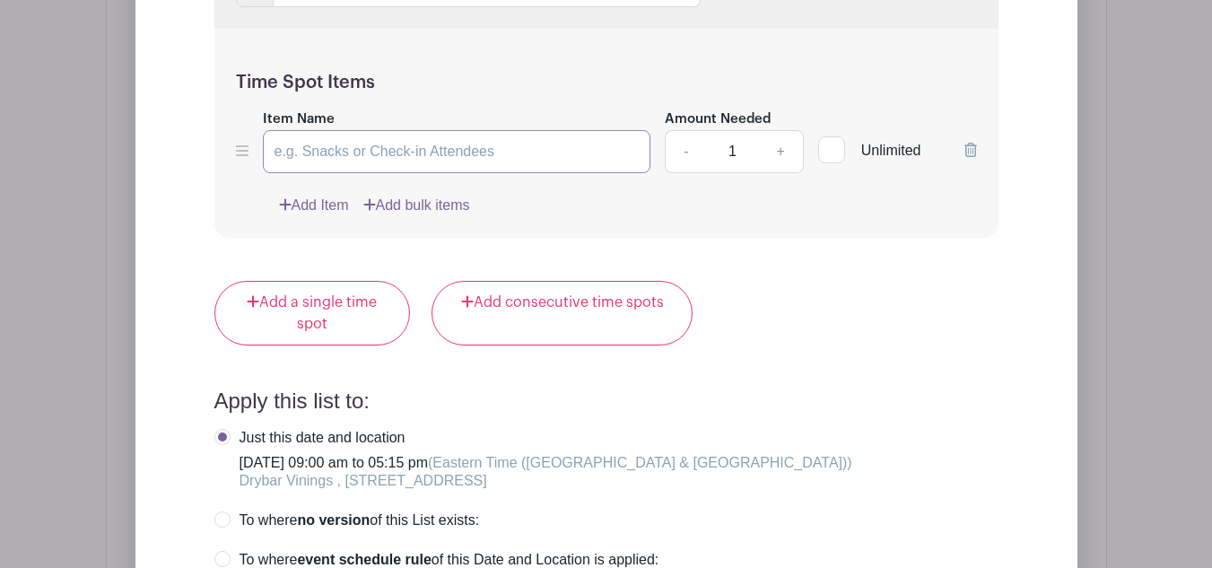
click at [529, 170] on input "Item Name" at bounding box center [457, 151] width 388 height 43
type input "s"
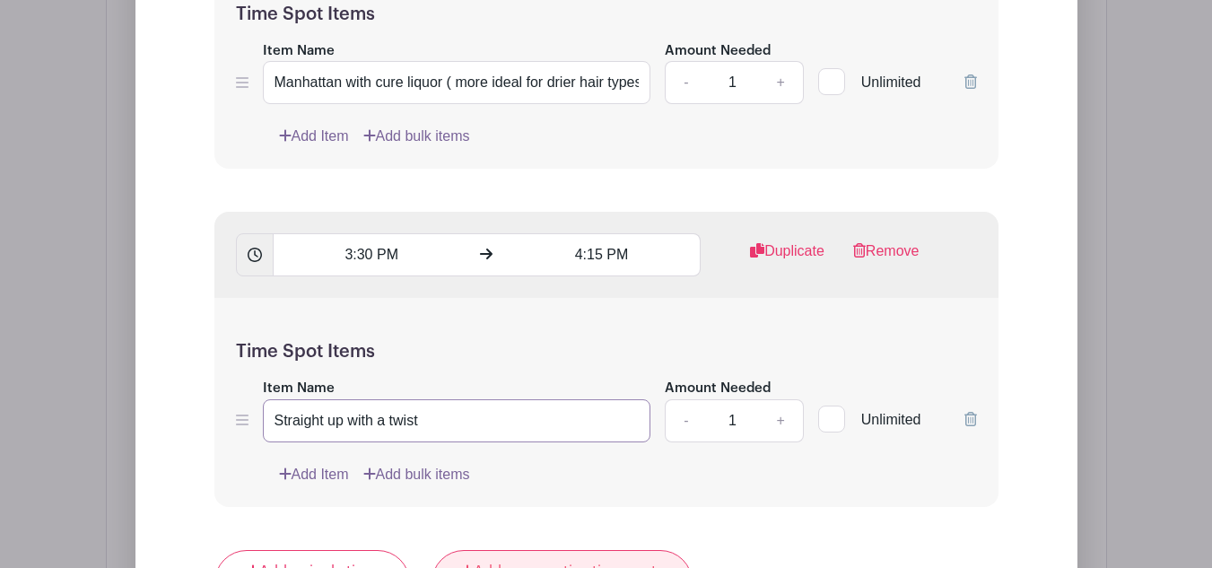
scroll to position [3467, 0]
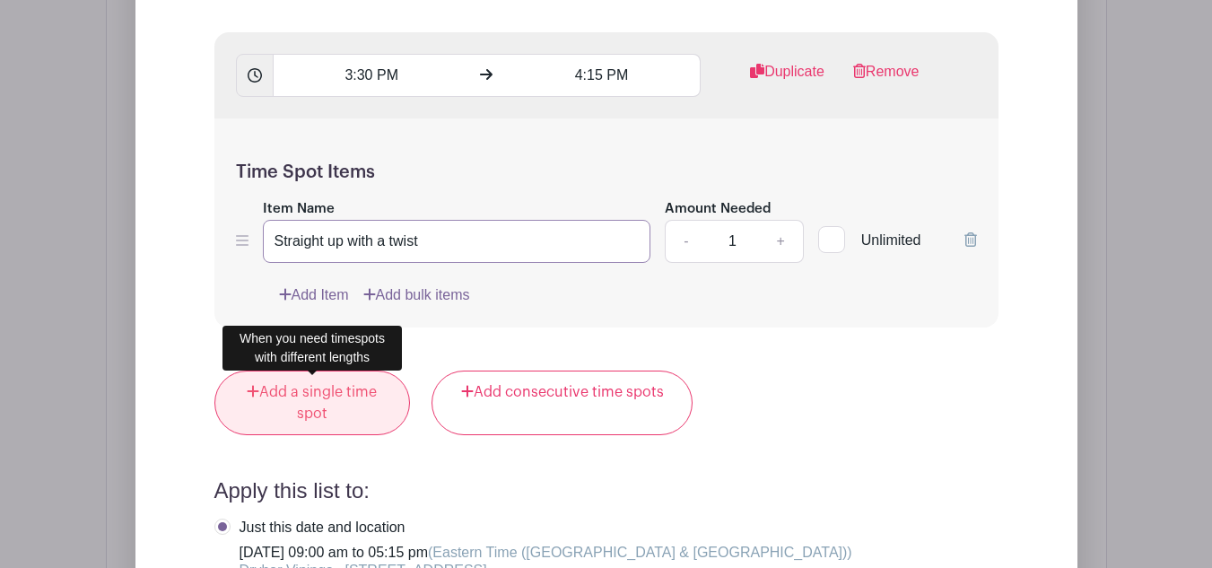
type input "Straight up with a twist"
click at [293, 398] on link "Add a single time spot" at bounding box center [312, 402] width 196 height 65
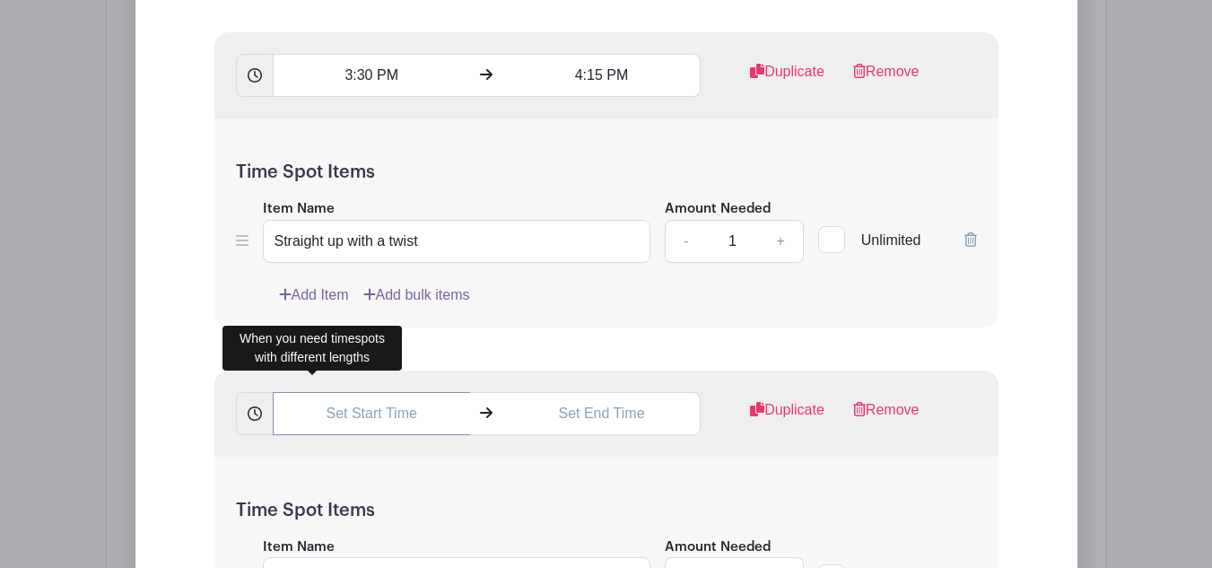
click at [326, 409] on input "text" at bounding box center [371, 413] width 197 height 43
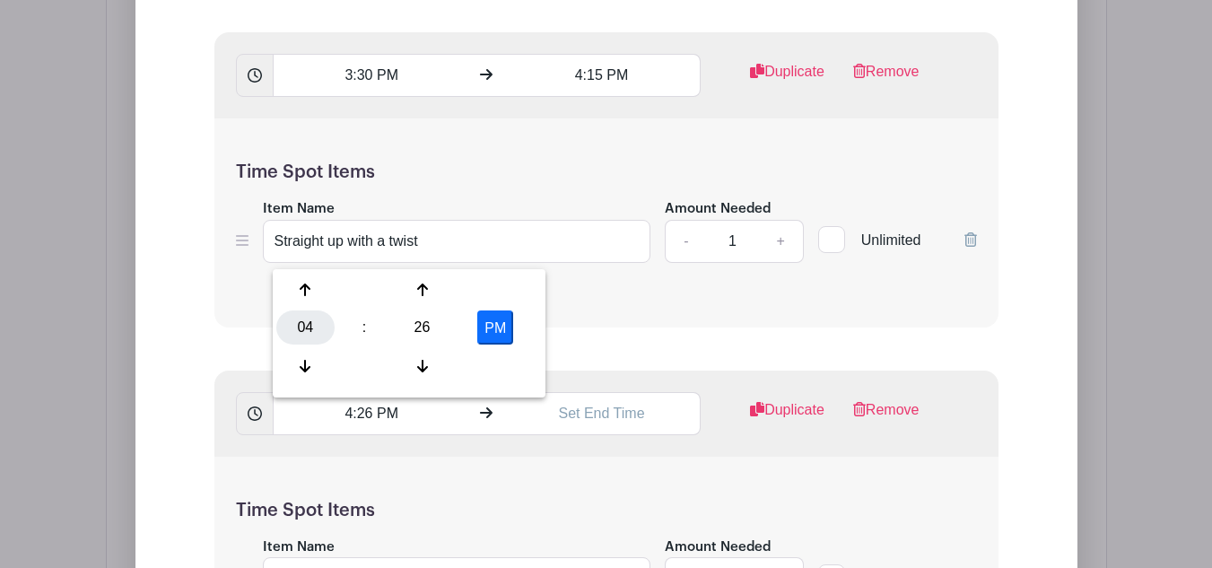
click at [300, 325] on div "04" at bounding box center [305, 327] width 58 height 34
drag, startPoint x: 289, startPoint y: 304, endPoint x: 299, endPoint y: 308, distance: 10.8
click at [291, 305] on div "12" at bounding box center [306, 290] width 60 height 34
click at [301, 340] on div "12" at bounding box center [305, 327] width 58 height 34
click at [307, 323] on div "04" at bounding box center [306, 327] width 60 height 34
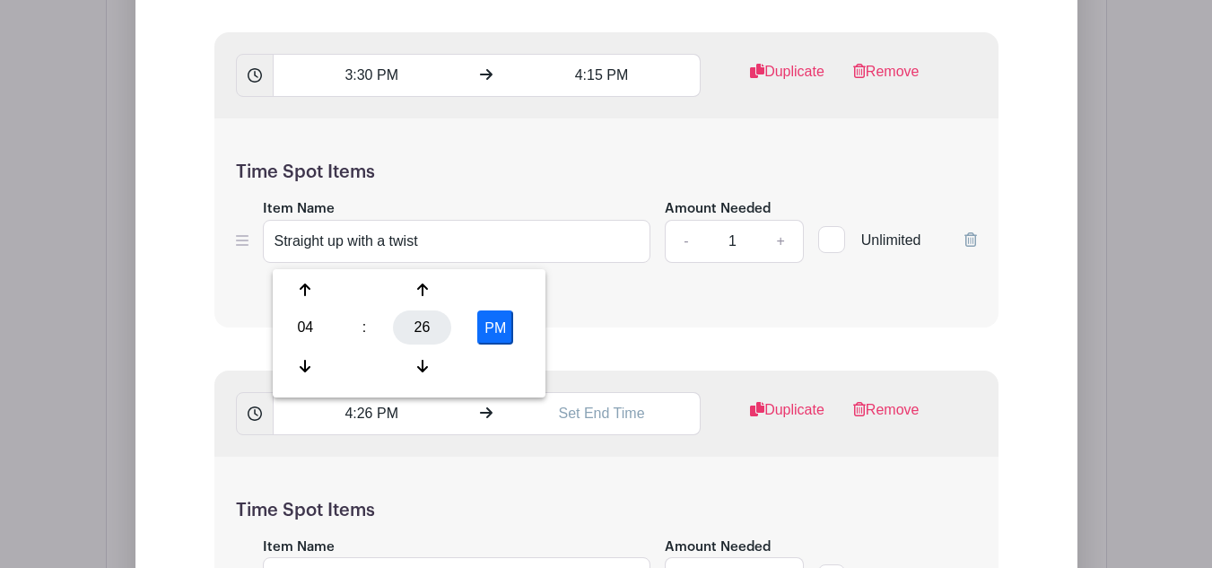
click at [424, 326] on div "26" at bounding box center [422, 327] width 58 height 34
click at [435, 325] on div "30" at bounding box center [439, 327] width 60 height 34
type input "4:30 PM"
click at [586, 427] on input "text" at bounding box center [601, 413] width 197 height 43
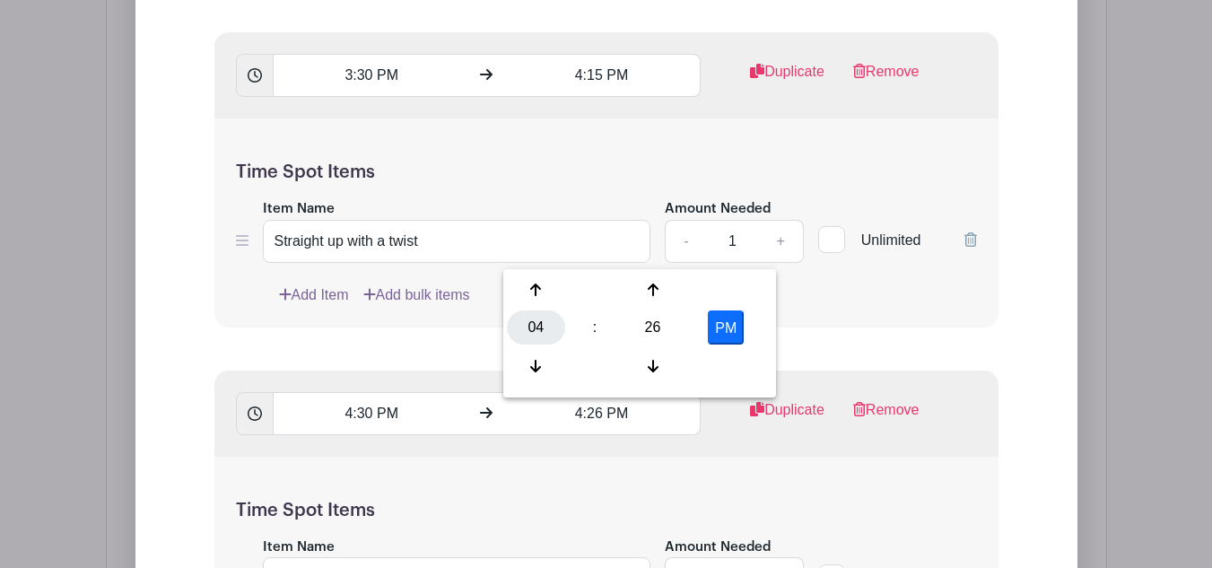
click at [524, 333] on div "04" at bounding box center [536, 327] width 58 height 34
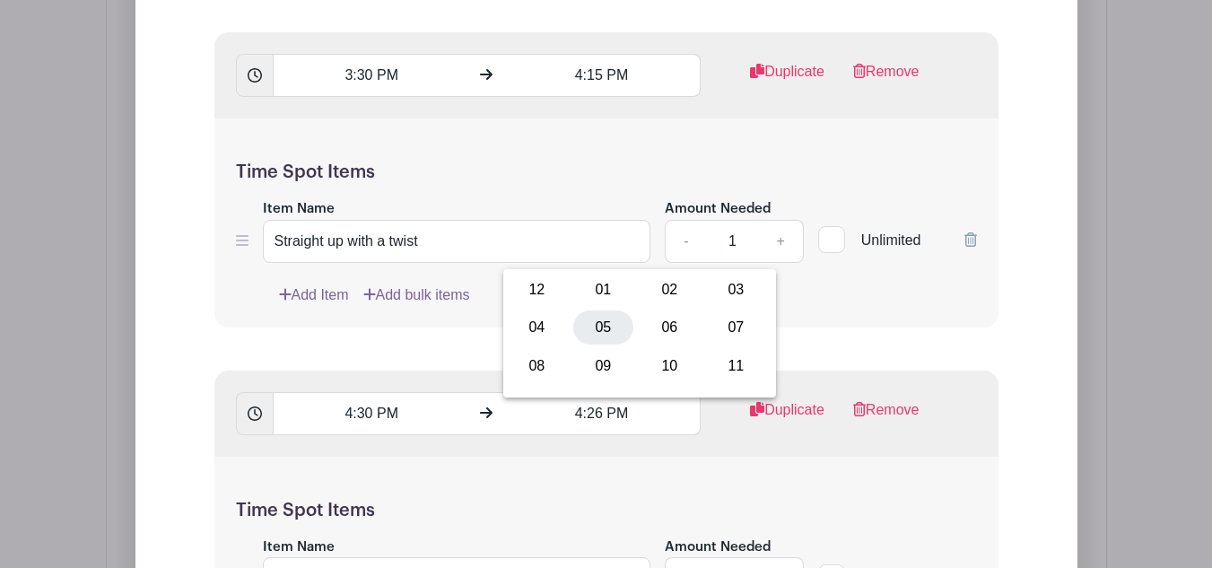
click at [595, 337] on div "05" at bounding box center [603, 327] width 60 height 34
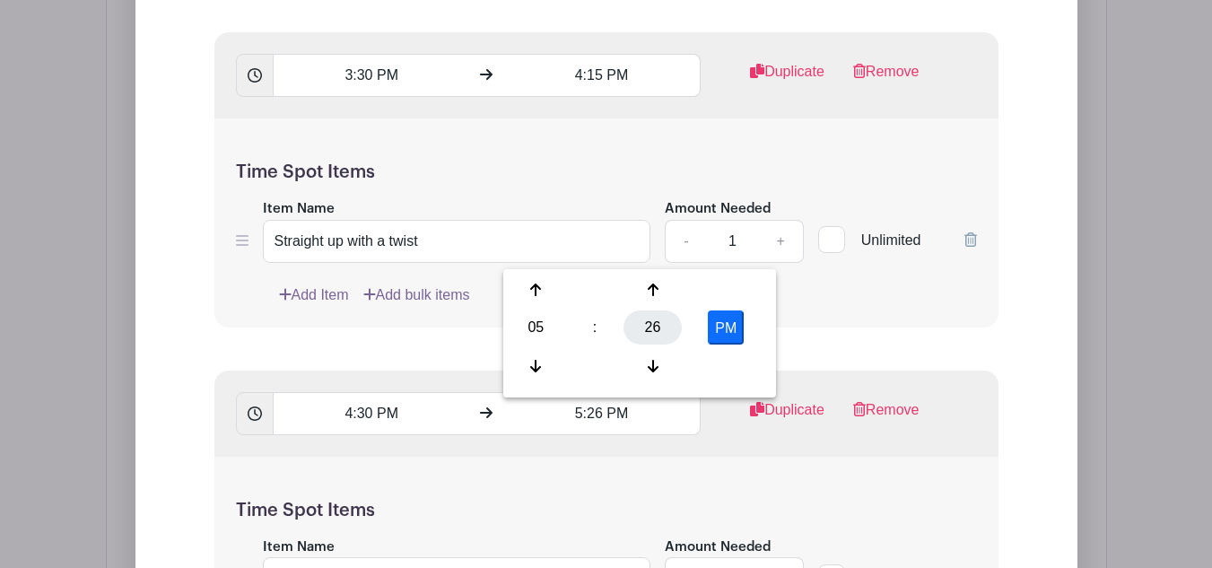
click at [656, 323] on div "26" at bounding box center [652, 327] width 58 height 34
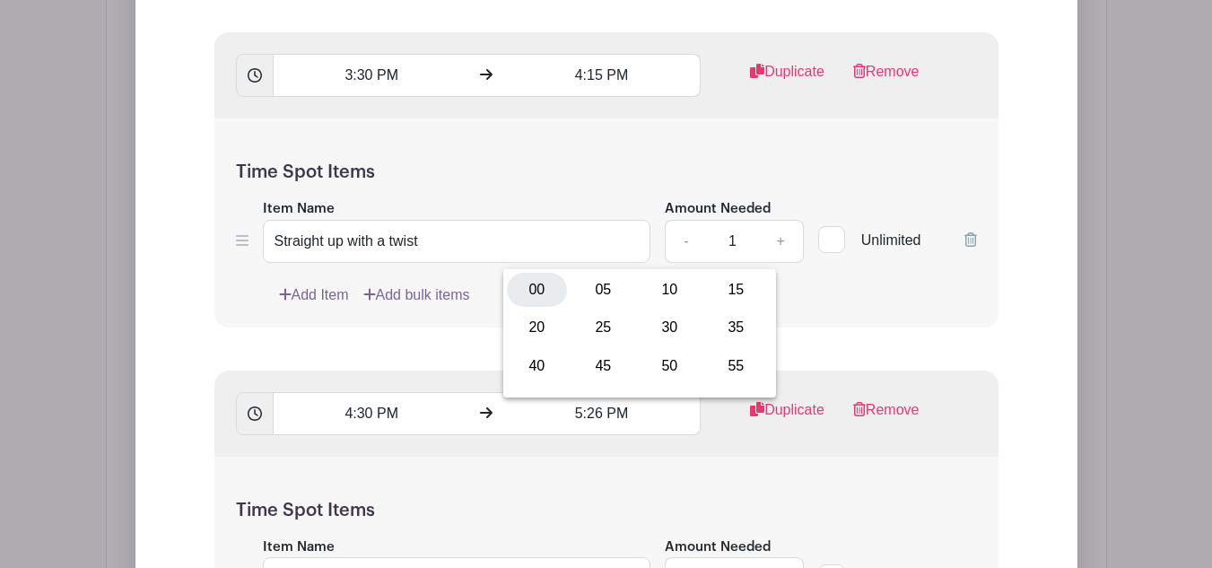
click at [532, 281] on div "00" at bounding box center [537, 290] width 60 height 34
type input "5:00 PM"
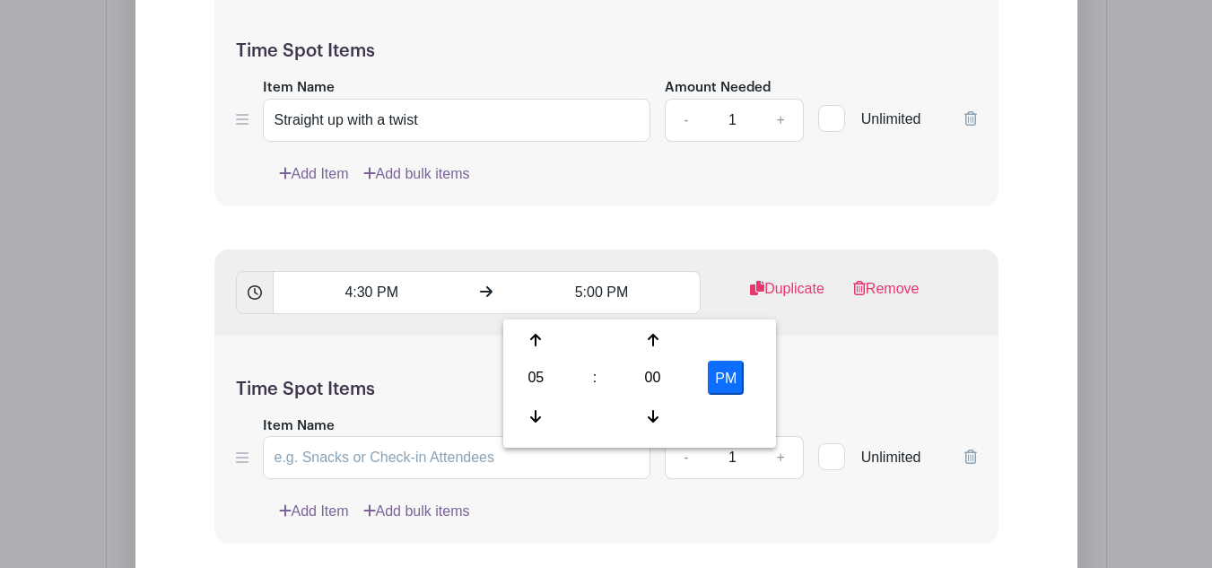
scroll to position [3646, 0]
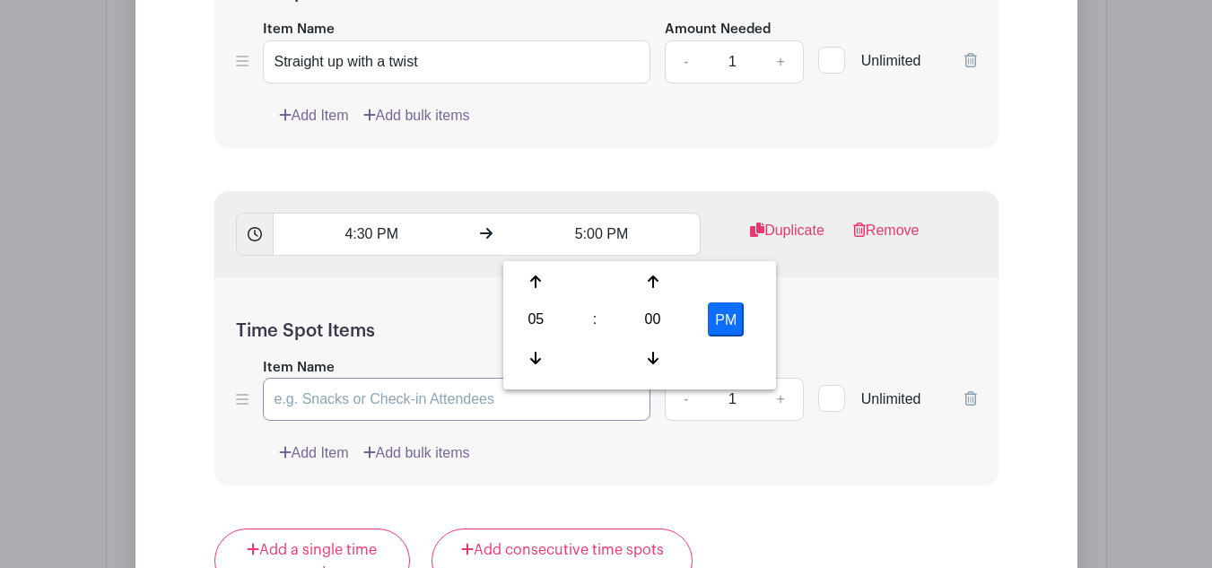
click at [451, 398] on input "Item Name" at bounding box center [457, 399] width 388 height 43
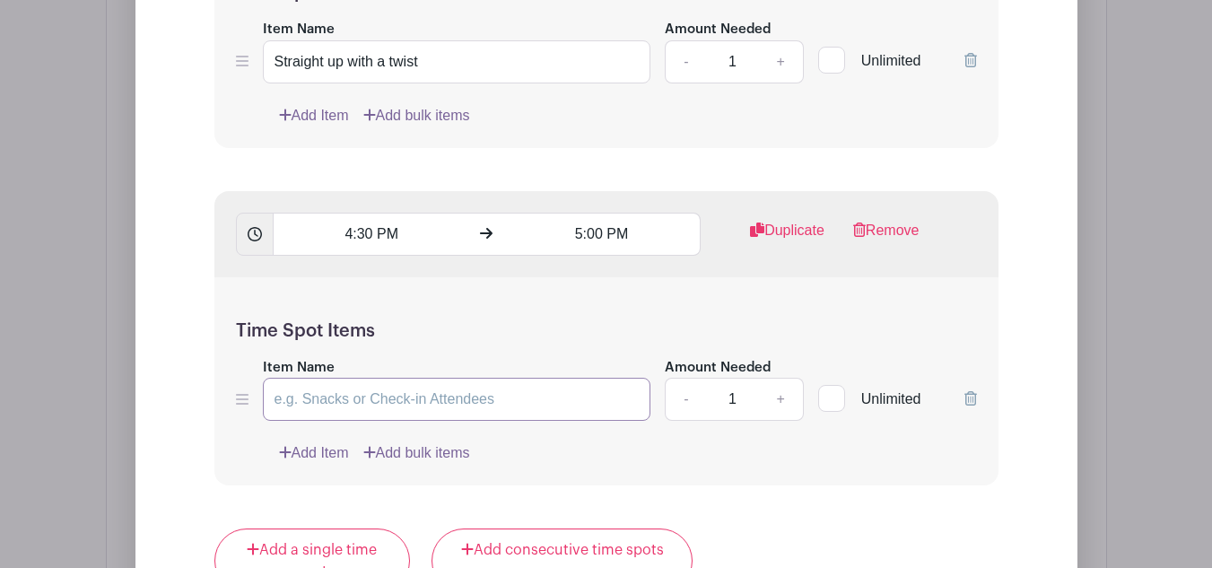
click at [406, 408] on input "Item Name" at bounding box center [457, 399] width 388 height 43
paste input "Dry style (no shampoo, no blow drying just hot tool styling. Hair must be compl…"
click at [597, 404] on input "Dry style (no shampoo, no blow drying just hot tool styling. Hair must be compl…" at bounding box center [457, 399] width 388 height 43
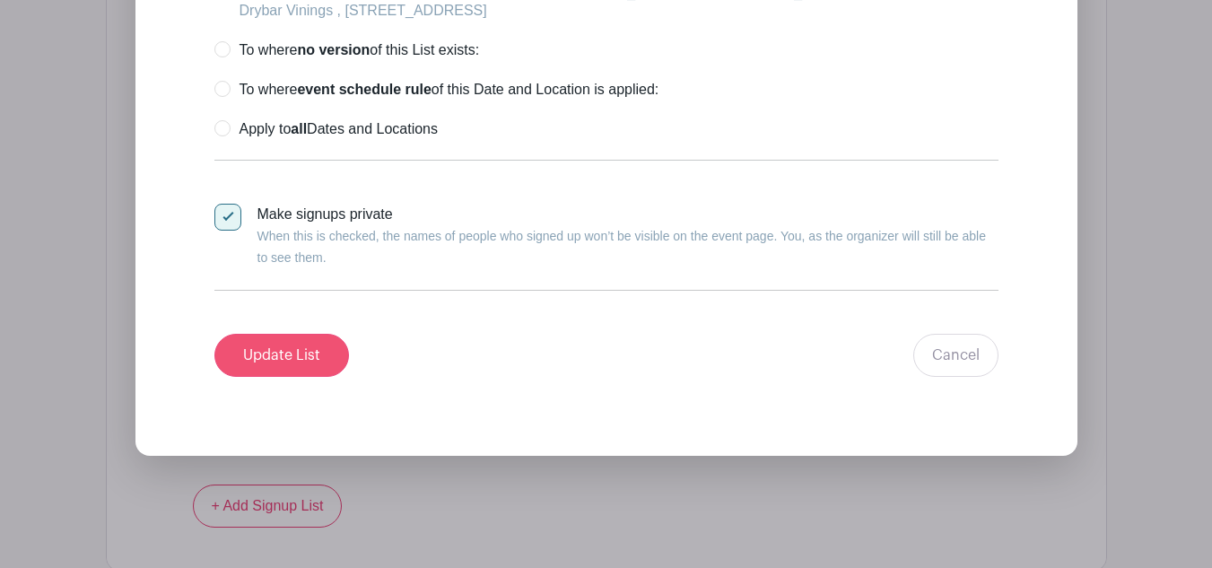
type input "Dry style of a Dirty Martini (no shampoo, no blow drying just hot tool styling.…"
click at [276, 362] on input "Update List" at bounding box center [281, 355] width 135 height 43
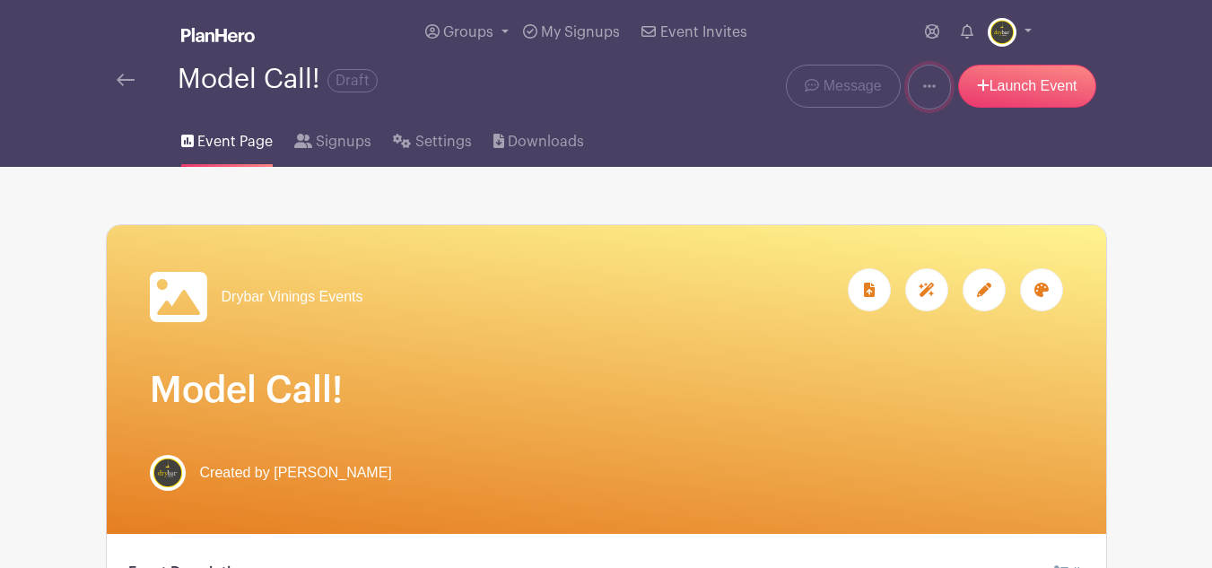
click at [930, 94] on link at bounding box center [929, 87] width 43 height 45
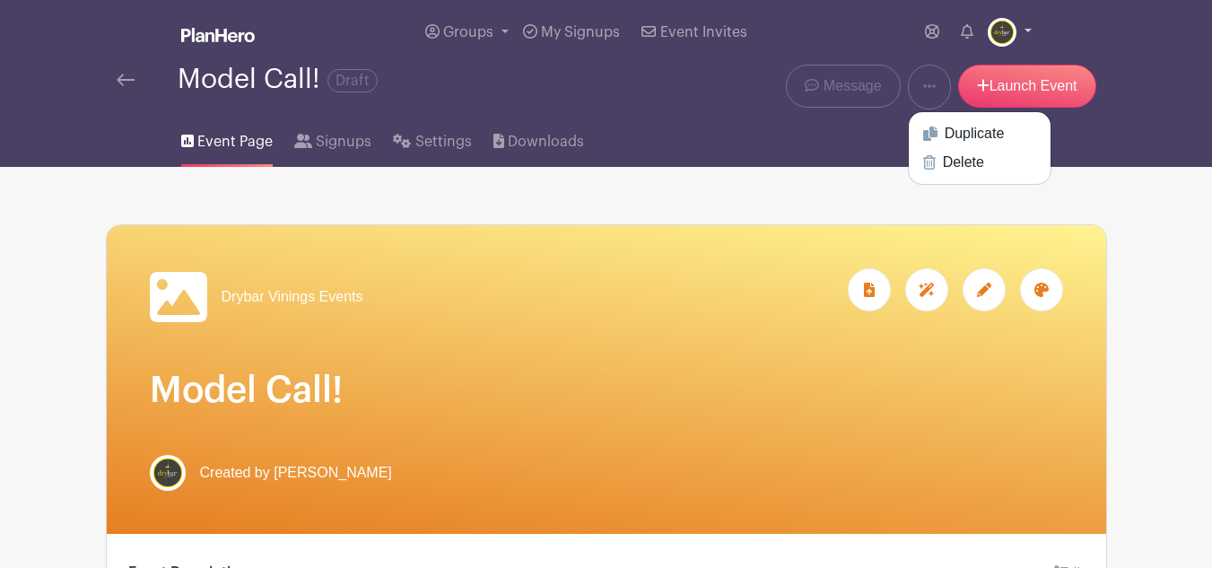
click at [1029, 30] on link at bounding box center [1009, 32] width 44 height 29
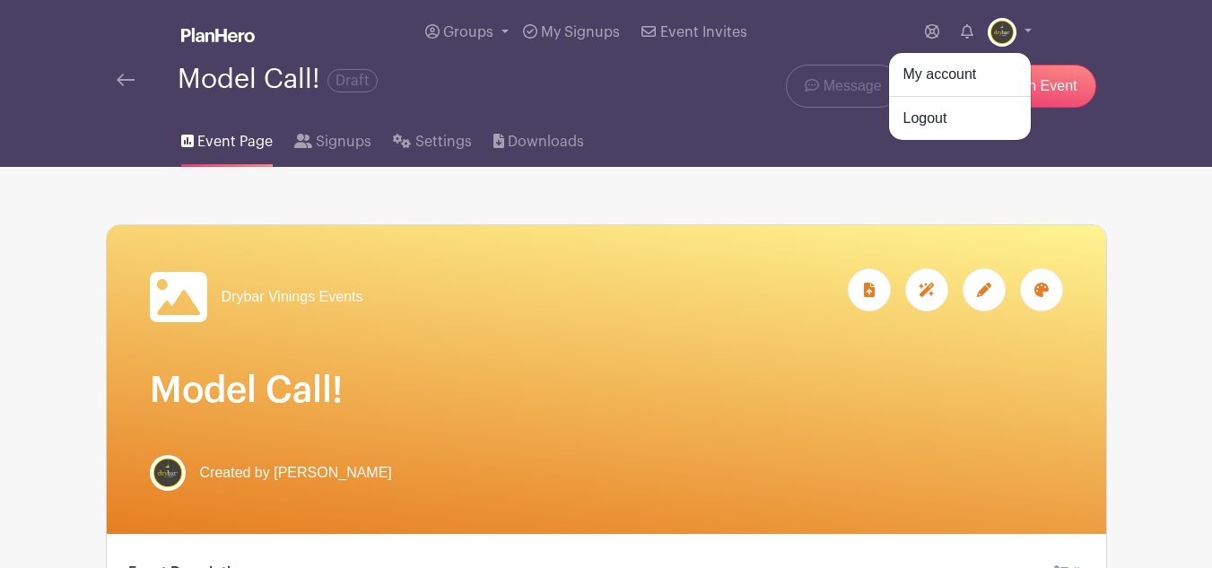
click at [1055, 133] on div "Event Page Signups Settings Downloads" at bounding box center [606, 137] width 1022 height 57
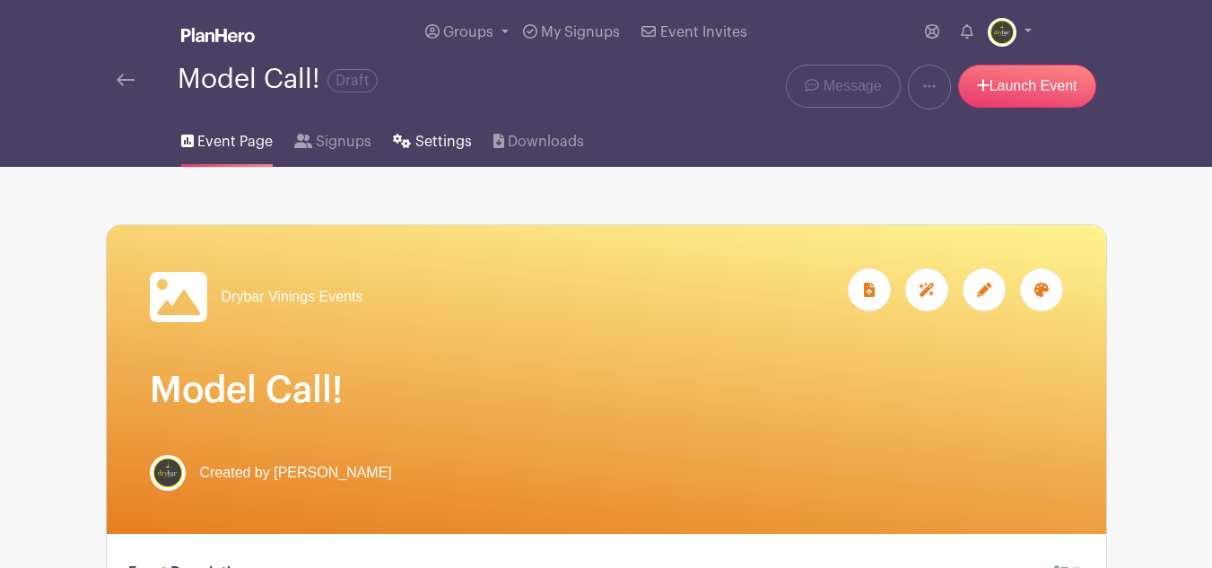
click at [433, 136] on span "Settings" at bounding box center [443, 142] width 56 height 22
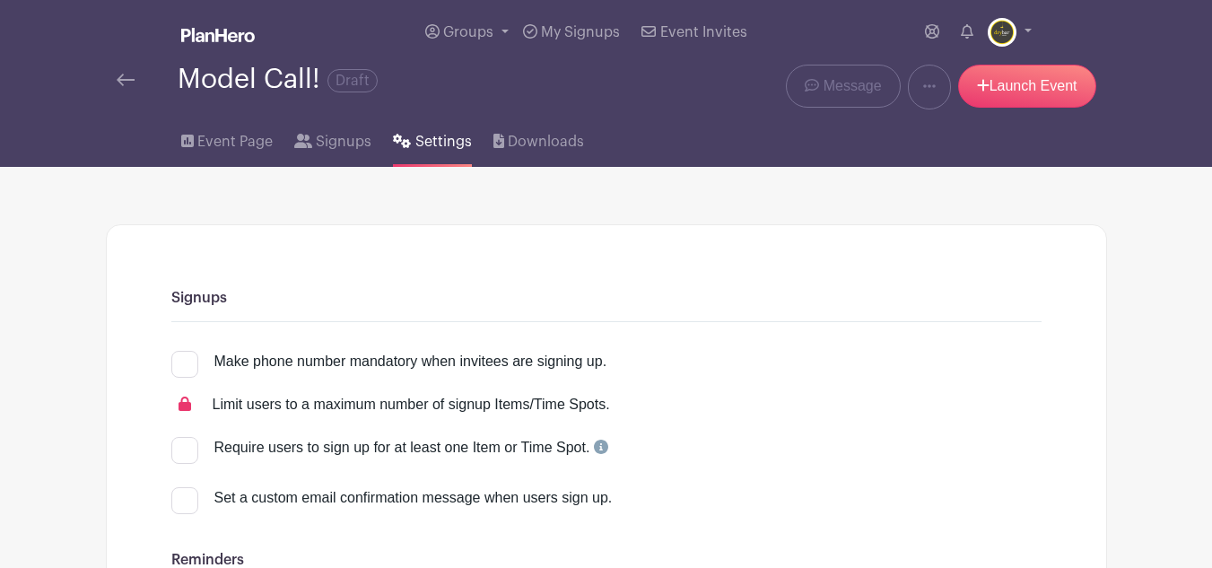
click at [193, 356] on div at bounding box center [184, 364] width 27 height 27
click at [183, 356] on input "Make phone number mandatory when invitees are signing up." at bounding box center [177, 357] width 12 height 12
checkbox input "true"
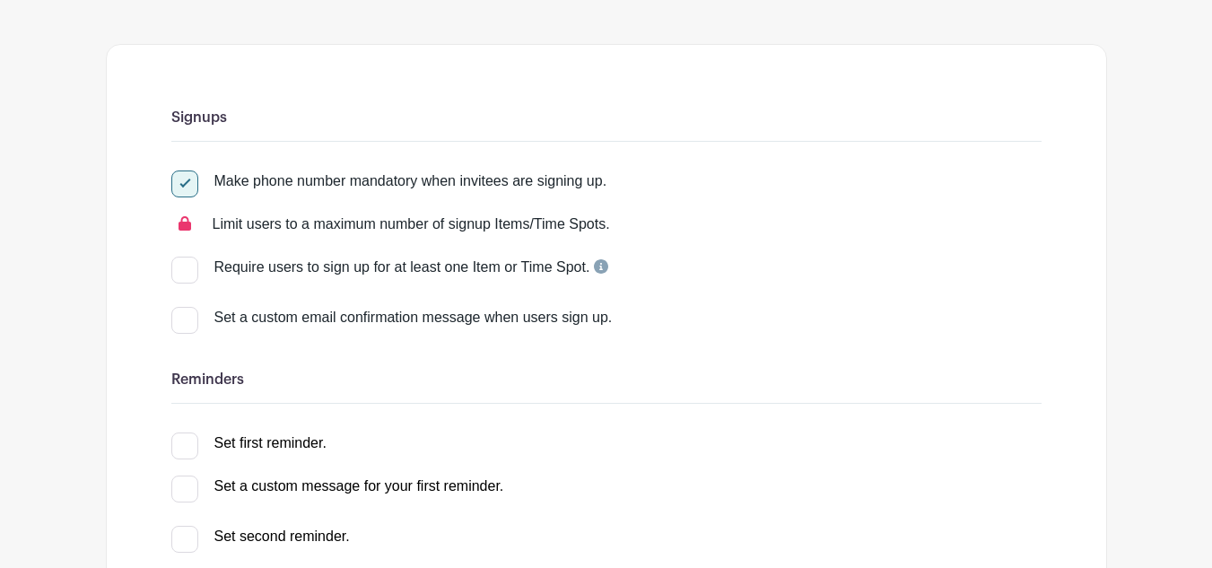
scroll to position [179, 0]
click at [182, 319] on input "Set a custom email confirmation message when users sign up." at bounding box center [177, 314] width 12 height 12
checkbox input "true"
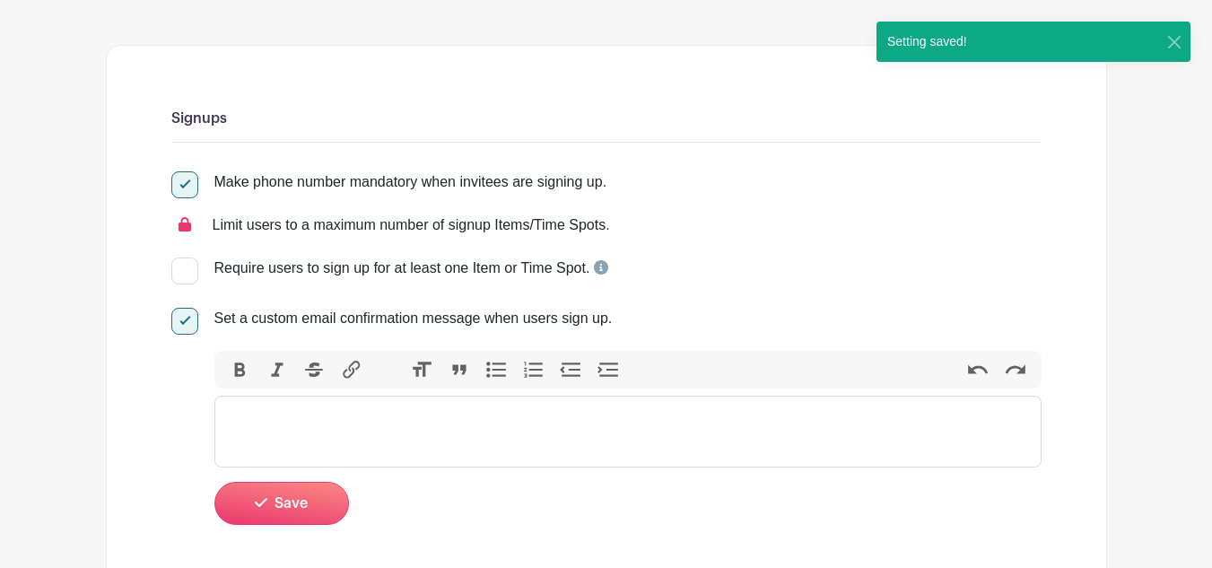
click at [266, 439] on trix-editor at bounding box center [627, 431] width 827 height 72
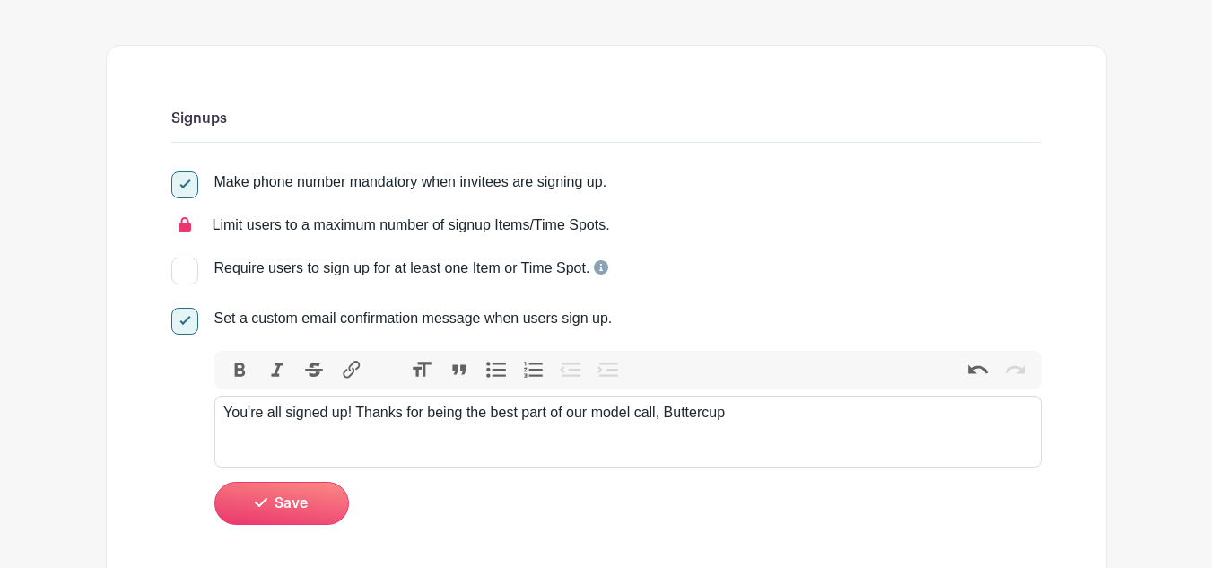
type trix-editor "<div>You're all signed up! Thanks for being the best part of our model call, Bu…"
click at [310, 491] on button "Save" at bounding box center [281, 503] width 135 height 43
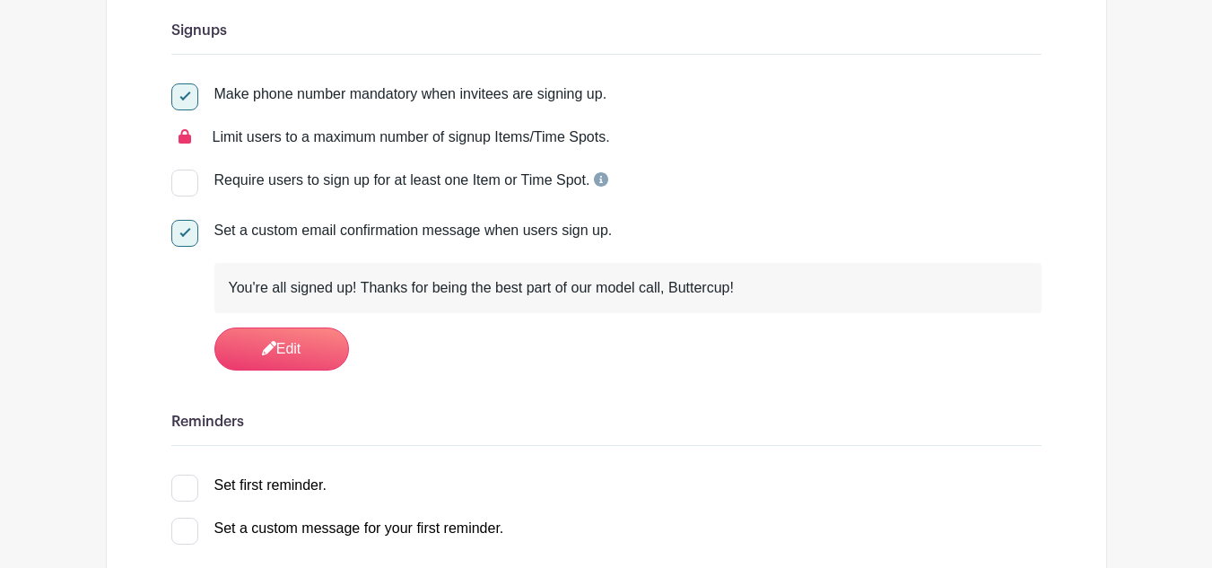
scroll to position [359, 0]
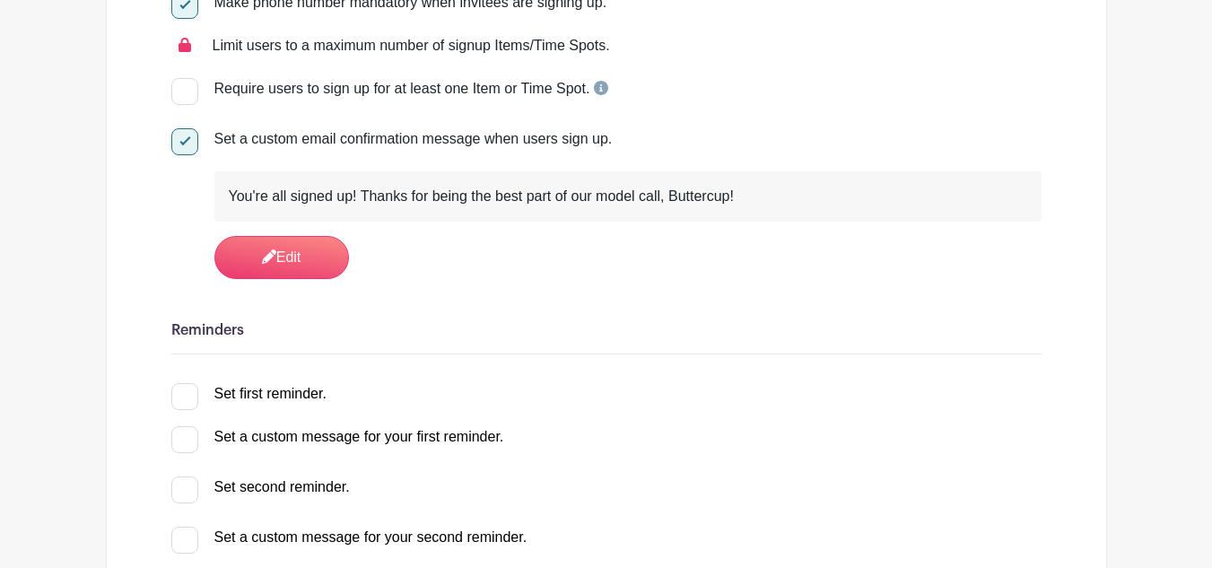
drag, startPoint x: 148, startPoint y: 396, endPoint x: 164, endPoint y: 398, distance: 16.2
click at [177, 400] on div at bounding box center [184, 396] width 27 height 27
click at [177, 395] on input "Set first reminder." at bounding box center [177, 389] width 12 height 12
checkbox input "true"
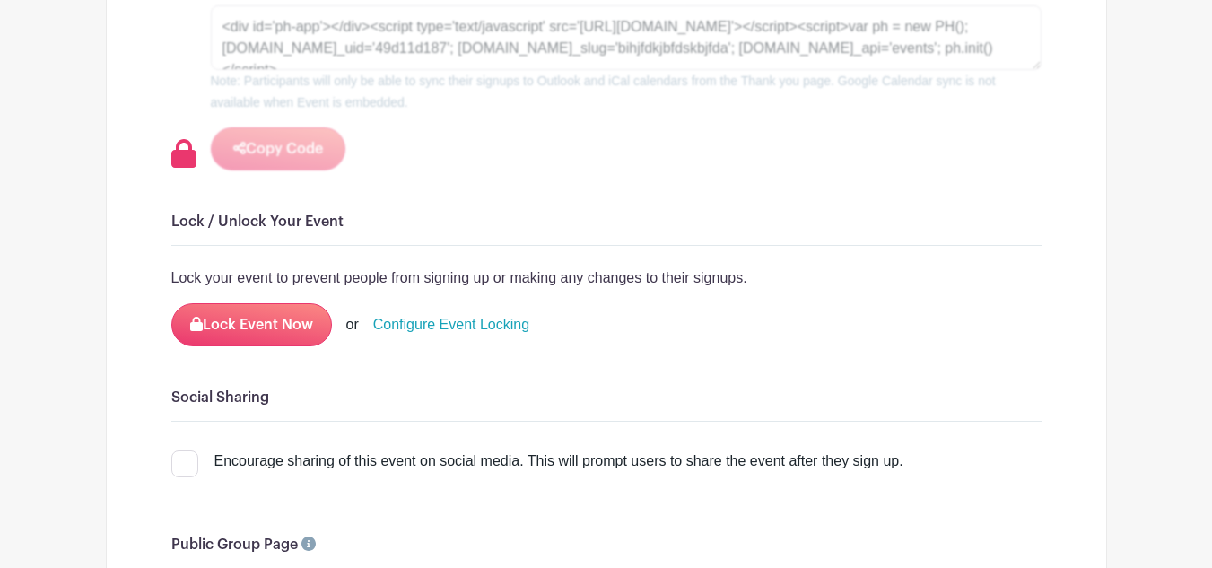
scroll to position [1973, 0]
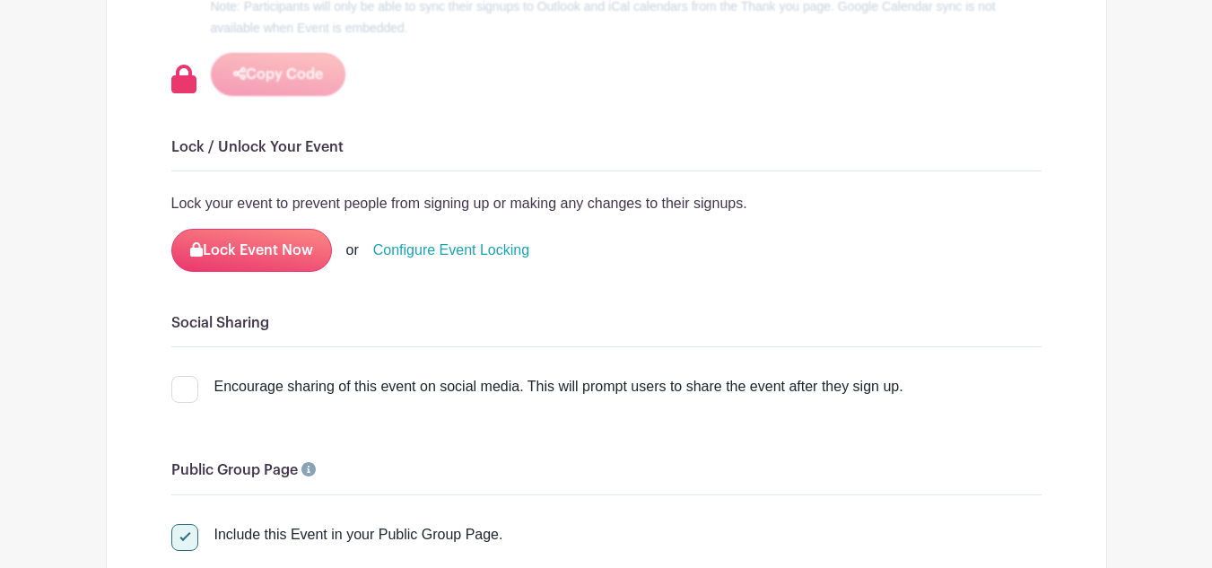
click at [181, 384] on input "Encourage sharing of this event on social media. This will prompt users to shar…" at bounding box center [177, 382] width 12 height 12
checkbox input "true"
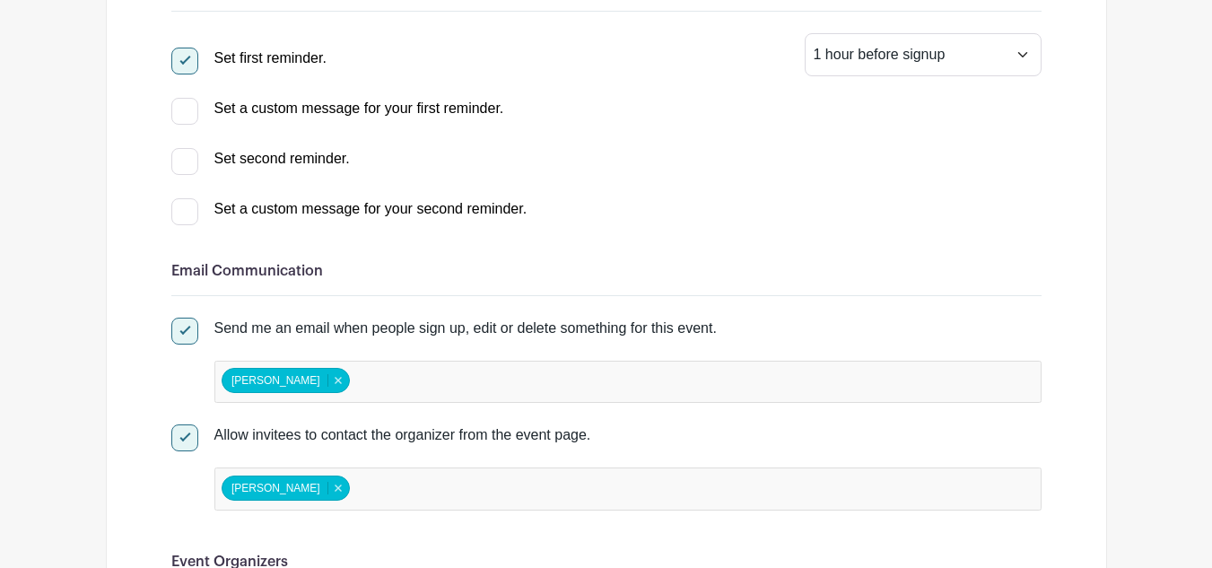
scroll to position [717, 0]
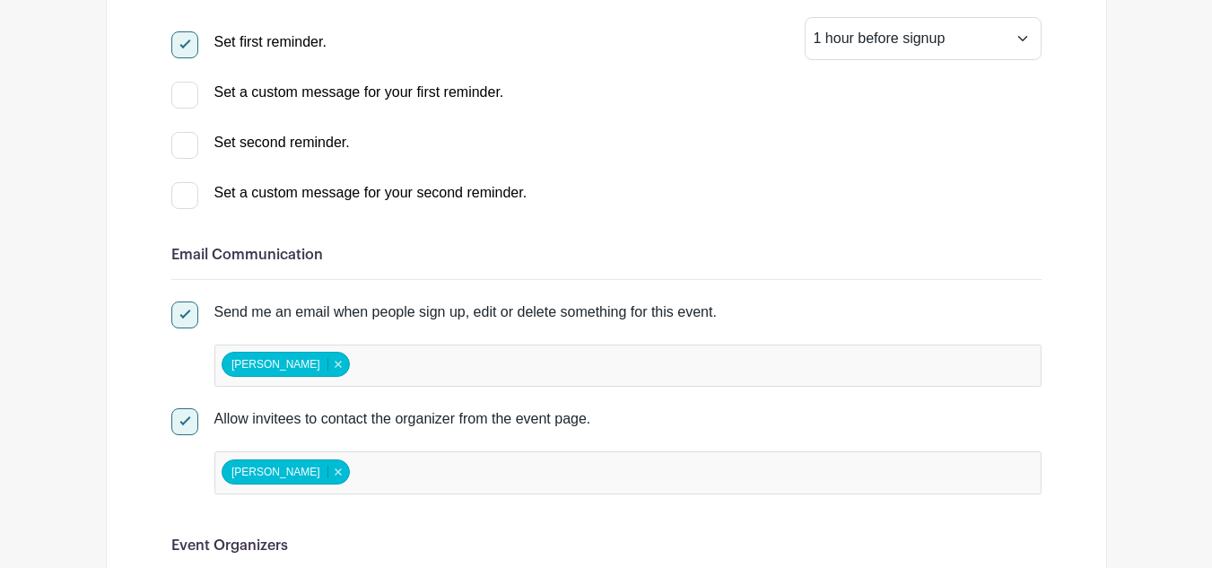
click at [401, 373] on input "false" at bounding box center [431, 365] width 159 height 26
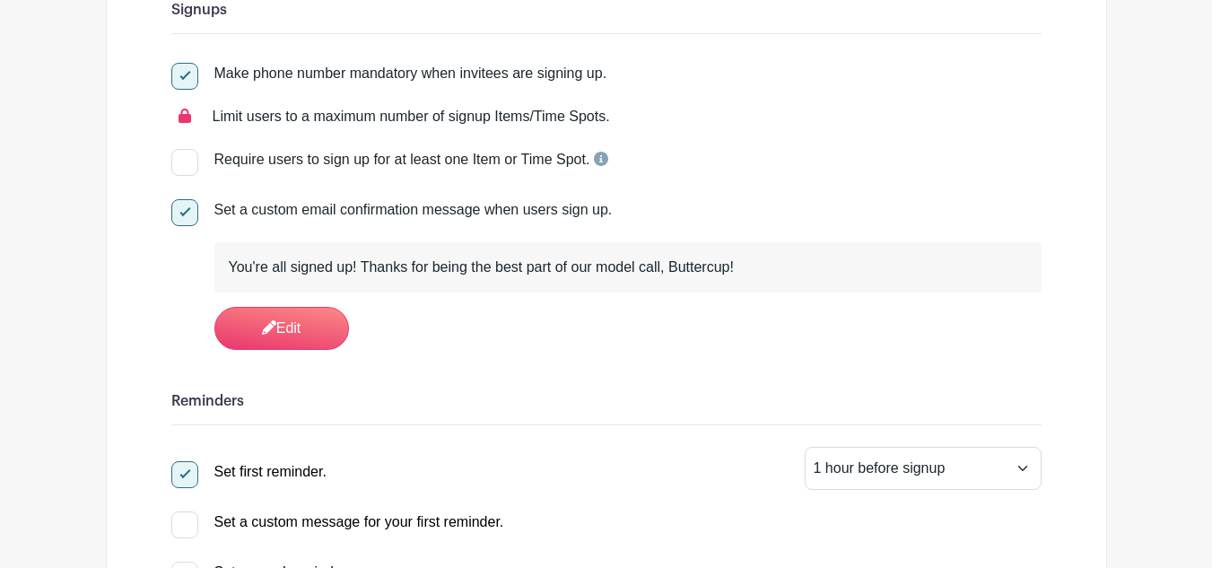
scroll to position [0, 0]
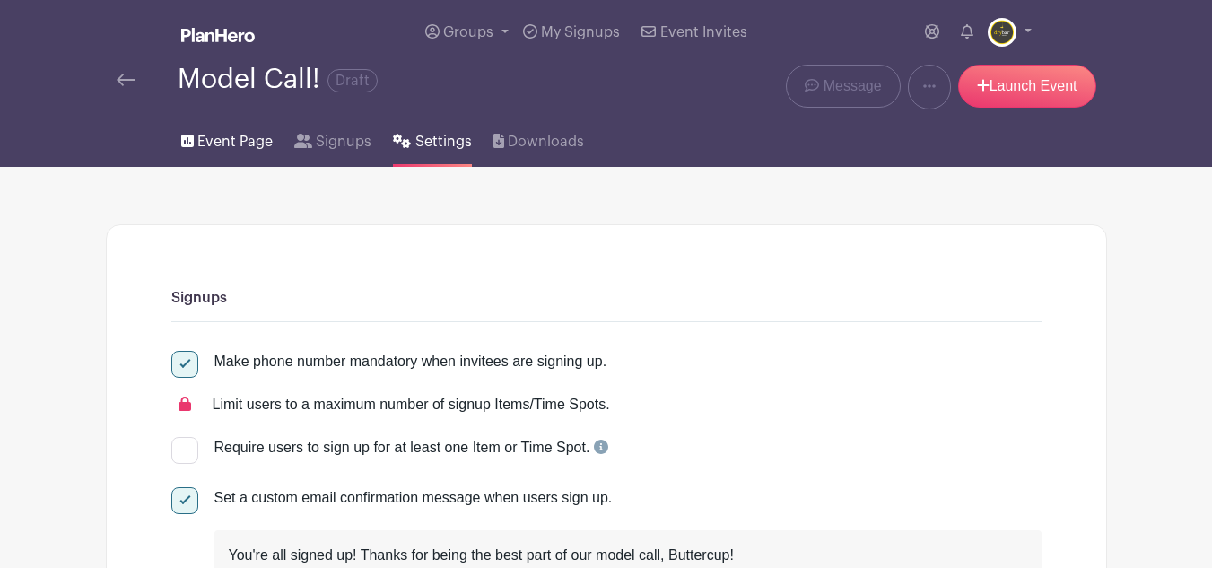
click at [235, 155] on link "Event Page" at bounding box center [226, 137] width 91 height 57
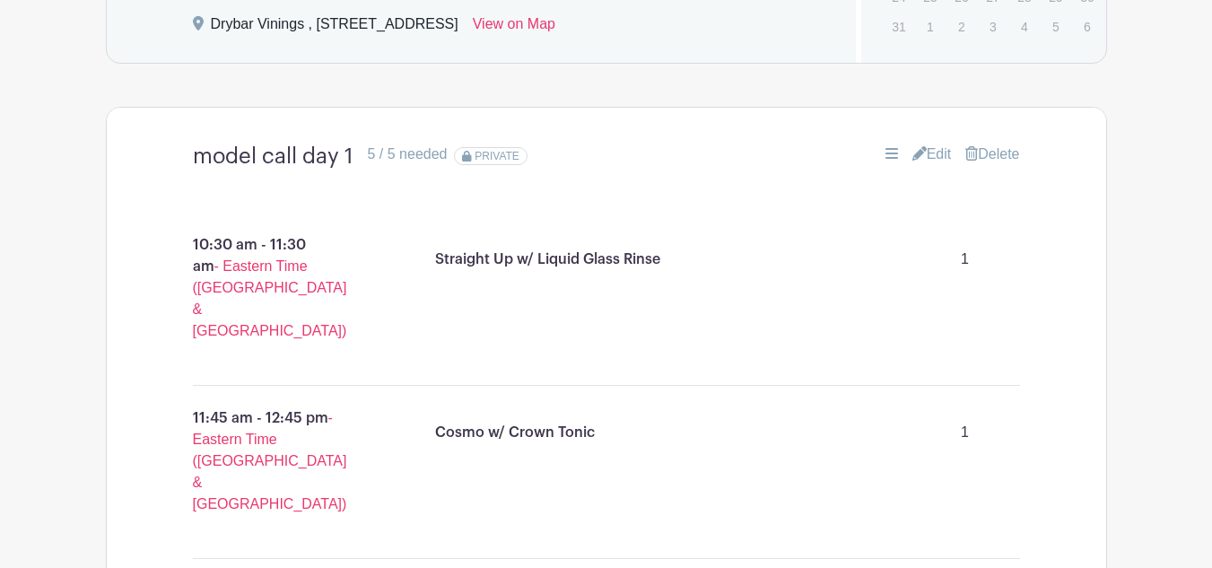
scroll to position [1124, 0]
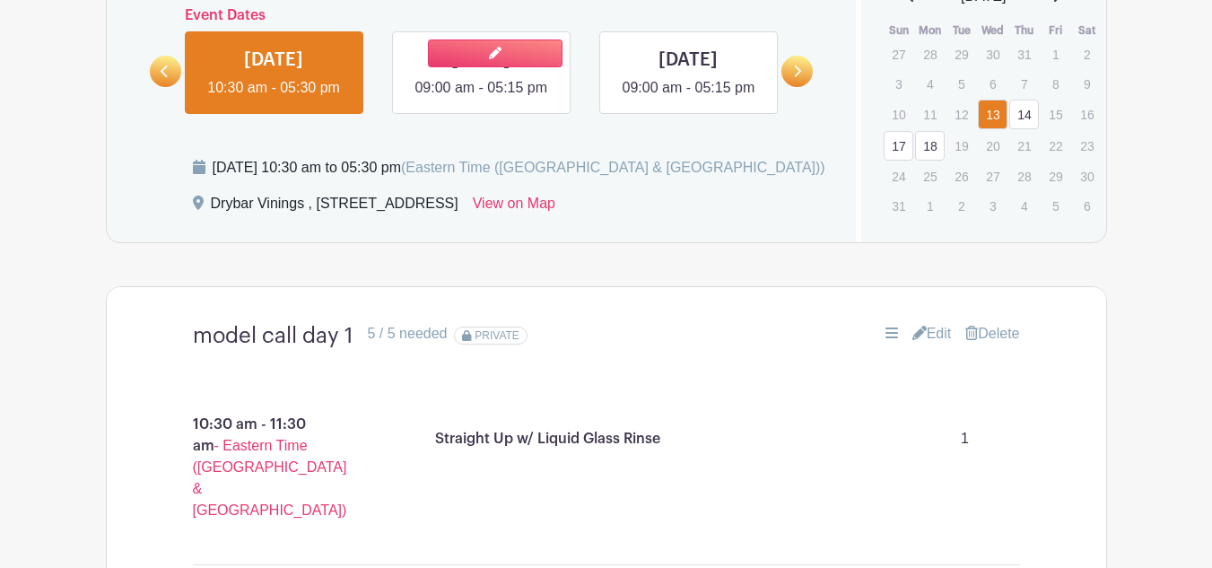
click at [481, 99] on link at bounding box center [481, 99] width 0 height 0
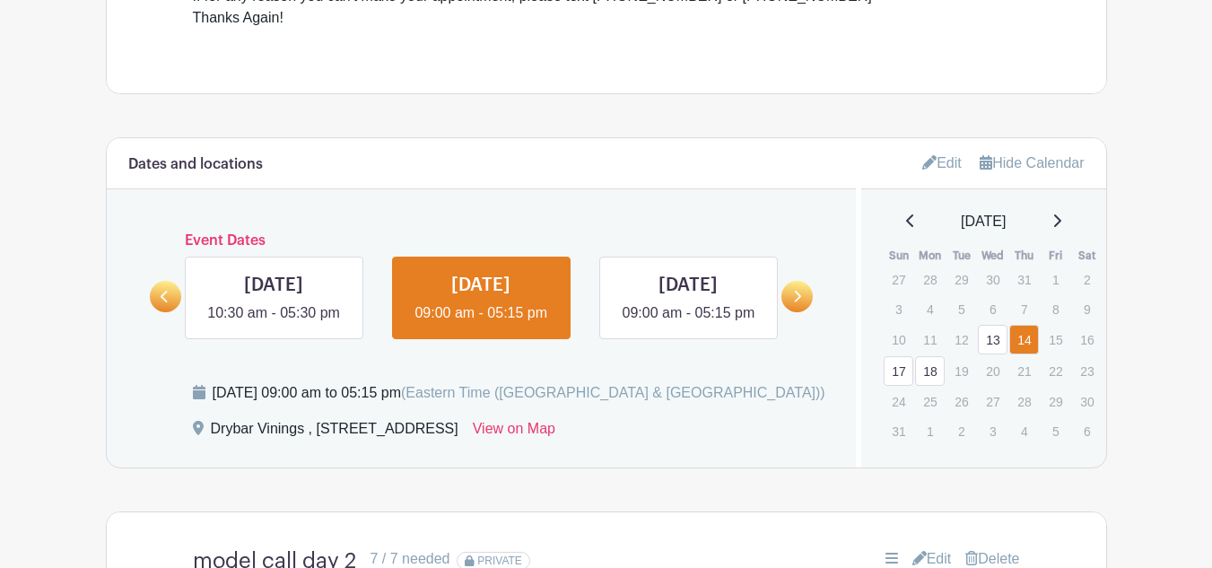
scroll to position [855, 0]
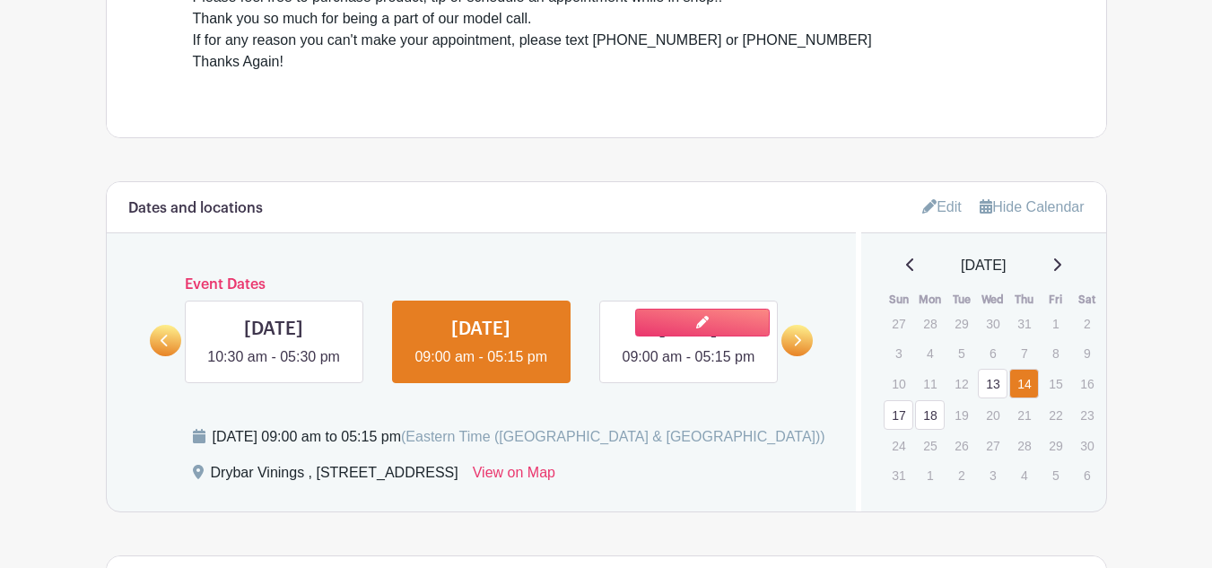
click at [688, 368] on link at bounding box center [688, 368] width 0 height 0
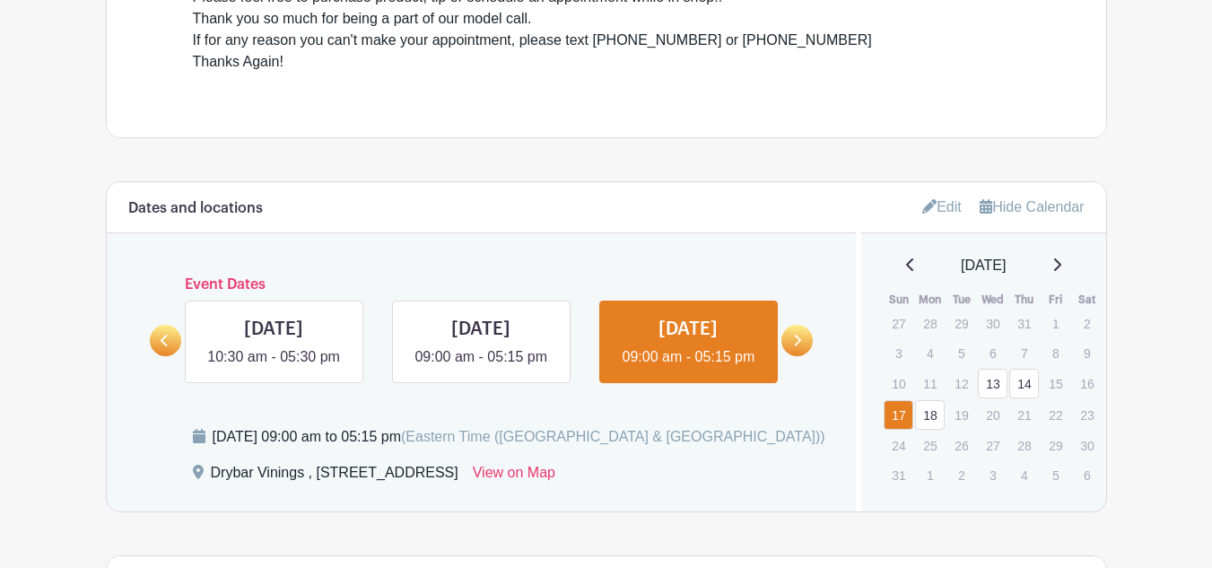
scroll to position [1303, 0]
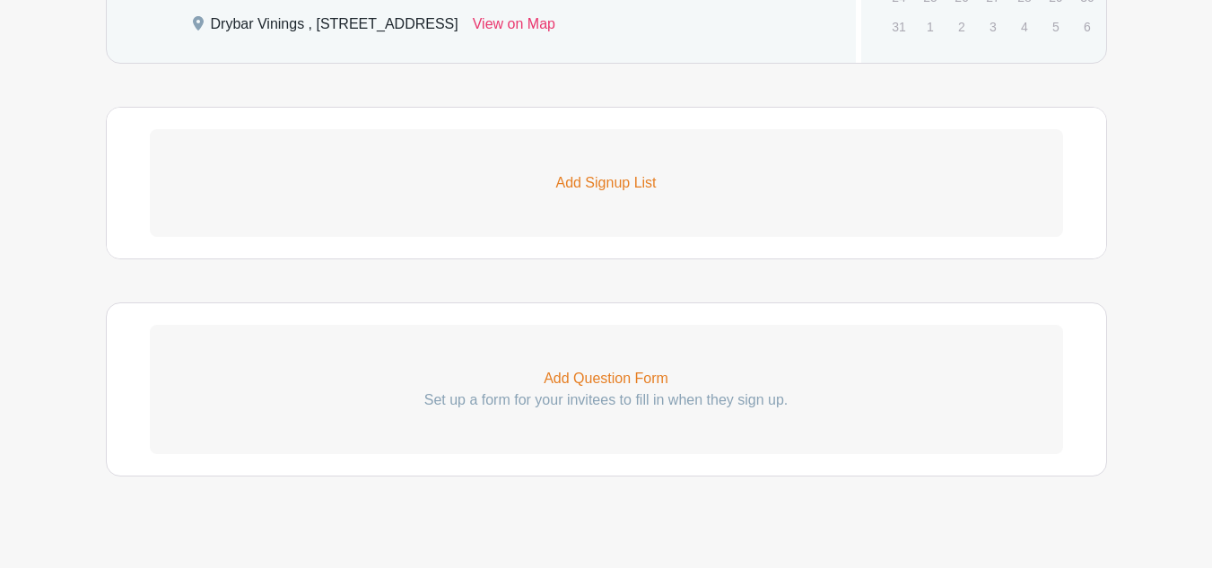
click at [610, 230] on link "Add Signup List" at bounding box center [606, 183] width 913 height 108
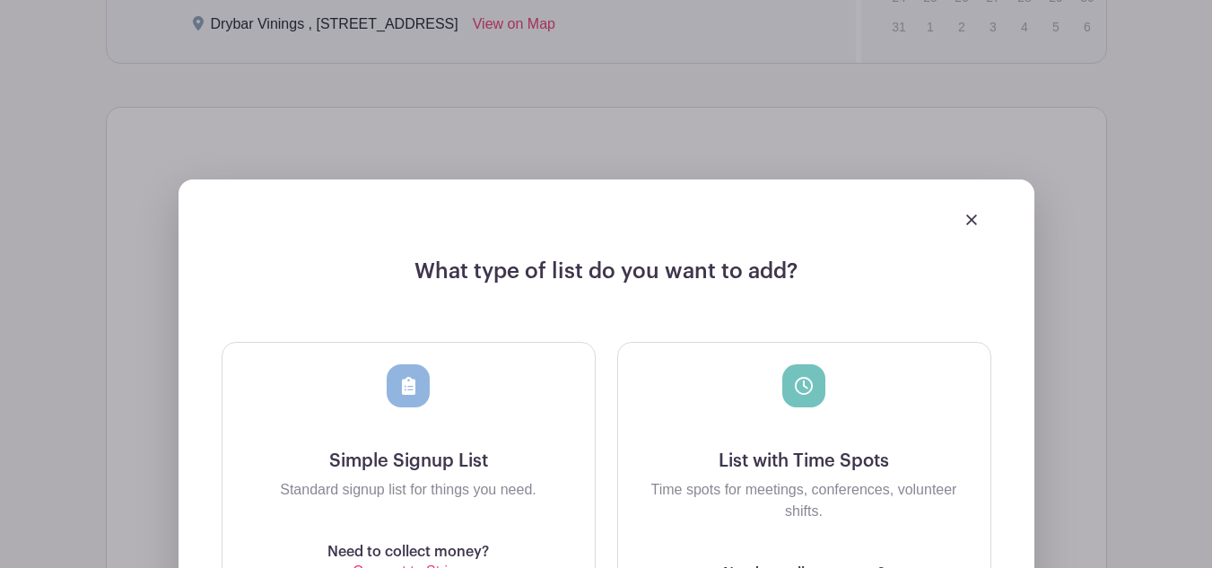
scroll to position [1662, 0]
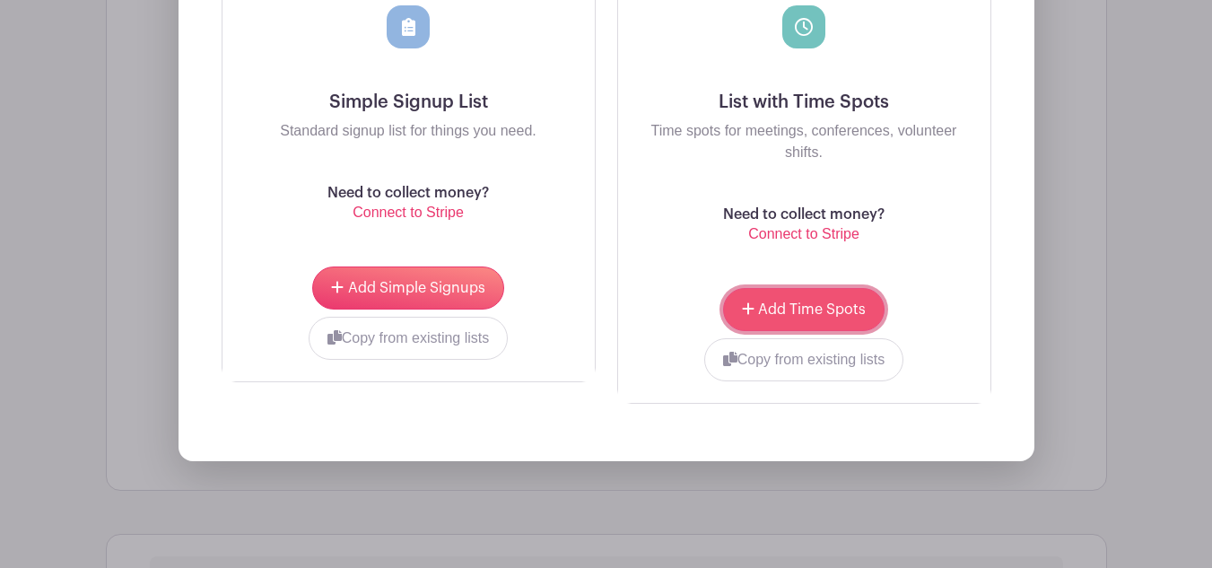
click at [826, 317] on span "Add Time Spots" at bounding box center [812, 309] width 108 height 14
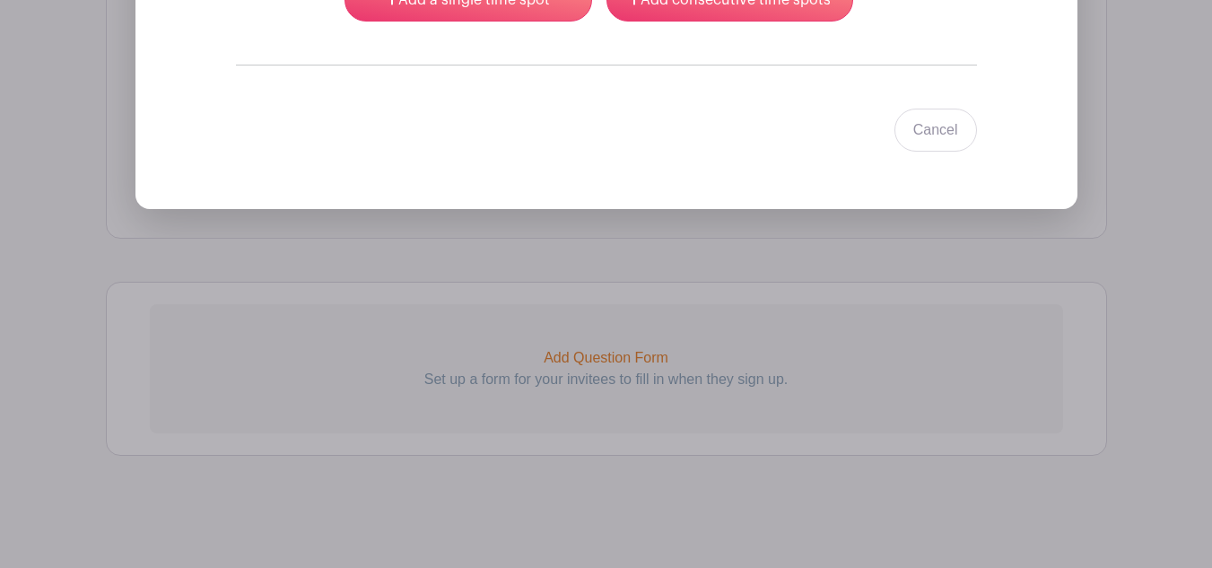
scroll to position [1437, 0]
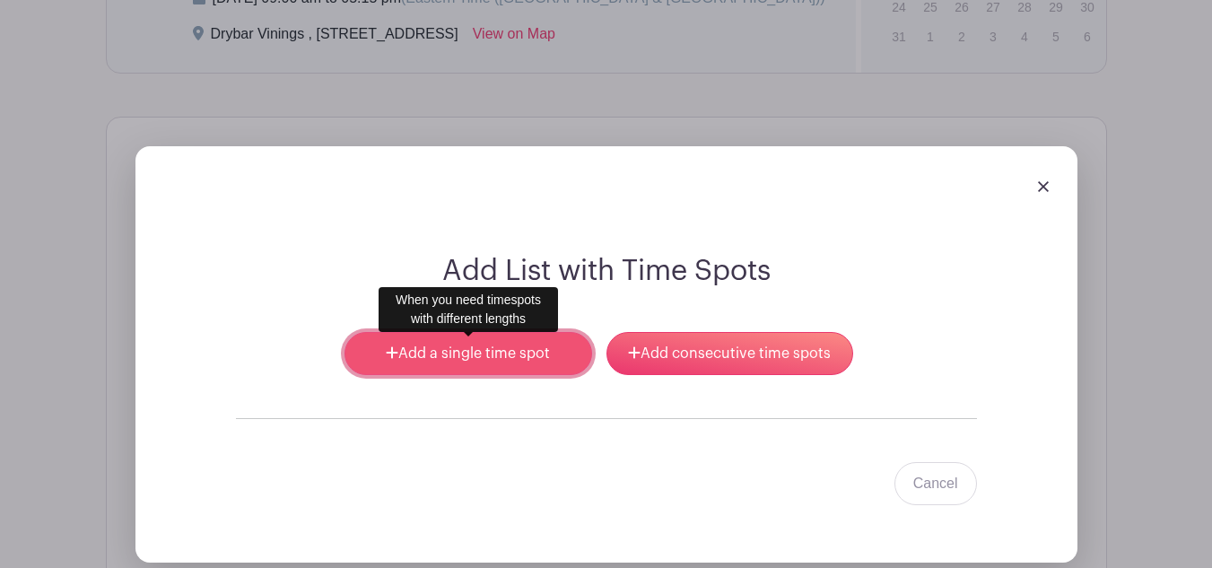
click at [516, 360] on link "Add a single time spot" at bounding box center [467, 353] width 247 height 43
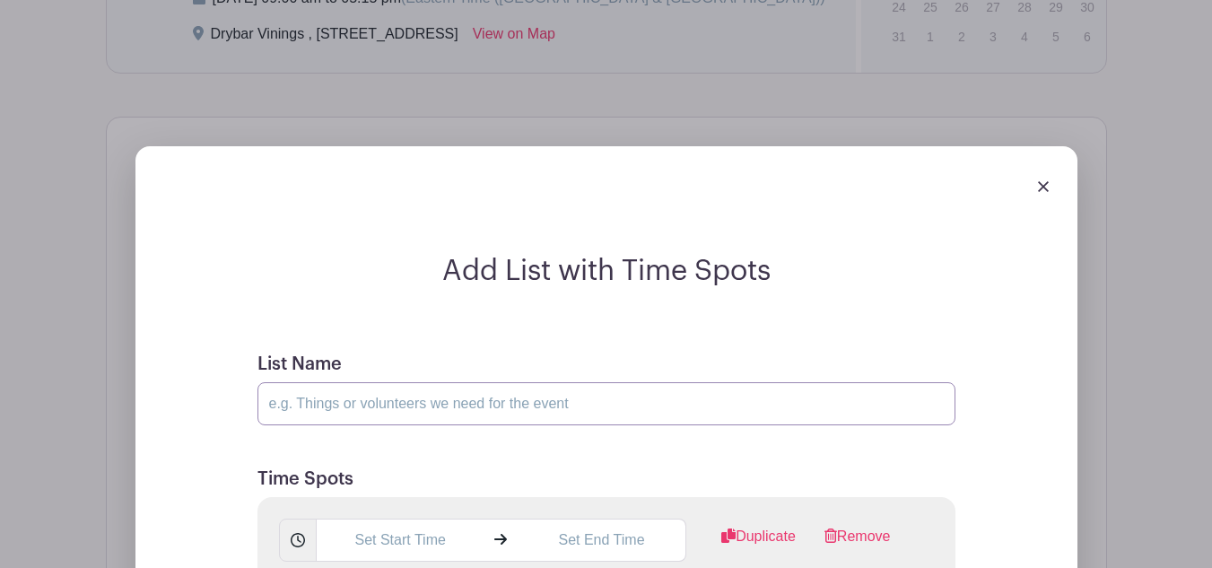
click at [470, 419] on input "List Name" at bounding box center [606, 403] width 698 height 43
type input "Model Call Day 3"
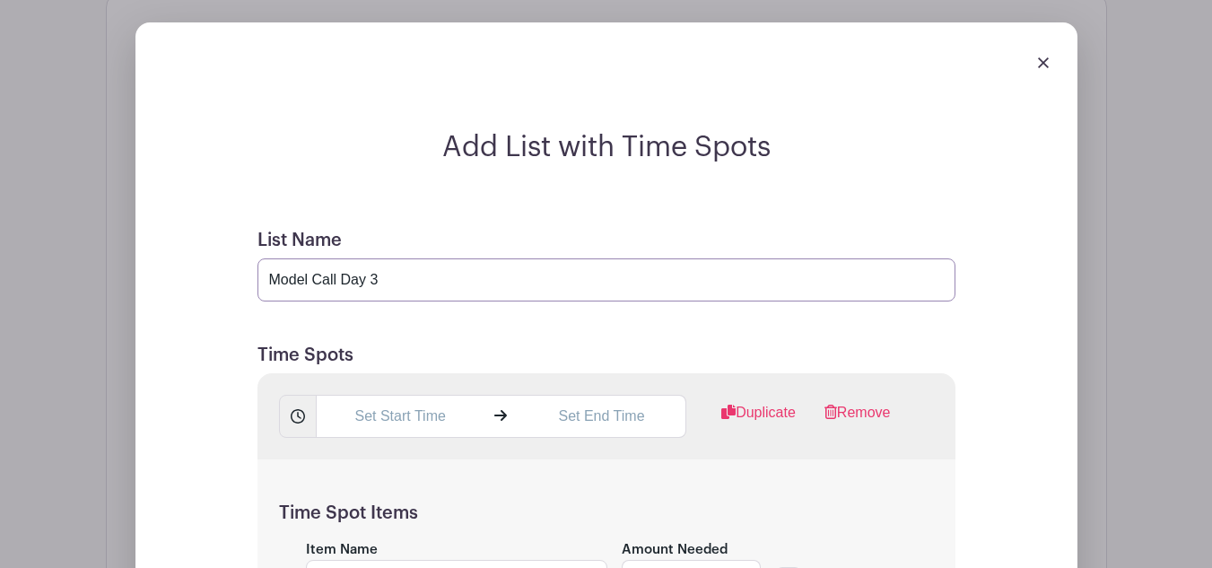
scroll to position [1616, 0]
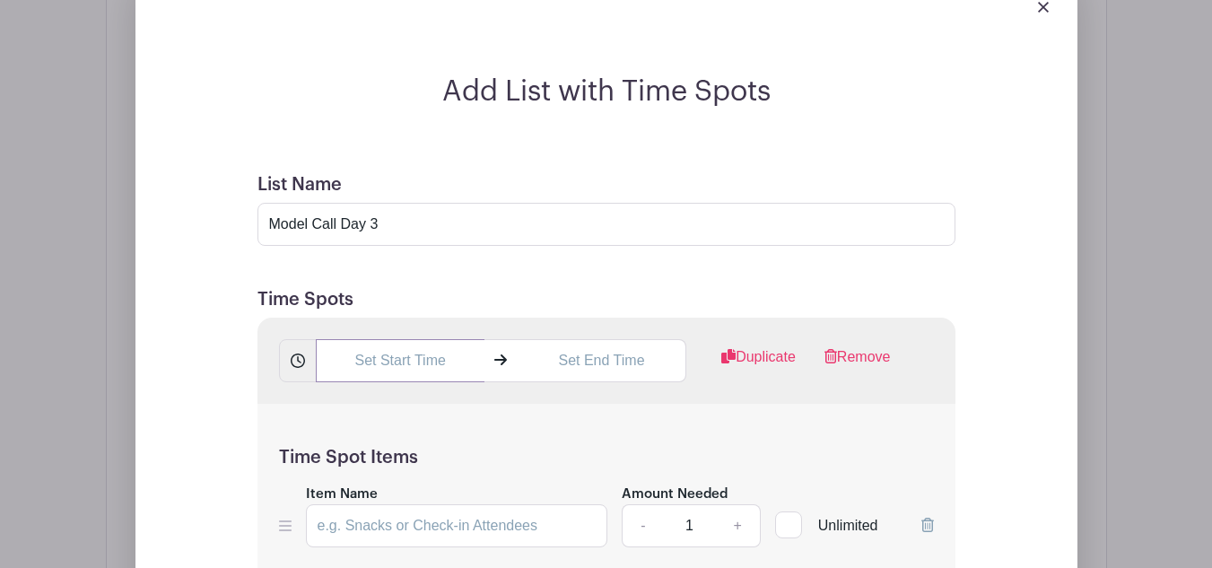
click at [427, 369] on input "text" at bounding box center [400, 360] width 169 height 43
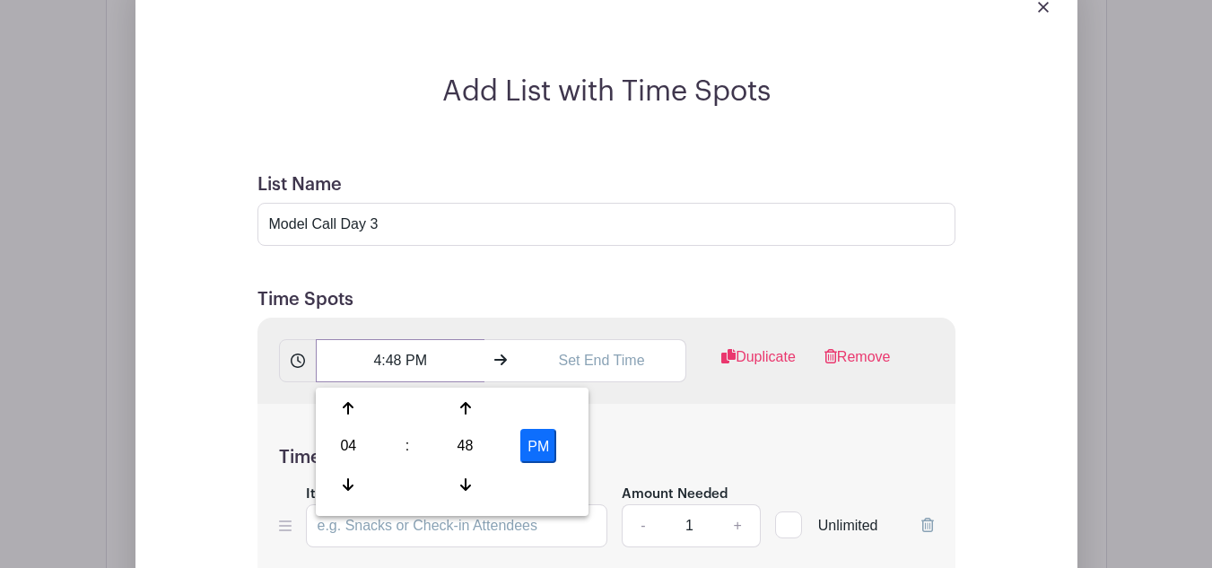
click at [380, 355] on input "4:48 PM" at bounding box center [400, 360] width 169 height 43
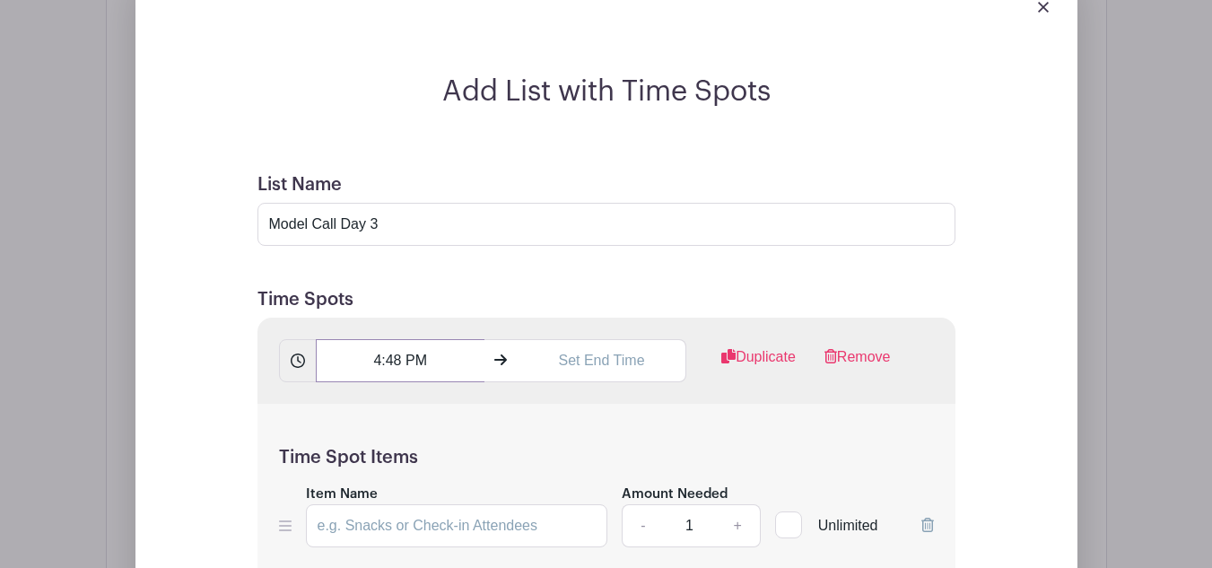
click at [404, 366] on input "4:48 PM" at bounding box center [400, 360] width 169 height 43
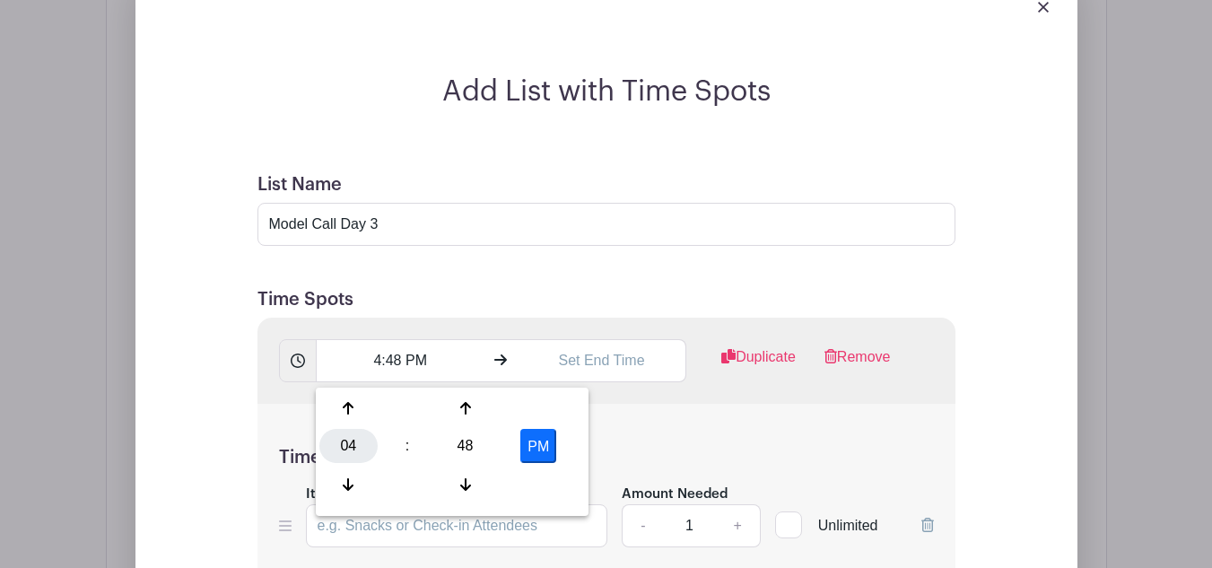
click at [359, 440] on div "04" at bounding box center [348, 446] width 58 height 34
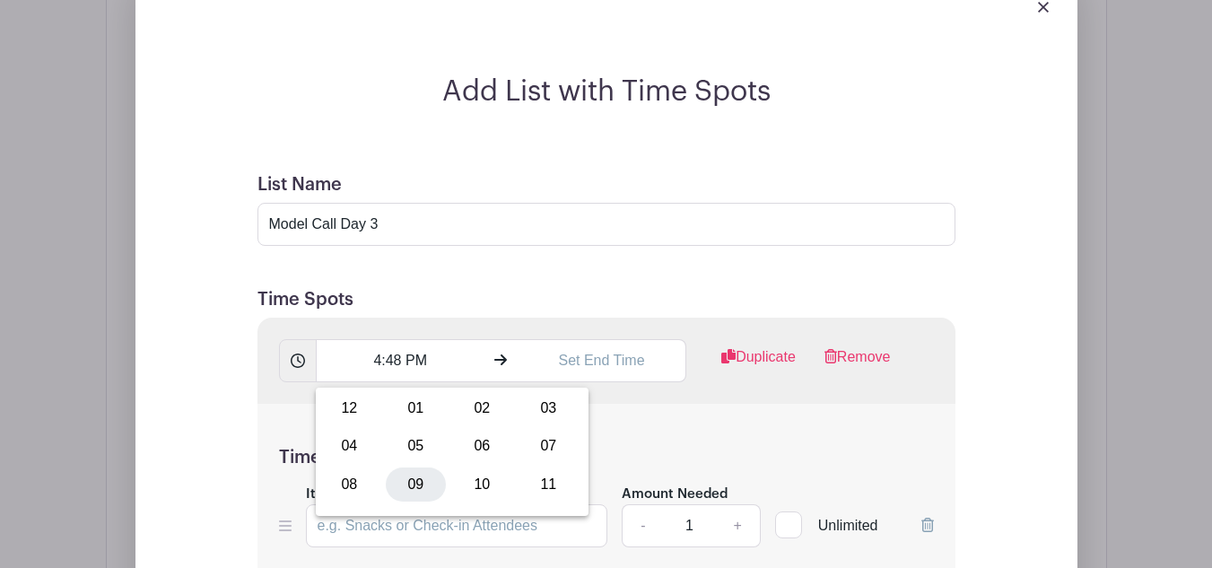
click at [423, 476] on div "09" at bounding box center [416, 484] width 60 height 34
click at [464, 448] on div "48" at bounding box center [465, 446] width 58 height 34
click at [409, 492] on div "45" at bounding box center [416, 484] width 60 height 34
click at [543, 449] on button "PM" at bounding box center [538, 446] width 36 height 34
type input "9:45 AM"
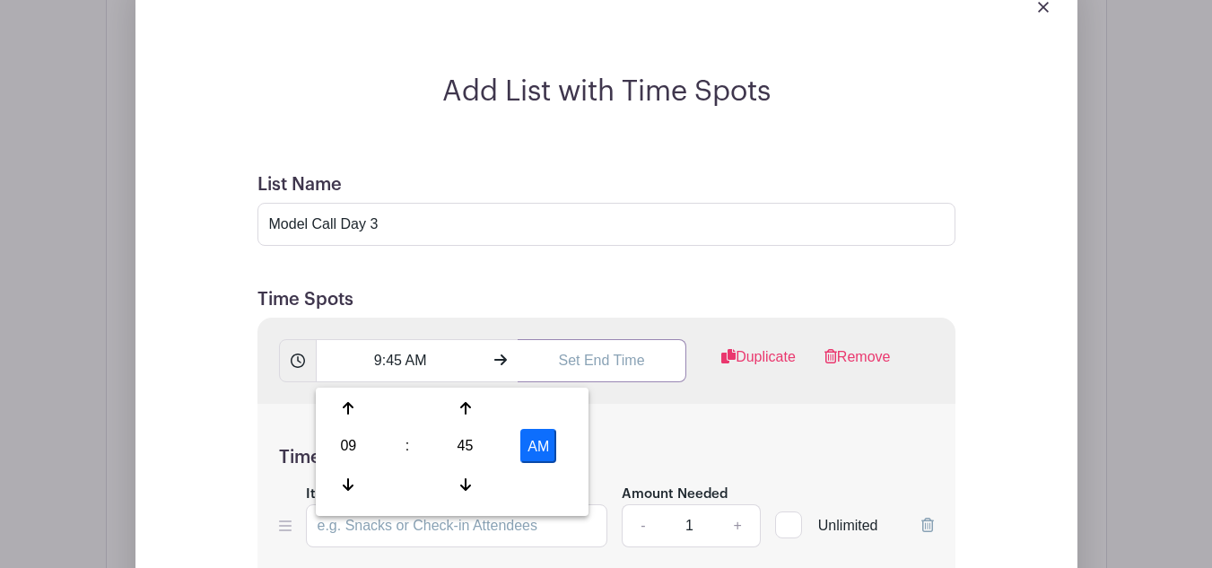
click at [648, 363] on input "text" at bounding box center [601, 360] width 169 height 43
type input "4:48 PM"
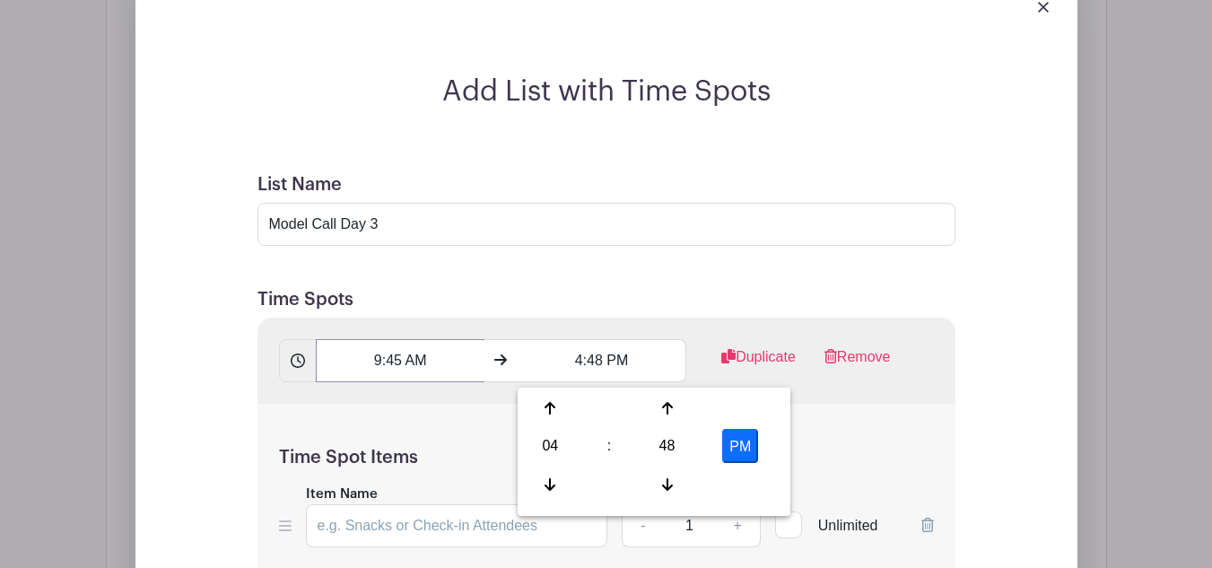
click at [395, 359] on input "9:45 AM" at bounding box center [400, 360] width 169 height 43
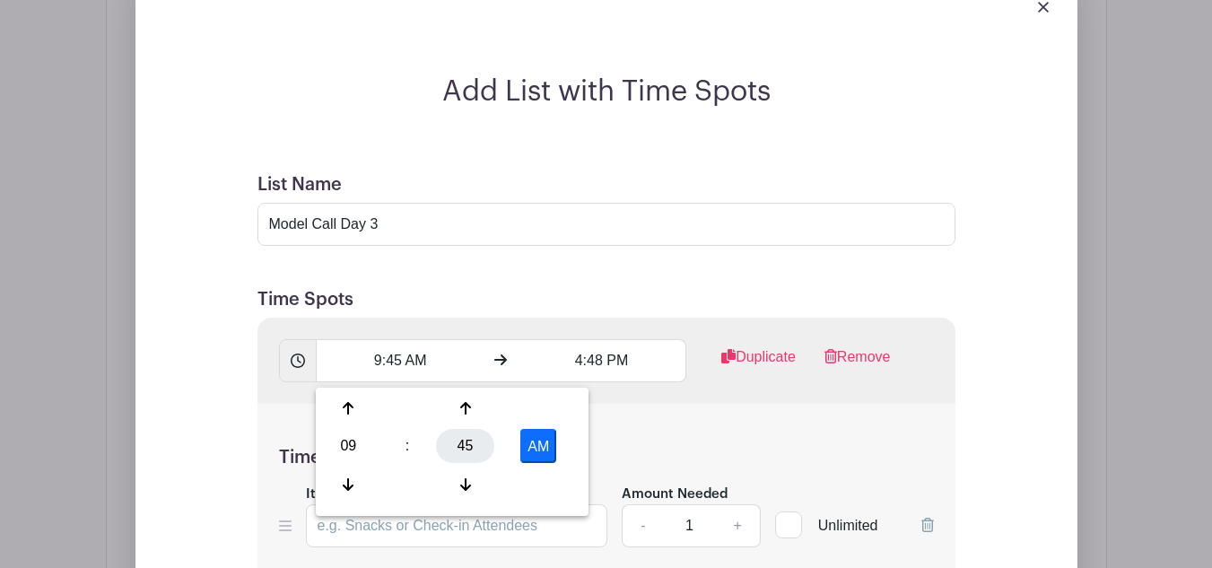
click at [456, 455] on div "45" at bounding box center [465, 446] width 58 height 34
click at [353, 409] on div "00" at bounding box center [349, 408] width 60 height 34
type input "9:00 AM"
click at [602, 358] on input "4:48 PM" at bounding box center [601, 360] width 169 height 43
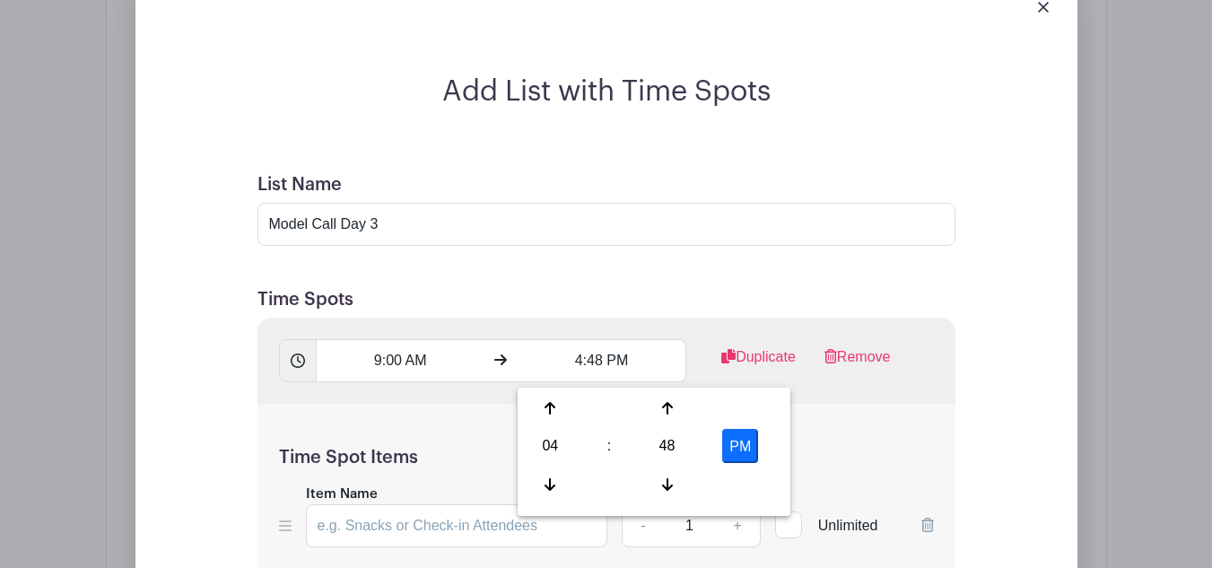
click at [558, 465] on div "04 : 48 PM" at bounding box center [653, 448] width 265 height 114
click at [554, 445] on div "04" at bounding box center [550, 446] width 58 height 34
click at [619, 477] on div "09" at bounding box center [617, 484] width 60 height 34
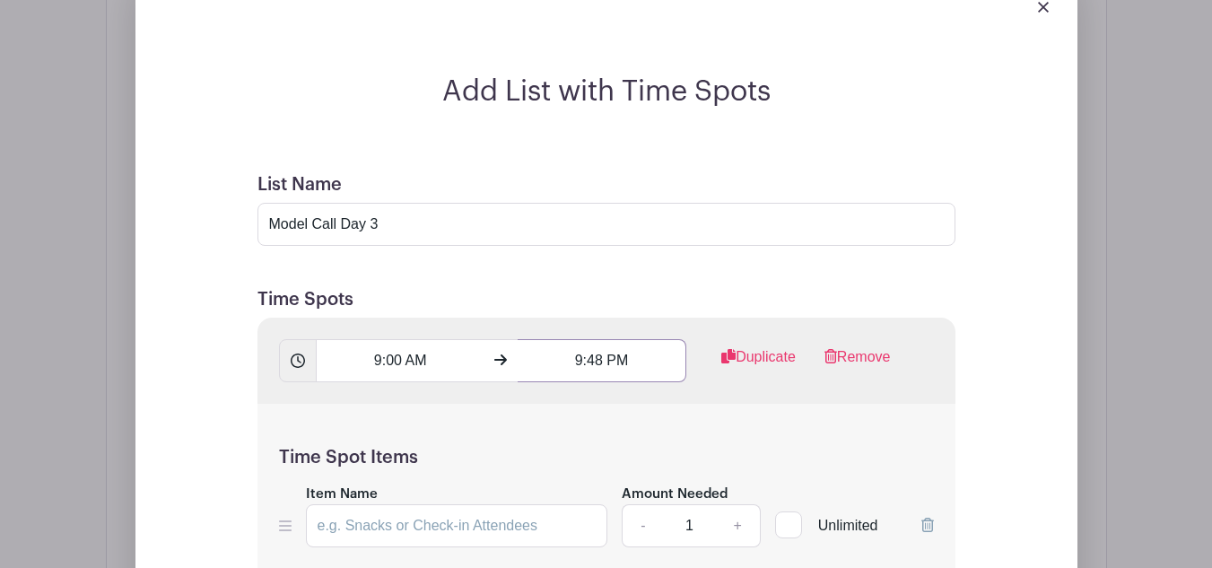
drag, startPoint x: 605, startPoint y: 361, endPoint x: 604, endPoint y: 351, distance: 10.9
click at [602, 352] on input "9:48 PM" at bounding box center [601, 360] width 169 height 43
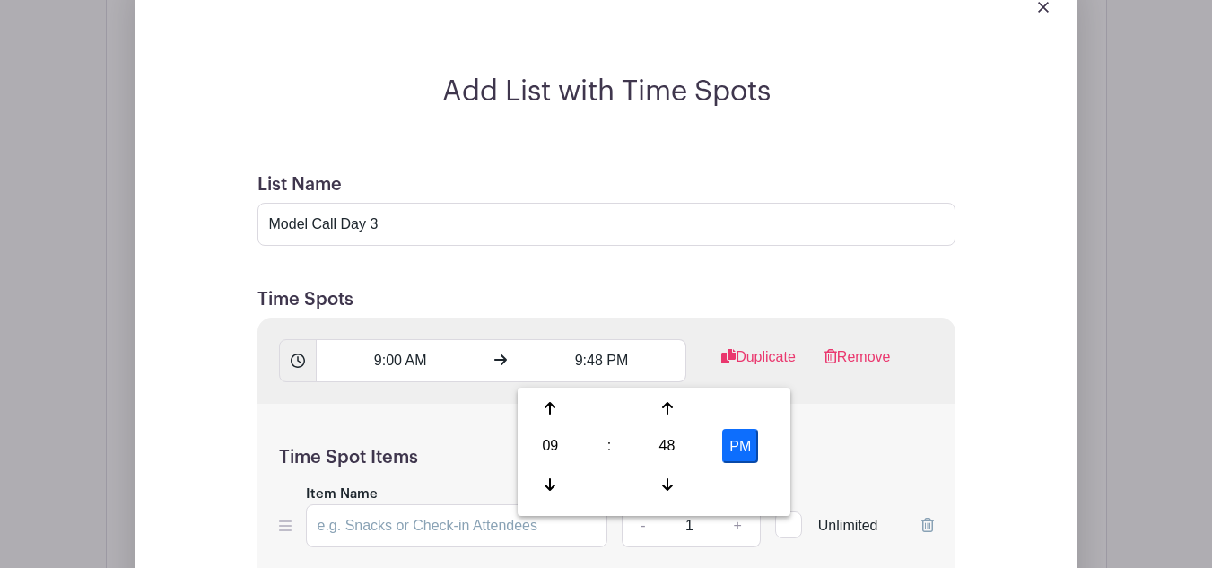
click at [656, 440] on div "48" at bounding box center [667, 446] width 58 height 34
click at [612, 491] on div "45" at bounding box center [617, 484] width 60 height 34
click at [662, 441] on div "45" at bounding box center [667, 446] width 58 height 34
click at [897, 458] on h5 "Time Spot Items" at bounding box center [606, 458] width 655 height 22
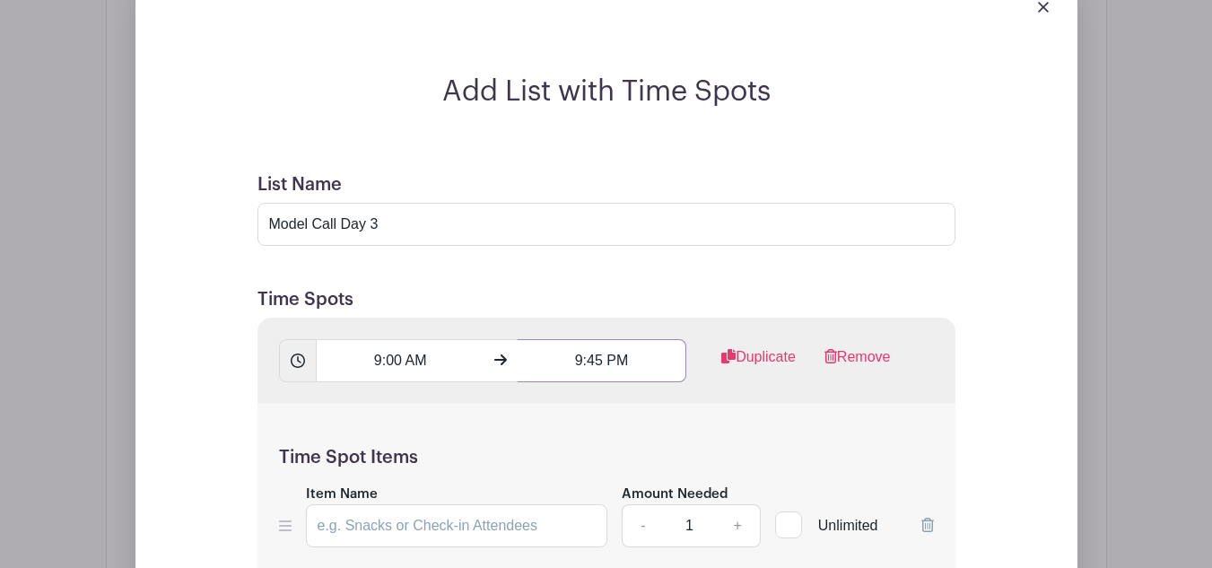
click at [619, 361] on input "9:45 PM" at bounding box center [601, 360] width 169 height 43
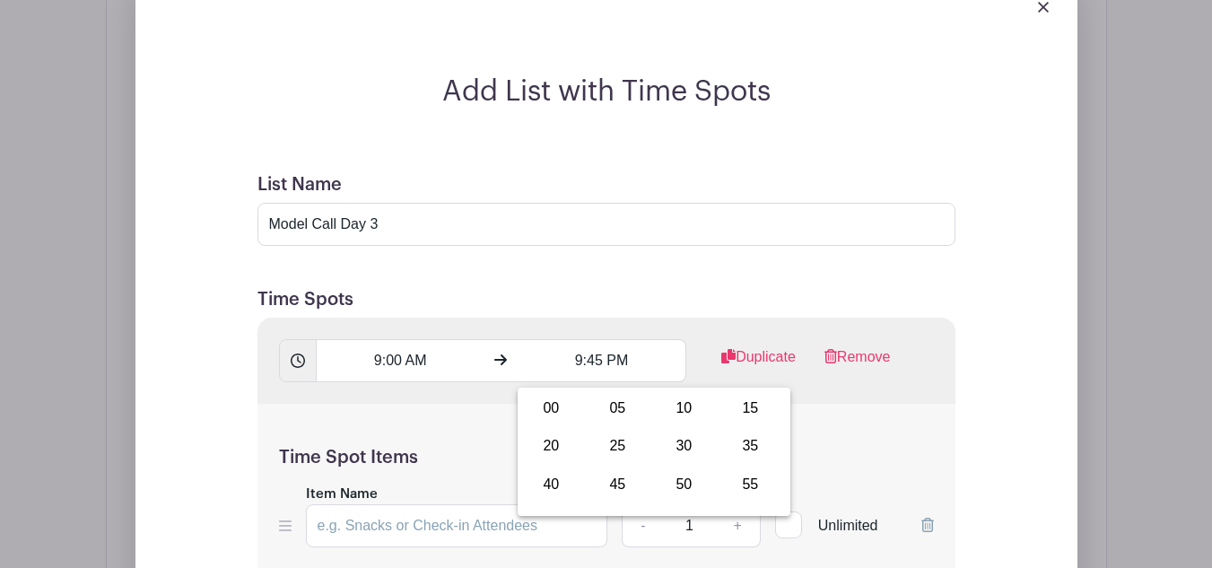
drag, startPoint x: 924, startPoint y: 487, endPoint x: 885, endPoint y: 475, distance: 40.3
click at [916, 487] on div "Time Spot Items Item Name Amount Needed - 1 + Unlimited Add Item Add bulk items" at bounding box center [606, 508] width 698 height 209
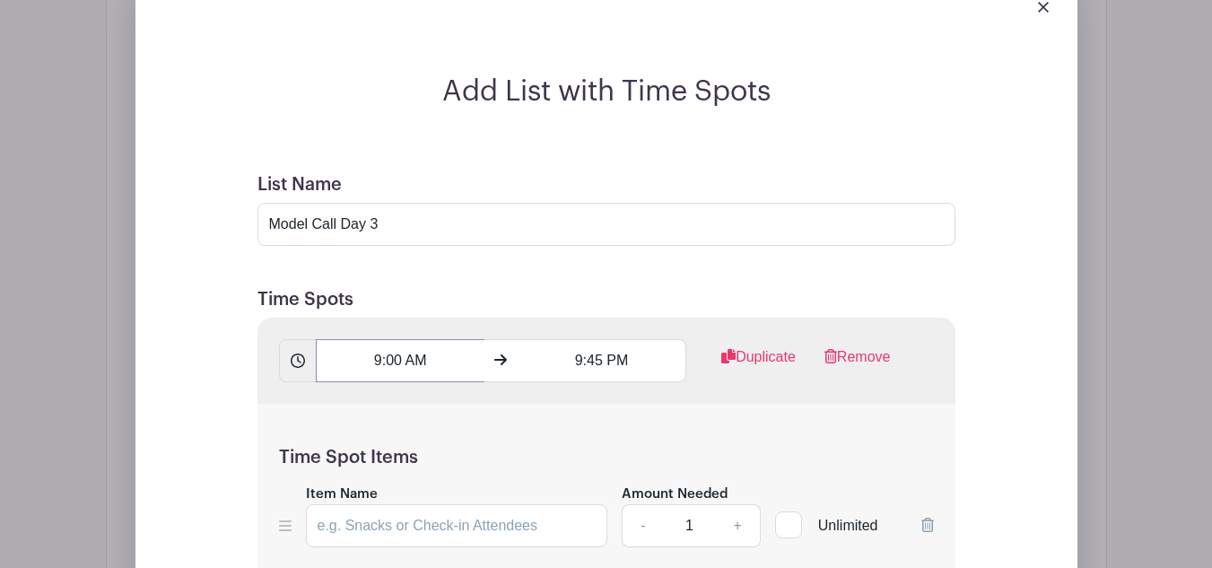
click at [426, 363] on input "9:00 AM" at bounding box center [400, 360] width 169 height 43
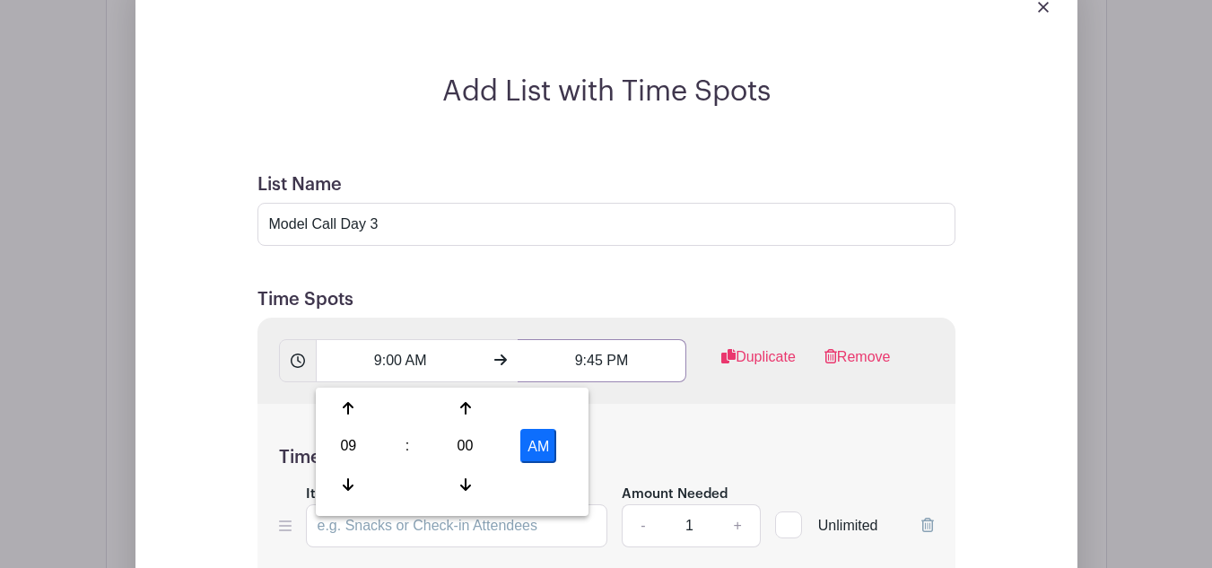
click at [603, 365] on input "9:45 PM" at bounding box center [601, 360] width 169 height 43
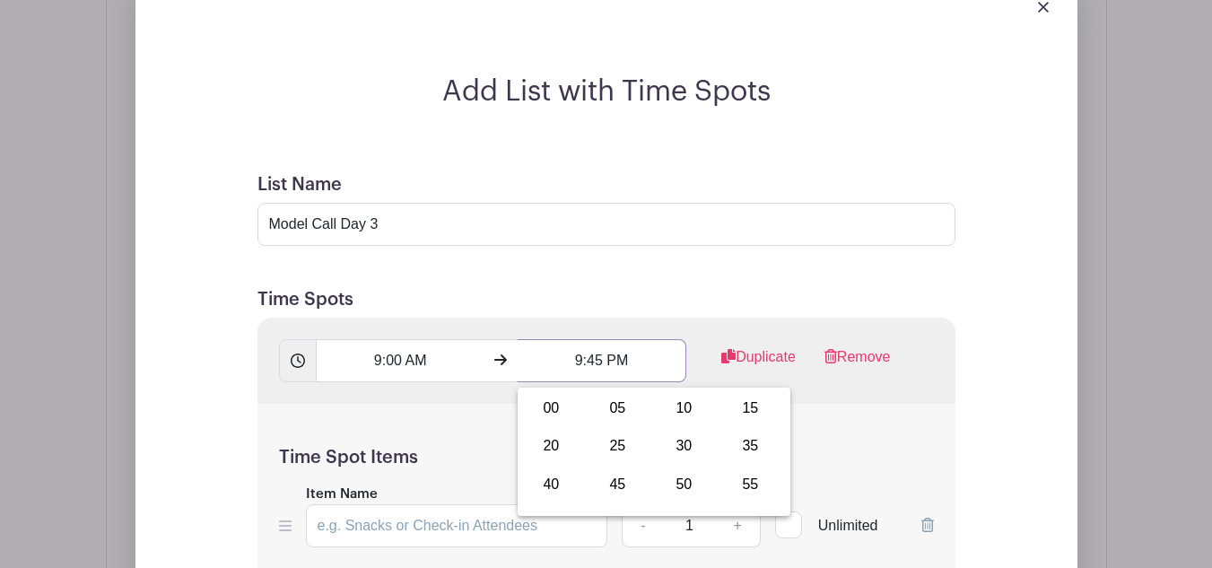
click at [621, 361] on input "9:45 PM" at bounding box center [601, 360] width 169 height 43
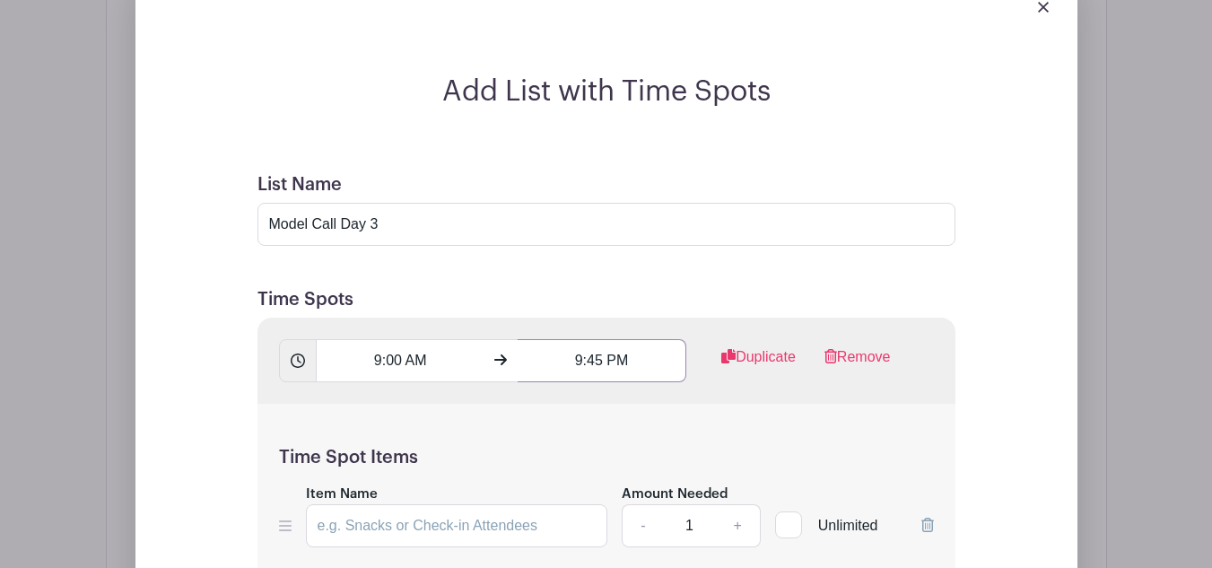
click at [633, 366] on input "9:45 PM" at bounding box center [601, 360] width 169 height 43
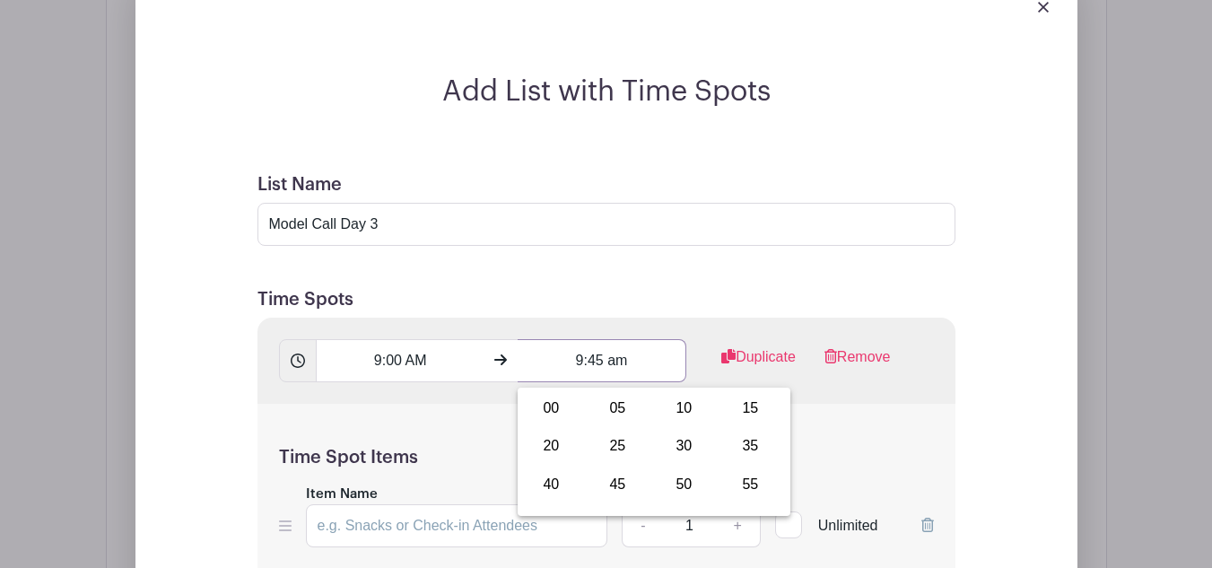
type input "9:45 am"
click at [811, 431] on div "Time Spot Items Item Name Amount Needed - 1 + Unlimited Add Item Add bulk items" at bounding box center [606, 508] width 698 height 209
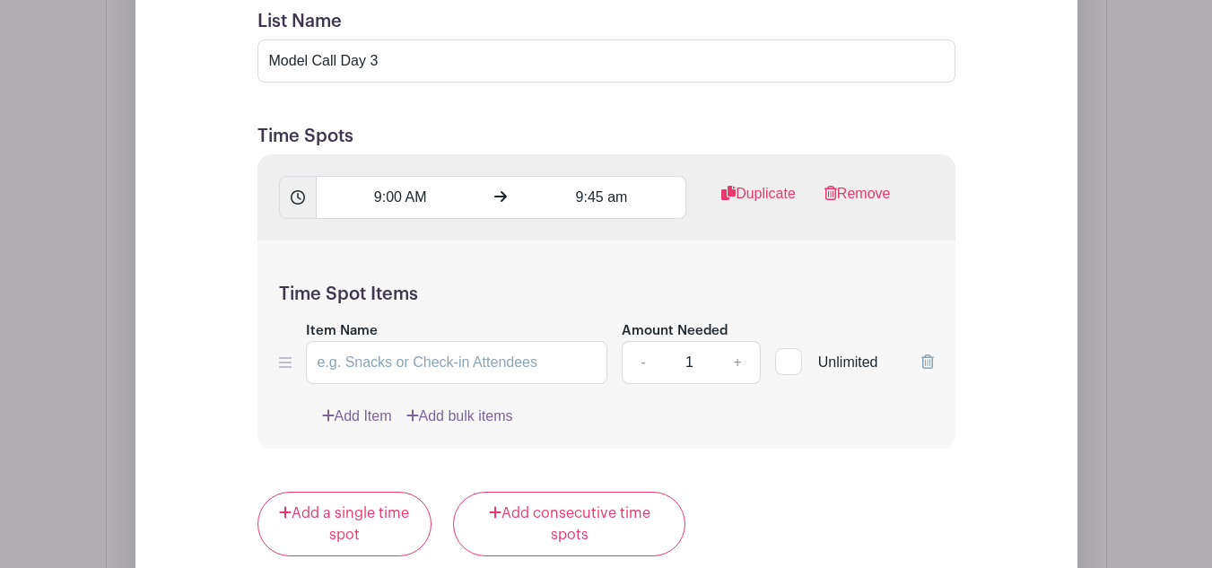
scroll to position [1795, 0]
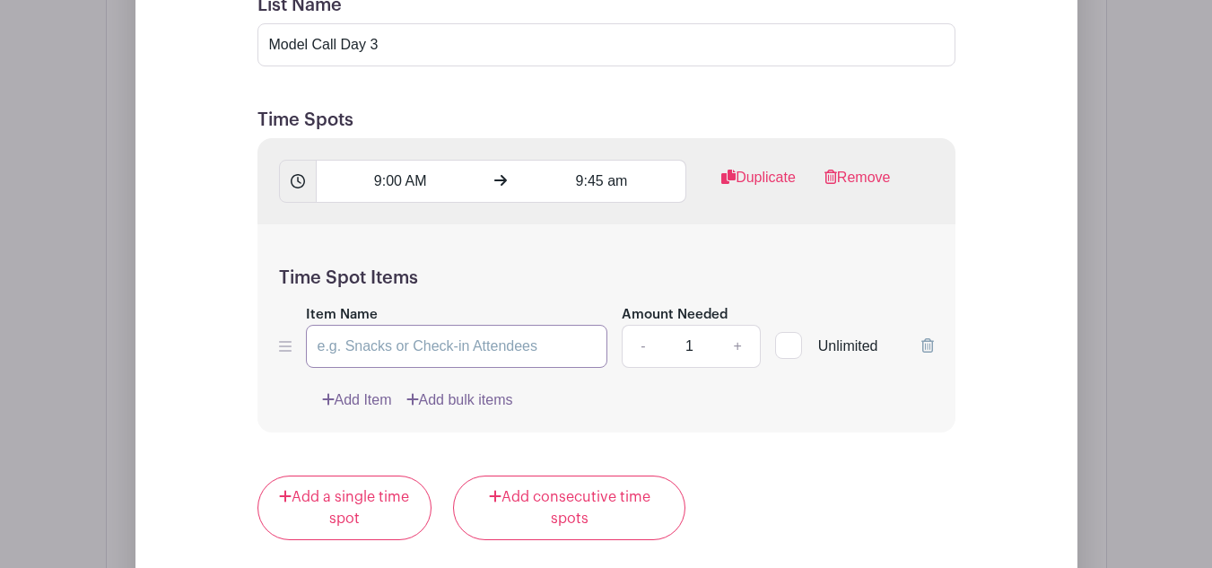
click at [475, 346] on input "Item Name" at bounding box center [457, 346] width 302 height 43
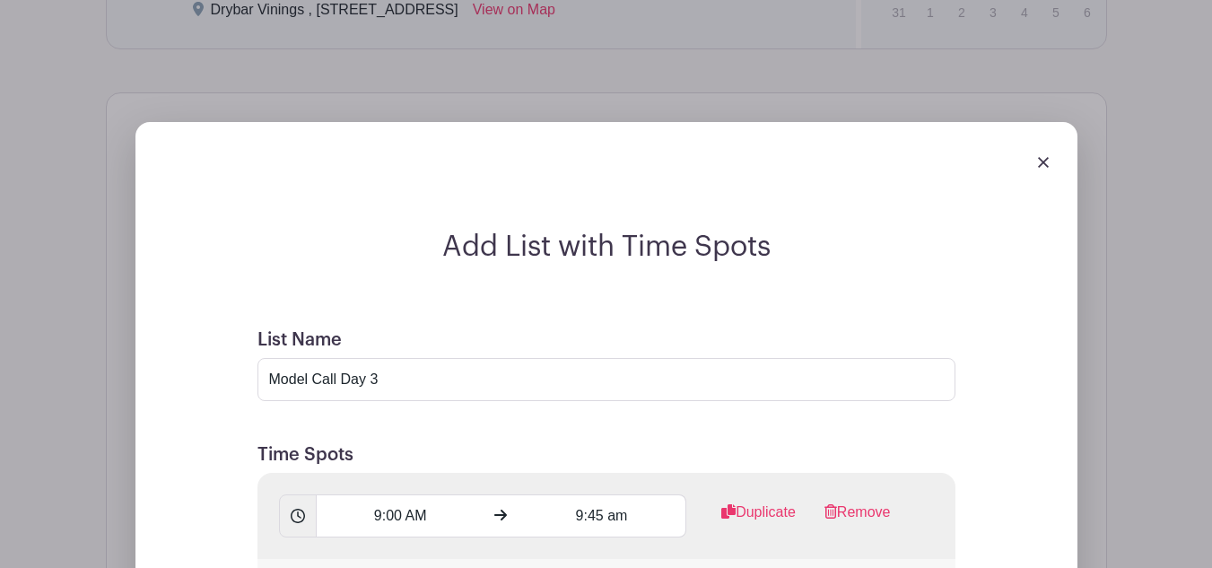
scroll to position [1347, 0]
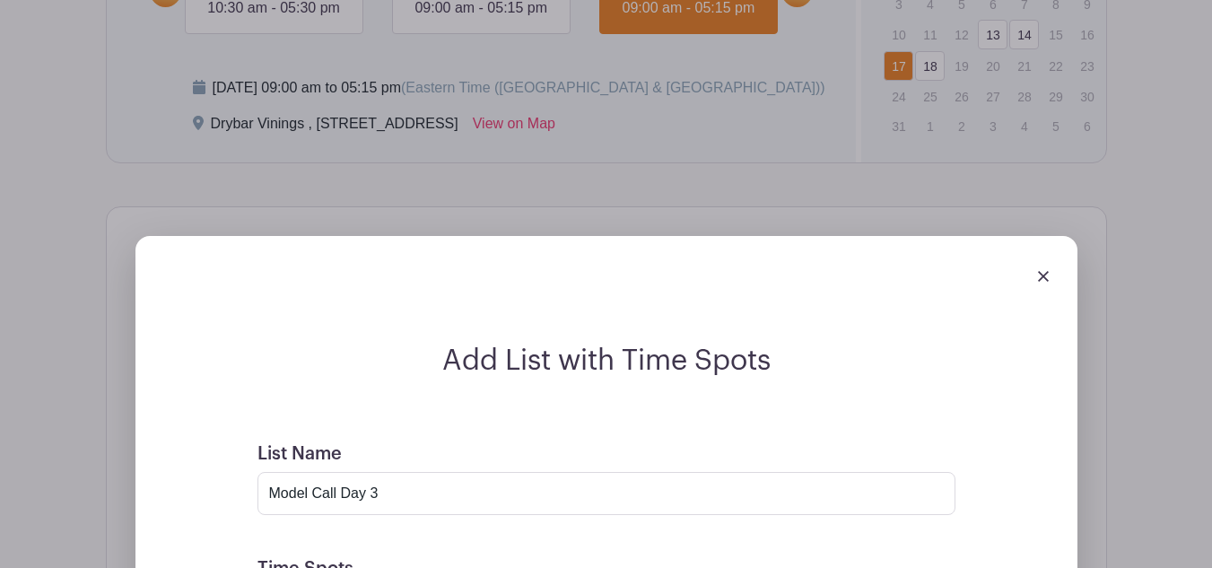
click at [1041, 277] on img at bounding box center [1043, 276] width 11 height 11
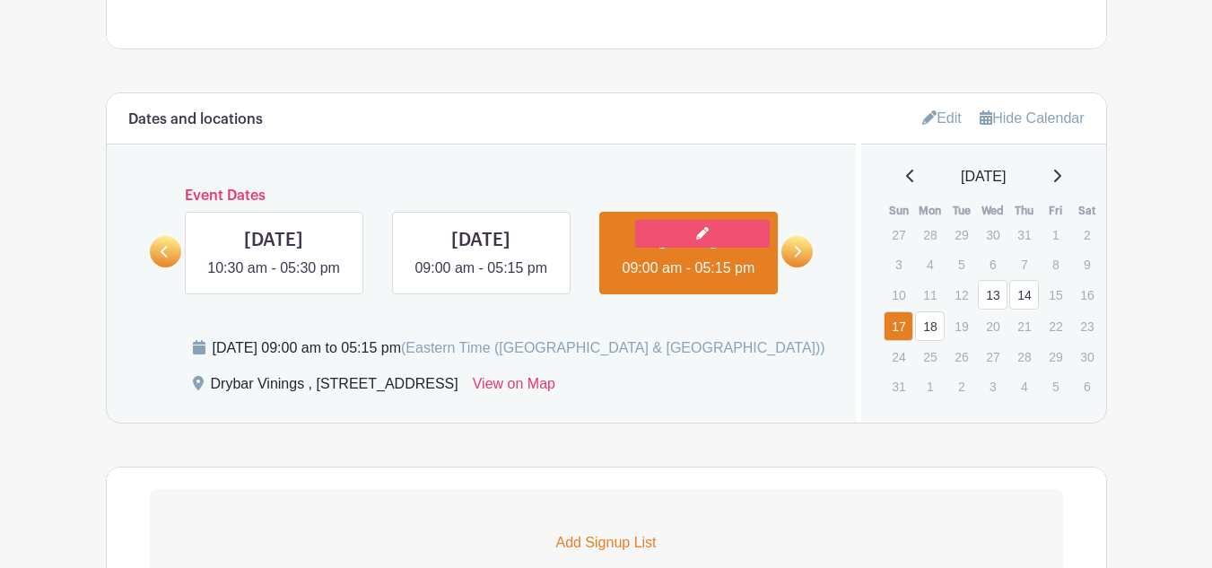
scroll to position [1078, 0]
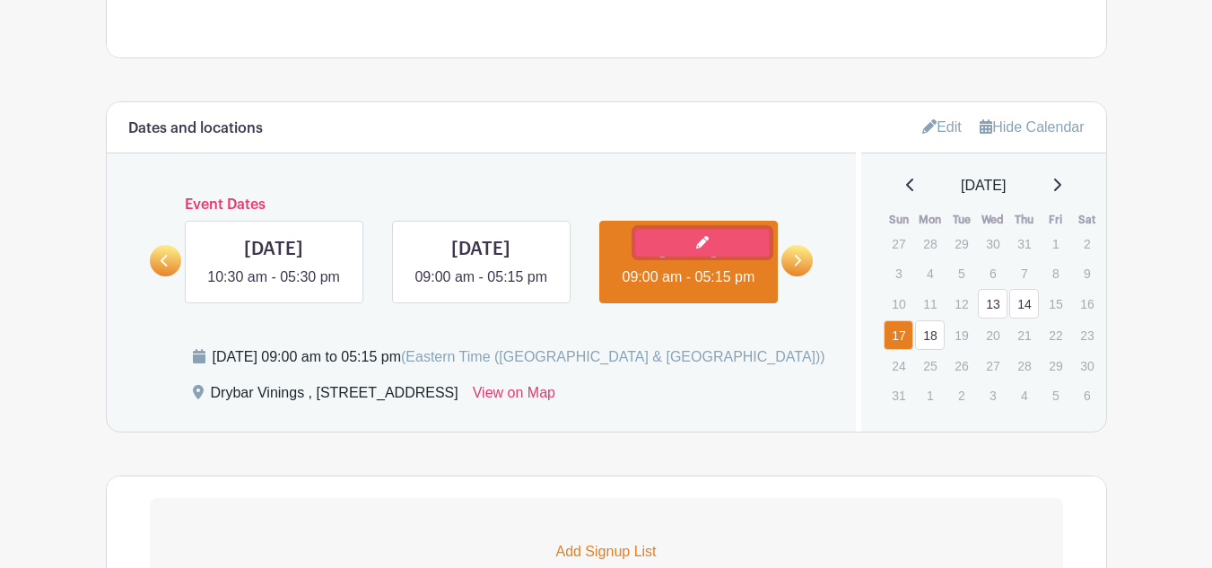
click at [696, 242] on icon at bounding box center [702, 242] width 13 height 13
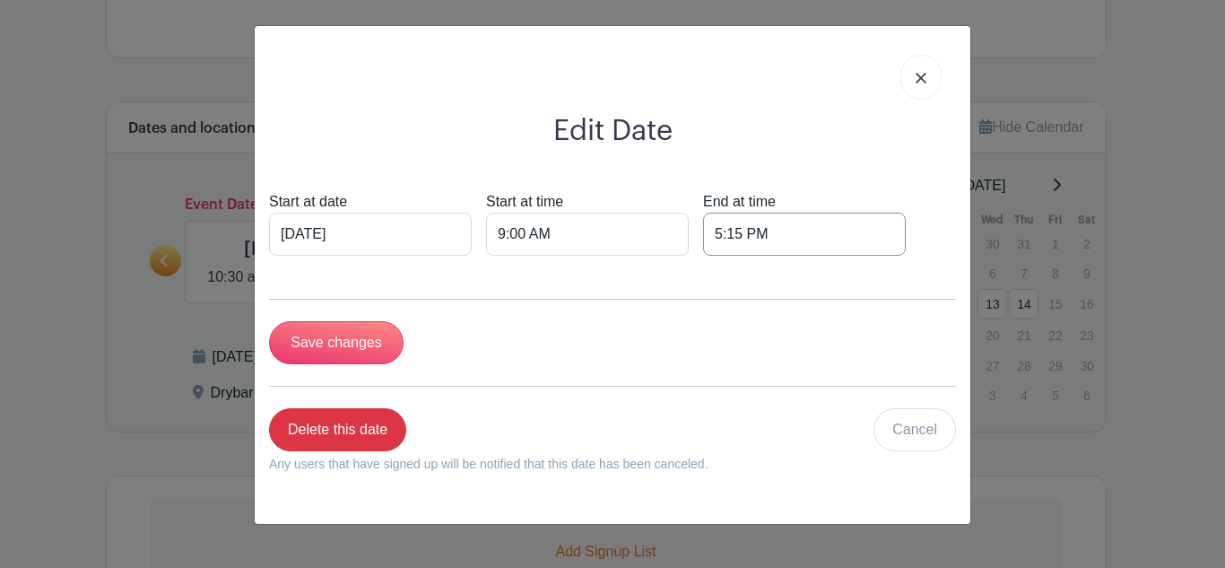
click at [744, 229] on input "5:15 PM" at bounding box center [804, 234] width 203 height 43
click at [838, 304] on div "15" at bounding box center [843, 314] width 58 height 34
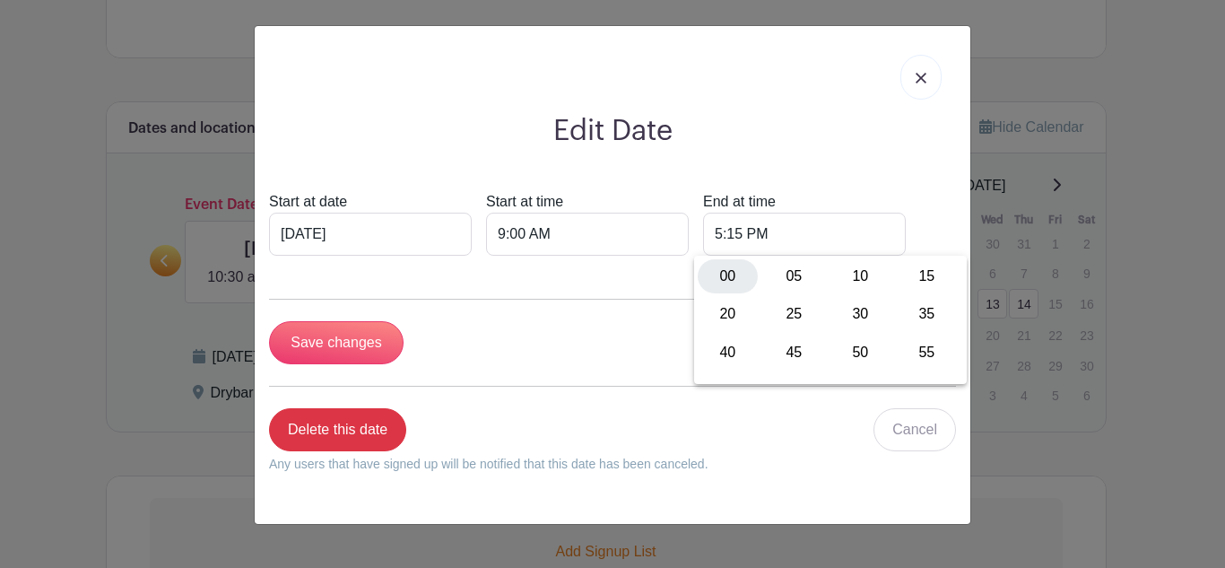
click at [735, 266] on div "00" at bounding box center [728, 276] width 60 height 34
type input "5:00 PM"
click at [899, 220] on div "Start at date Aug 17 2025 Start at time 9:00 AM End at time 5:00 PM" at bounding box center [612, 223] width 687 height 65
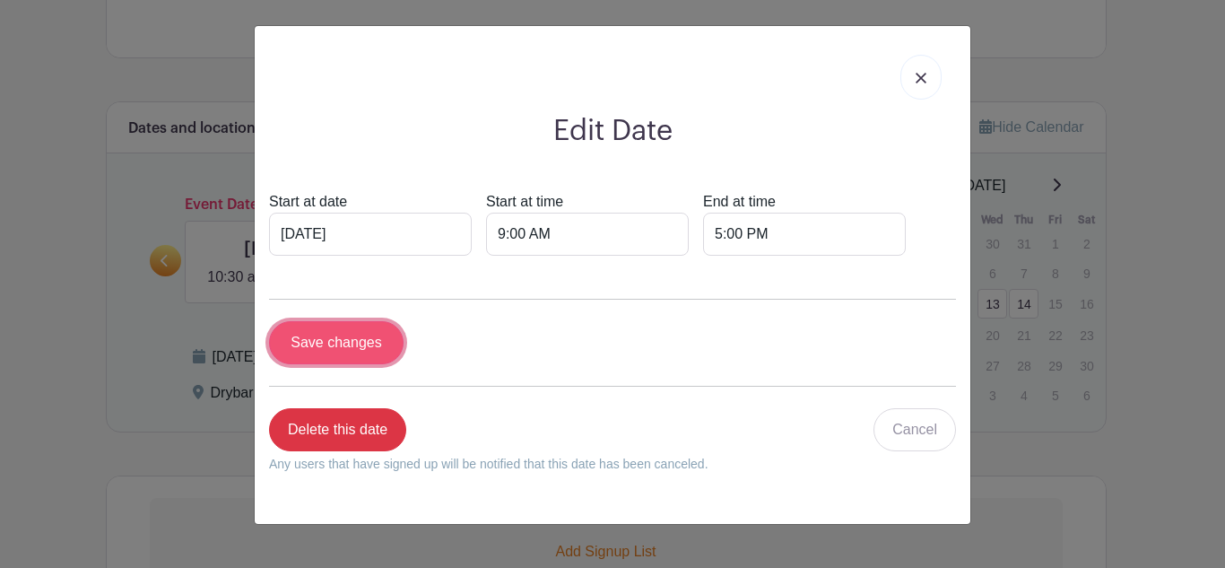
click at [343, 343] on input "Save changes" at bounding box center [336, 342] width 135 height 43
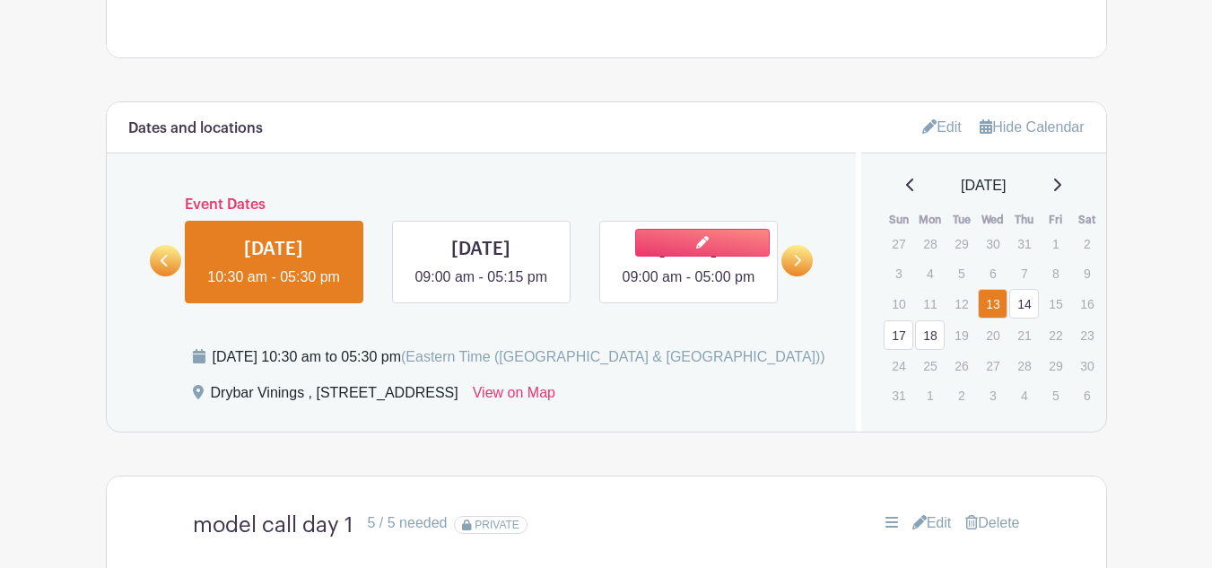
click at [688, 288] on link at bounding box center [688, 288] width 0 height 0
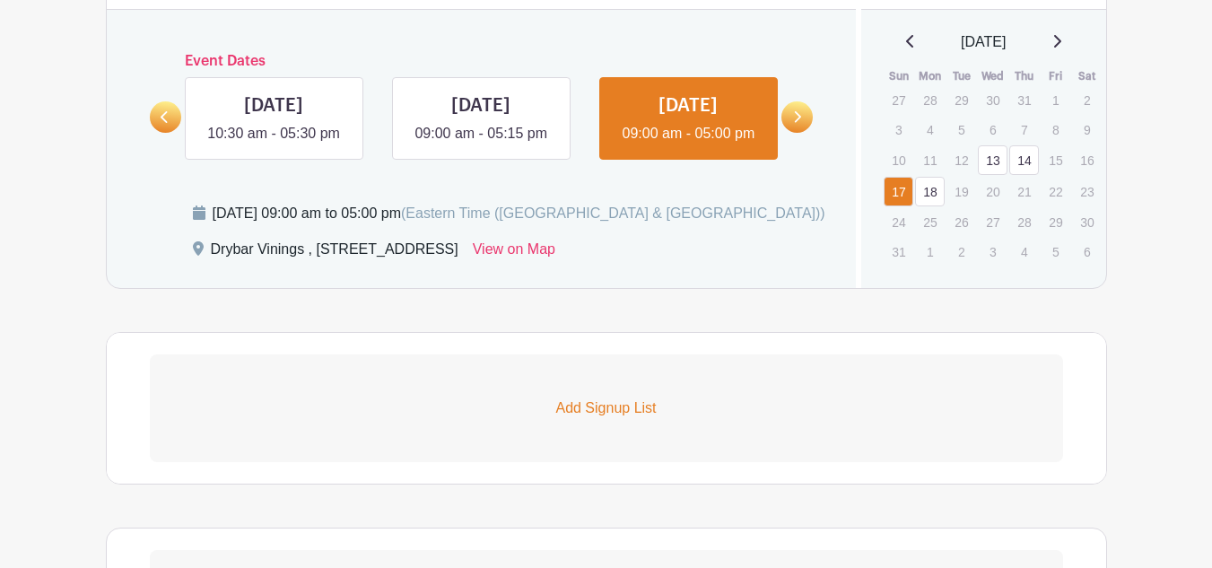
click at [633, 418] on p "Add Signup List" at bounding box center [606, 408] width 913 height 22
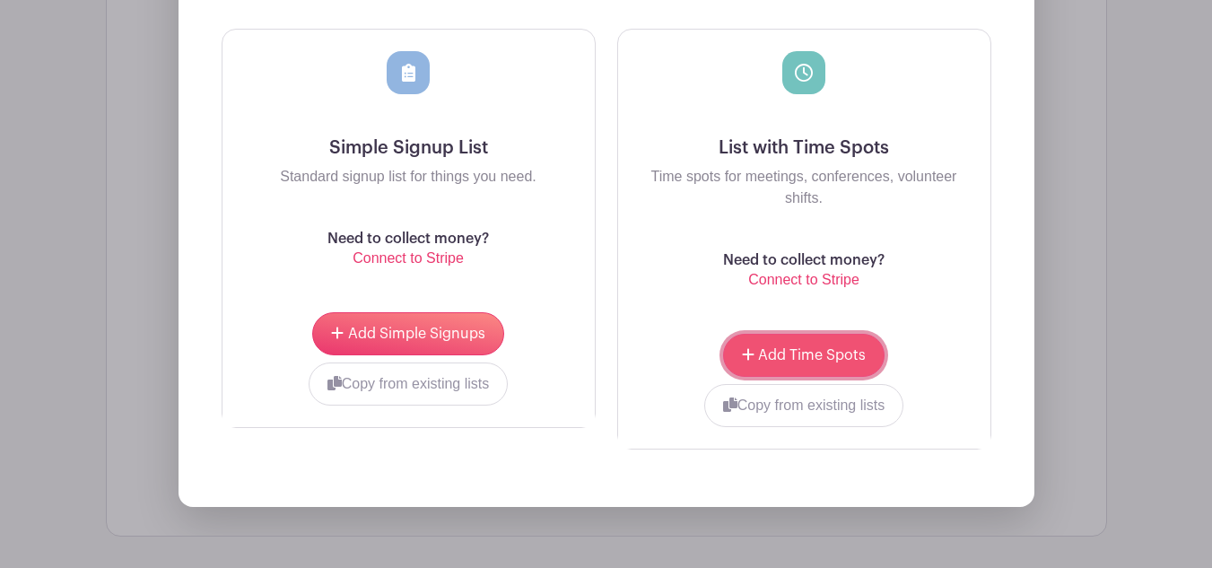
click at [745, 352] on button "Add Time Spots" at bounding box center [803, 355] width 161 height 43
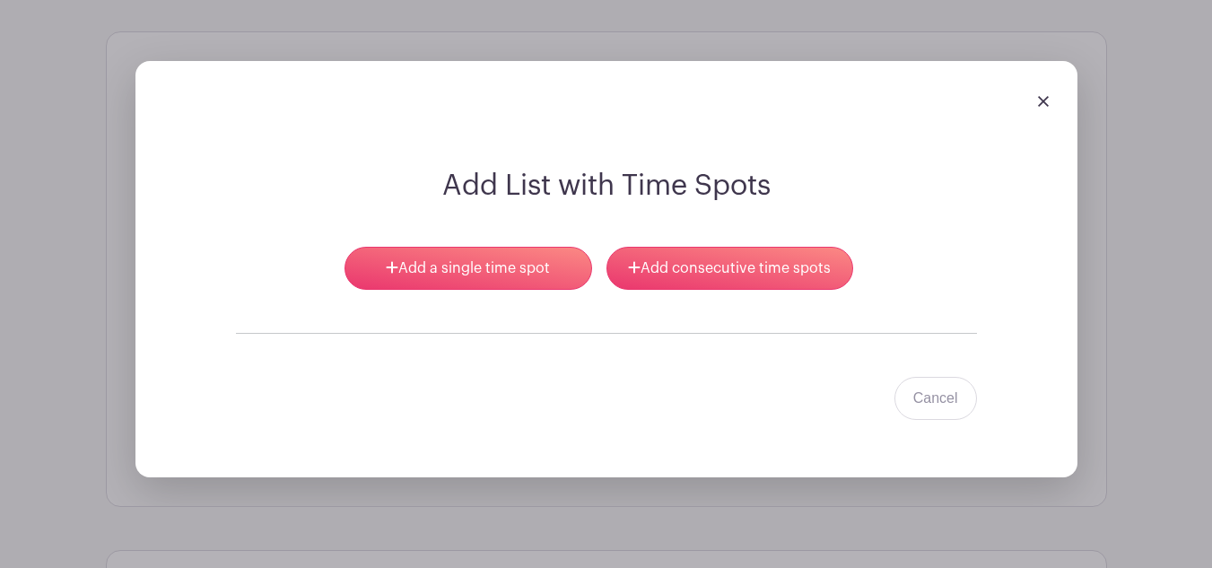
scroll to position [1490, 0]
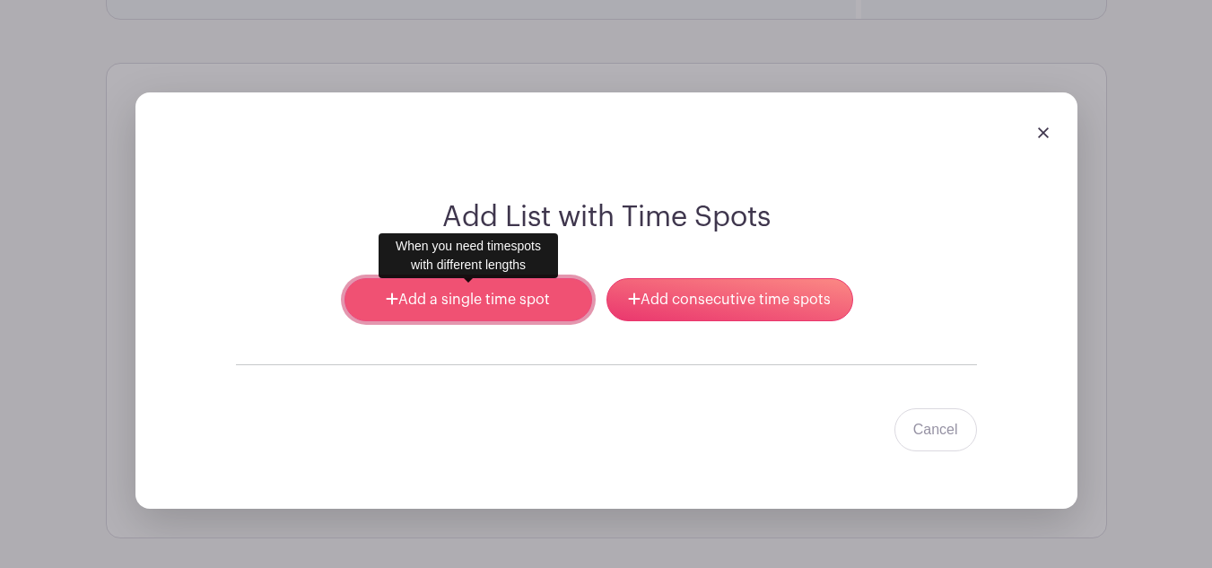
click at [429, 298] on link "Add a single time spot" at bounding box center [467, 299] width 247 height 43
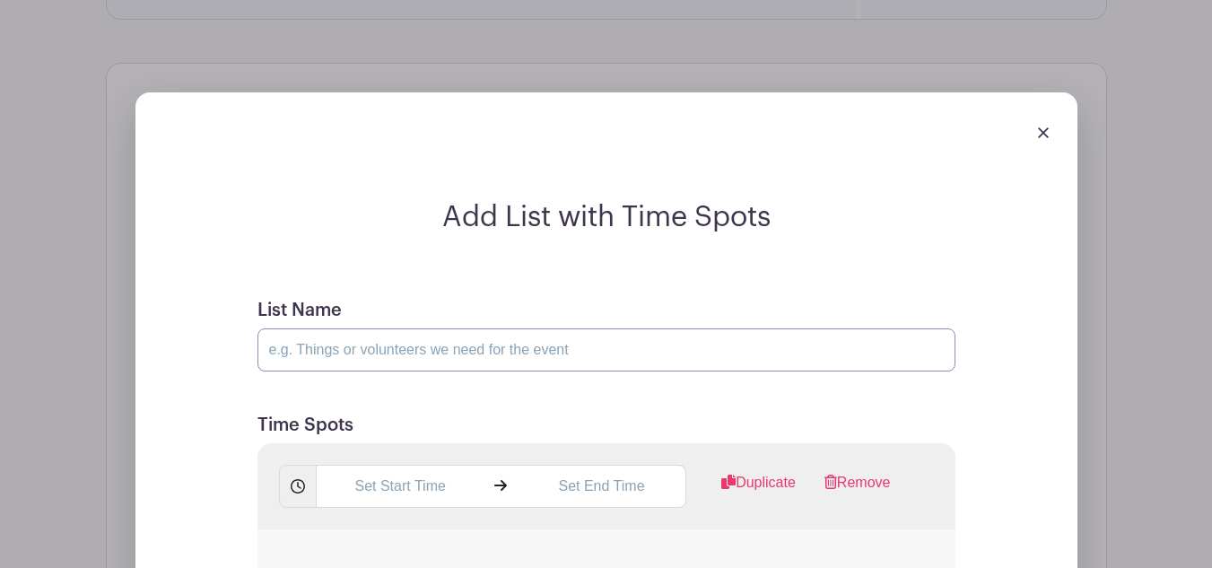
click at [462, 344] on input "List Name" at bounding box center [606, 349] width 698 height 43
type input "Model Call Day 3"
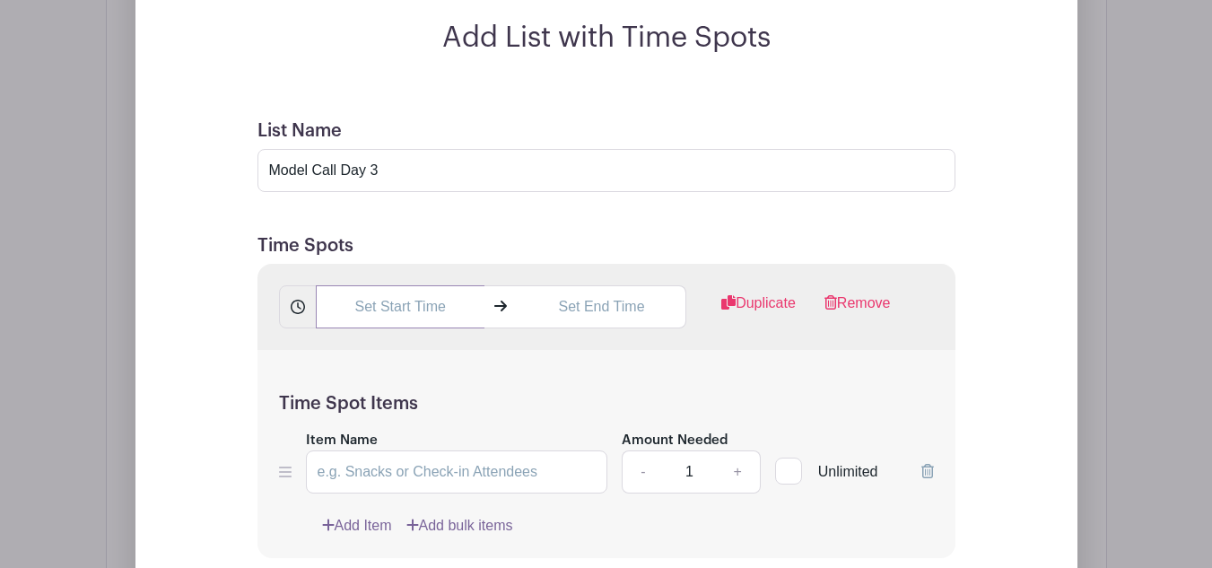
click at [410, 313] on input "text" at bounding box center [400, 306] width 169 height 43
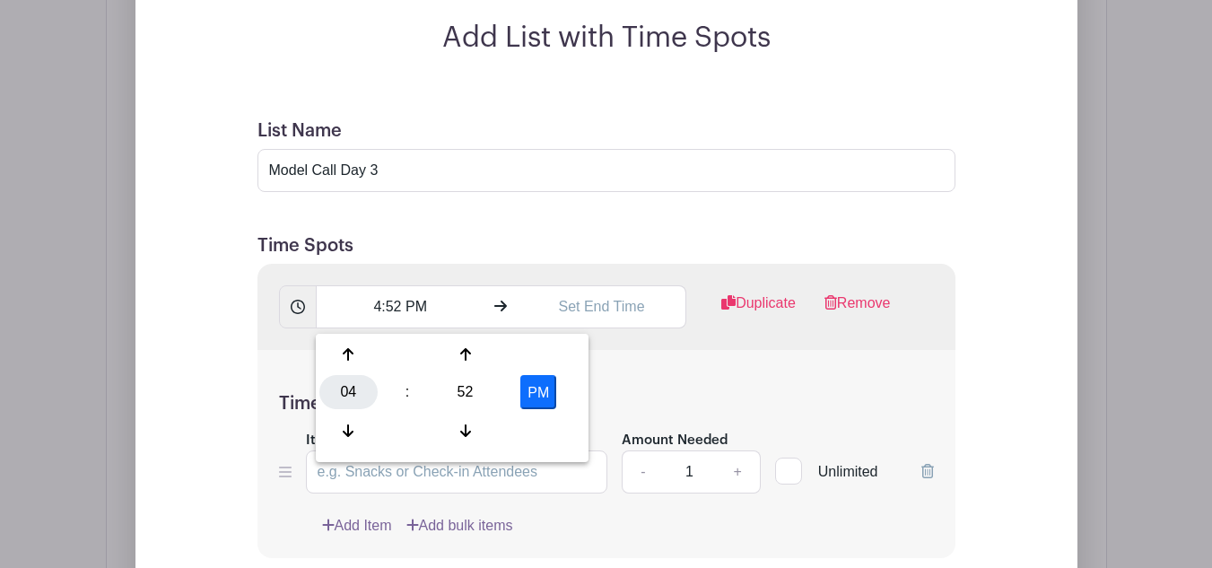
click at [343, 395] on div "04" at bounding box center [348, 392] width 58 height 34
click at [410, 434] on div "09" at bounding box center [416, 430] width 60 height 34
click at [456, 389] on div "52" at bounding box center [465, 392] width 58 height 34
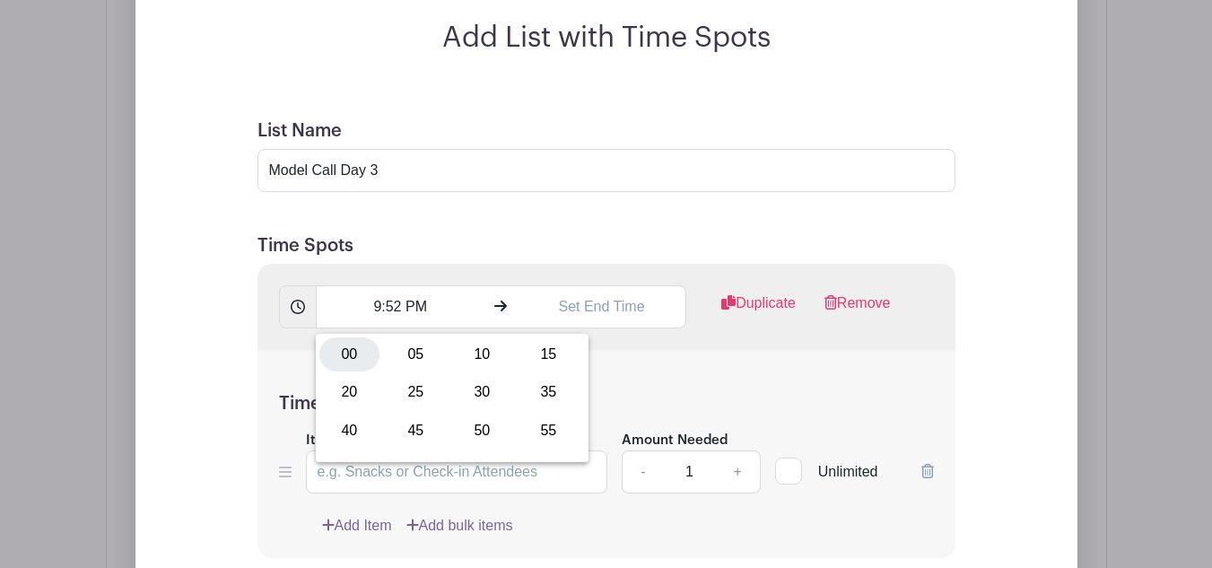
click at [360, 347] on div "00" at bounding box center [349, 354] width 60 height 34
click at [551, 392] on button "PM" at bounding box center [538, 392] width 36 height 34
type input "9:00 AM"
click at [564, 311] on input "text" at bounding box center [601, 306] width 169 height 43
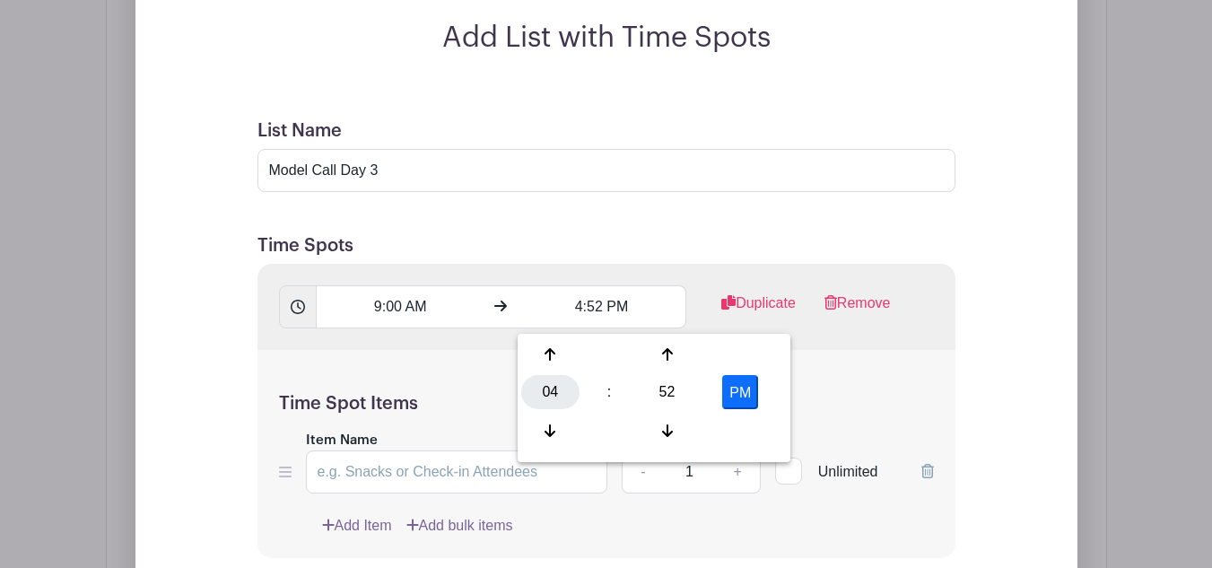
click at [562, 397] on div "04" at bounding box center [550, 392] width 58 height 34
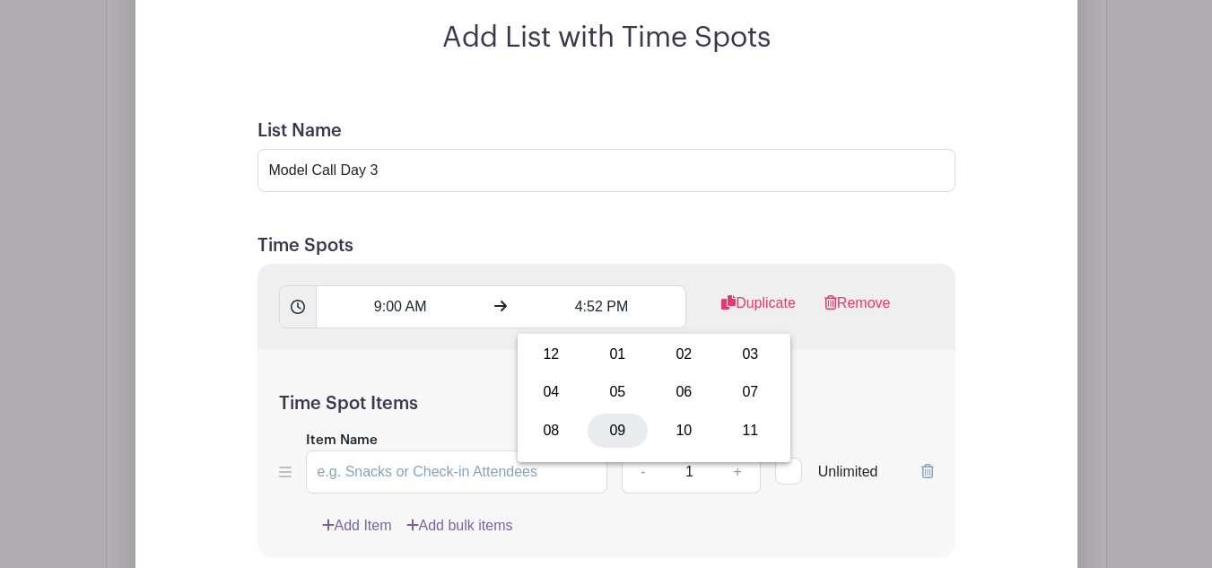
click at [638, 439] on div "09" at bounding box center [617, 430] width 60 height 34
click at [655, 382] on div "52" at bounding box center [667, 392] width 58 height 34
click at [621, 437] on div "45" at bounding box center [617, 430] width 60 height 34
click at [713, 384] on div "PM" at bounding box center [740, 392] width 76 height 34
click at [733, 384] on button "PM" at bounding box center [740, 392] width 36 height 34
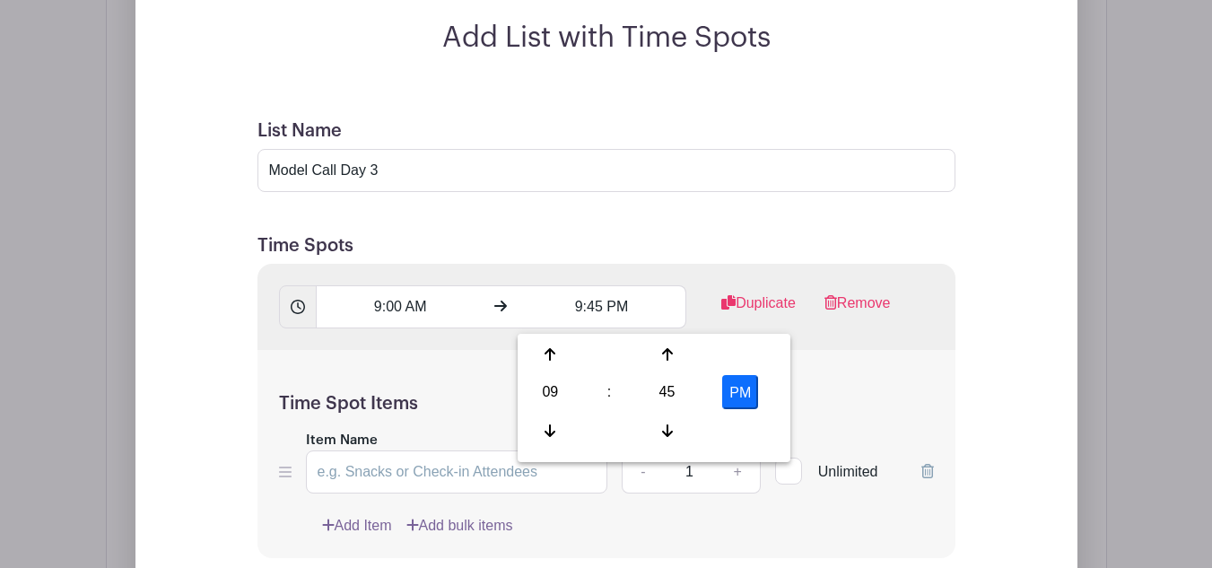
type input "9:45 AM"
click at [820, 376] on div "Time Spot Items Item Name Amount Needed - 1 + Unlimited Add Item Add bulk items" at bounding box center [606, 454] width 698 height 209
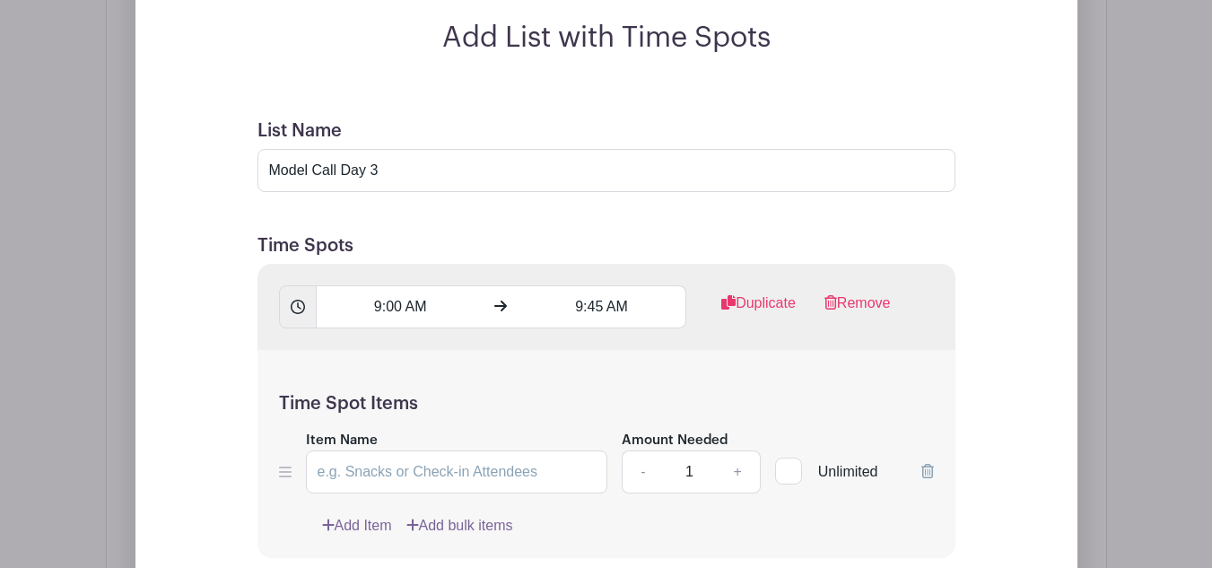
scroll to position [1759, 0]
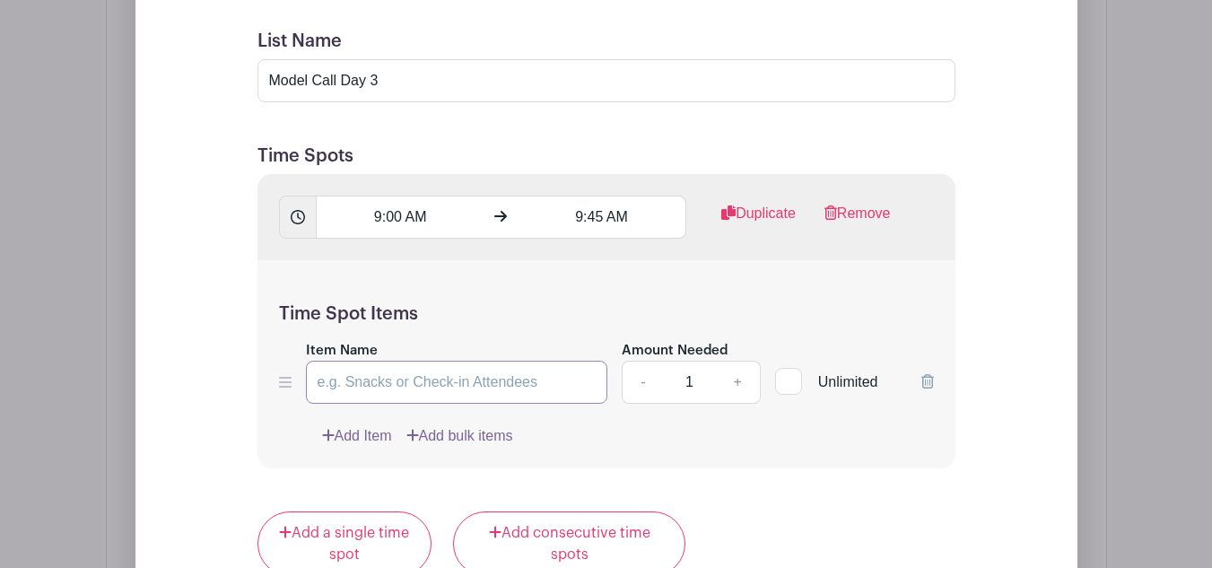
click at [409, 377] on input "Item Name" at bounding box center [457, 381] width 302 height 43
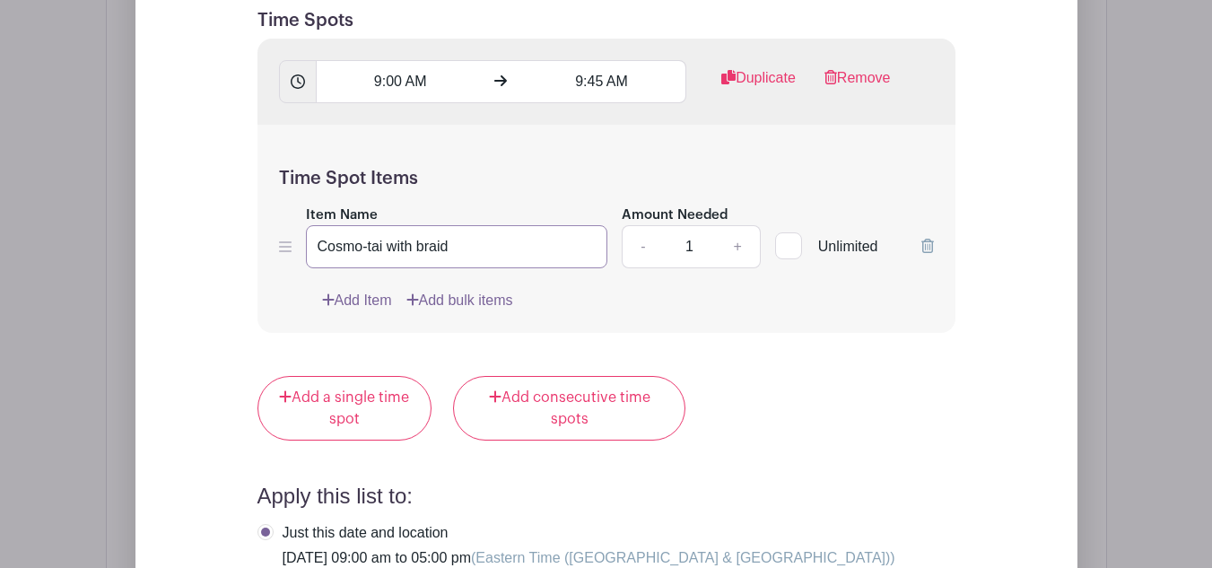
scroll to position [1939, 0]
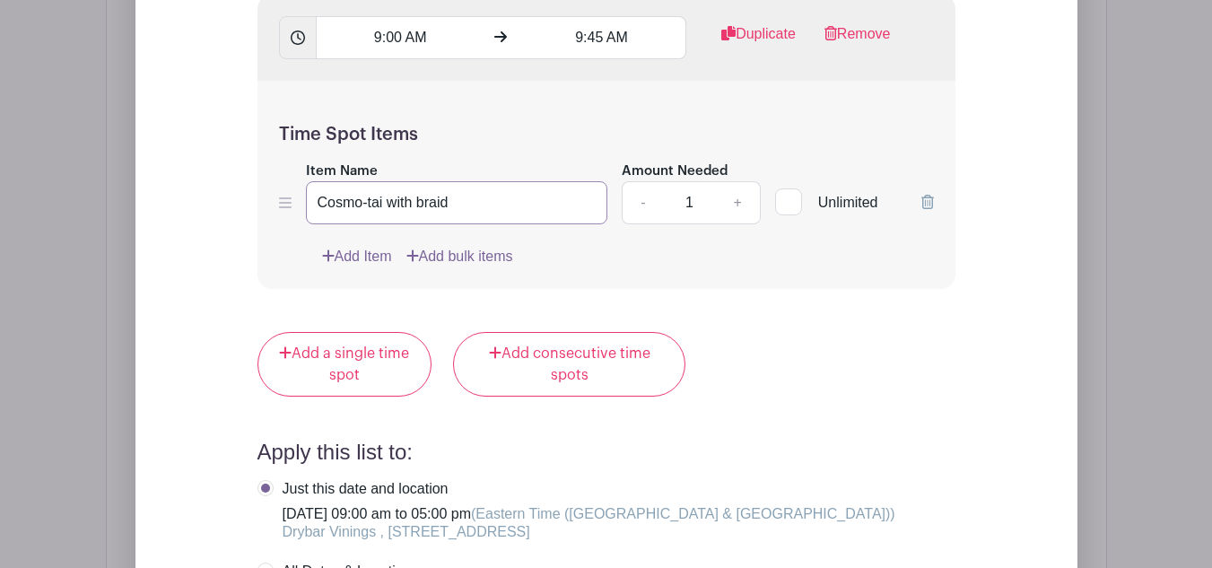
type input "Cosmo-tai with braid"
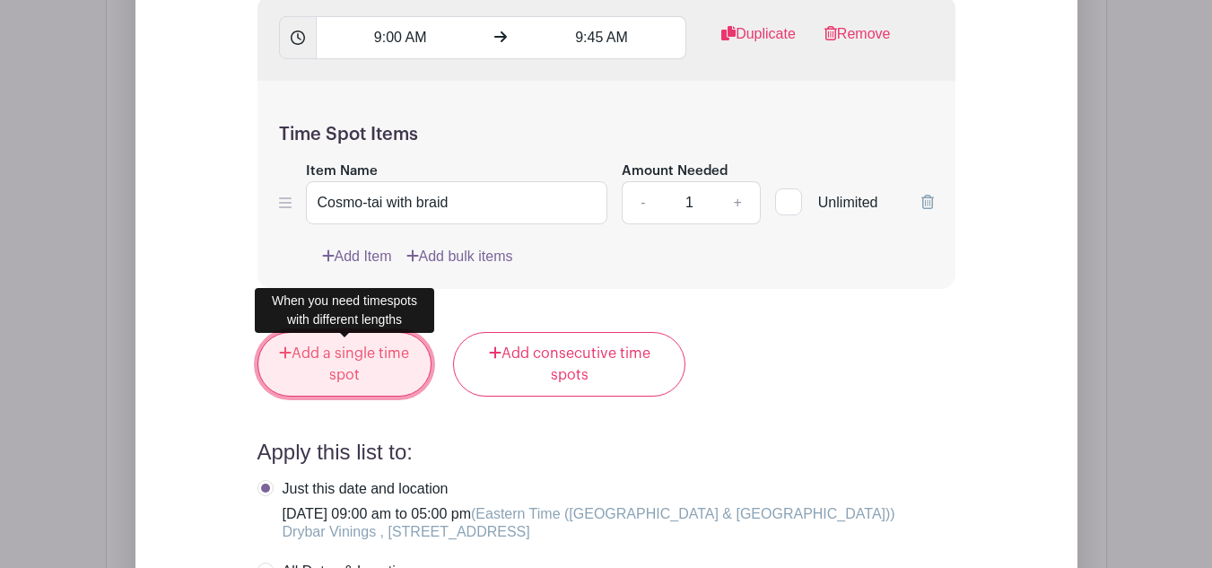
click at [369, 388] on link "Add a single time spot" at bounding box center [344, 364] width 175 height 65
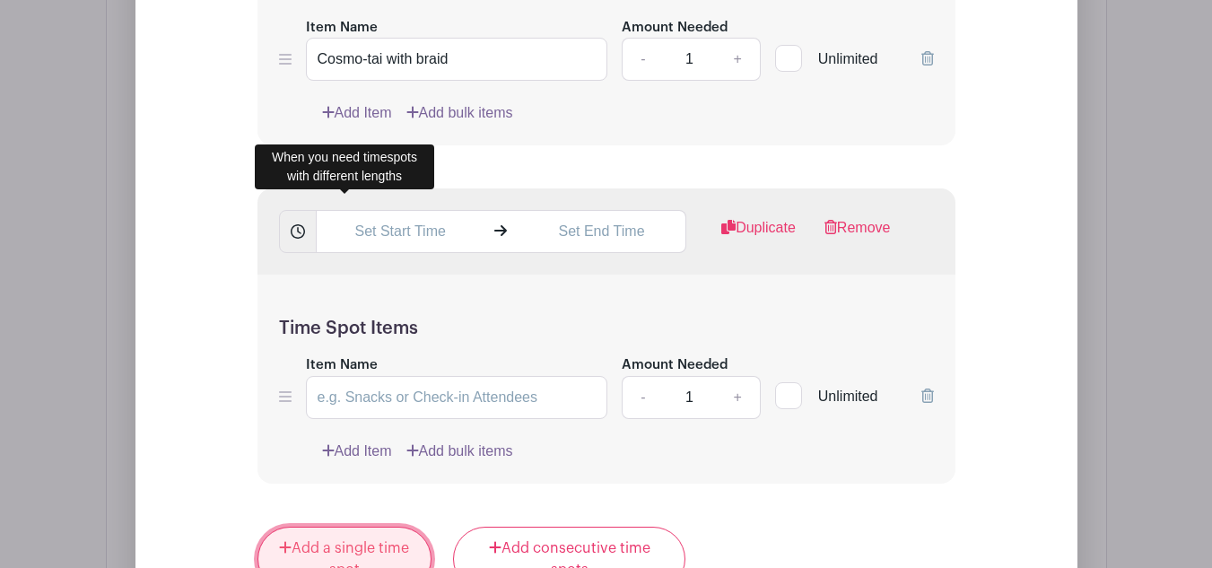
scroll to position [1795, 0]
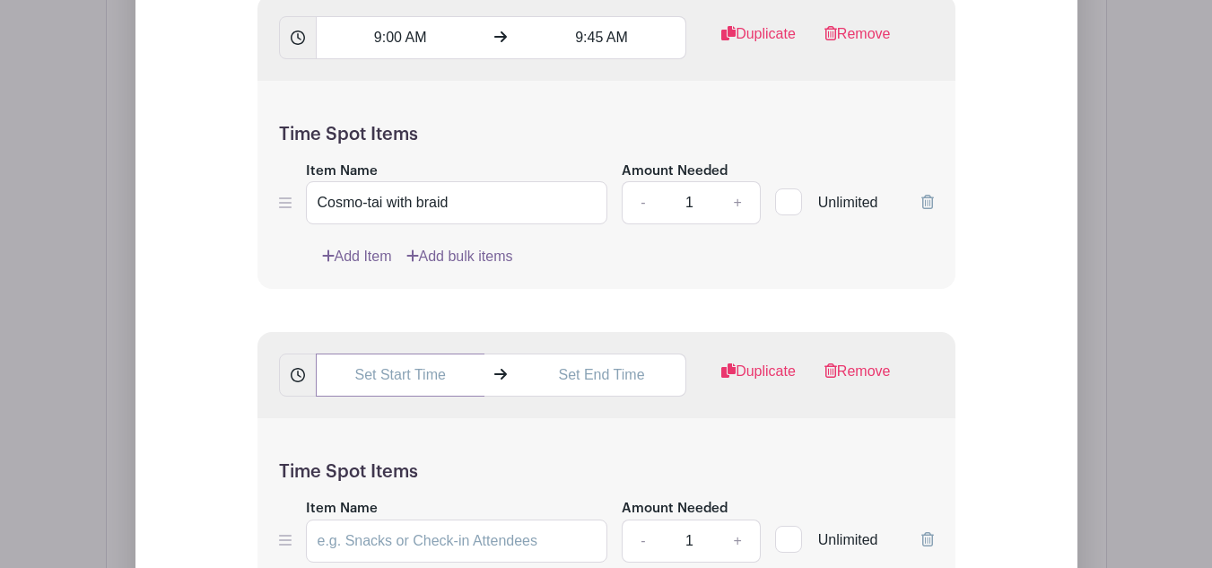
click at [385, 388] on input "text" at bounding box center [400, 374] width 169 height 43
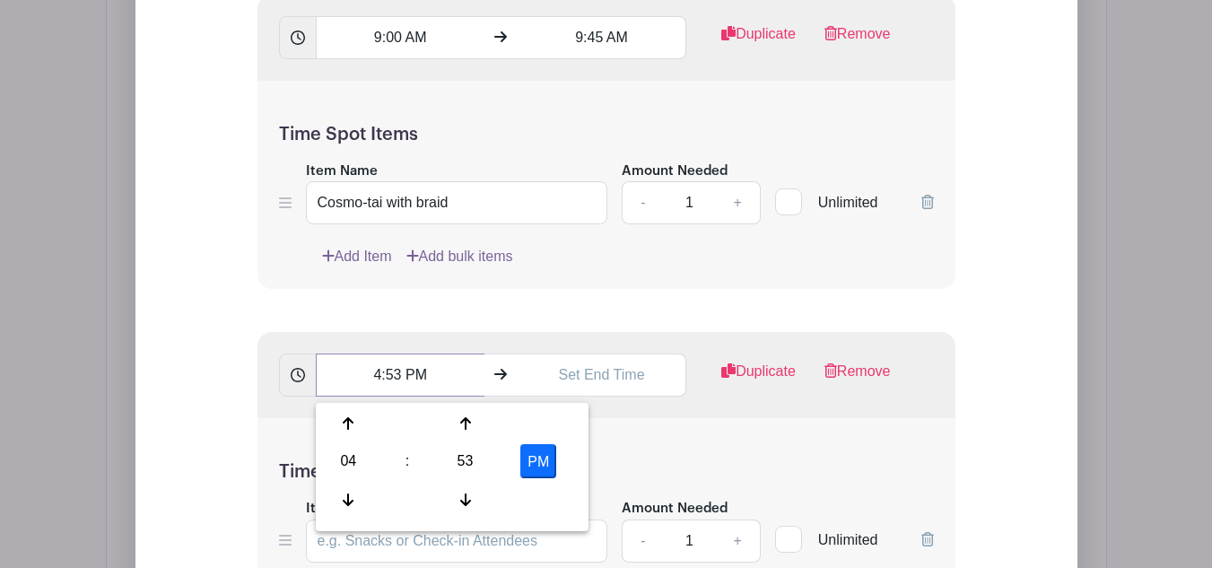
click at [386, 376] on input "4:53 PM" at bounding box center [400, 374] width 169 height 43
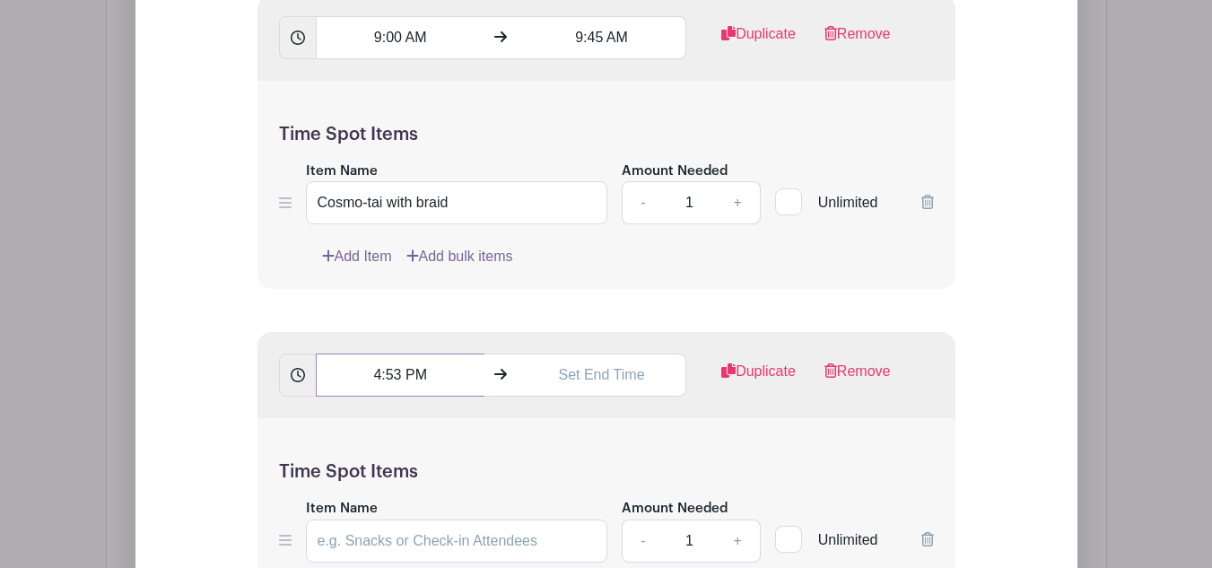
click at [386, 376] on input "4:53 PM" at bounding box center [400, 374] width 169 height 43
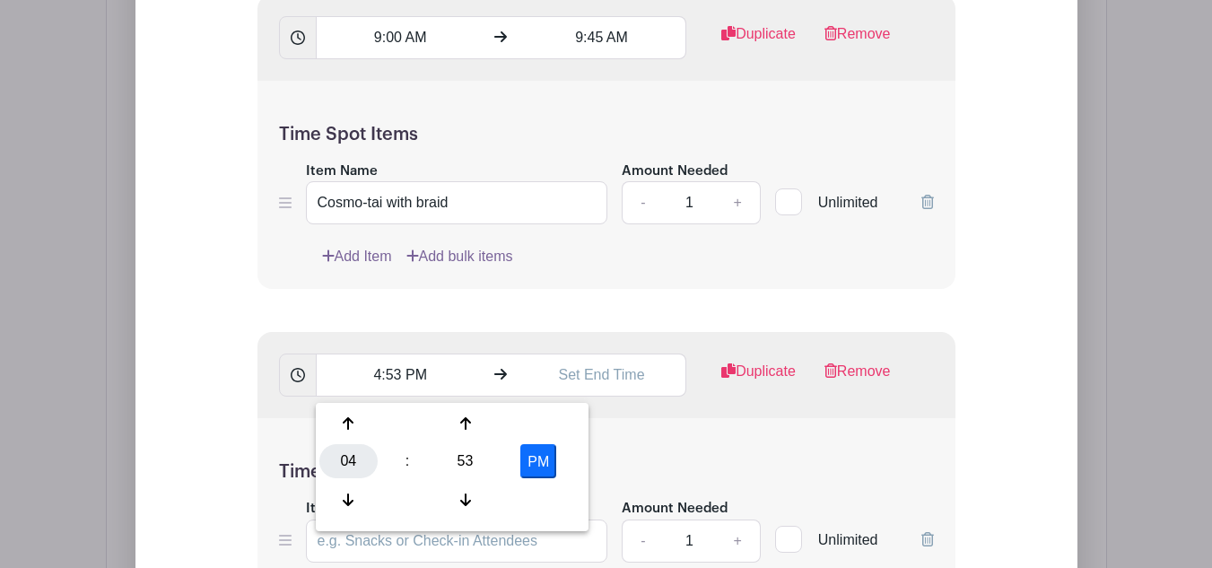
click at [343, 456] on div "04" at bounding box center [348, 461] width 58 height 34
click at [487, 508] on div "10" at bounding box center [482, 499] width 60 height 34
click at [452, 467] on div "53" at bounding box center [465, 461] width 58 height 34
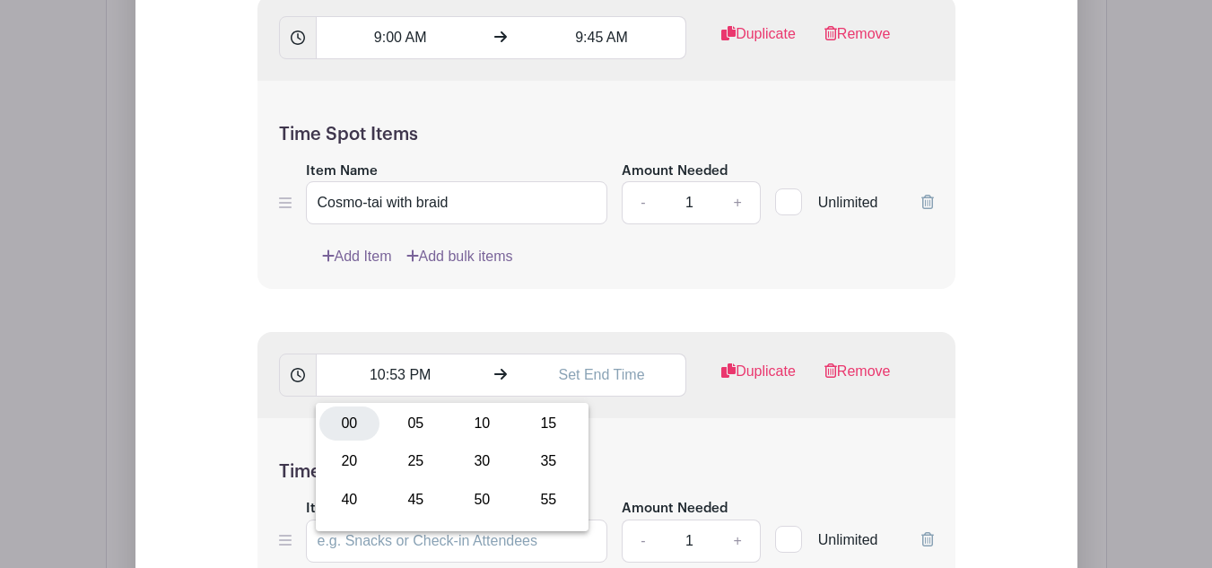
click at [364, 429] on div "00" at bounding box center [349, 423] width 60 height 34
click at [541, 469] on button "PM" at bounding box center [538, 461] width 36 height 34
type input "10:00 AM"
click at [606, 360] on input "text" at bounding box center [601, 374] width 169 height 43
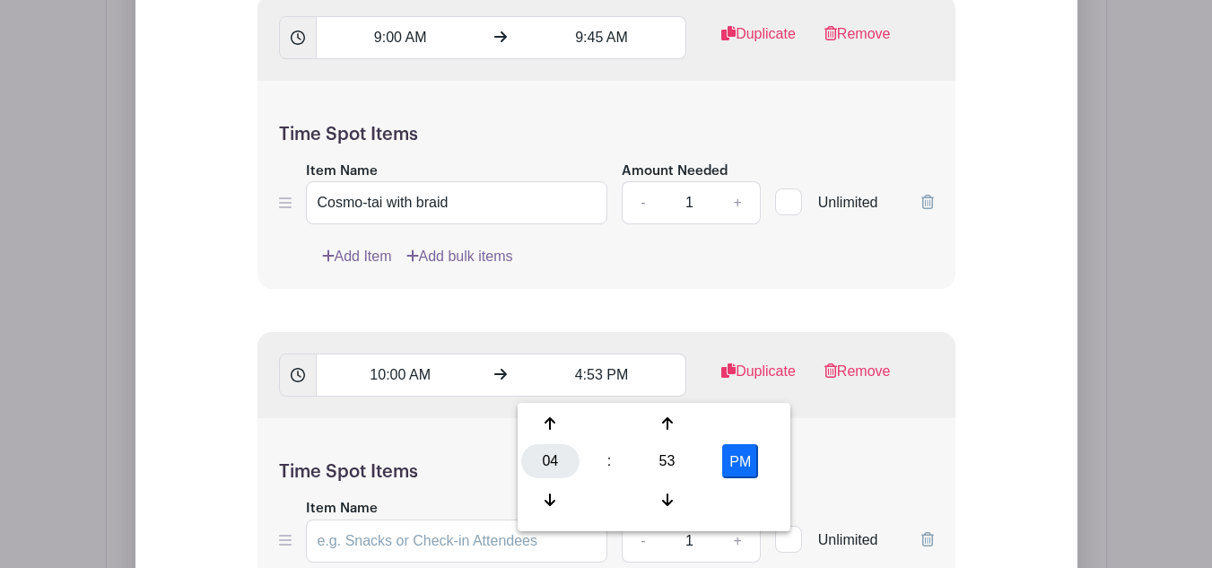
click at [550, 451] on div "04" at bounding box center [550, 461] width 58 height 34
click at [688, 495] on div "10" at bounding box center [684, 499] width 60 height 34
click at [656, 460] on div "53" at bounding box center [667, 461] width 58 height 34
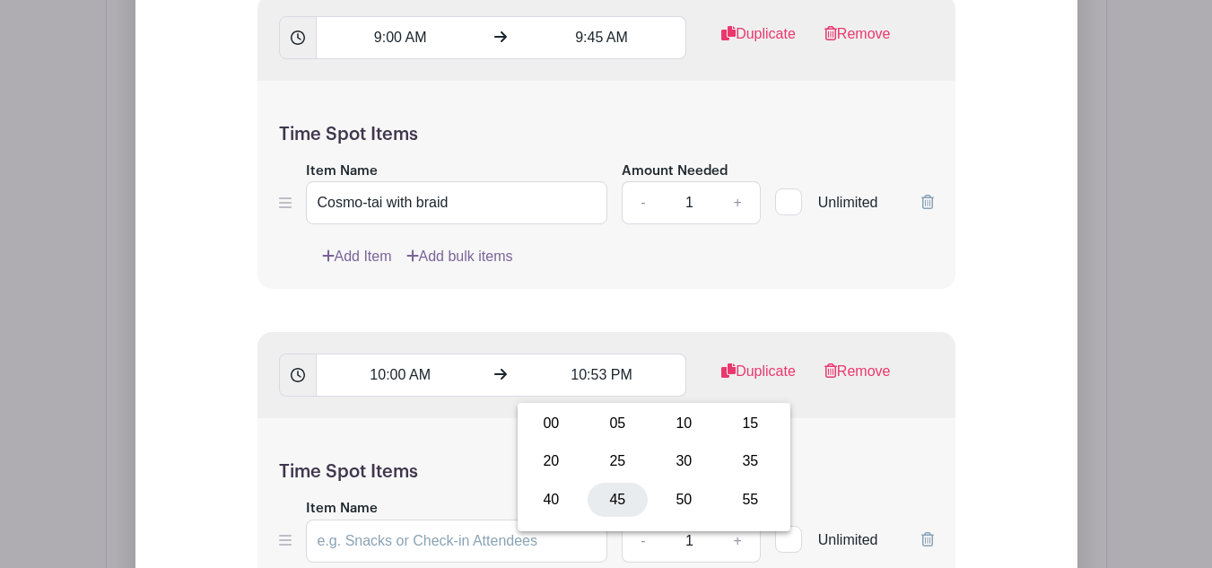
click at [625, 495] on div "45" at bounding box center [617, 499] width 60 height 34
click at [742, 458] on button "PM" at bounding box center [740, 461] width 36 height 34
type input "10:45 AM"
click at [836, 453] on div "Time Spot Items Item Name Amount Needed - 1 + Unlimited Add Item Add bulk items" at bounding box center [606, 522] width 698 height 209
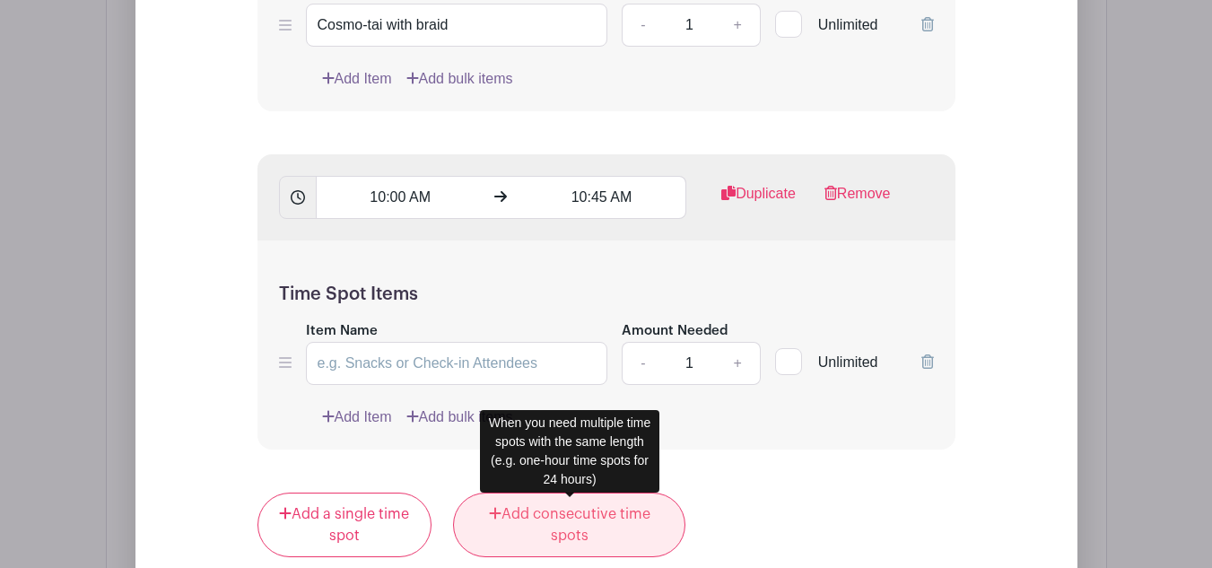
scroll to position [2064, 0]
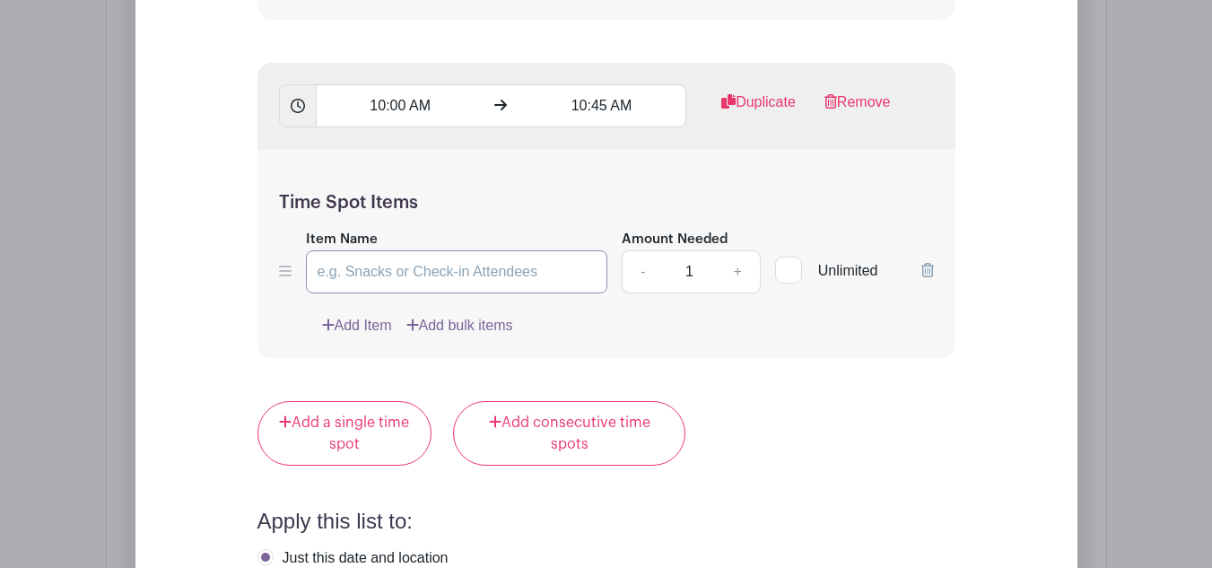
click at [495, 274] on input "Item Name" at bounding box center [457, 271] width 302 height 43
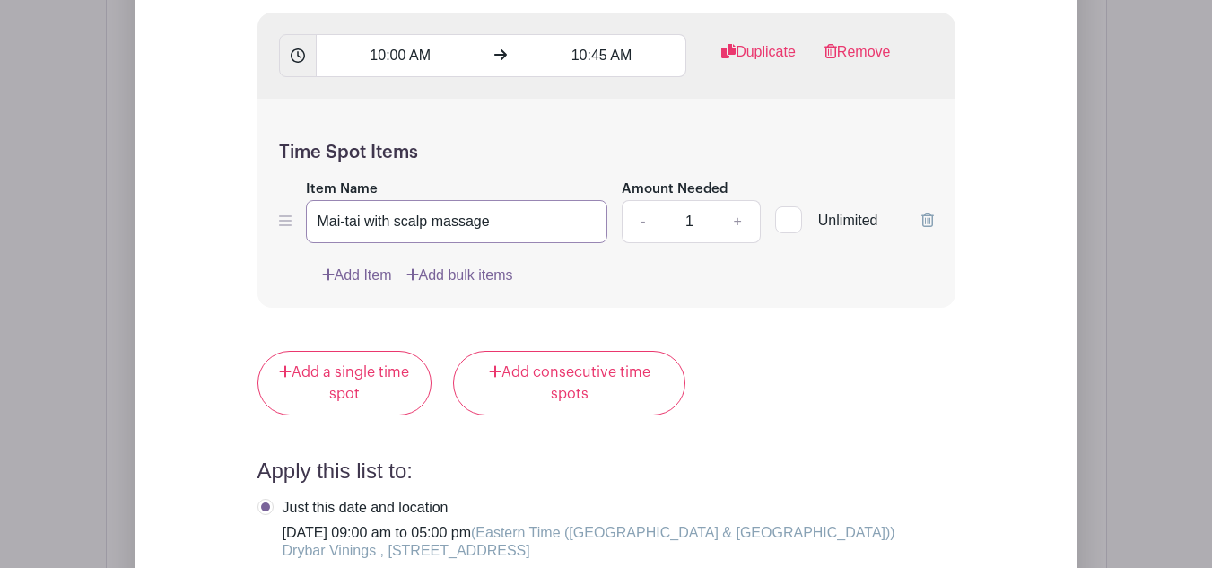
scroll to position [2154, 0]
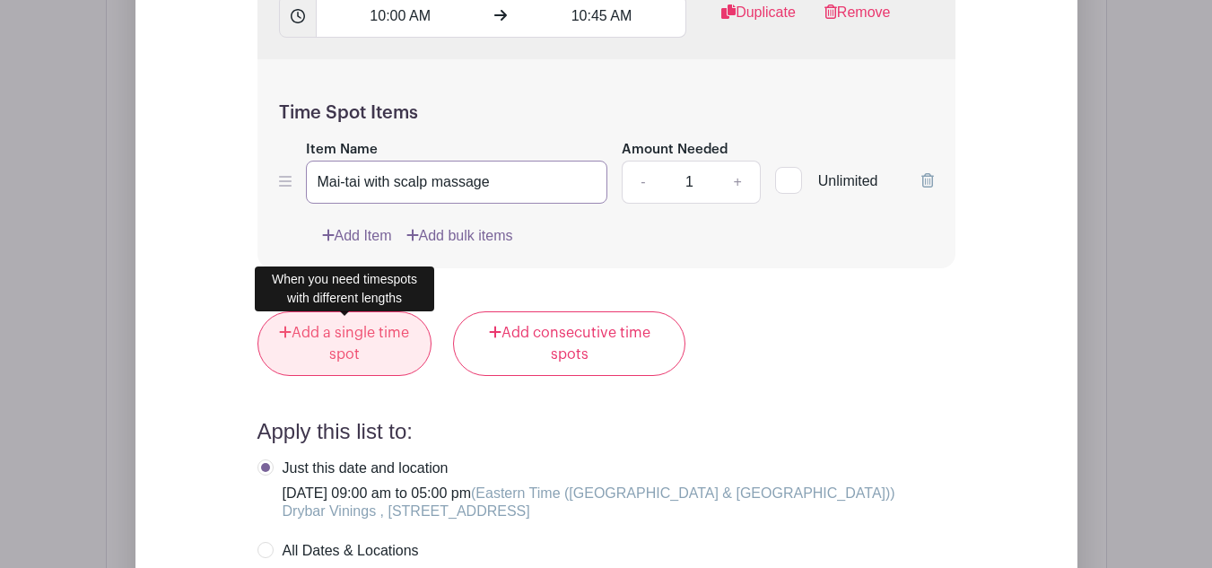
type input "Mai-tai with scalp massage"
click at [314, 343] on link "Add a single time spot" at bounding box center [344, 343] width 175 height 65
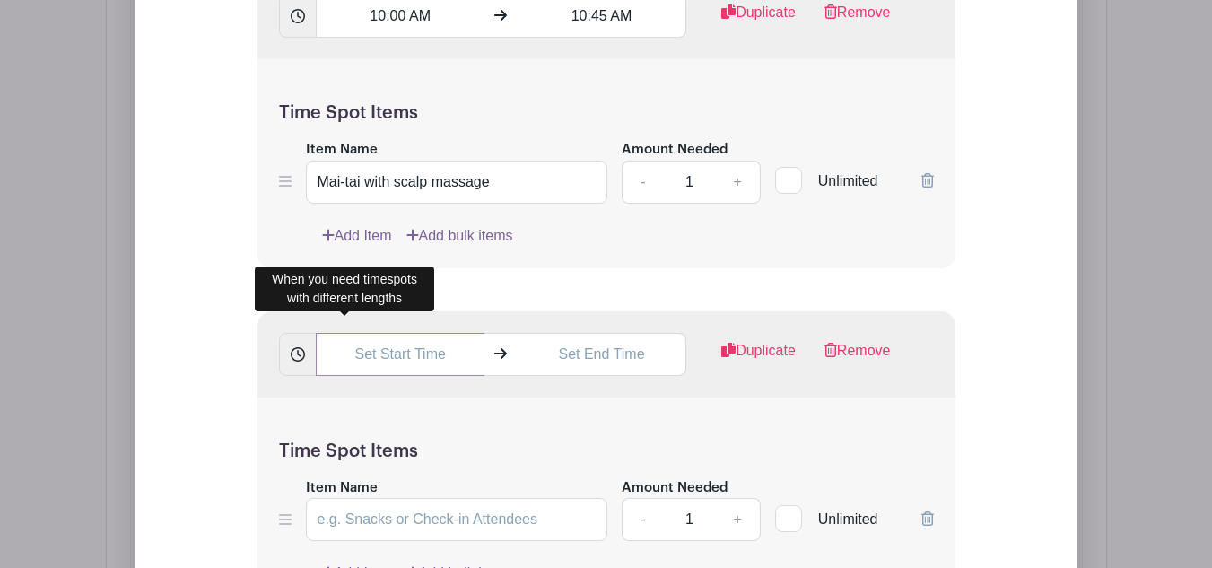
click at [389, 363] on input "text" at bounding box center [400, 354] width 169 height 43
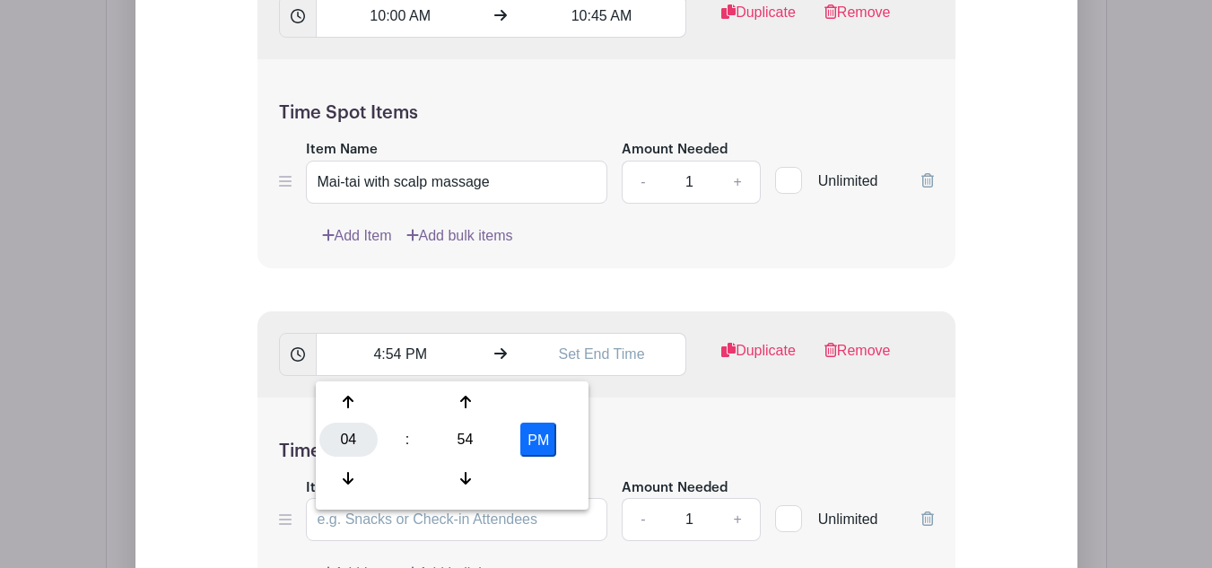
click at [345, 453] on div "04" at bounding box center [348, 439] width 58 height 34
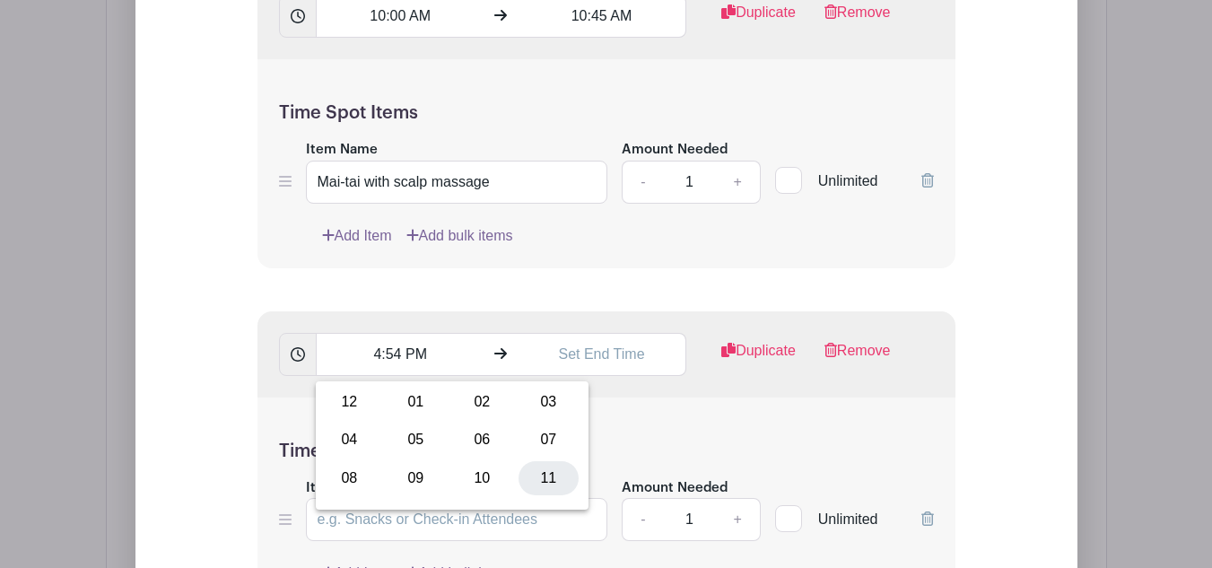
click at [545, 474] on div "11" at bounding box center [548, 478] width 60 height 34
click at [470, 422] on div "54" at bounding box center [465, 439] width 58 height 34
drag, startPoint x: 343, startPoint y: 394, endPoint x: 379, endPoint y: 404, distance: 37.4
click at [344, 394] on div "00" at bounding box center [349, 402] width 60 height 34
click at [542, 435] on button "PM" at bounding box center [538, 439] width 36 height 34
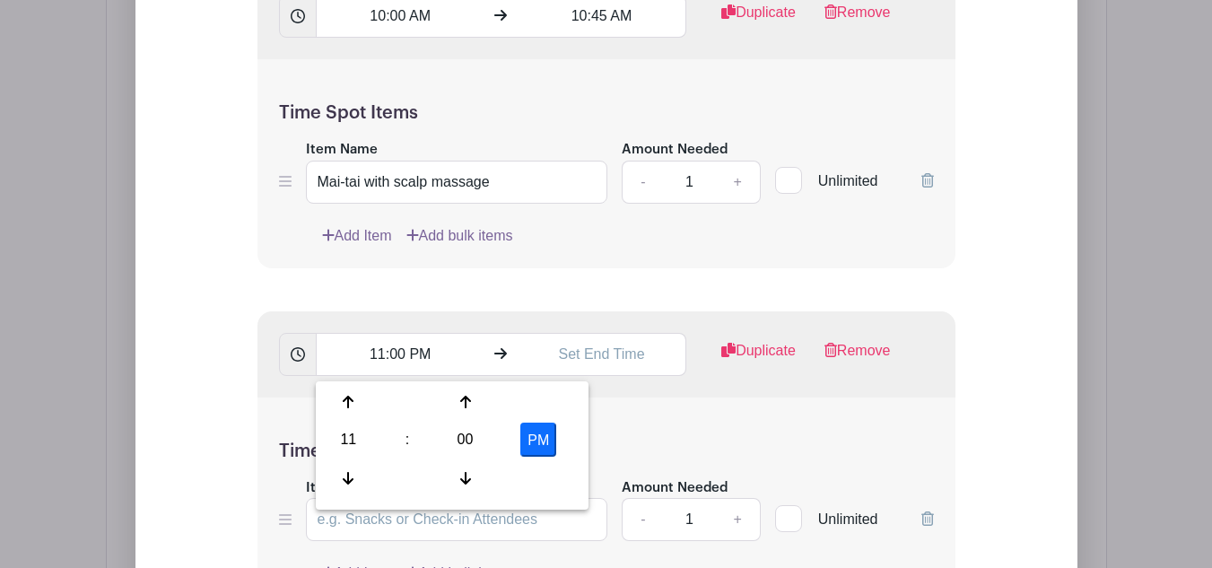
type input "11:00 AM"
click at [584, 351] on input "text" at bounding box center [601, 354] width 169 height 43
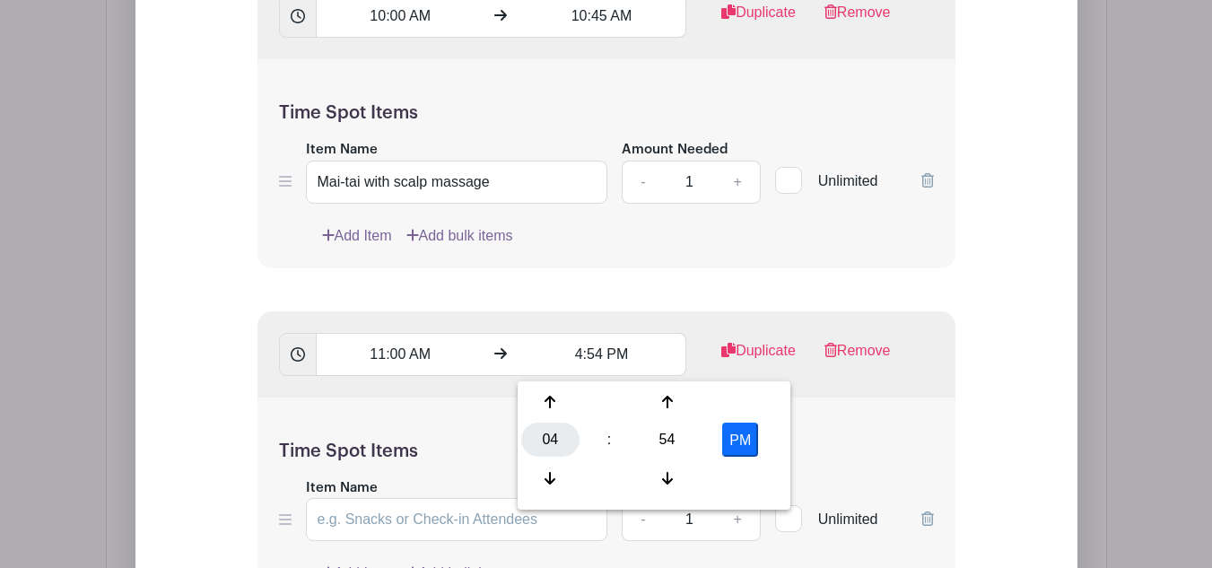
click at [544, 439] on div "04" at bounding box center [550, 439] width 58 height 34
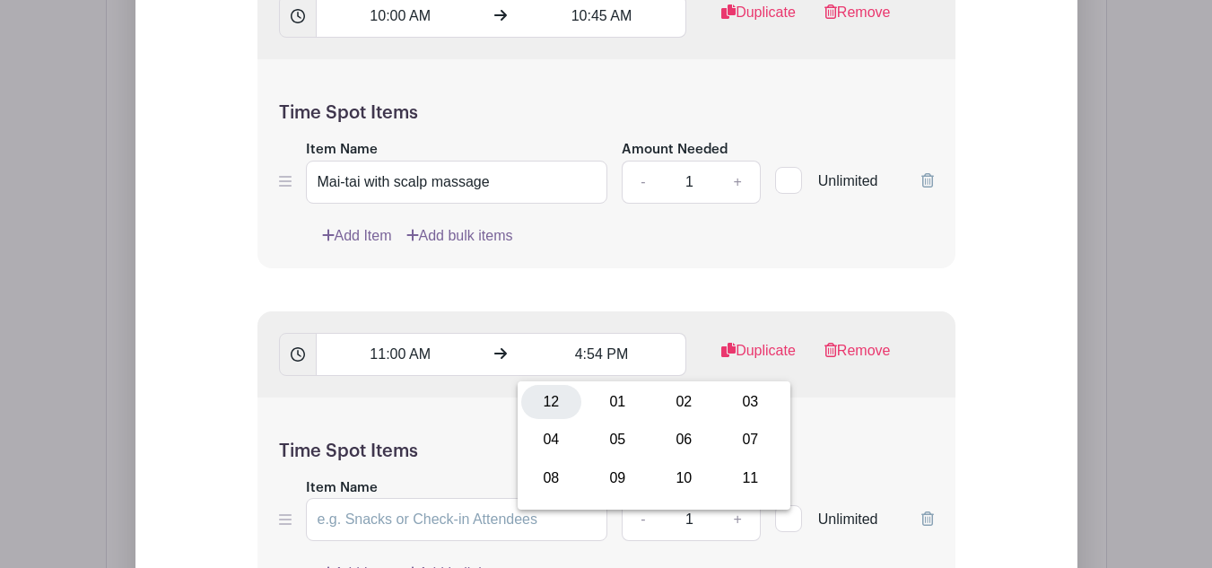
click at [547, 403] on div "12" at bounding box center [551, 402] width 60 height 34
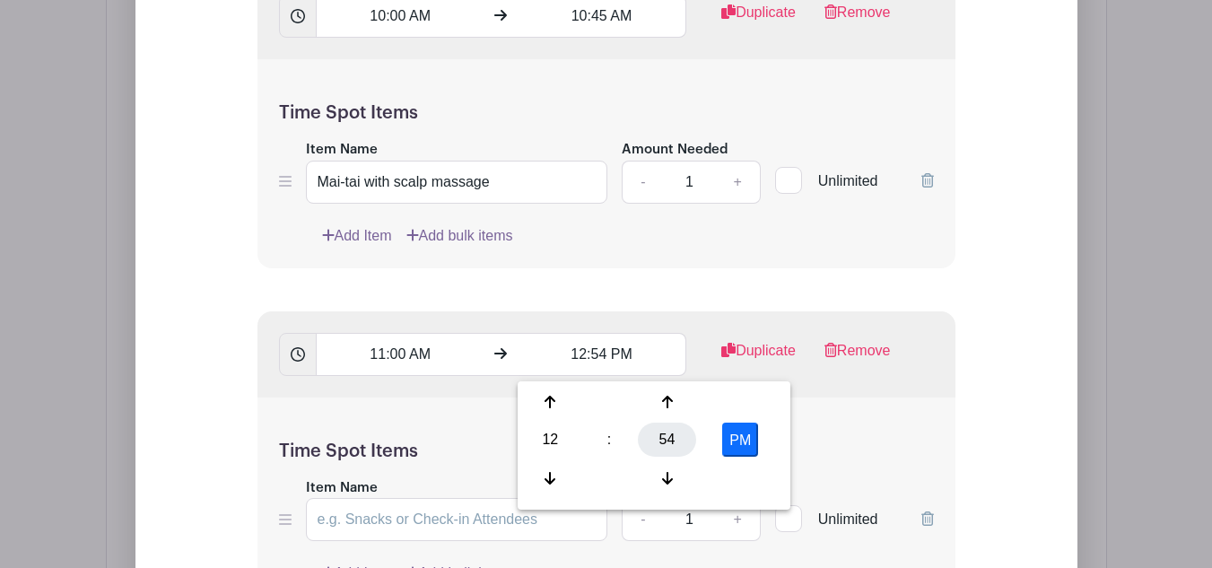
click at [679, 437] on div "54" at bounding box center [667, 439] width 58 height 34
click at [613, 480] on div "45" at bounding box center [617, 478] width 60 height 34
click at [738, 437] on button "PM" at bounding box center [740, 439] width 36 height 34
click at [746, 447] on button "AM" at bounding box center [740, 439] width 36 height 34
type input "12:45 PM"
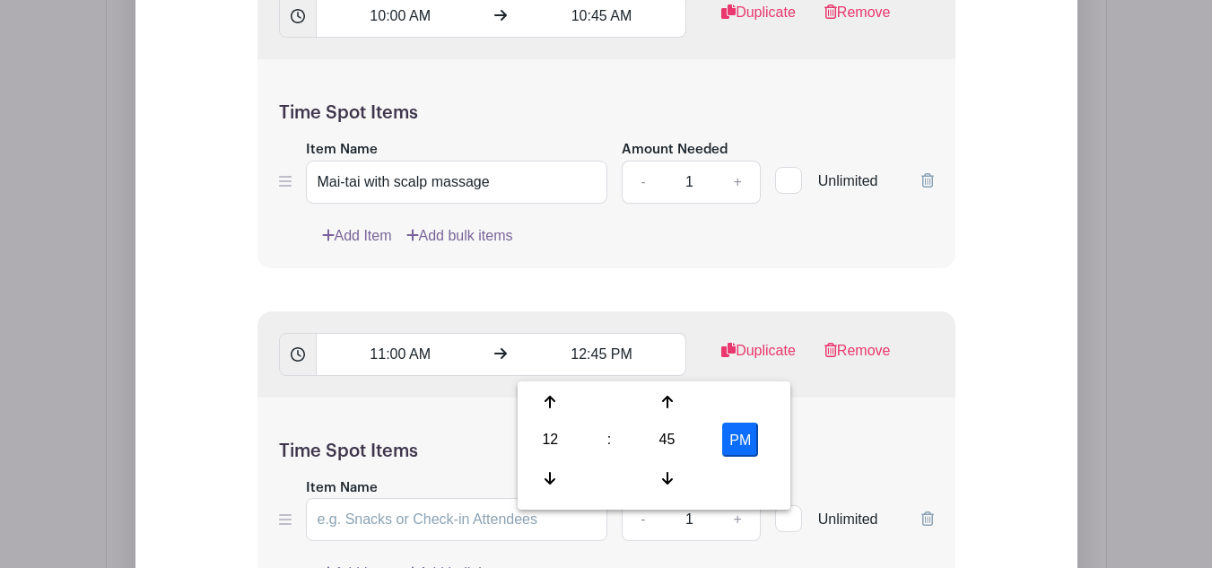
click at [829, 421] on div "Time Spot Items Item Name Amount Needed - 1 + Unlimited Add Item Add bulk items" at bounding box center [606, 501] width 698 height 209
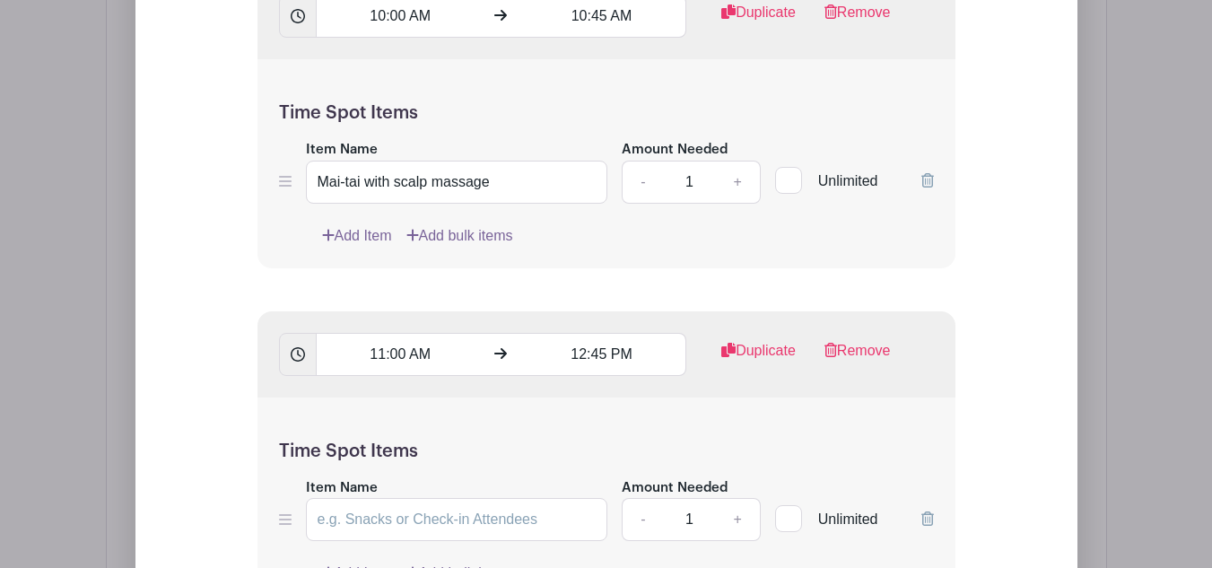
scroll to position [2333, 0]
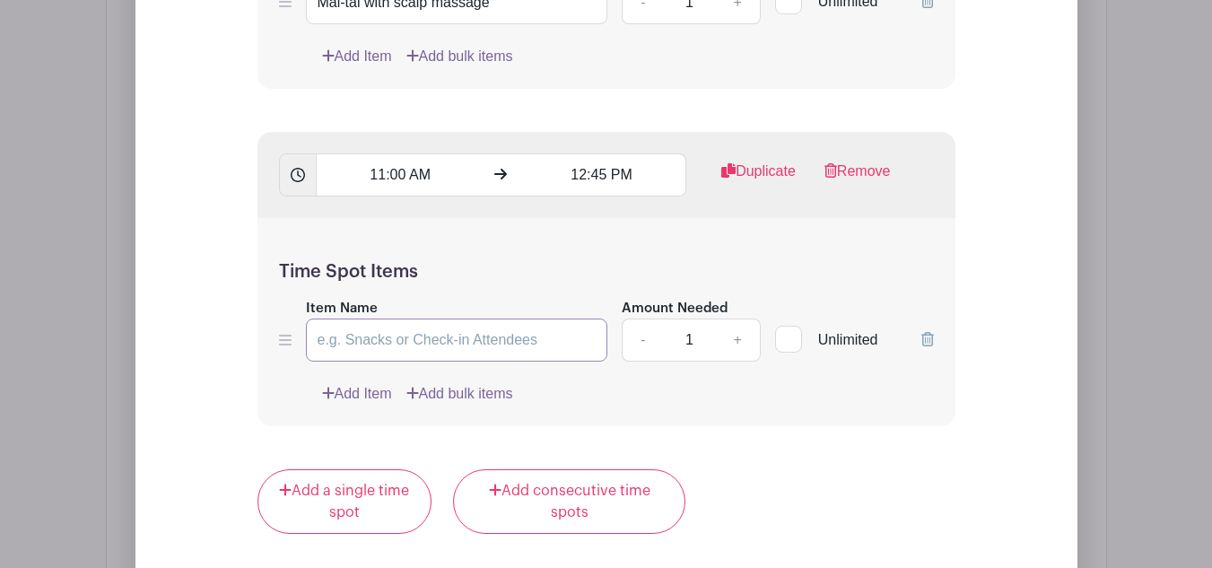
click at [368, 348] on input "Item Name" at bounding box center [457, 339] width 302 height 43
type input "s"
drag, startPoint x: 543, startPoint y: 346, endPoint x: 421, endPoint y: 301, distance: 130.8
click at [421, 301] on div "Time Spot Items Item Name Straight Up with Liquid Glass Rinse Amount Needed - 1…" at bounding box center [606, 322] width 698 height 209
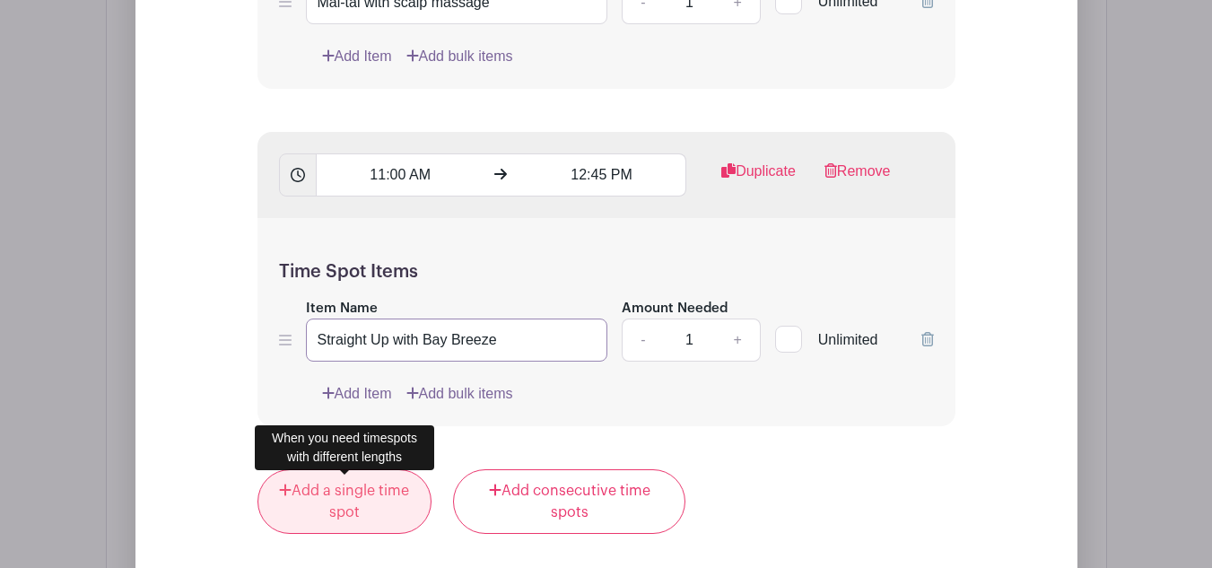
type input "Straight Up with Bay Breeze"
click at [372, 524] on link "Add a single time spot" at bounding box center [344, 501] width 175 height 65
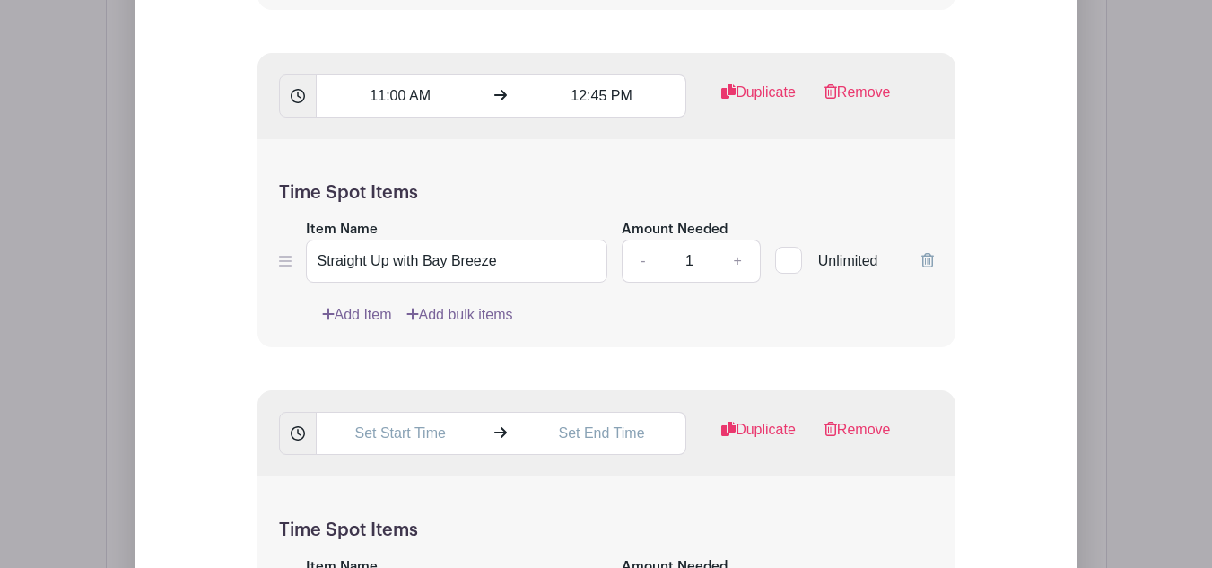
scroll to position [2513, 0]
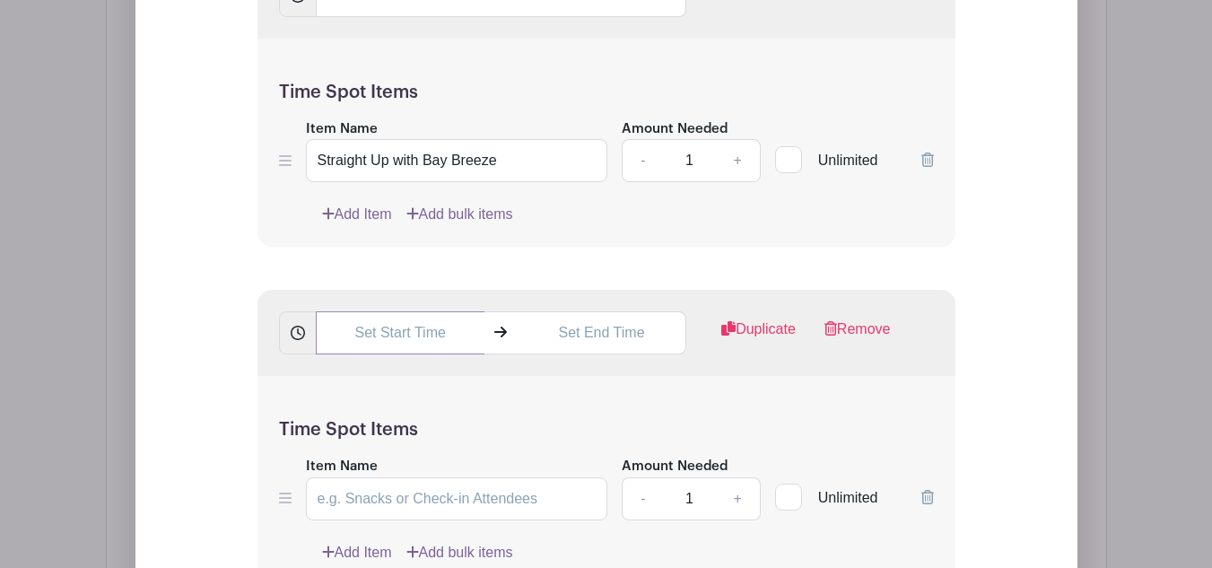
click at [381, 334] on input "text" at bounding box center [400, 332] width 169 height 43
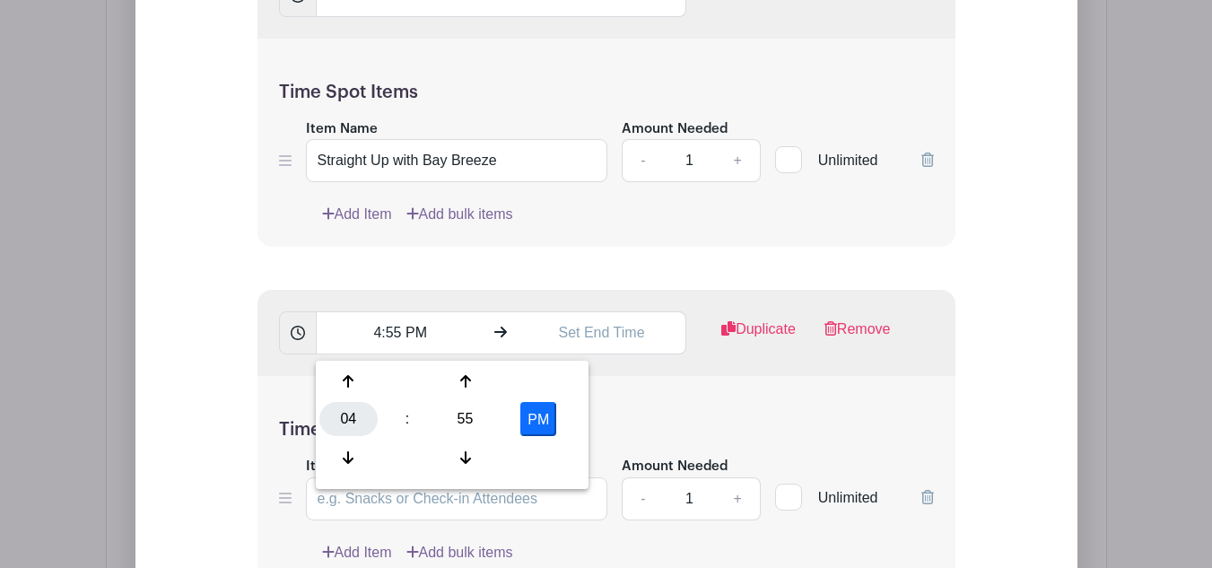
click at [351, 426] on div "04" at bounding box center [348, 419] width 58 height 34
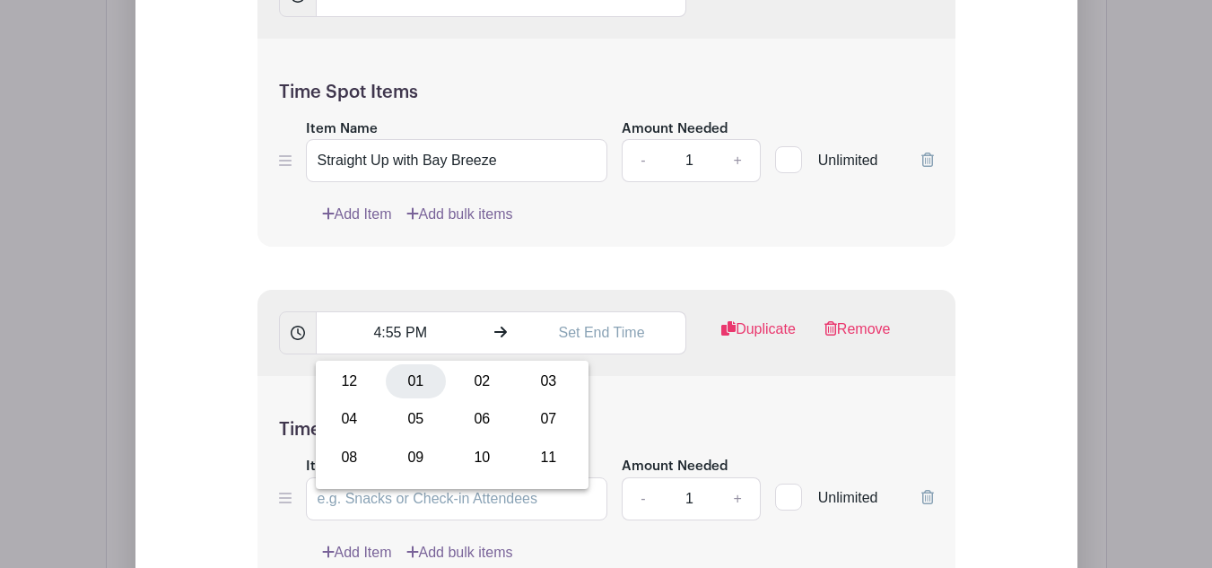
click at [430, 386] on div "01" at bounding box center [416, 381] width 60 height 34
click at [473, 418] on div "55" at bounding box center [465, 419] width 58 height 34
click at [409, 451] on div "45" at bounding box center [416, 457] width 60 height 34
type input "1:45 PM"
click at [571, 336] on input "text" at bounding box center [601, 332] width 169 height 43
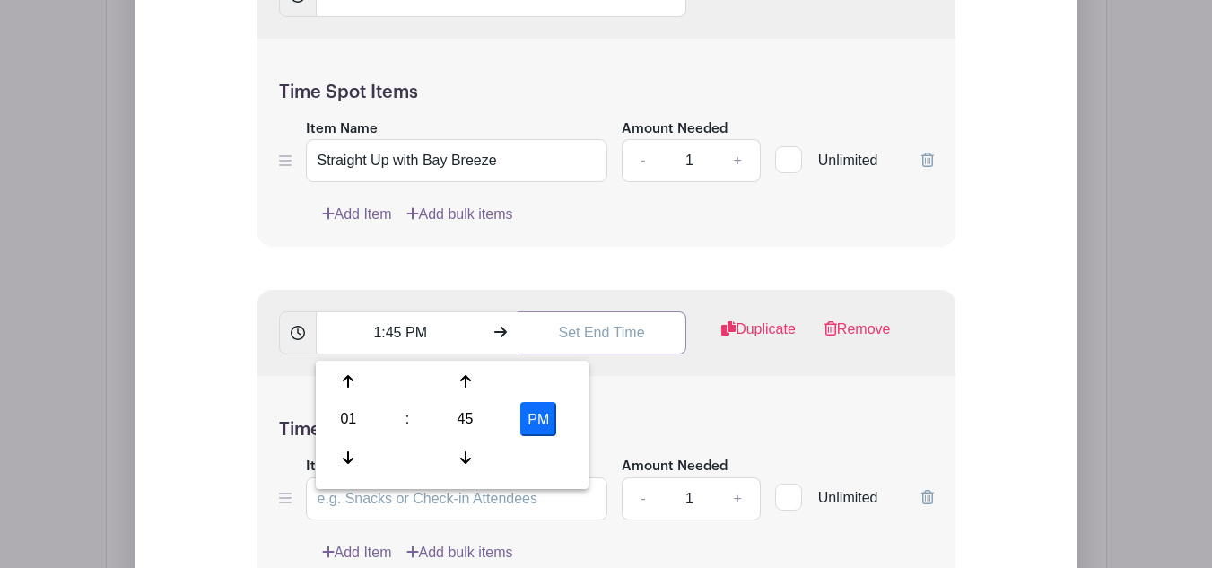
type input "4:56 PM"
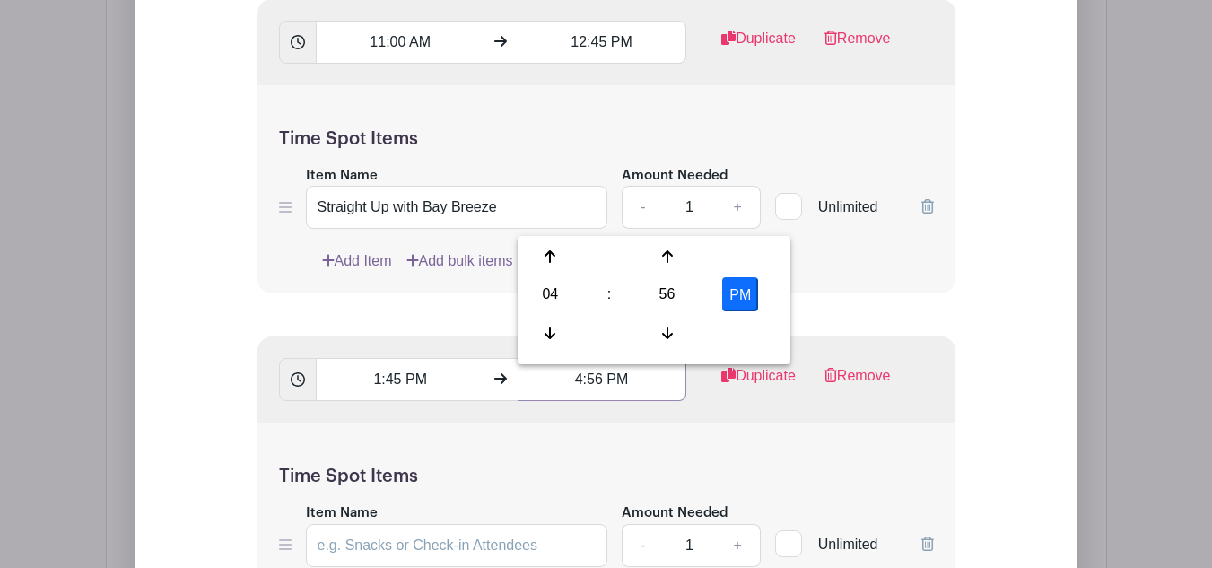
scroll to position [2423, 0]
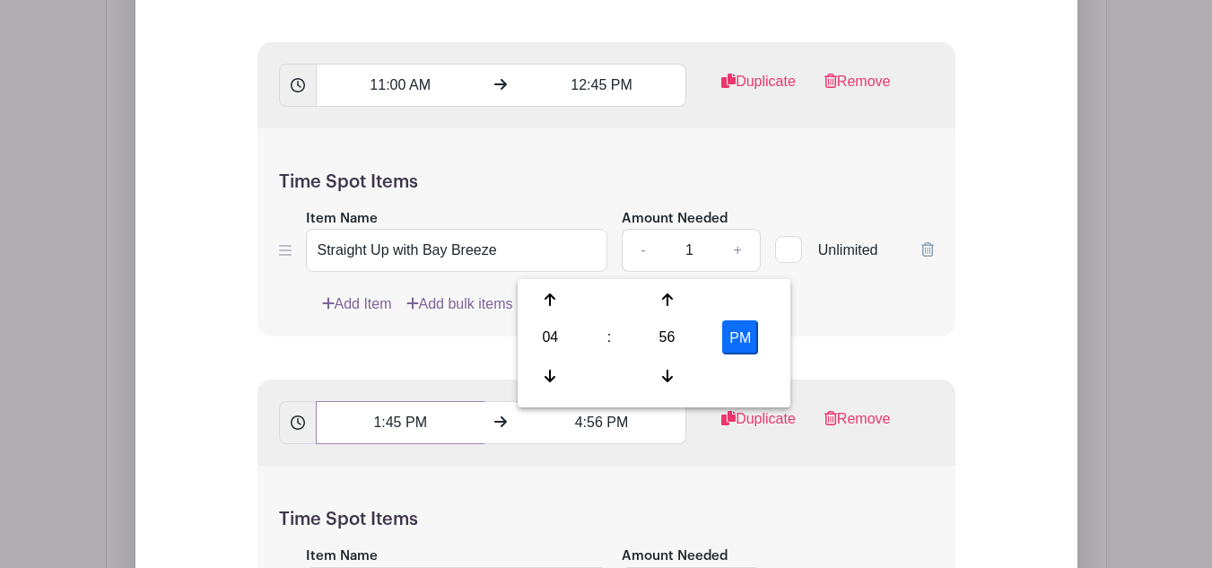
click at [391, 425] on input "1:45 PM" at bounding box center [400, 422] width 169 height 43
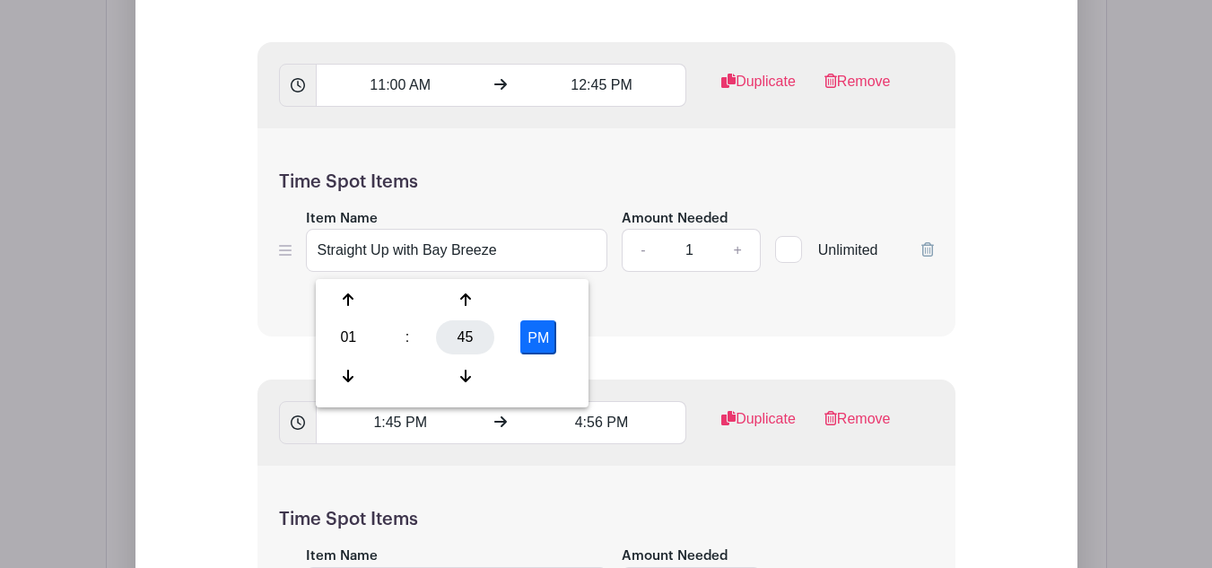
click at [470, 334] on div "45" at bounding box center [465, 337] width 58 height 34
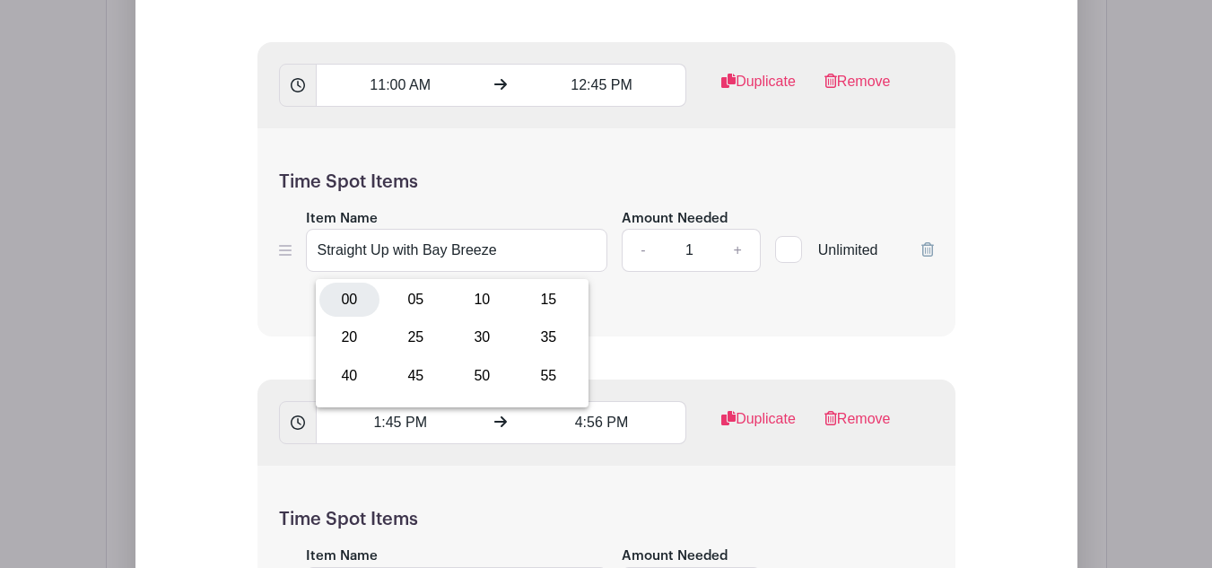
click at [352, 295] on div "00" at bounding box center [349, 299] width 60 height 34
type input "1:00 PM"
click at [588, 429] on input "4:56 PM" at bounding box center [601, 422] width 169 height 43
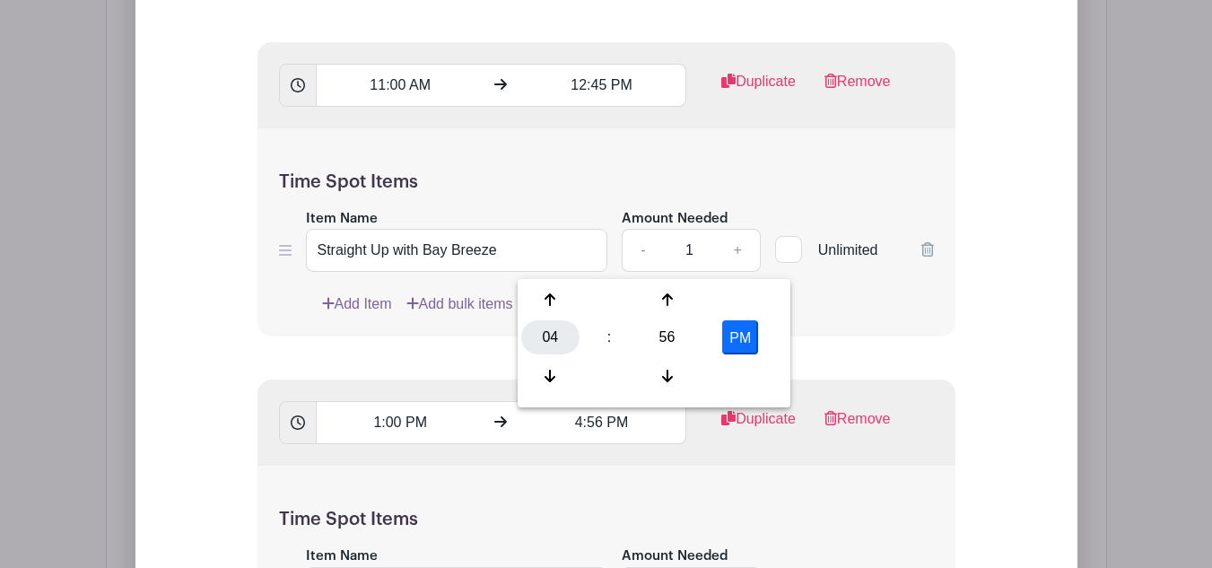
click at [543, 338] on div "04" at bounding box center [550, 337] width 58 height 34
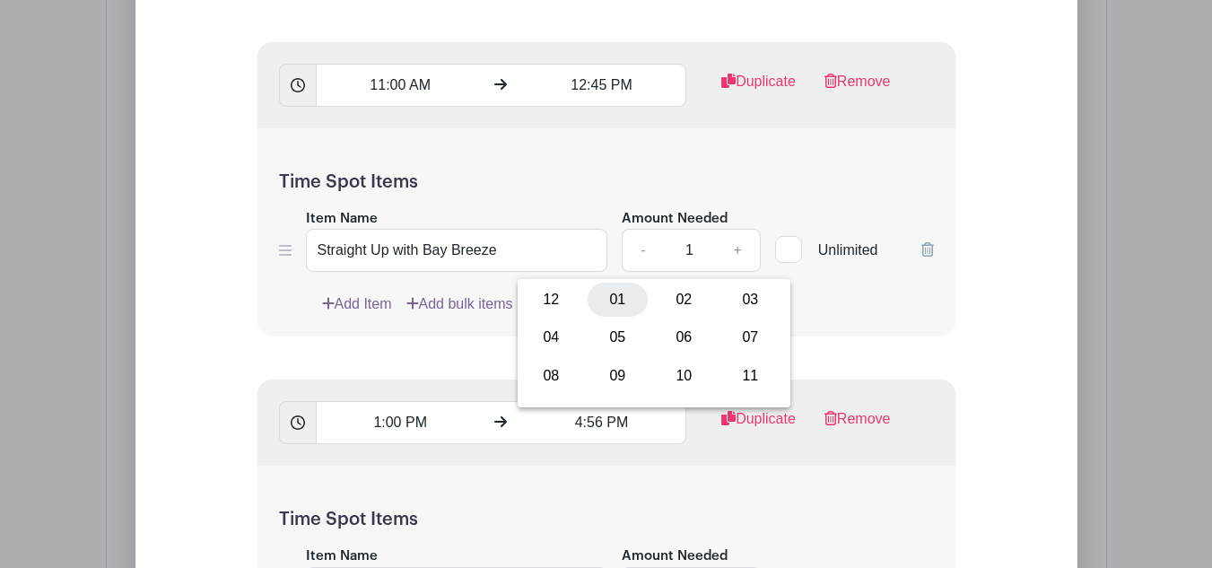
click at [612, 299] on div "01" at bounding box center [617, 299] width 60 height 34
click at [673, 348] on div "56" at bounding box center [667, 337] width 58 height 34
click at [613, 378] on div "45" at bounding box center [617, 376] width 60 height 34
type input "1:45 PM"
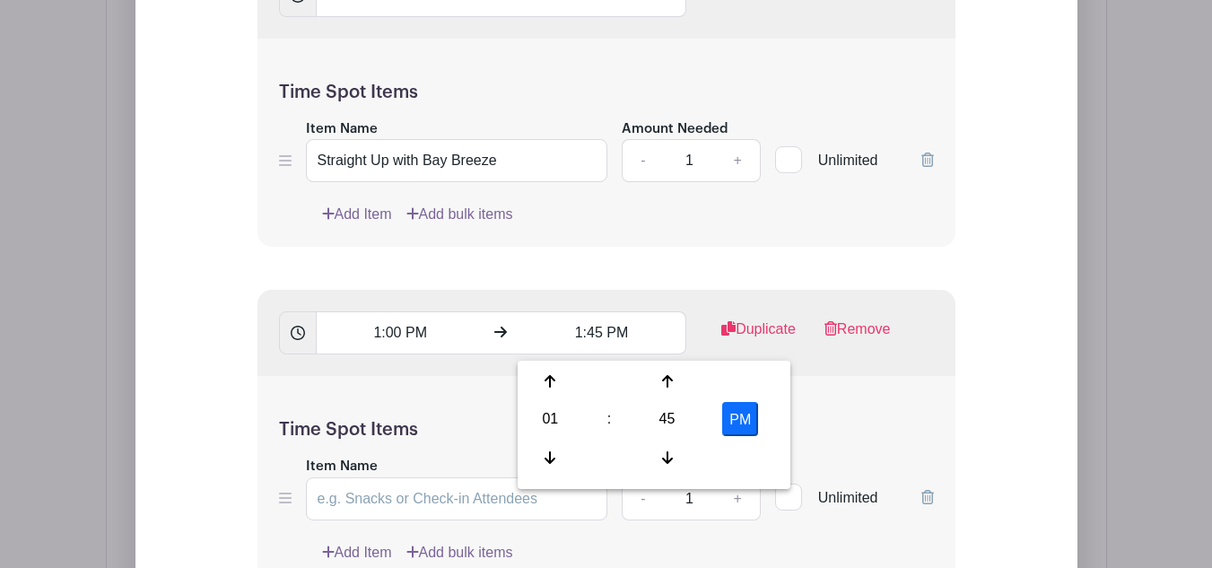
scroll to position [2602, 0]
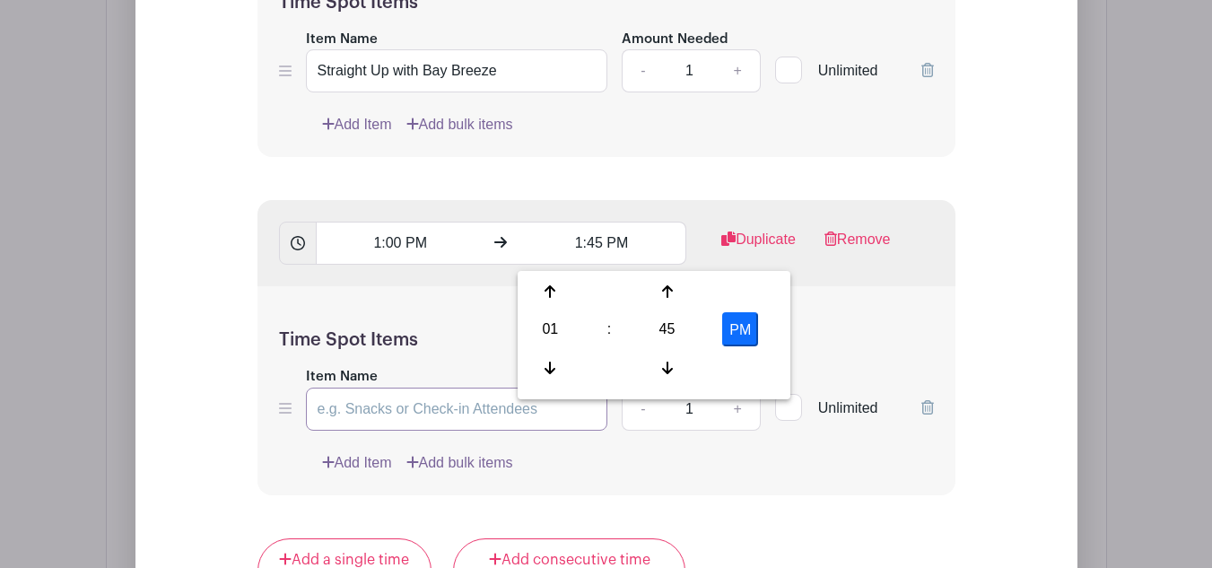
click at [407, 405] on input "Item Name" at bounding box center [457, 408] width 302 height 43
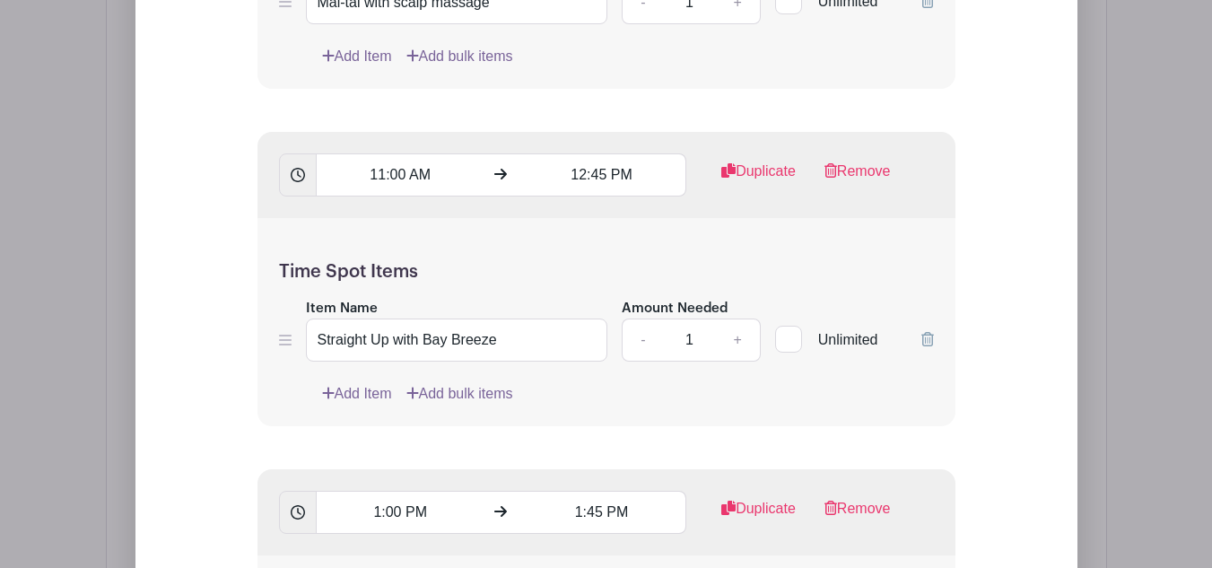
scroll to position [2513, 0]
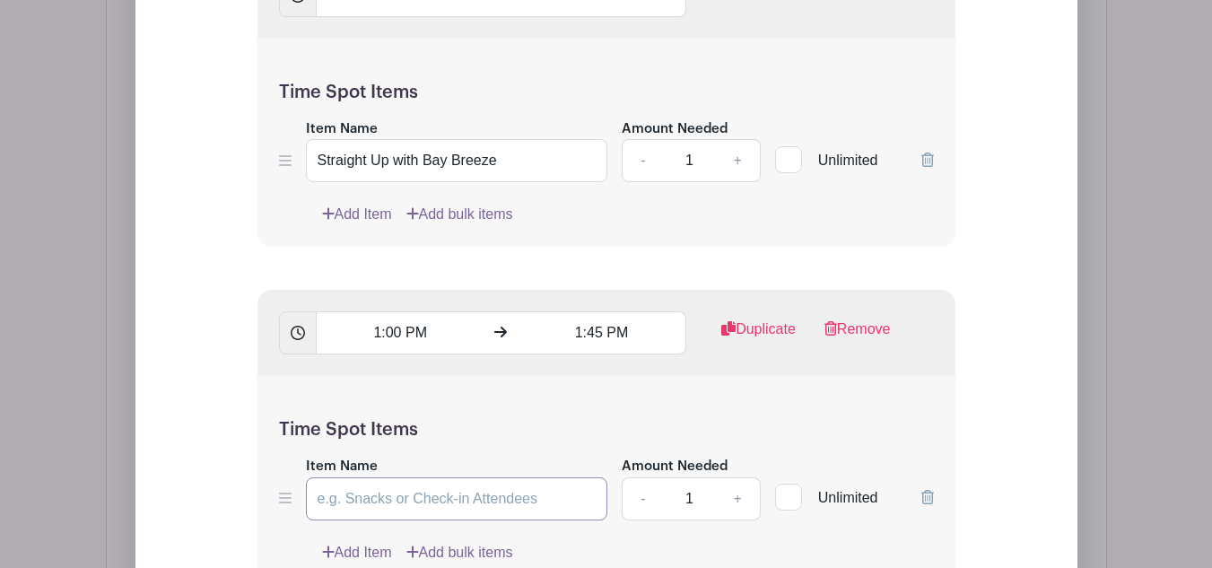
click at [404, 503] on input "Item Name" at bounding box center [457, 498] width 302 height 43
paste input "Liquid Glass Rinse"
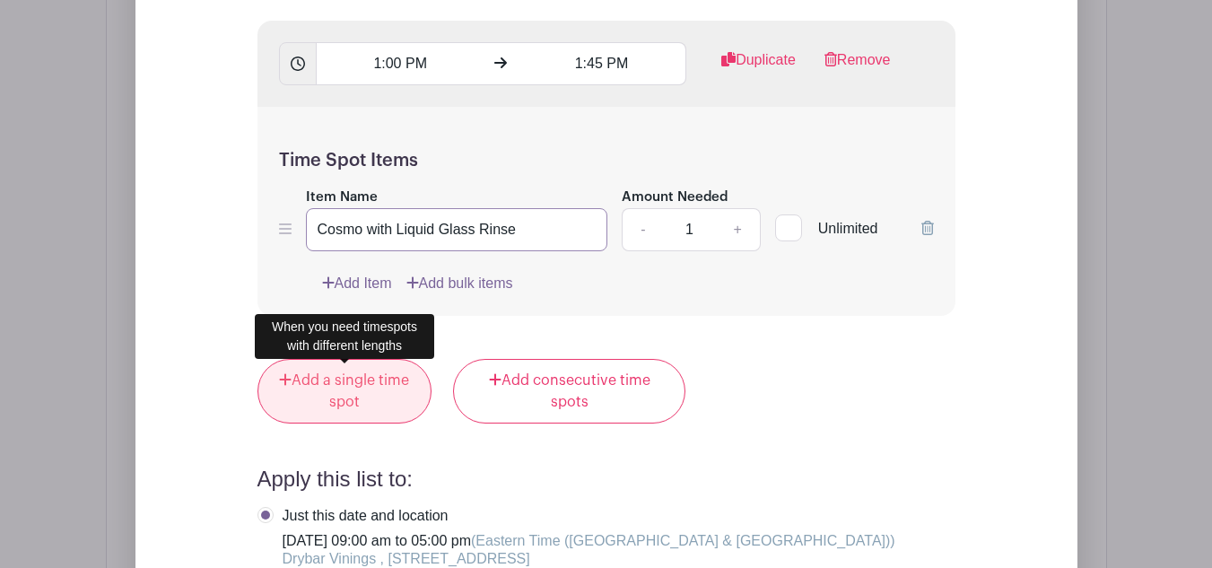
type input "Cosmo with Liquid Glass Rinse"
click at [365, 413] on link "Add a single time spot" at bounding box center [344, 391] width 175 height 65
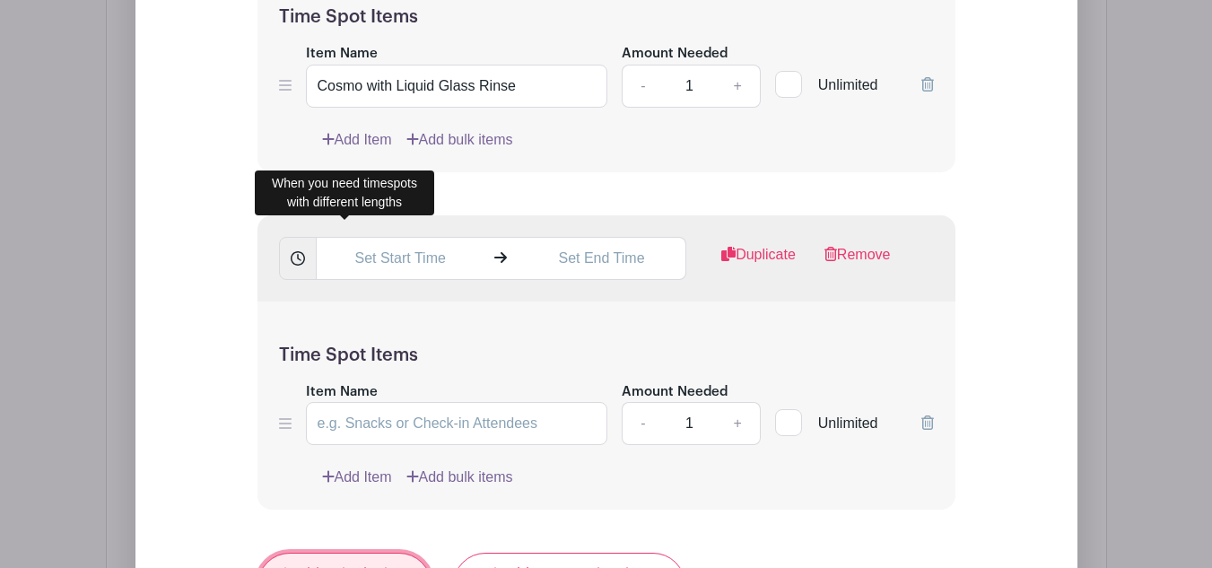
scroll to position [2782, 0]
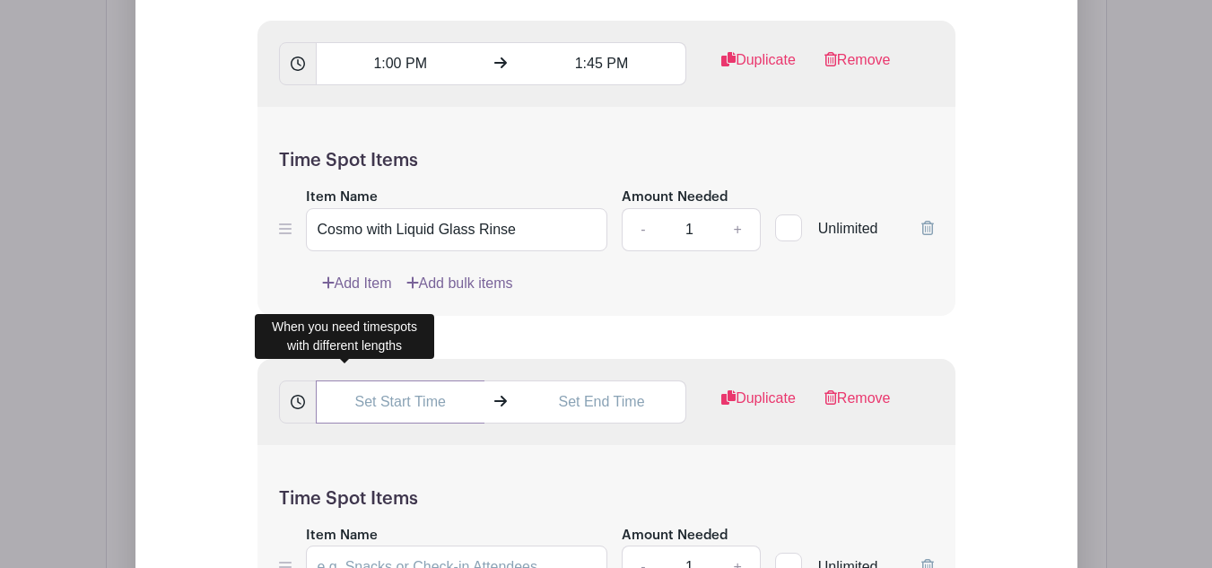
click at [402, 406] on input "text" at bounding box center [400, 401] width 169 height 43
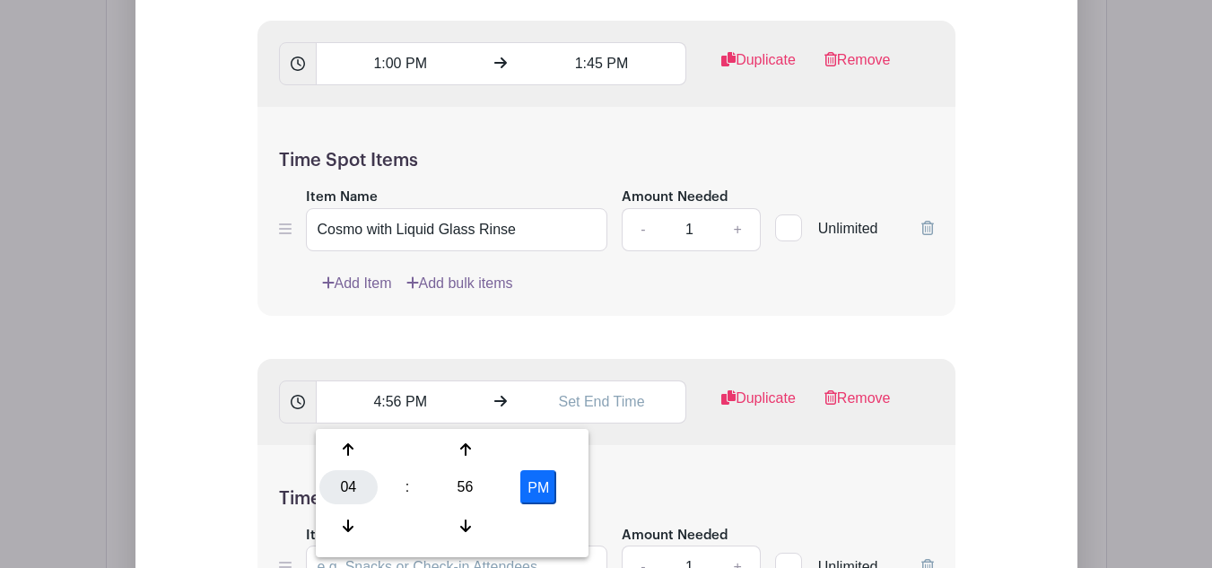
click at [354, 487] on div "04" at bounding box center [348, 487] width 58 height 34
click at [550, 447] on div "03" at bounding box center [548, 449] width 60 height 34
click at [461, 481] on div "56" at bounding box center [465, 487] width 58 height 34
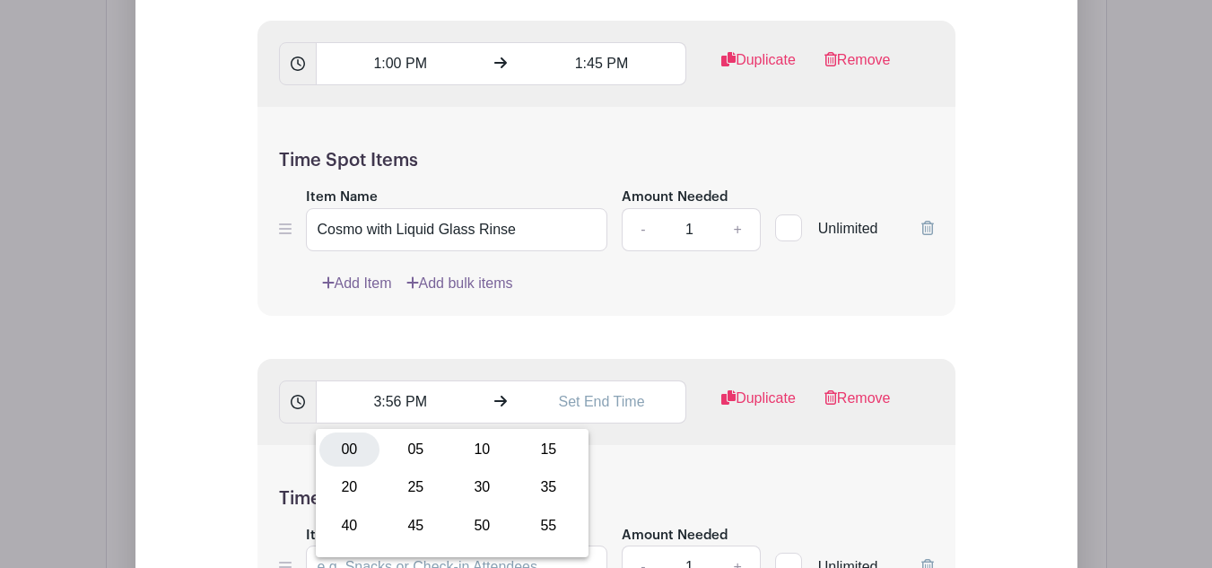
click at [359, 448] on div "00" at bounding box center [349, 449] width 60 height 34
type input "3:00 PM"
click at [598, 408] on input "text" at bounding box center [601, 401] width 169 height 43
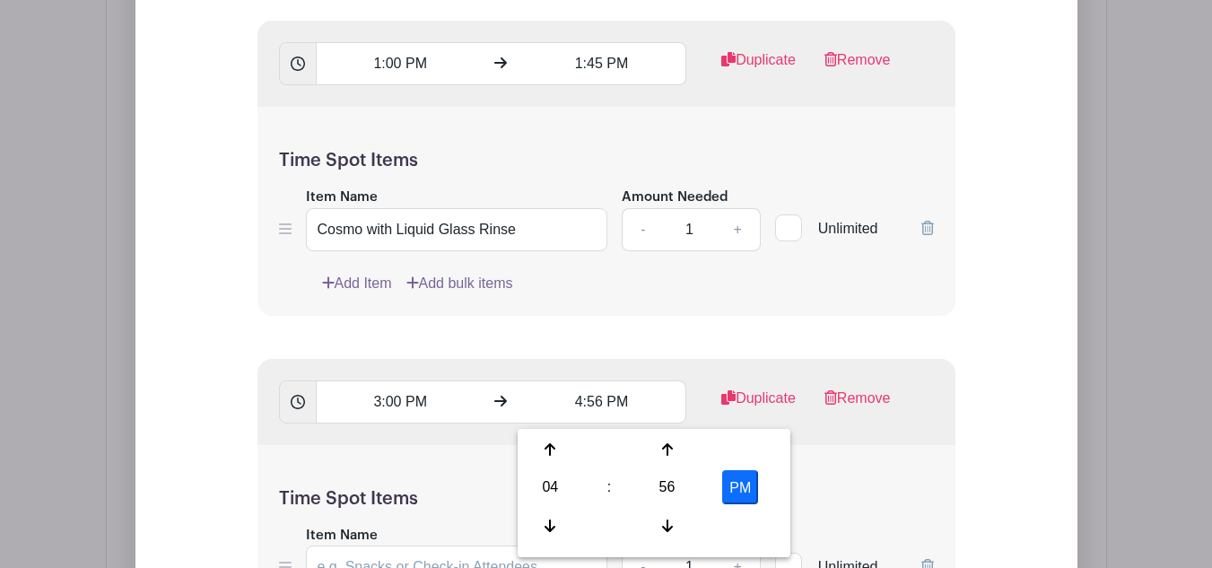
click at [553, 495] on div "04" at bounding box center [550, 487] width 58 height 34
click at [551, 496] on div "04" at bounding box center [551, 487] width 60 height 34
click at [664, 488] on div "56" at bounding box center [667, 487] width 58 height 34
click at [550, 446] on div "00" at bounding box center [551, 449] width 60 height 34
type input "4:00 PM"
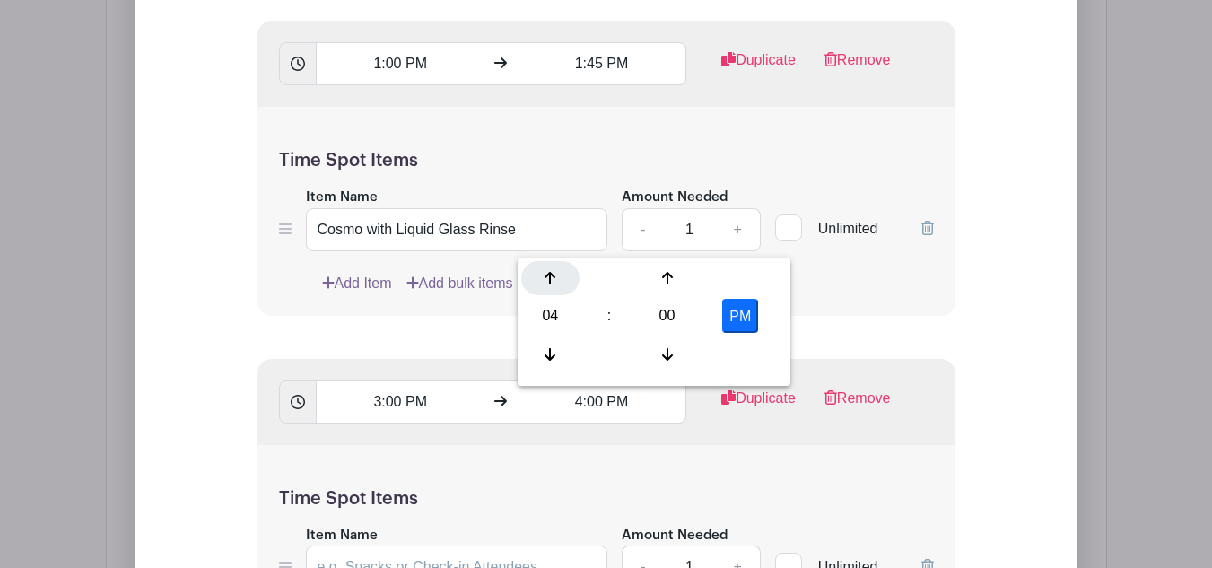
scroll to position [2692, 0]
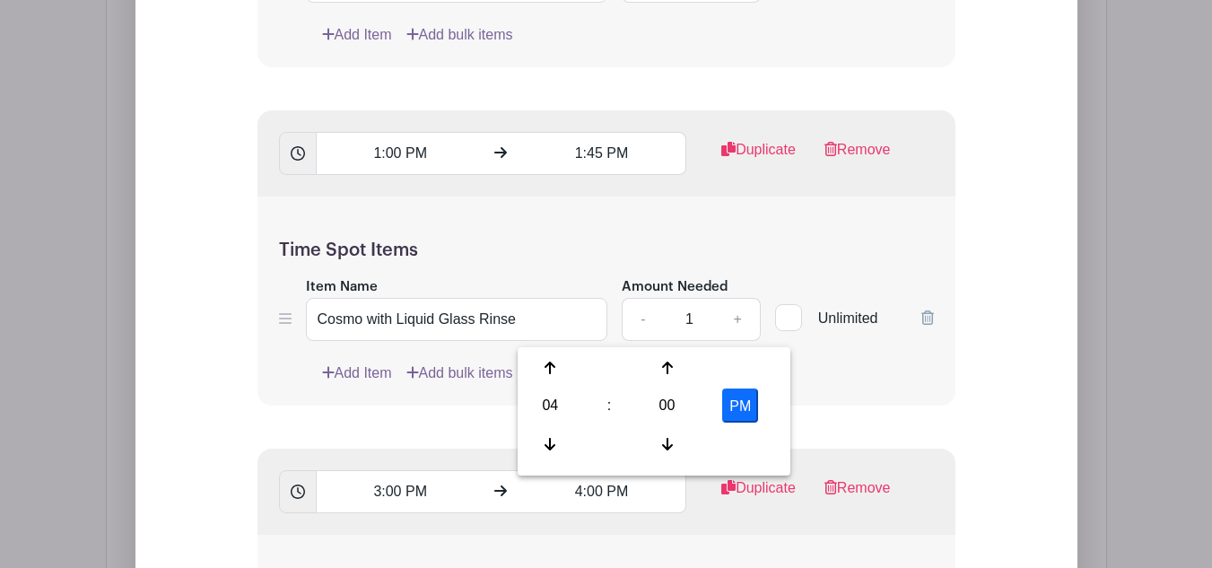
click at [478, 424] on form "List Name Model Call Day 3 Time Spots 9:00 AM 9:45 AM Duplicate Remove Time Spo…" at bounding box center [606, 133] width 741 height 2401
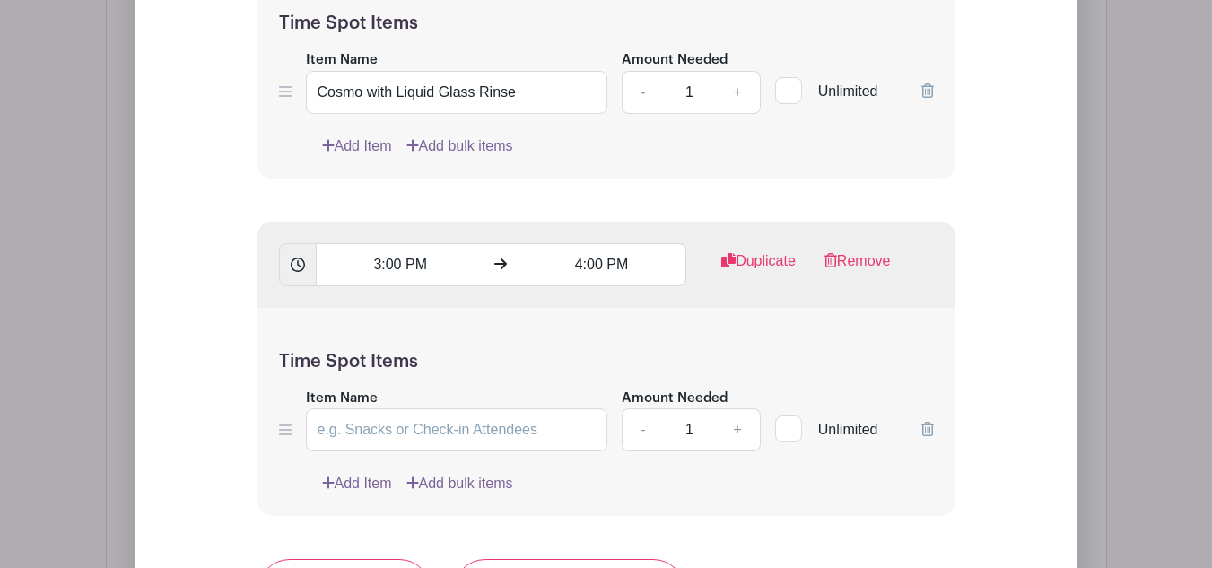
scroll to position [2961, 0]
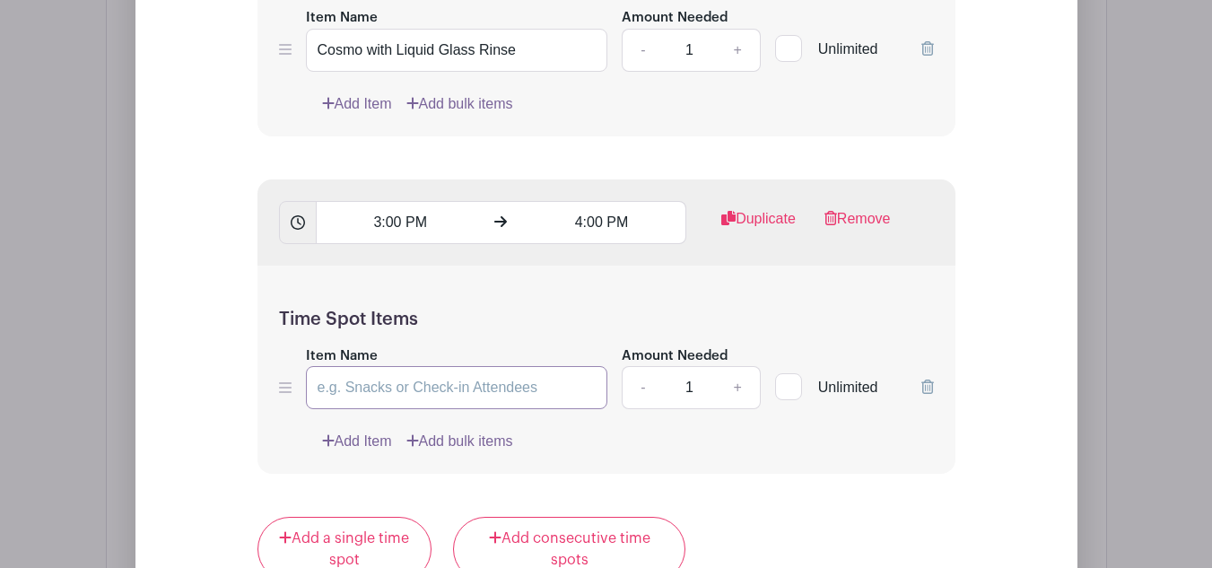
click at [446, 398] on input "Item Name" at bounding box center [457, 387] width 302 height 43
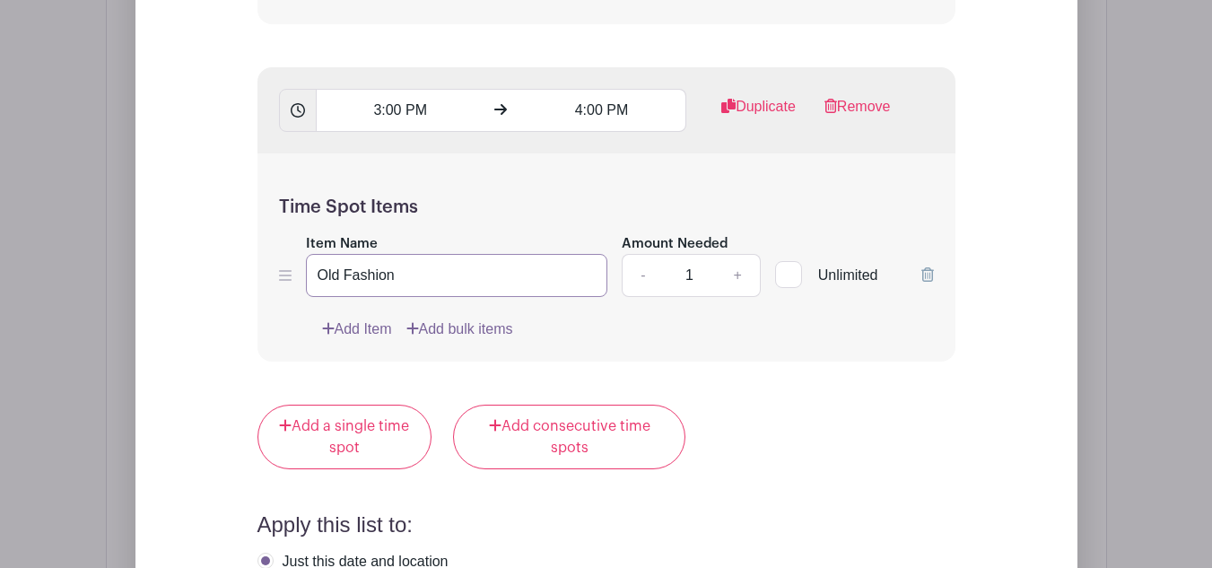
scroll to position [3140, 0]
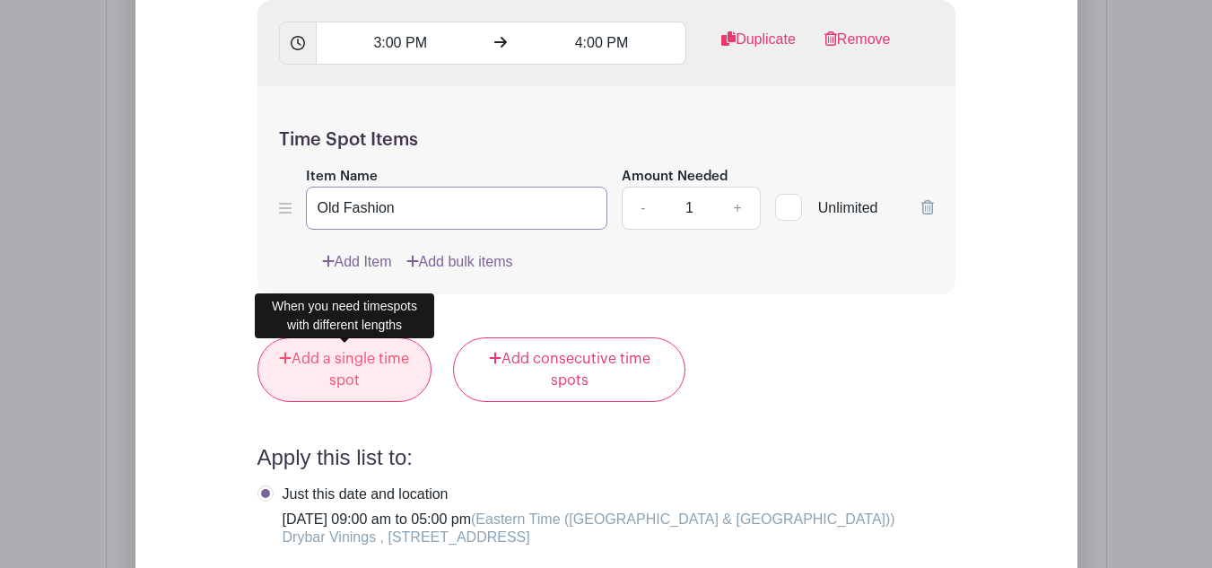
type input "Old Fashion"
click at [349, 369] on link "Add a single time spot" at bounding box center [344, 369] width 175 height 65
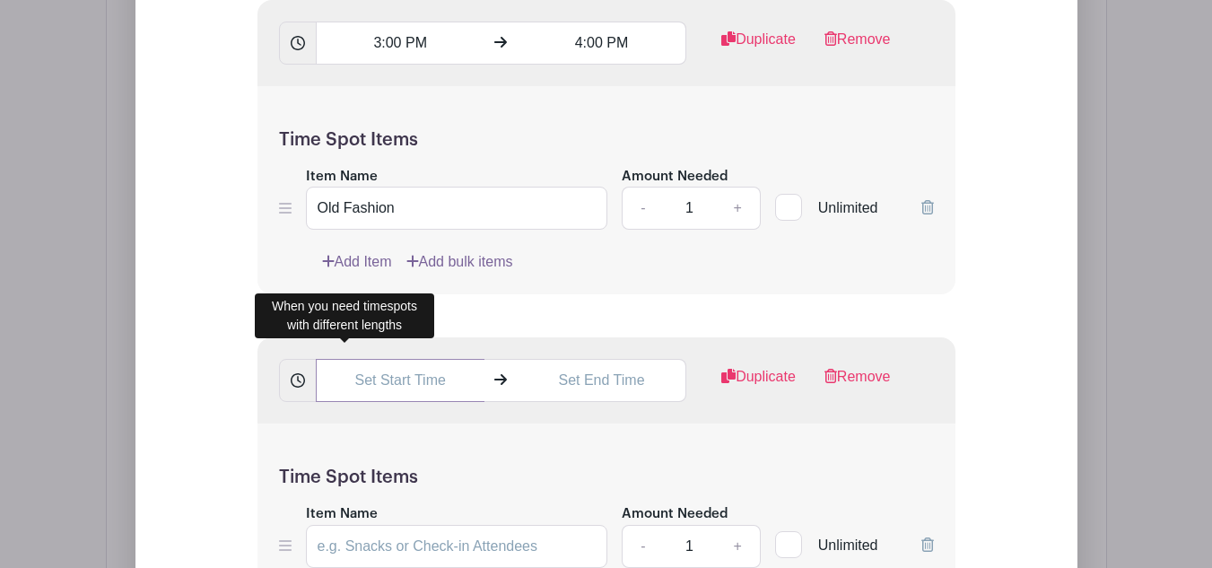
click at [369, 388] on input "text" at bounding box center [400, 380] width 169 height 43
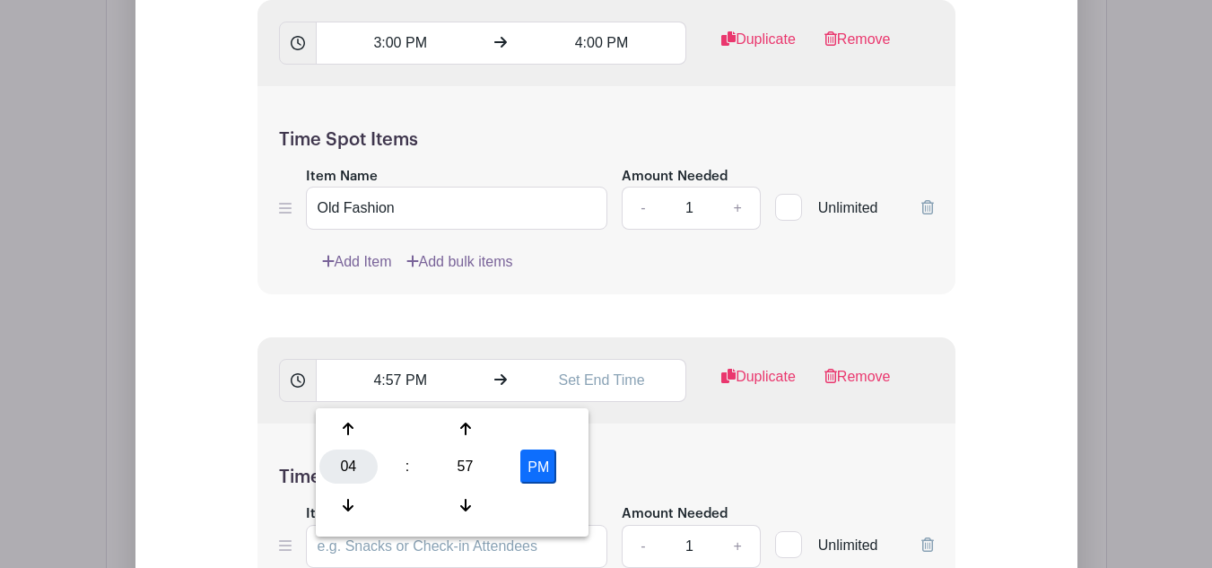
click at [360, 466] on div "04" at bounding box center [348, 466] width 58 height 34
click at [353, 459] on div "04" at bounding box center [349, 466] width 60 height 34
click at [474, 460] on div "57" at bounding box center [465, 466] width 58 height 34
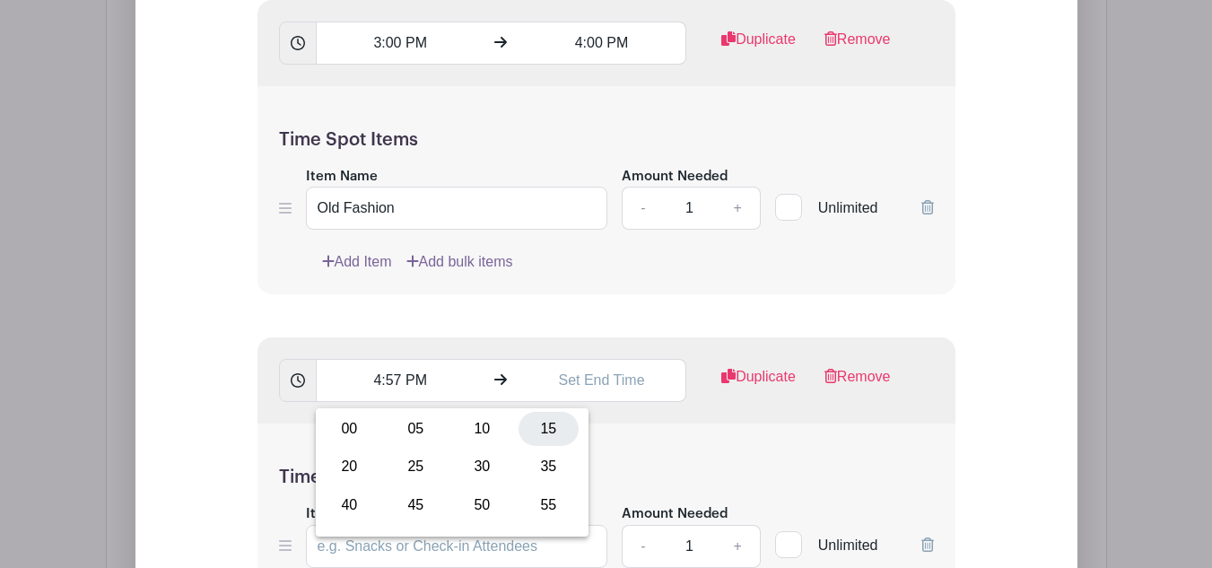
click at [549, 435] on div "15" at bounding box center [548, 429] width 60 height 34
type input "4:15 PM"
click at [575, 380] on input "text" at bounding box center [601, 380] width 169 height 43
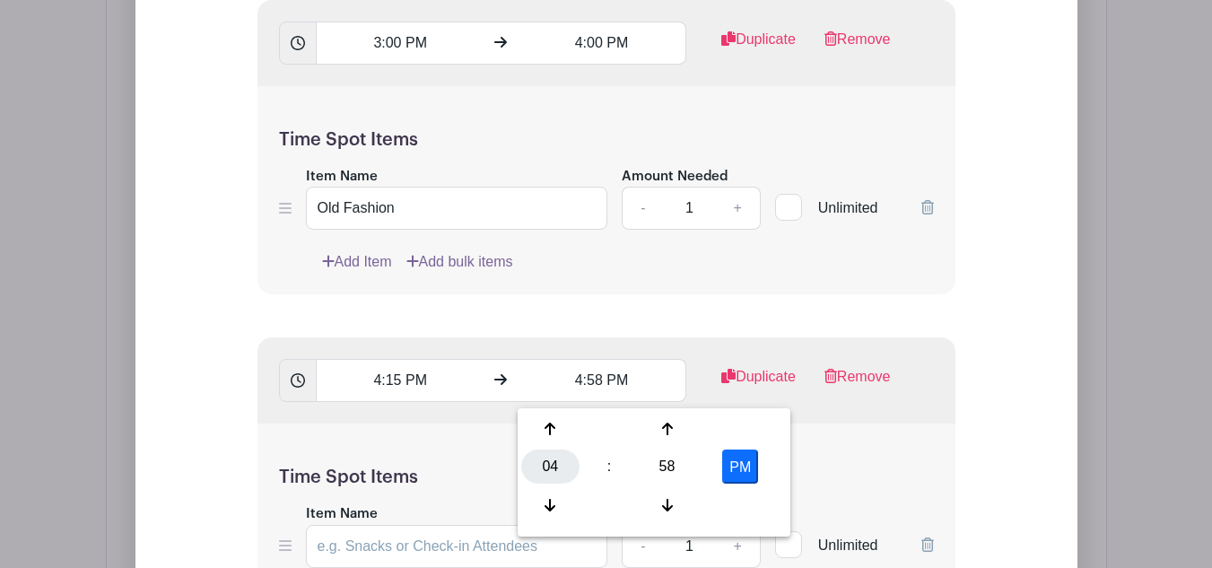
click at [556, 470] on div "04" at bounding box center [550, 466] width 58 height 34
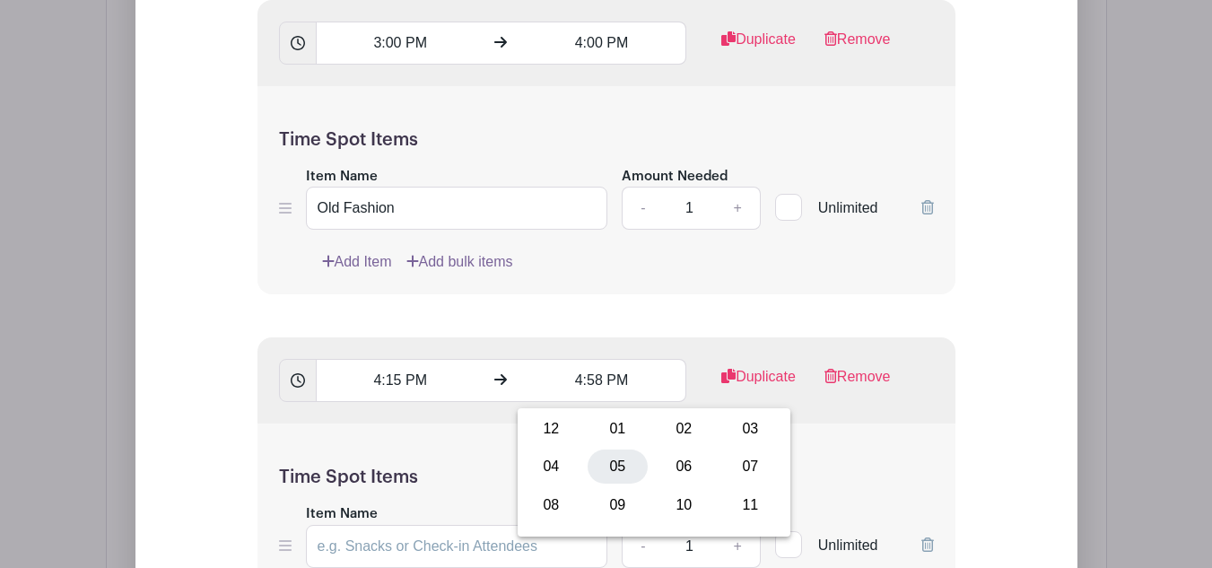
click at [609, 473] on div "05" at bounding box center [617, 466] width 60 height 34
click at [682, 457] on div "58" at bounding box center [667, 466] width 58 height 34
click at [555, 421] on div "00" at bounding box center [551, 429] width 60 height 34
type input "5:00 PM"
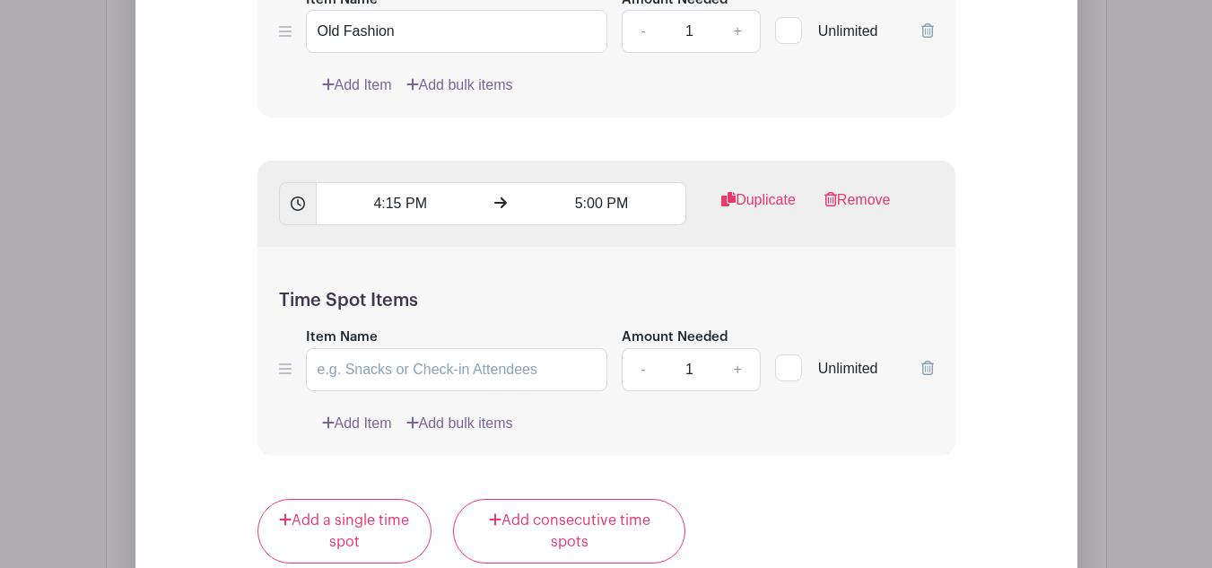
scroll to position [3320, 0]
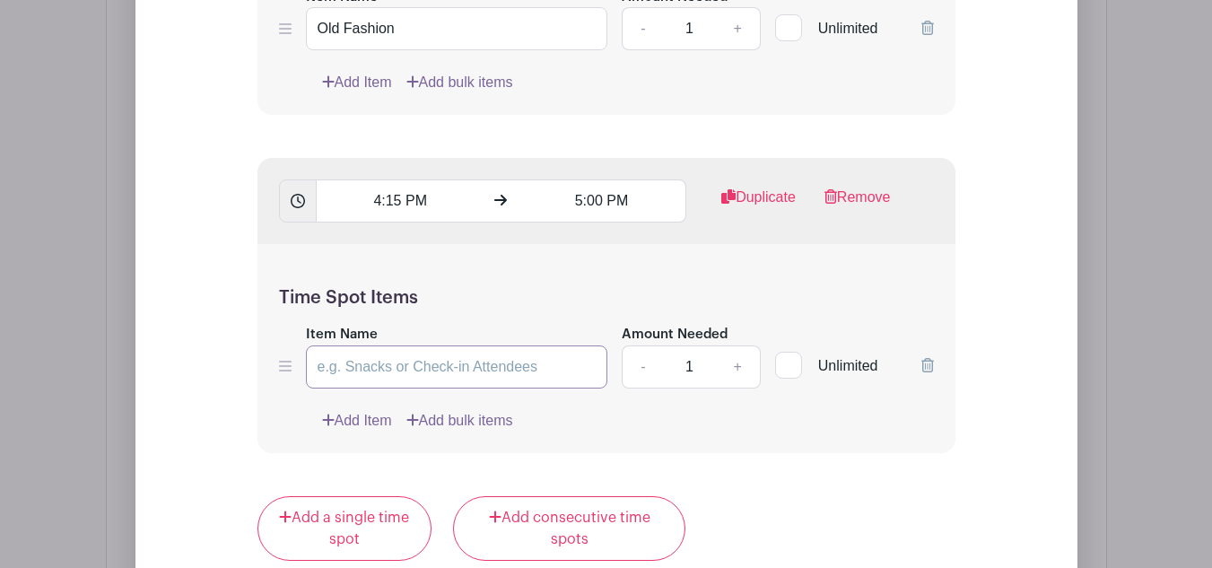
click at [421, 369] on input "Item Name" at bounding box center [457, 366] width 302 height 43
click at [397, 369] on input "Item Name" at bounding box center [457, 366] width 302 height 43
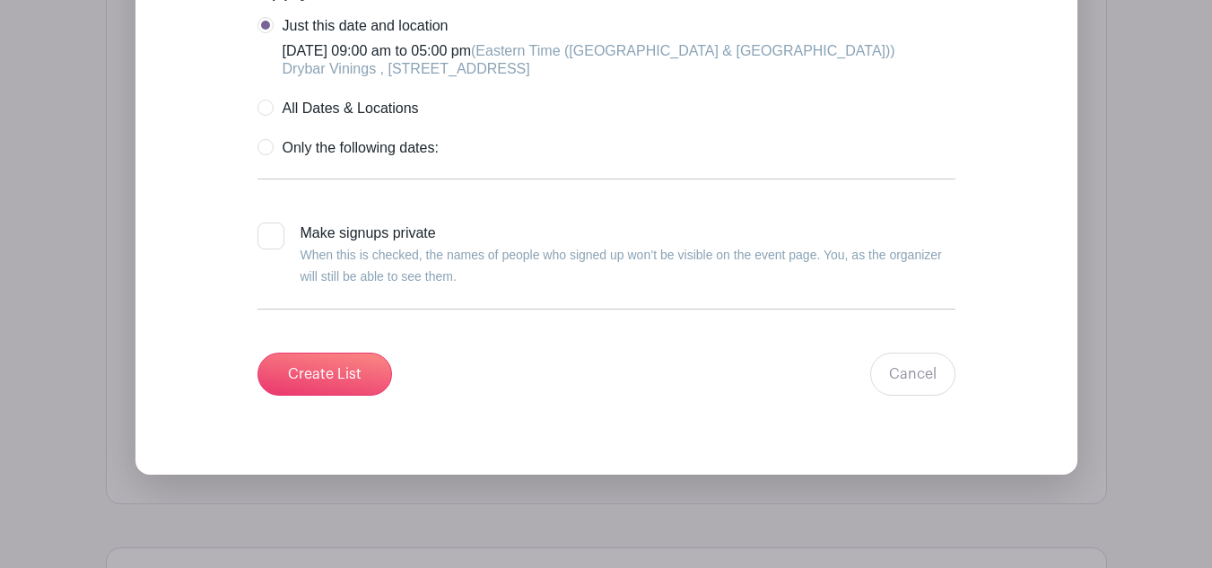
scroll to position [3947, 0]
type input "Straight Up with a Twist"
click at [257, 241] on div at bounding box center [270, 234] width 27 height 27
click at [257, 233] on input "Make signups private When this is checked, the names of people who signed up wo…" at bounding box center [263, 227] width 12 height 12
checkbox input "true"
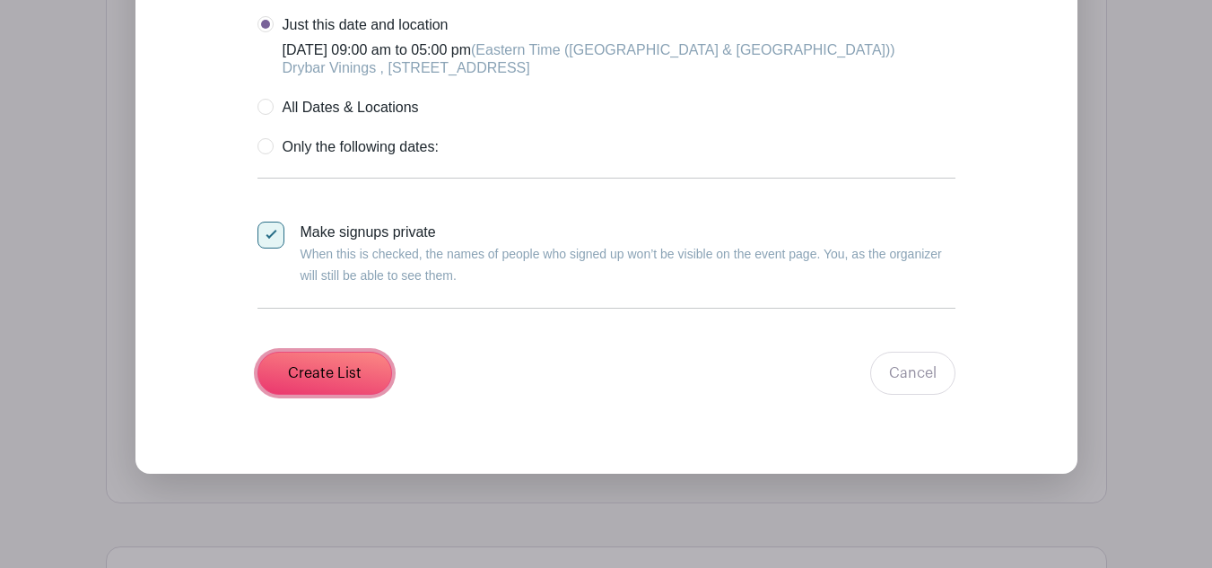
click at [355, 369] on input "Create List" at bounding box center [324, 373] width 135 height 43
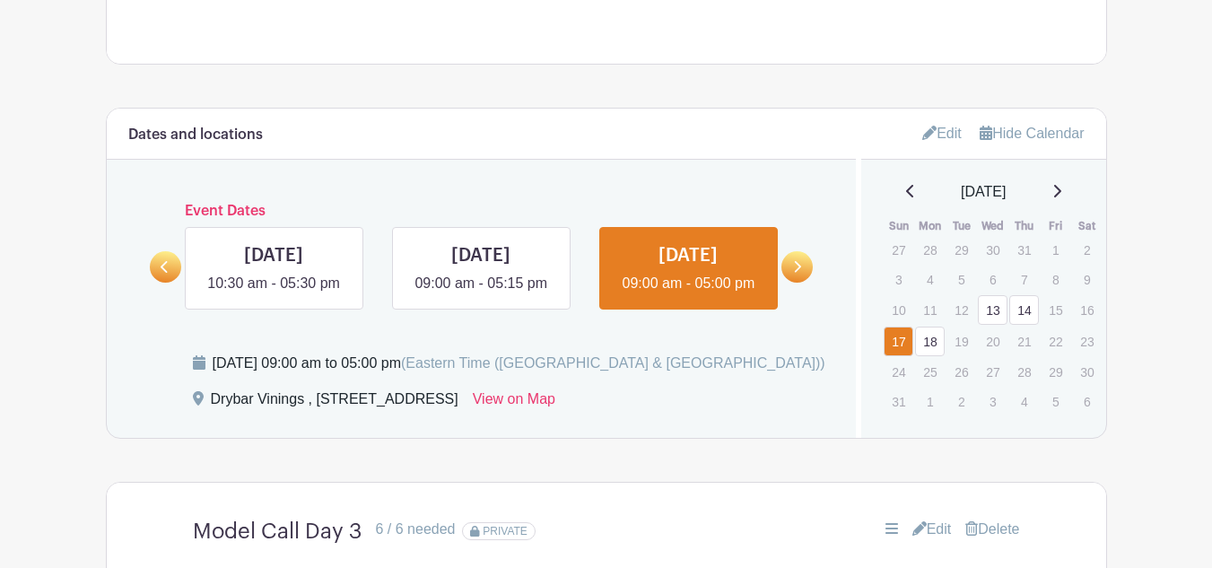
scroll to position [890, 0]
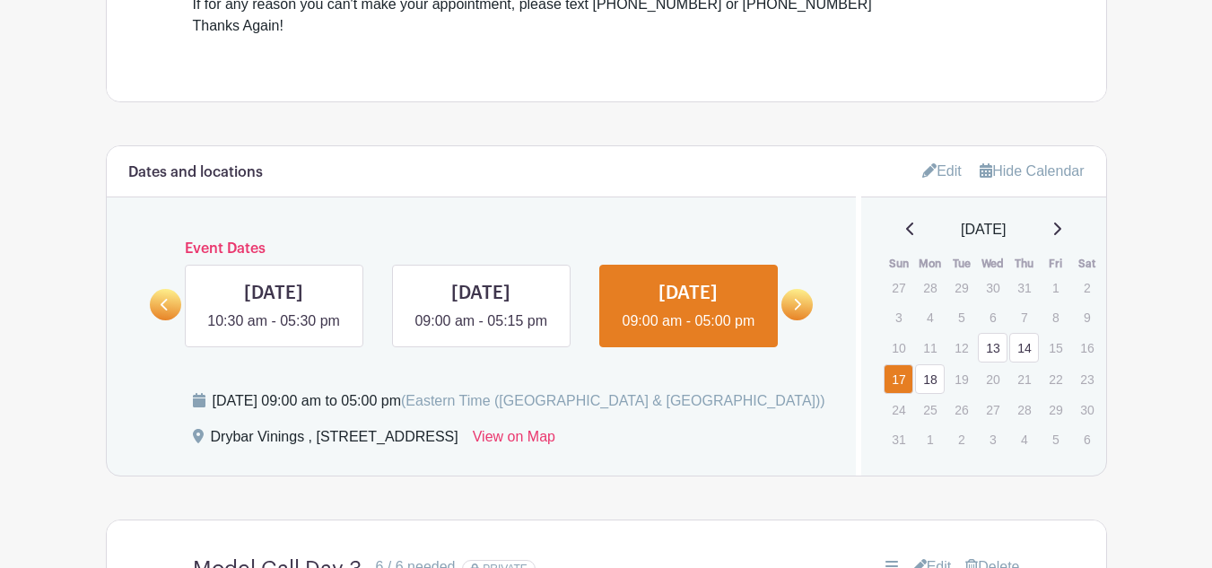
click at [795, 311] on icon at bounding box center [797, 304] width 8 height 13
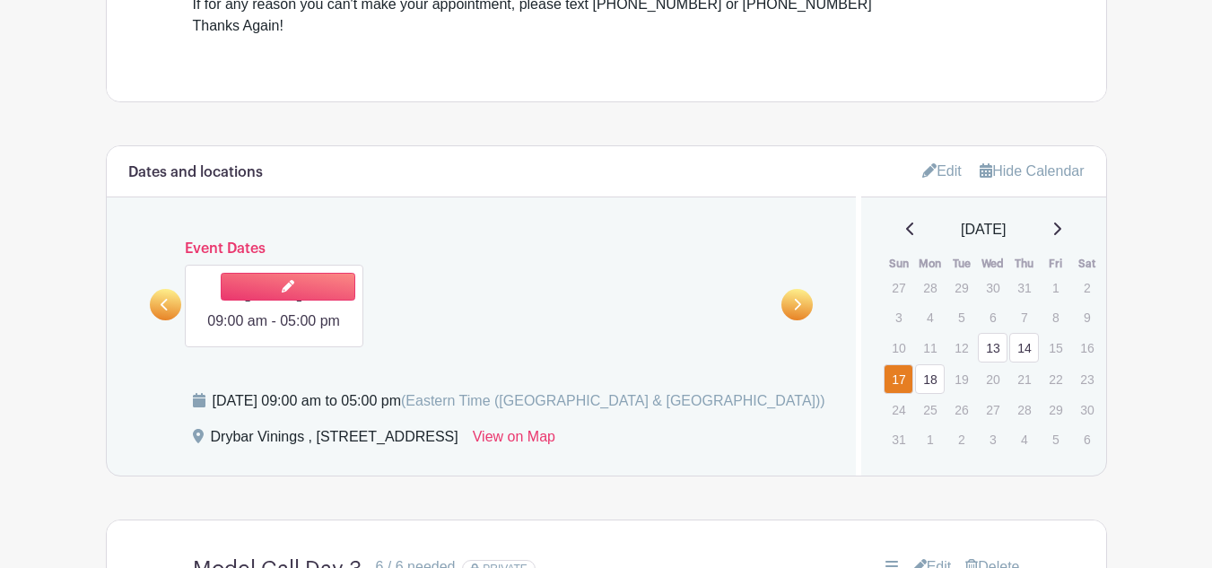
click at [274, 332] on link at bounding box center [274, 332] width 0 height 0
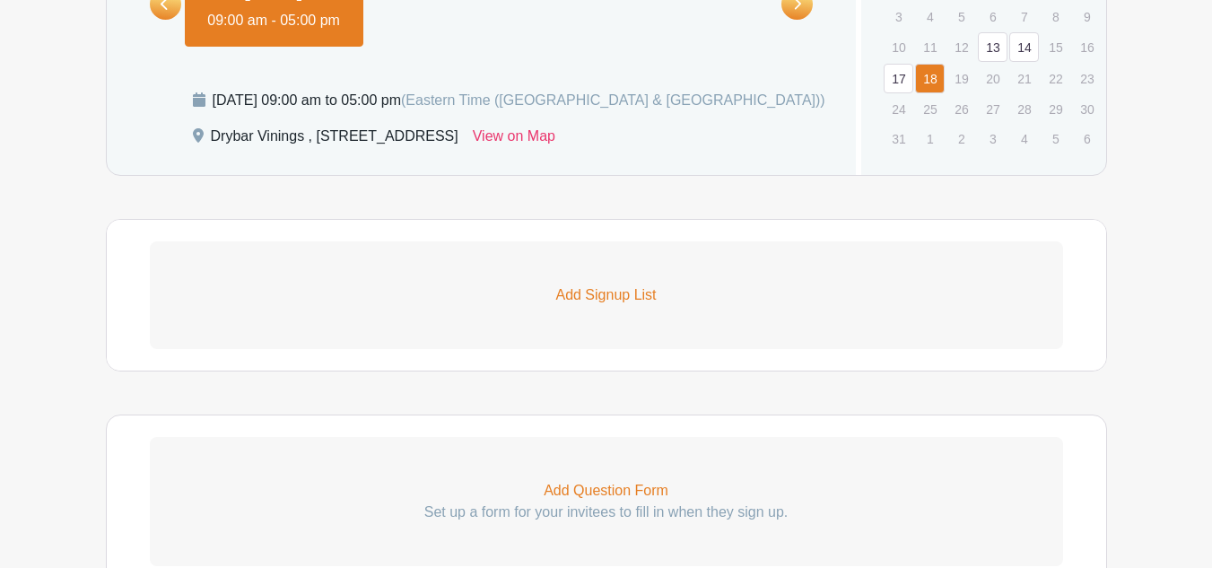
scroll to position [1249, 0]
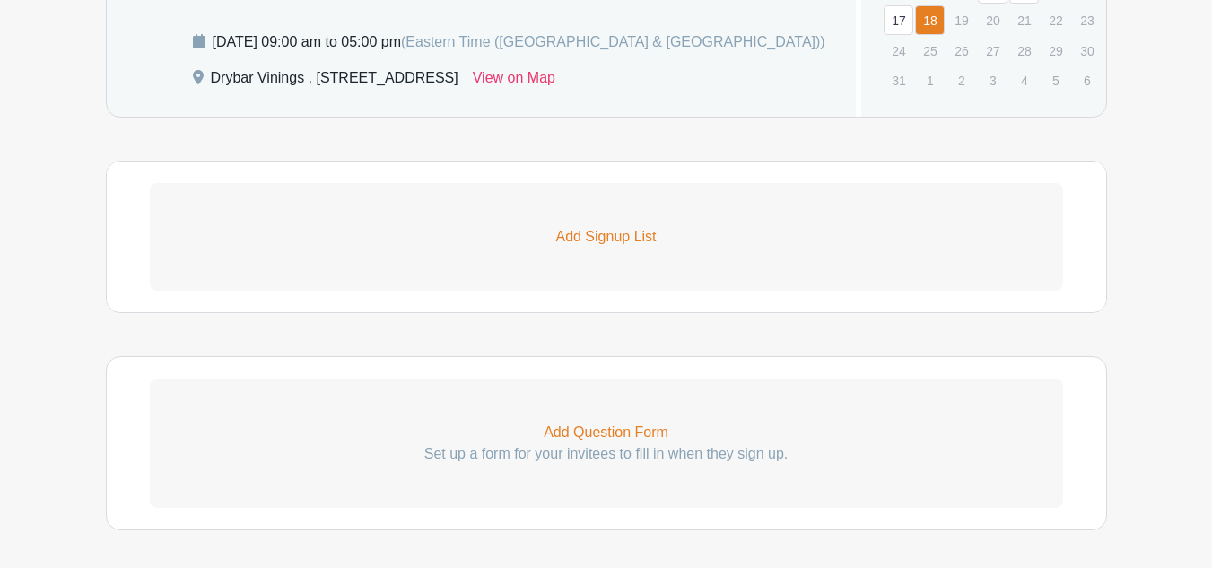
click at [540, 278] on link "Add Signup List" at bounding box center [606, 237] width 913 height 108
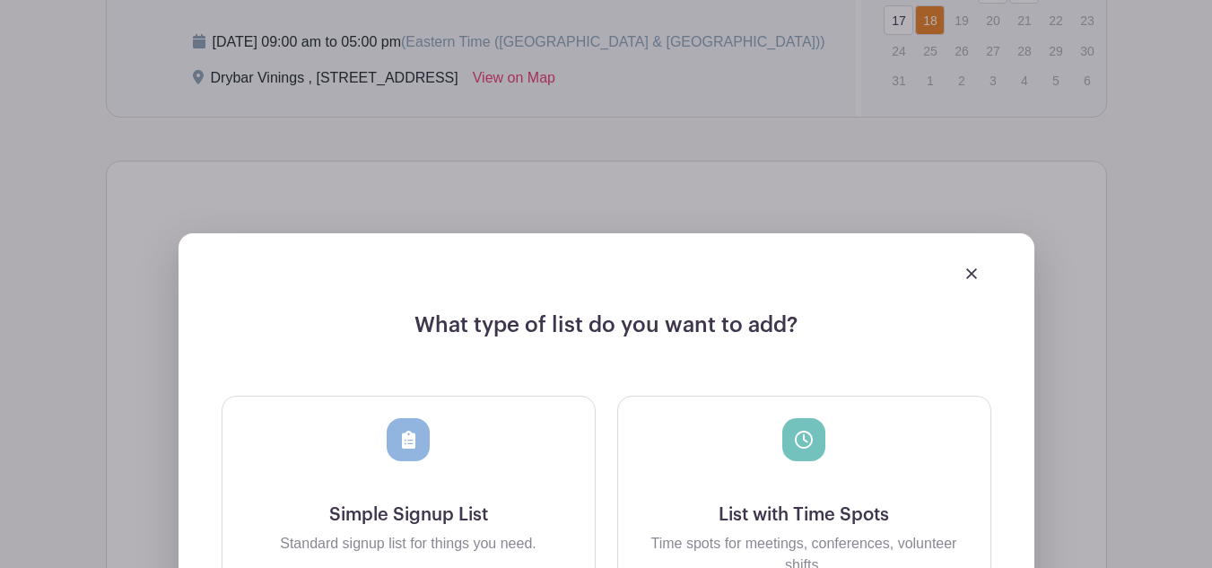
scroll to position [1429, 0]
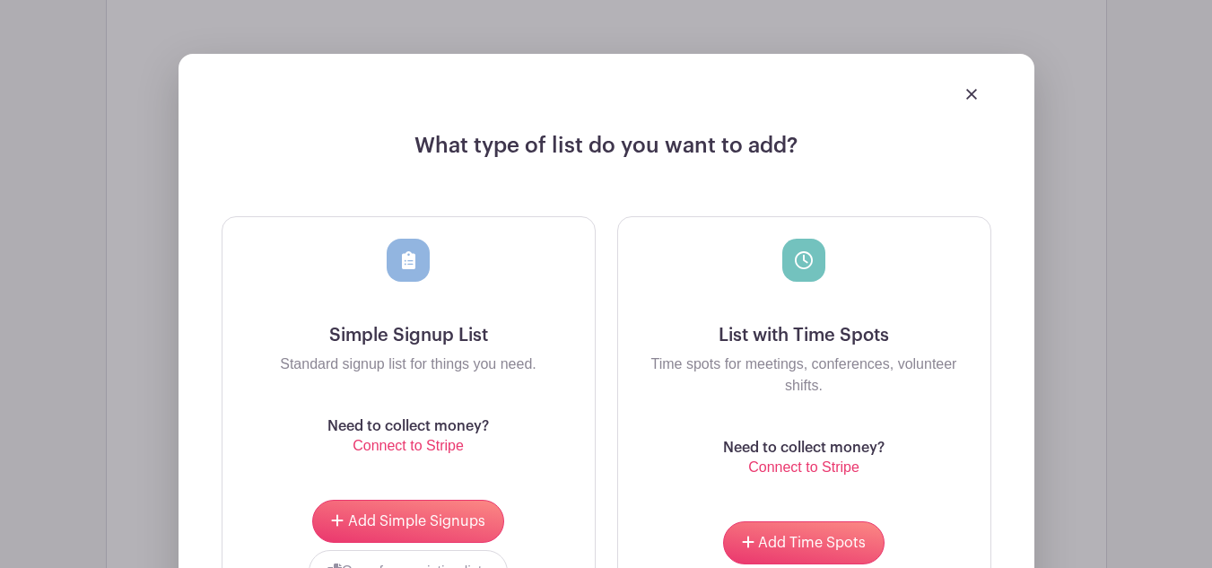
click at [751, 364] on p "Time spots for meetings, conferences, volunteer shifts." at bounding box center [803, 374] width 343 height 43
click at [776, 544] on span "Add Time Spots" at bounding box center [812, 542] width 108 height 14
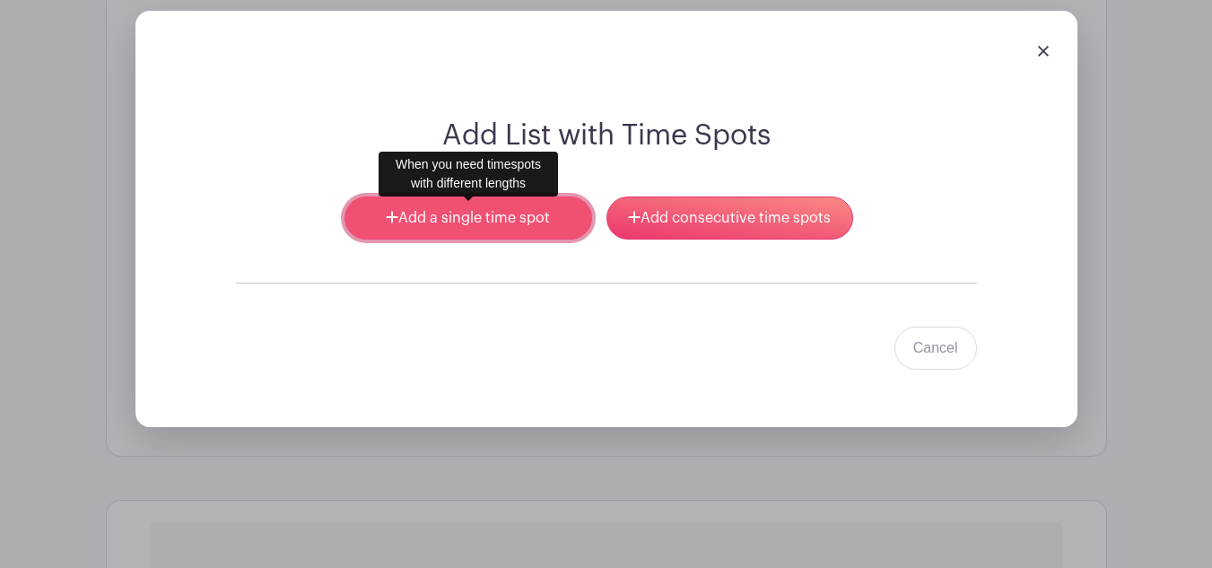
click at [506, 231] on link "Add a single time spot" at bounding box center [467, 217] width 247 height 43
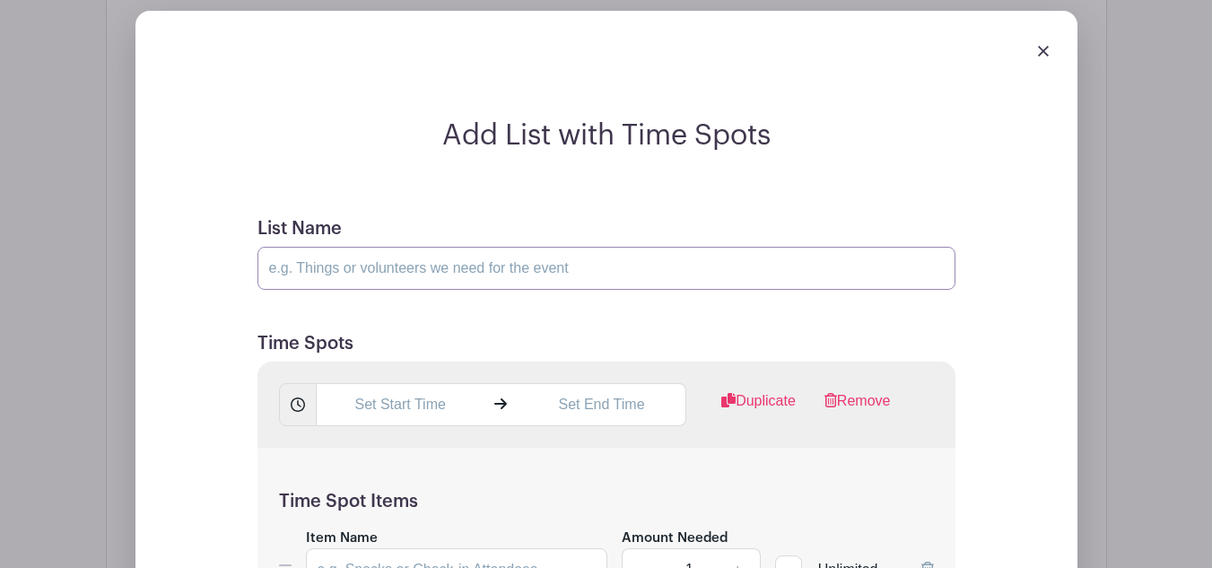
click at [454, 274] on input "List Name" at bounding box center [606, 268] width 698 height 43
type input "Model Call Day 4"
click at [391, 405] on input "text" at bounding box center [400, 404] width 169 height 43
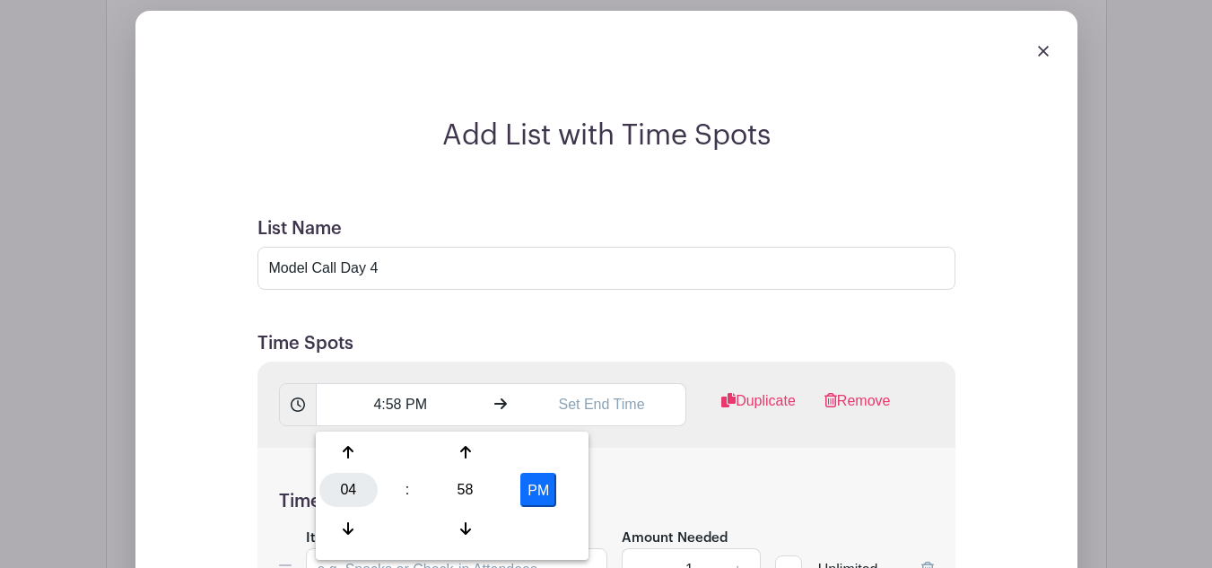
click at [361, 487] on div "04" at bounding box center [348, 490] width 58 height 34
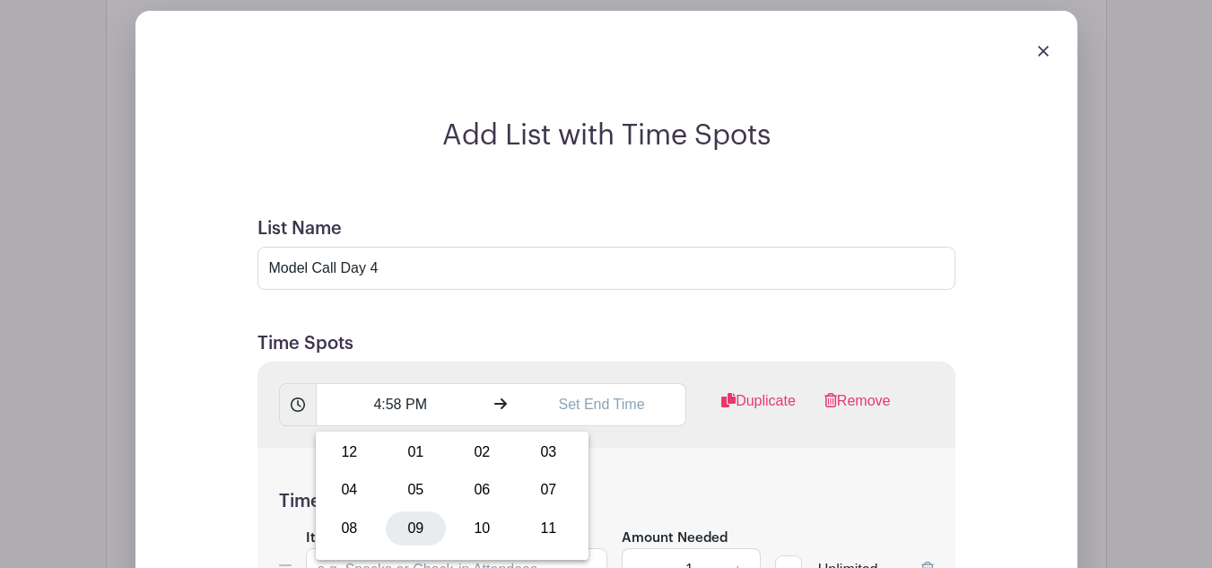
click at [422, 527] on div "09" at bounding box center [416, 528] width 60 height 34
click at [532, 490] on button "PM" at bounding box center [538, 490] width 36 height 34
click at [459, 482] on div "58" at bounding box center [465, 490] width 58 height 34
click at [364, 447] on div "00" at bounding box center [349, 452] width 60 height 34
type input "9:00 AM"
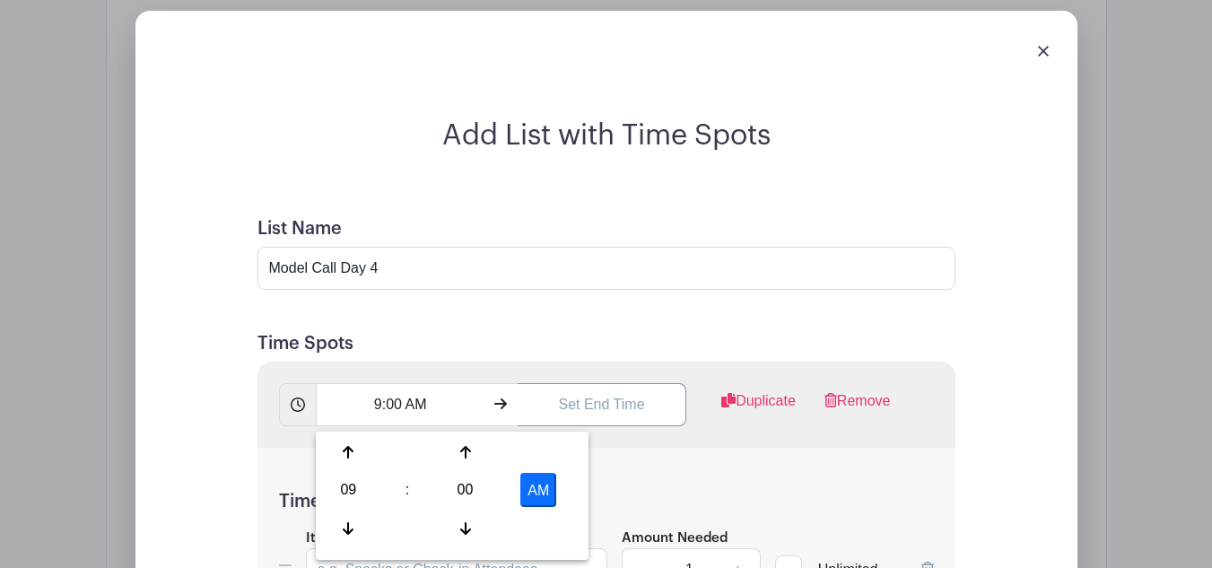
click at [578, 420] on input "text" at bounding box center [601, 404] width 169 height 43
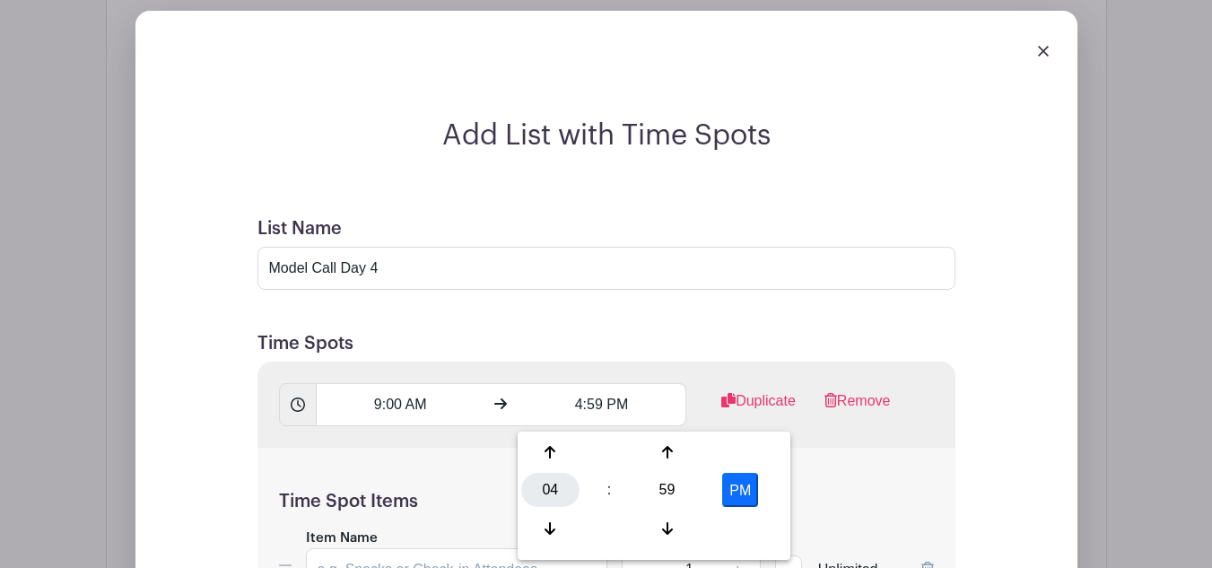
click at [556, 487] on div "04" at bounding box center [550, 490] width 58 height 34
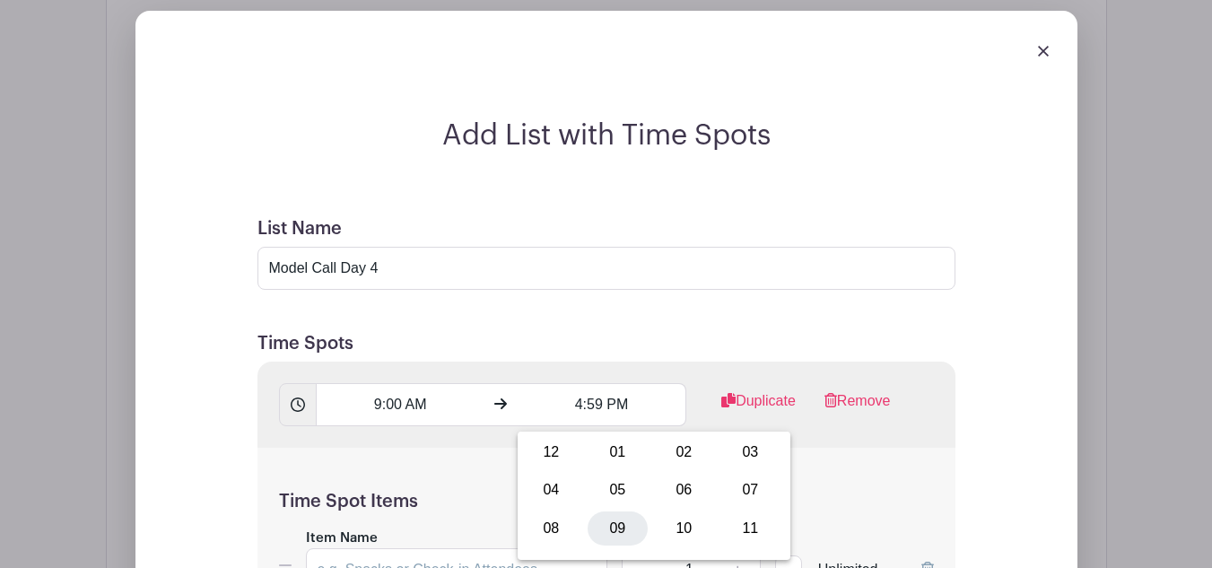
click at [614, 533] on div "09" at bounding box center [617, 528] width 60 height 34
click at [665, 491] on div "59" at bounding box center [667, 490] width 58 height 34
click at [620, 521] on div "45" at bounding box center [617, 528] width 60 height 34
click at [737, 487] on button "PM" at bounding box center [740, 490] width 36 height 34
type input "9:45 AM"
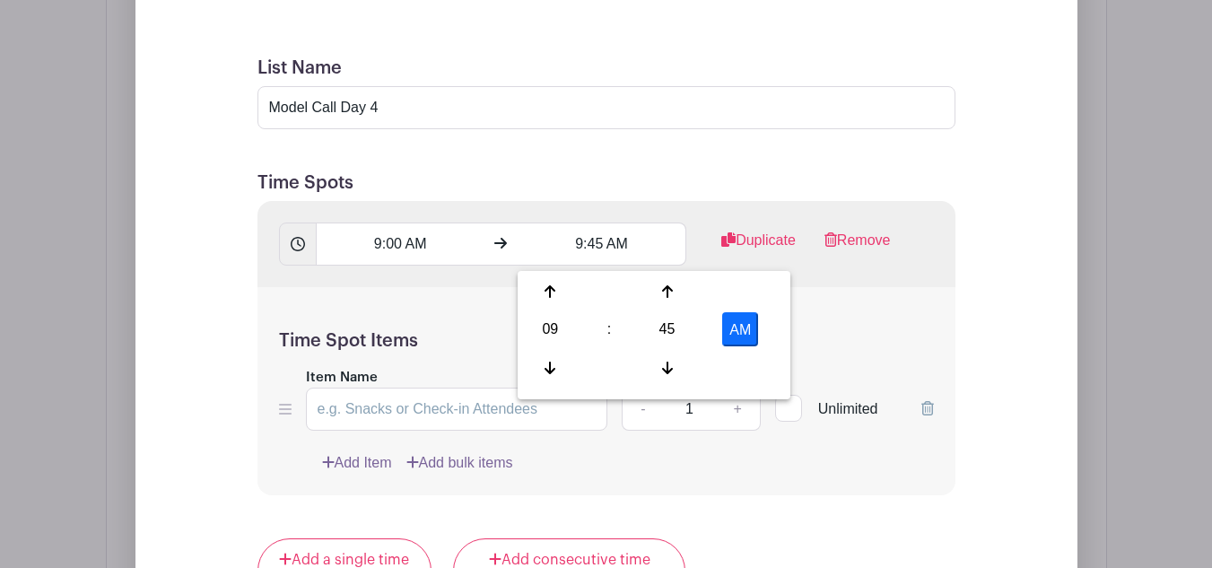
scroll to position [1751, 0]
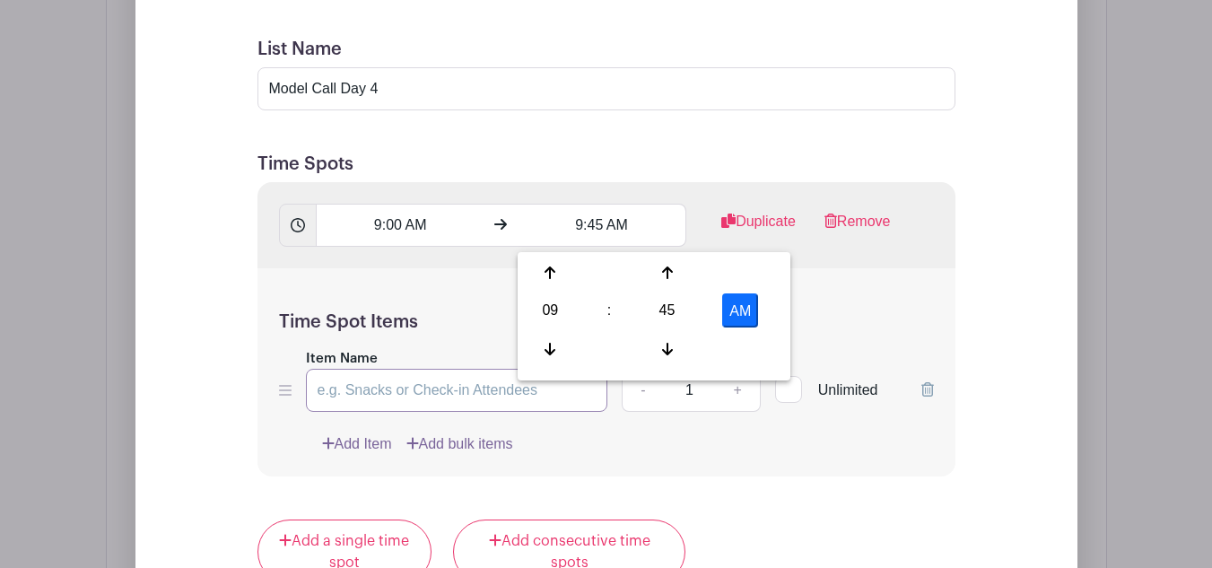
click at [385, 382] on input "Item Name" at bounding box center [457, 390] width 302 height 43
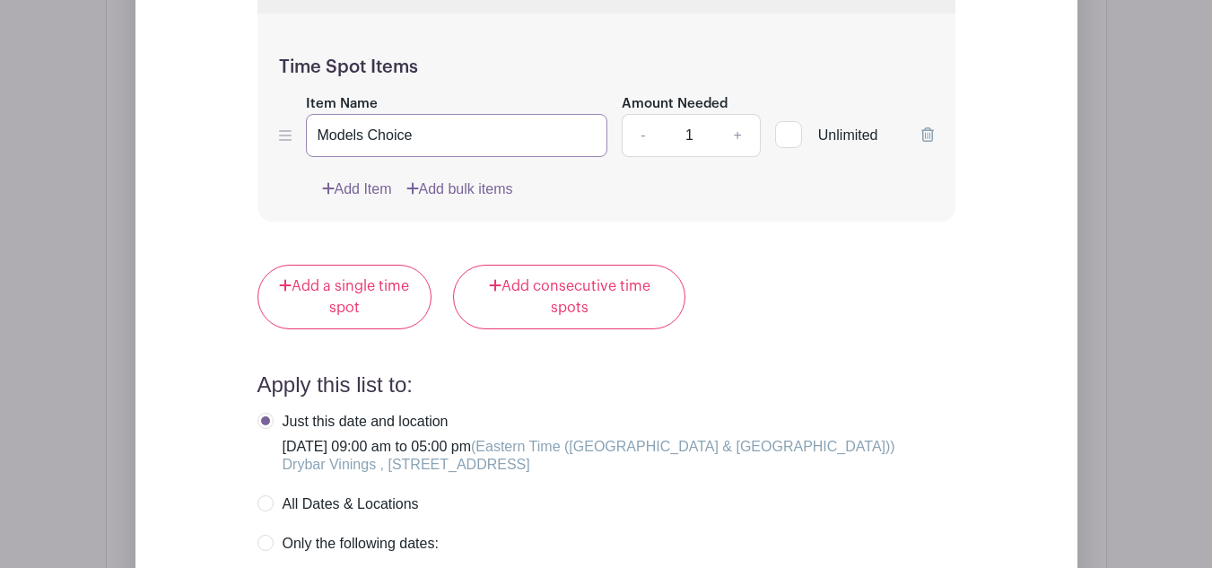
scroll to position [2020, 0]
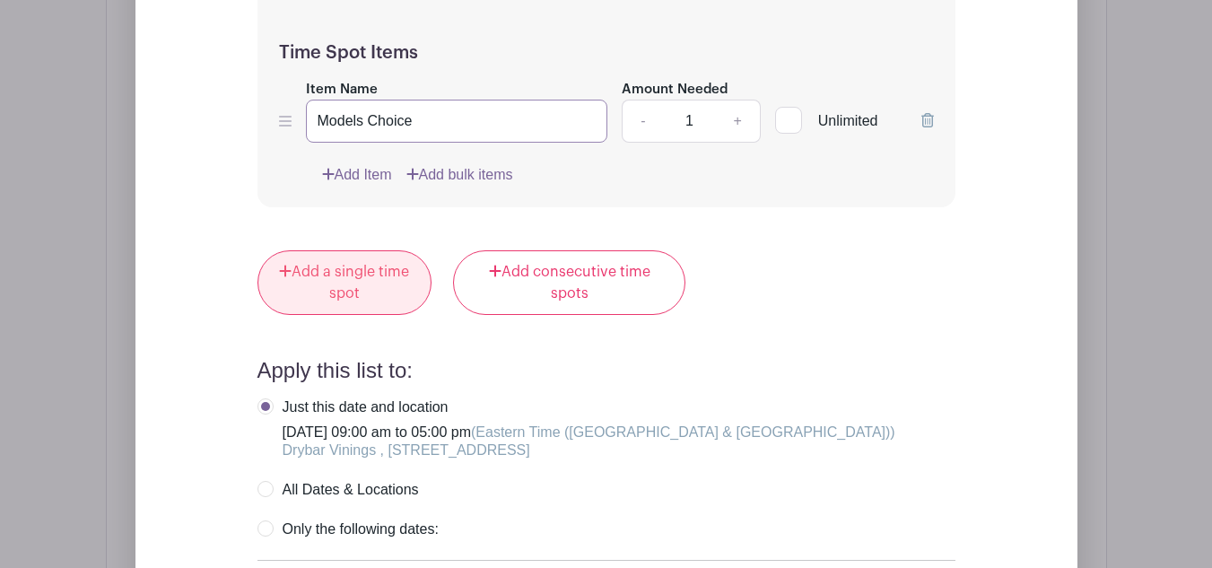
type input "Models Choice"
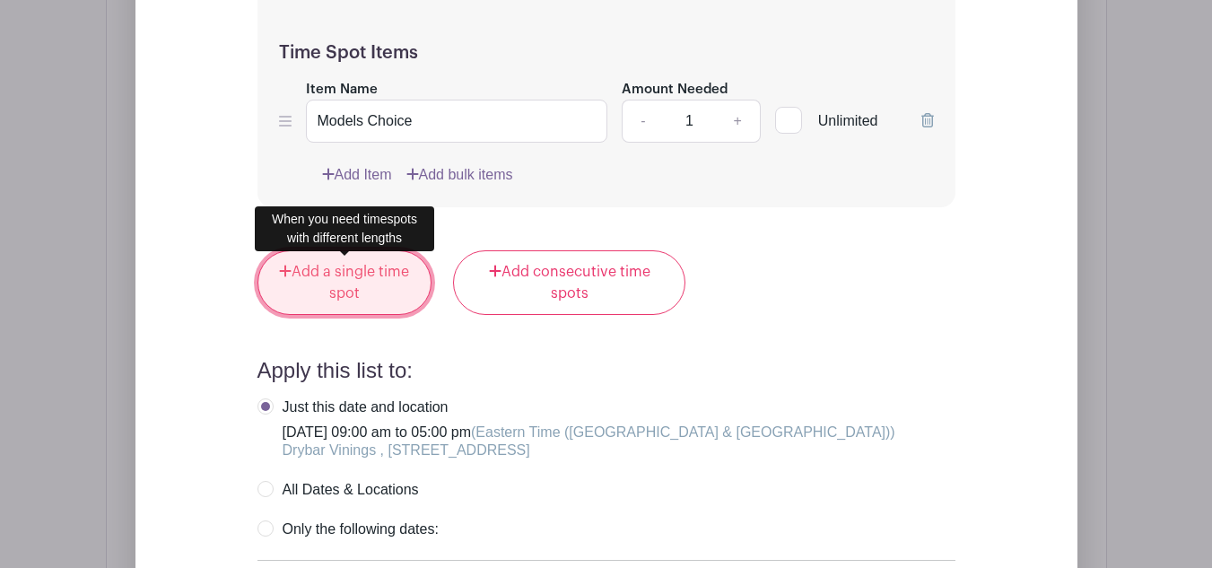
click at [336, 271] on link "Add a single time spot" at bounding box center [344, 282] width 175 height 65
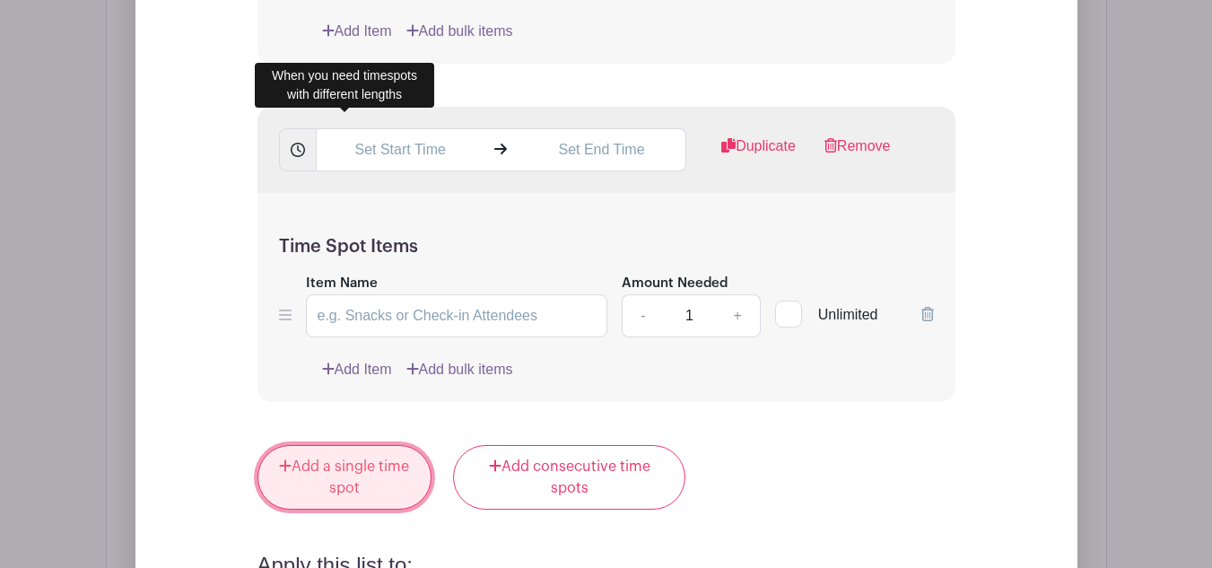
scroll to position [1877, 0]
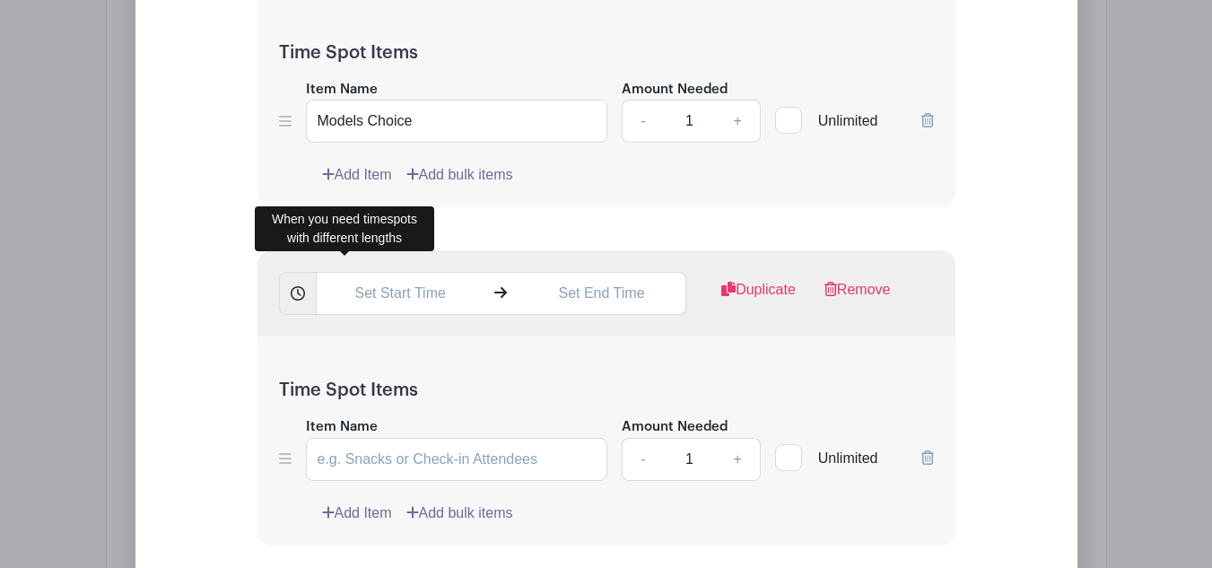
click at [600, 218] on form "List Name Model Call Day 4 Time Spots 9:00 AM 9:45 AM Duplicate Remove Time Spo…" at bounding box center [606, 442] width 741 height 1388
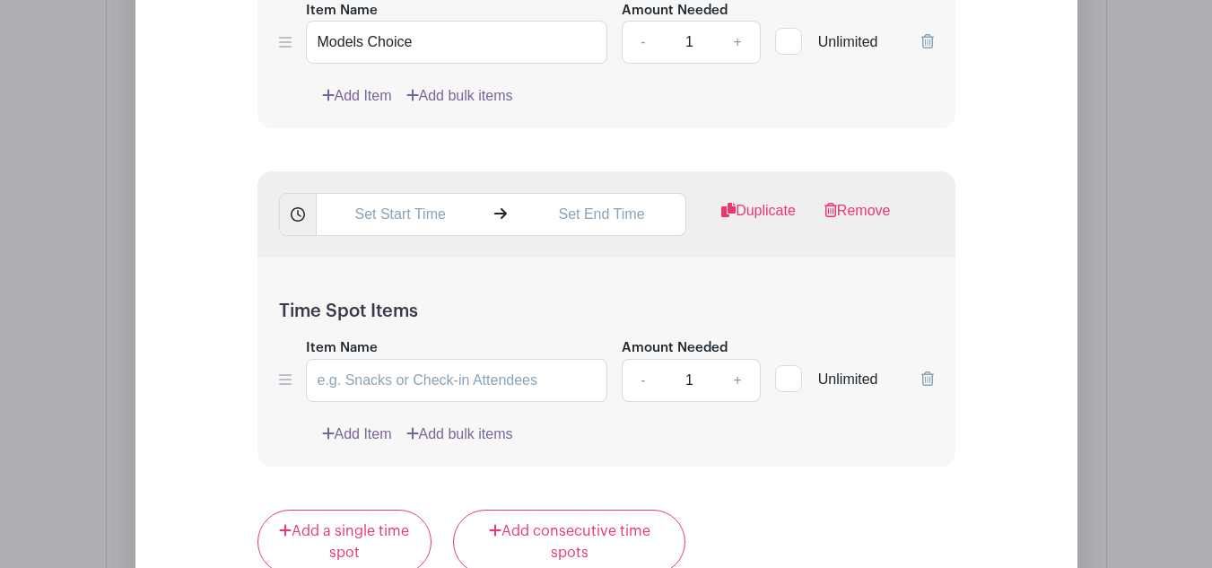
scroll to position [1967, 0]
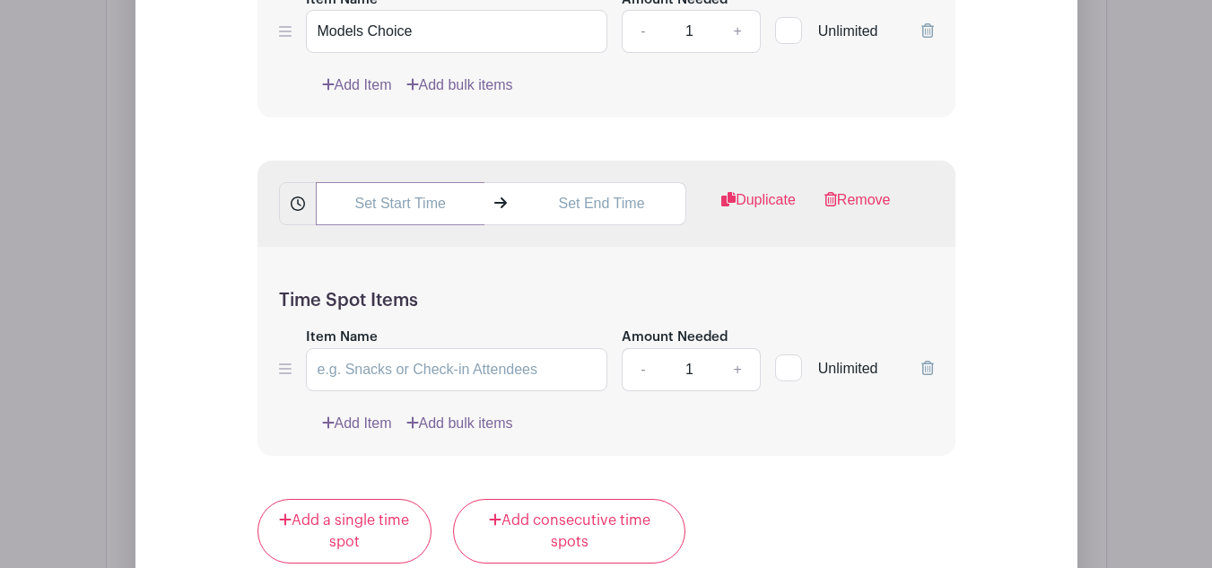
click at [404, 221] on input "text" at bounding box center [400, 203] width 169 height 43
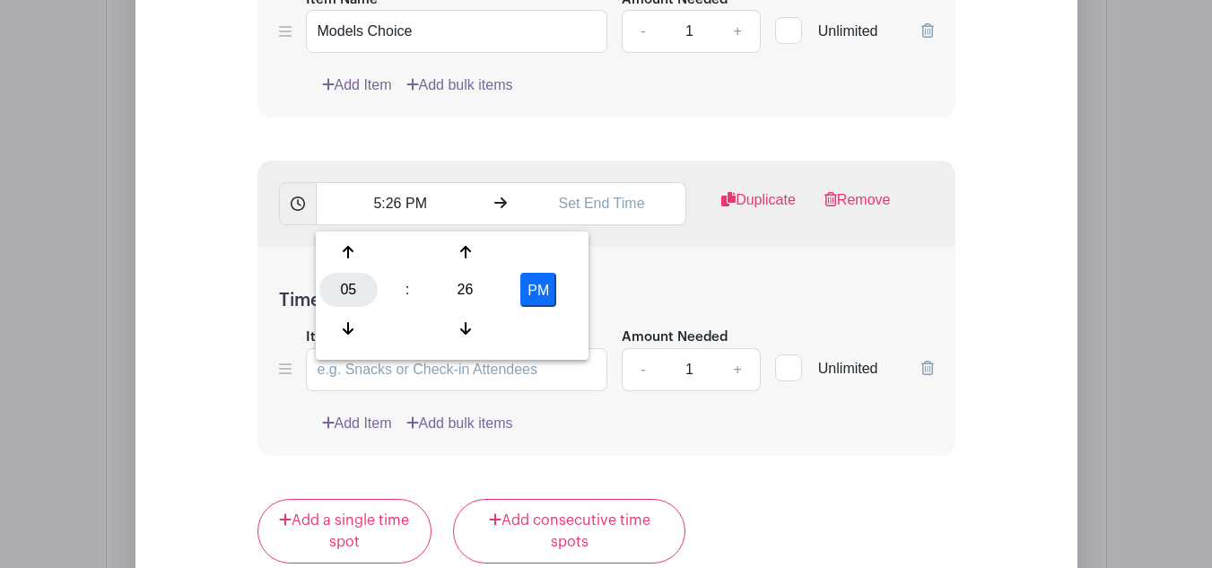
click at [336, 290] on div "05" at bounding box center [348, 290] width 58 height 34
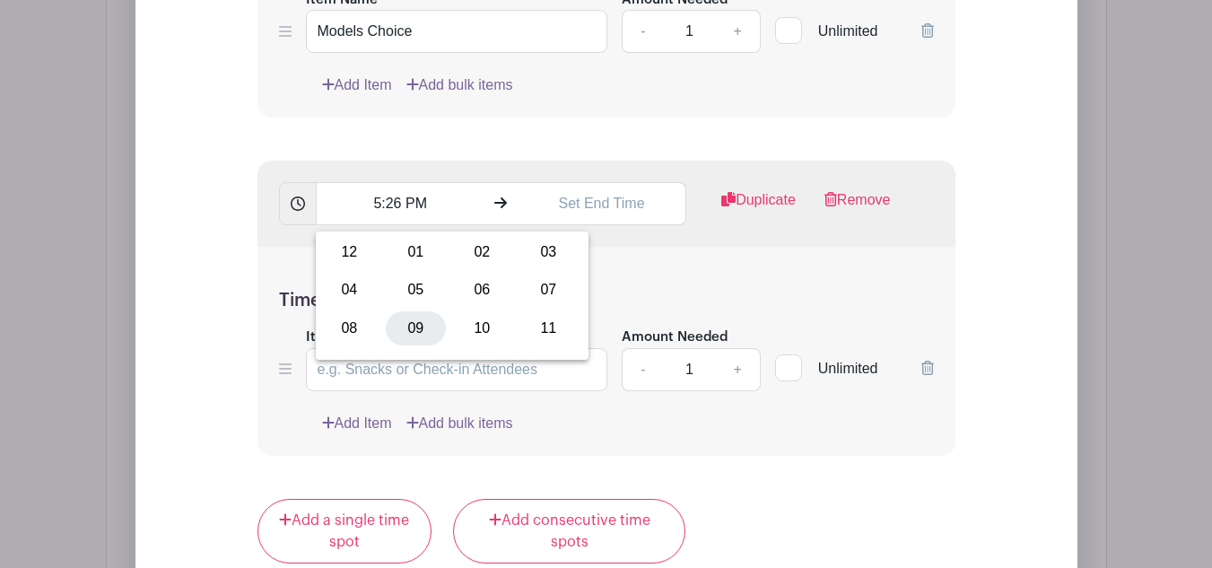
click at [408, 323] on div "09" at bounding box center [416, 328] width 60 height 34
click at [454, 296] on div "26" at bounding box center [465, 290] width 58 height 34
click at [428, 328] on div "45" at bounding box center [416, 328] width 60 height 34
click at [527, 288] on button "PM" at bounding box center [538, 290] width 36 height 34
type input "9:45 AM"
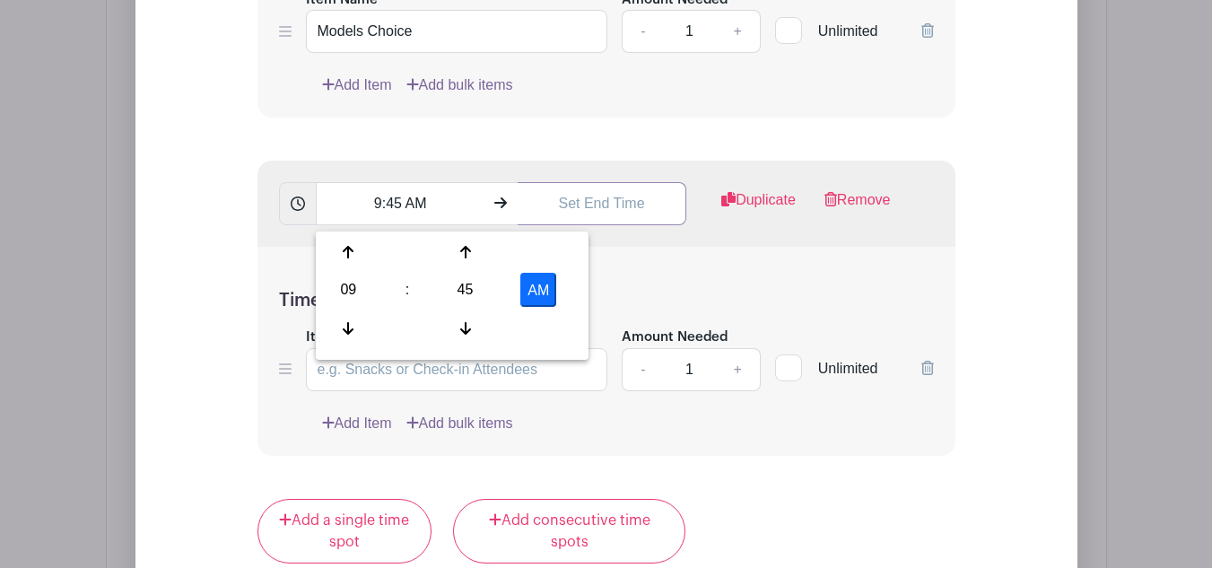
click at [569, 213] on input "text" at bounding box center [601, 203] width 169 height 43
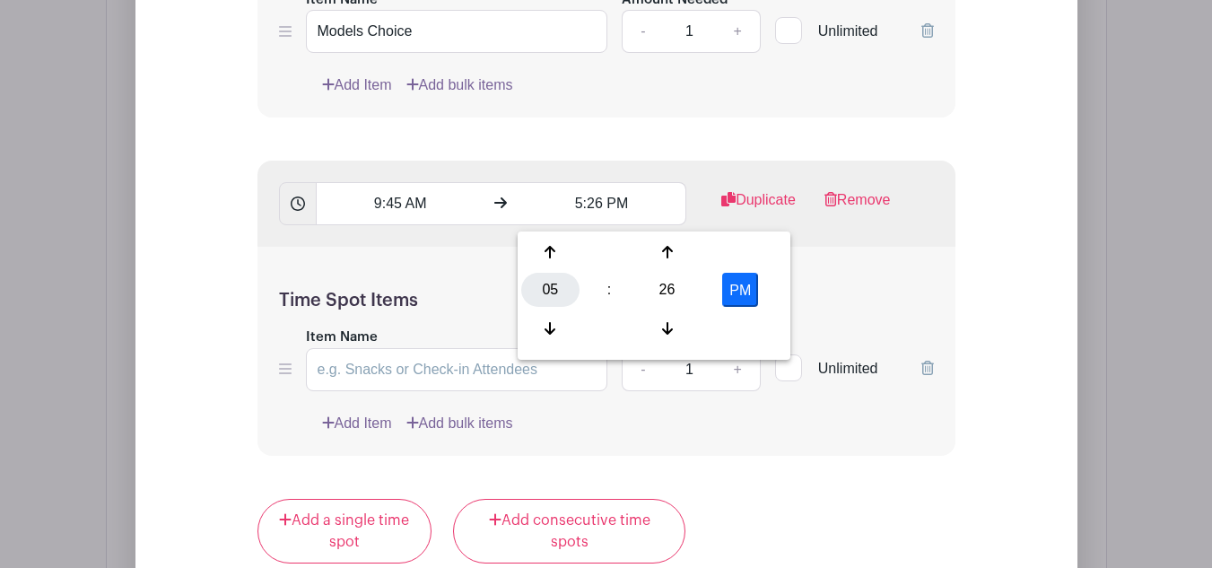
click at [553, 285] on div "05" at bounding box center [550, 290] width 58 height 34
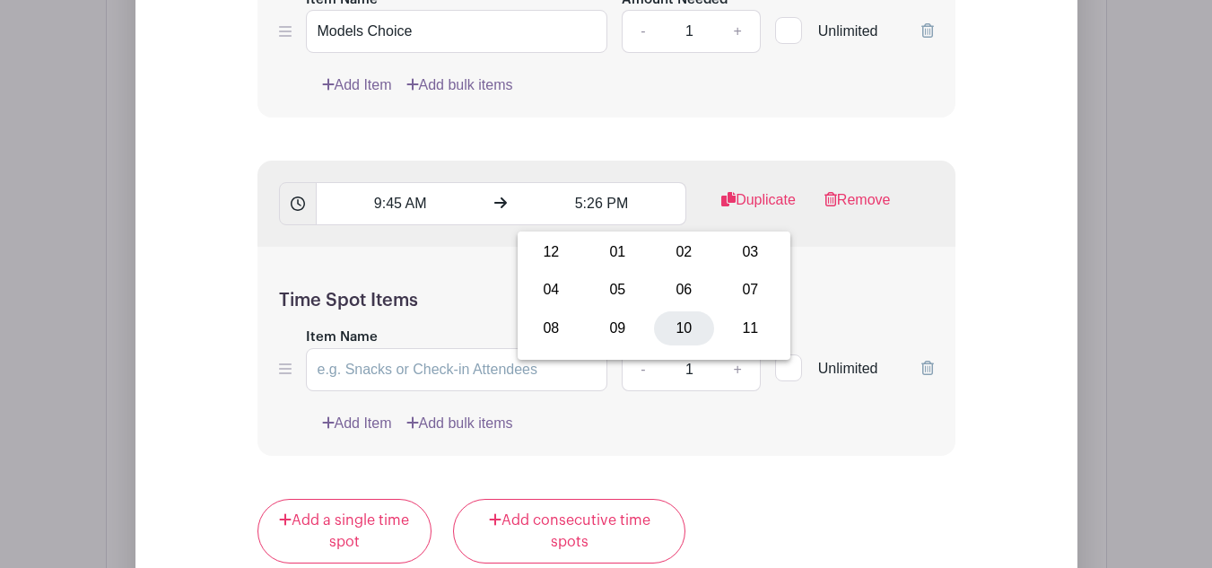
click at [665, 330] on div "10" at bounding box center [684, 328] width 60 height 34
click at [658, 288] on div "26" at bounding box center [667, 290] width 58 height 34
click at [677, 297] on div "30" at bounding box center [684, 290] width 60 height 34
click at [743, 282] on button "PM" at bounding box center [740, 290] width 36 height 34
type input "10:30 AM"
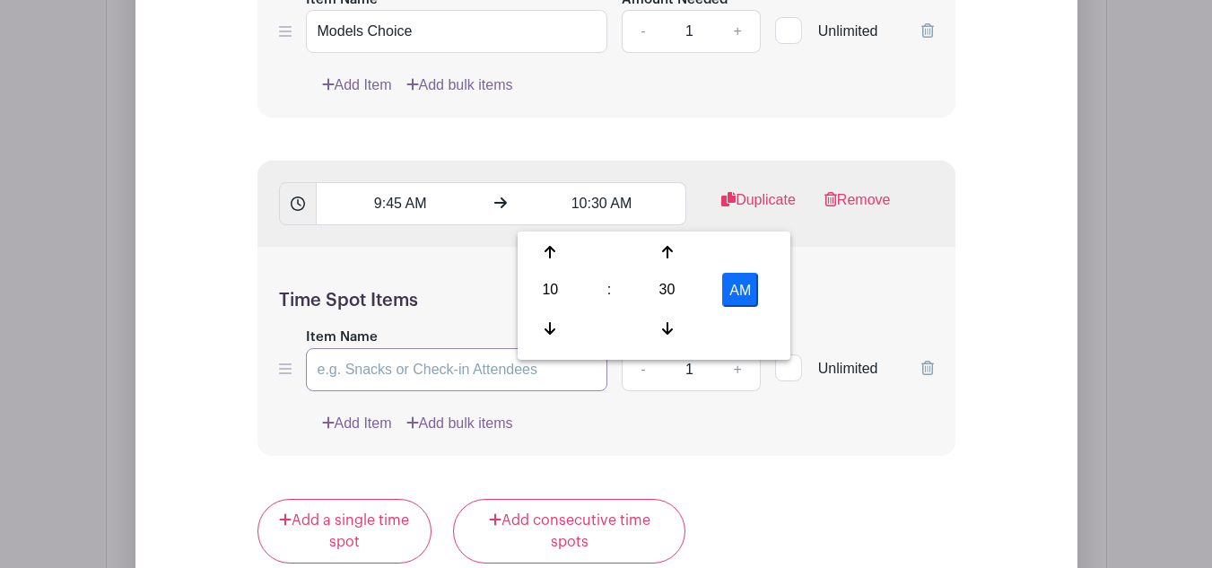
drag, startPoint x: 465, startPoint y: 358, endPoint x: 474, endPoint y: 367, distance: 12.7
click at [467, 359] on input "Item Name" at bounding box center [457, 369] width 302 height 43
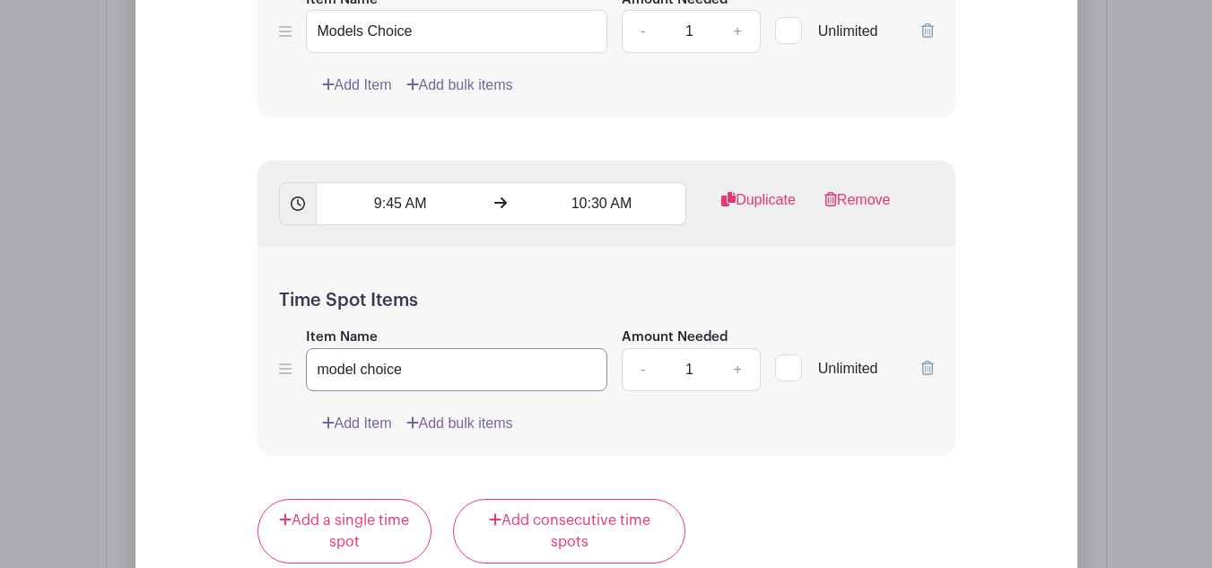
type input "model choice"
click at [362, 30] on input "Models Choice" at bounding box center [457, 31] width 302 height 43
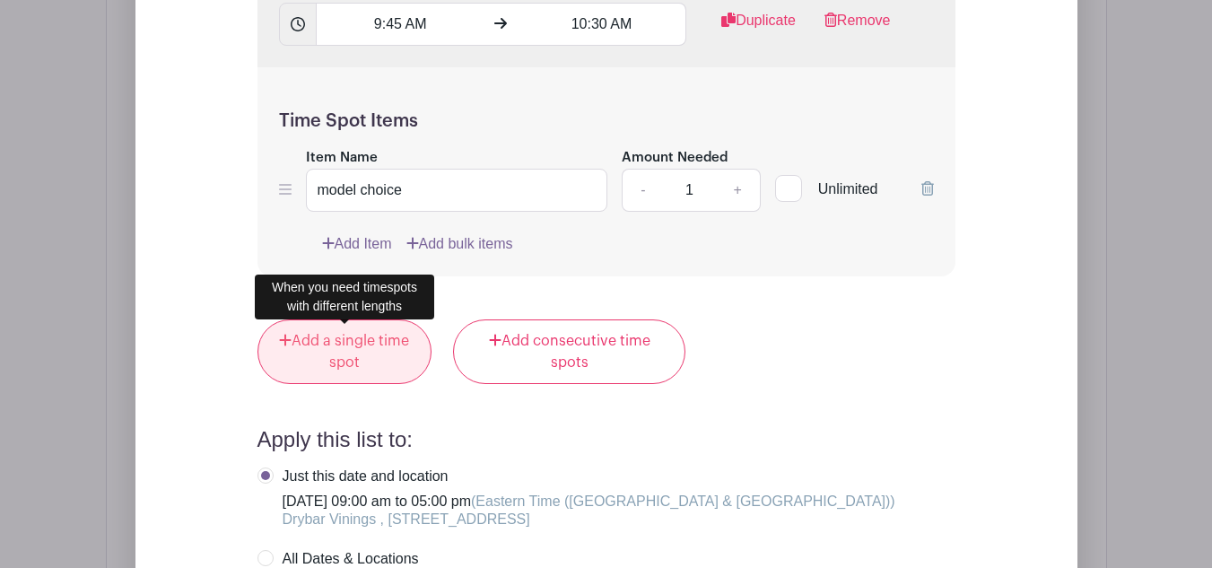
type input "Model Choice"
click at [350, 329] on link "Add a single time spot" at bounding box center [344, 351] width 175 height 65
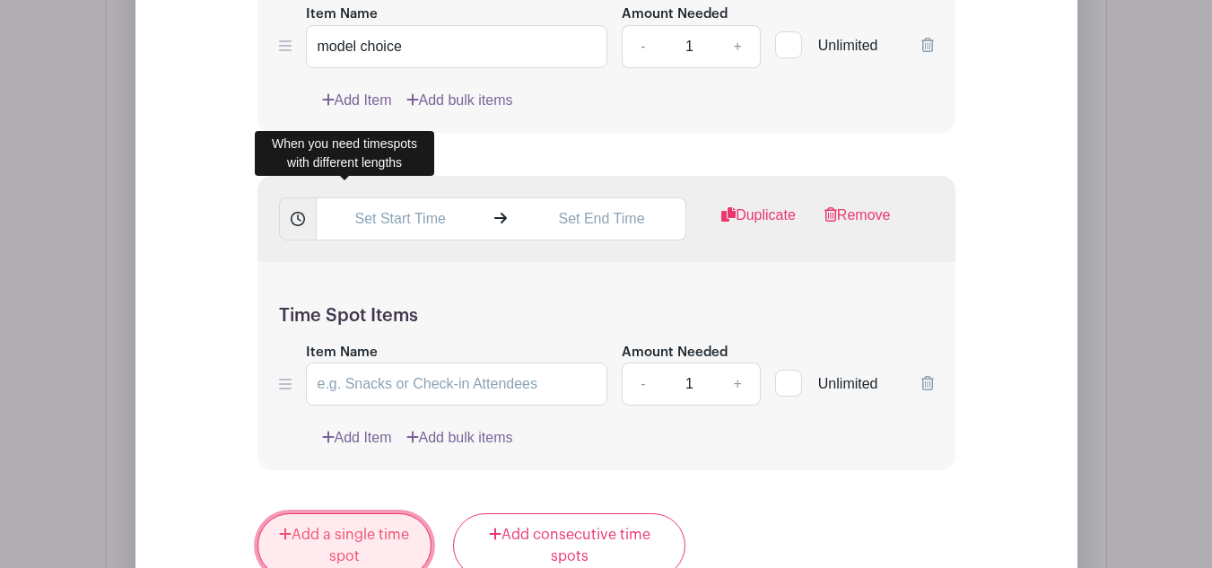
scroll to position [2146, 0]
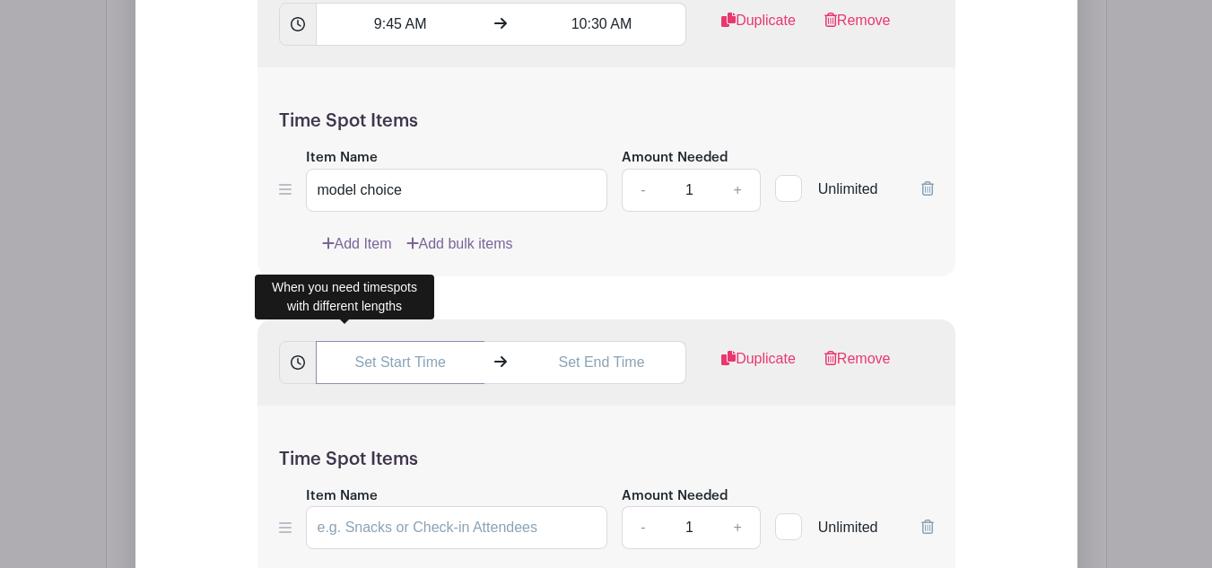
click at [398, 378] on input "text" at bounding box center [400, 362] width 169 height 43
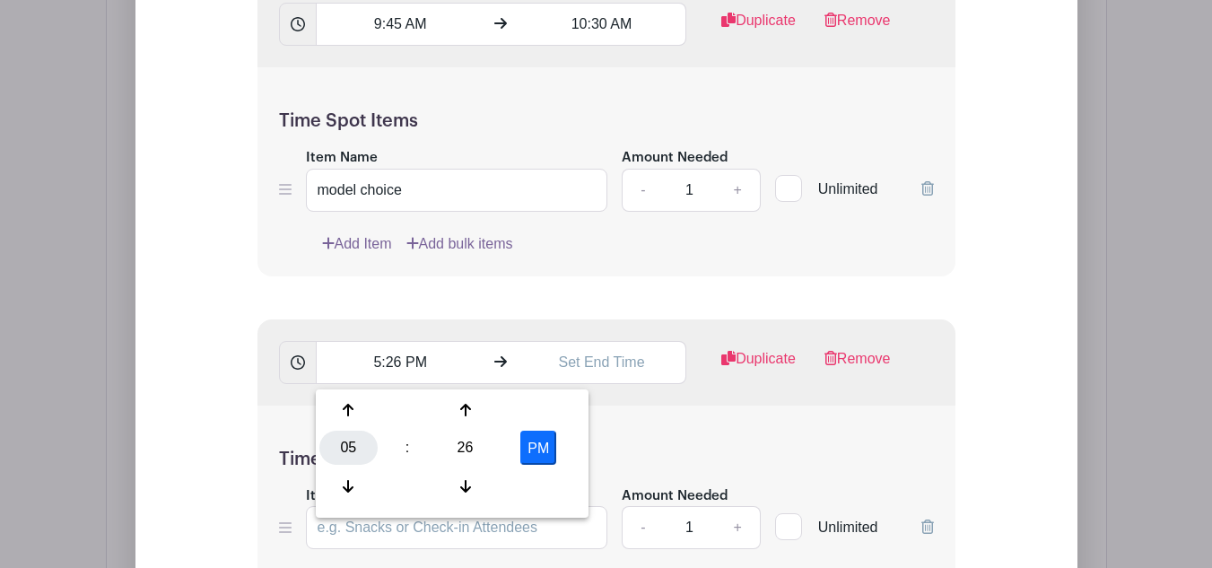
click at [338, 453] on div "05" at bounding box center [348, 447] width 58 height 34
click at [479, 493] on div "10" at bounding box center [482, 486] width 60 height 34
click at [468, 449] on div "26" at bounding box center [465, 447] width 58 height 34
click at [476, 453] on div "30" at bounding box center [482, 447] width 60 height 34
click at [531, 446] on button "PM" at bounding box center [538, 447] width 36 height 34
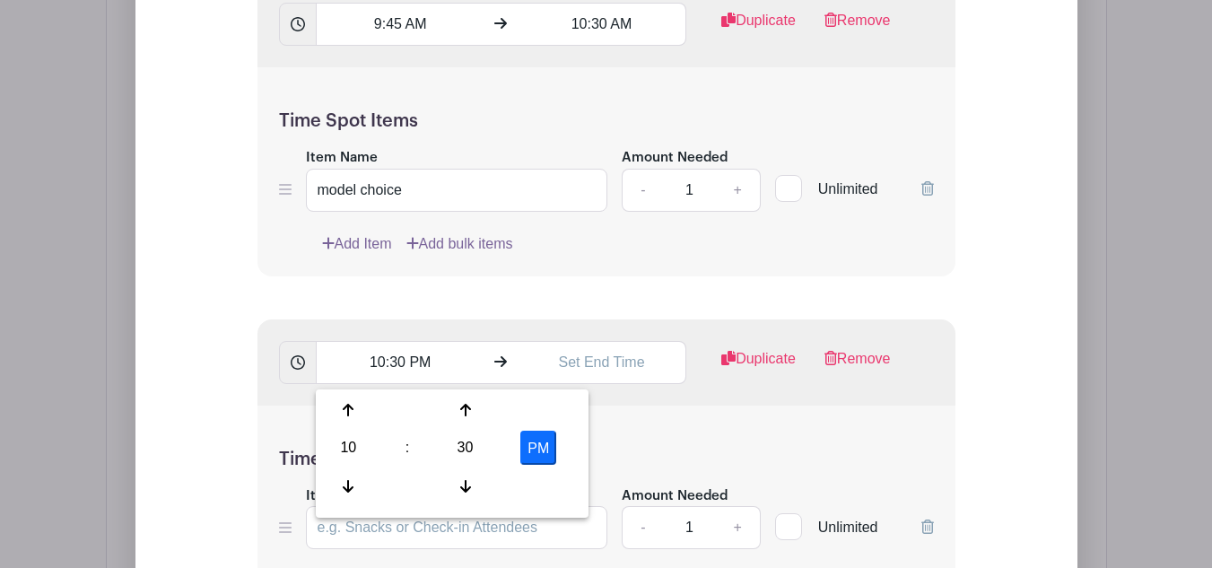
type input "10:30 AM"
click at [611, 365] on input "text" at bounding box center [601, 362] width 169 height 43
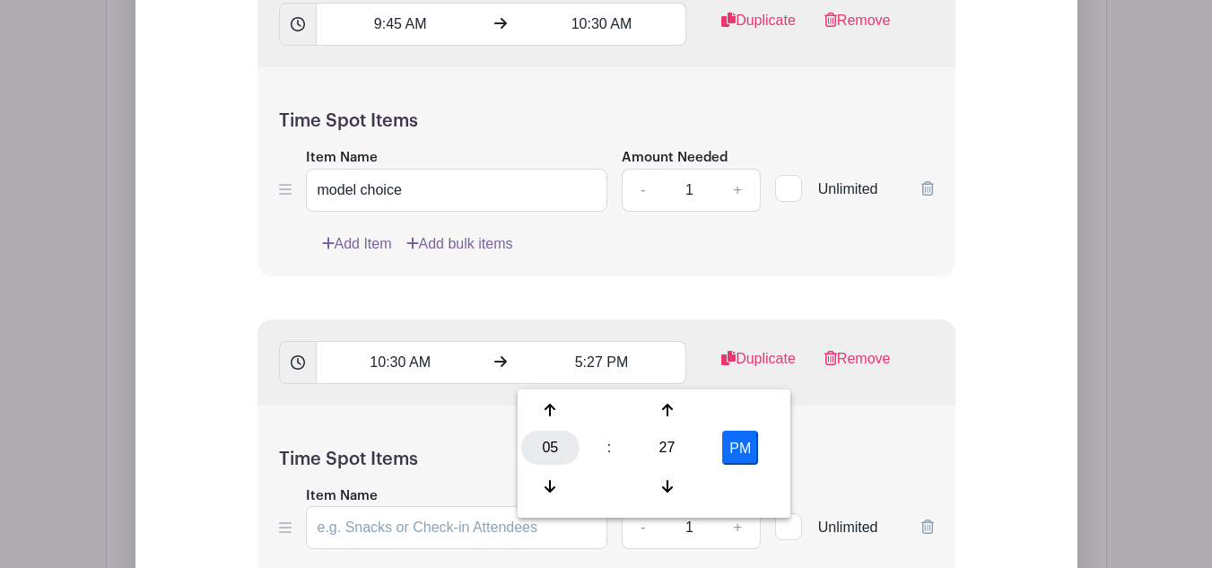
click at [559, 453] on div "05" at bounding box center [550, 447] width 58 height 34
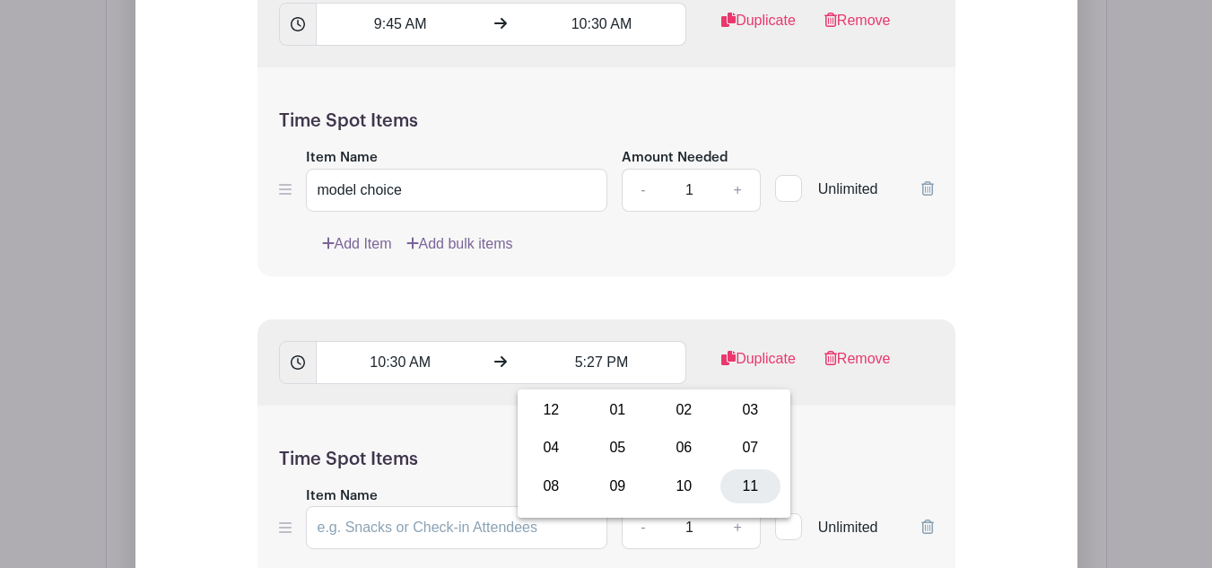
click at [759, 491] on div "11" at bounding box center [750, 486] width 60 height 34
click at [650, 443] on div "27" at bounding box center [667, 447] width 58 height 34
click at [731, 415] on div "15" at bounding box center [750, 410] width 60 height 34
click at [734, 460] on button "PM" at bounding box center [740, 447] width 36 height 34
type input "11:15 AM"
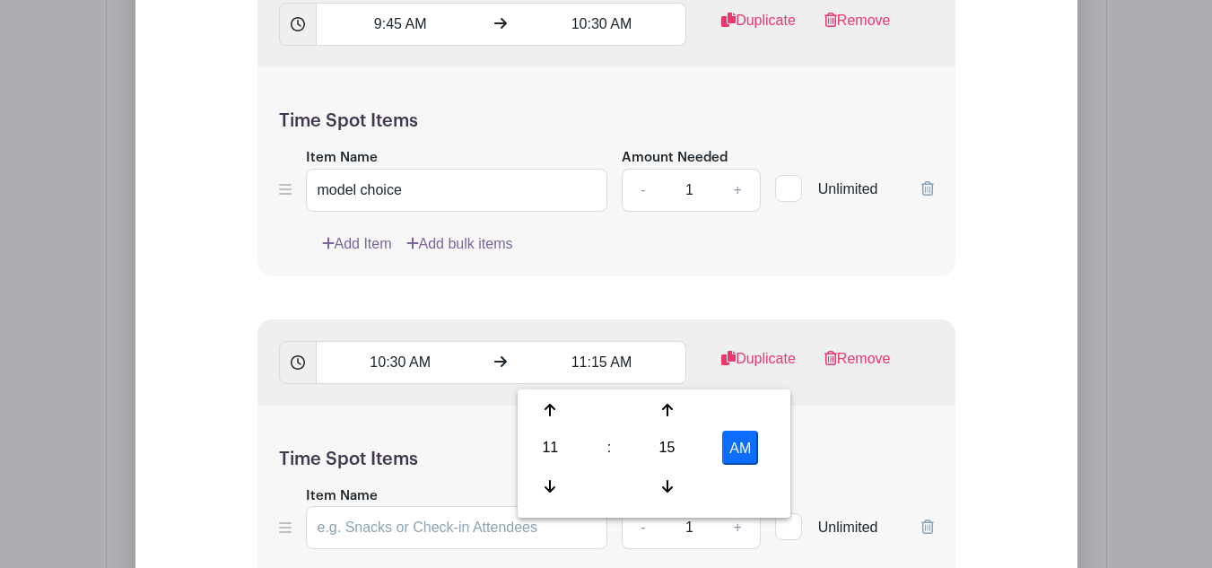
click at [482, 444] on div "Time Spot Items Item Name Amount Needed - 1 + Unlimited Add Item Add bulk items" at bounding box center [606, 509] width 698 height 209
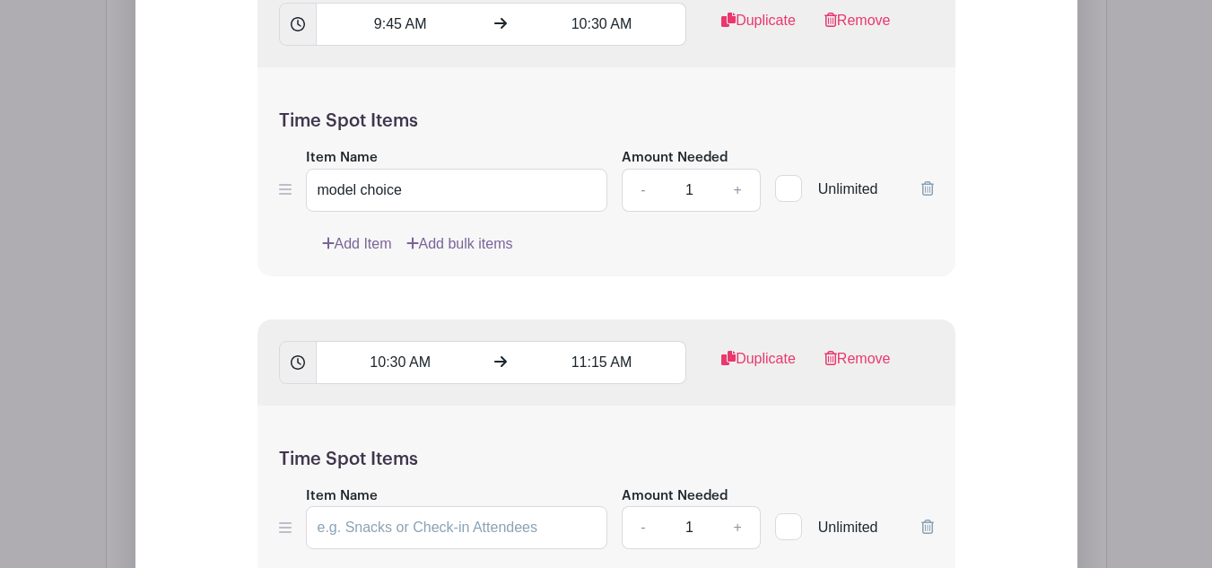
scroll to position [2236, 0]
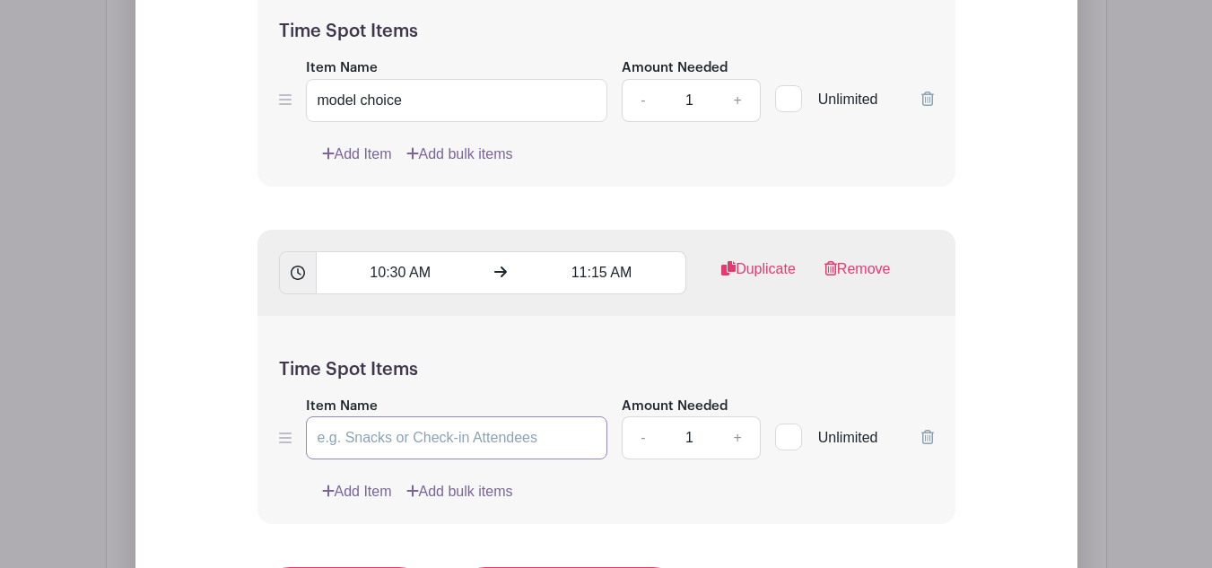
click at [489, 439] on input "Item Name" at bounding box center [457, 437] width 302 height 43
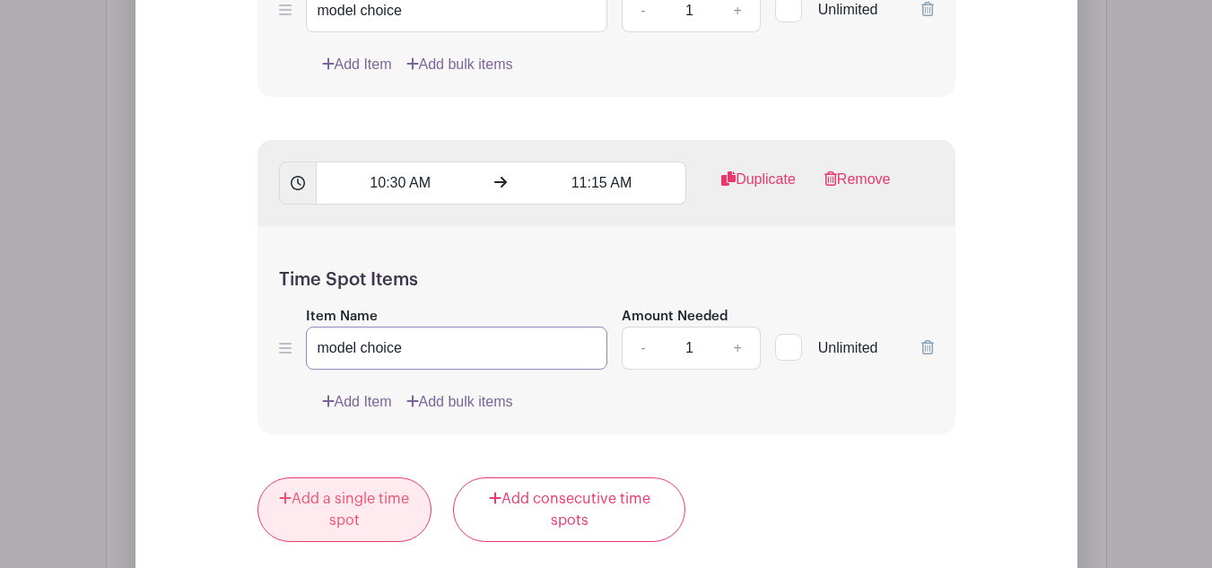
type input "model choice"
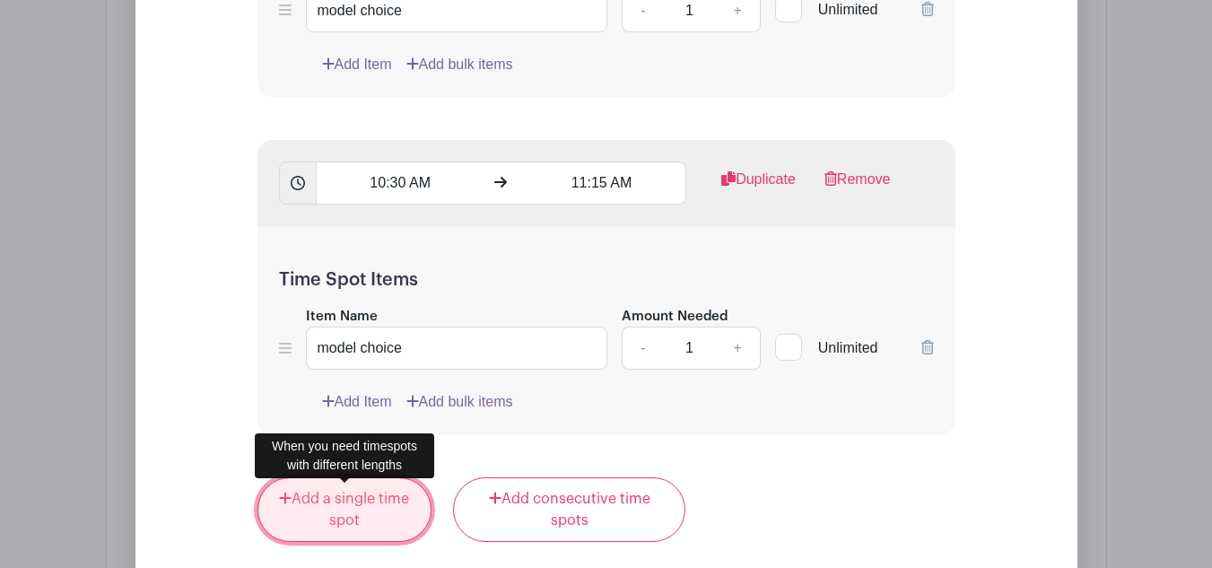
click at [363, 489] on link "Add a single time spot" at bounding box center [344, 509] width 175 height 65
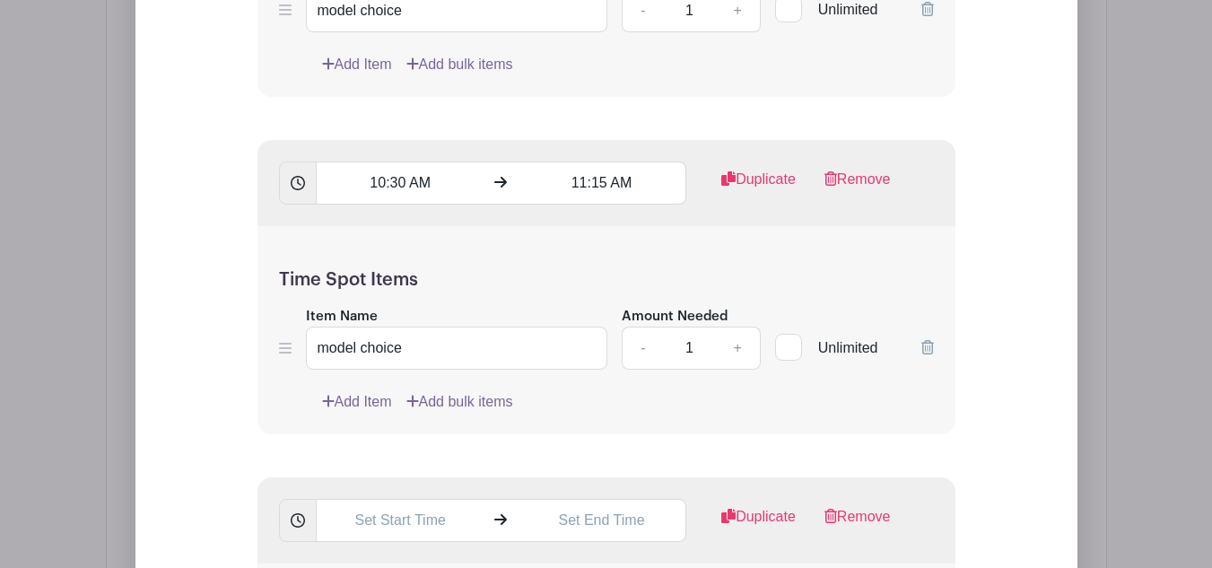
scroll to position [2505, 0]
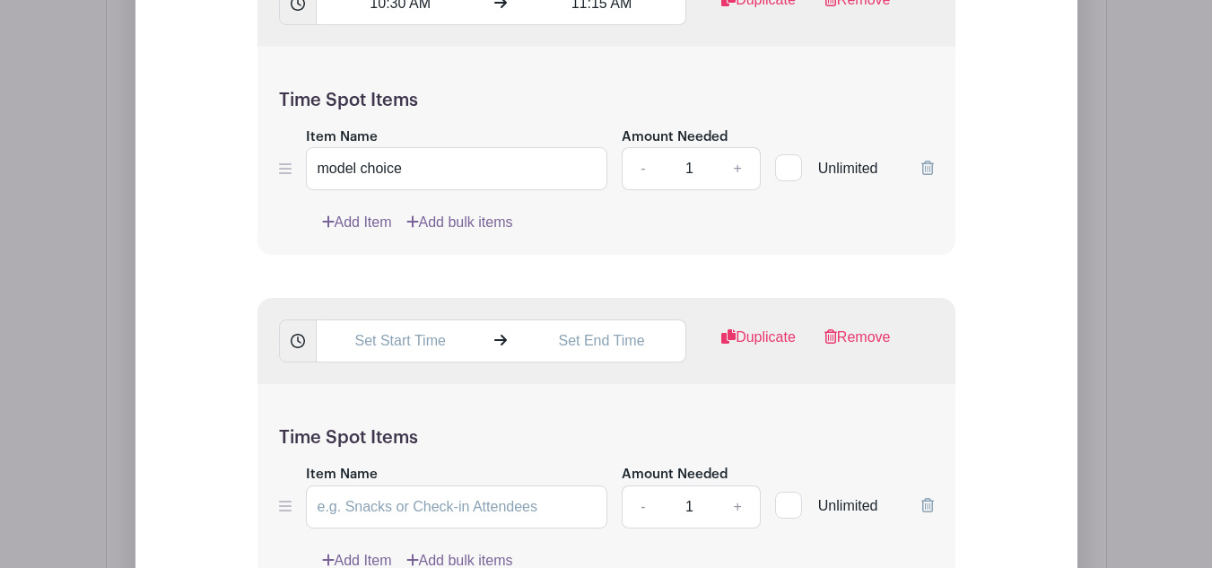
click at [365, 318] on div "Duplicate Remove" at bounding box center [606, 341] width 698 height 86
click at [376, 353] on input "text" at bounding box center [400, 340] width 169 height 43
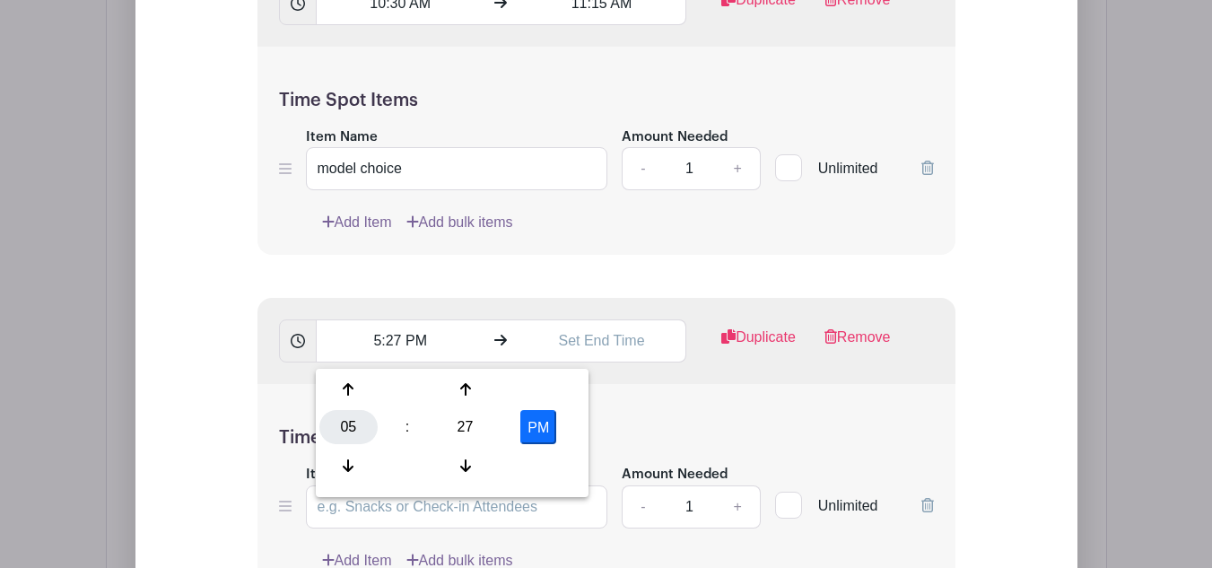
click at [359, 418] on div "05" at bounding box center [348, 427] width 58 height 34
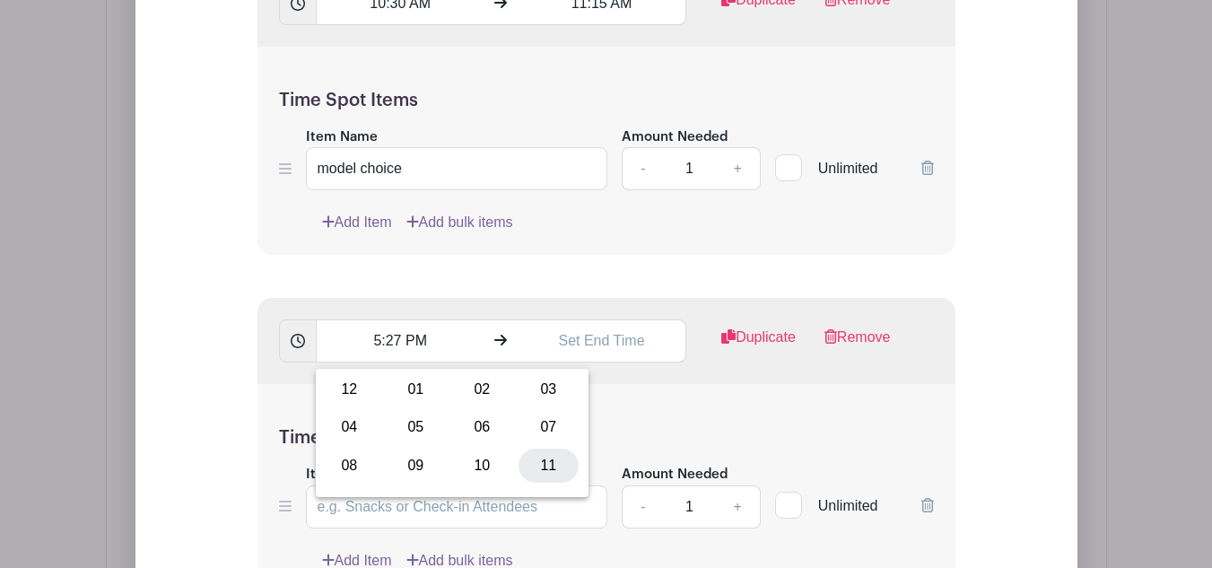
click at [551, 465] on div "11" at bounding box center [548, 465] width 60 height 34
click at [459, 435] on div "27" at bounding box center [465, 427] width 58 height 34
click at [561, 385] on div "15" at bounding box center [548, 389] width 60 height 34
click at [543, 423] on button "PM" at bounding box center [538, 427] width 36 height 34
type input "11:15 AM"
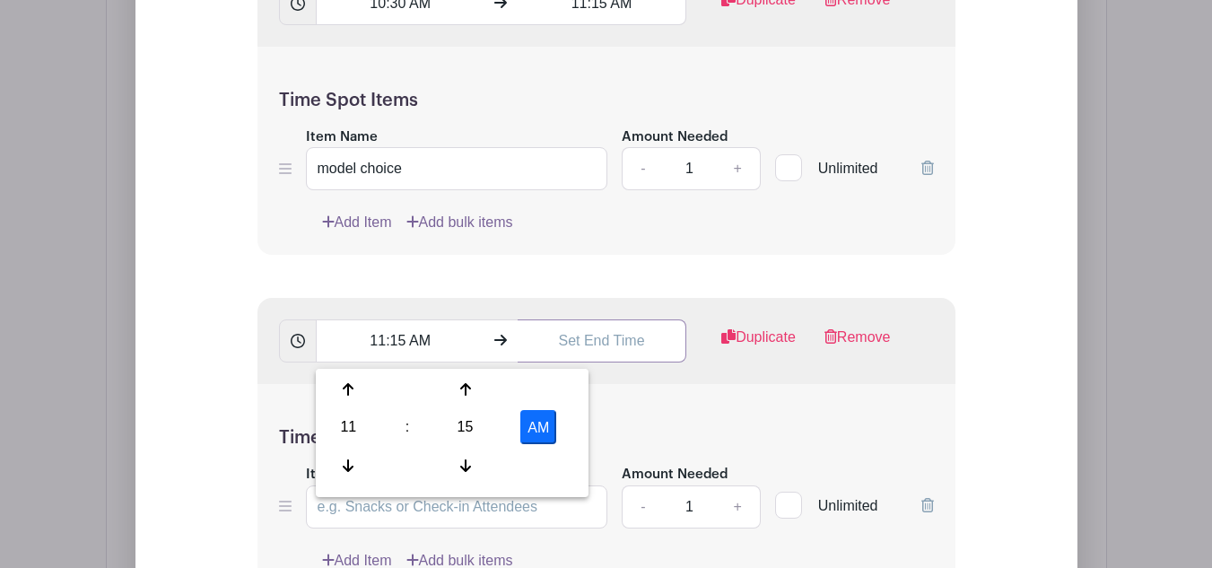
click at [578, 347] on input "text" at bounding box center [601, 340] width 169 height 43
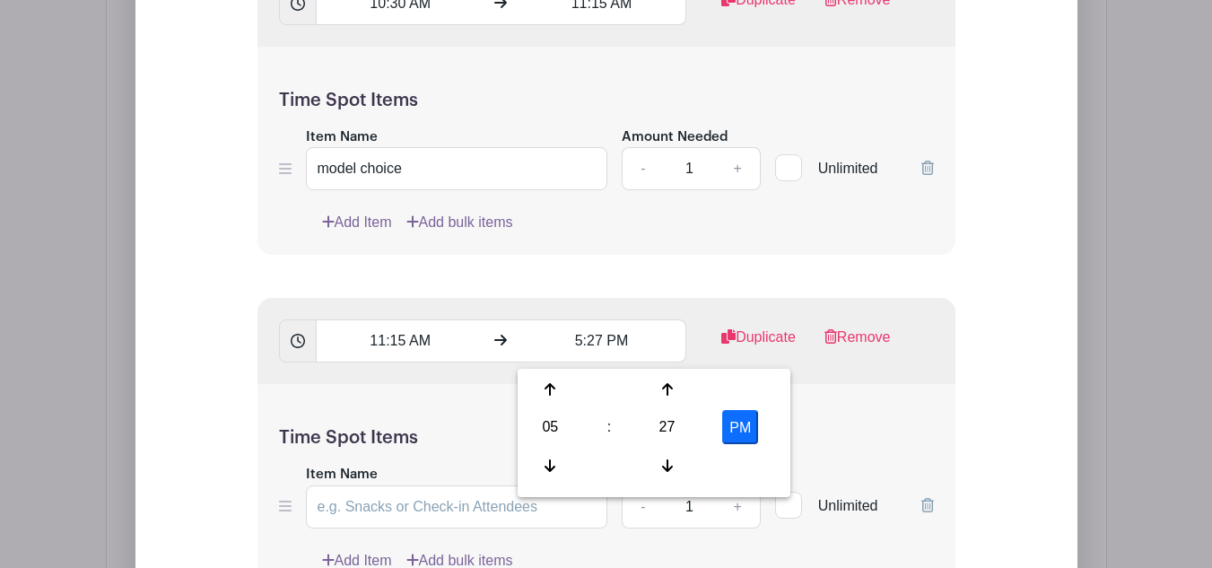
click at [536, 433] on div "05" at bounding box center [550, 427] width 58 height 34
click at [556, 386] on div "12" at bounding box center [551, 389] width 60 height 34
click at [666, 429] on div "27" at bounding box center [667, 427] width 58 height 34
click at [556, 383] on div "00" at bounding box center [551, 389] width 60 height 34
type input "12:00 PM"
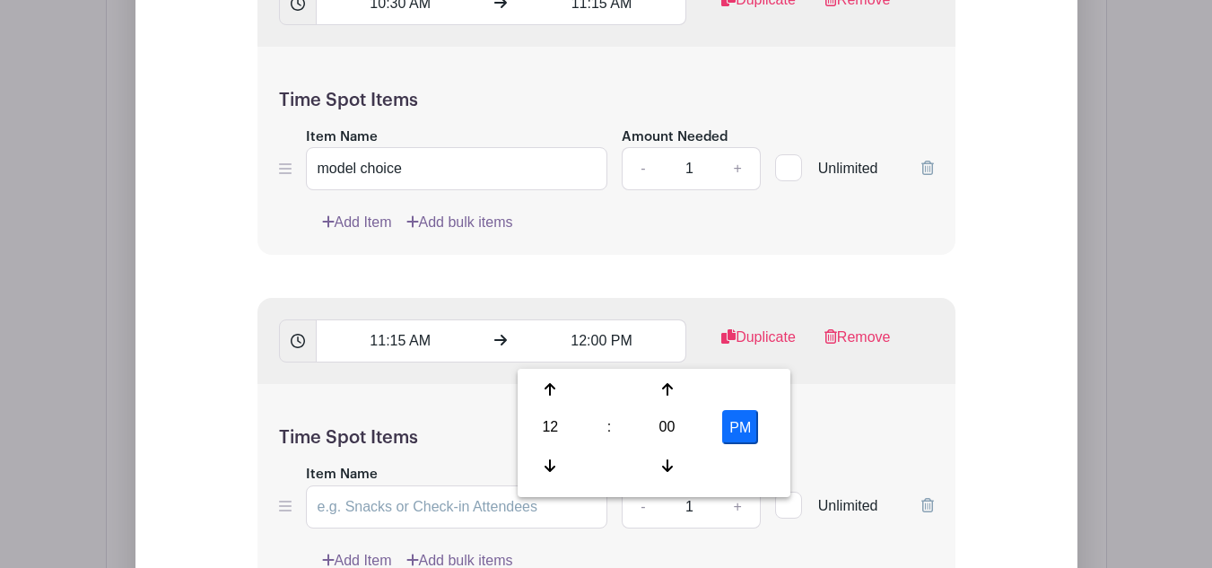
click at [482, 412] on div "Time Spot Items Item Name Amount Needed - 1 + Unlimited Add Item Add bulk items" at bounding box center [606, 488] width 698 height 209
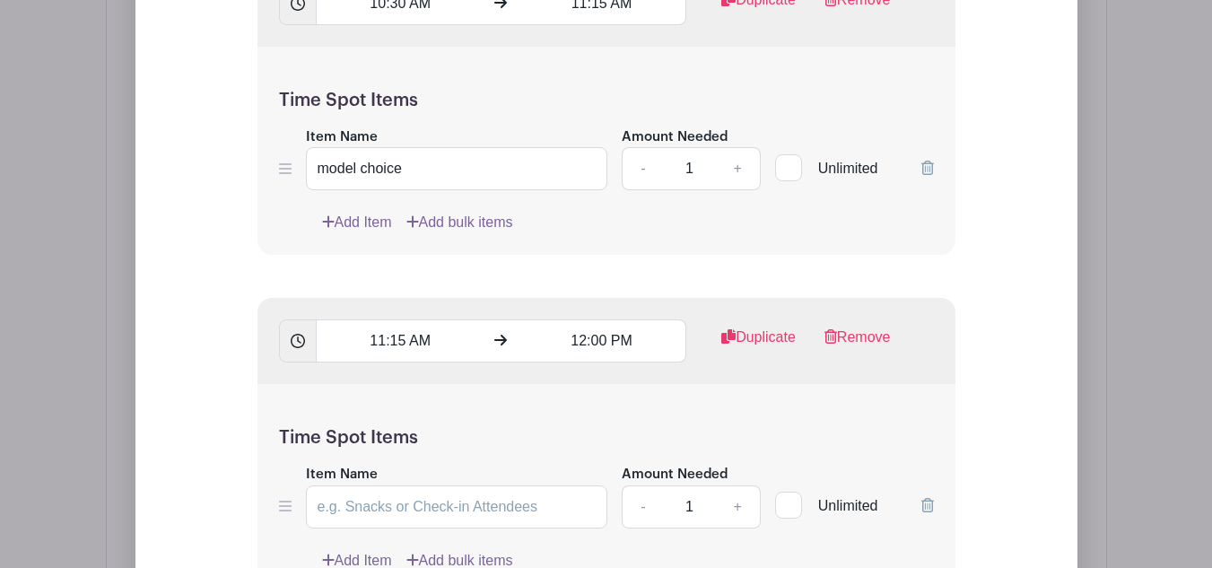
scroll to position [2594, 0]
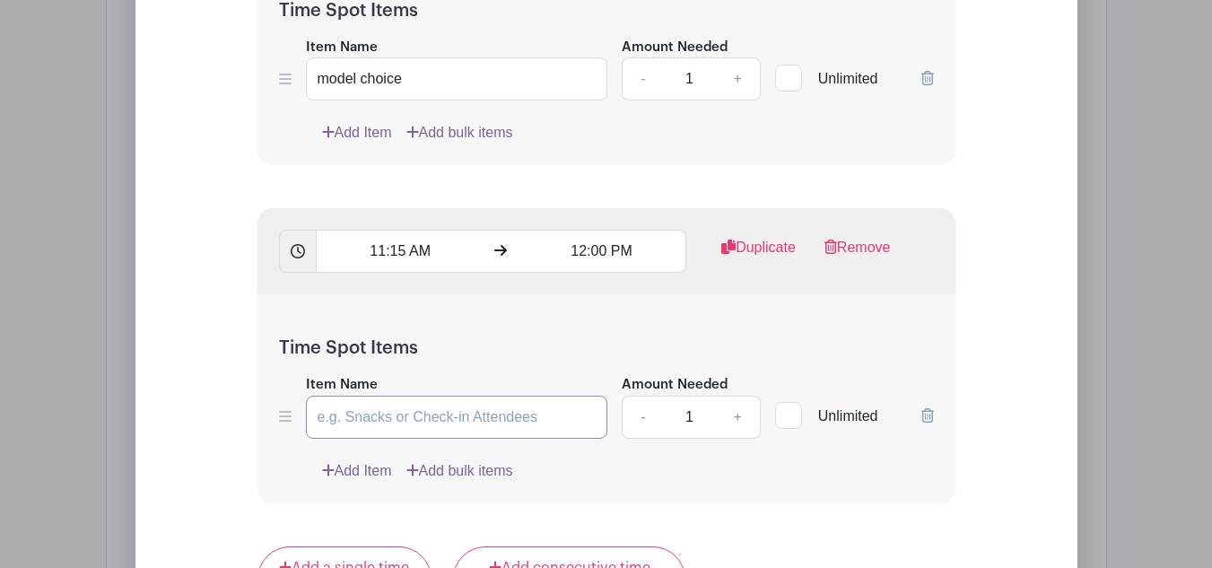
click at [472, 431] on input "Item Name" at bounding box center [457, 416] width 302 height 43
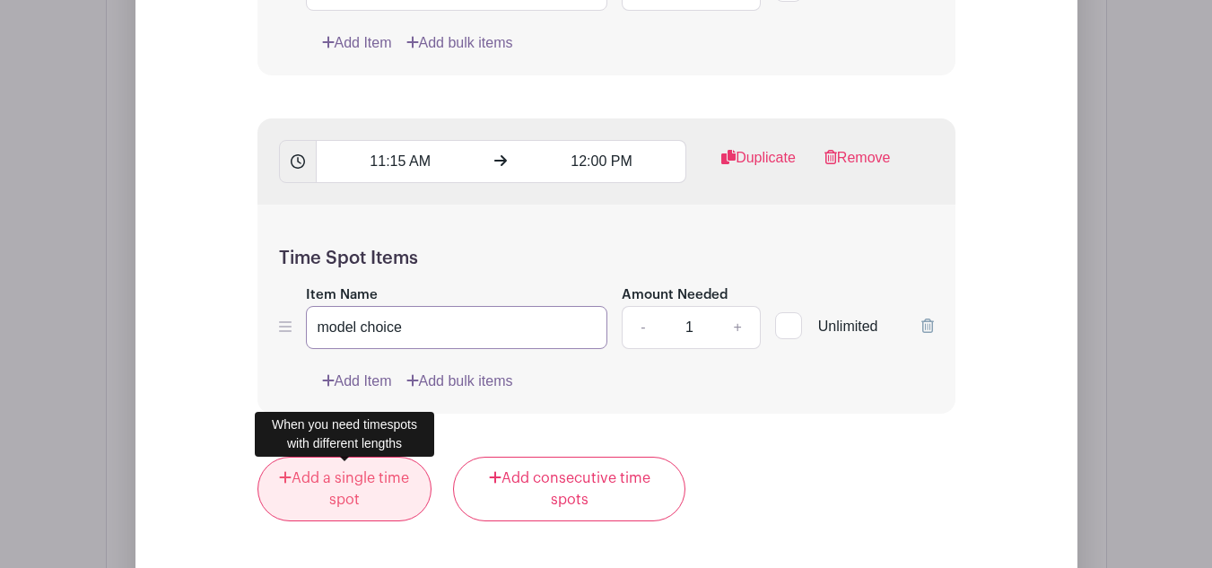
type input "model choice"
click at [335, 482] on link "Add a single time spot" at bounding box center [344, 488] width 175 height 65
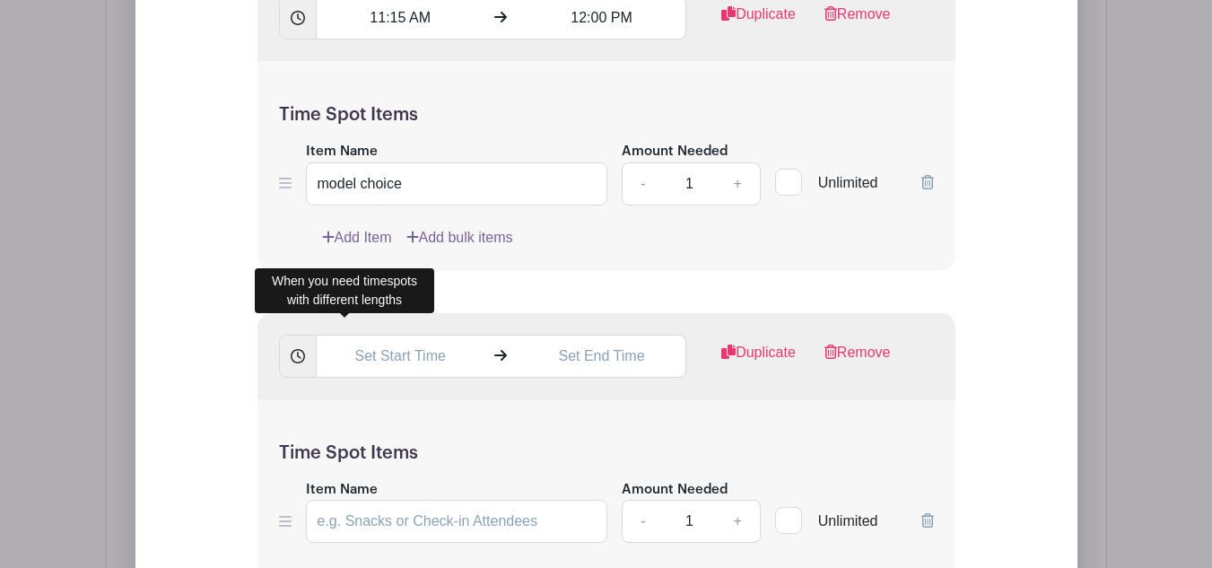
scroll to position [2684, 0]
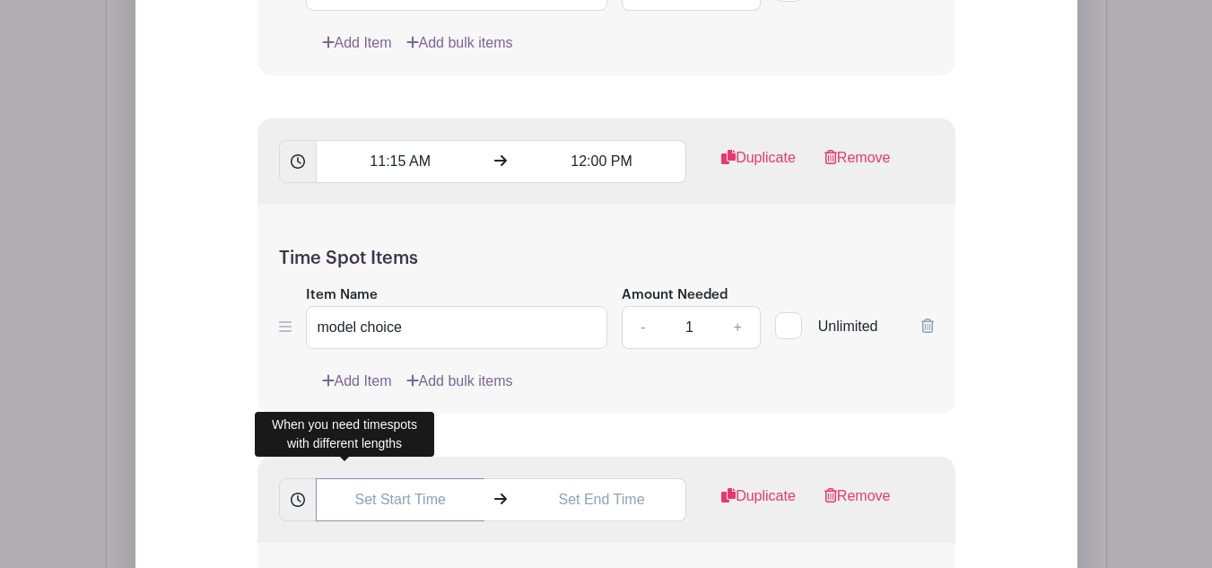
click at [421, 503] on input "text" at bounding box center [400, 499] width 169 height 43
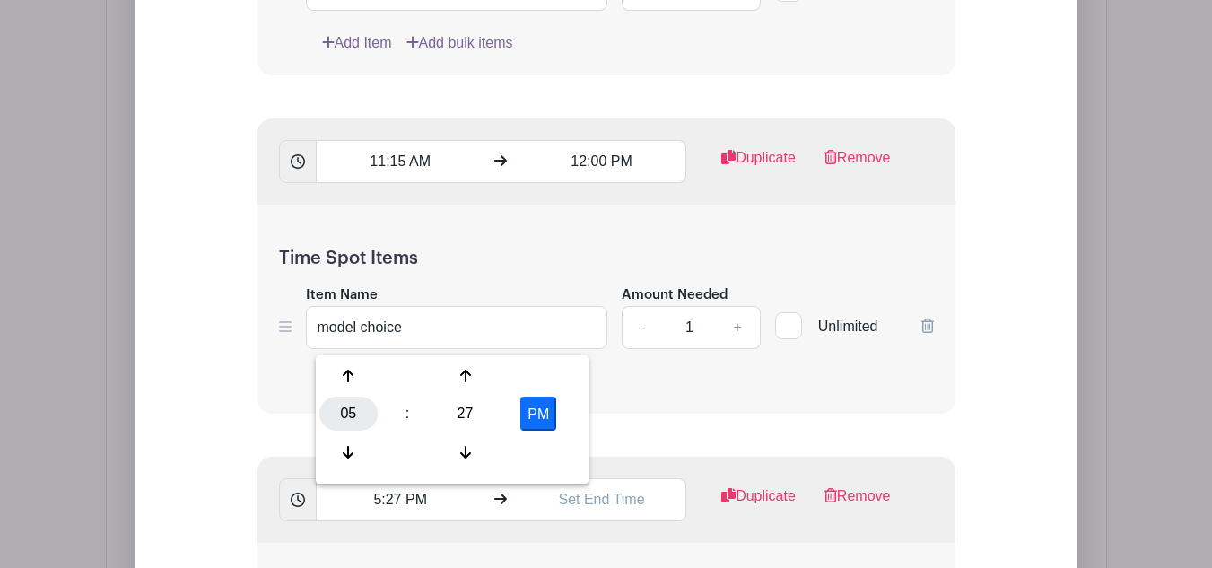
click at [352, 418] on div "05" at bounding box center [348, 413] width 58 height 34
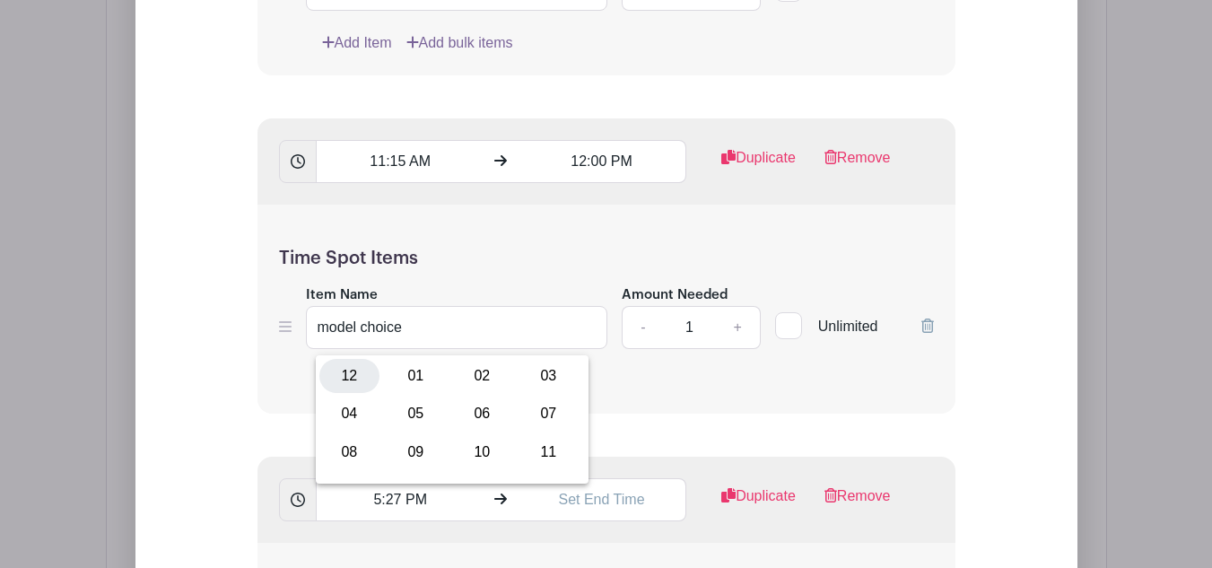
click at [352, 376] on div "12" at bounding box center [349, 376] width 60 height 34
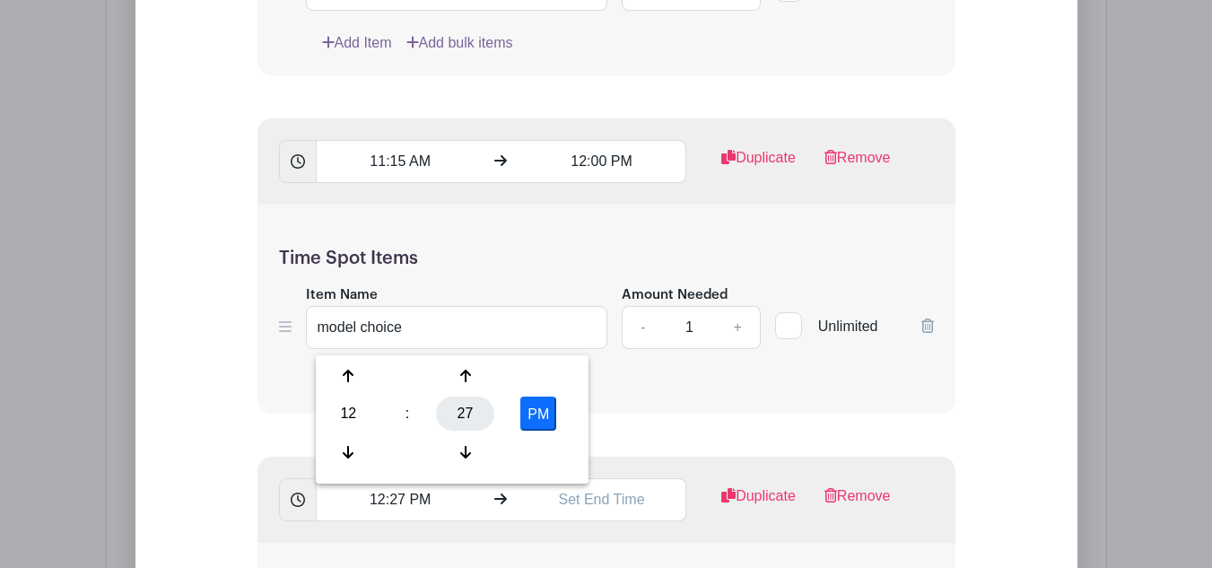
click at [456, 417] on div "27" at bounding box center [465, 413] width 58 height 34
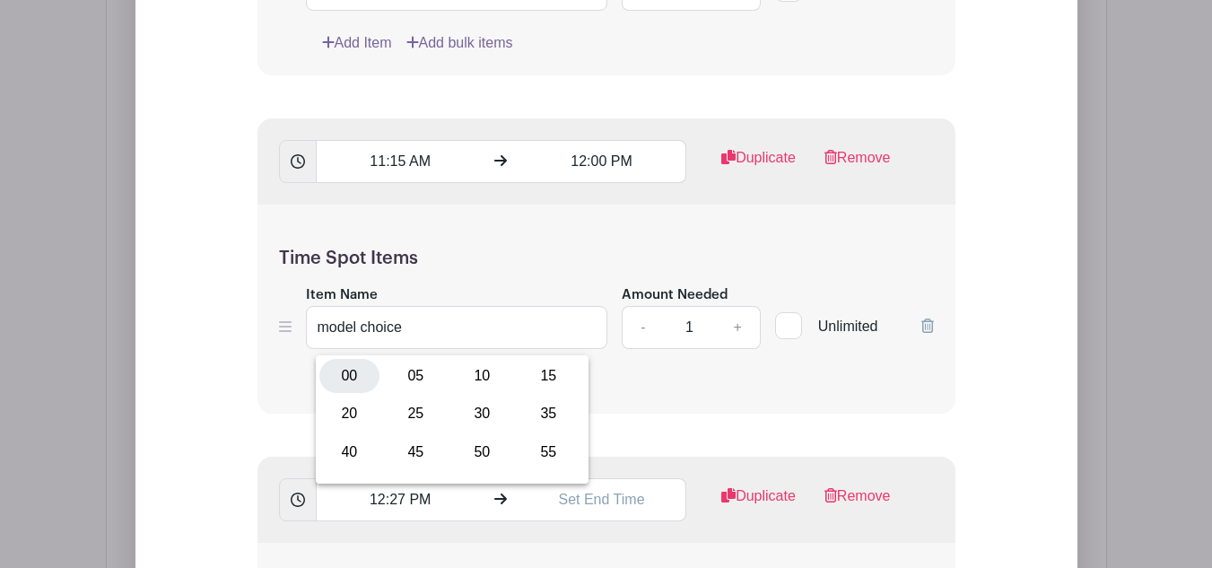
click at [338, 362] on div "00" at bounding box center [349, 376] width 60 height 34
type input "12:00 PM"
click at [585, 513] on input "text" at bounding box center [601, 499] width 169 height 43
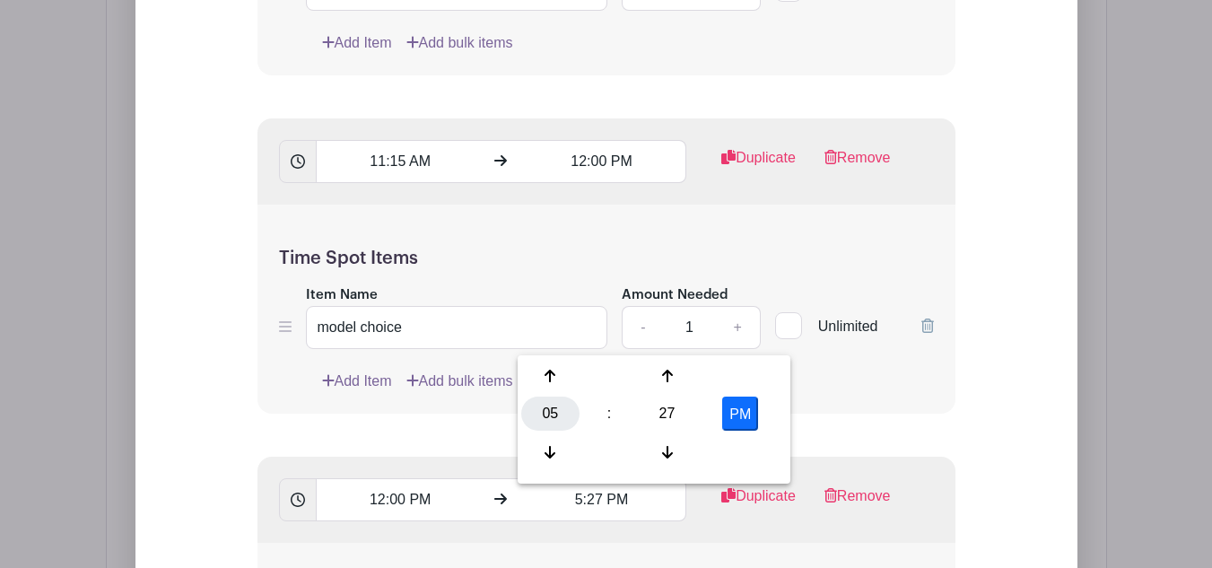
click at [562, 413] on div "05" at bounding box center [550, 413] width 58 height 34
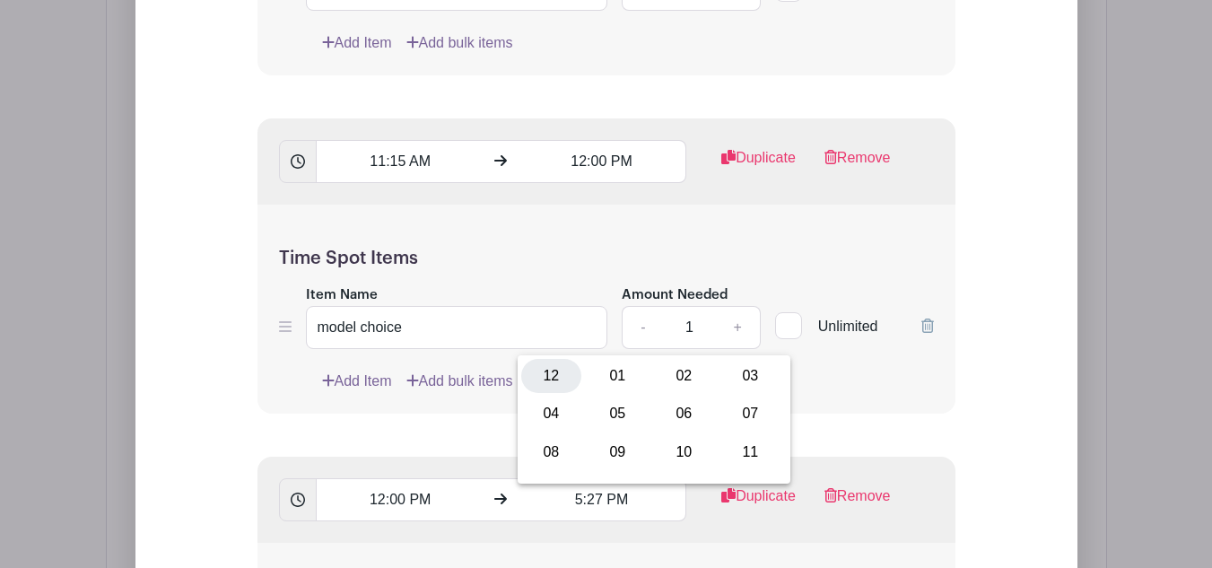
click at [541, 374] on div "12" at bounding box center [551, 376] width 60 height 34
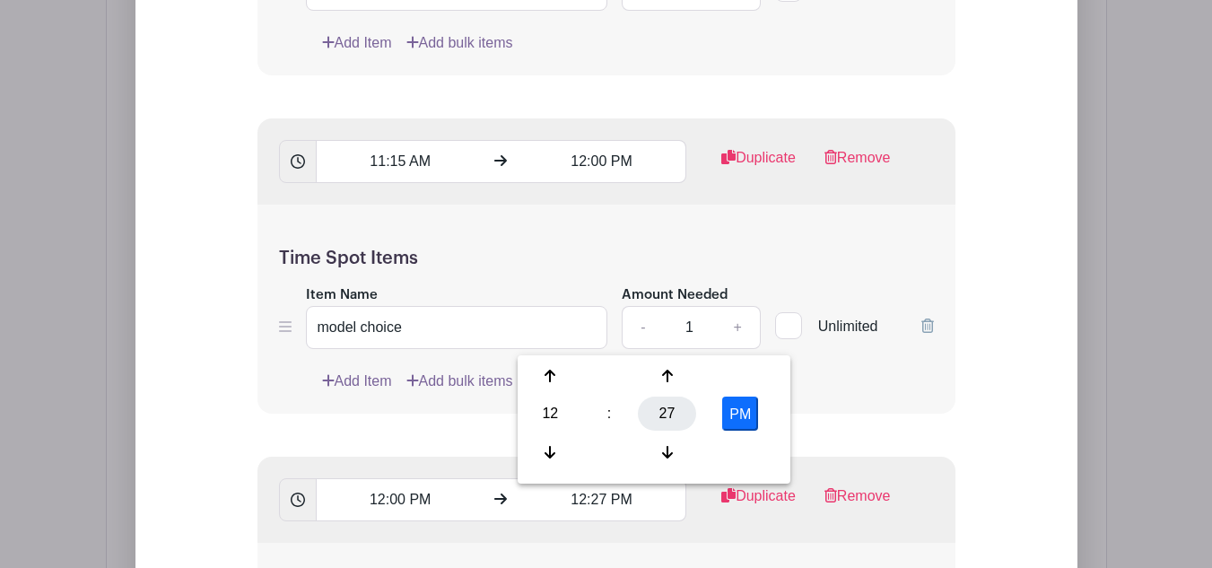
click at [656, 420] on div "27" at bounding box center [667, 413] width 58 height 34
click at [609, 456] on div "45" at bounding box center [617, 452] width 60 height 34
type input "12:45 PM"
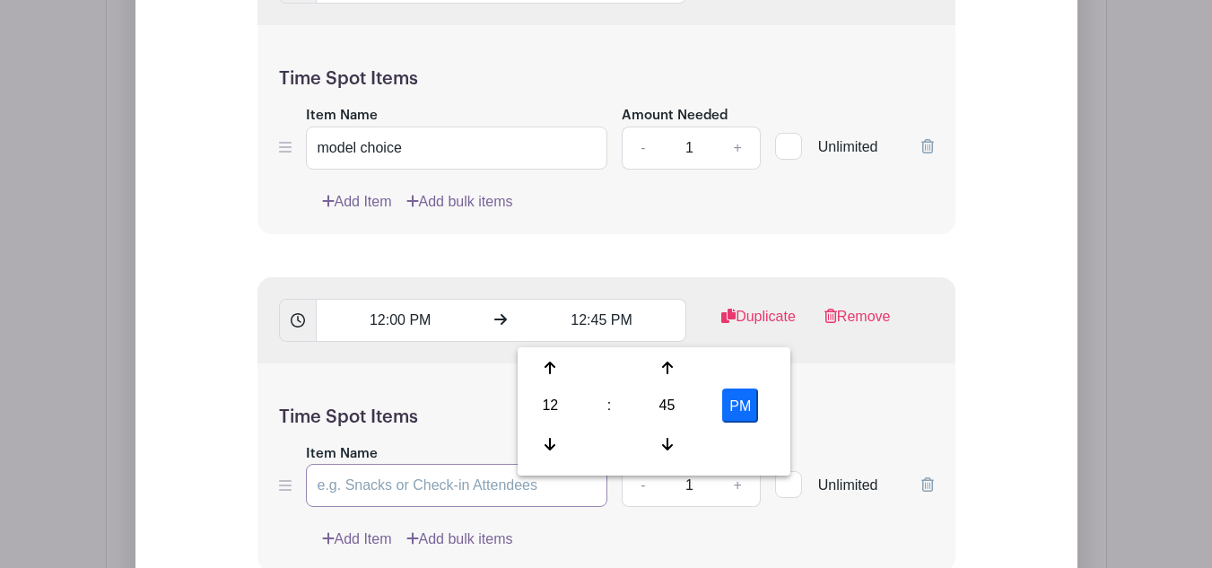
click at [483, 489] on input "Item Name" at bounding box center [457, 485] width 302 height 43
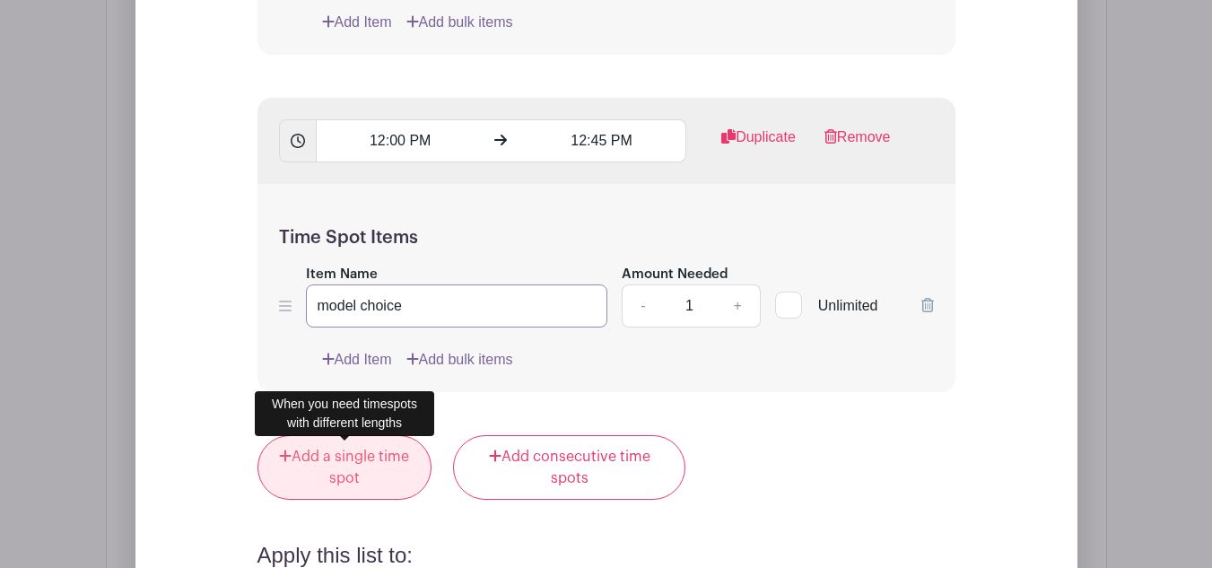
type input "model choice"
click at [332, 470] on link "Add a single time spot" at bounding box center [344, 467] width 175 height 65
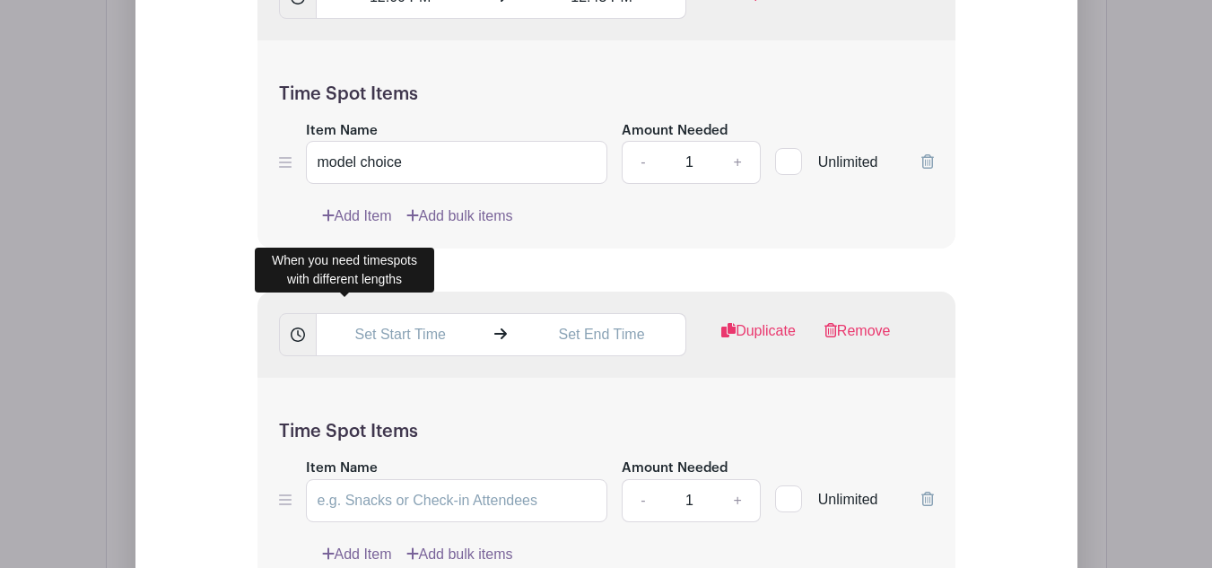
scroll to position [3043, 0]
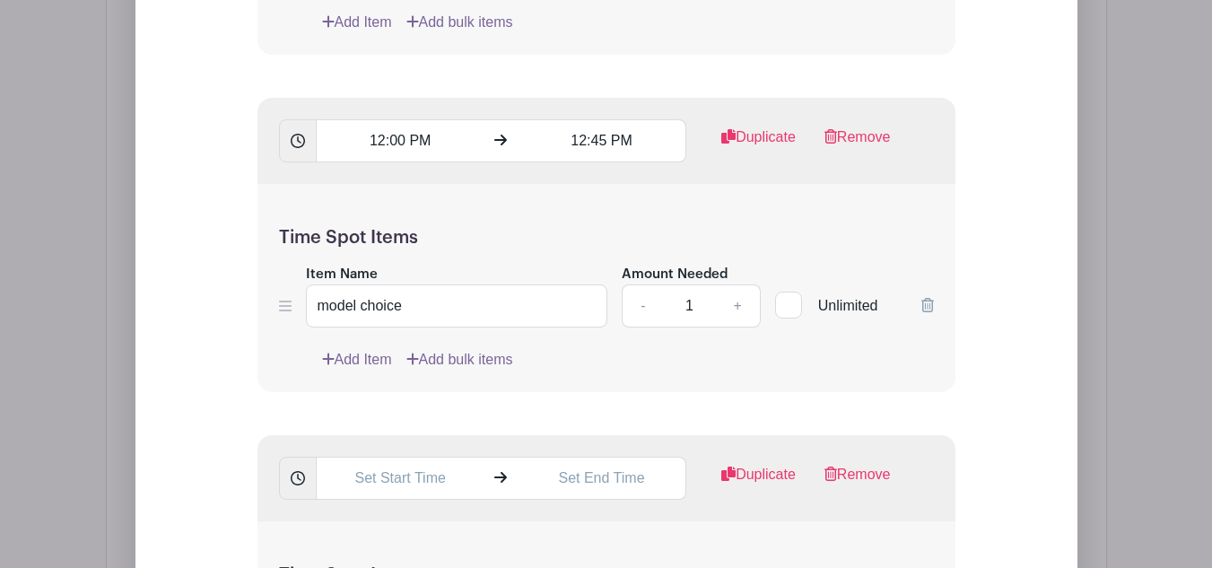
click at [404, 496] on input "text" at bounding box center [400, 477] width 169 height 43
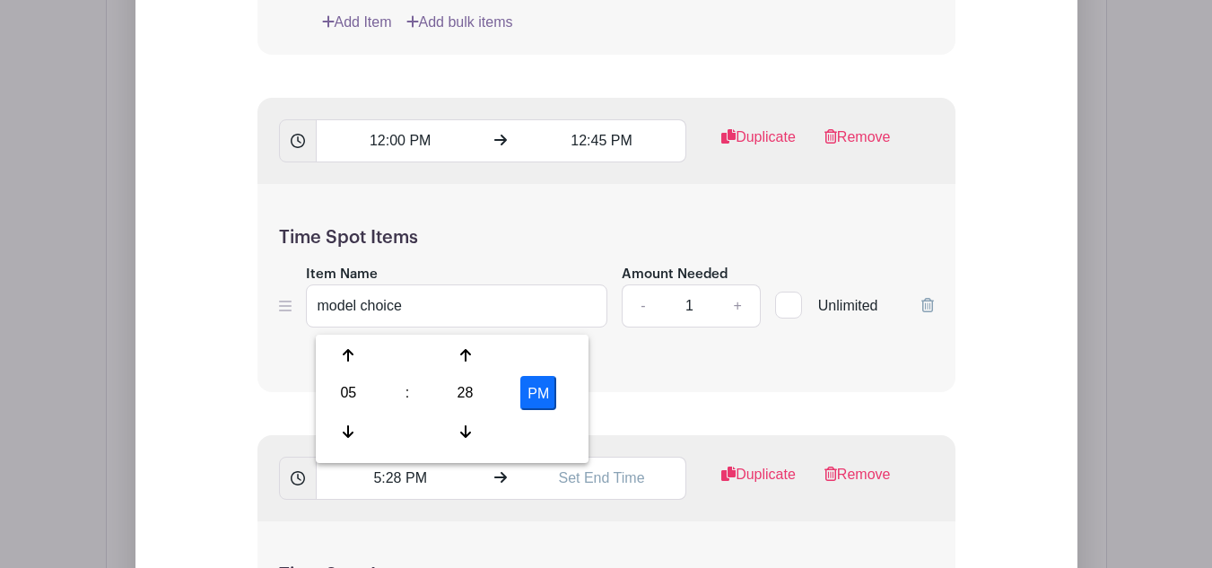
drag, startPoint x: 341, startPoint y: 386, endPoint x: 354, endPoint y: 386, distance: 13.5
click at [343, 385] on div "05" at bounding box center [348, 393] width 58 height 34
click at [471, 361] on div "02" at bounding box center [482, 355] width 60 height 34
click at [467, 394] on div "28" at bounding box center [465, 393] width 58 height 34
click at [370, 343] on div "00" at bounding box center [349, 355] width 60 height 34
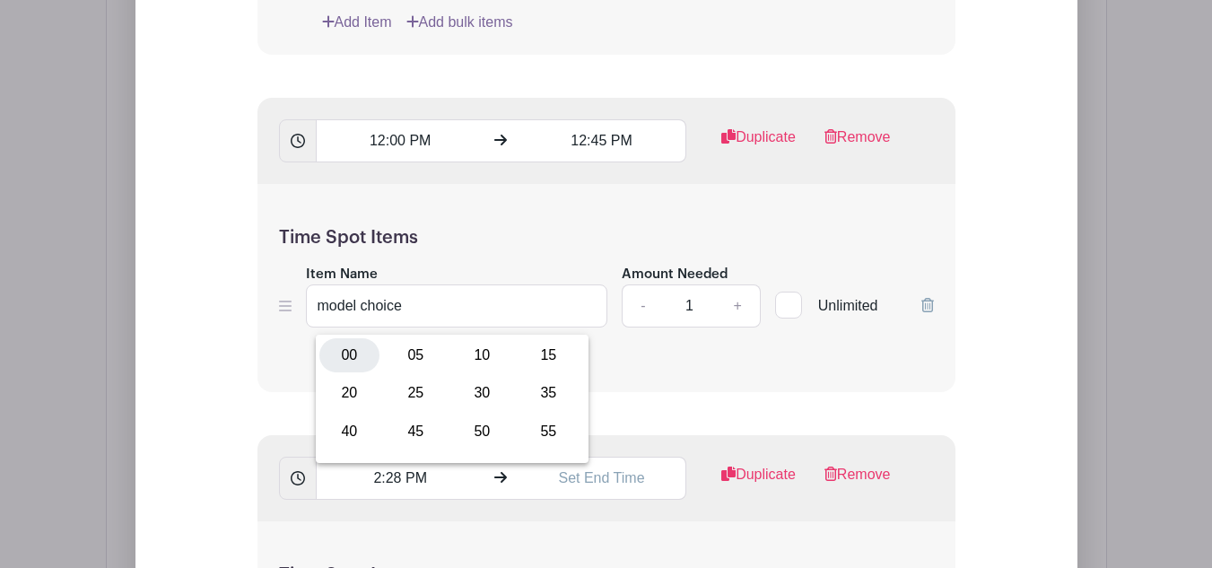
type input "2:00 PM"
click at [564, 492] on input "text" at bounding box center [601, 477] width 169 height 43
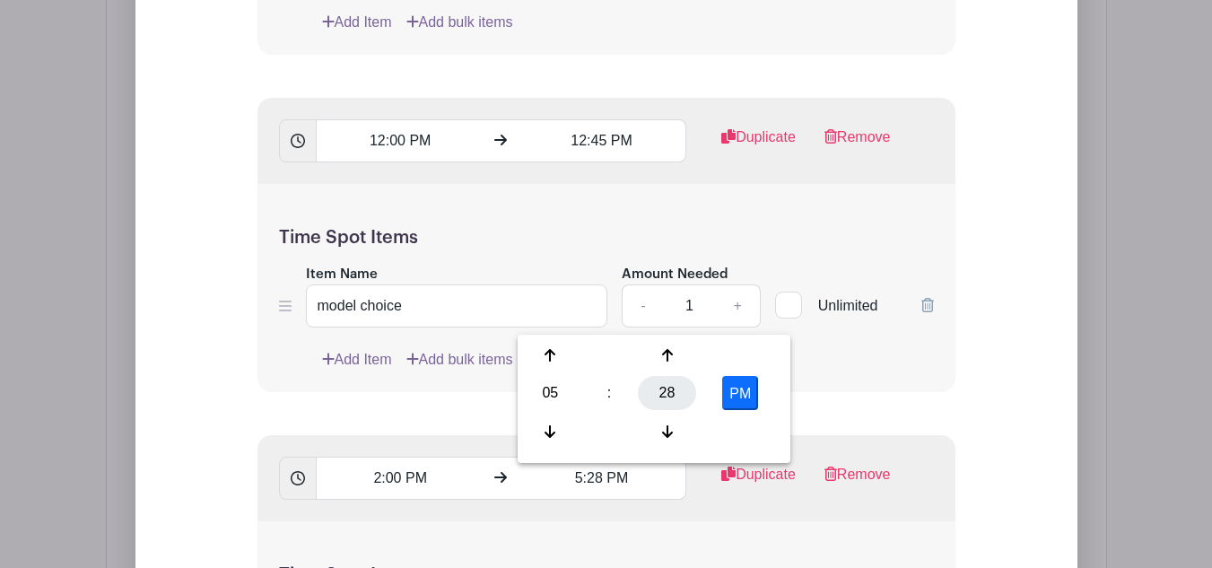
click at [659, 386] on div "28" at bounding box center [667, 393] width 58 height 34
click at [592, 486] on input "5:28 PM" at bounding box center [601, 477] width 169 height 43
click at [593, 495] on input "5:28 PM" at bounding box center [601, 477] width 169 height 43
click at [576, 485] on input "5:28 PM" at bounding box center [601, 477] width 169 height 43
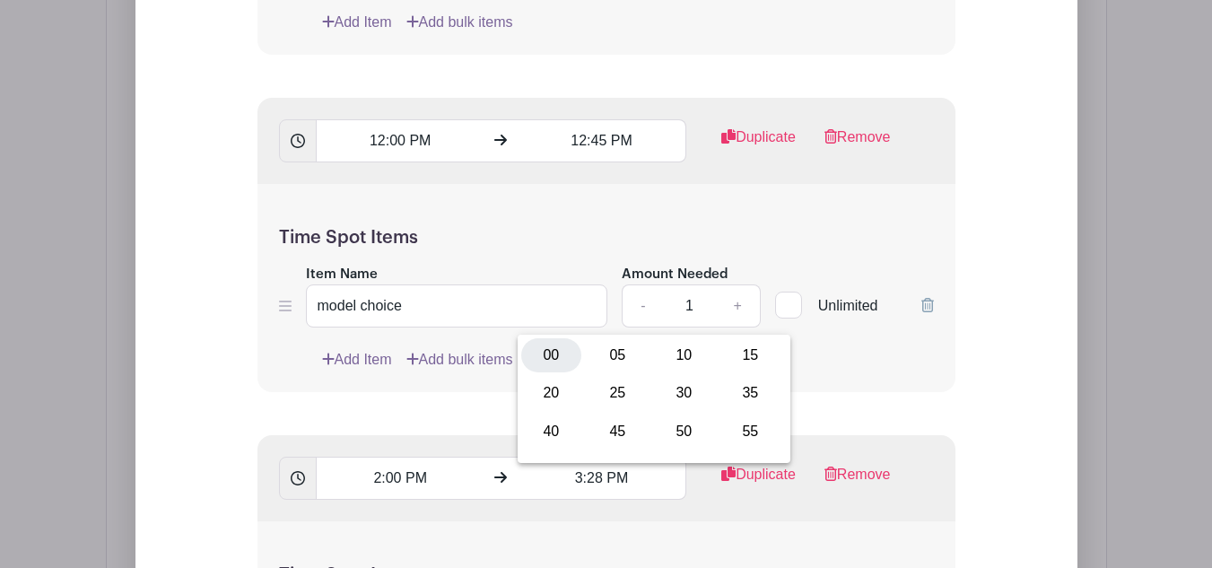
click at [561, 351] on div "00" at bounding box center [551, 355] width 60 height 34
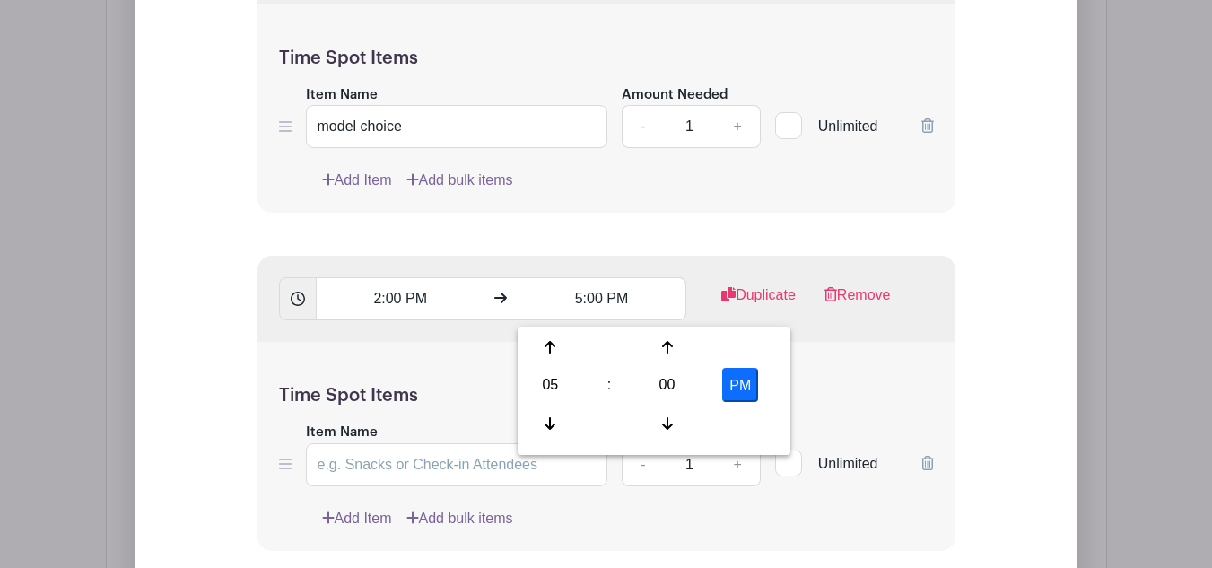
click at [551, 390] on div "05" at bounding box center [550, 385] width 58 height 34
click at [734, 345] on div "03" at bounding box center [750, 347] width 60 height 34
type input "3:00 PM"
click at [426, 470] on input "Item Name" at bounding box center [457, 464] width 302 height 43
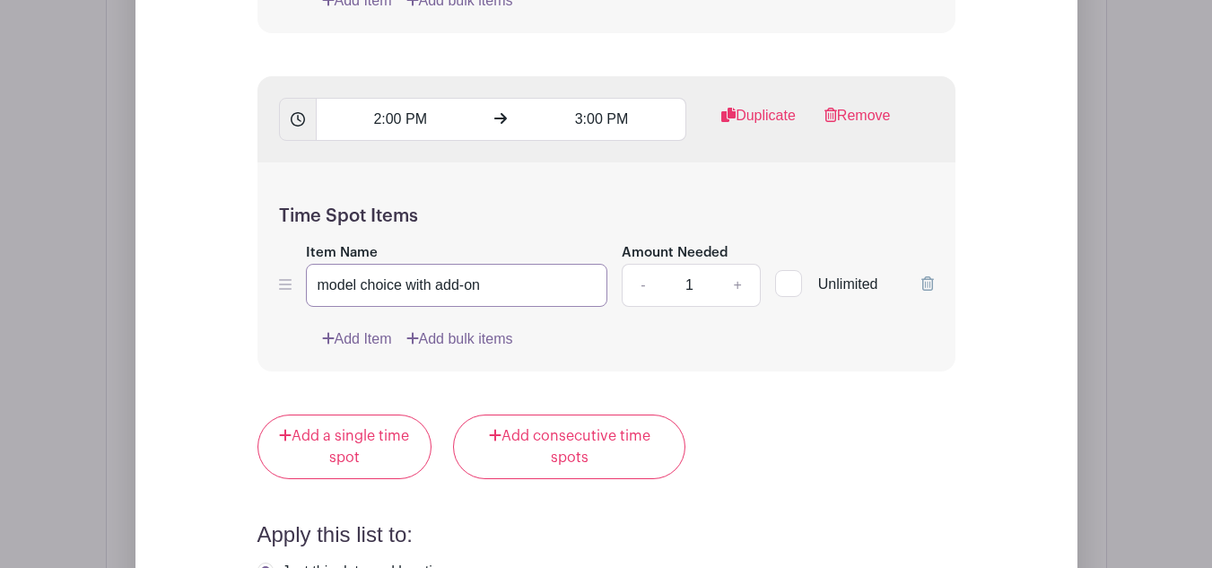
scroll to position [3491, 0]
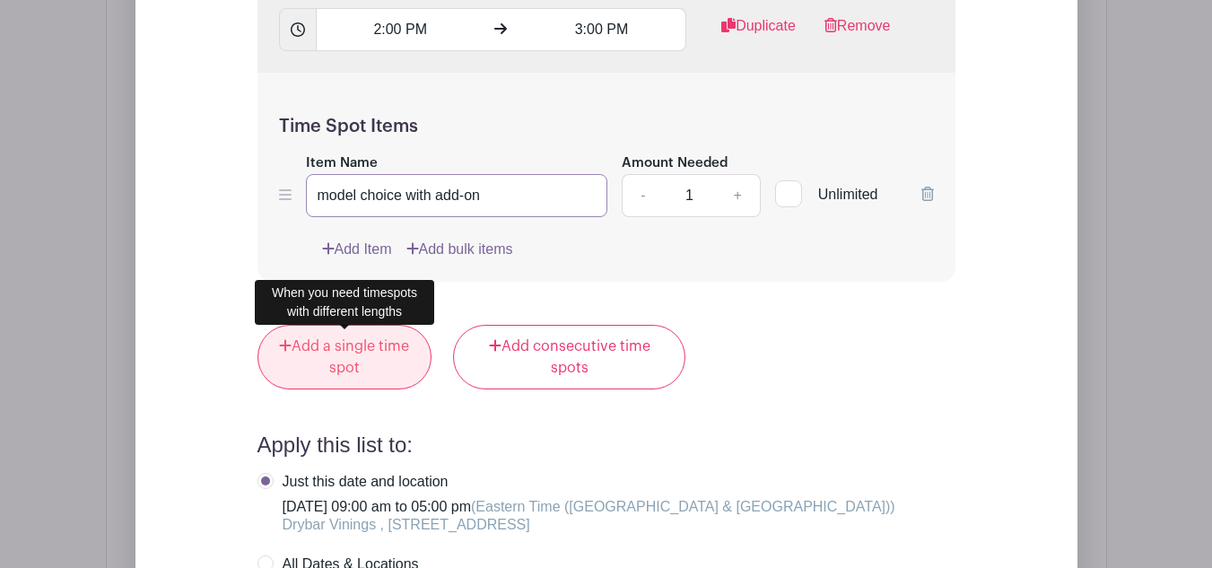
type input "model choice with add-on"
click at [327, 364] on link "Add a single time spot" at bounding box center [344, 357] width 175 height 65
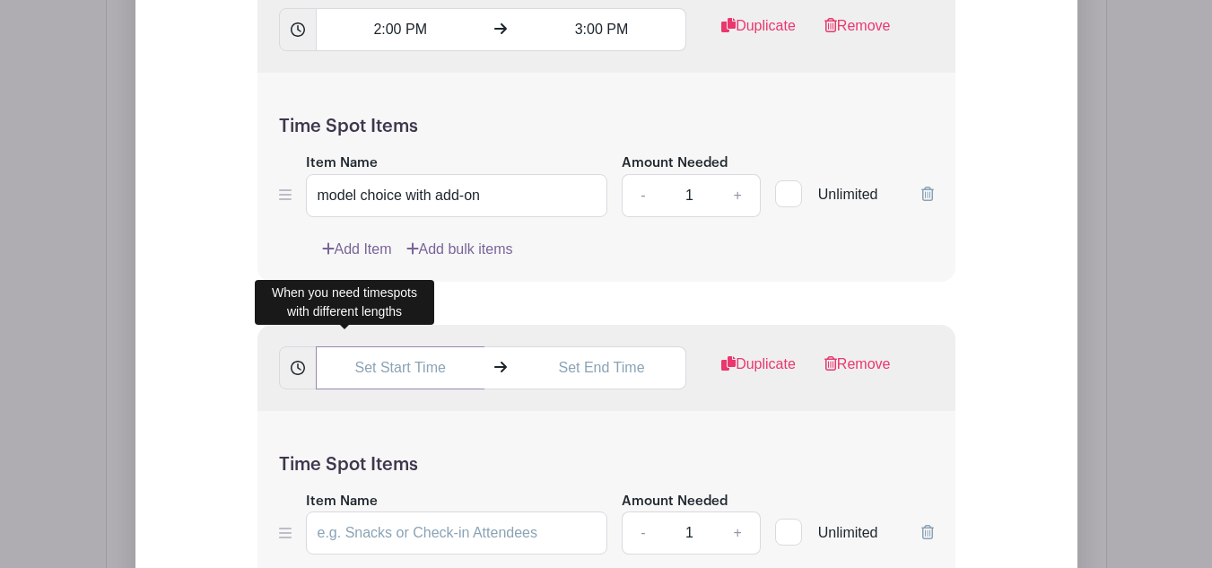
click at [339, 375] on input "text" at bounding box center [400, 367] width 169 height 43
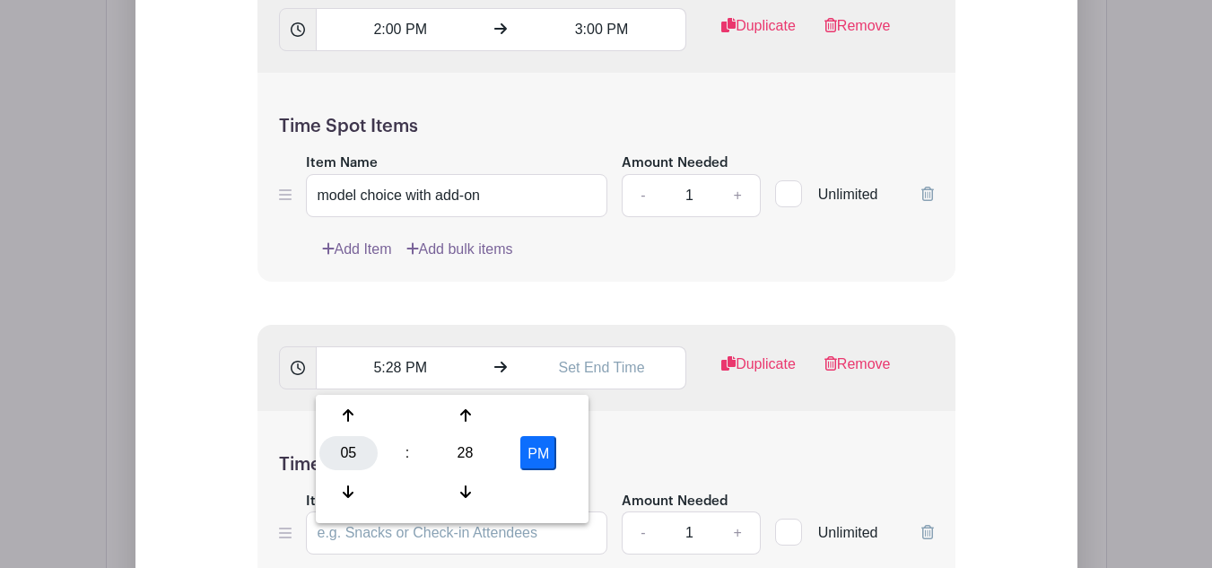
click at [343, 447] on div "05" at bounding box center [348, 453] width 58 height 34
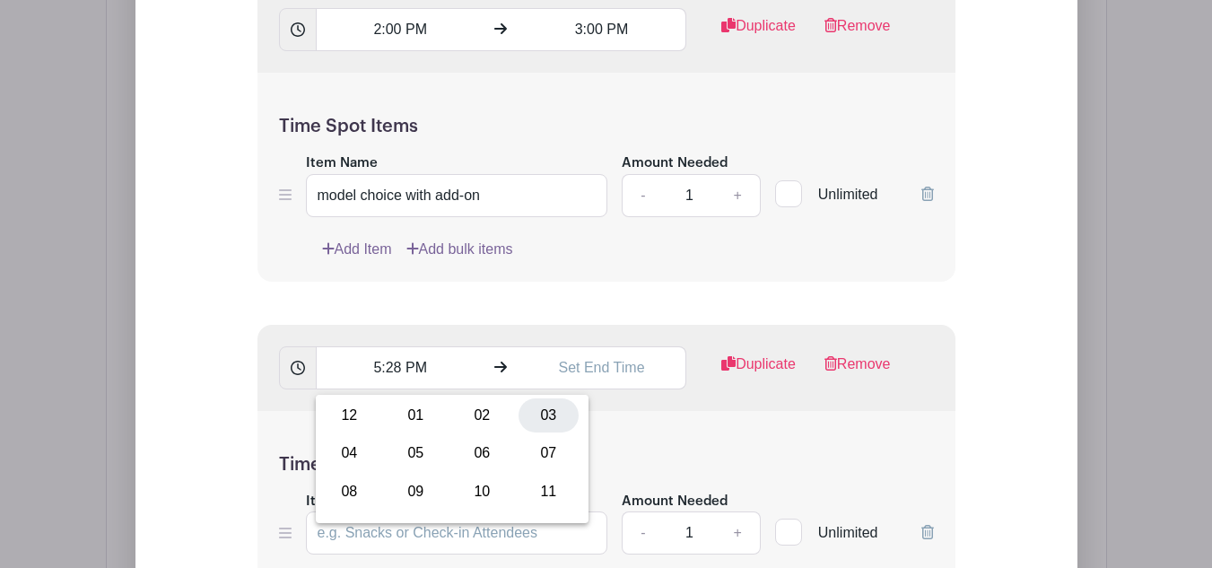
click at [552, 404] on div "03" at bounding box center [548, 415] width 60 height 34
click at [466, 451] on div "28" at bounding box center [465, 453] width 58 height 34
click at [353, 410] on div "00" at bounding box center [349, 415] width 60 height 34
type input "3:00 PM"
click at [571, 379] on input "text" at bounding box center [601, 367] width 169 height 43
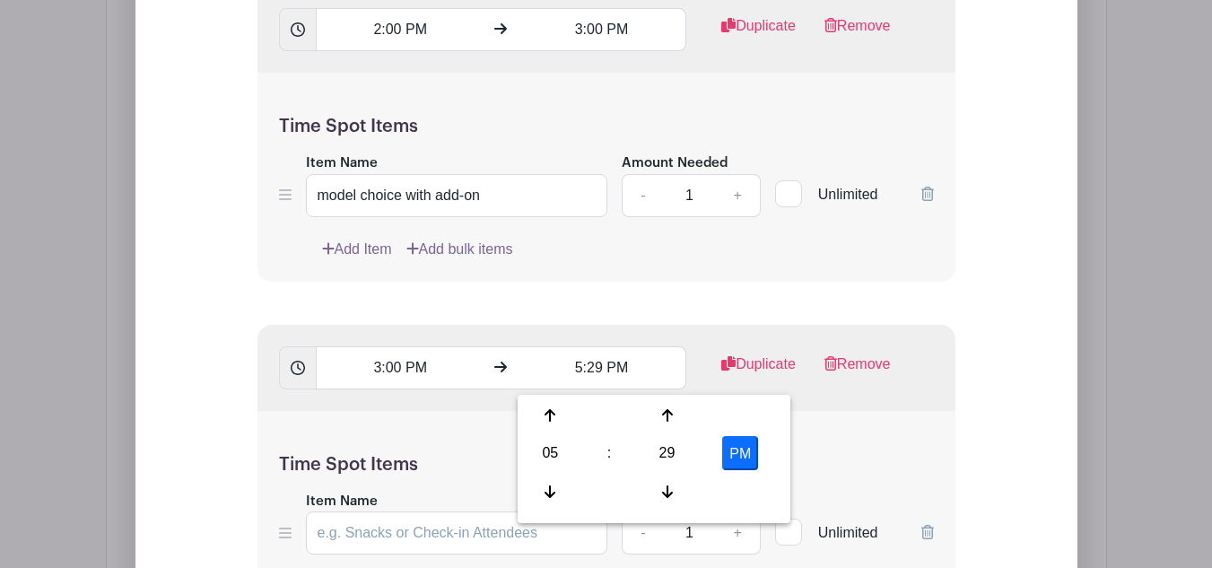
click at [570, 436] on div "05 : 29 PM" at bounding box center [653, 455] width 265 height 114
click at [552, 443] on div "05" at bounding box center [550, 453] width 58 height 34
click at [549, 449] on div "04" at bounding box center [551, 453] width 60 height 34
click at [655, 456] on div "29" at bounding box center [667, 453] width 58 height 34
click at [556, 434] on div "00 05 10 15 20 25 30 35 40 45 50 55" at bounding box center [653, 455] width 265 height 114
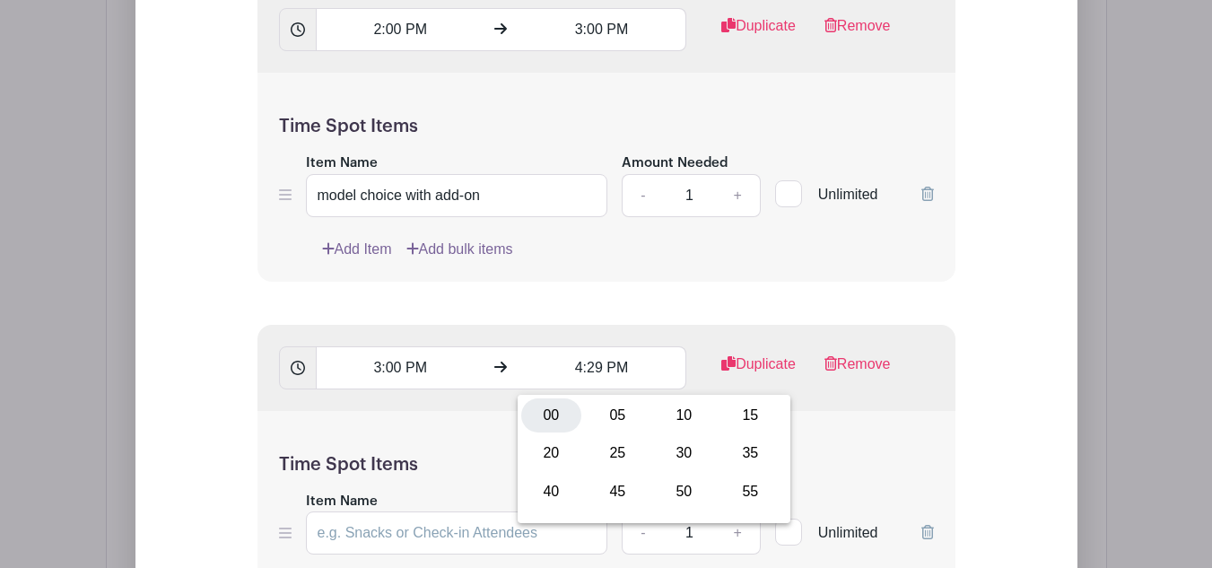
click at [550, 413] on div "00" at bounding box center [551, 415] width 60 height 34
type input "4:00 PM"
click at [805, 442] on div "Time Spot Items Item Name Amount Needed - 1 + Unlimited Add Item Add bulk items" at bounding box center [606, 515] width 698 height 209
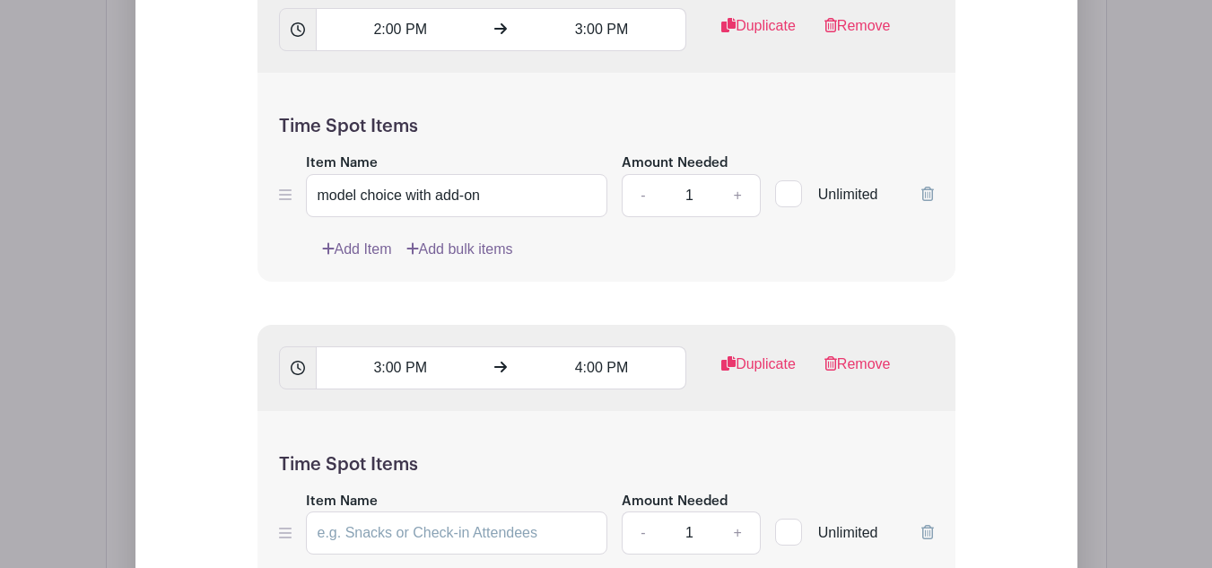
scroll to position [3670, 0]
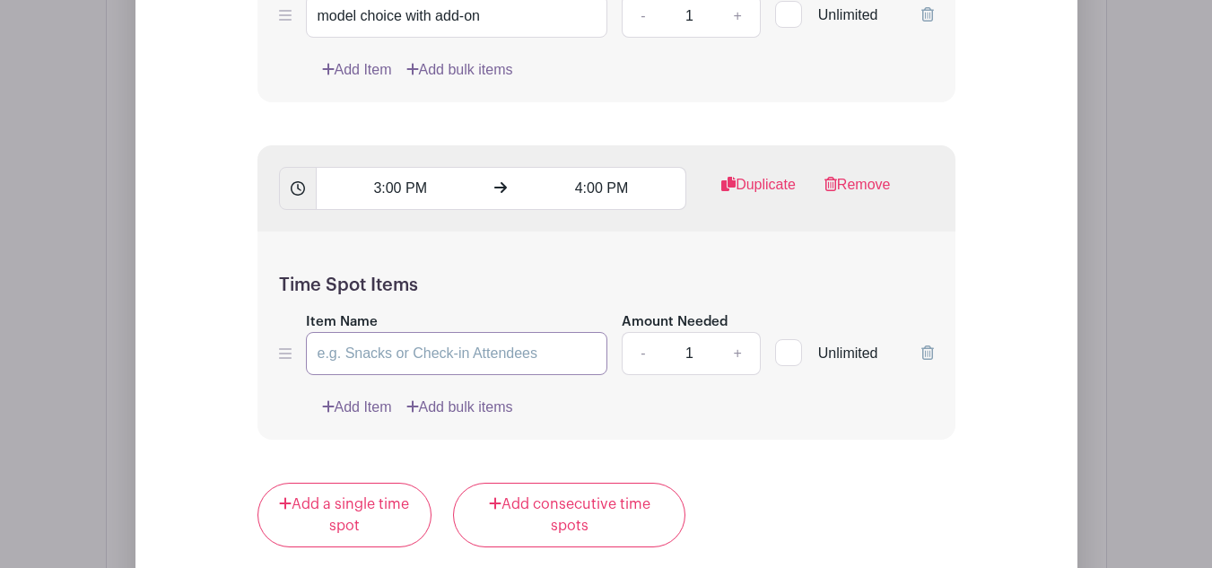
click at [538, 351] on input "Item Name" at bounding box center [457, 353] width 302 height 43
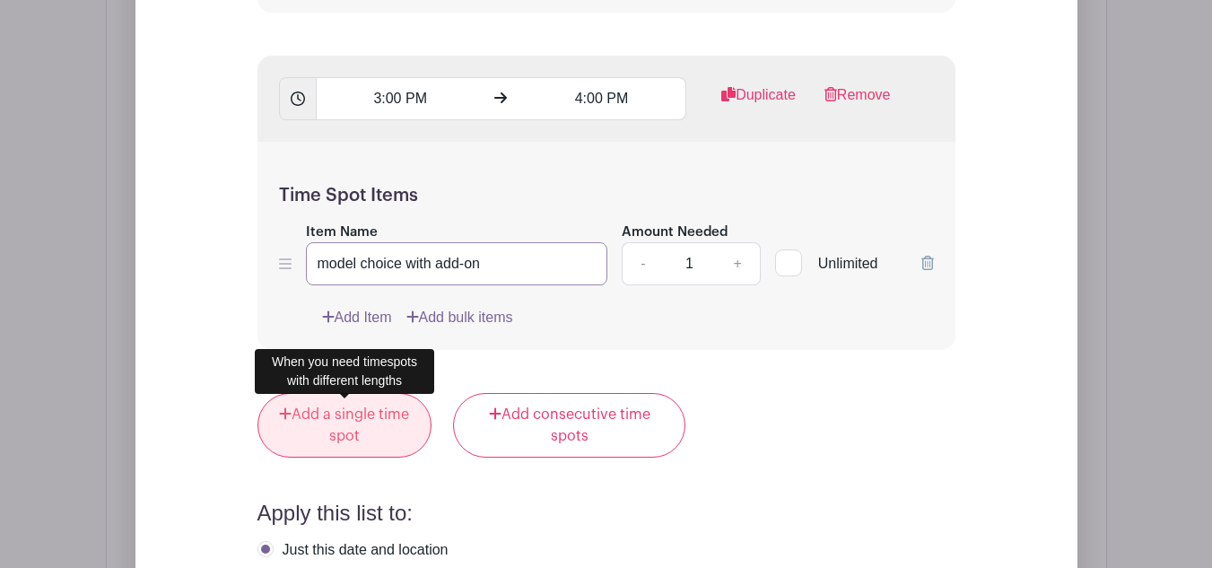
type input "model choice with add-on"
click at [343, 420] on link "Add a single time spot" at bounding box center [344, 425] width 175 height 65
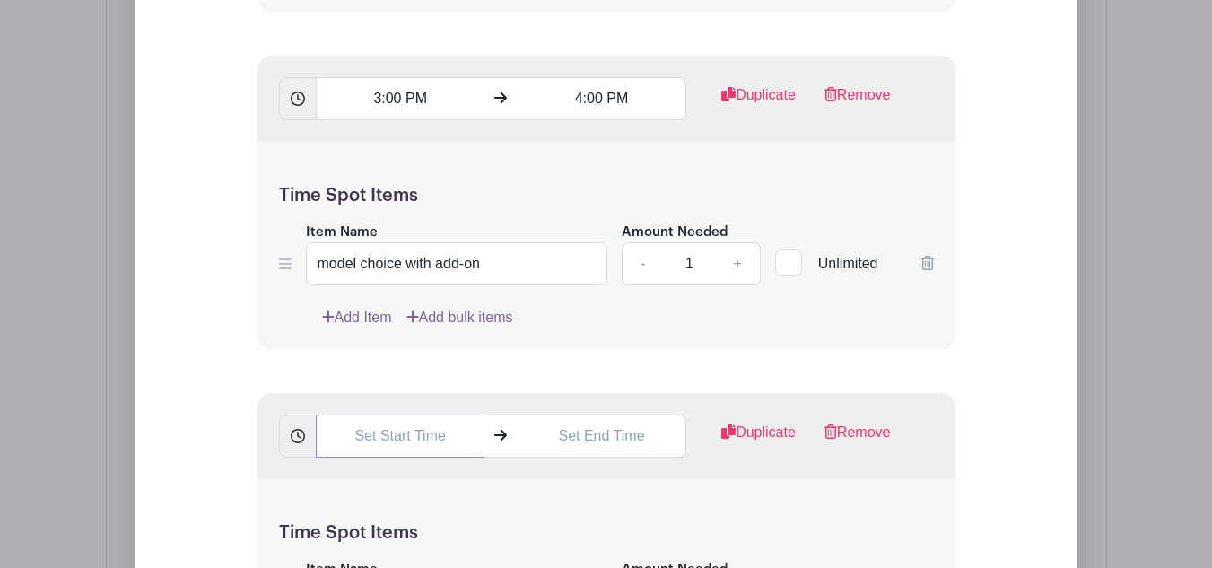
click at [363, 439] on input "text" at bounding box center [400, 435] width 169 height 43
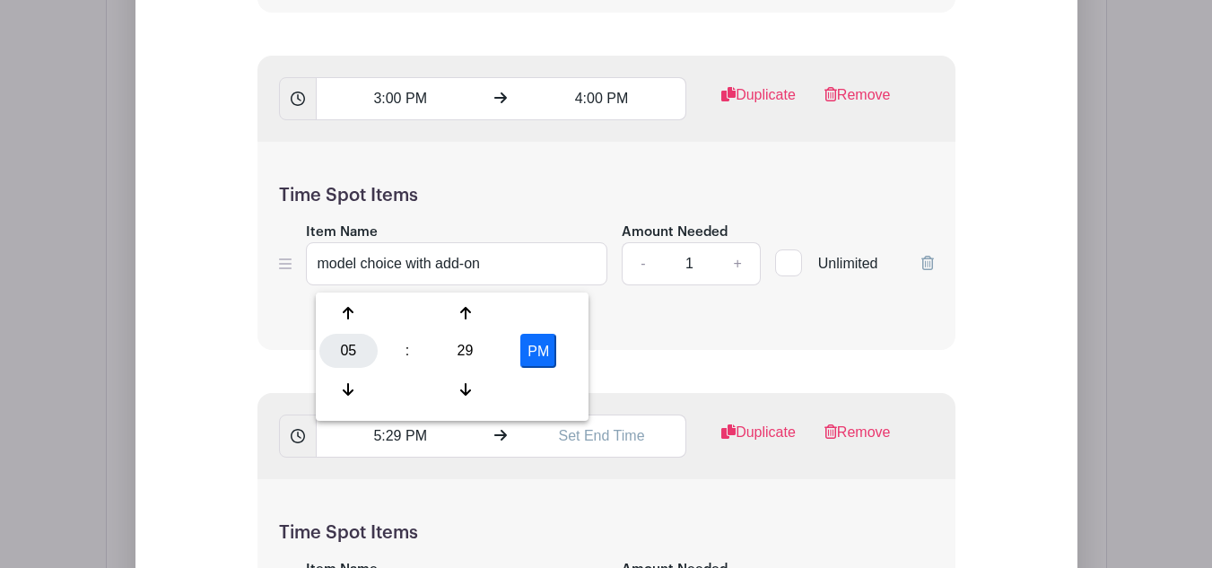
click at [357, 352] on div "05" at bounding box center [348, 351] width 58 height 34
click at [359, 355] on div "04" at bounding box center [349, 351] width 60 height 34
click at [473, 347] on div "29" at bounding box center [465, 351] width 58 height 34
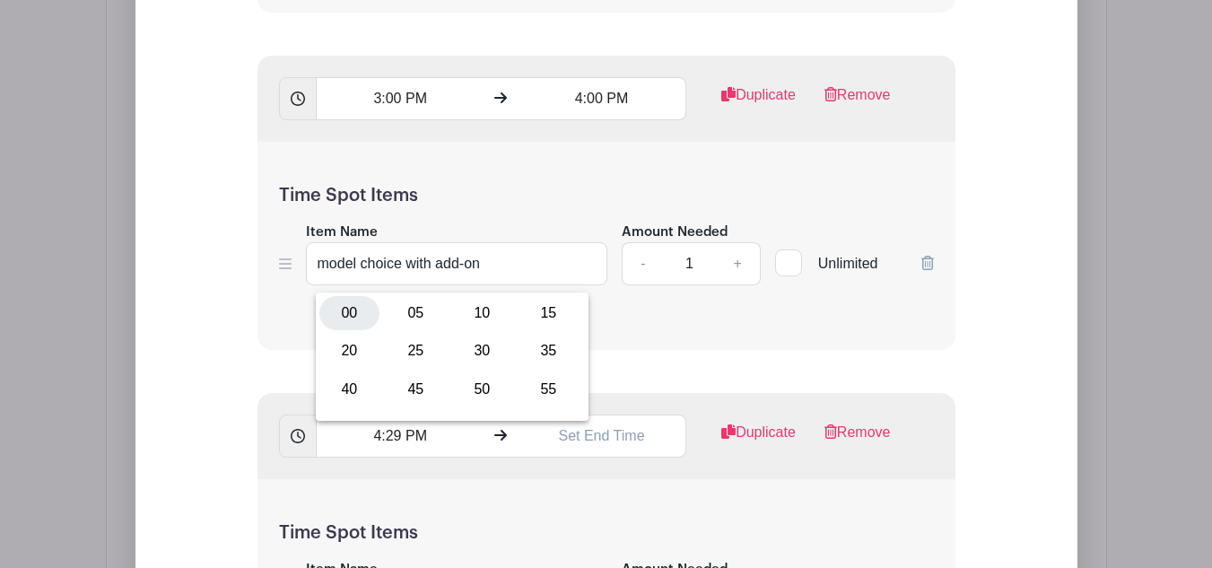
click at [363, 308] on div "00" at bounding box center [349, 313] width 60 height 34
type input "4:00 PM"
click at [596, 437] on input "text" at bounding box center [601, 435] width 169 height 43
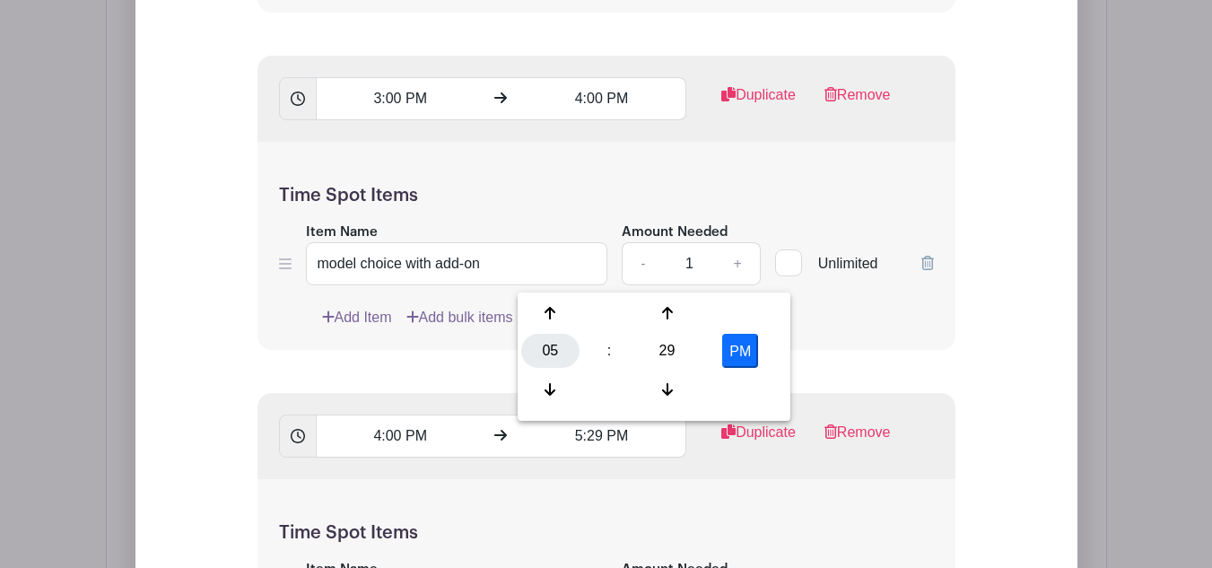
click at [552, 357] on div "05" at bounding box center [550, 351] width 58 height 34
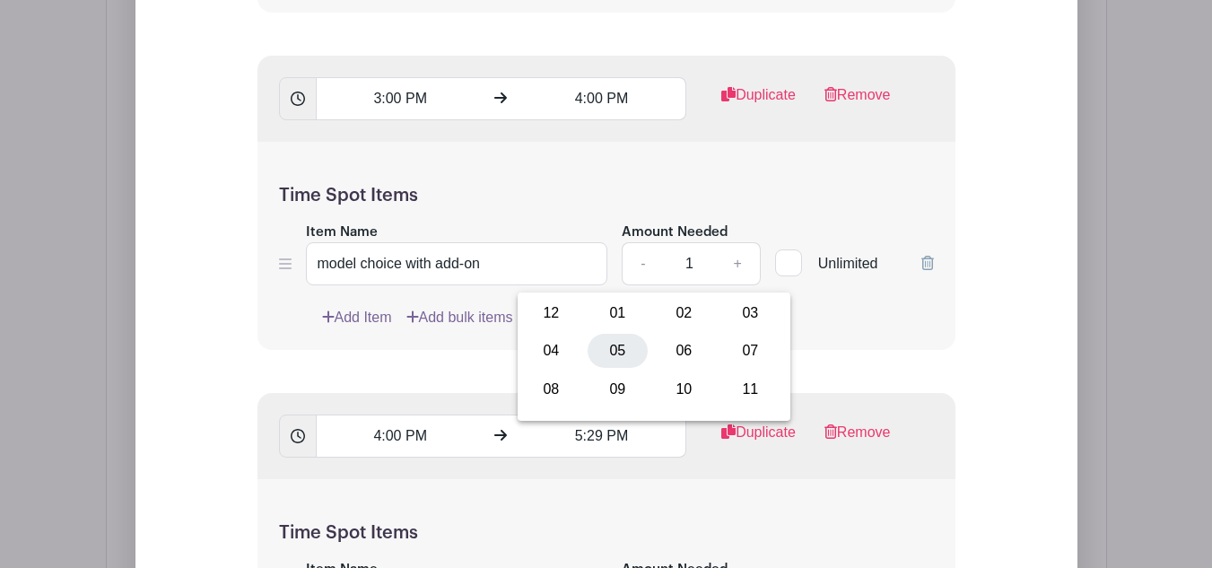
click at [618, 362] on div "05" at bounding box center [617, 351] width 60 height 34
click at [654, 341] on div "29" at bounding box center [667, 351] width 58 height 34
click at [553, 325] on div "00" at bounding box center [551, 313] width 60 height 34
type input "5:00 PM"
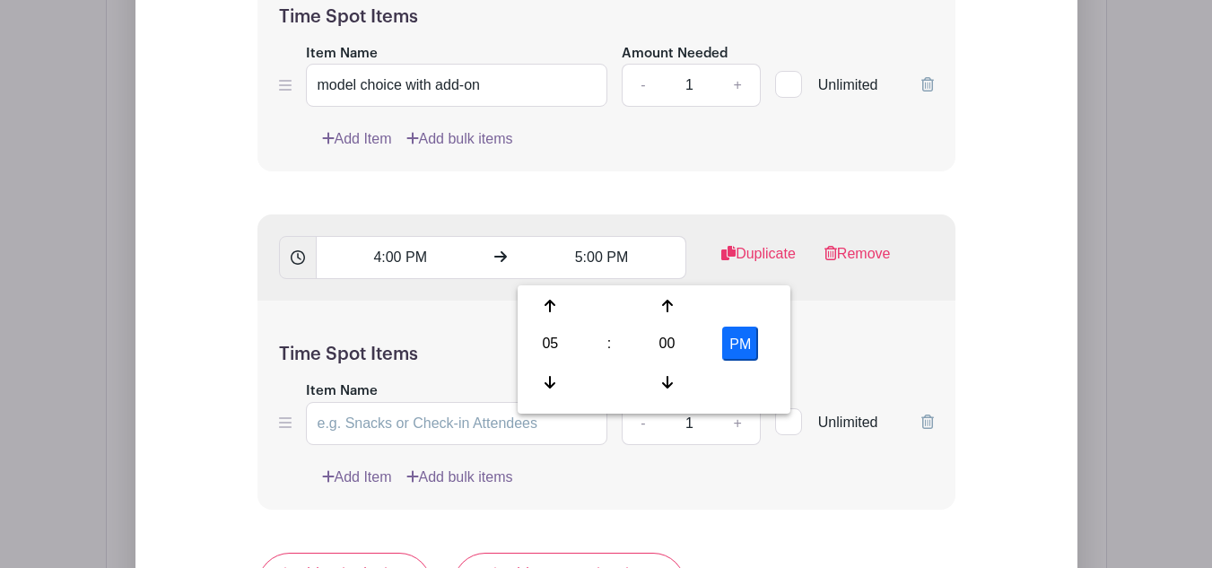
scroll to position [3939, 0]
click at [444, 440] on input "Item Name" at bounding box center [457, 422] width 302 height 43
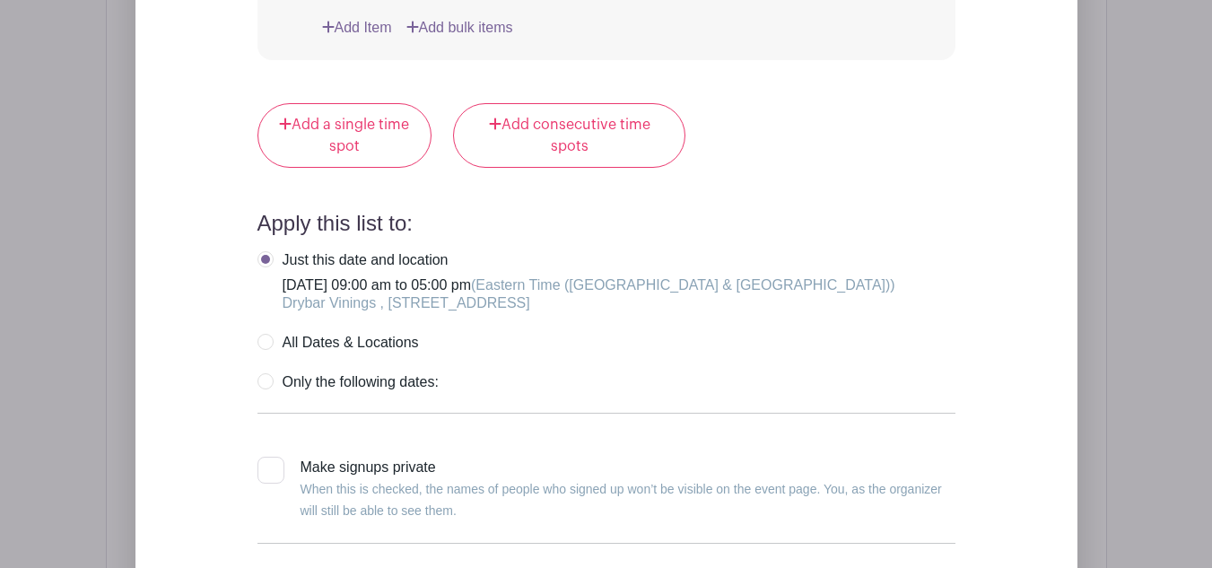
scroll to position [4477, 0]
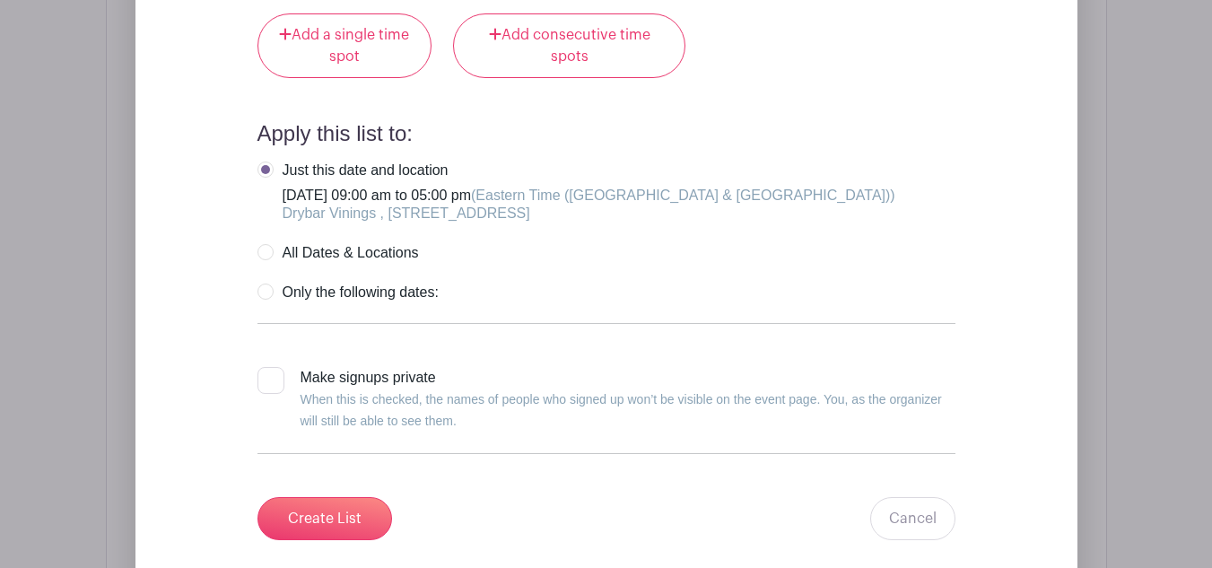
type input "Trainers' choice"
click at [259, 372] on input "Make signups private When this is checked, the names of people who signed up wo…" at bounding box center [263, 373] width 12 height 12
checkbox input "true"
click at [316, 512] on input "Create List" at bounding box center [324, 518] width 135 height 43
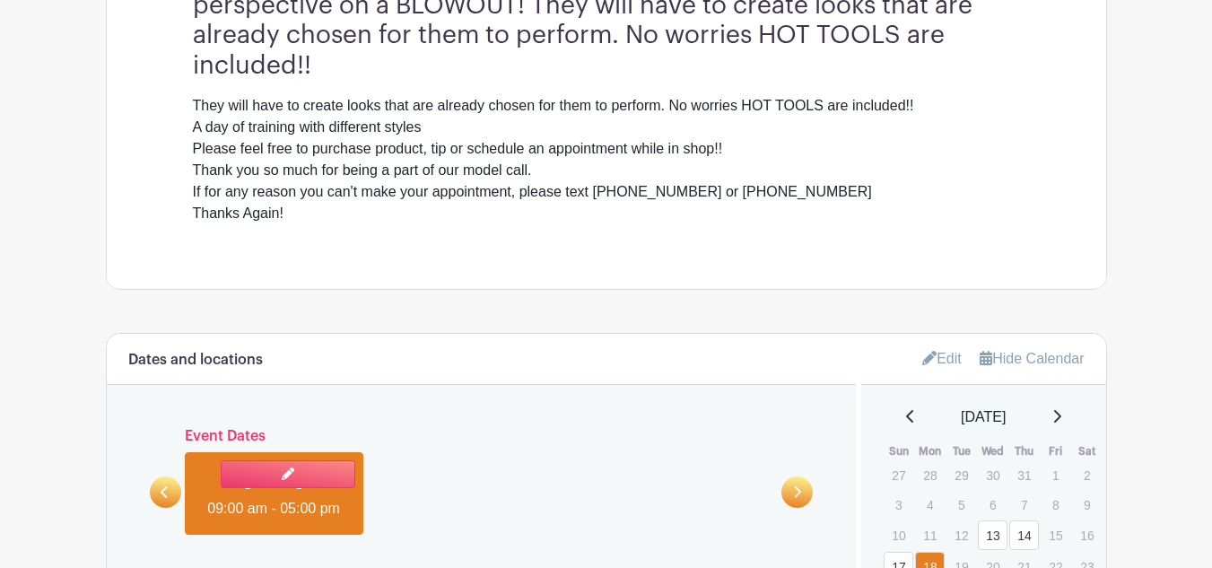
scroll to position [972, 0]
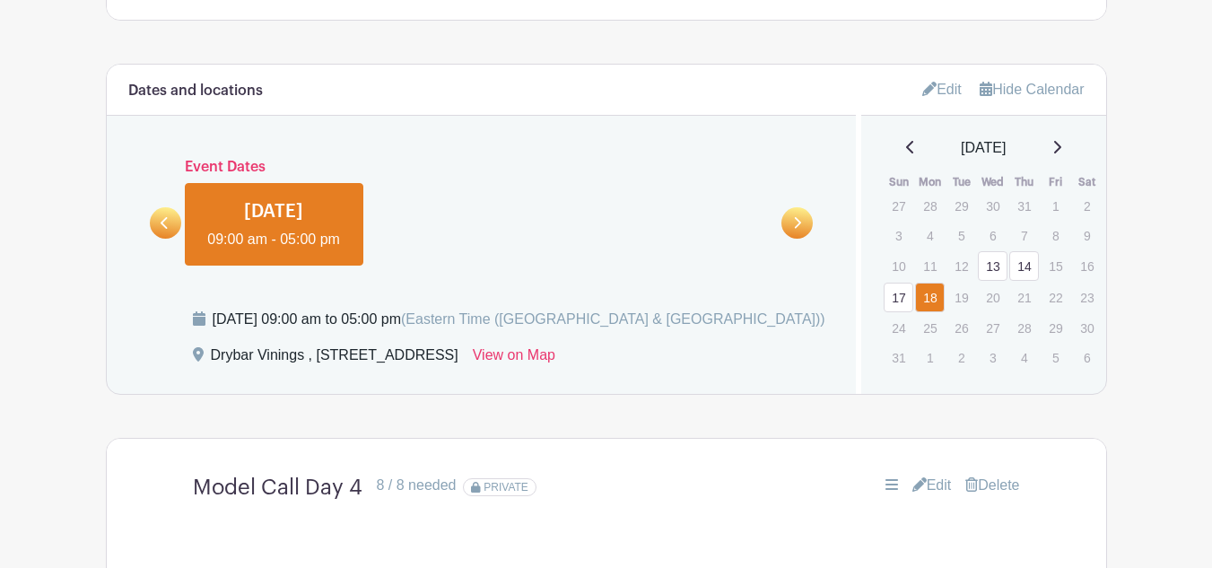
click at [150, 225] on div at bounding box center [165, 212] width 31 height 53
click at [172, 236] on link at bounding box center [165, 222] width 31 height 31
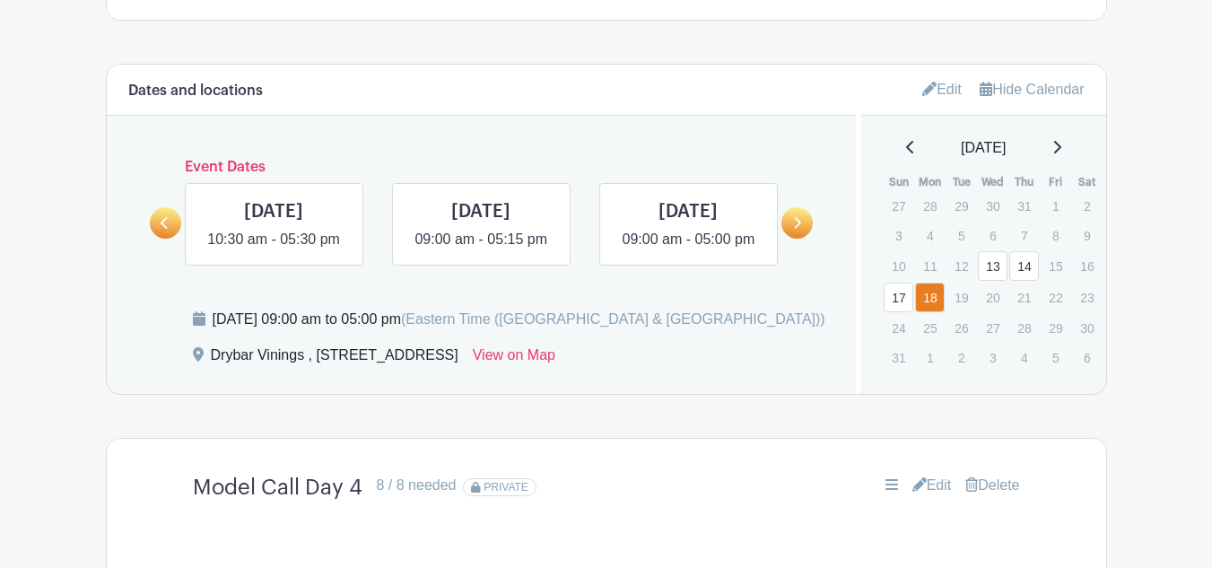
click at [172, 236] on link at bounding box center [165, 222] width 31 height 31
click at [274, 250] on link at bounding box center [274, 250] width 0 height 0
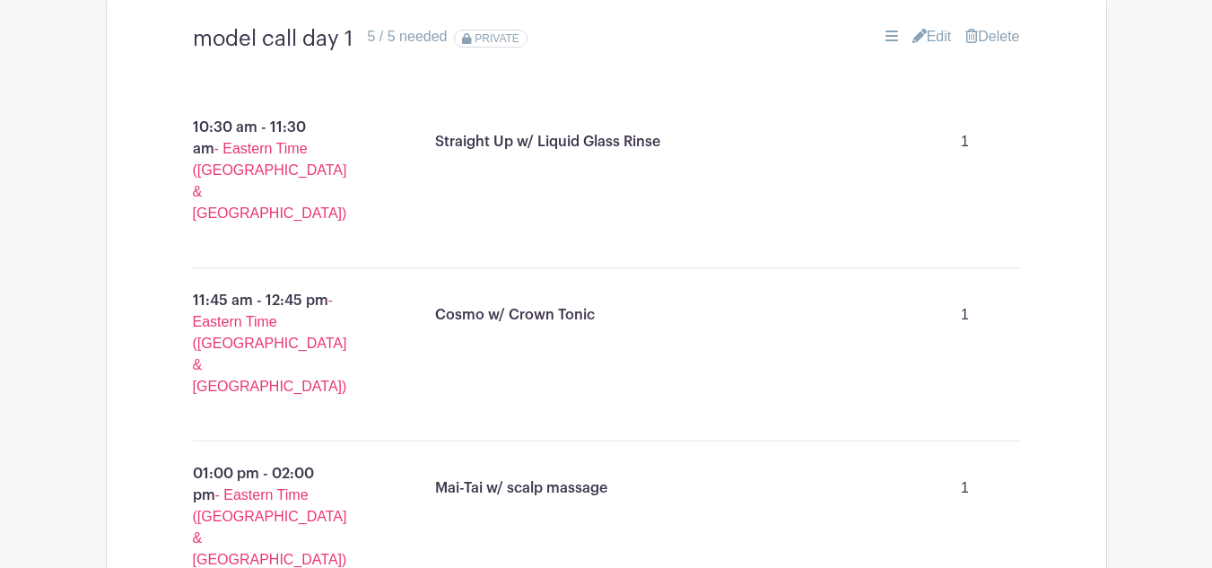
scroll to position [972, 0]
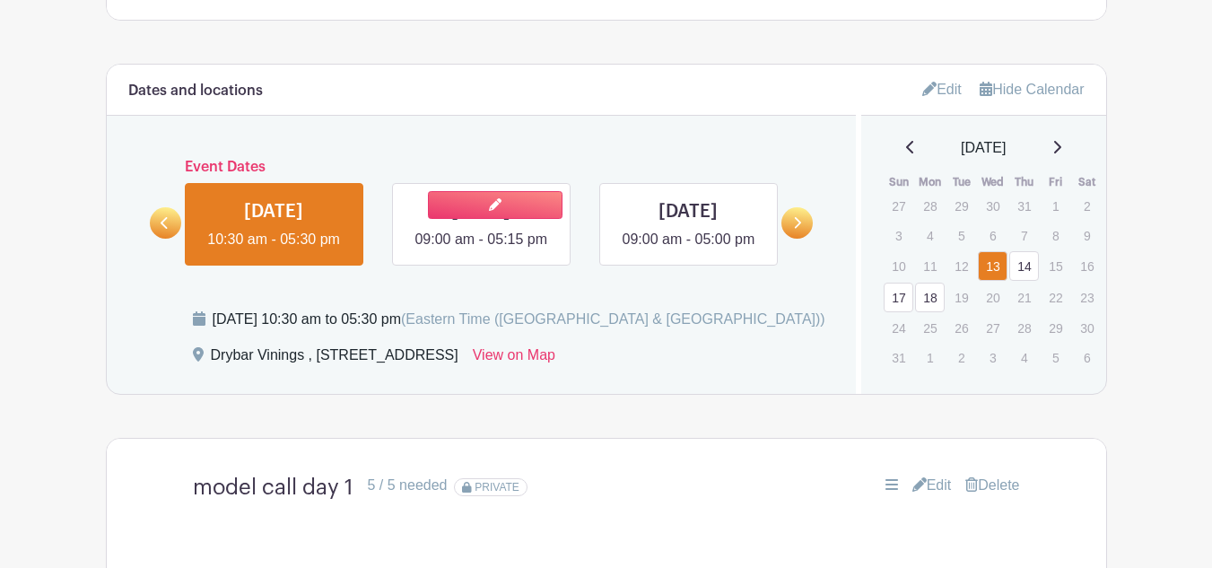
click at [481, 250] on link at bounding box center [481, 250] width 0 height 0
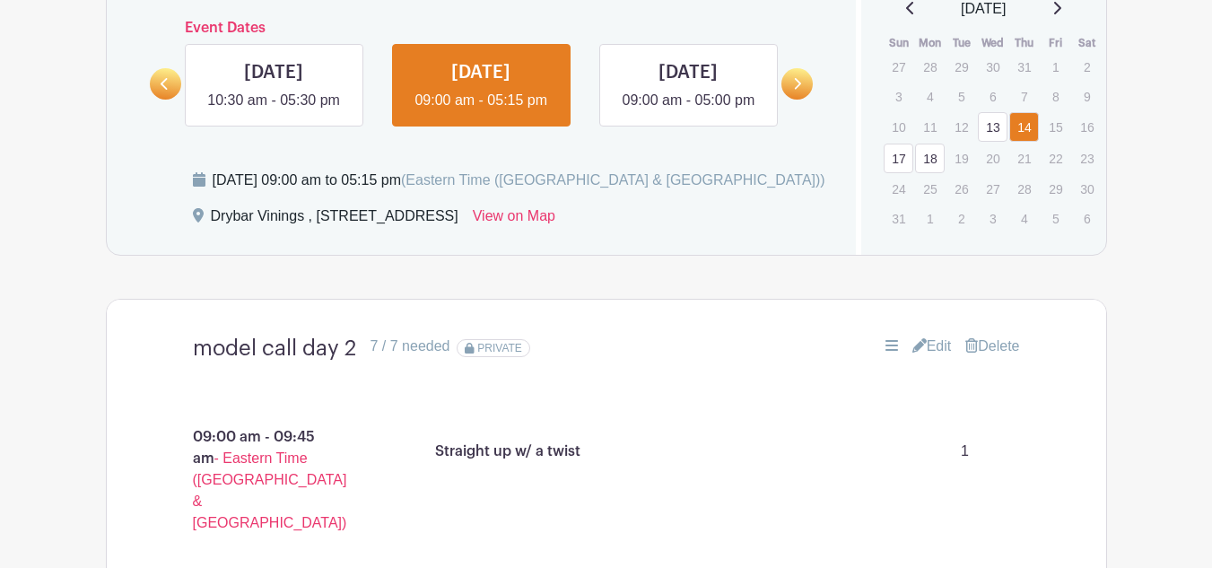
scroll to position [1062, 0]
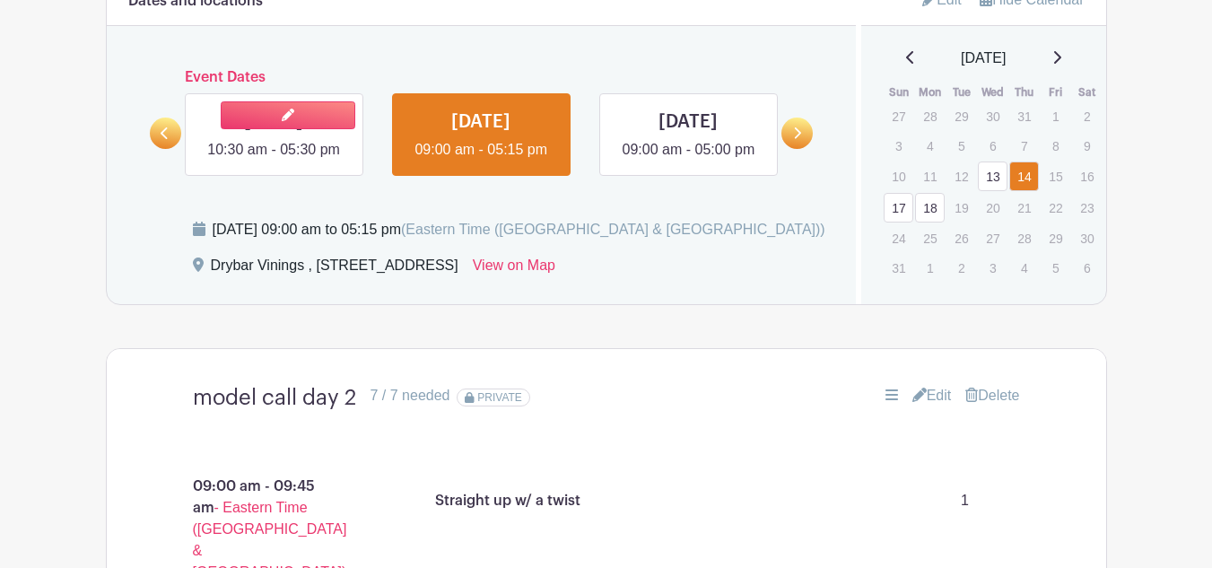
click at [274, 161] on link at bounding box center [274, 161] width 0 height 0
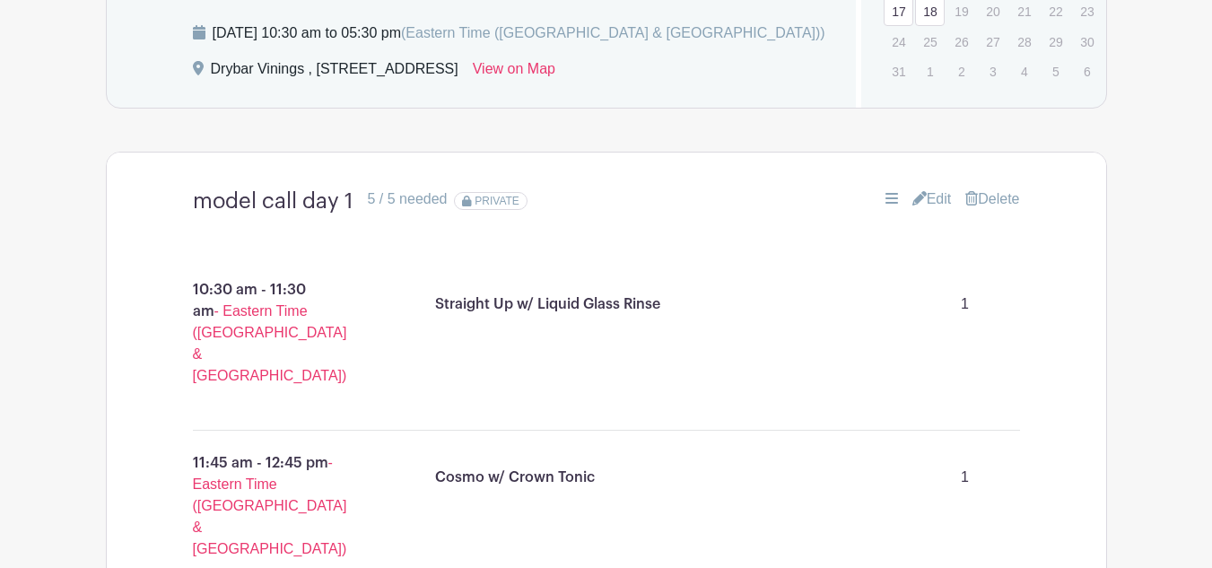
scroll to position [1151, 0]
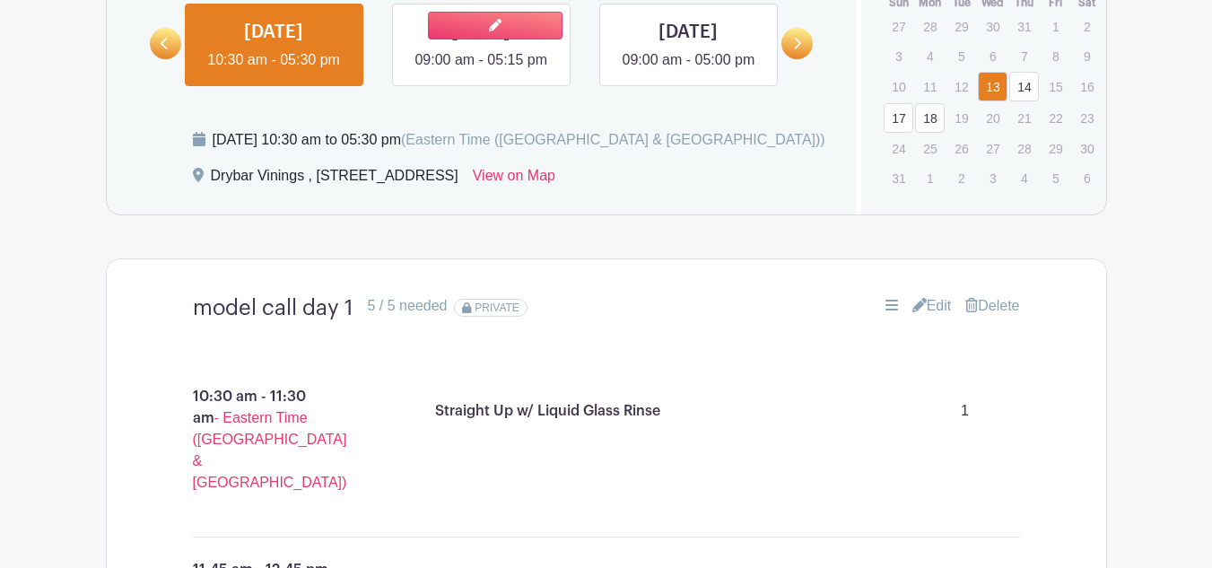
click at [481, 71] on link at bounding box center [481, 71] width 0 height 0
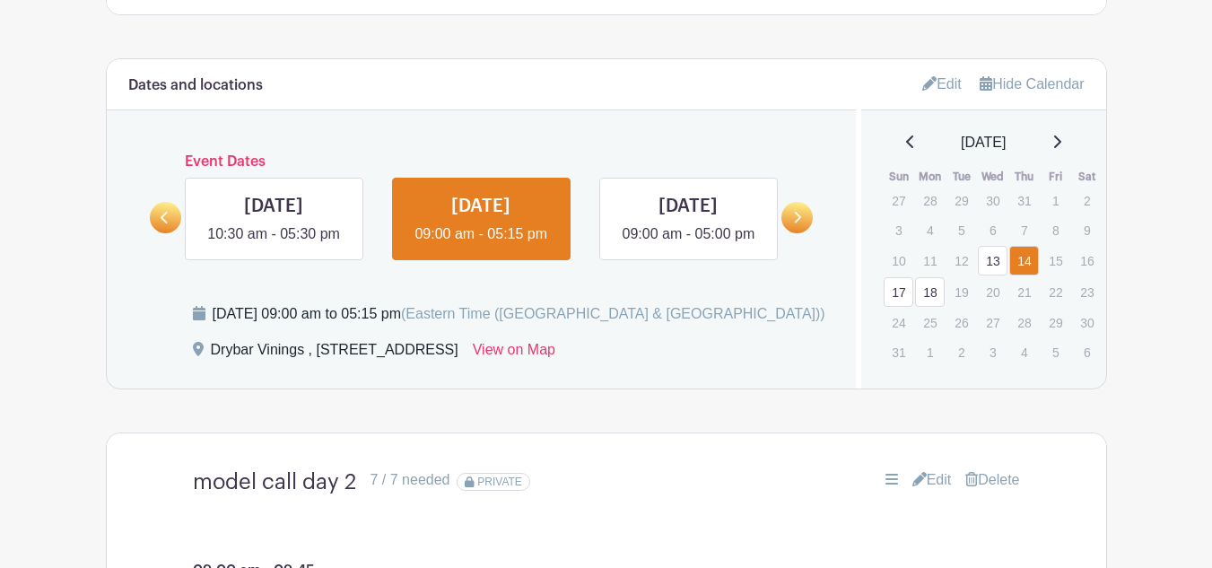
scroll to position [972, 0]
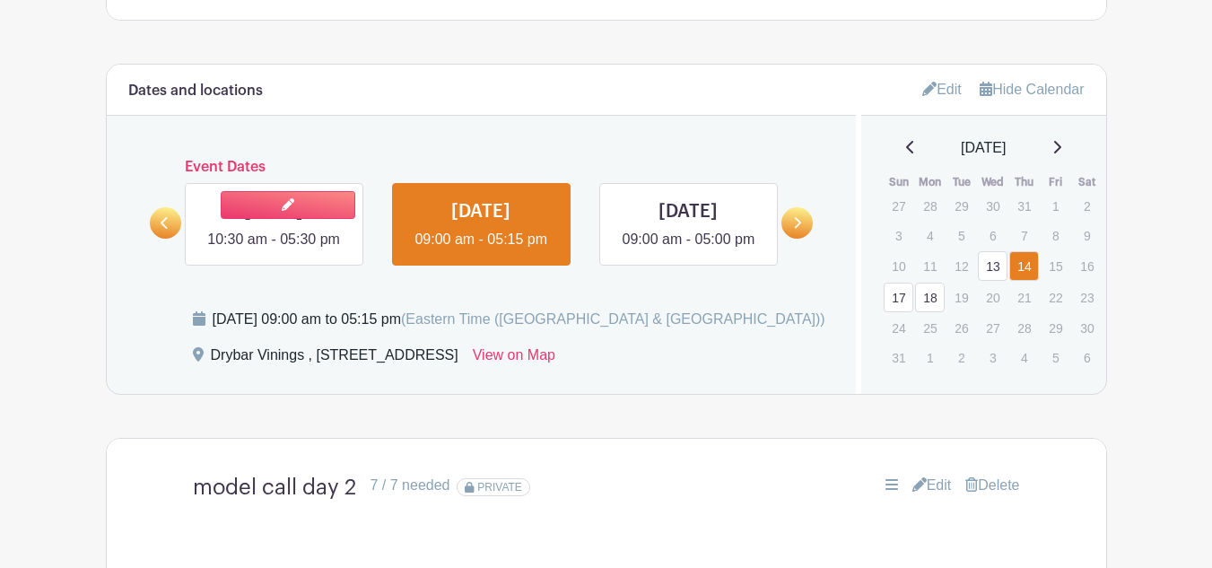
click at [274, 250] on link at bounding box center [274, 250] width 0 height 0
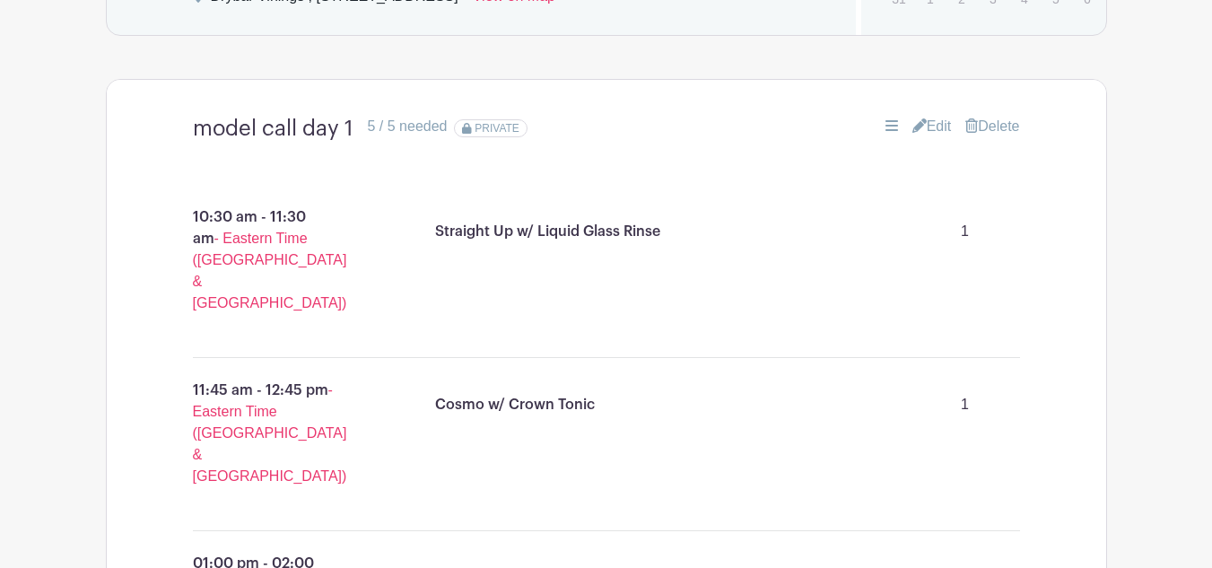
scroll to position [972, 0]
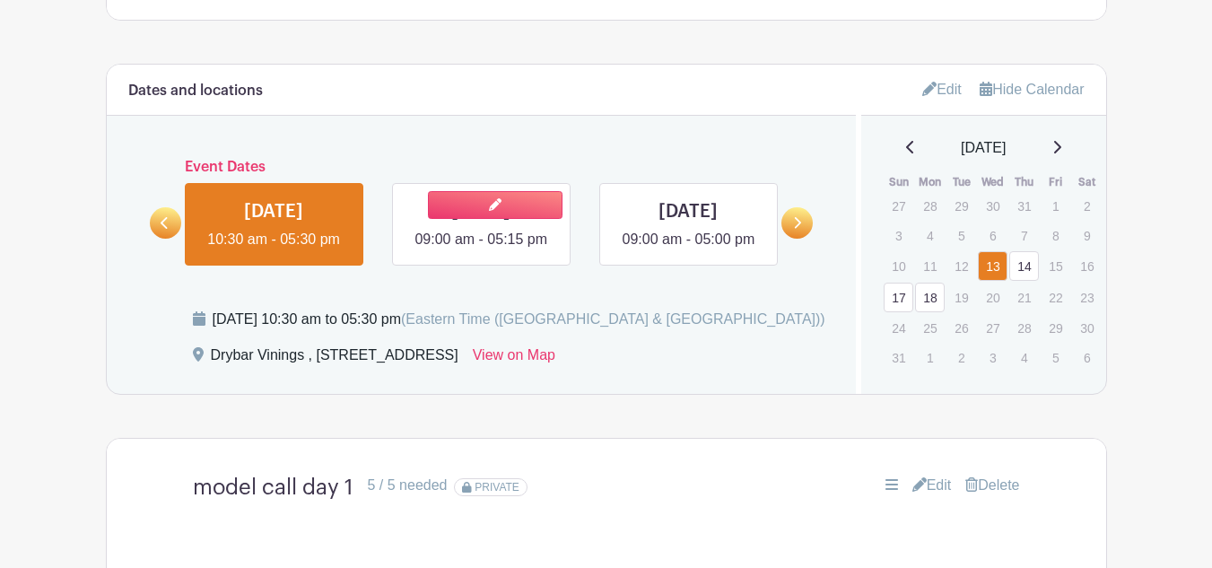
click at [481, 250] on link at bounding box center [481, 250] width 0 height 0
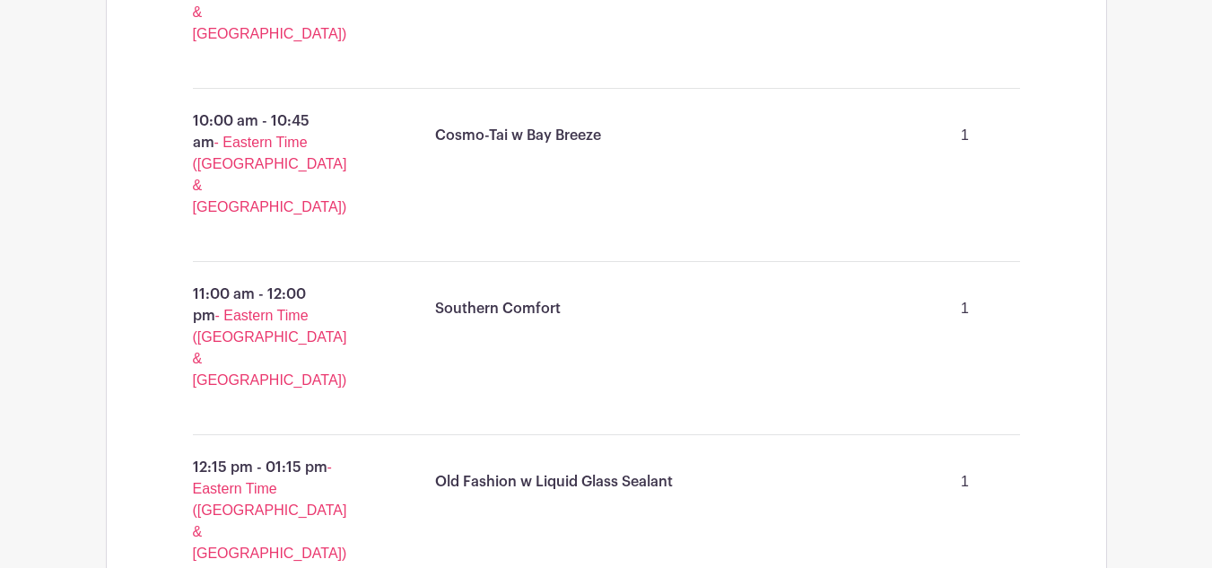
scroll to position [1062, 0]
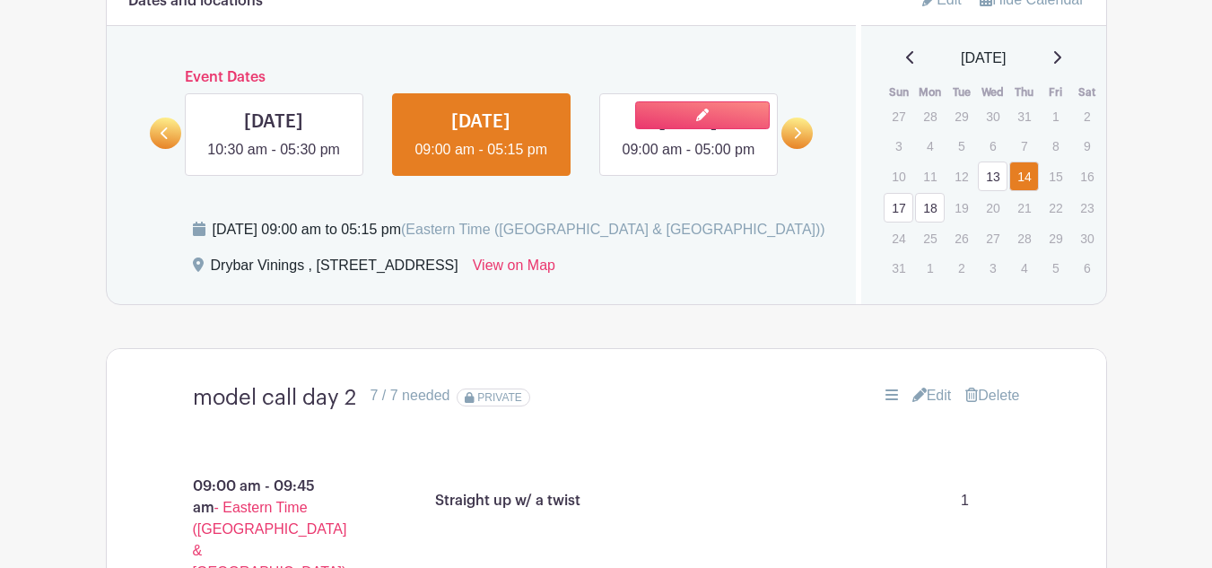
click at [688, 161] on link at bounding box center [688, 161] width 0 height 0
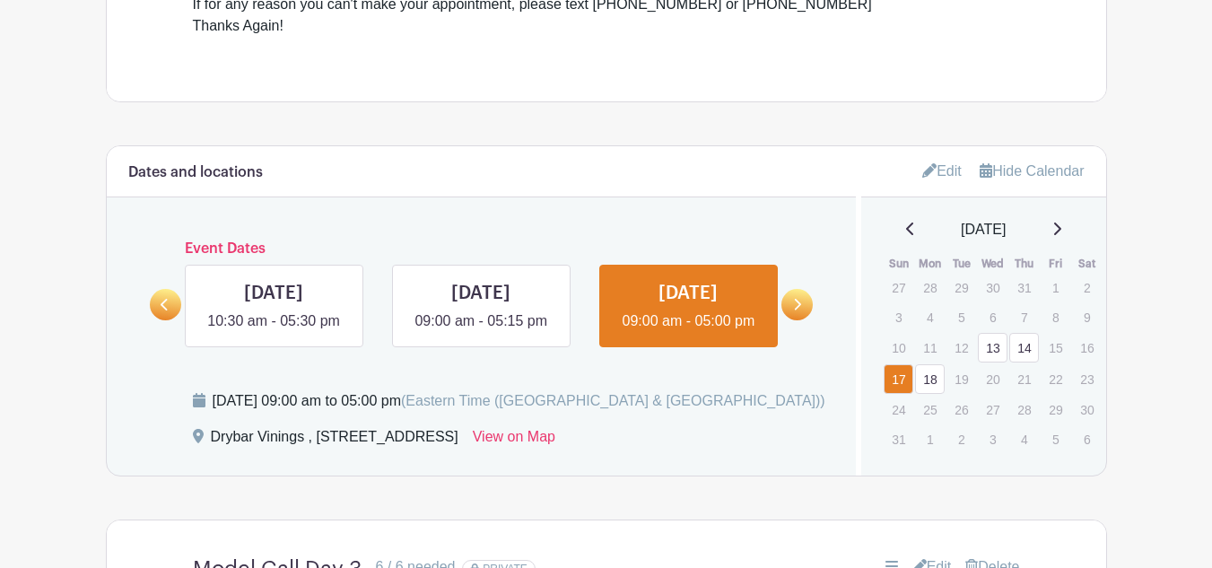
scroll to position [882, 0]
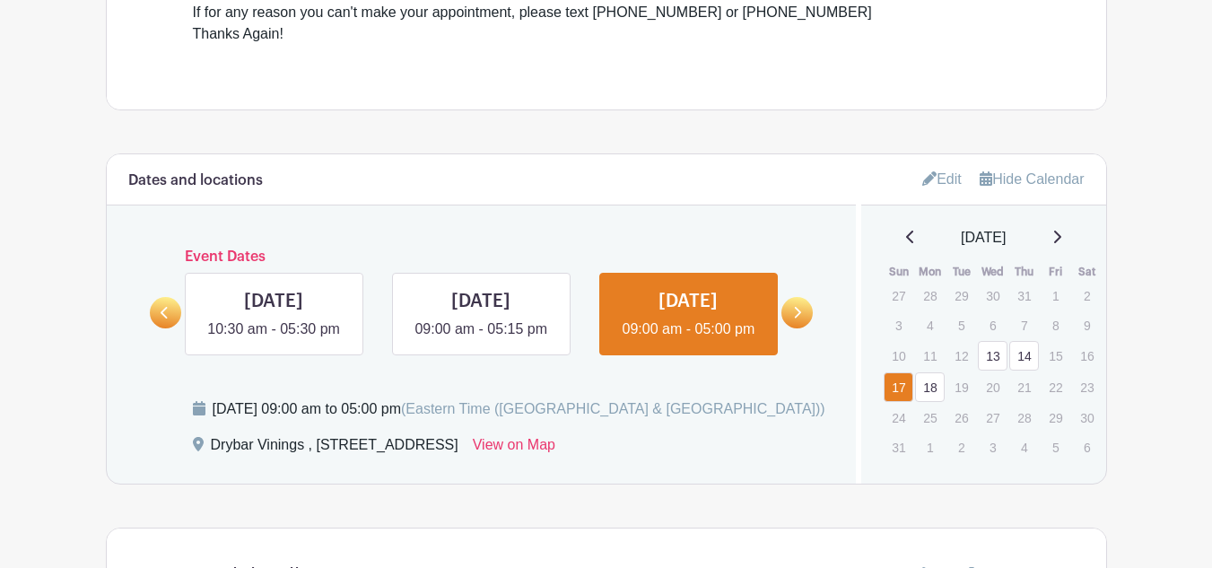
click at [797, 319] on icon at bounding box center [797, 312] width 8 height 13
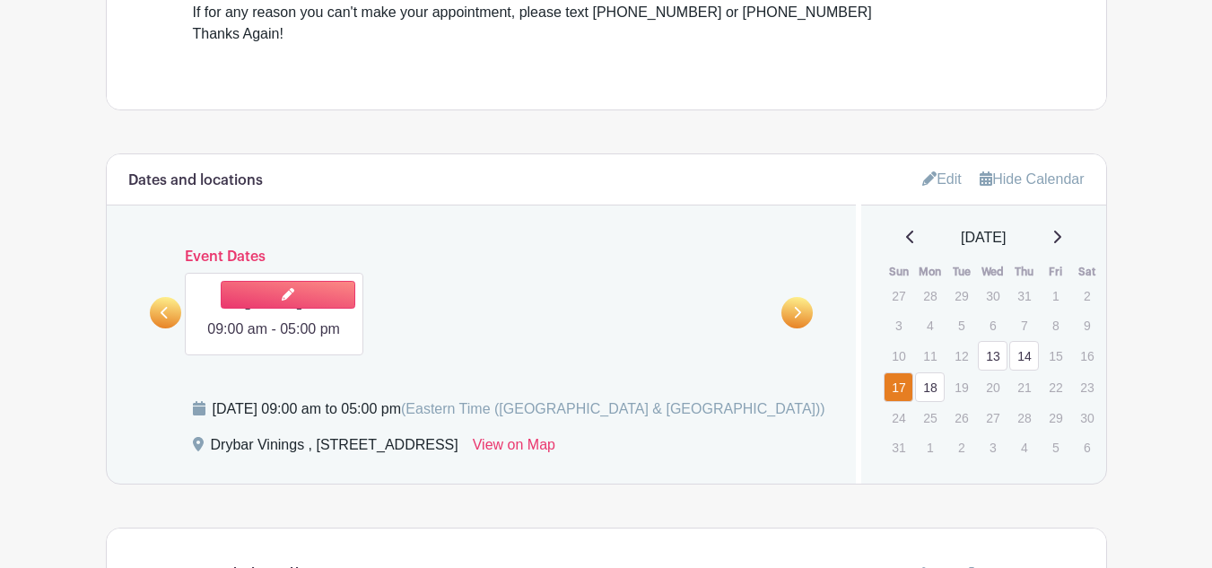
click at [274, 340] on link at bounding box center [274, 340] width 0 height 0
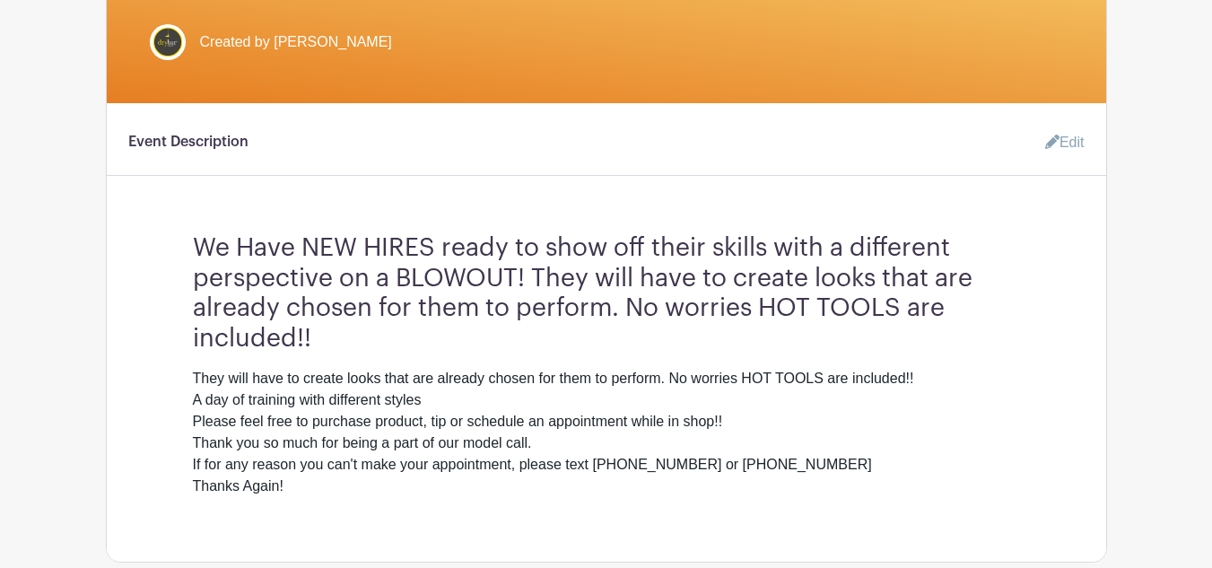
scroll to position [520, 0]
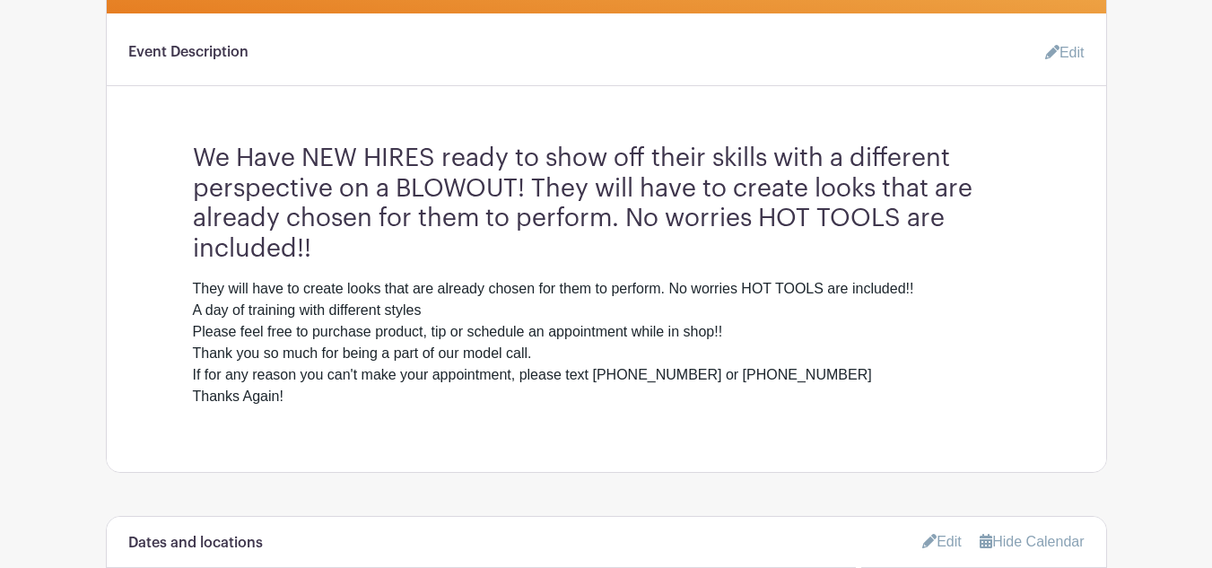
click at [1055, 54] on link "Edit" at bounding box center [1057, 53] width 54 height 36
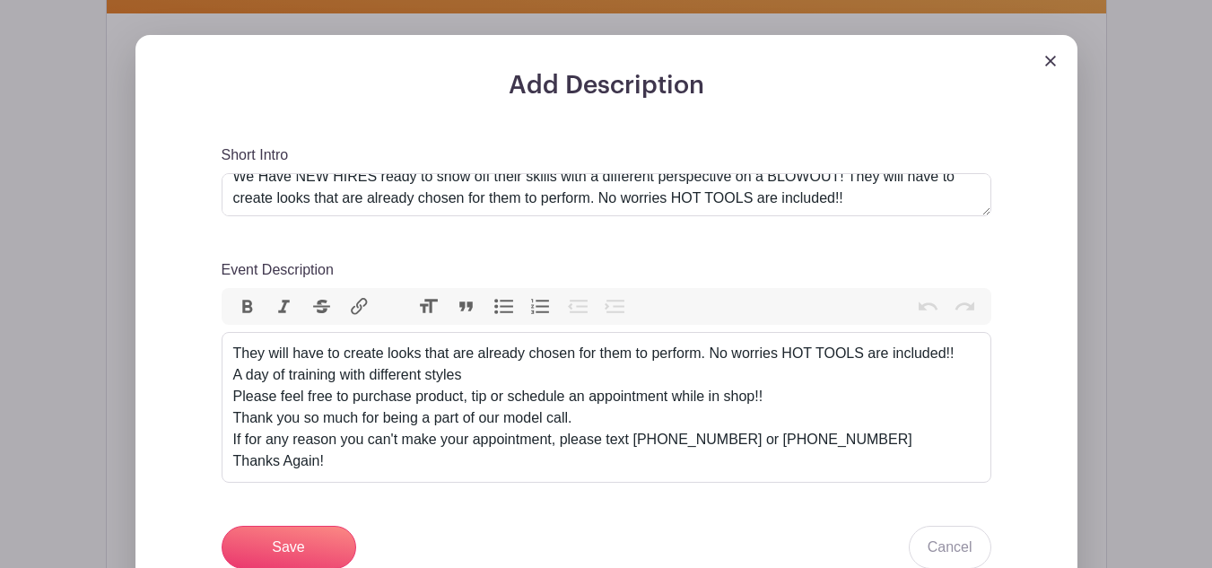
scroll to position [22, 0]
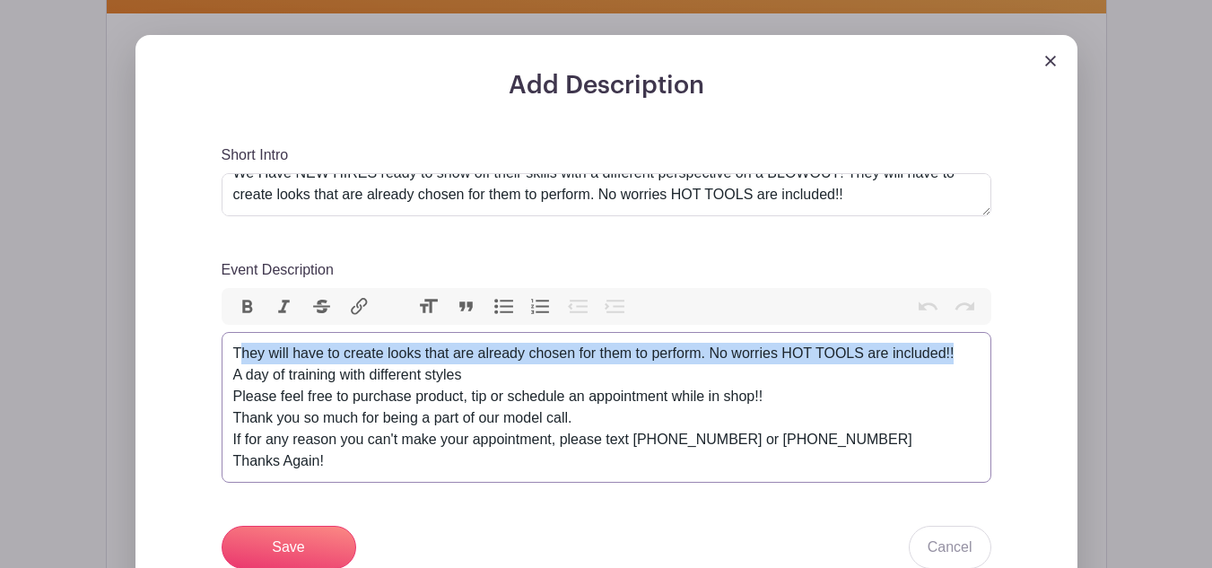
drag, startPoint x: 240, startPoint y: 351, endPoint x: 966, endPoint y: 352, distance: 725.5
click at [966, 352] on div "They will have to create looks that are already chosen for them to perform. No …" at bounding box center [606, 407] width 746 height 129
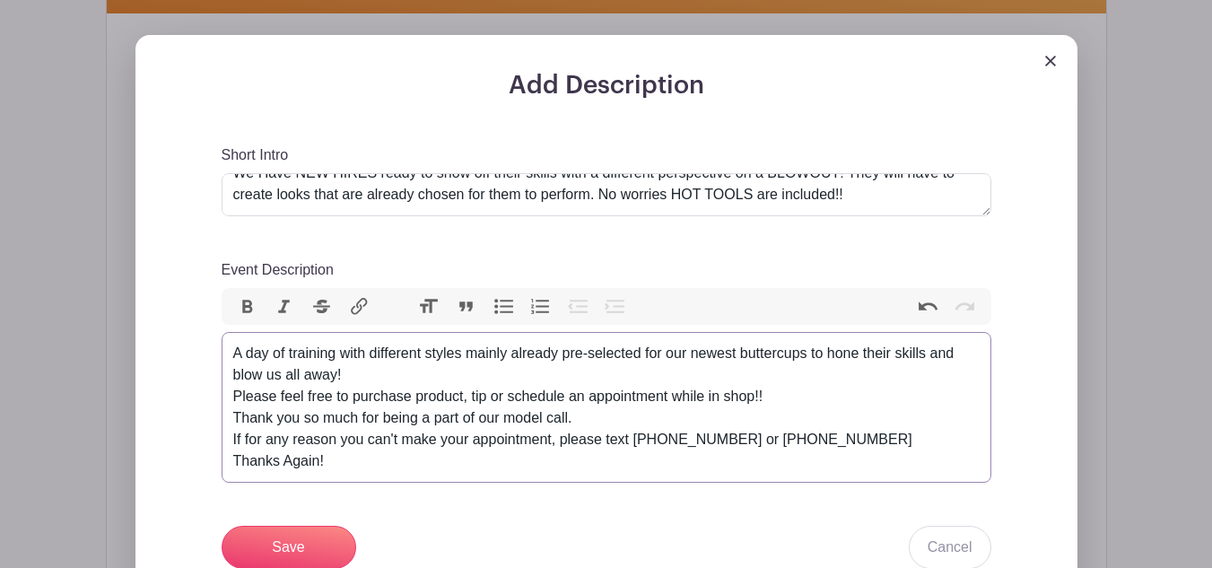
type trix-editor "<div>A day of training with different styles mainly already pre-selected for ou…"
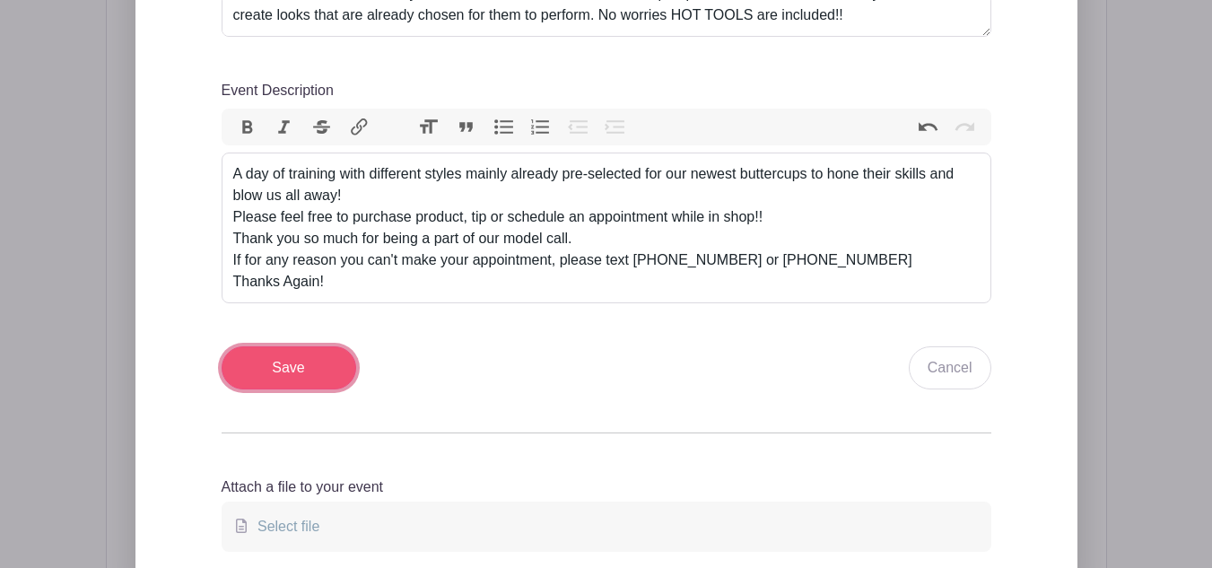
click at [300, 379] on input "Save" at bounding box center [288, 367] width 135 height 43
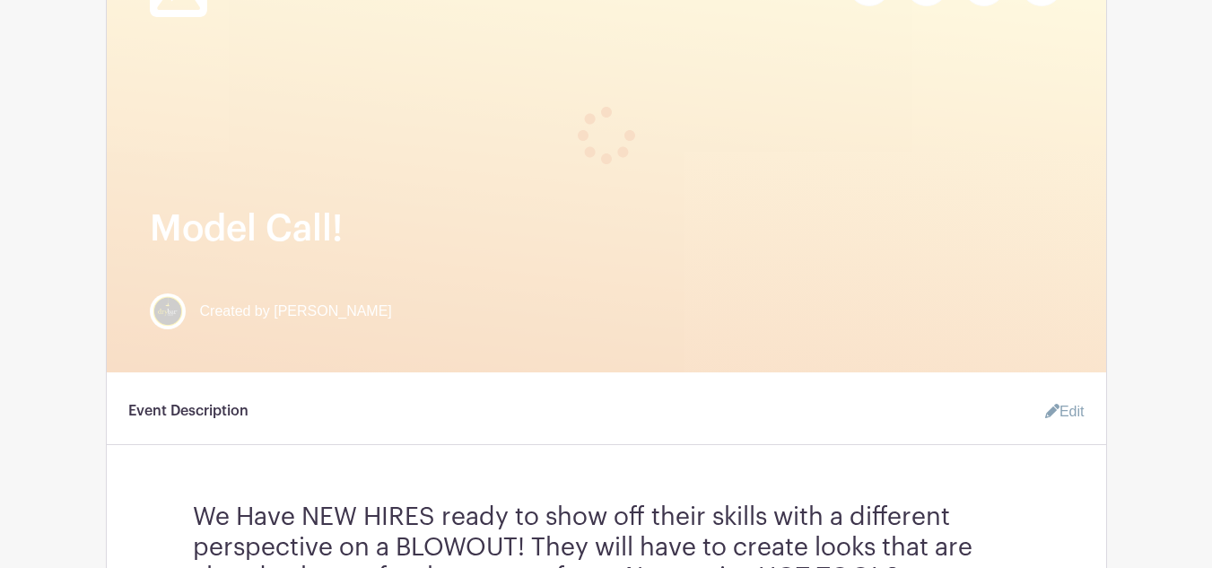
scroll to position [0, 0]
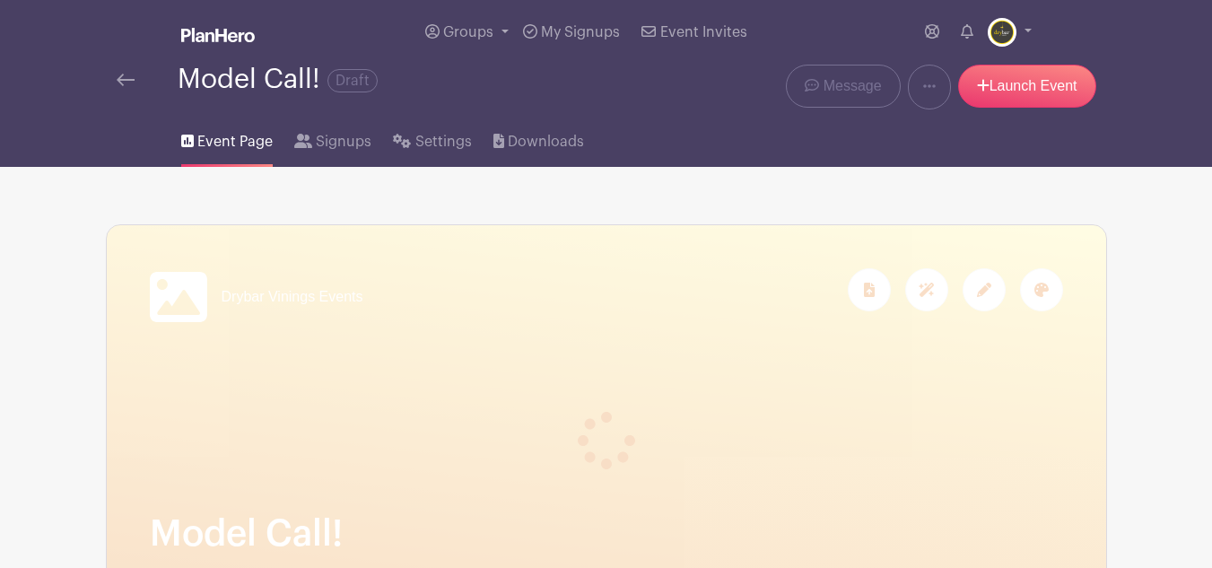
click at [220, 137] on span "Event Page" at bounding box center [234, 142] width 75 height 22
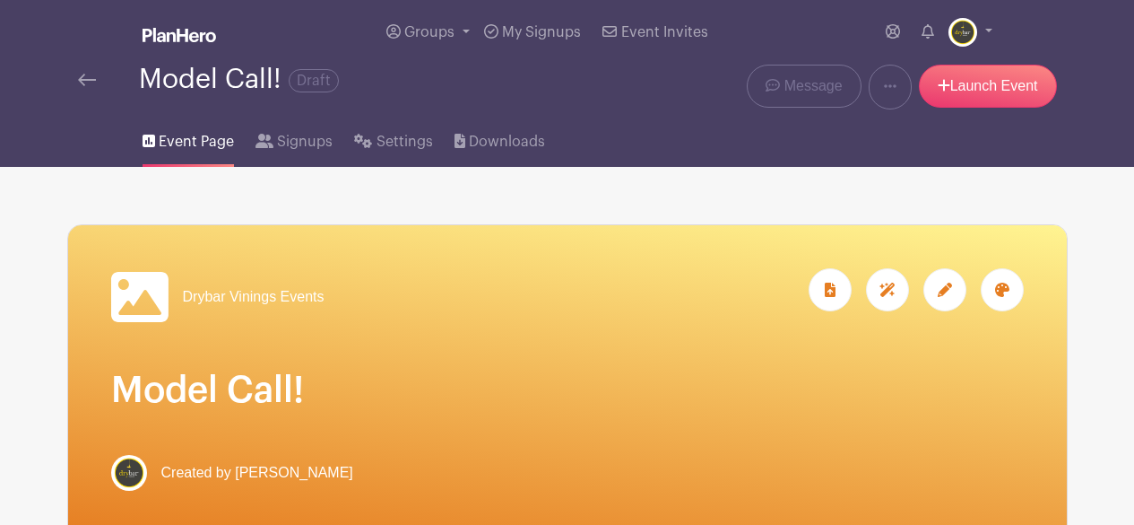
scroll to position [1166, 0]
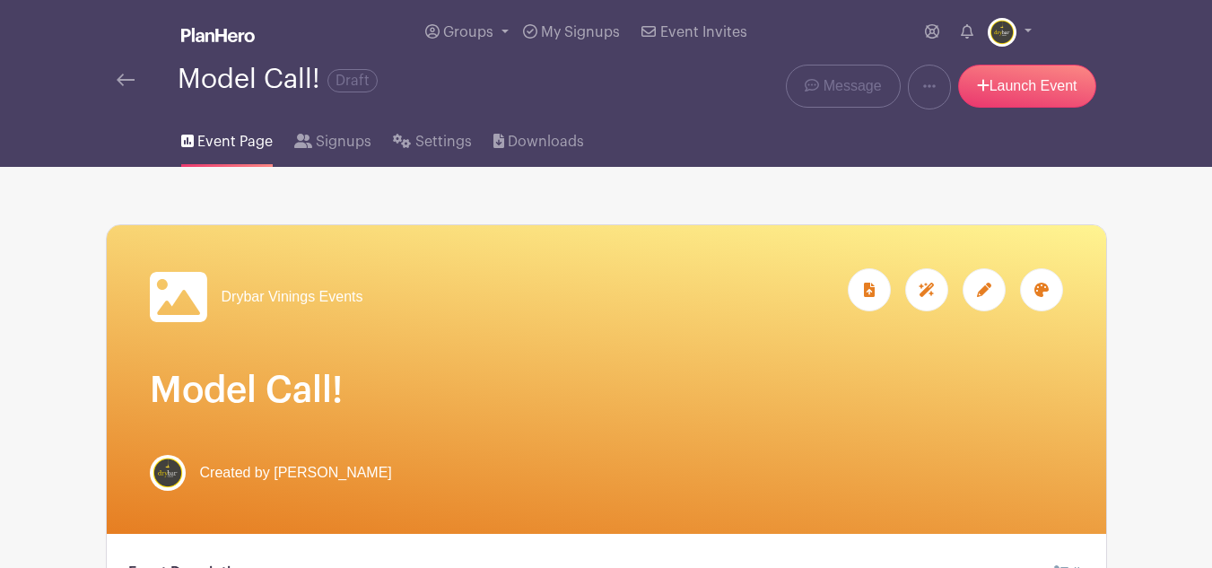
click at [212, 39] on img at bounding box center [218, 35] width 74 height 14
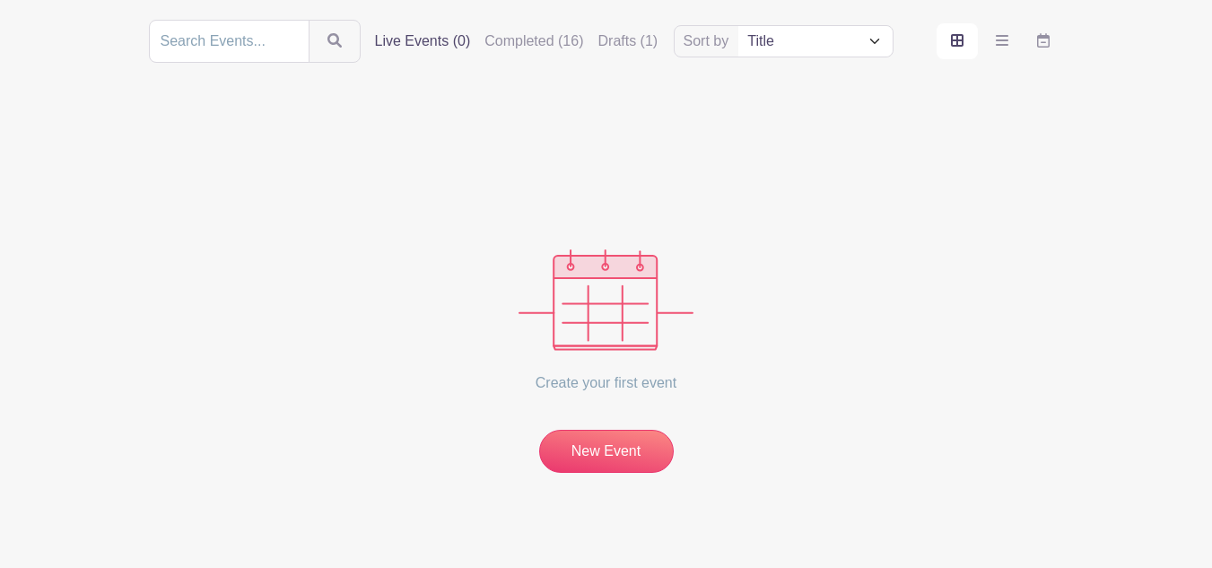
scroll to position [223, 0]
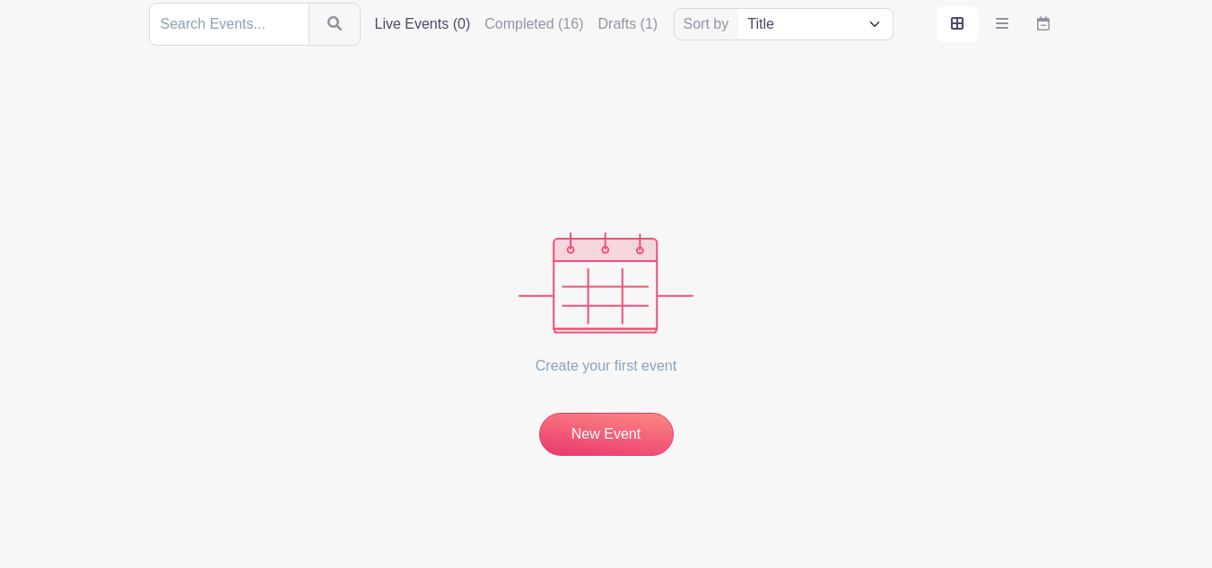
click at [594, 28] on div "Live Events (0) Completed (16) Drafts (1)" at bounding box center [516, 24] width 283 height 22
click at [602, 24] on label "Drafts (1)" at bounding box center [628, 24] width 60 height 22
click at [0, 0] on input "Drafts (1)" at bounding box center [0, 0] width 0 height 0
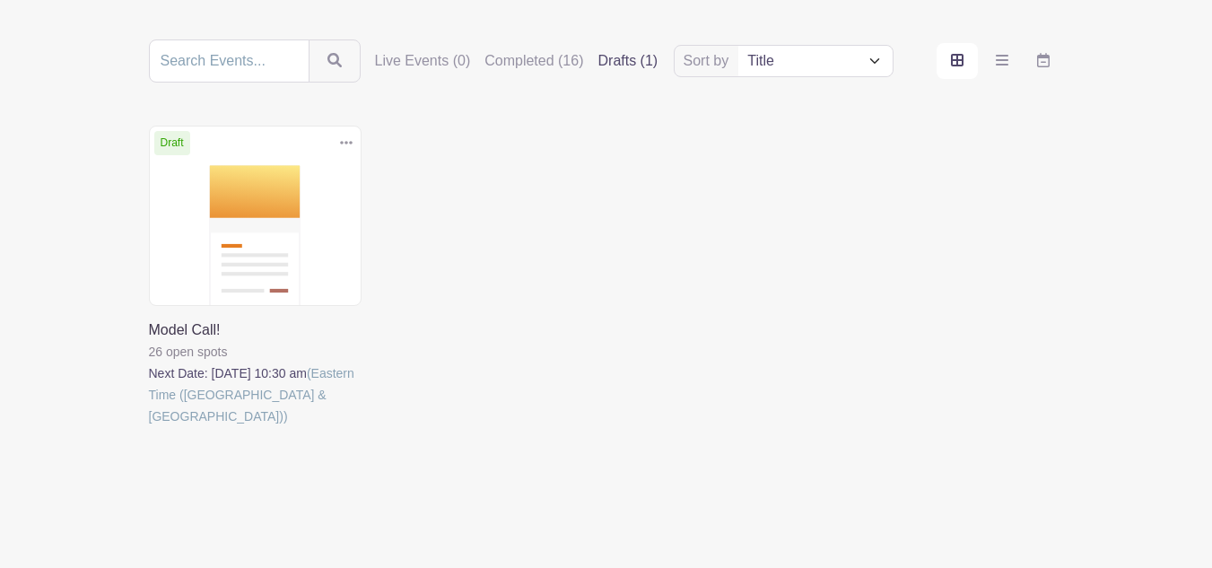
click at [342, 143] on icon at bounding box center [346, 143] width 13 height 4
drag, startPoint x: 403, startPoint y: 164, endPoint x: 384, endPoint y: 170, distance: 19.9
click at [403, 165] on div "Delete Event Are you sure you want to delete this Event? Yes, Delete No, Cancel…" at bounding box center [606, 302] width 936 height 352
